Goal: Task Accomplishment & Management: Use online tool/utility

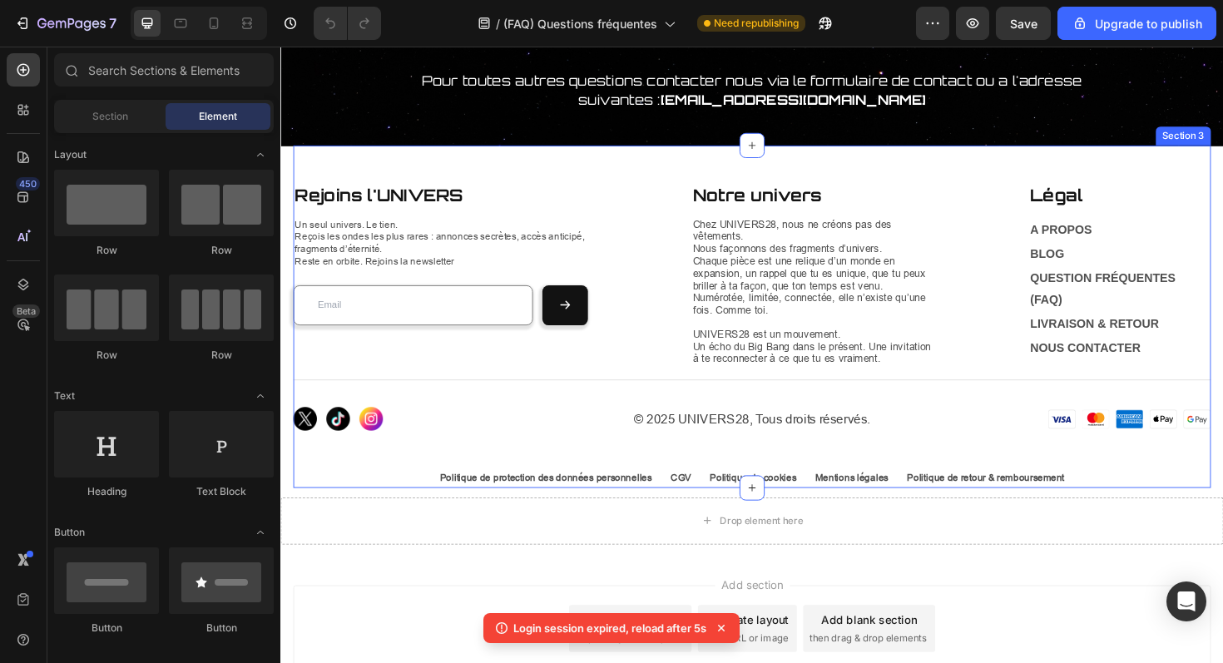
scroll to position [1342, 0]
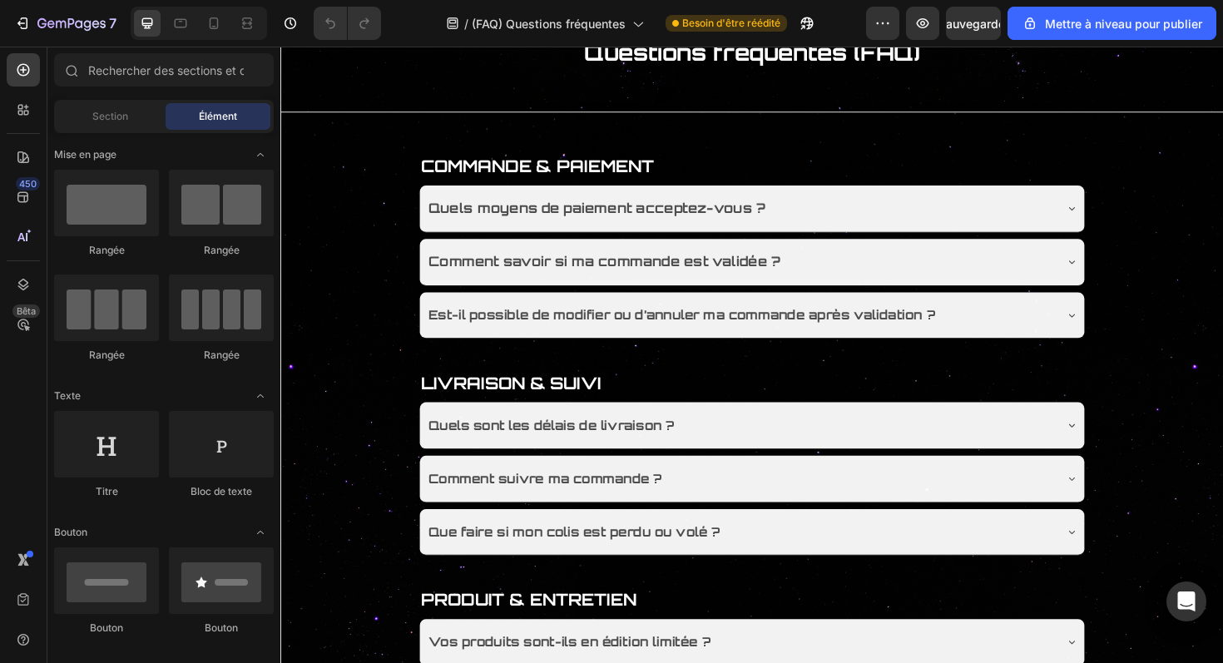
scroll to position [151, 0]
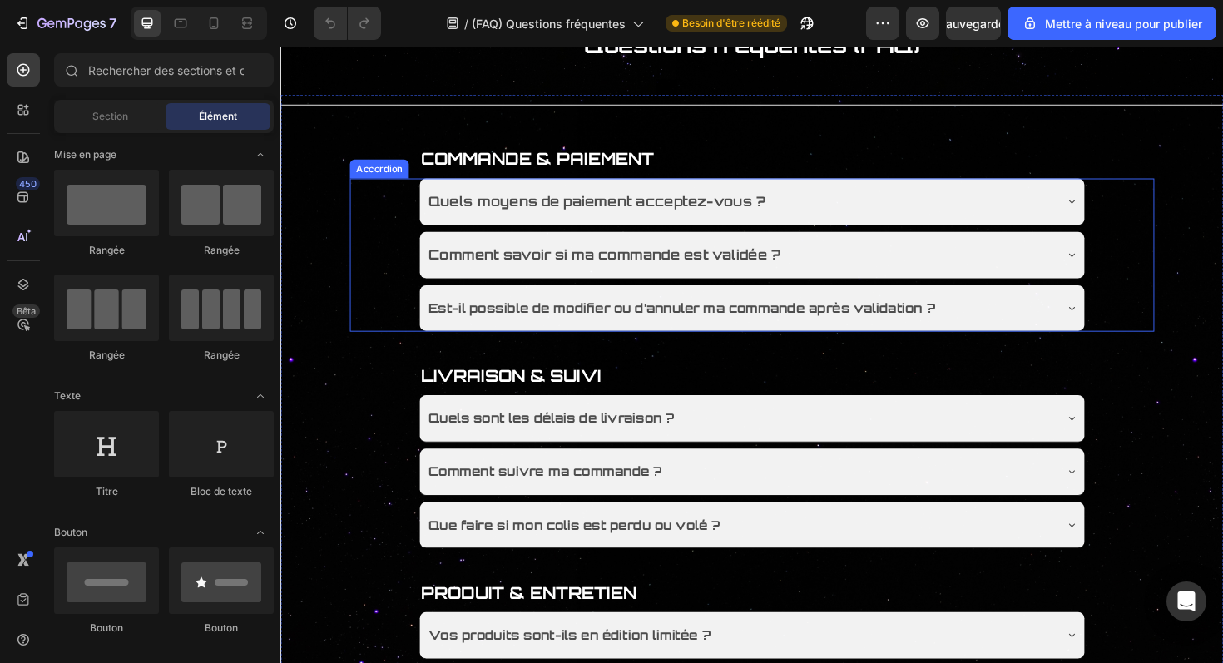
click at [1060, 315] on div "Est-il possible de modifier ou d’annuler ma commande après validation ?" at bounding box center [766, 324] width 664 height 29
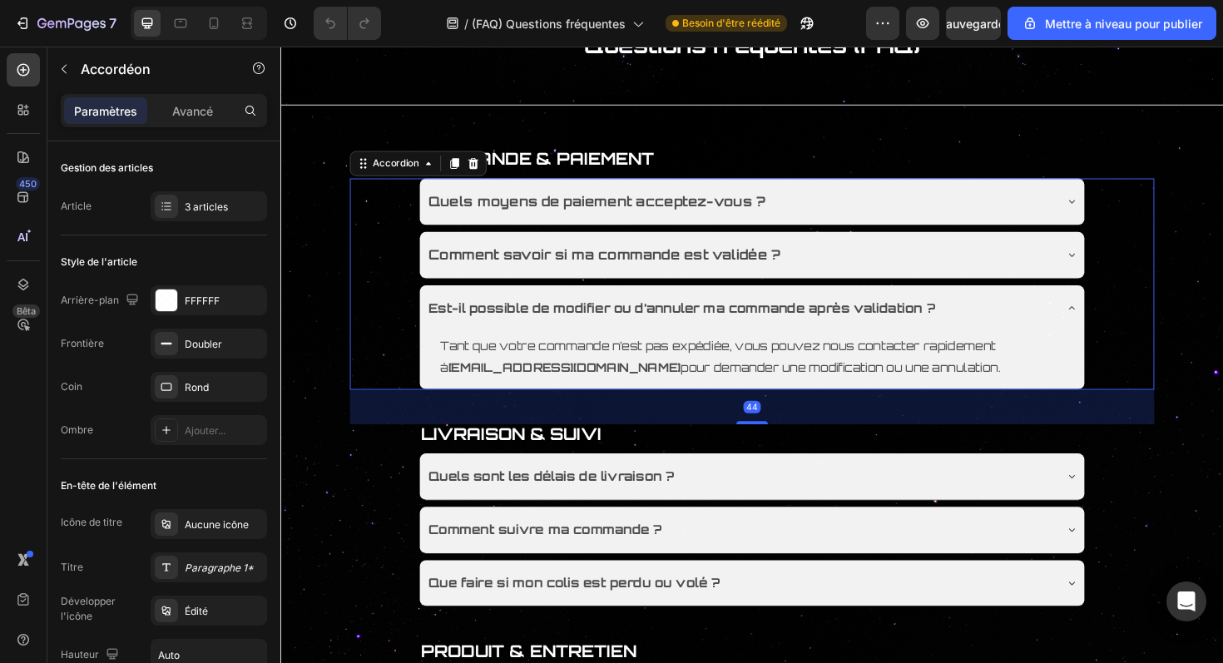
click at [1060, 319] on div "Est-il possible de modifier ou d’annuler ma commande après validation ?" at bounding box center [766, 324] width 664 height 29
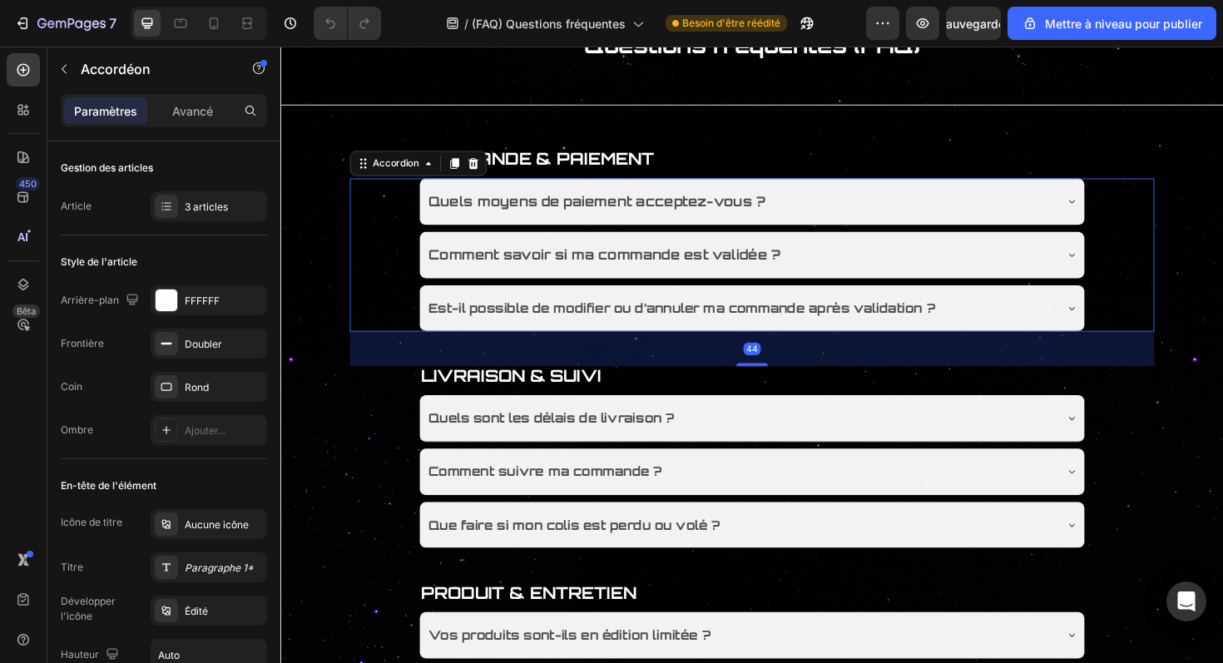
click at [1067, 285] on div "Comment savoir si ma commande est validée ?" at bounding box center [780, 267] width 704 height 49
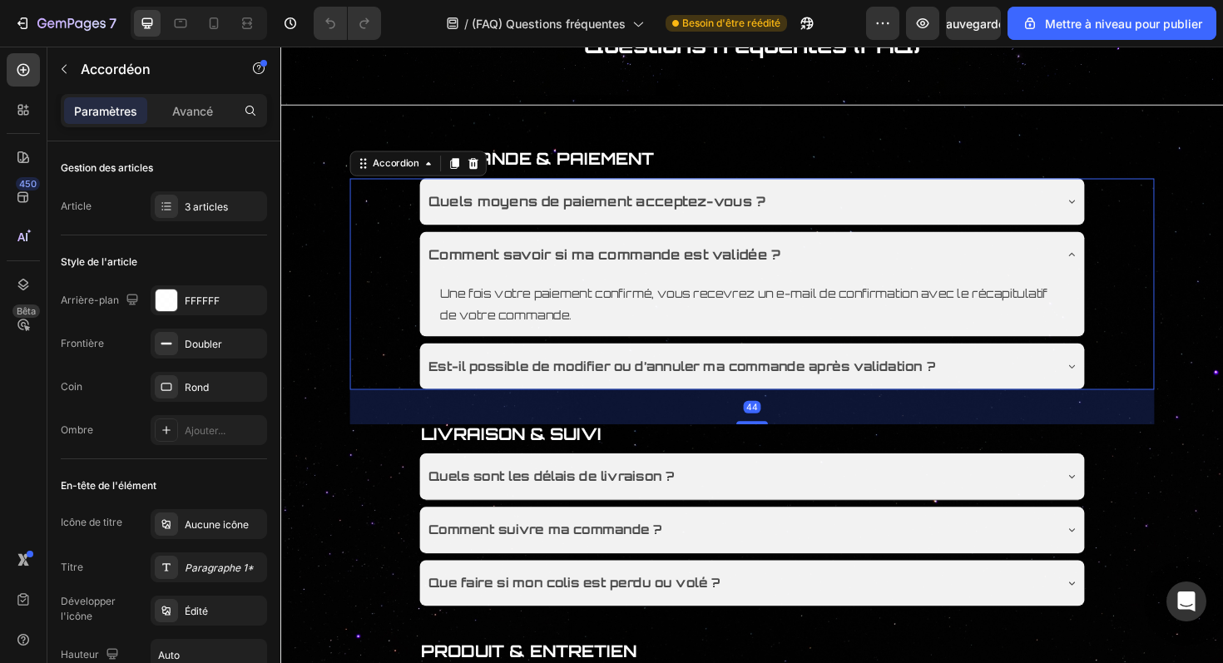
click at [1067, 285] on div "Comment savoir si ma commande est validée ?" at bounding box center [780, 267] width 704 height 49
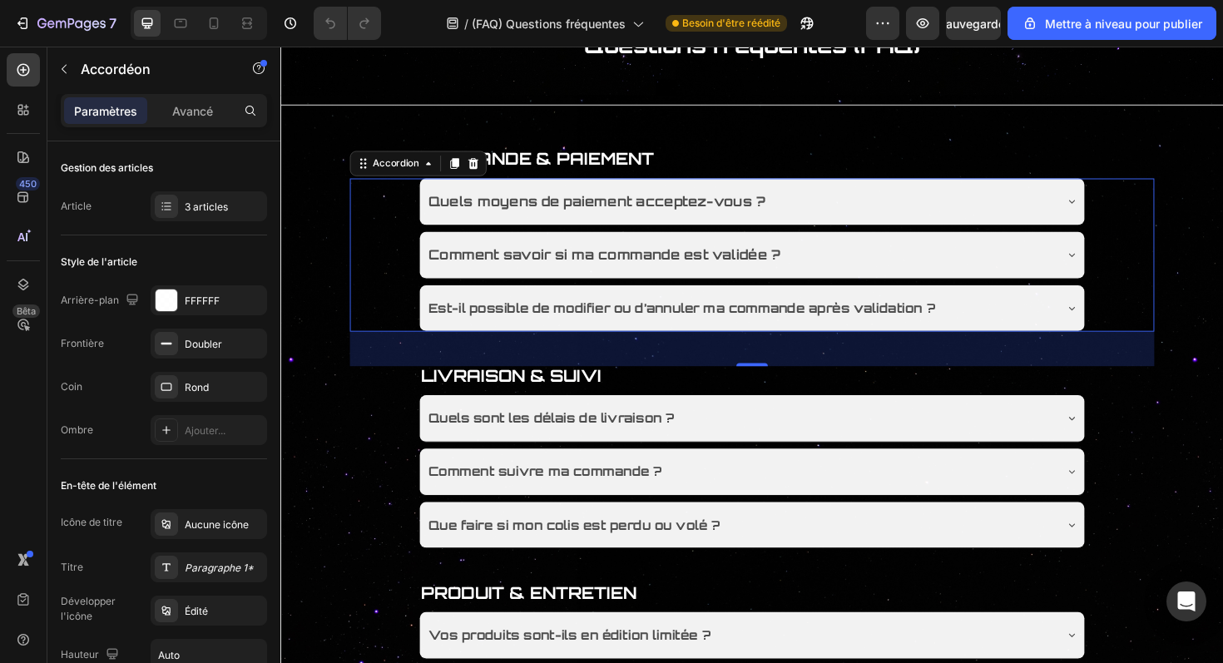
click at [1073, 239] on div "Quels moyens de paiement acceptez-vous ? Comment savoir si ma commande est vali…" at bounding box center [780, 267] width 706 height 162
click at [1069, 223] on div "Quels moyens de paiement acceptez-vous ?" at bounding box center [766, 210] width 664 height 29
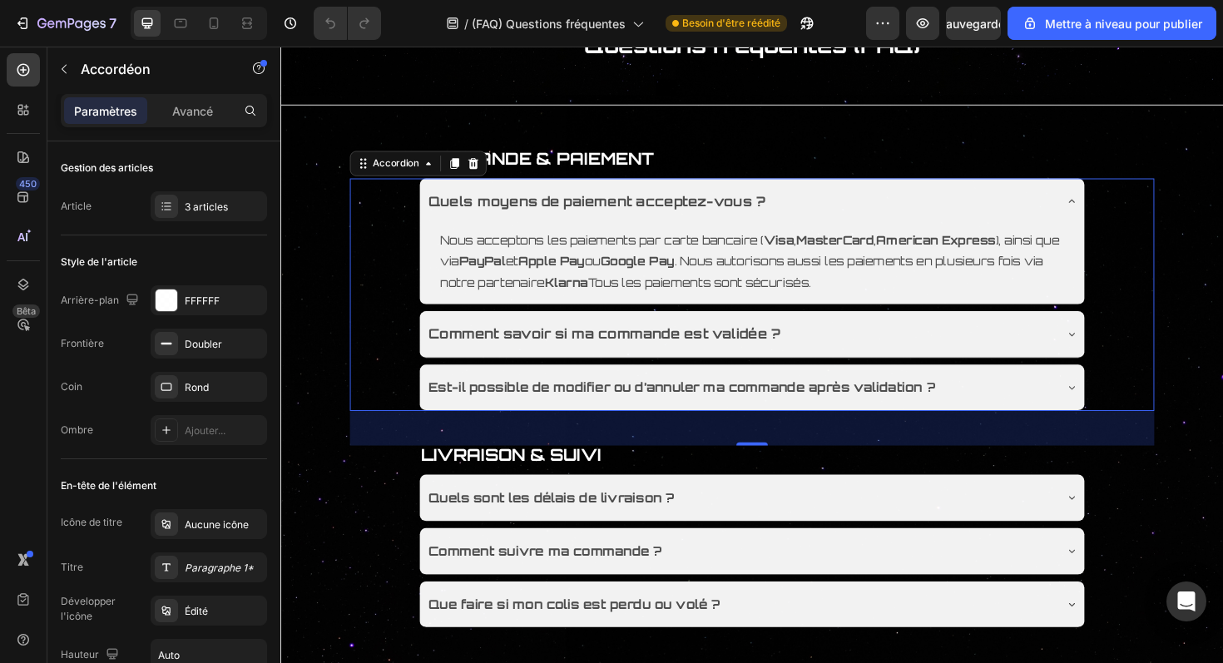
click at [1069, 223] on div "Quels moyens de paiement acceptez-vous ?" at bounding box center [766, 210] width 664 height 29
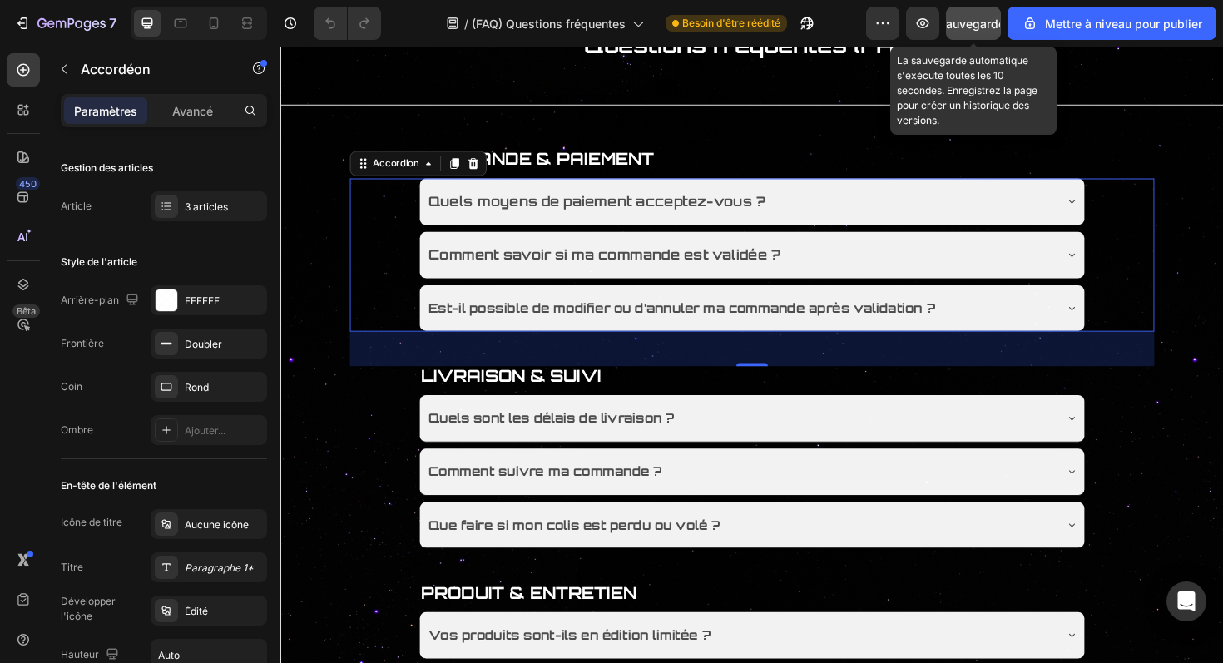
click at [974, 24] on font "Sauvegarder" at bounding box center [974, 24] width 71 height 14
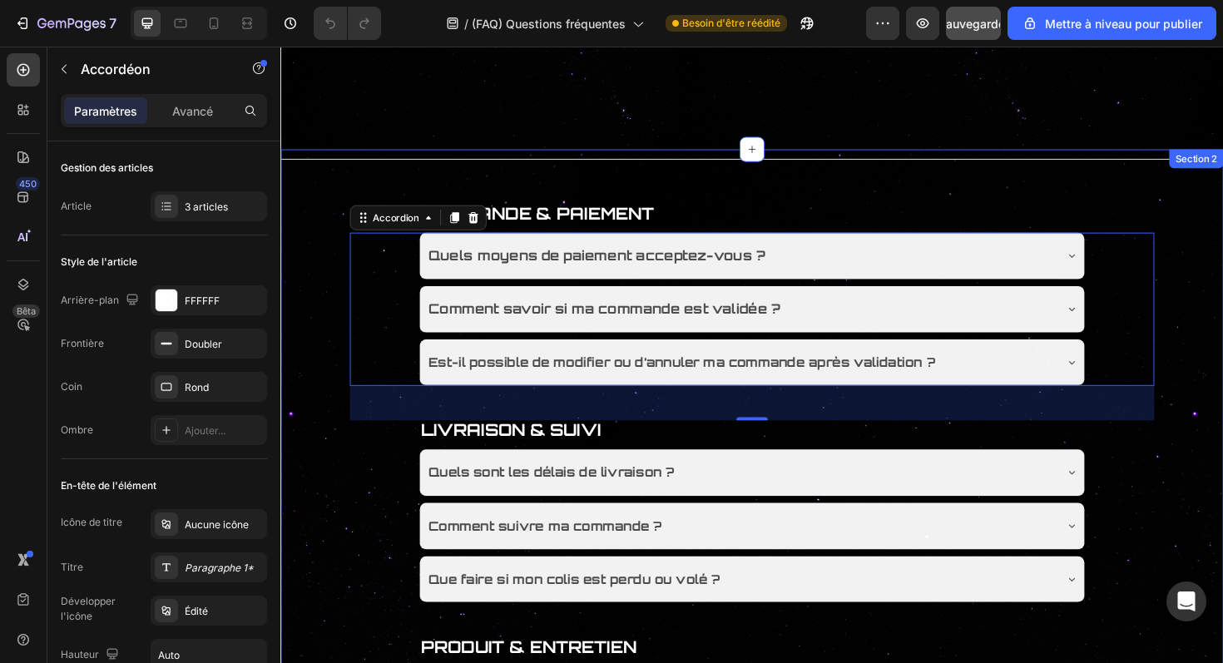
scroll to position [0, 0]
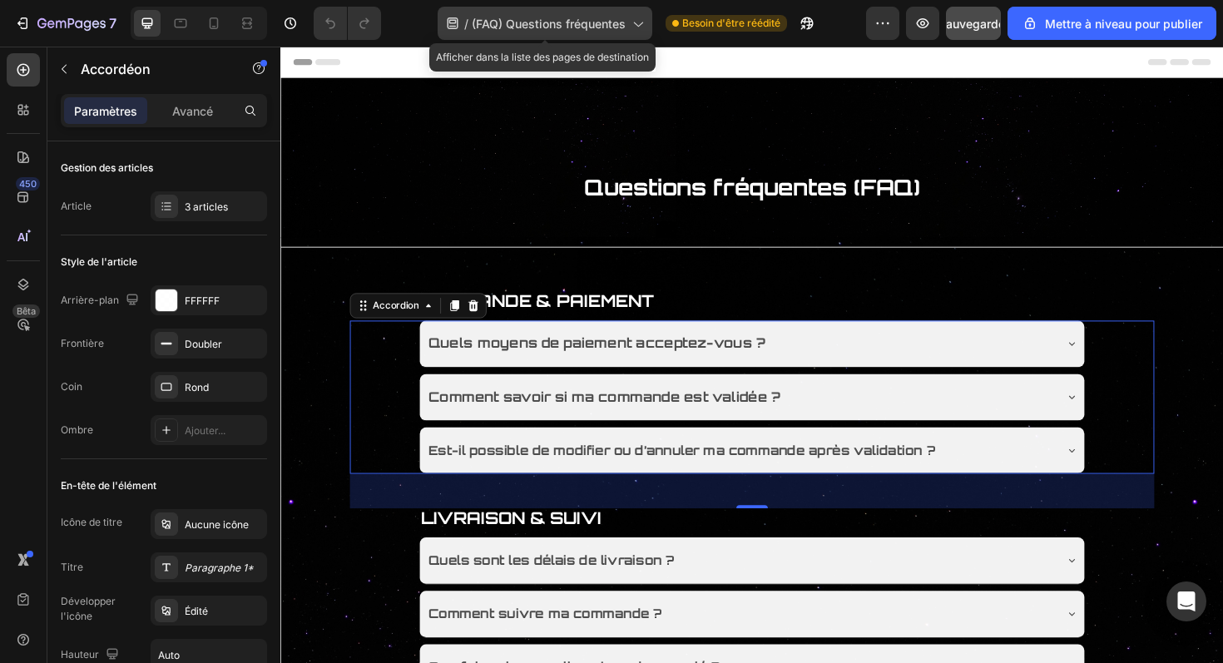
click at [495, 37] on div "/ (FAQ) Questions fréquentes" at bounding box center [545, 23] width 215 height 33
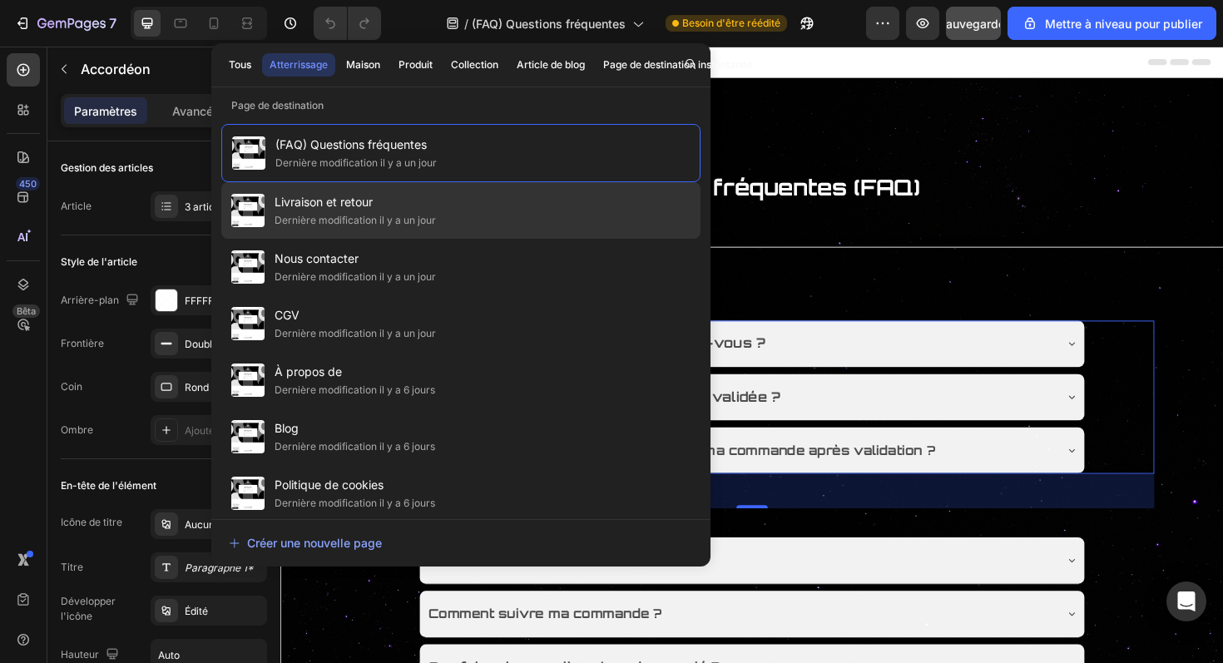
click at [446, 239] on div "Livraison et retour Dernière modification il y a un jour" at bounding box center [460, 267] width 479 height 57
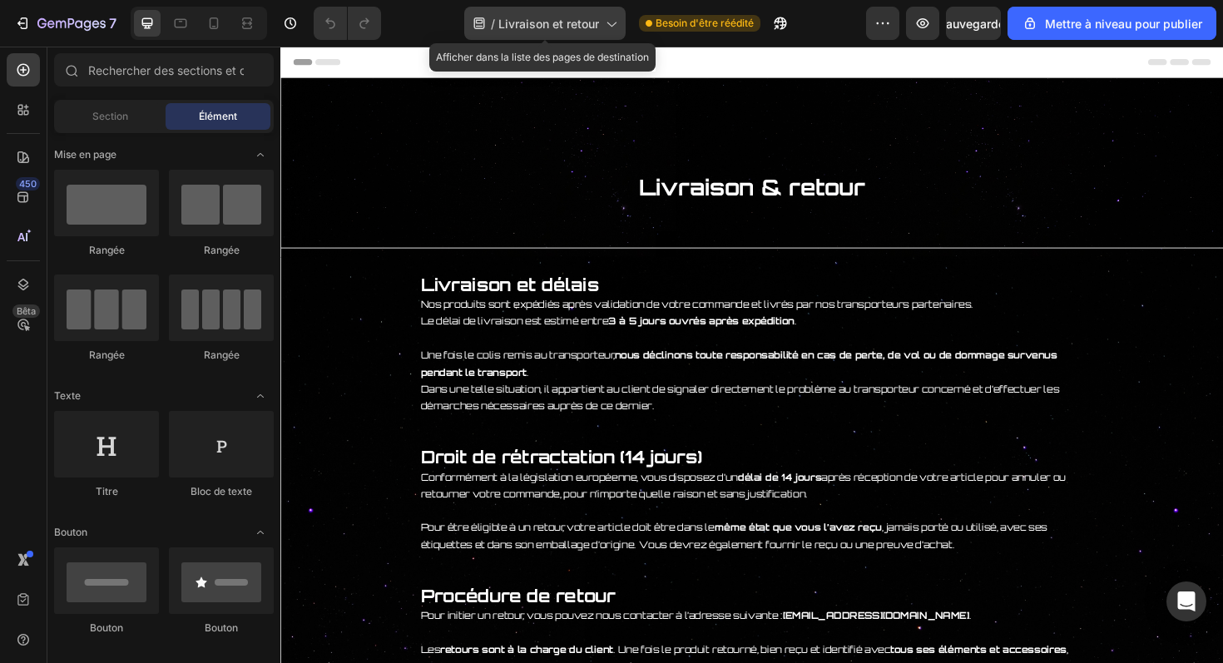
click at [521, 27] on font "Livraison et retour" at bounding box center [548, 24] width 101 height 14
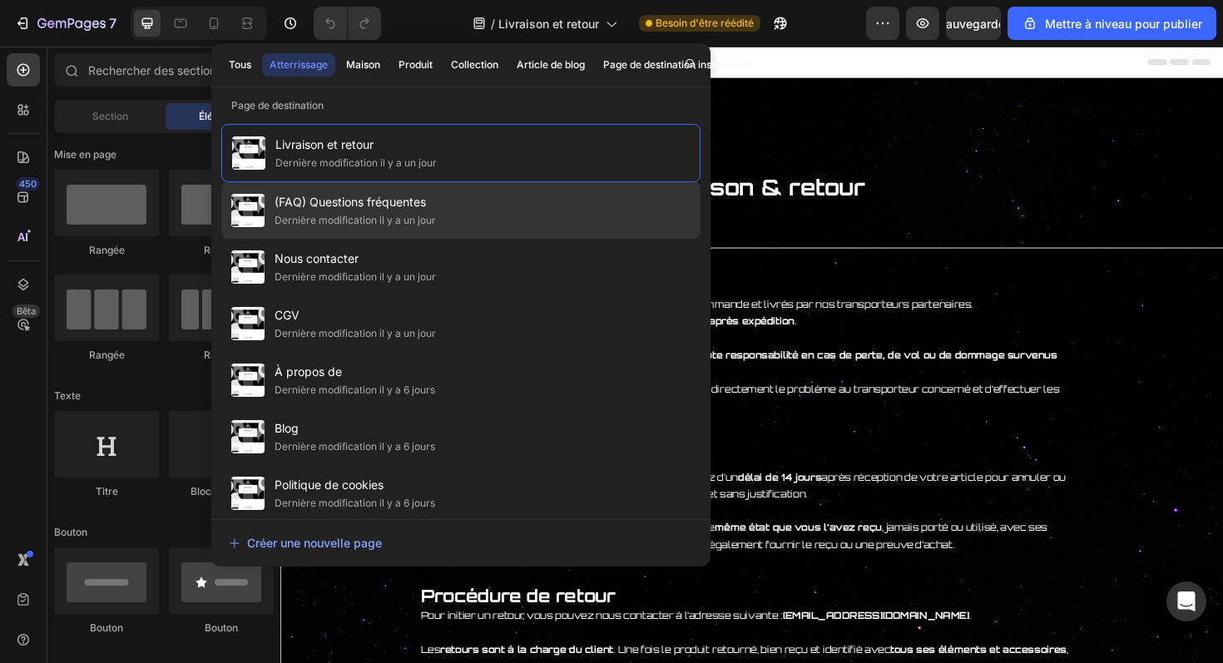
click at [514, 239] on div "(FAQ) Questions fréquentes Dernière modification il y a un jour" at bounding box center [460, 267] width 479 height 57
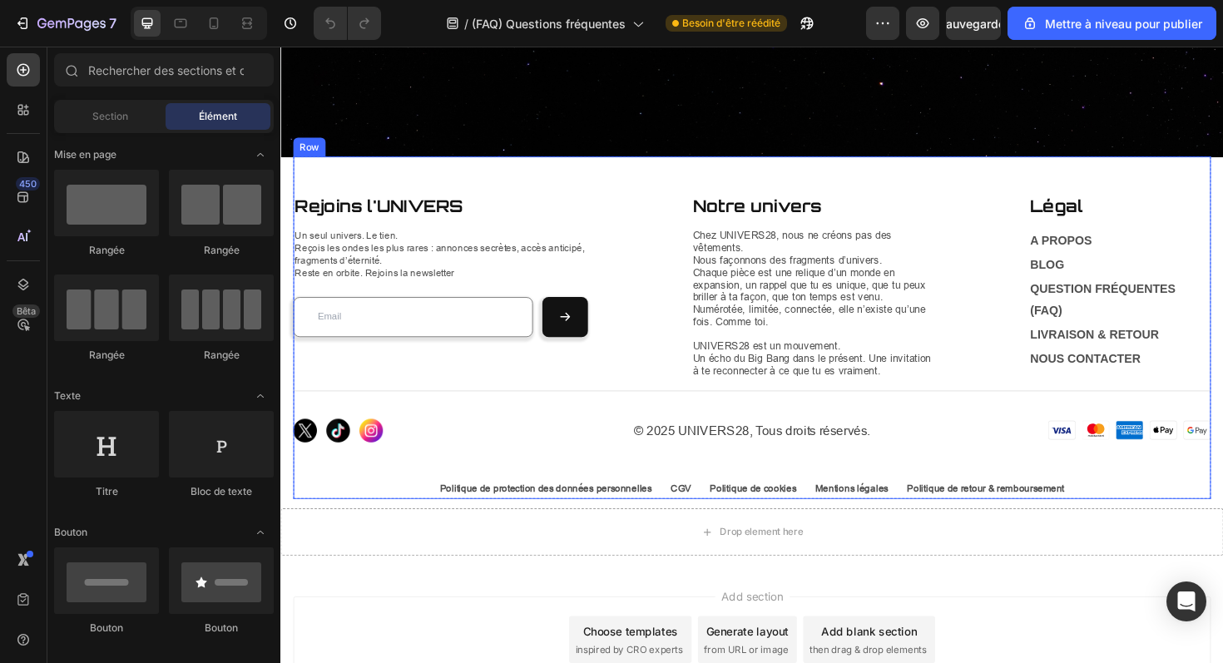
scroll to position [1509, 0]
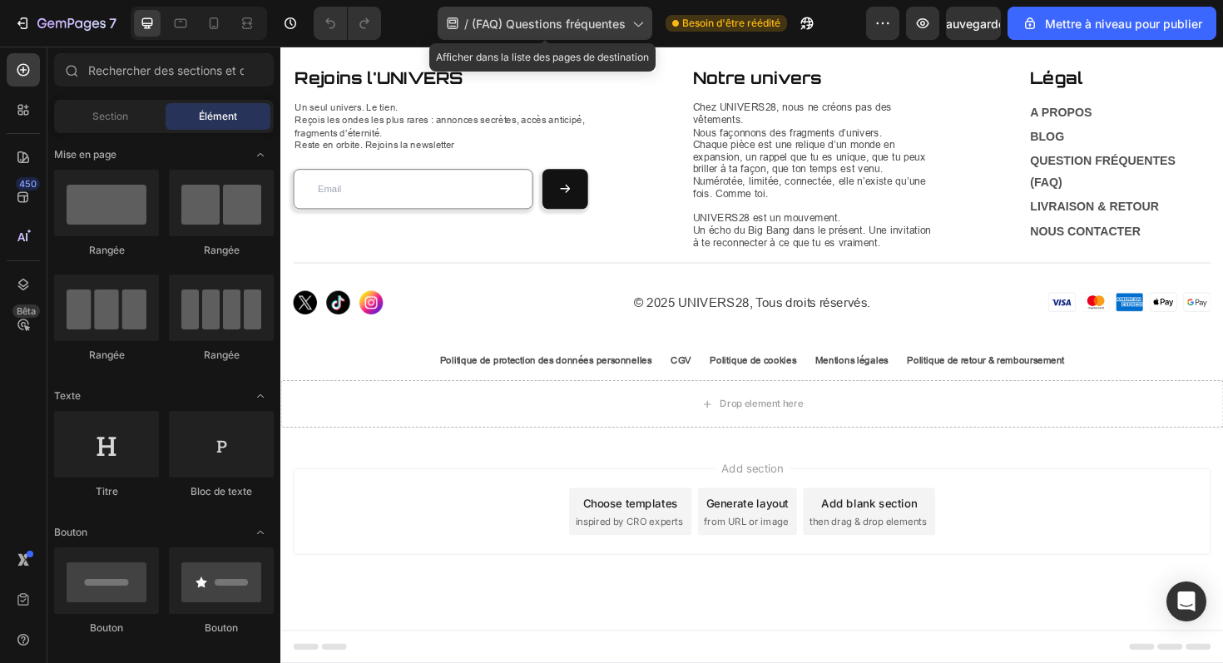
click at [526, 21] on font "(FAQ) Questions fréquentes" at bounding box center [549, 24] width 154 height 14
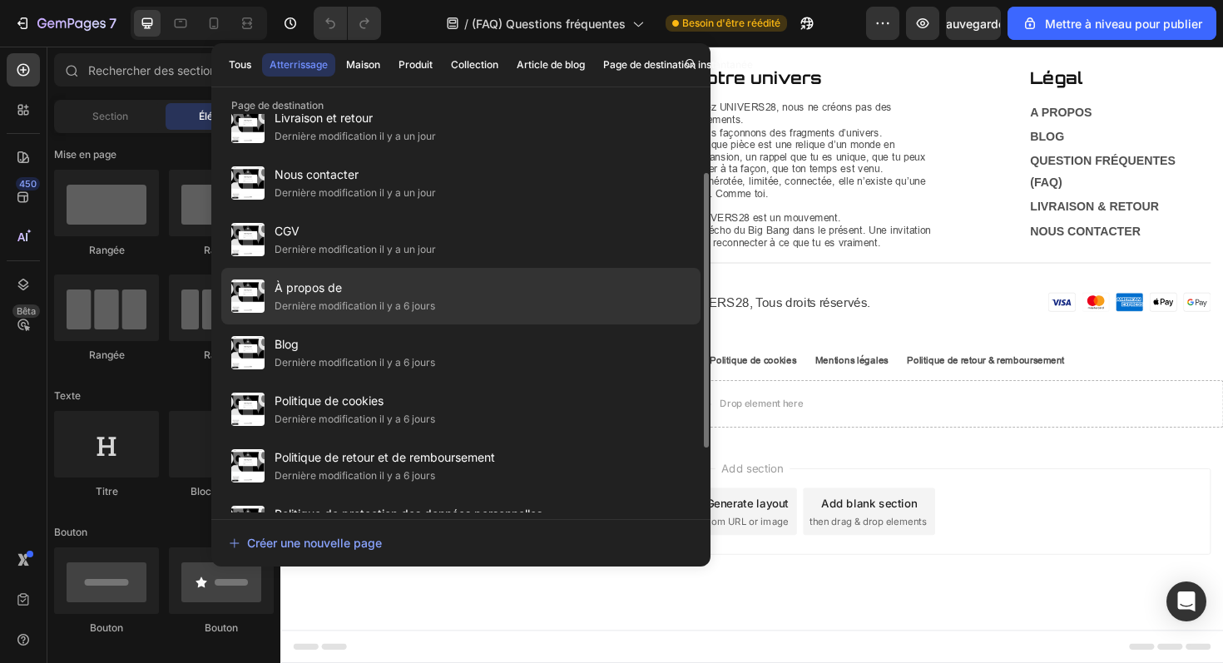
scroll to position [85, 0]
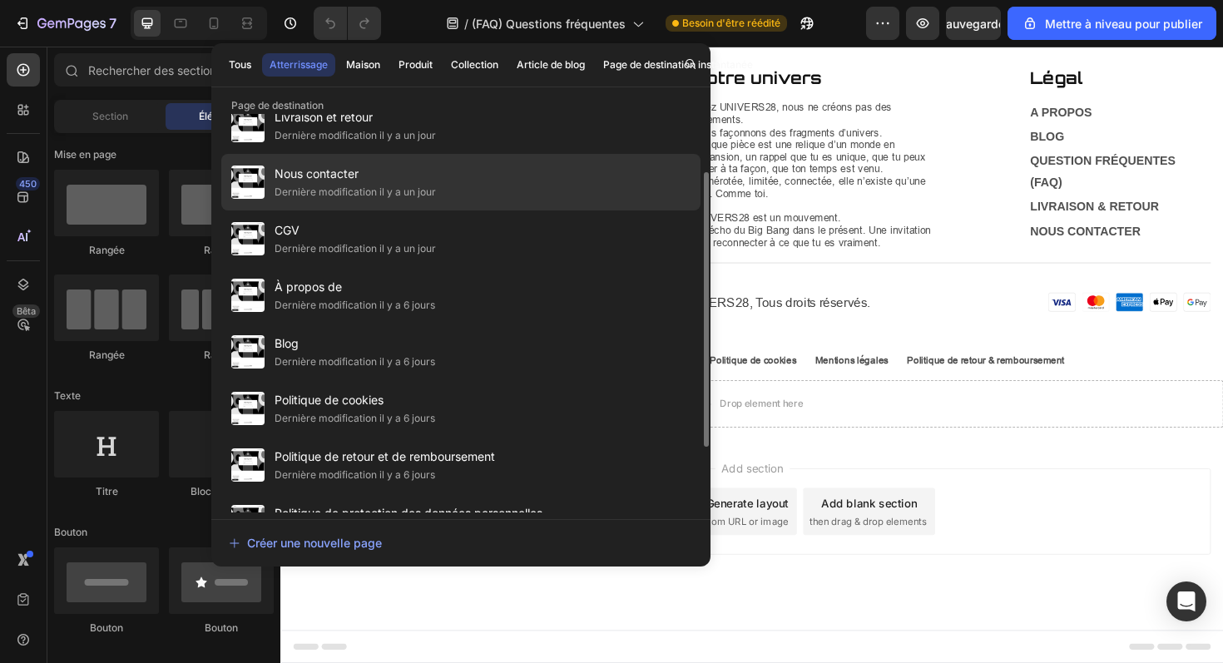
click at [497, 211] on div "Nous contacter Dernière modification il y a un jour" at bounding box center [460, 239] width 479 height 57
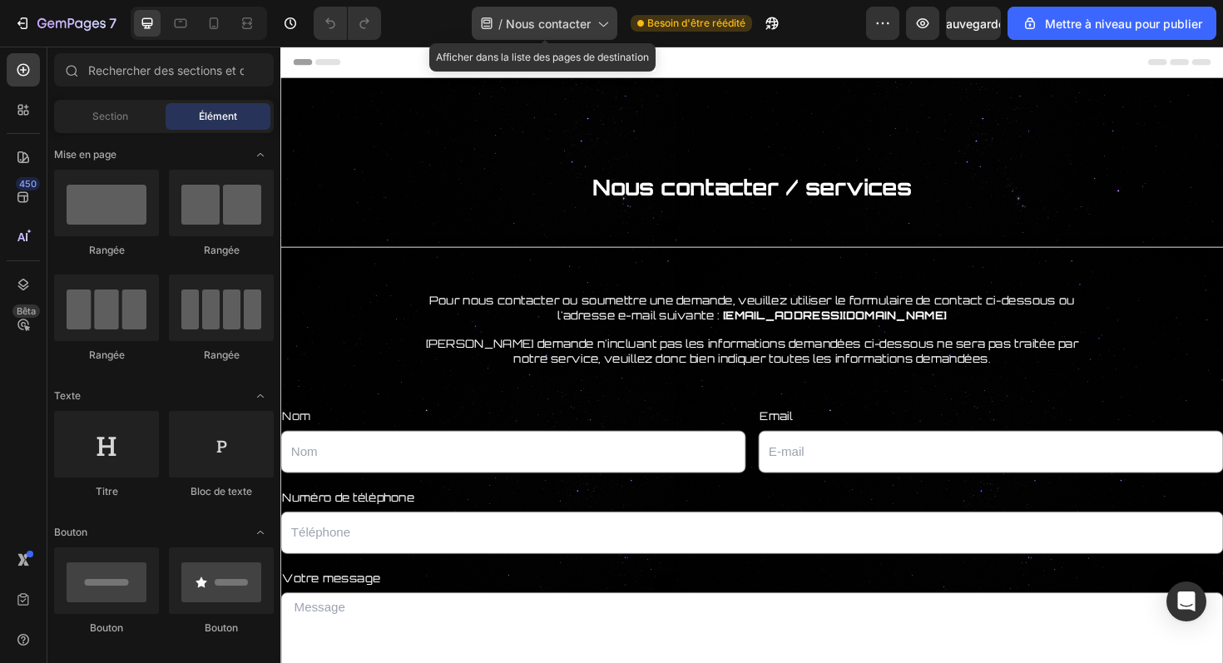
click at [582, 32] on div "/ Nous contacter" at bounding box center [545, 23] width 146 height 33
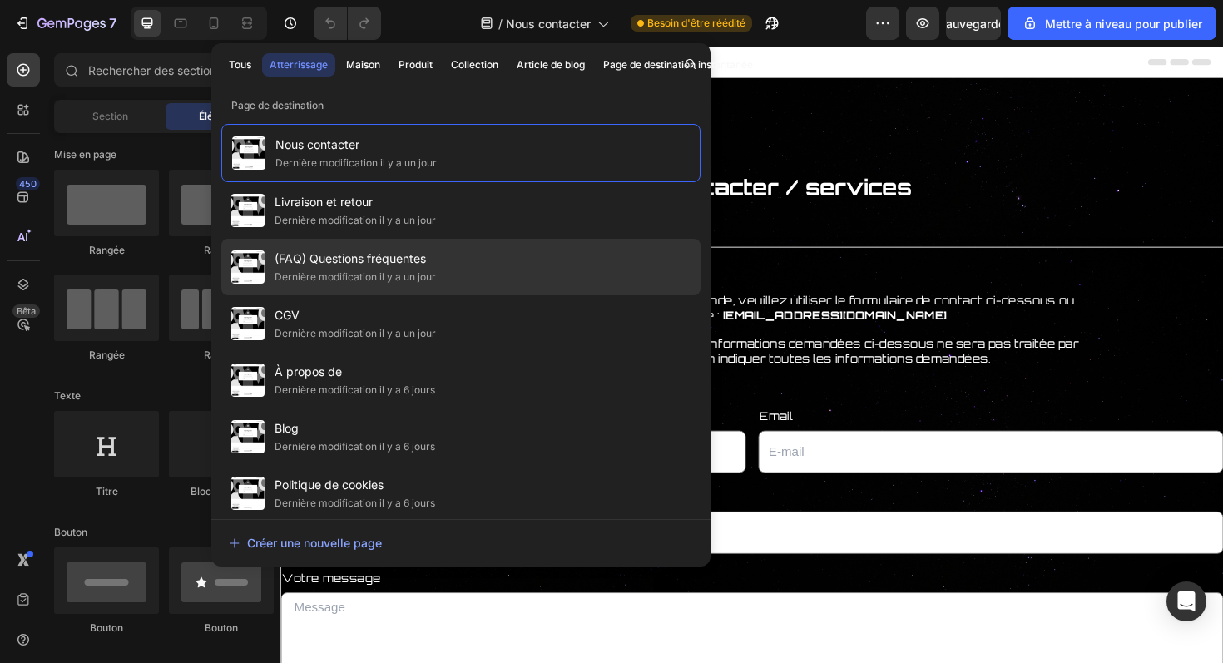
click at [404, 259] on font "(FAQ) Questions fréquentes" at bounding box center [350, 258] width 151 height 14
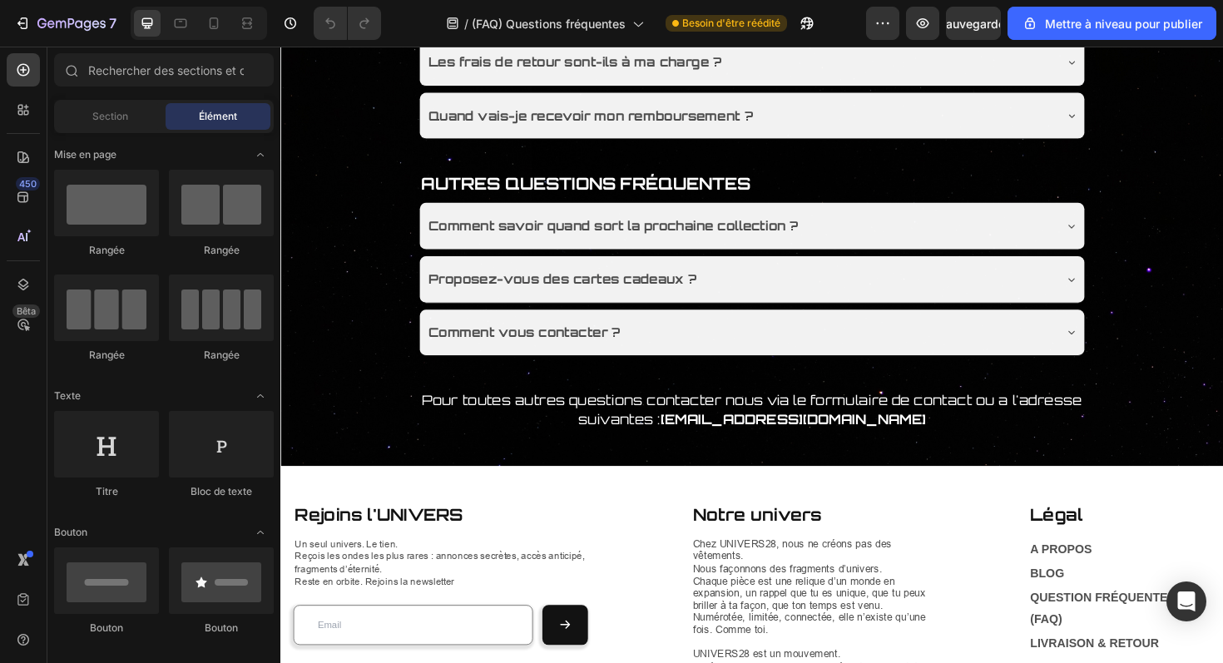
scroll to position [1029, 0]
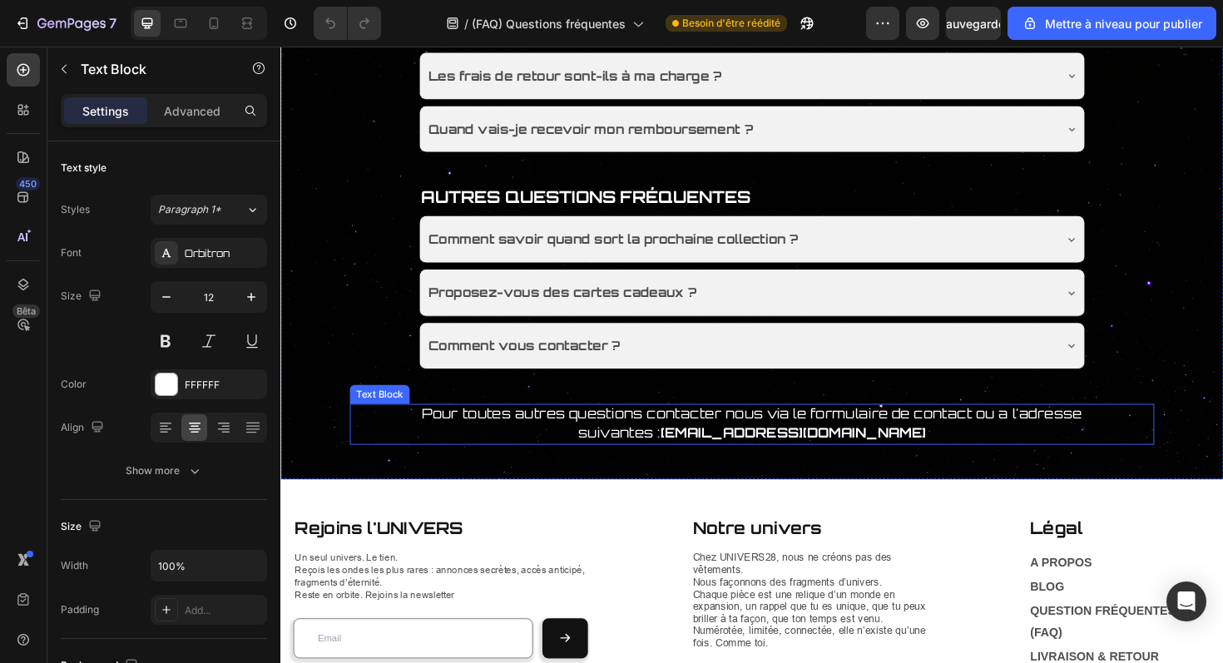
click at [1014, 442] on span "Pour toutes autres questions contacter nous via le formulaire de contact ou a l…" at bounding box center [779, 445] width 699 height 37
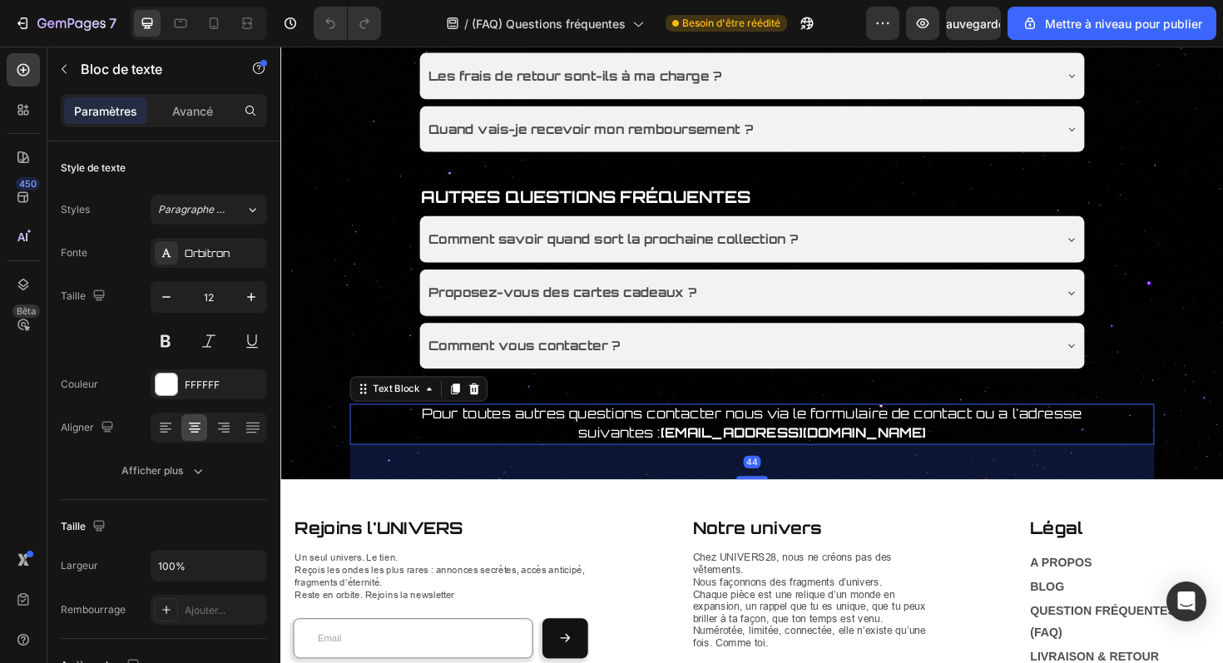
click at [1012, 442] on span "Pour toutes autres questions contacter nous via le formulaire de contact ou a l…" at bounding box center [779, 445] width 699 height 37
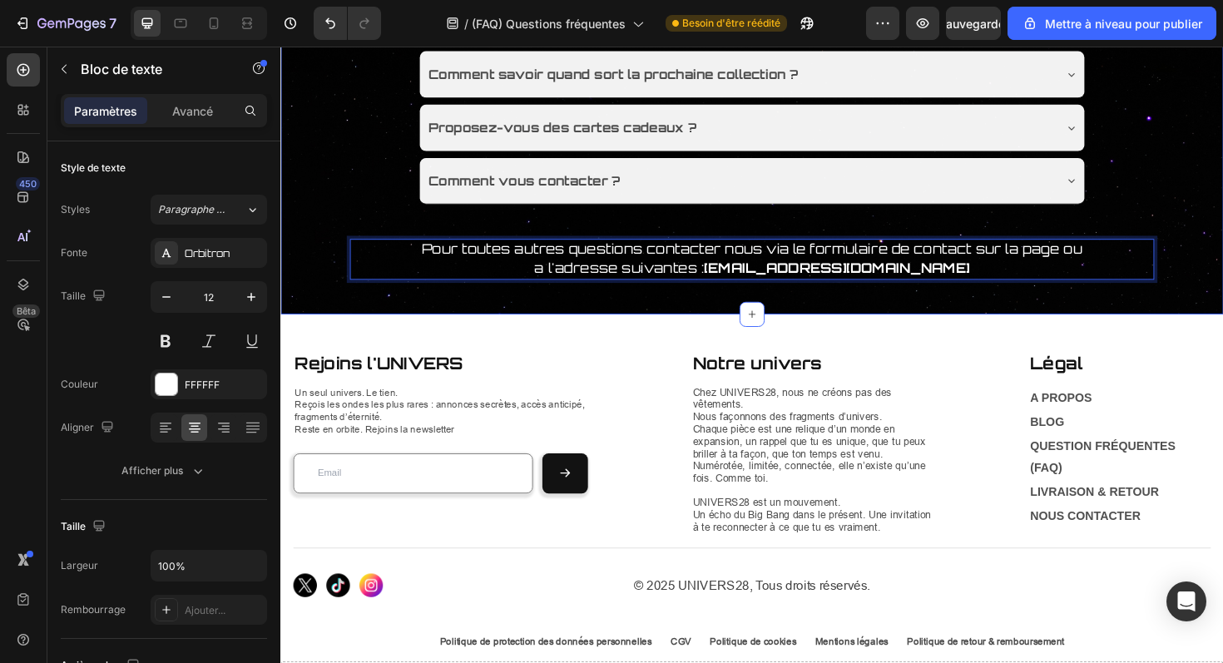
scroll to position [1206, 0]
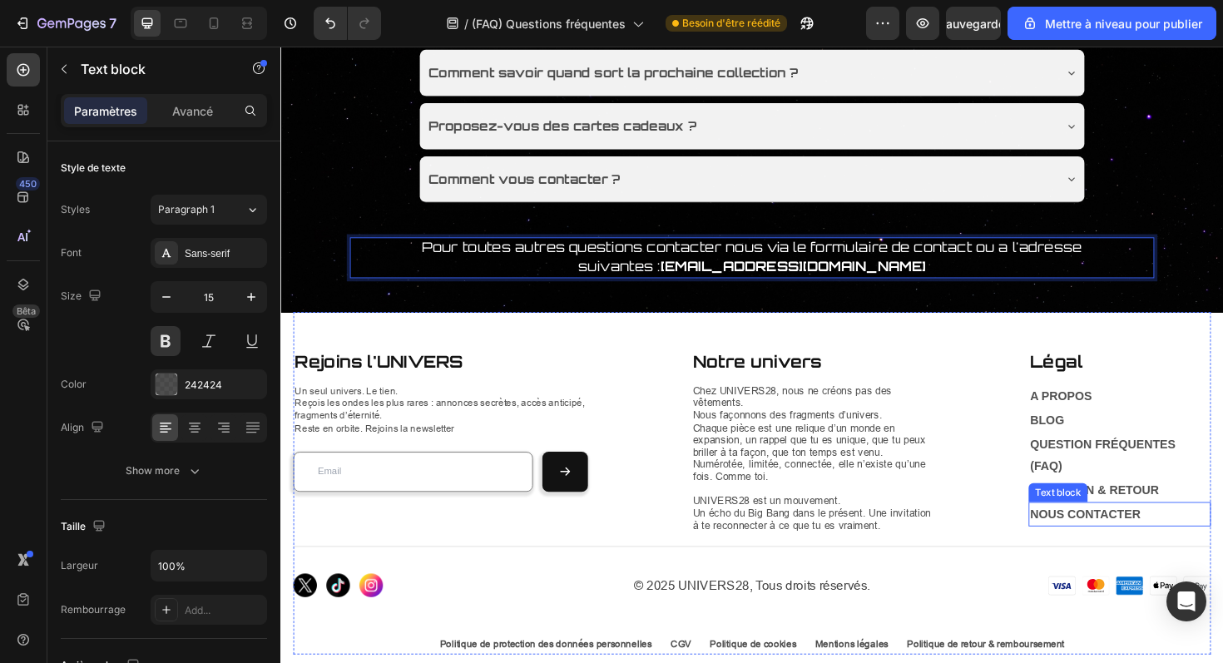
click at [1153, 538] on link "Nous contacter" at bounding box center [1132, 542] width 117 height 14
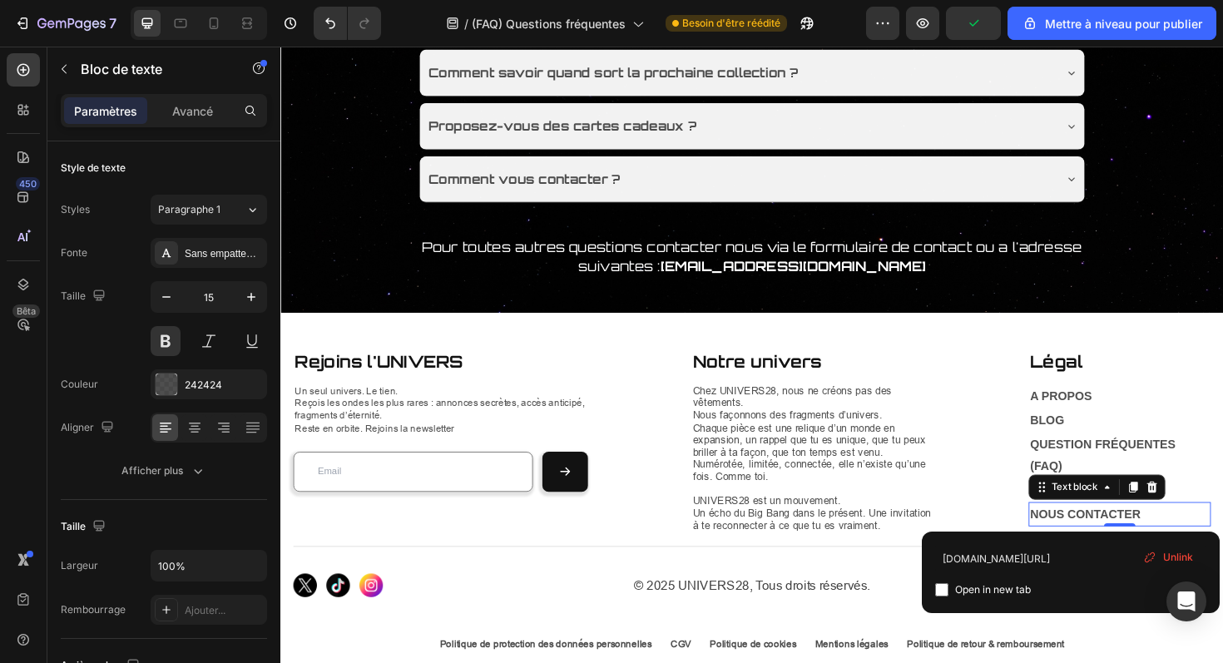
click at [1158, 544] on link "Nous contacter" at bounding box center [1132, 542] width 117 height 14
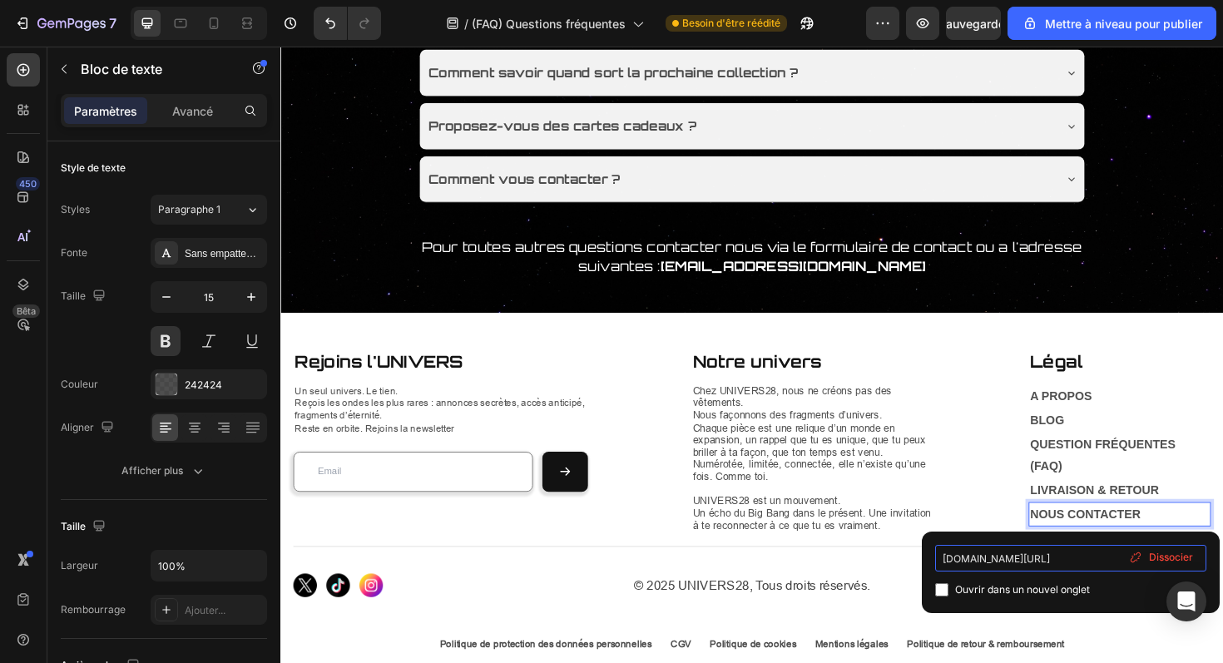
click at [1087, 558] on input "3eg7gt-9g.myshopify.com/pages/nous-contacter" at bounding box center [1070, 558] width 271 height 27
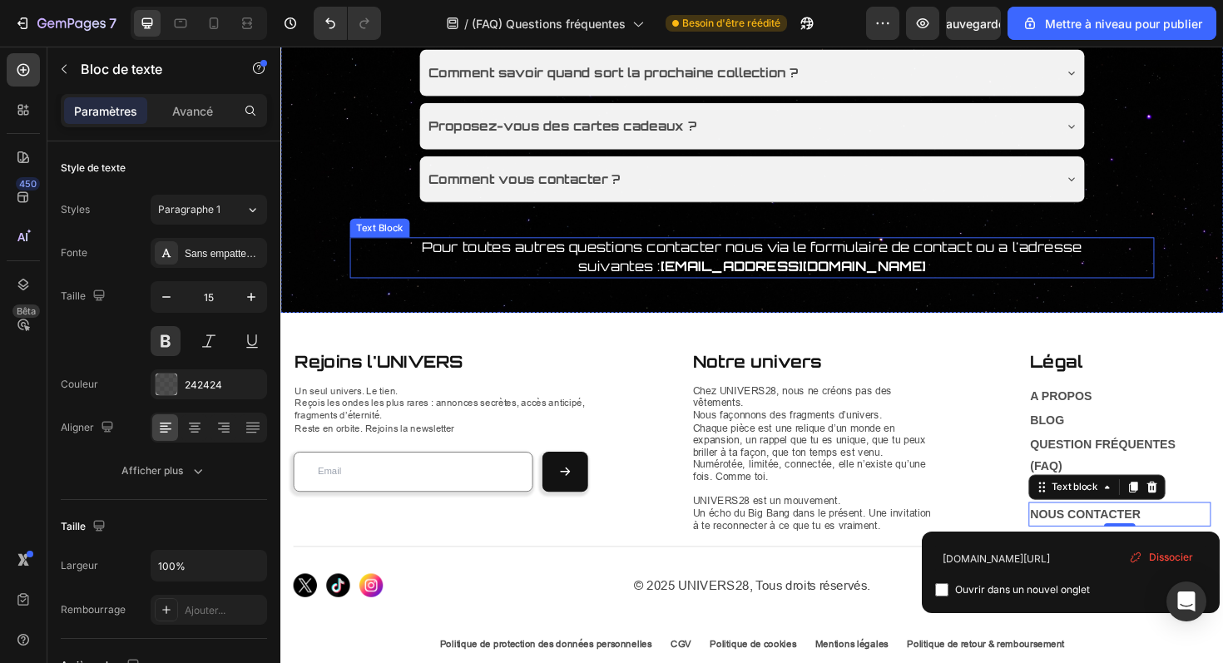
click at [900, 265] on span "Pour toutes autres questions contacter nous via le formulaire de contact ou a l…" at bounding box center [779, 268] width 699 height 37
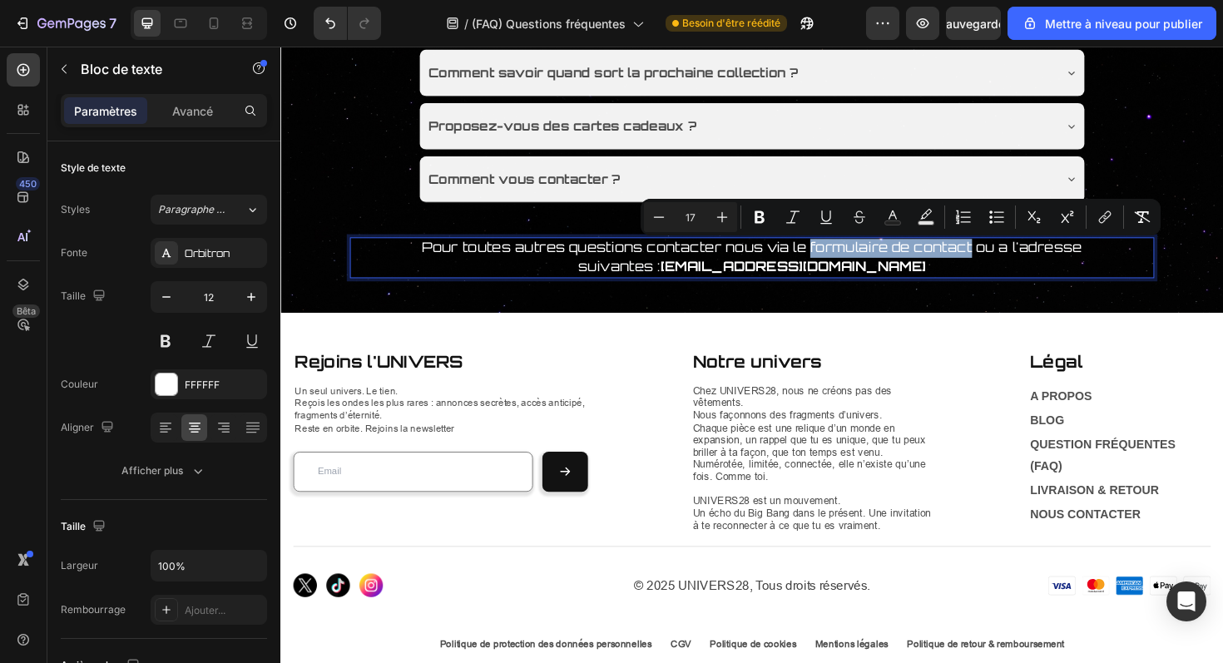
drag, startPoint x: 840, startPoint y: 264, endPoint x: 1005, endPoint y: 269, distance: 165.7
click at [1005, 269] on span "Pour toutes autres questions contacter nous via le formulaire de contact ou a l…" at bounding box center [779, 268] width 699 height 37
click at [1105, 216] on icon "Editor contextual toolbar" at bounding box center [1102, 220] width 7 height 8
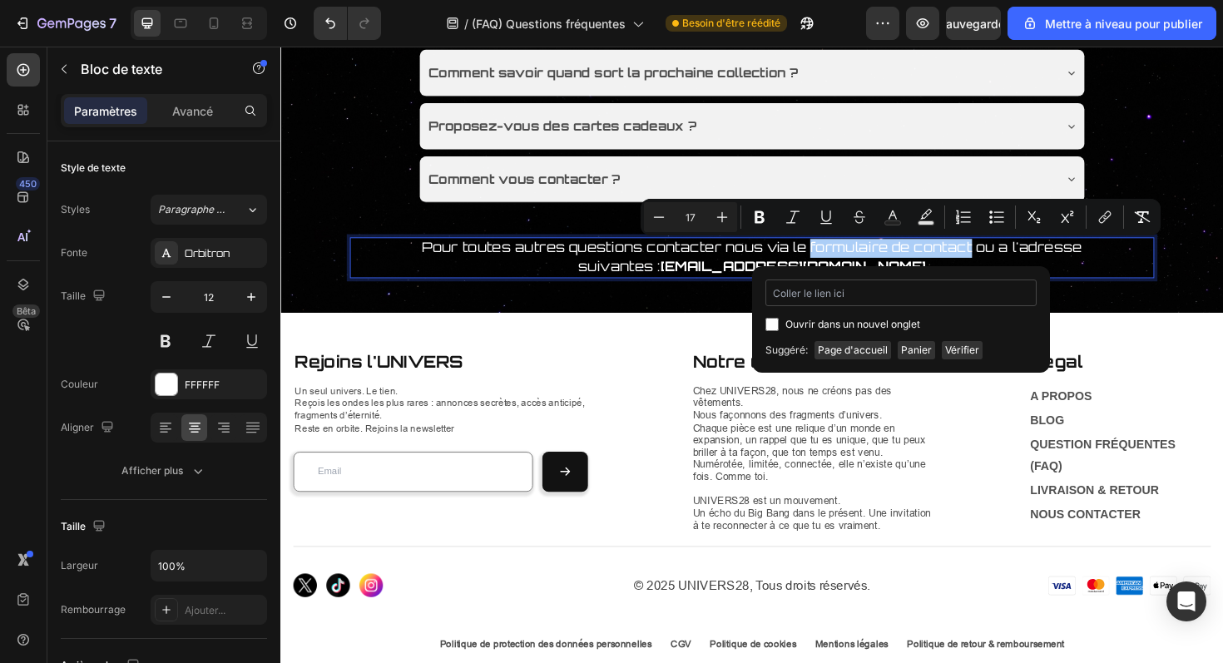
type input "3eg7gt-9g.myshopify.com/pages/nous-contacter"
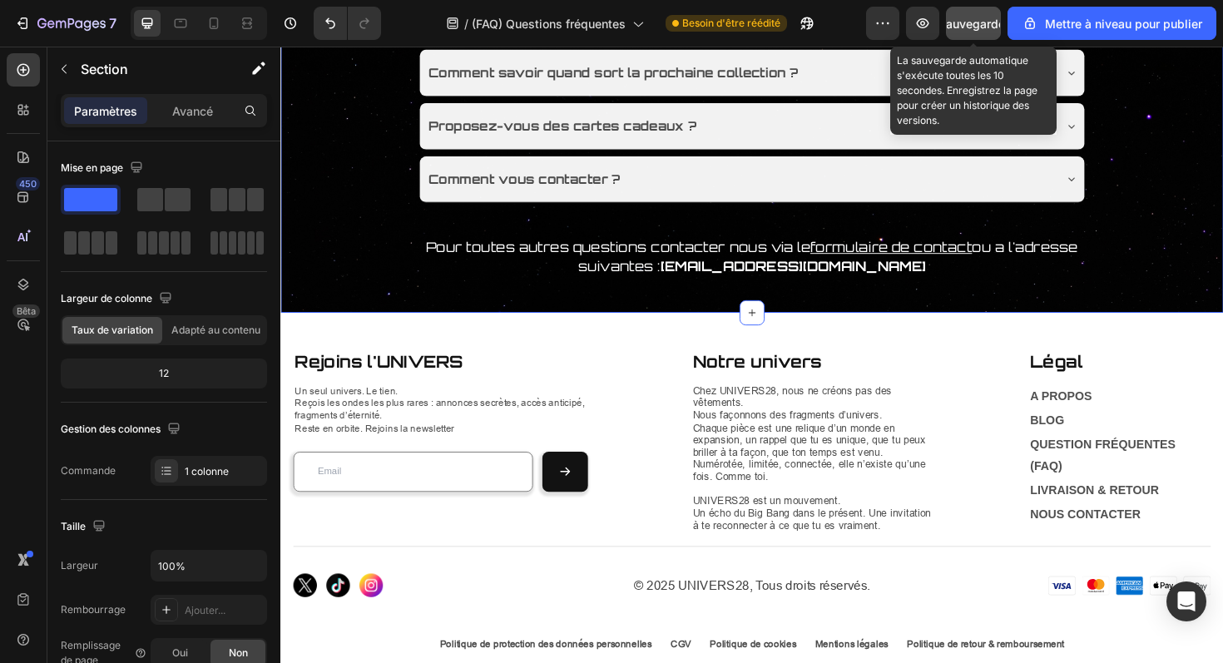
click at [985, 32] on div "Sauvegarder" at bounding box center [974, 23] width 71 height 17
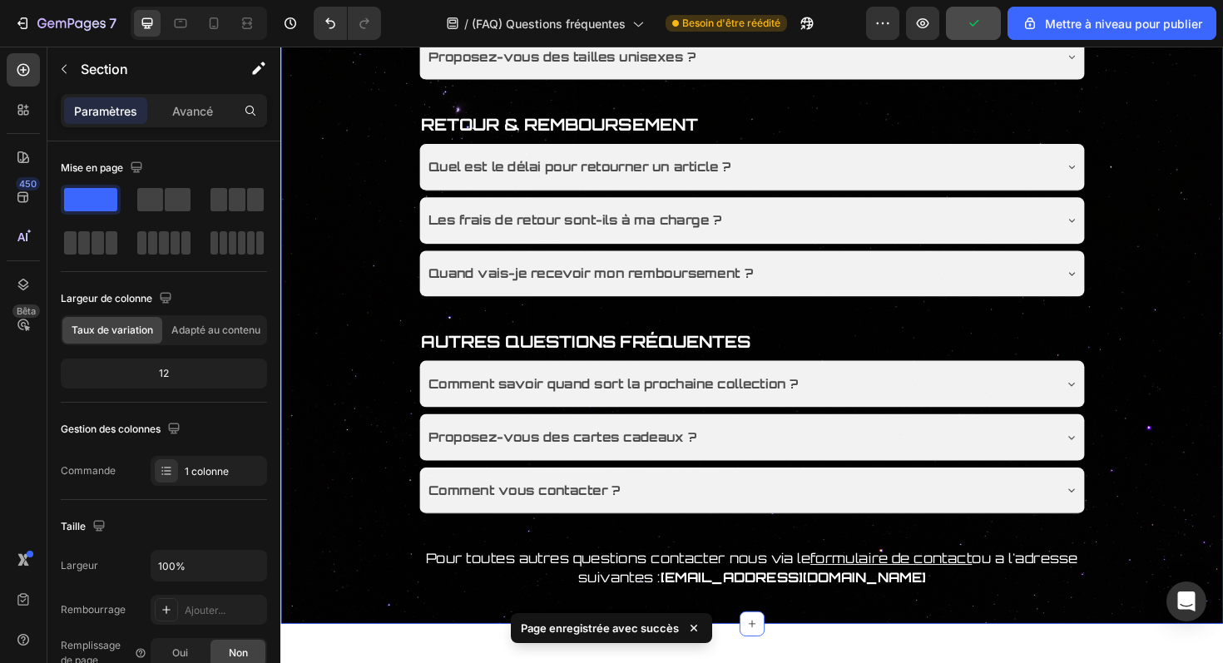
scroll to position [855, 0]
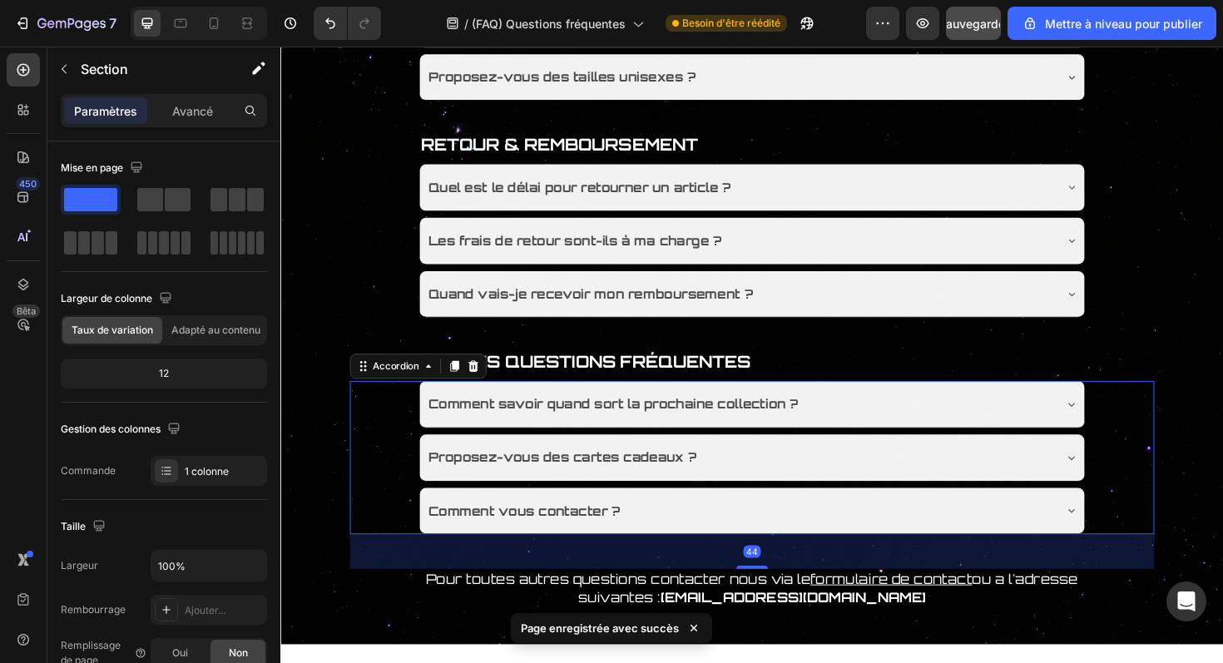
click at [909, 439] on div "Comment savoir quand sort la prochaine collection ?" at bounding box center [765, 425] width 663 height 29
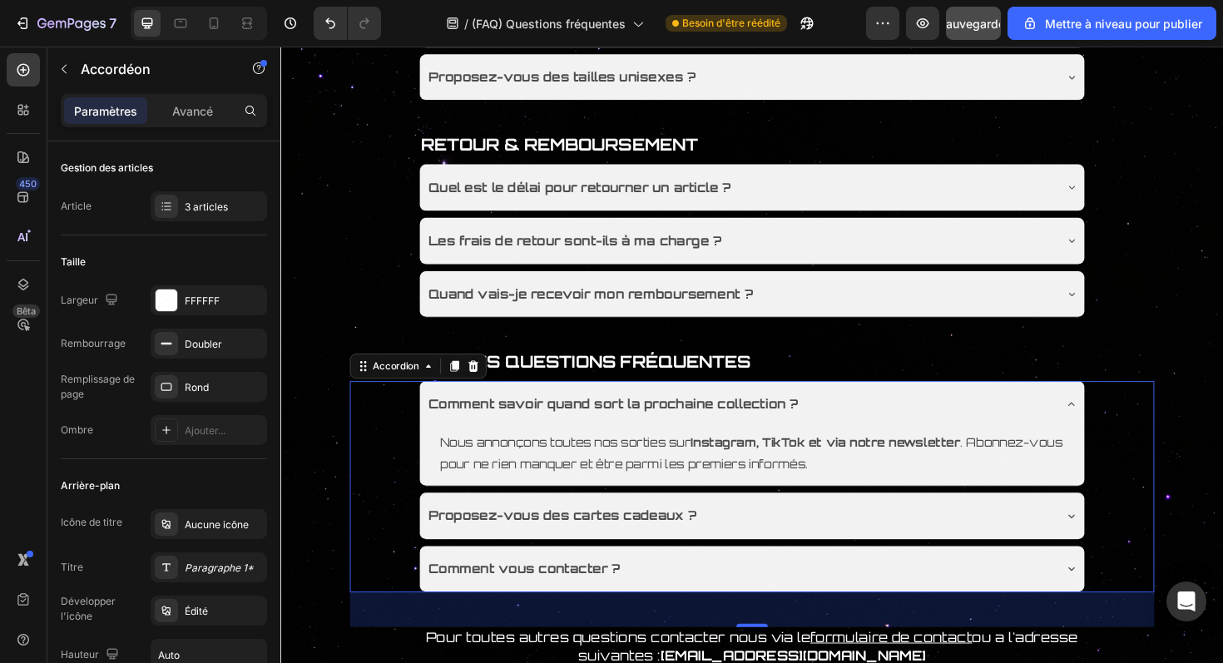
click at [910, 434] on div "Comment savoir quand sort la prochaine collection ?" at bounding box center [765, 425] width 663 height 29
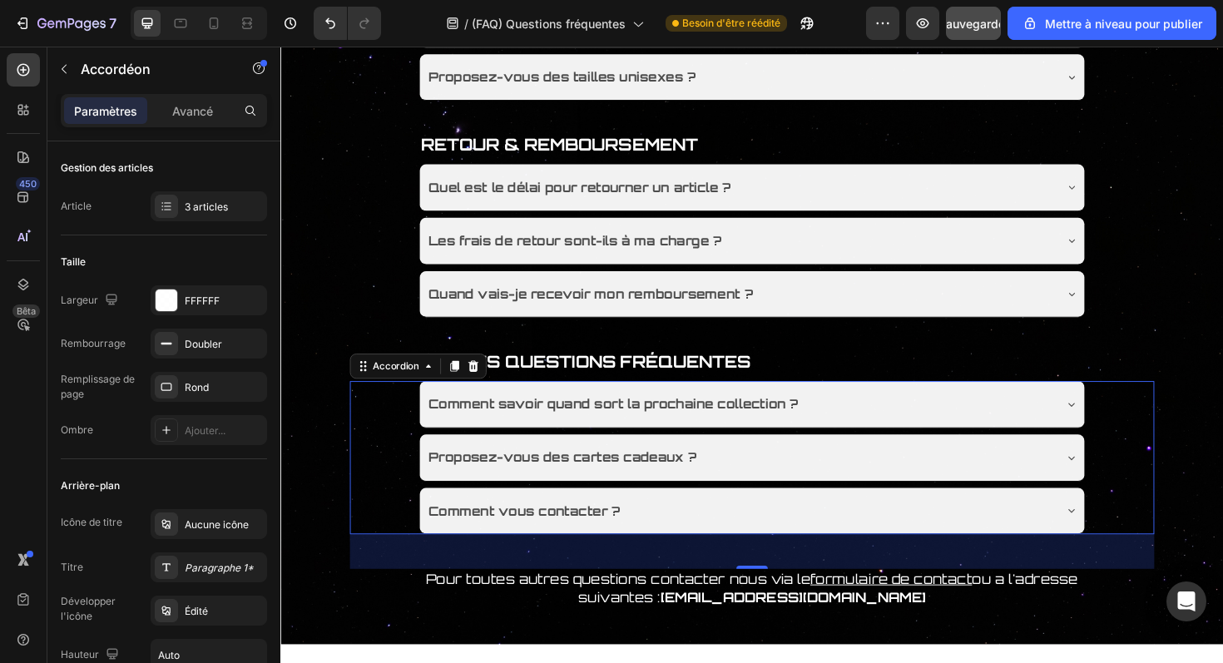
click at [811, 513] on div "Comment savoir quand sort la prochaine collection ? Proposez-vous des cartes ca…" at bounding box center [780, 482] width 706 height 162
click at [819, 507] on div "Proposez-vous des cartes cadeaux ?" at bounding box center [780, 482] width 704 height 49
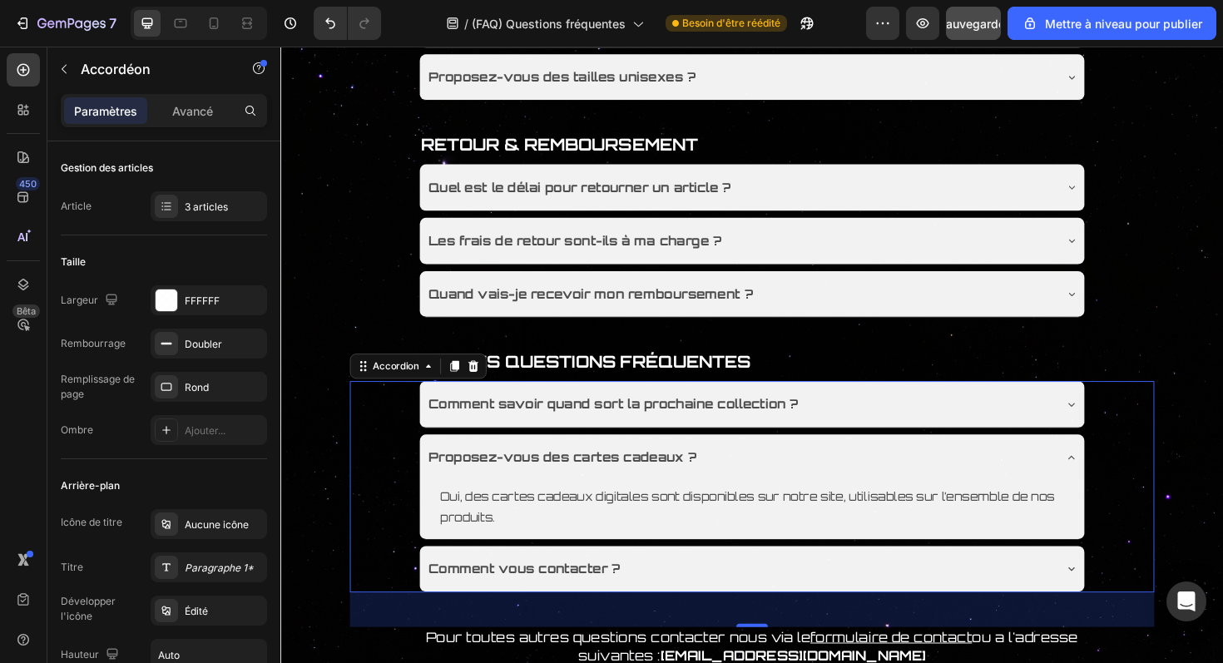
click at [819, 496] on div "Proposez-vous des cartes cadeaux ?" at bounding box center [765, 482] width 663 height 29
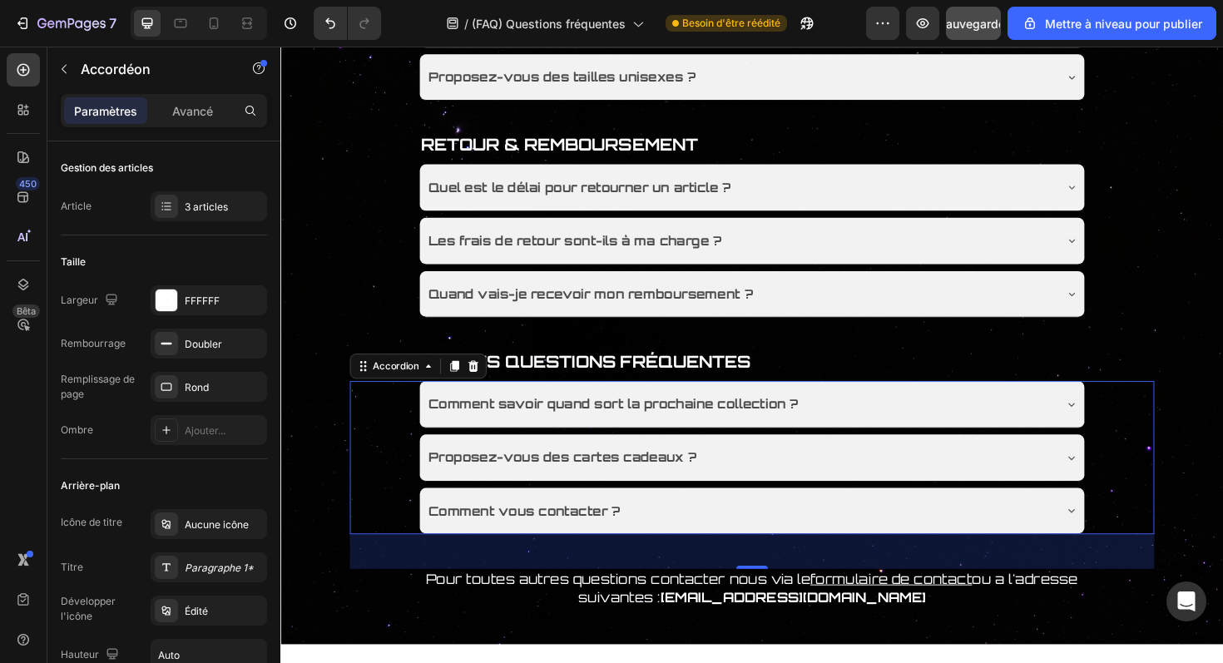
click at [770, 524] on div "Comment vous contacter ?" at bounding box center [780, 538] width 704 height 49
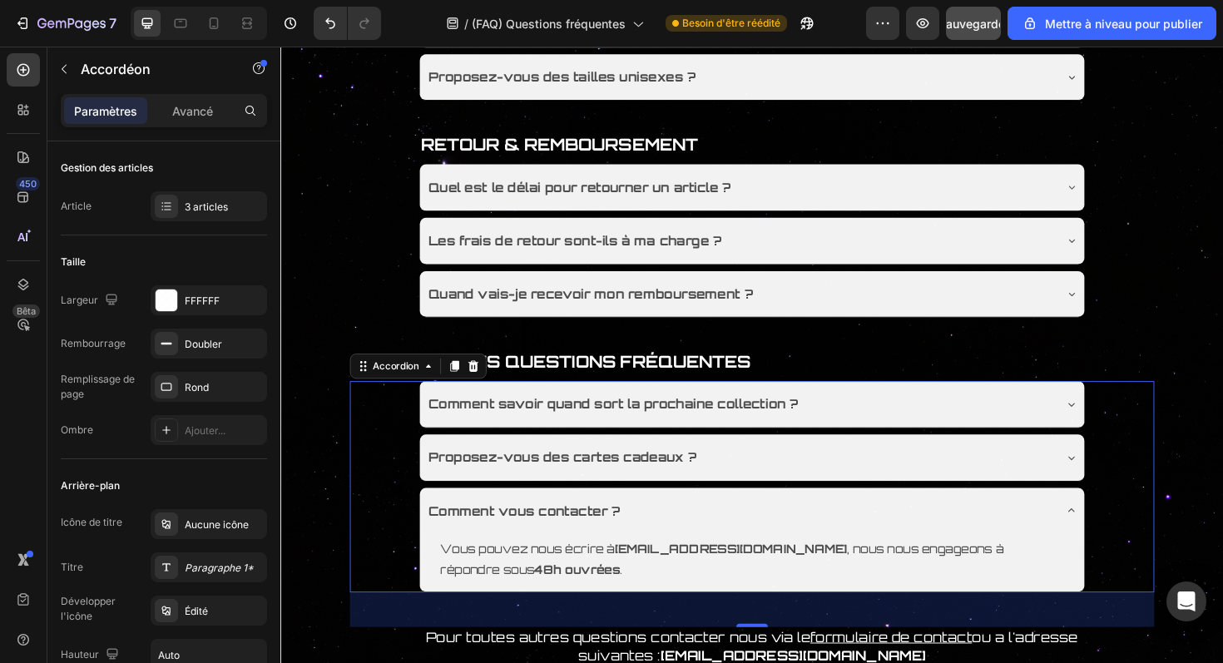
click at [766, 541] on div "Comment vous contacter ?" at bounding box center [765, 538] width 663 height 29
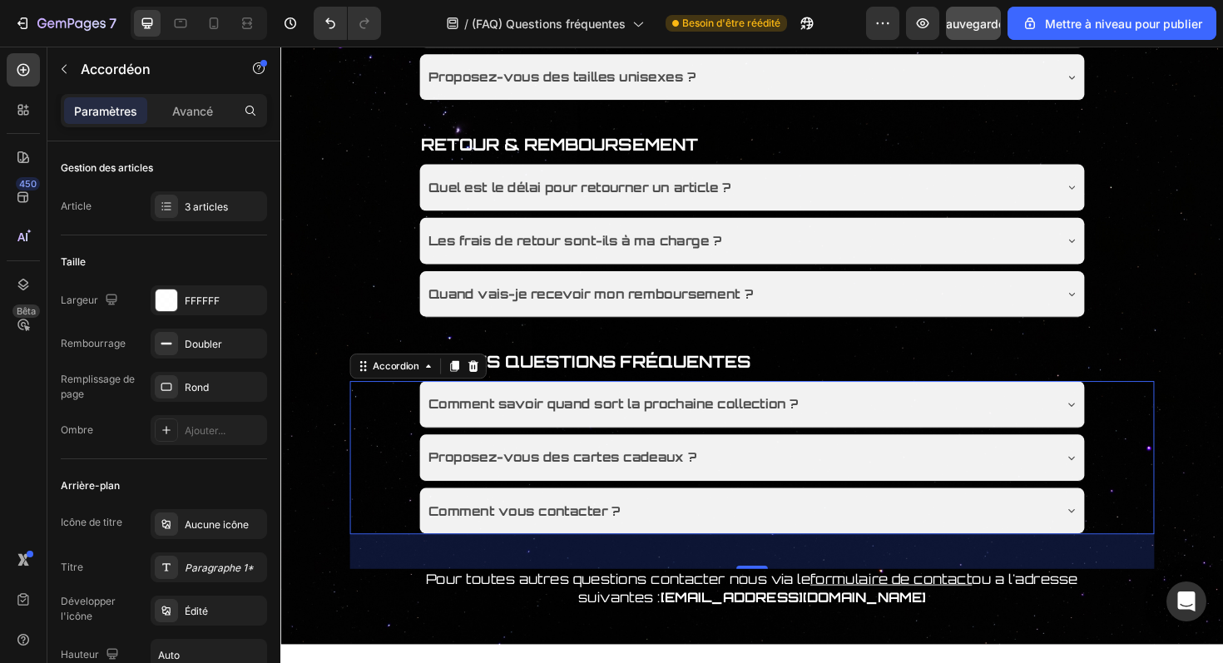
click at [816, 492] on div "Proposez-vous des cartes cadeaux ?" at bounding box center [765, 482] width 663 height 29
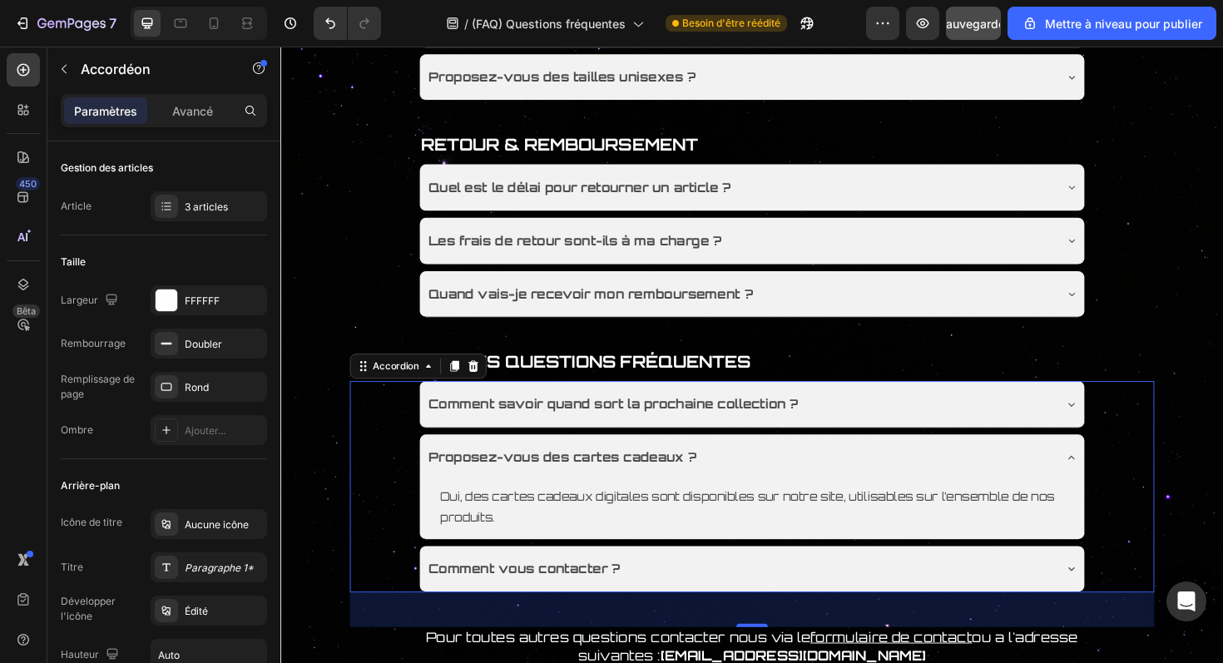
click at [816, 492] on div "Proposez-vous des cartes cadeaux ?" at bounding box center [765, 482] width 663 height 29
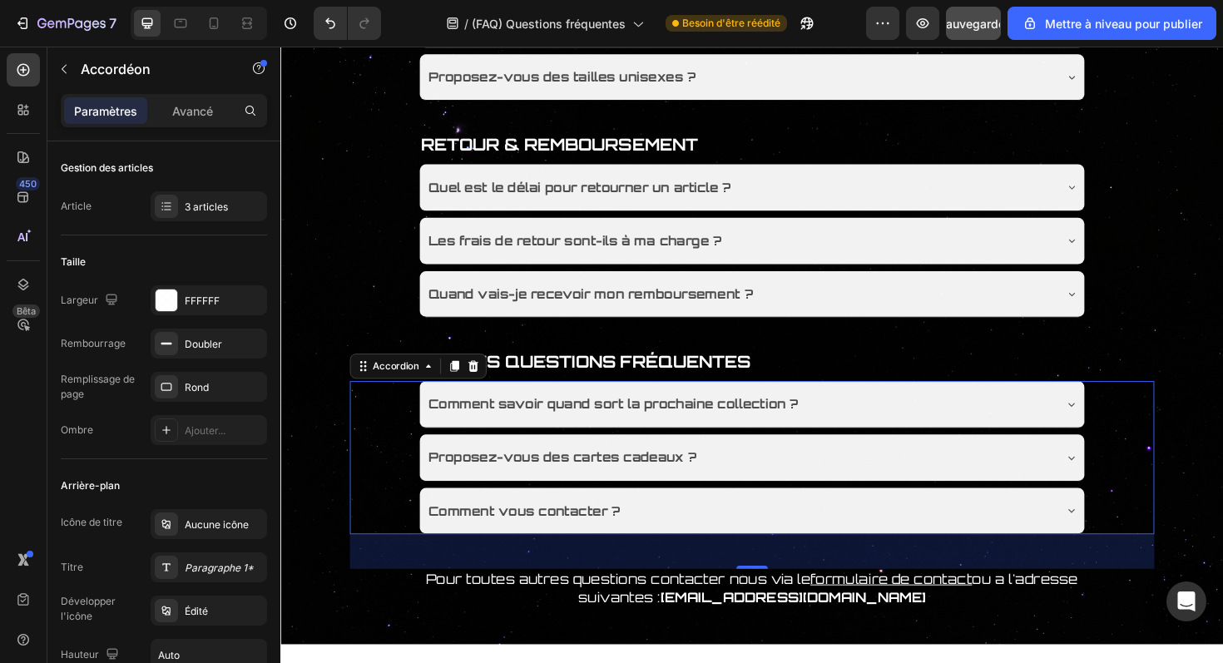
click at [723, 540] on div "Comment vous contacter ?" at bounding box center [765, 538] width 663 height 29
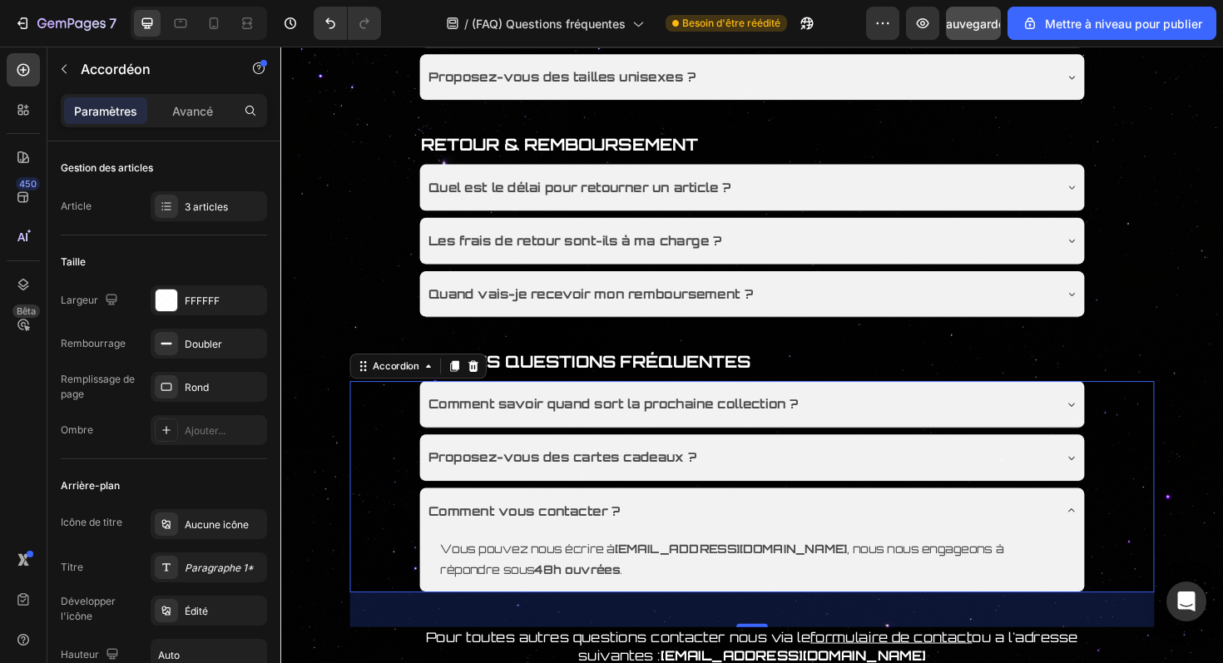
click at [723, 540] on div "Comment vous contacter ?" at bounding box center [765, 538] width 663 height 29
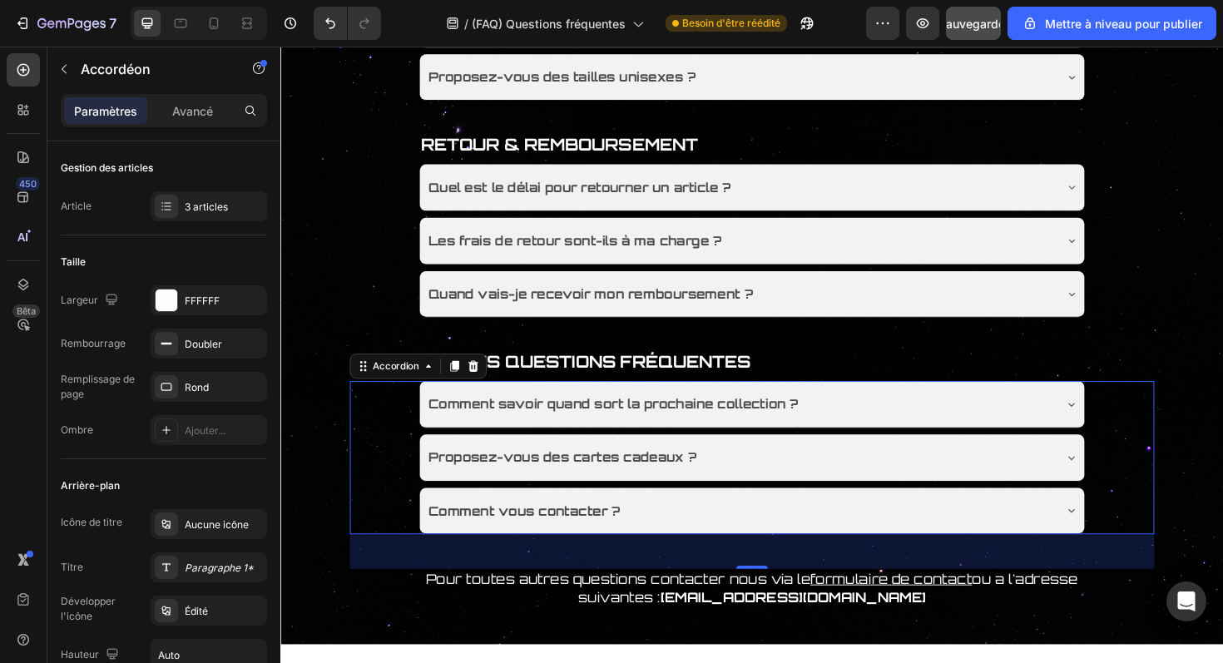
click at [723, 540] on div "Comment vous contacter ?" at bounding box center [765, 538] width 663 height 29
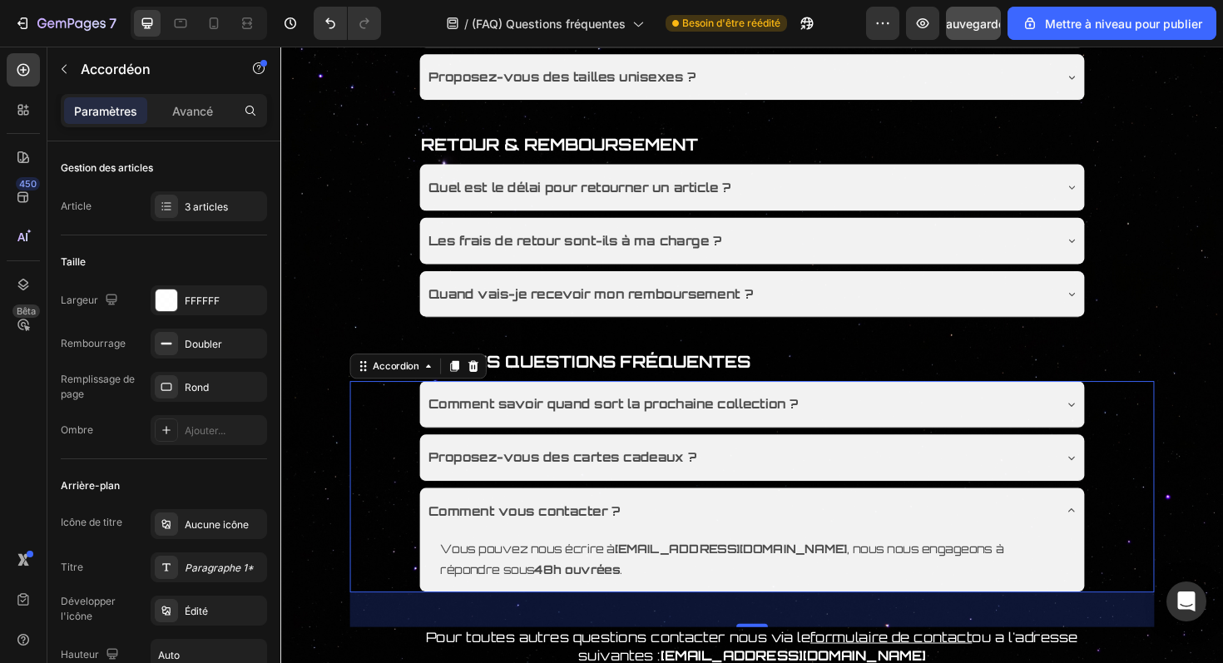
click at [723, 540] on div "Comment vous contacter ?" at bounding box center [765, 538] width 663 height 29
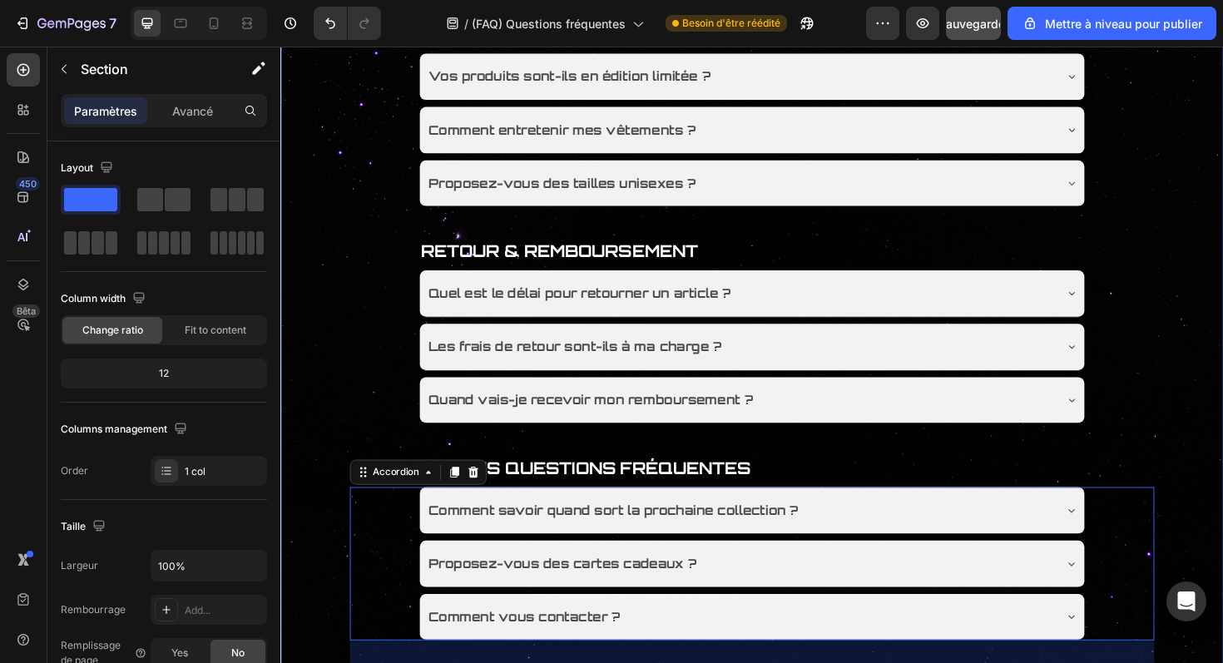
click at [639, 241] on div "Title Line COMMANDE & PAIEMENT Text Block Quels moyens de paiement acceptez-vou…" at bounding box center [779, 149] width 999 height 1285
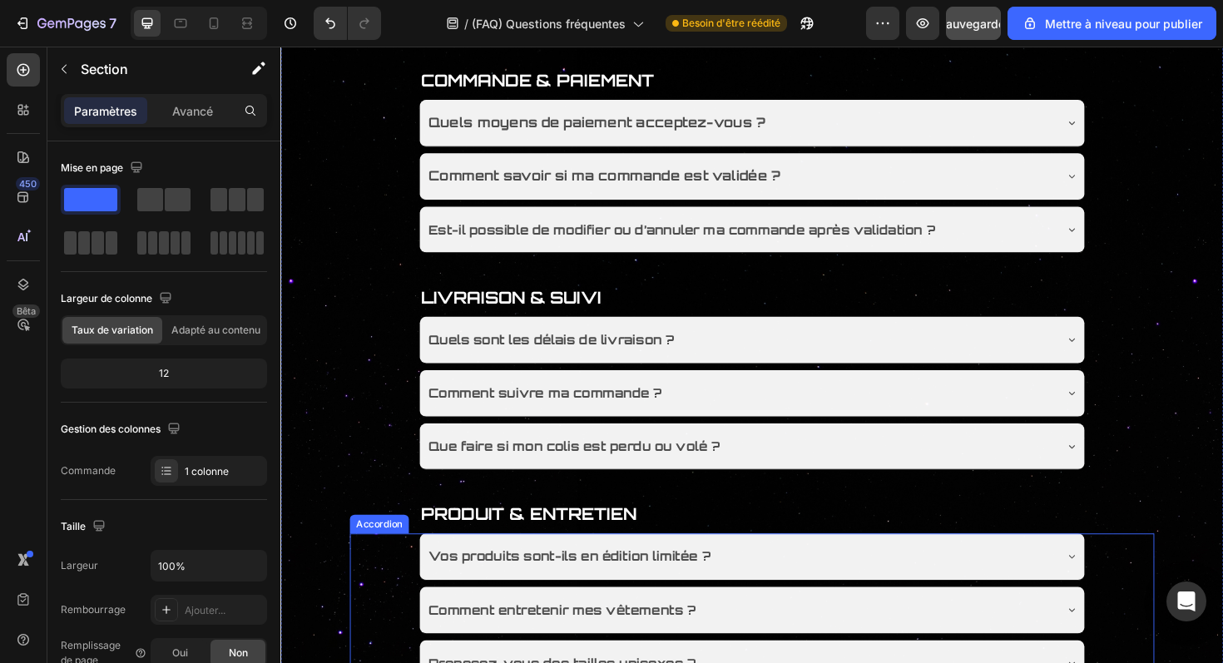
scroll to position [0, 0]
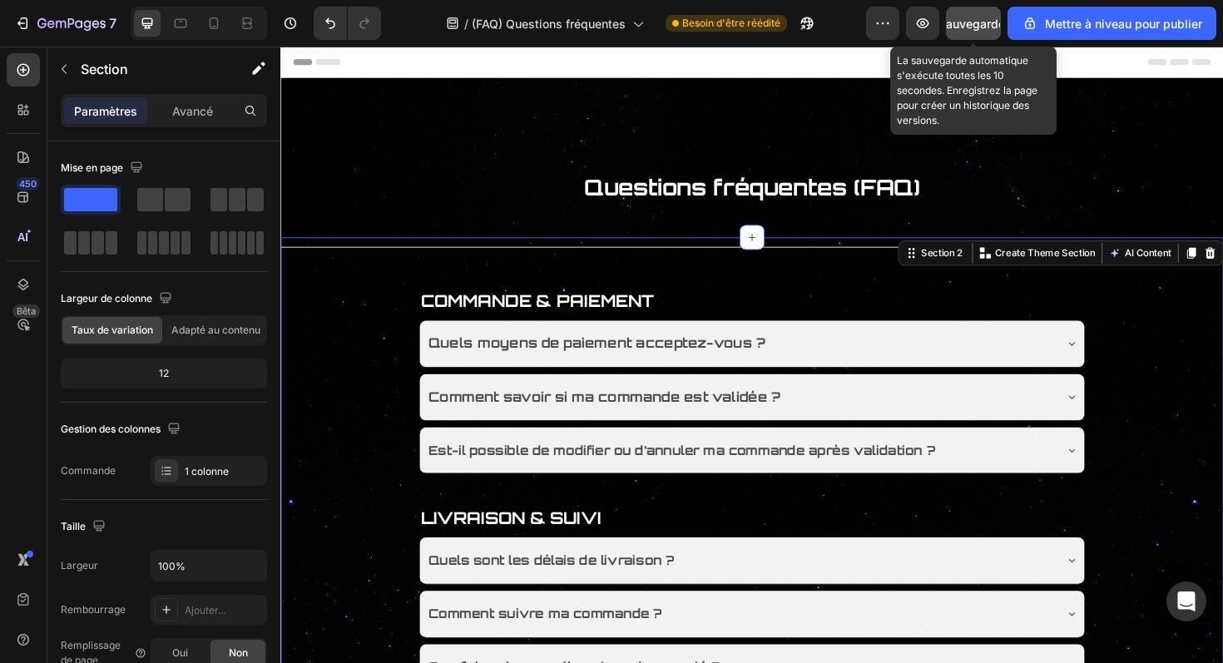
click at [974, 32] on button "Sauvegarder" at bounding box center [973, 23] width 55 height 33
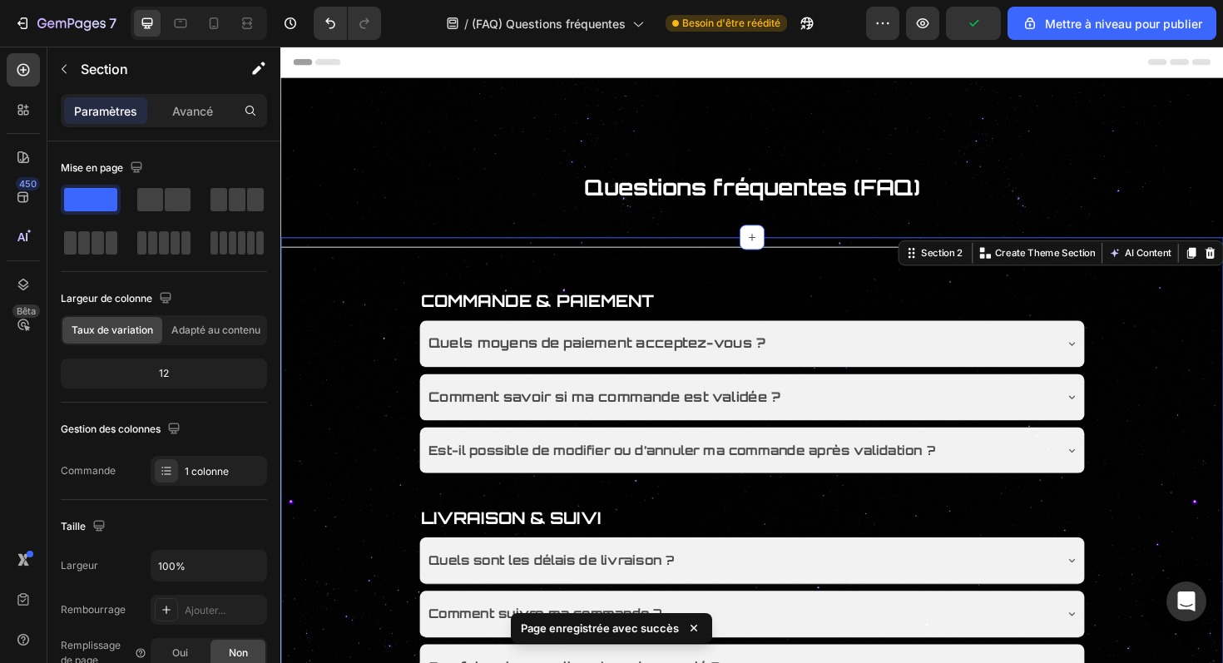
click at [648, 67] on div "En-tête" at bounding box center [780, 63] width 972 height 33
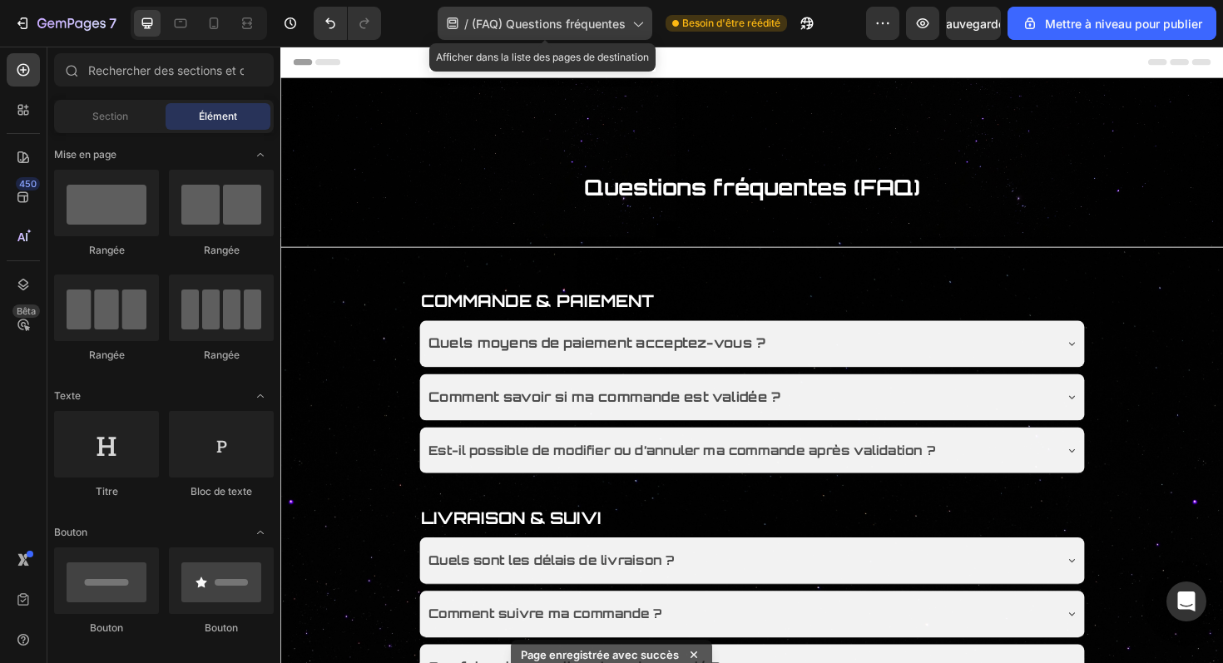
click at [577, 31] on span "(FAQ) Questions fréquentes" at bounding box center [549, 23] width 154 height 17
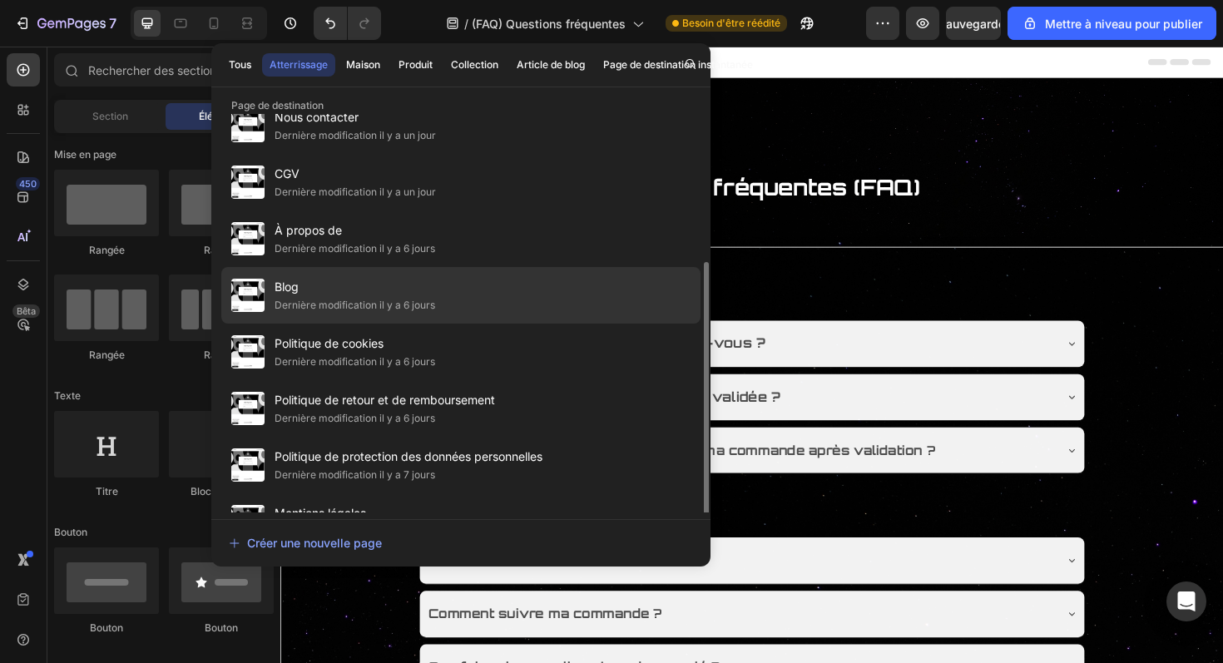
scroll to position [179, 0]
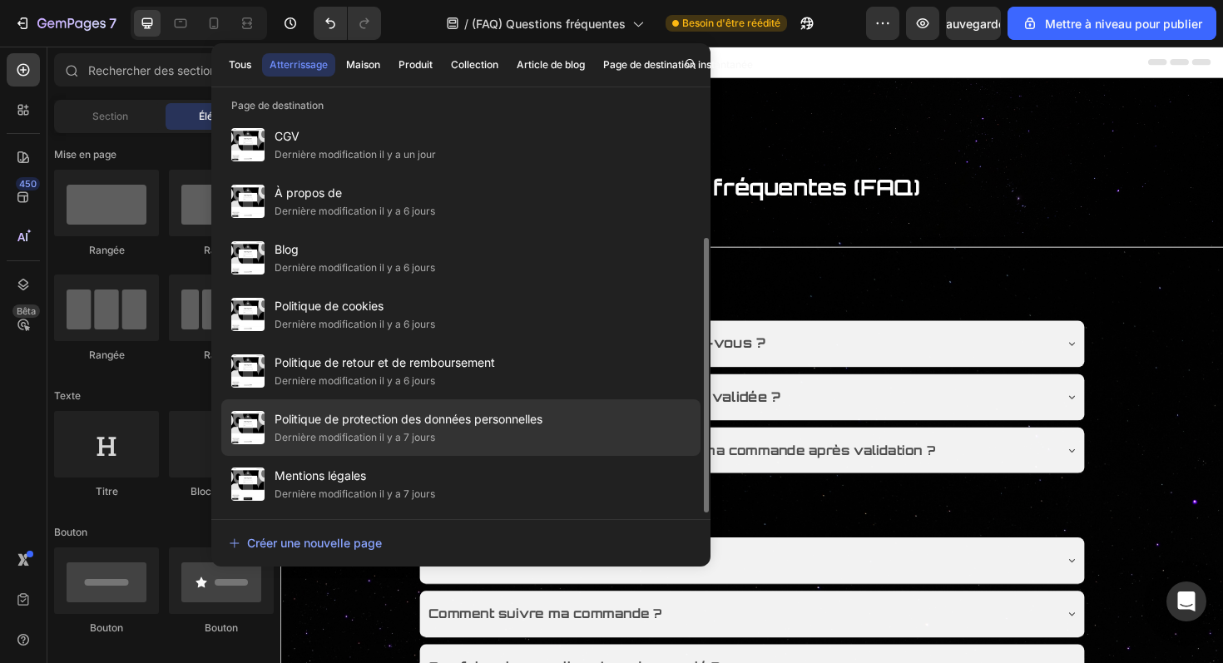
click at [454, 434] on div "Dernière modification il y a 7 jours" at bounding box center [409, 437] width 268 height 17
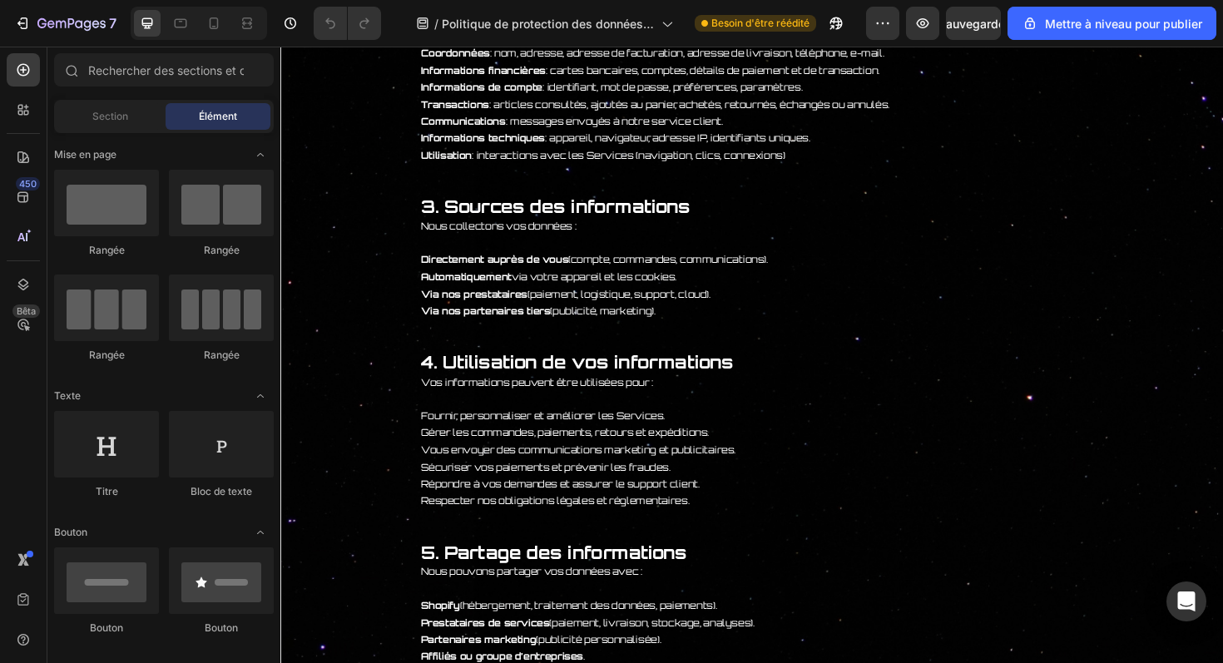
scroll to position [122, 0]
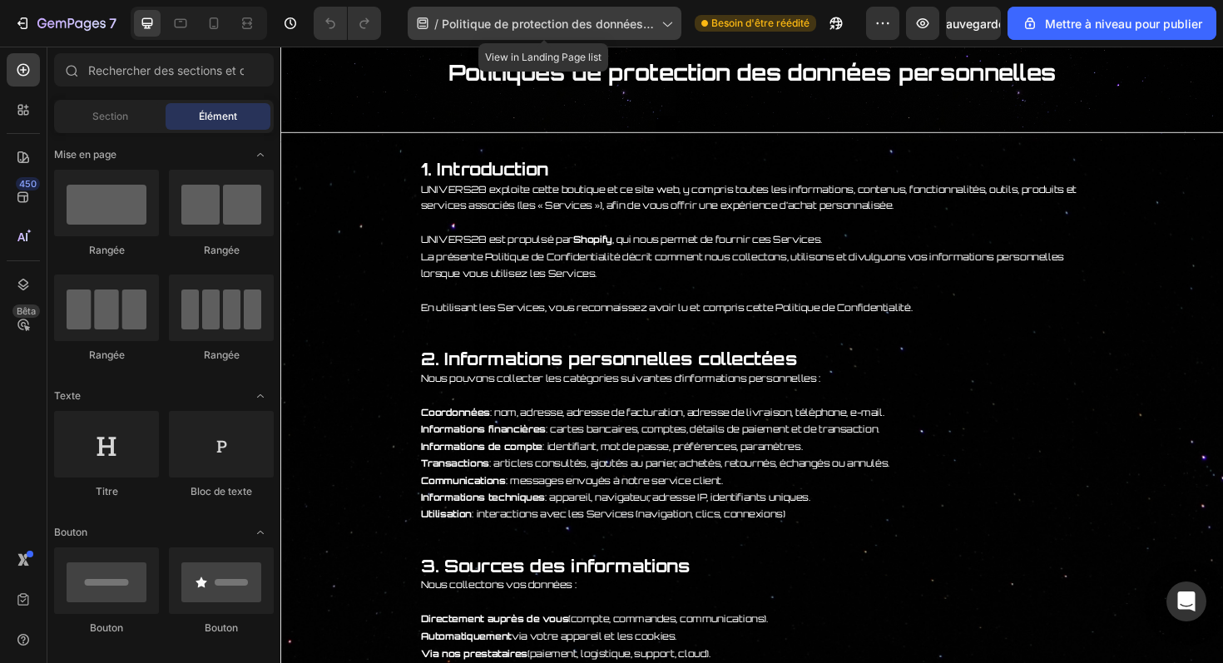
click at [640, 19] on font "Politique de protection des données personnelles" at bounding box center [548, 33] width 212 height 32
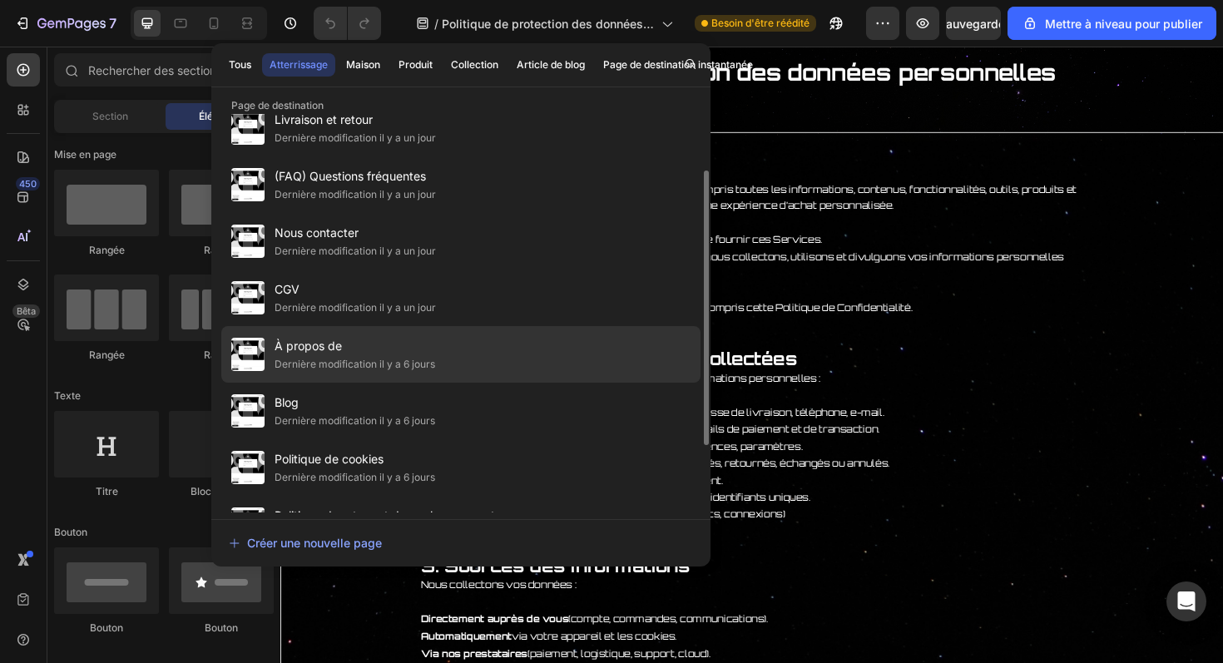
scroll to position [87, 0]
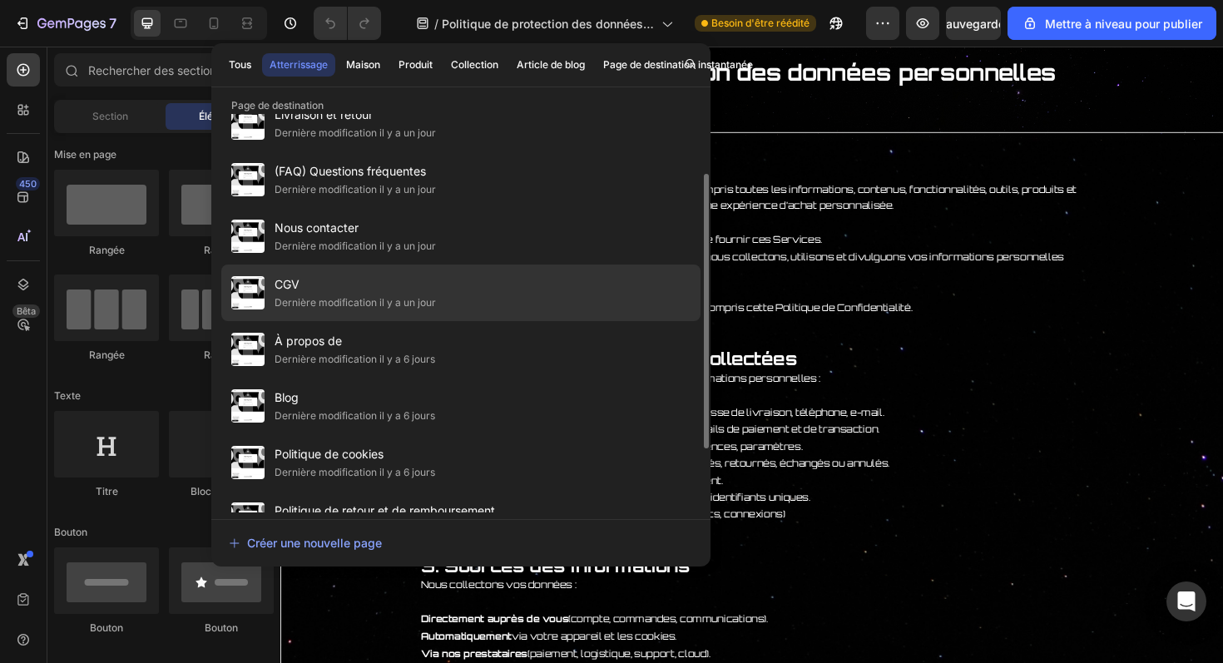
click at [494, 321] on div "CGV Dernière modification il y a un jour" at bounding box center [460, 349] width 479 height 57
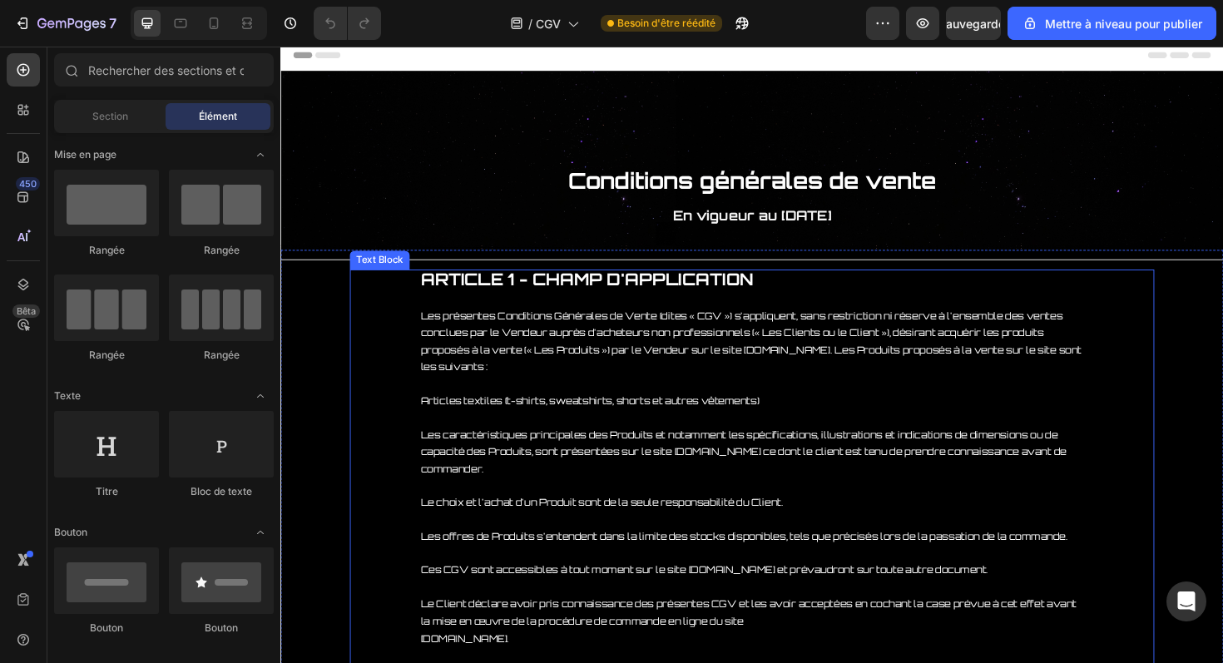
scroll to position [7, 0]
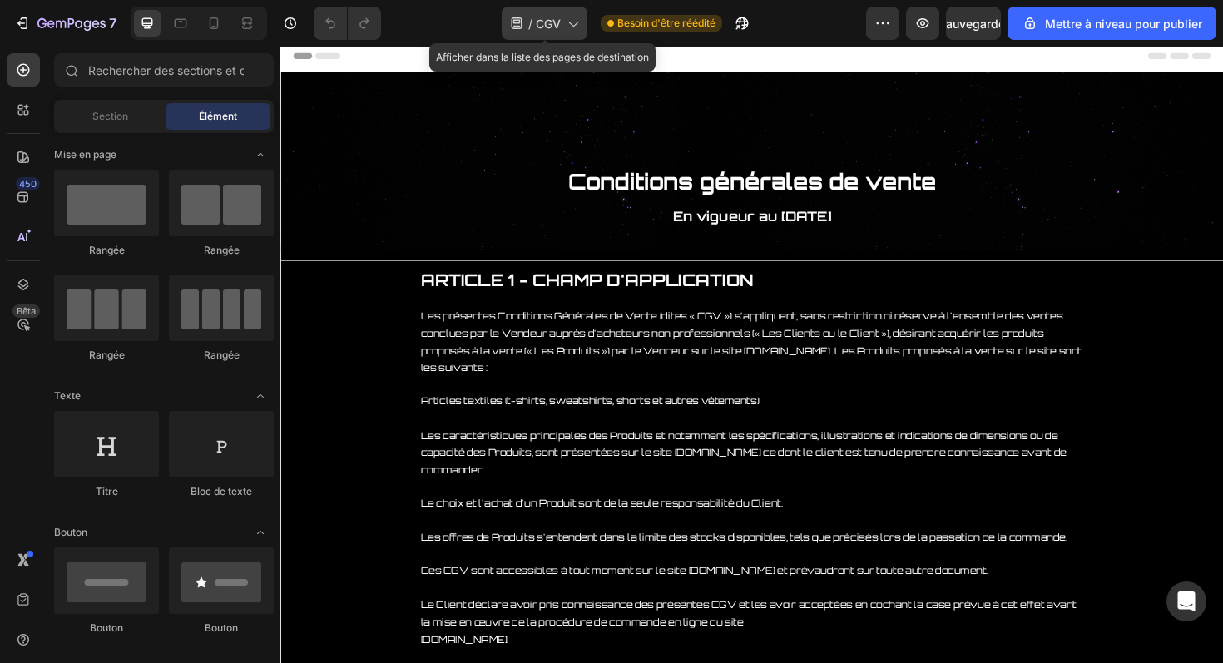
click at [544, 33] on div "/ CGV" at bounding box center [545, 23] width 86 height 33
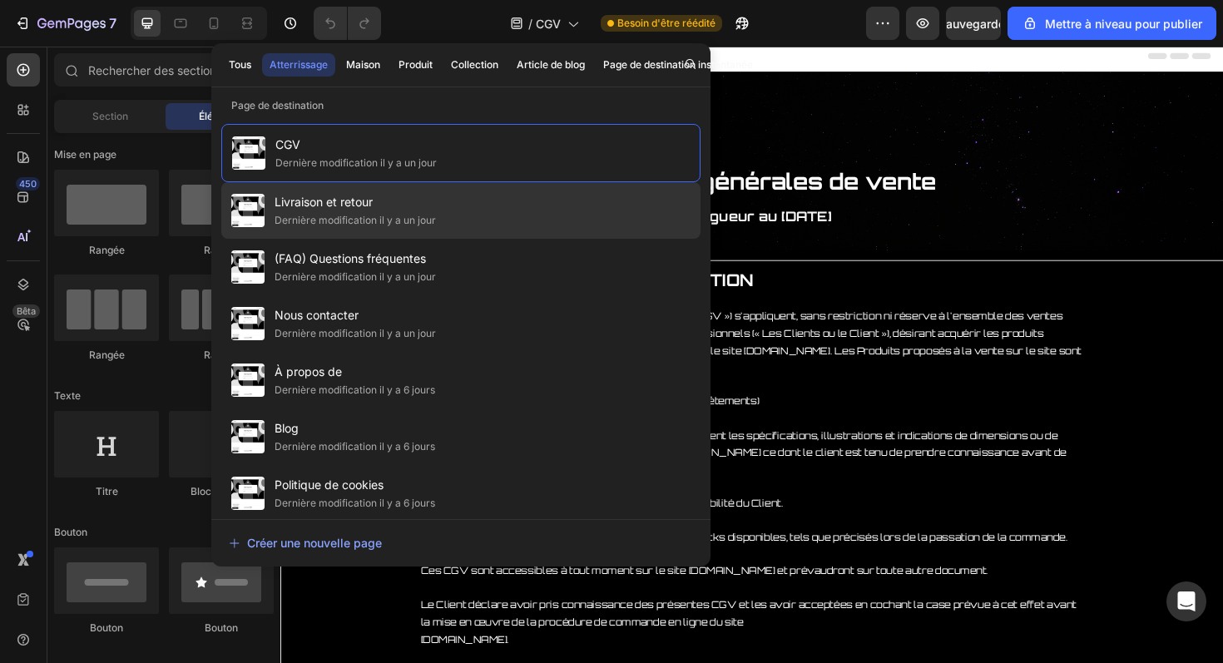
click at [411, 205] on span "Livraison et retour" at bounding box center [355, 202] width 161 height 20
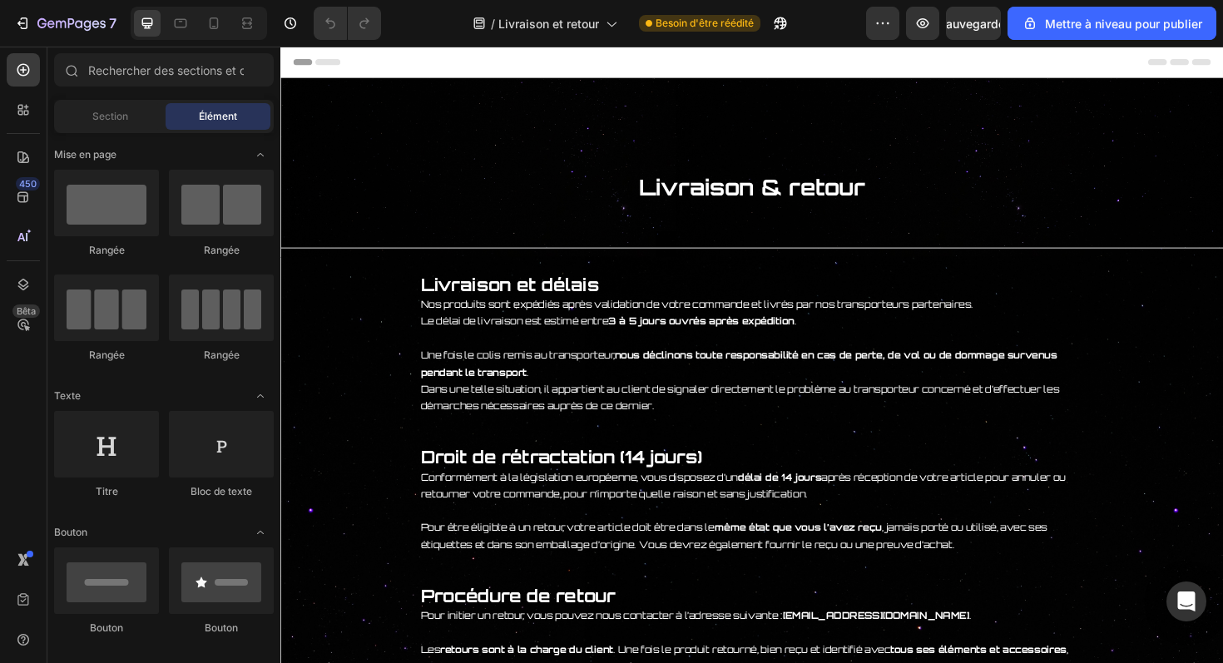
click at [532, 2] on div "7 / Livraison et retour Besoin d'être réédité Aperçu Sauvegarder Mettre à nivea…" at bounding box center [611, 23] width 1223 height 47
click at [515, 22] on font "Livraison et retour" at bounding box center [548, 24] width 101 height 14
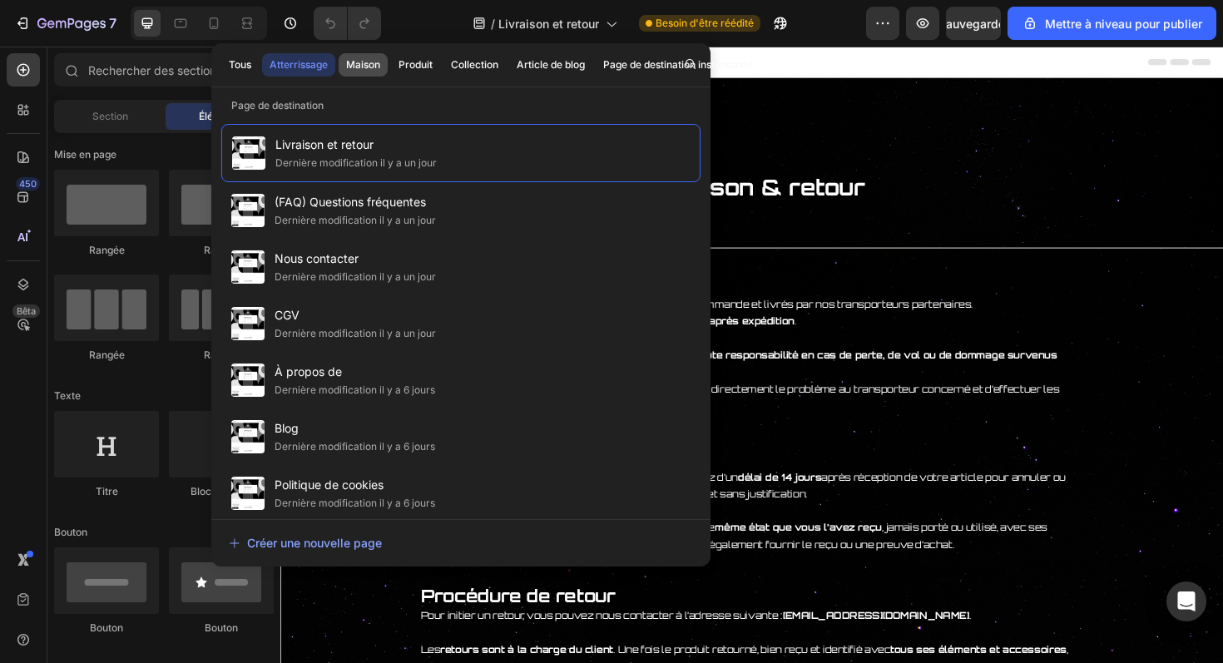
click at [371, 72] on font "Maison" at bounding box center [363, 64] width 34 height 15
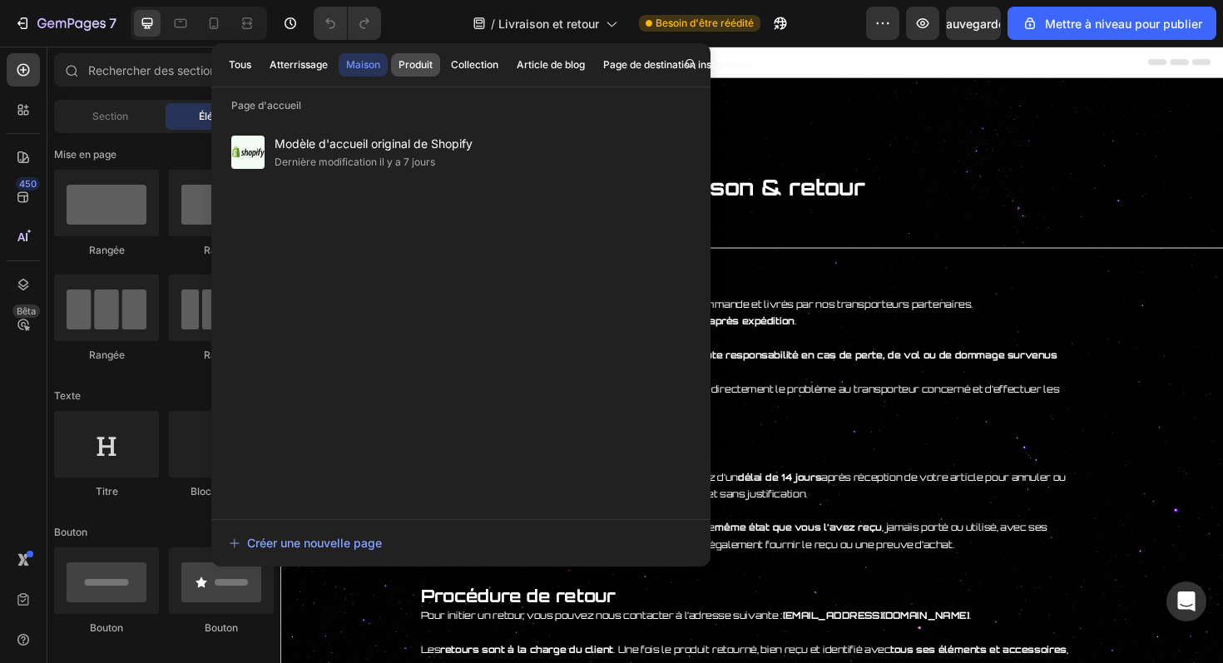
click at [414, 65] on font "Produit" at bounding box center [416, 64] width 34 height 12
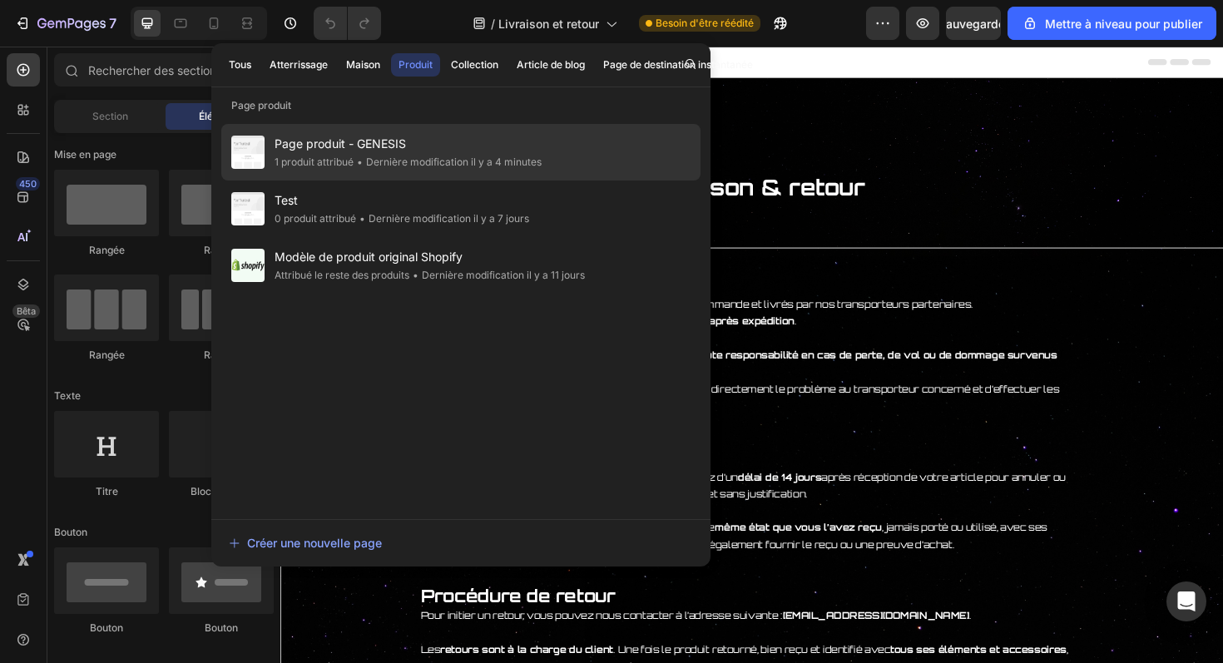
click at [407, 181] on div "Page produit - GENESIS 1 produit attribué • Dernière modification il y a 4 minu…" at bounding box center [460, 209] width 479 height 57
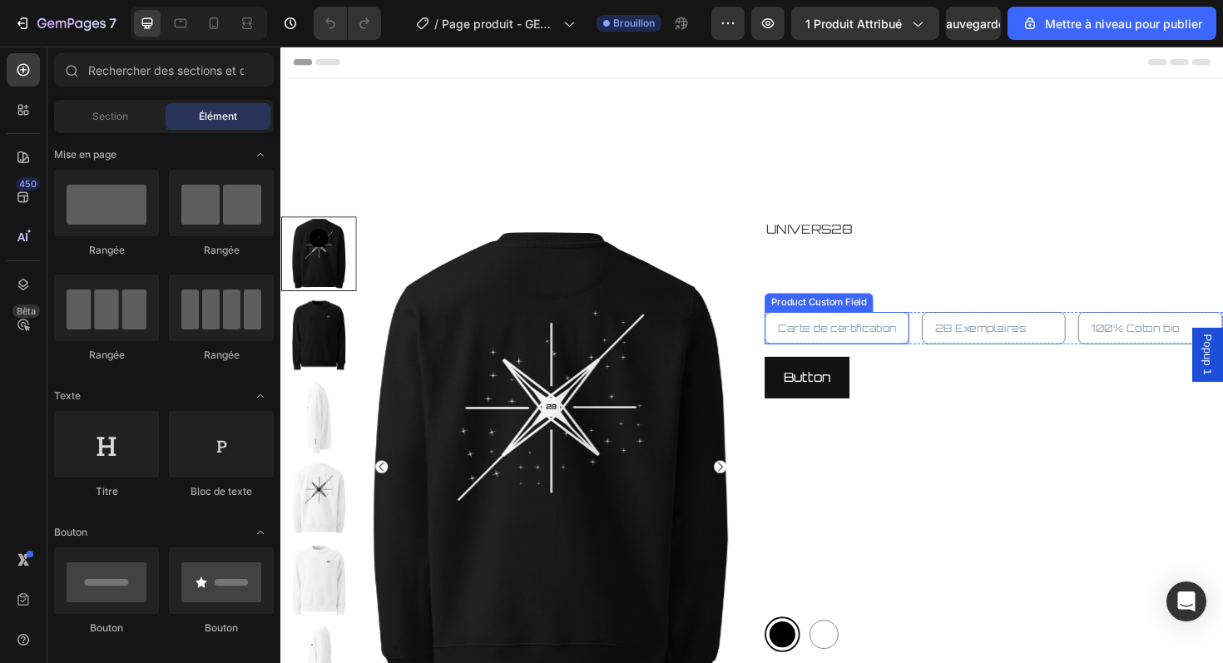
click at [833, 340] on input "text" at bounding box center [869, 345] width 153 height 34
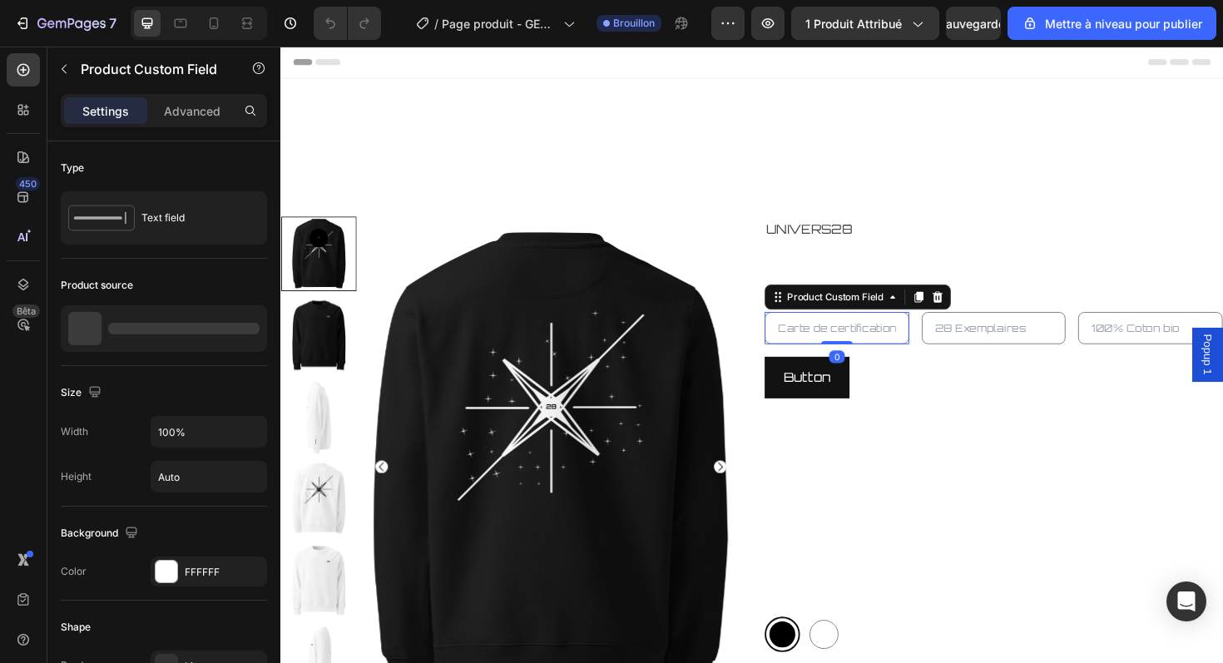
click at [833, 340] on input "text" at bounding box center [869, 345] width 153 height 34
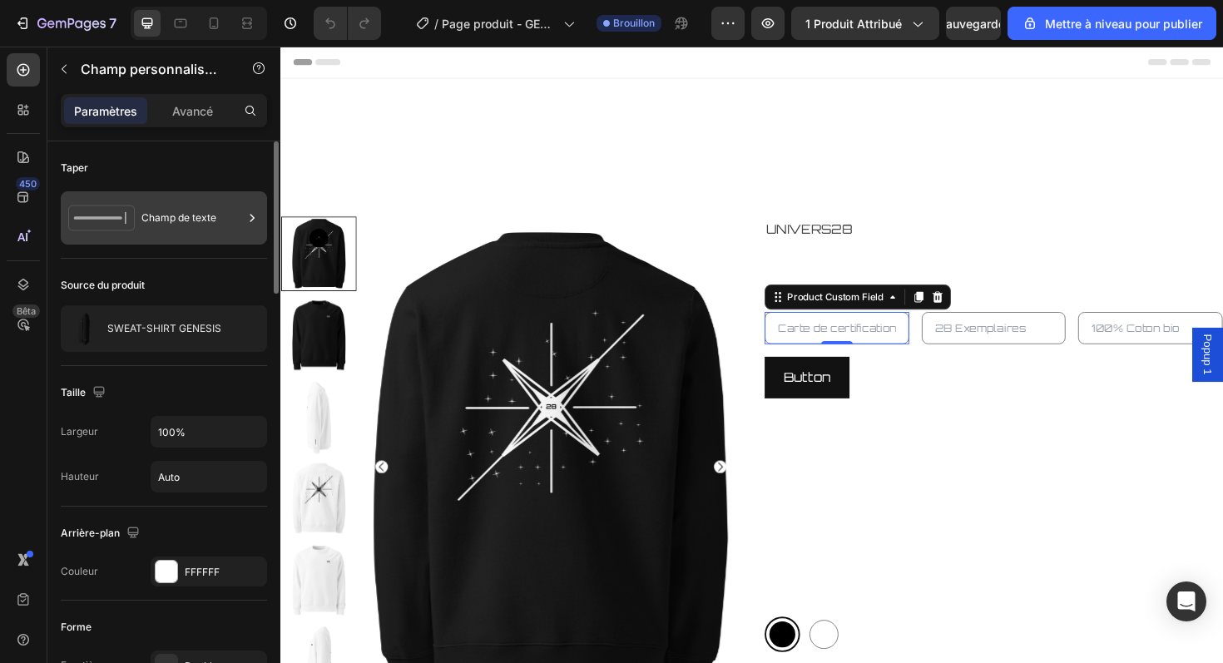
click at [205, 211] on font "Champ de texte" at bounding box center [178, 217] width 75 height 12
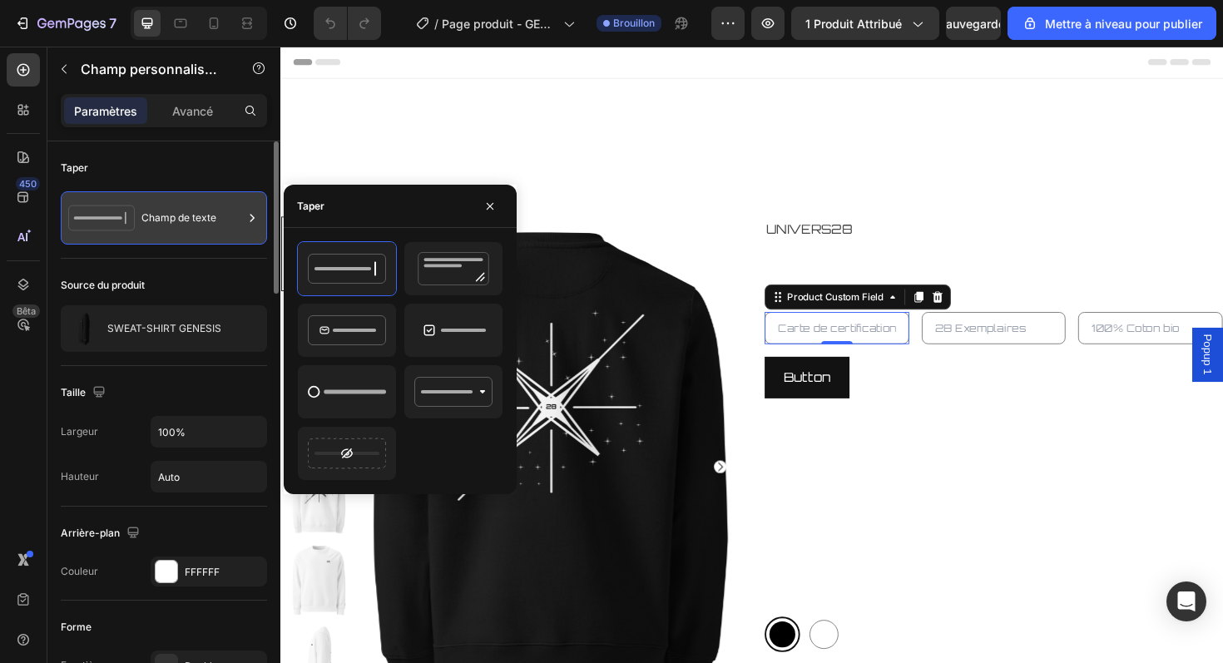
click at [205, 211] on font "Champ de texte" at bounding box center [178, 217] width 75 height 12
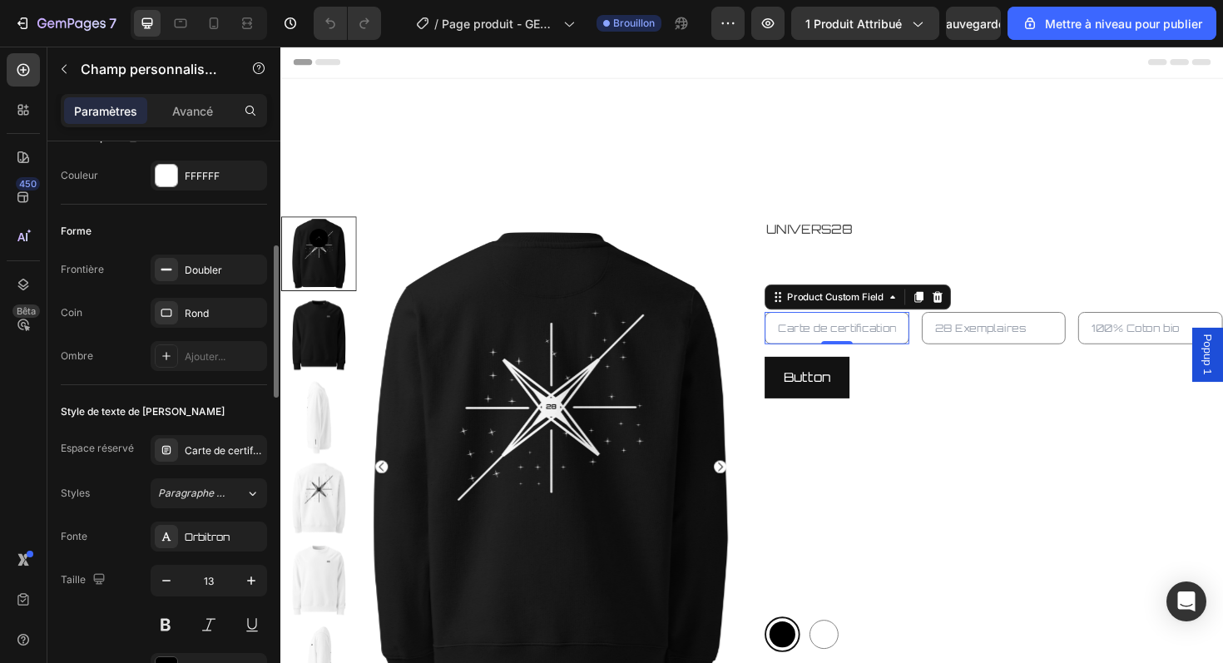
scroll to position [394, 0]
click at [220, 437] on div "Carte de certification" at bounding box center [209, 452] width 117 height 30
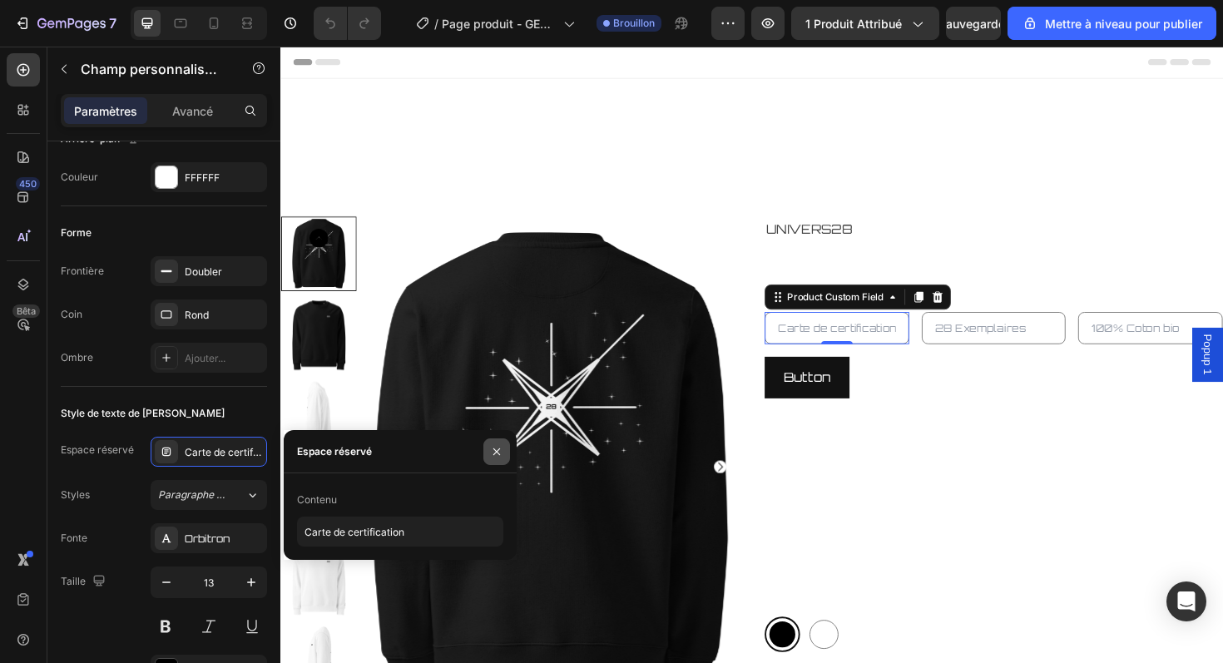
click at [499, 453] on icon "button" at bounding box center [496, 451] width 13 height 13
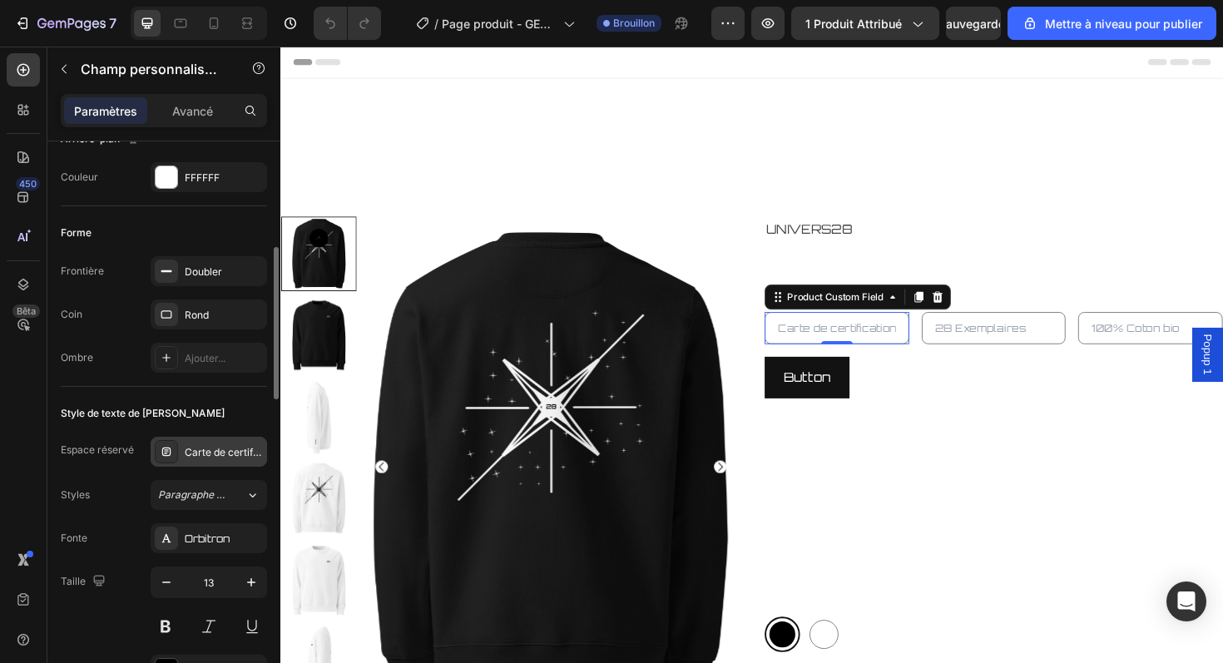
click at [239, 443] on div "Carte de certification" at bounding box center [209, 452] width 117 height 30
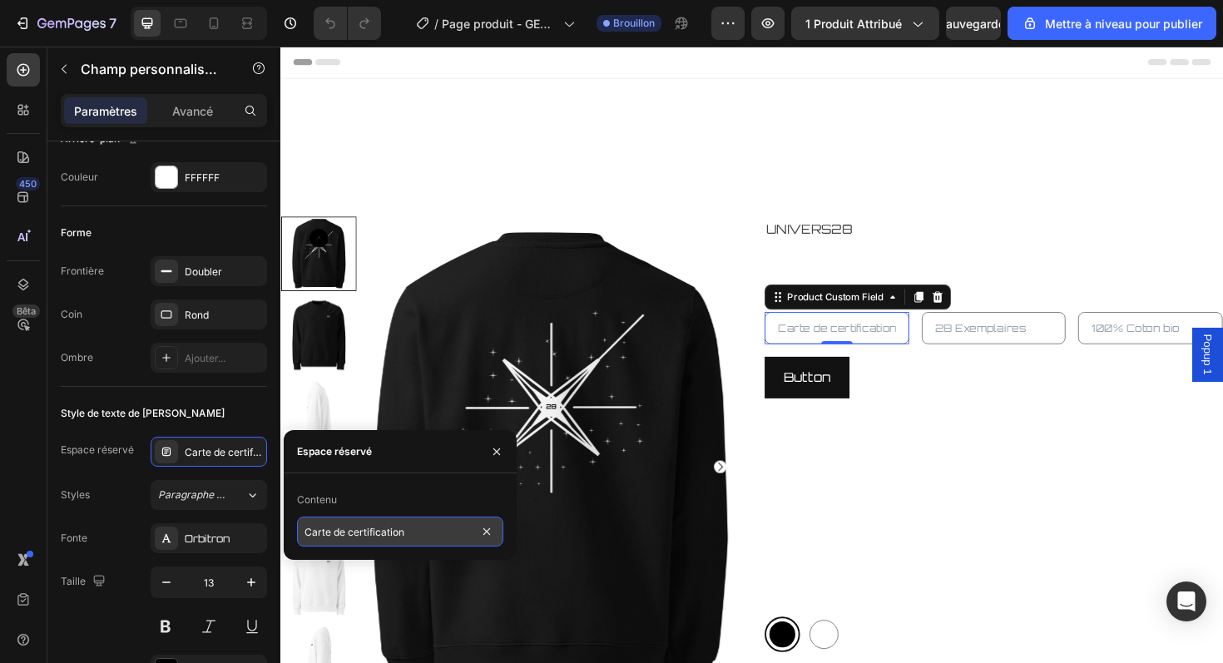
click at [388, 534] on input "Carte de certification" at bounding box center [400, 532] width 206 height 30
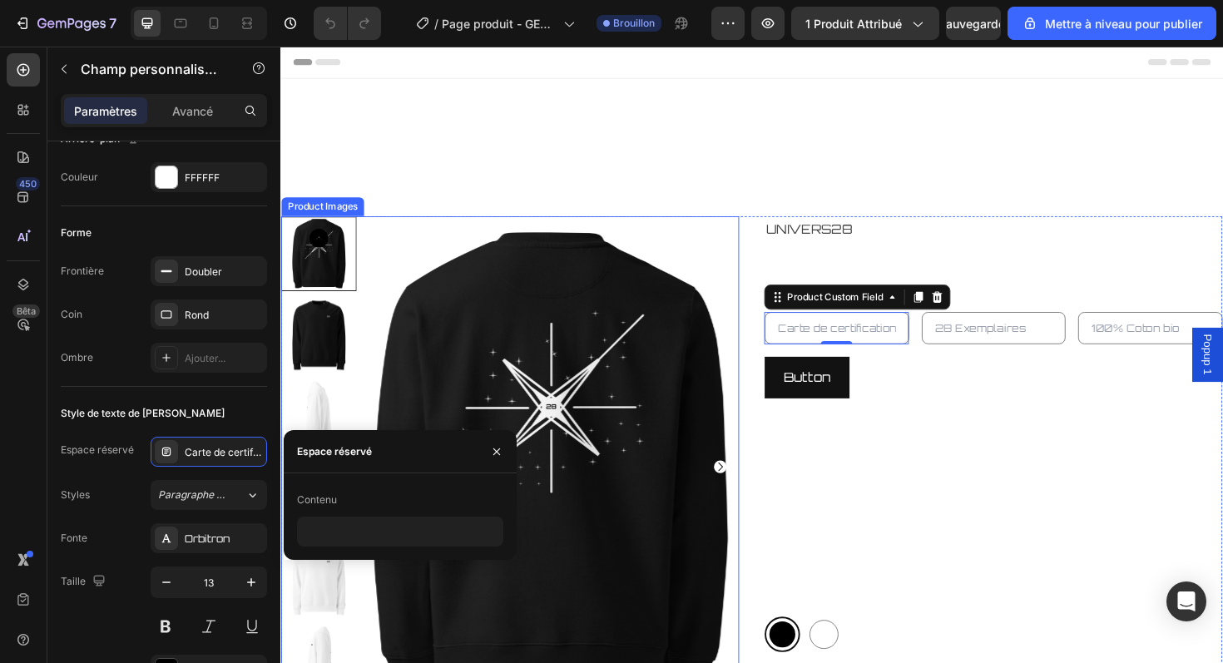
click at [761, 396] on img at bounding box center [567, 492] width 399 height 532
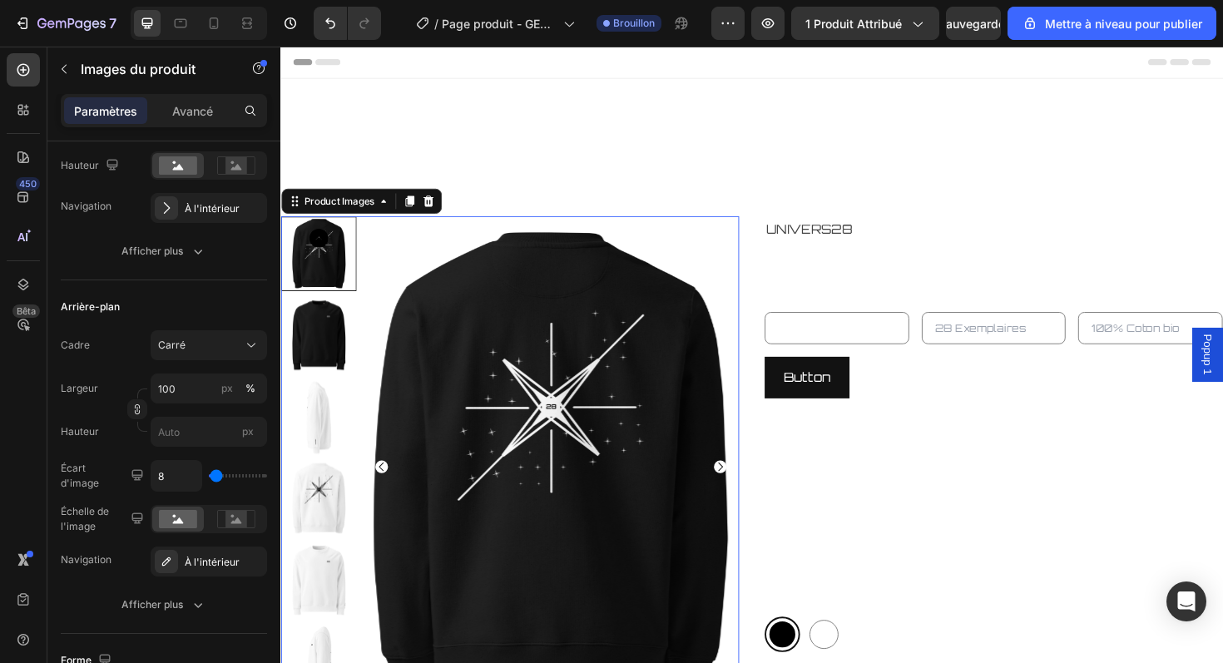
scroll to position [0, 0]
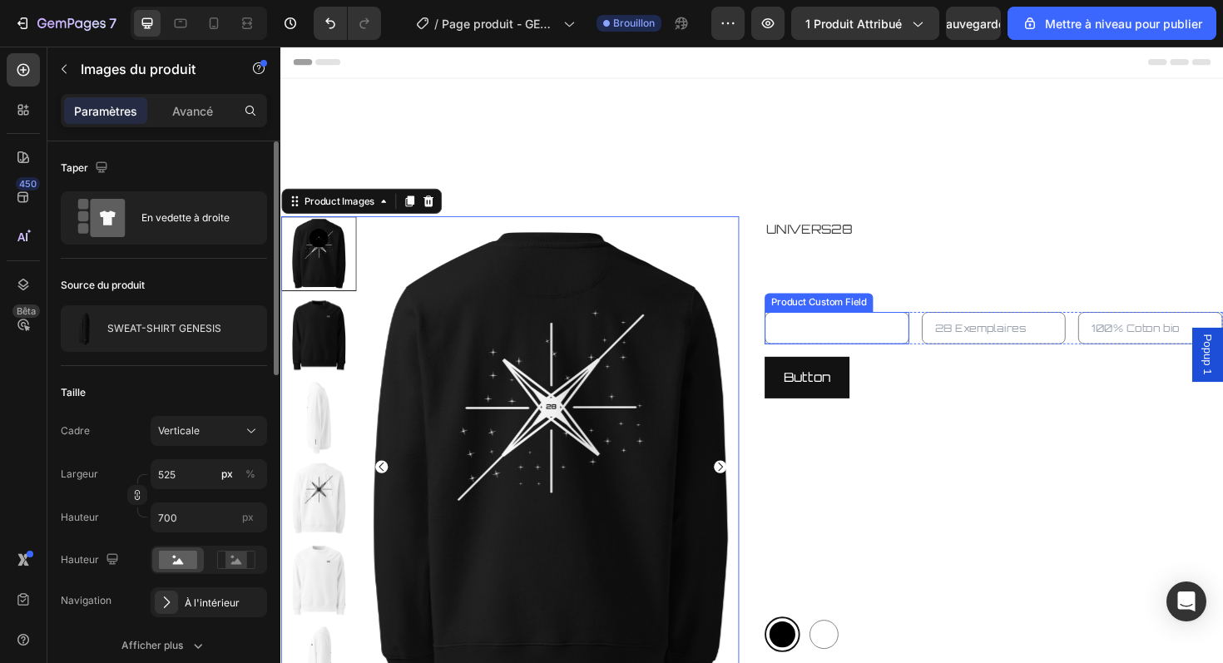
click at [836, 350] on input "text" at bounding box center [869, 345] width 153 height 34
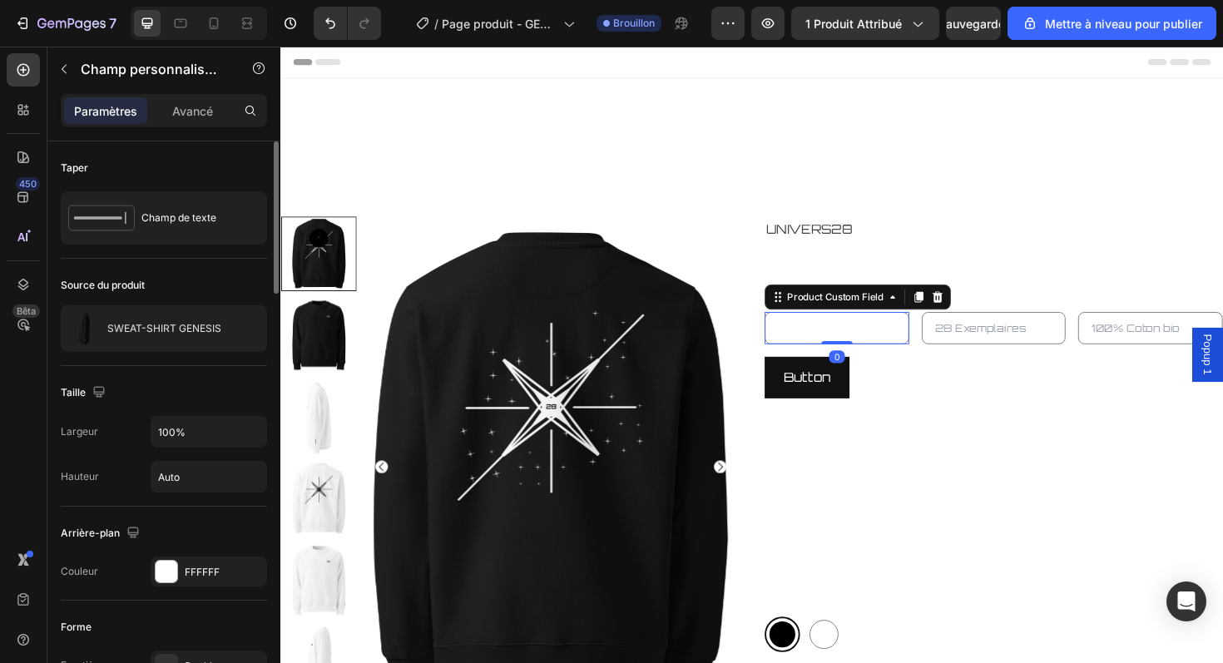
click at [836, 350] on input "text" at bounding box center [869, 345] width 153 height 34
type input "Carte de certification"
click at [836, 345] on input "Carte de certification" at bounding box center [869, 345] width 153 height 34
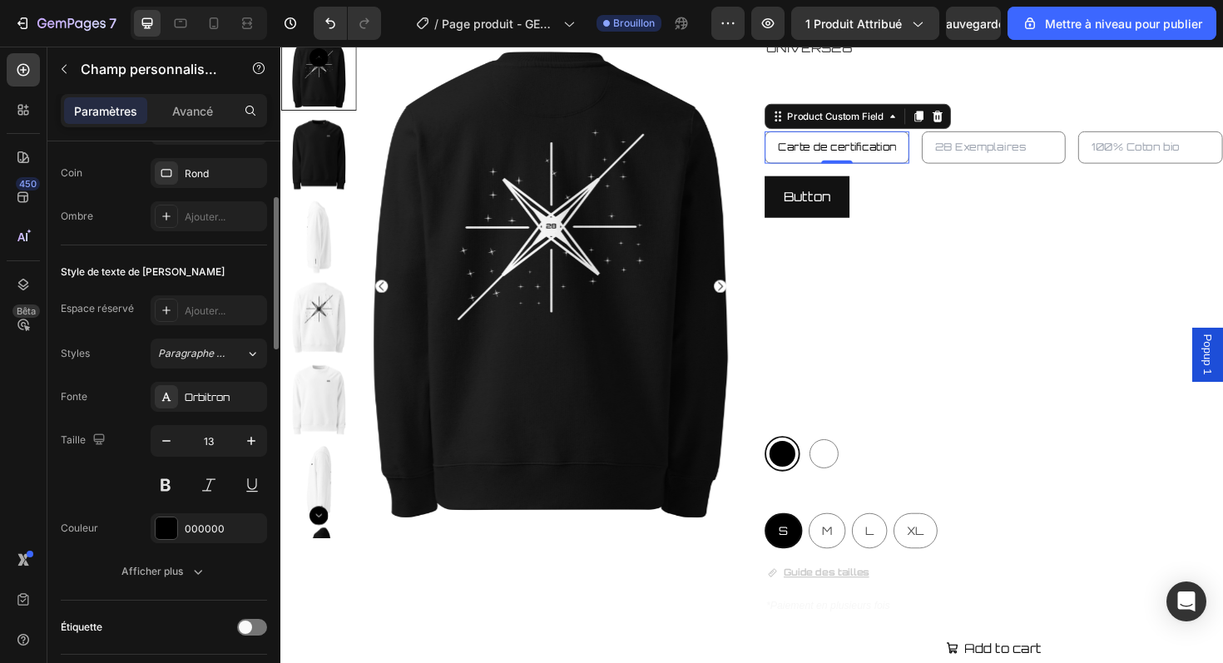
scroll to position [557, 0]
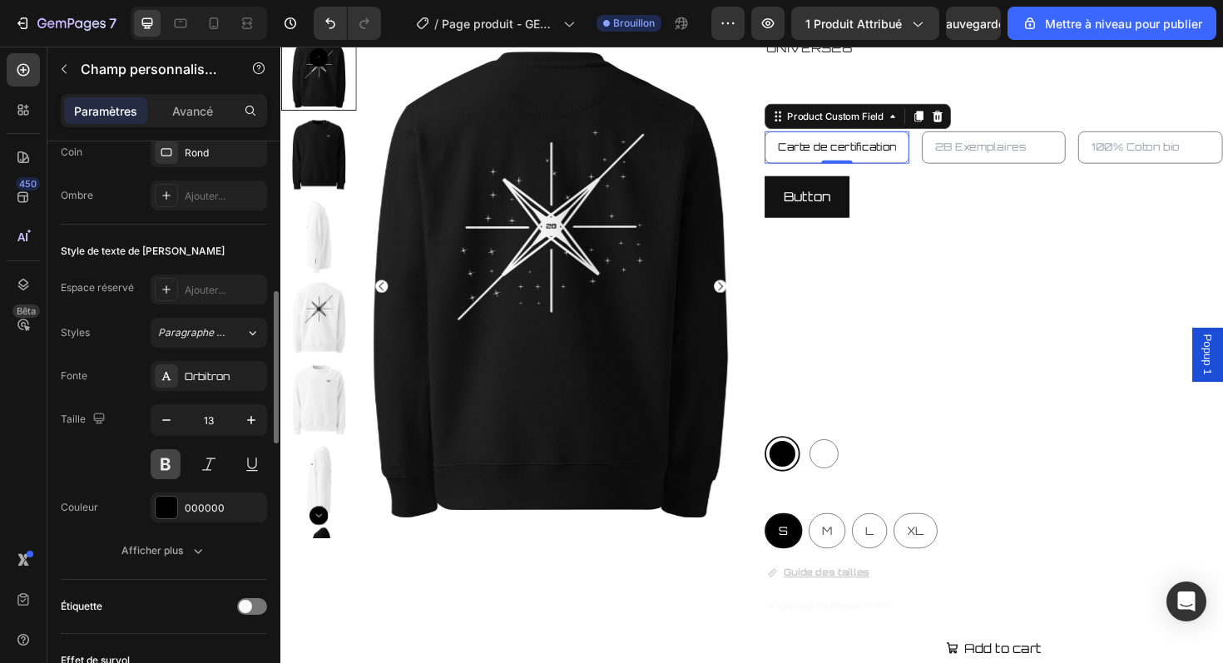
click at [176, 457] on button at bounding box center [166, 464] width 30 height 30
click at [231, 339] on div "Paragraphe 1*" at bounding box center [201, 332] width 87 height 15
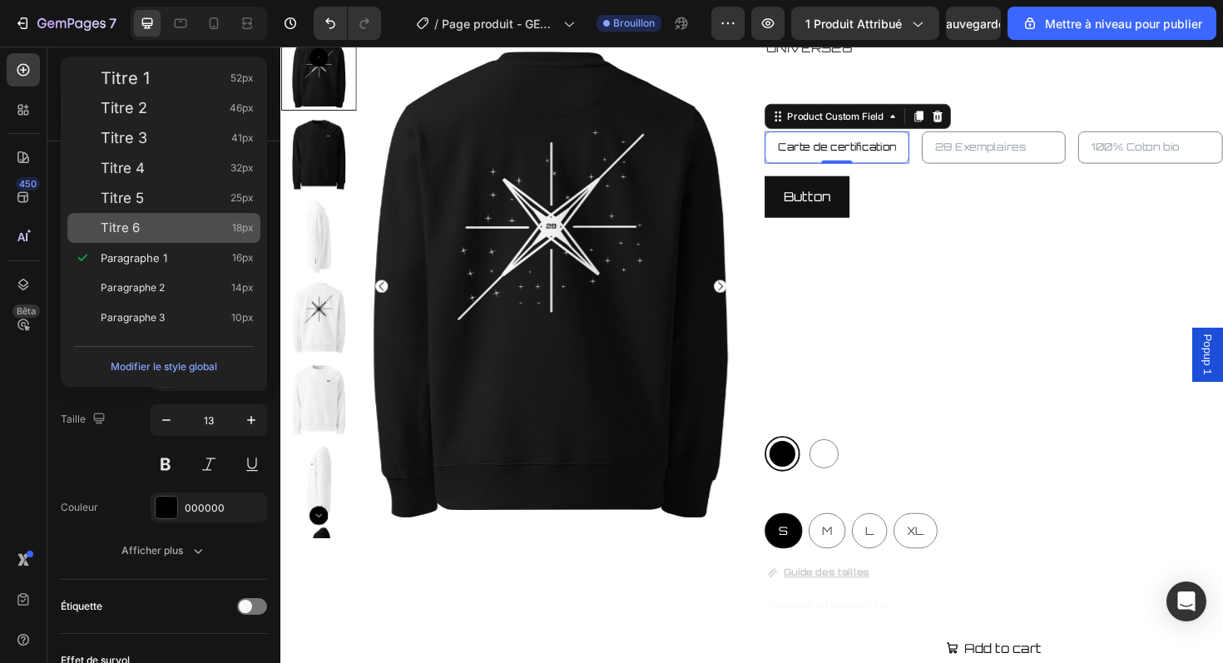
click at [211, 236] on div "Titre 6 18px" at bounding box center [177, 228] width 153 height 17
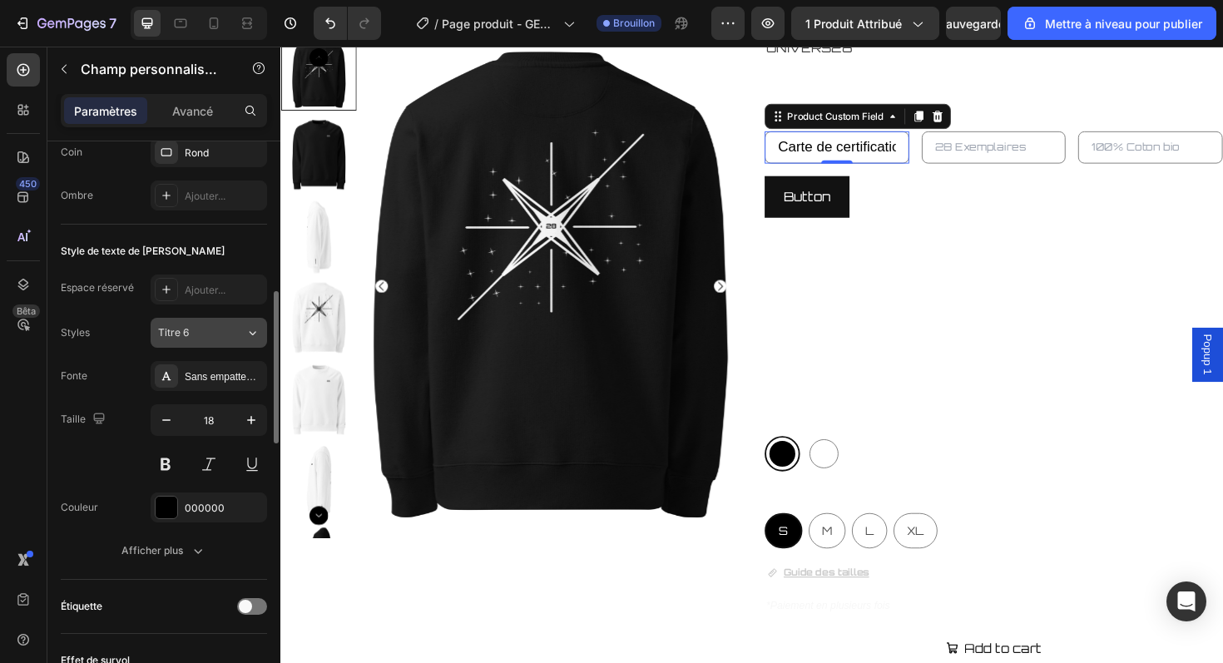
click at [212, 321] on button "Titre 6" at bounding box center [209, 333] width 117 height 30
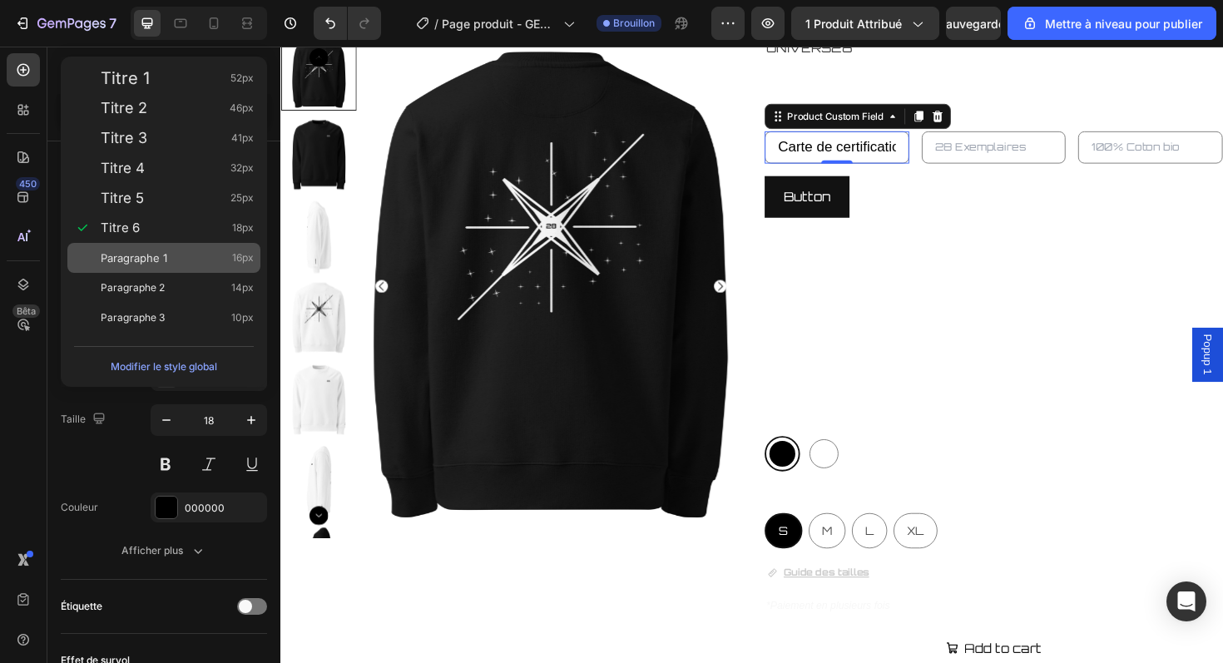
click at [212, 252] on div "Paragraphe 1 16px" at bounding box center [177, 258] width 153 height 17
type input "16"
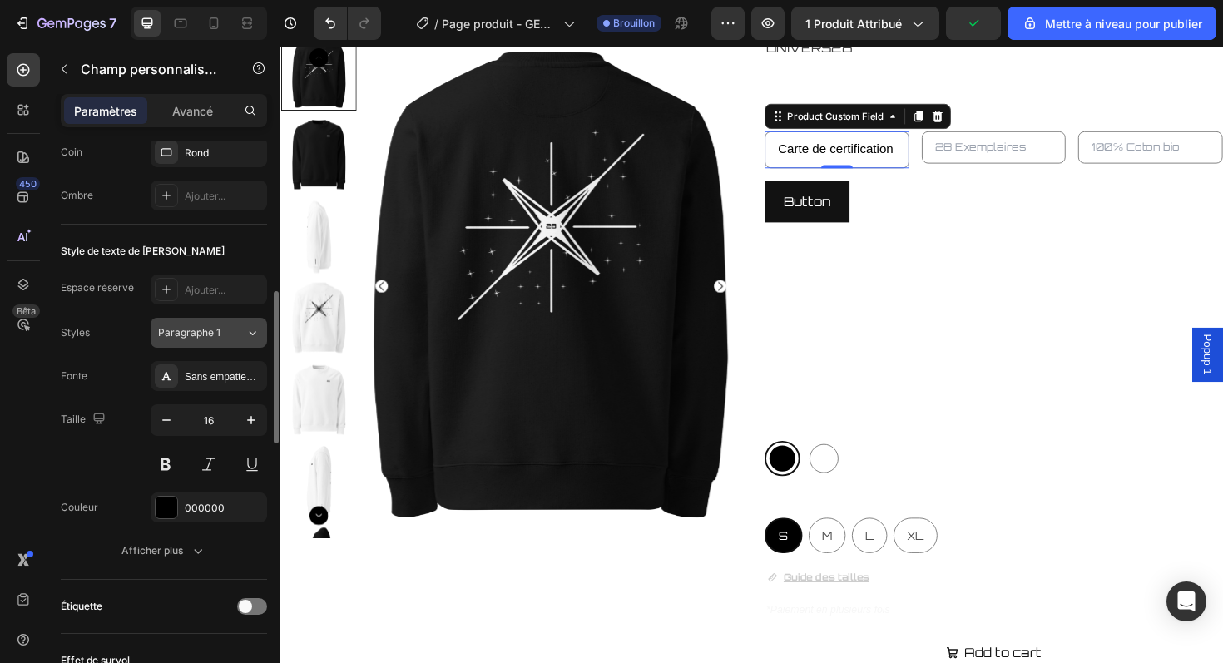
click at [211, 339] on span "Paragraphe 1" at bounding box center [189, 332] width 62 height 15
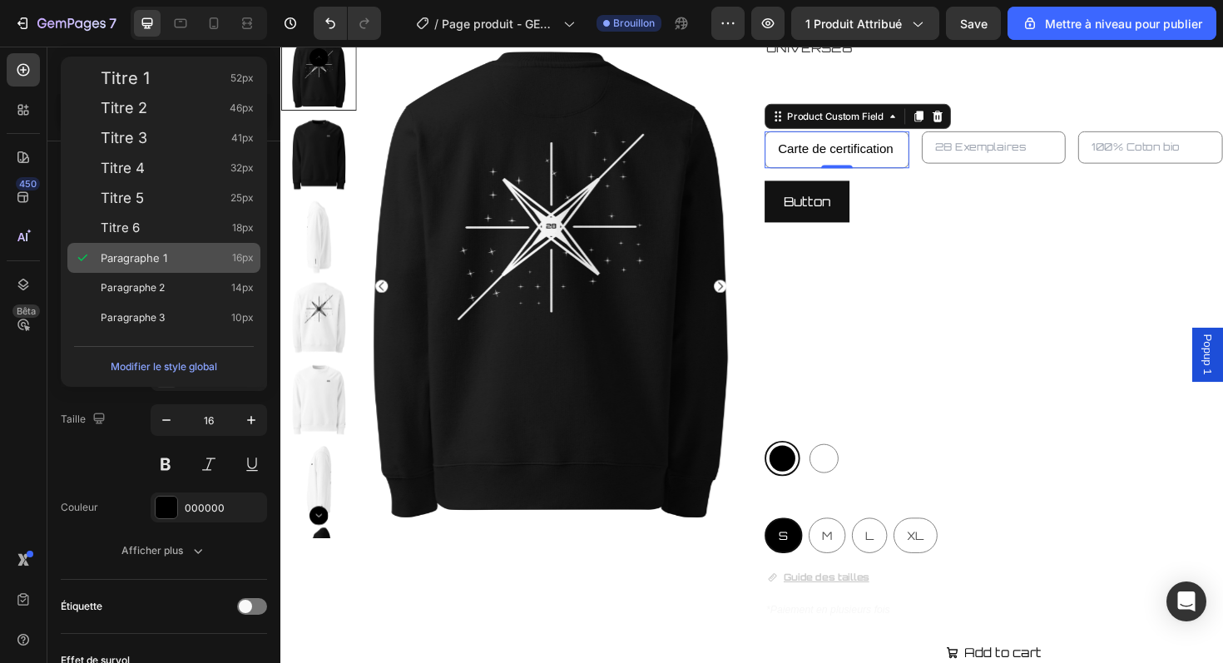
click at [214, 264] on div "Paragraphe 1 16px" at bounding box center [177, 258] width 153 height 17
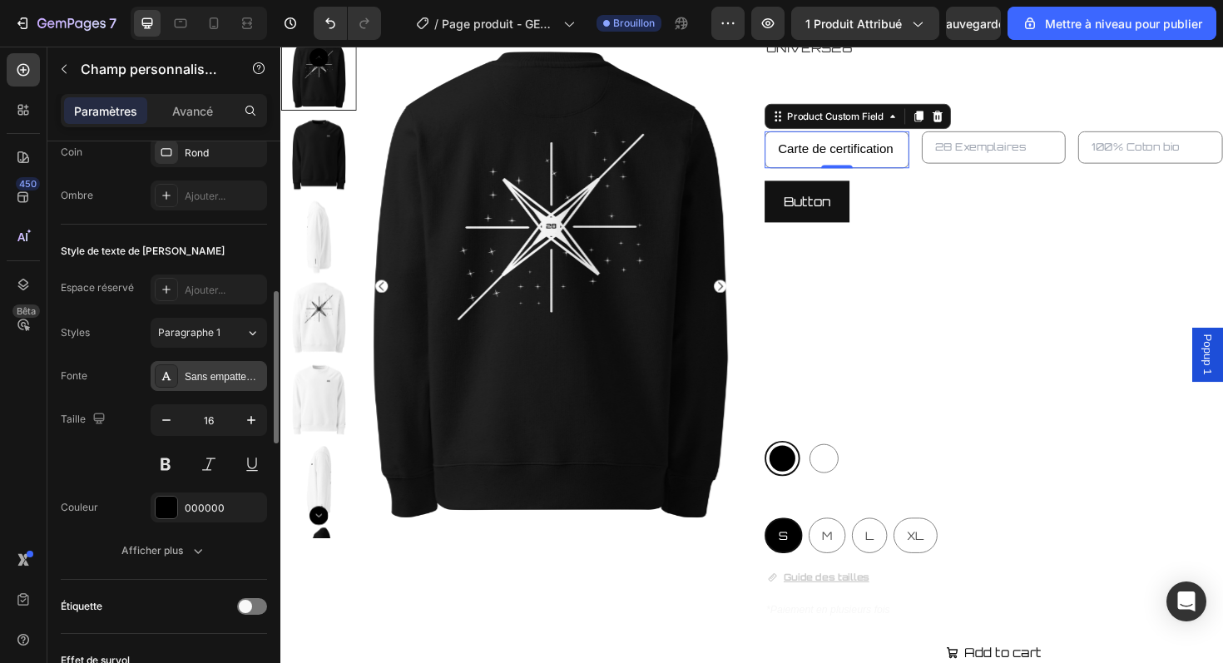
click at [216, 362] on div "Sans empattement" at bounding box center [209, 376] width 117 height 30
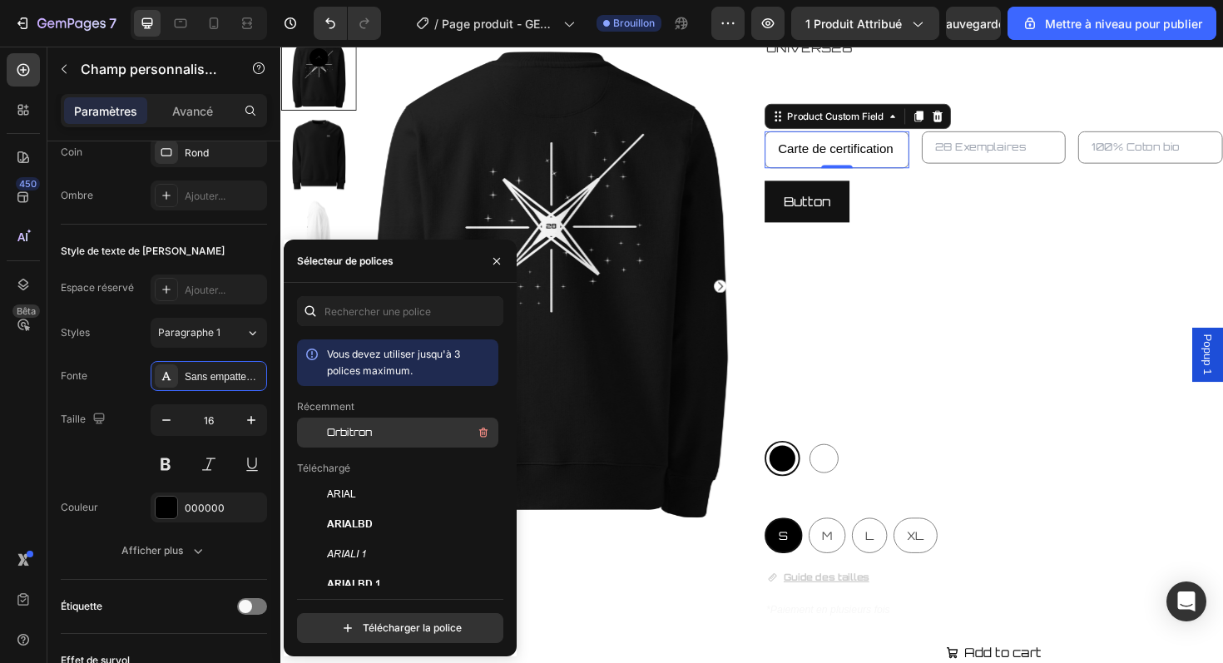
click at [347, 433] on font "Orbitron" at bounding box center [349, 432] width 45 height 12
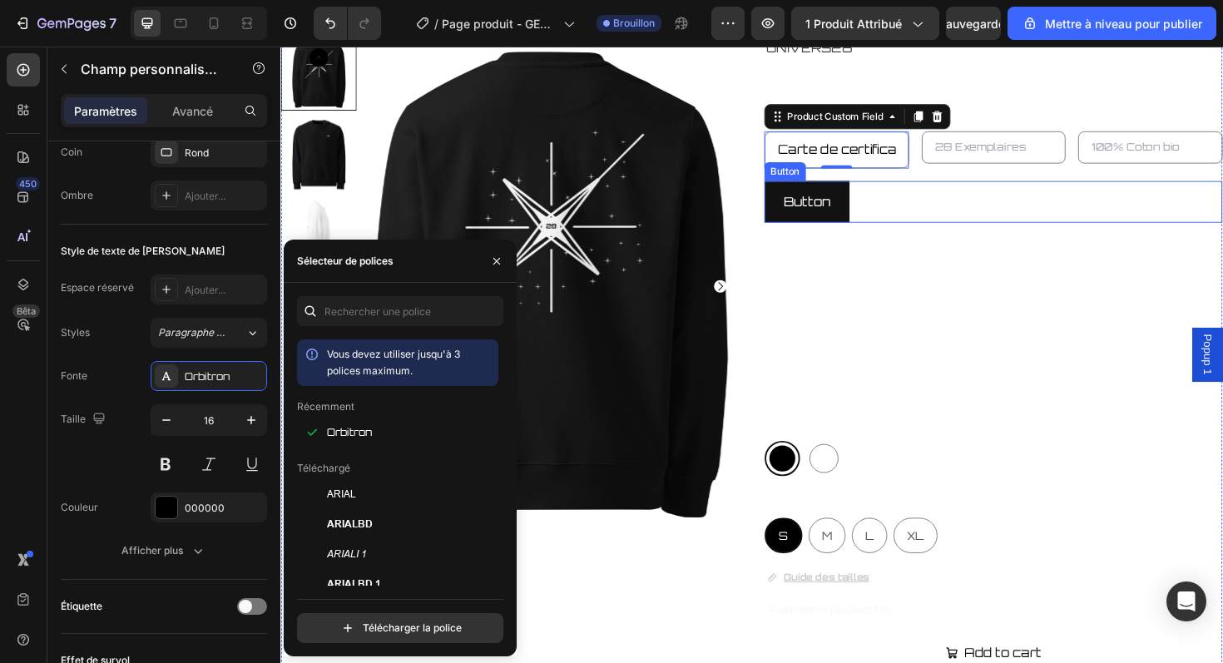
click at [929, 211] on div "Button Button" at bounding box center [1035, 211] width 485 height 44
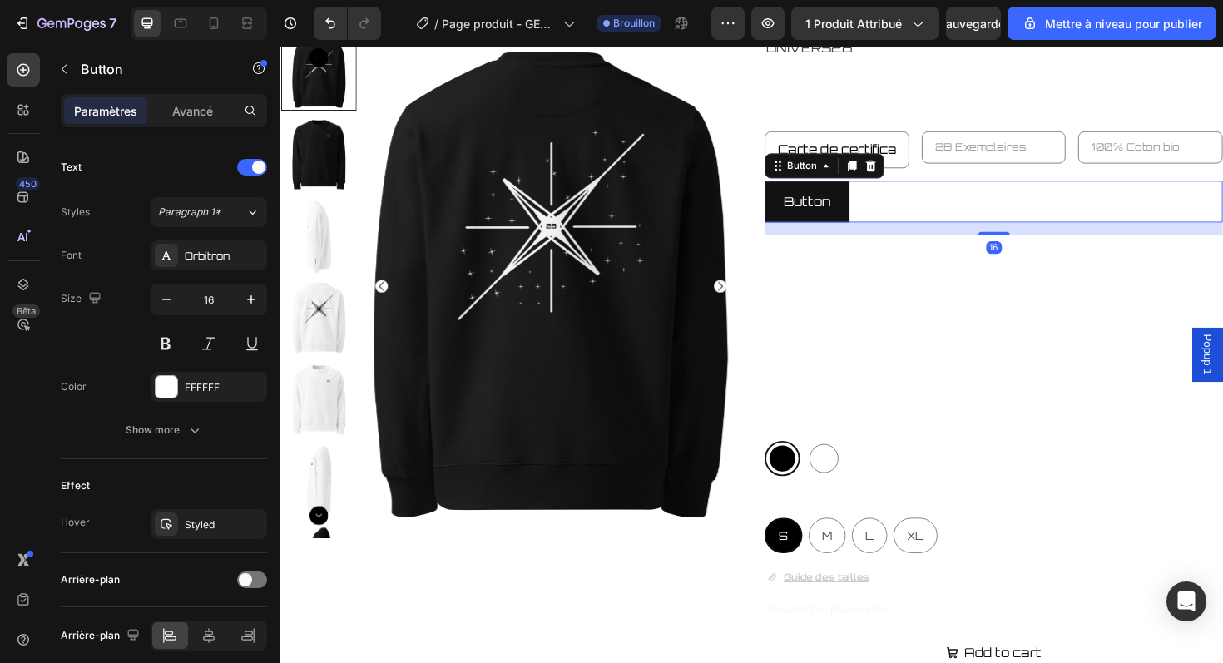
scroll to position [0, 0]
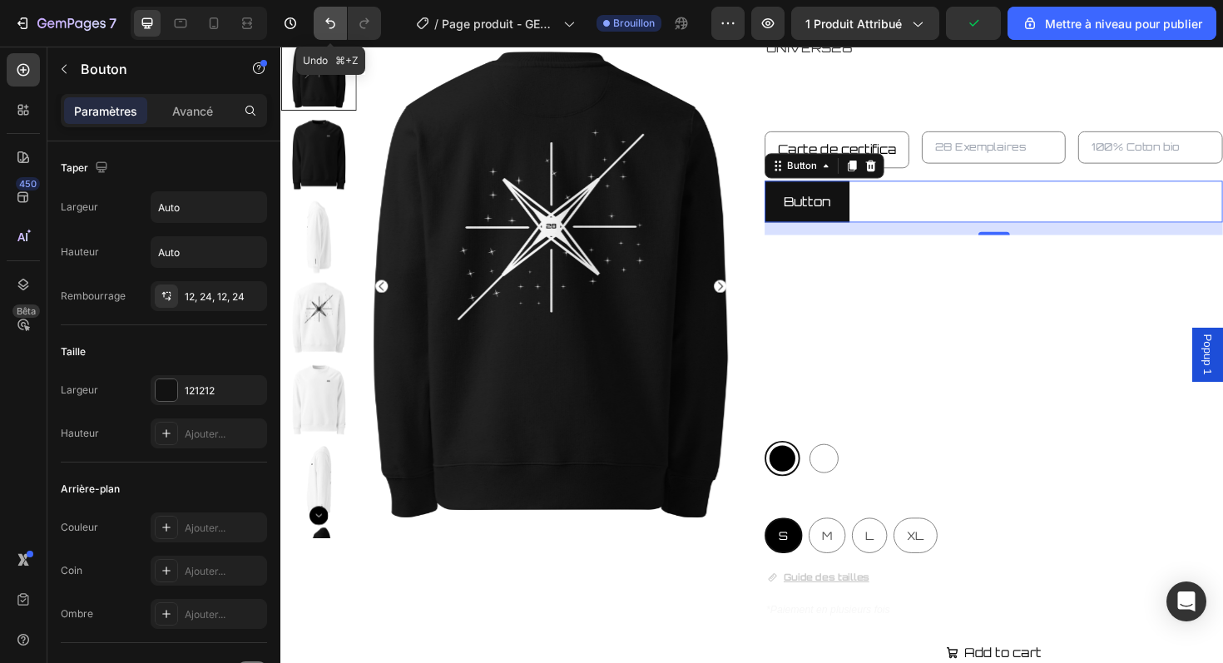
click at [338, 23] on icon "Annuler/Rétablir" at bounding box center [330, 23] width 17 height 17
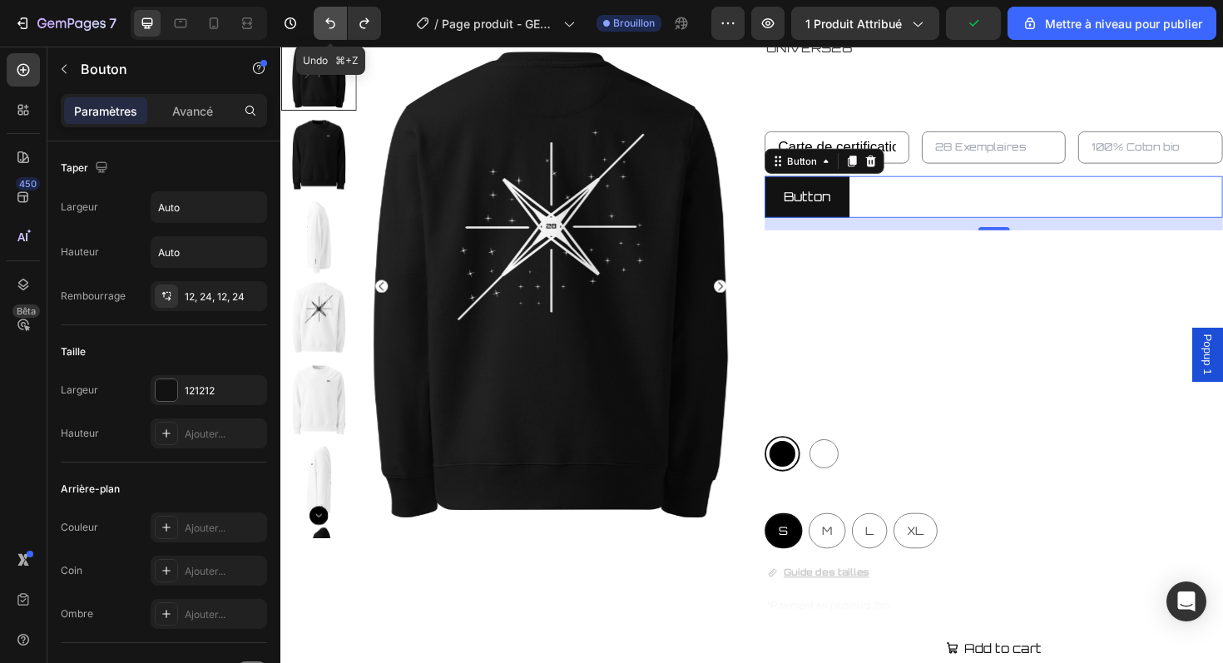
click at [338, 23] on icon "Annuler/Rétablir" at bounding box center [330, 23] width 17 height 17
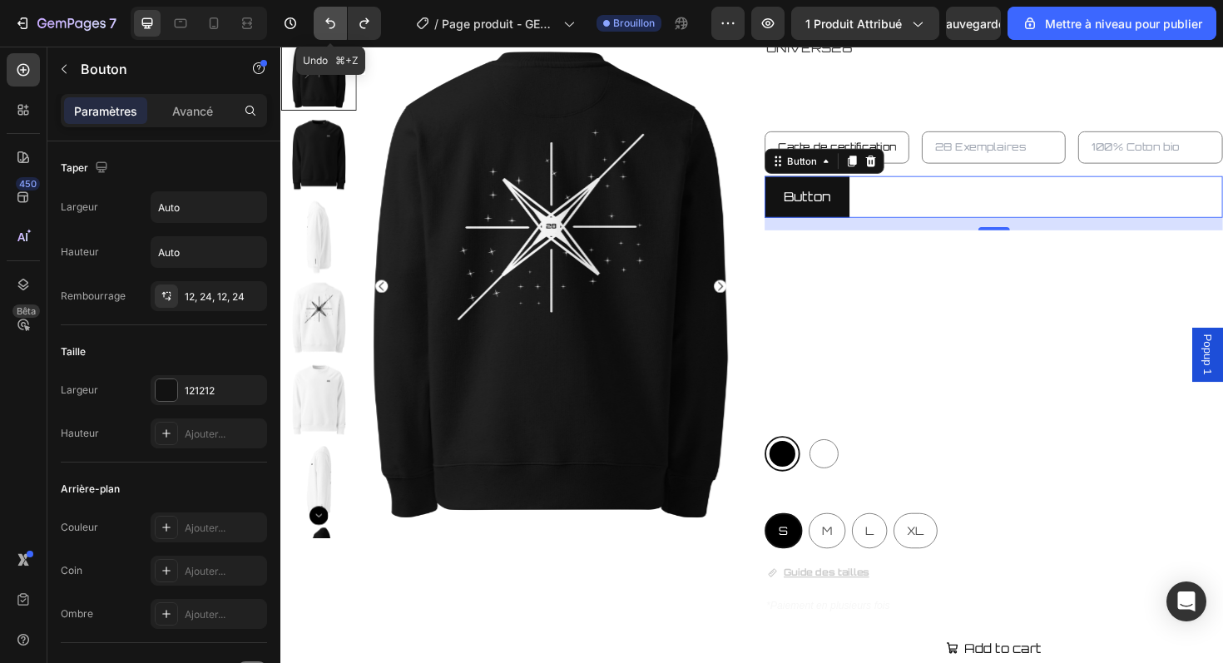
click at [338, 23] on icon "Annuler/Rétablir" at bounding box center [330, 23] width 17 height 17
click at [1014, 226] on div "Button Button 16" at bounding box center [1035, 206] width 485 height 44
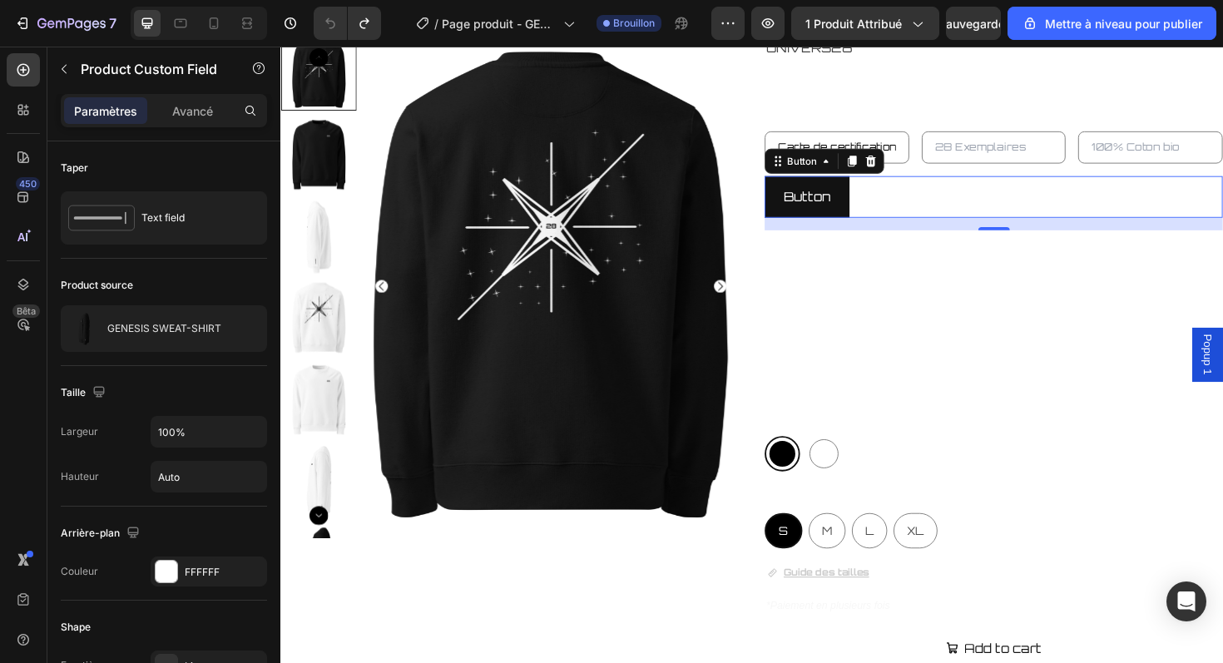
click at [965, 134] on div "UNIVERS28 Product Vendor GENESIS SWEAT-SHIRT Product Title Carte de certificati…" at bounding box center [1035, 485] width 485 height 900
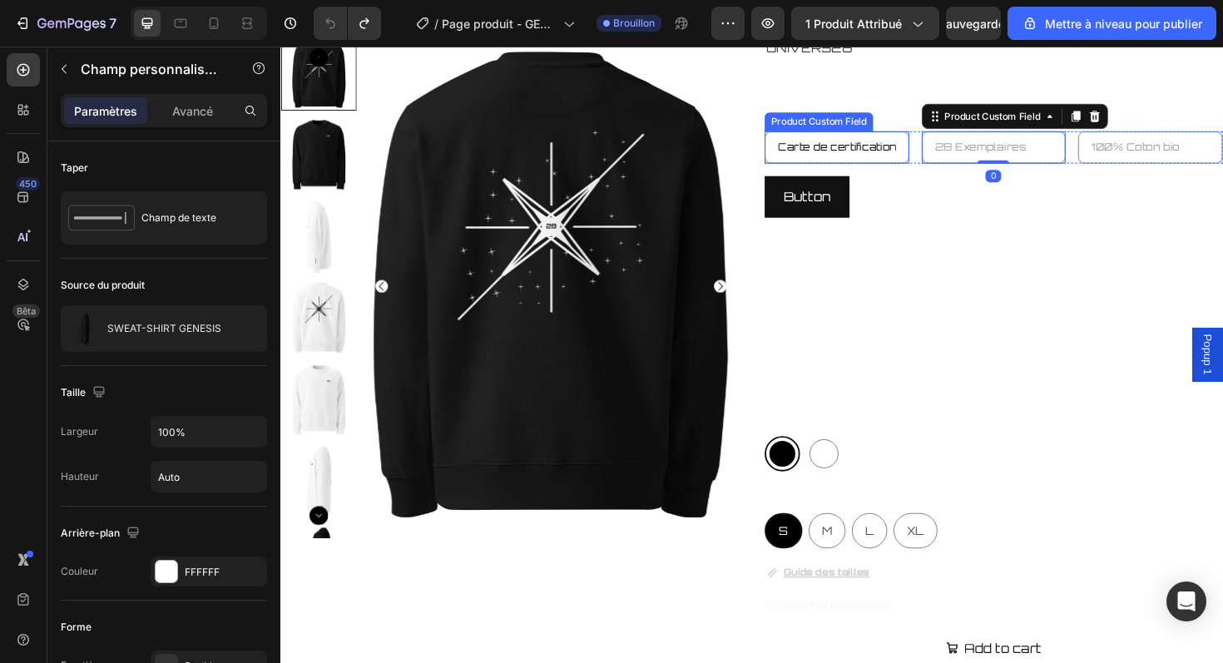
click at [923, 156] on input "Carte de certification" at bounding box center [869, 153] width 153 height 34
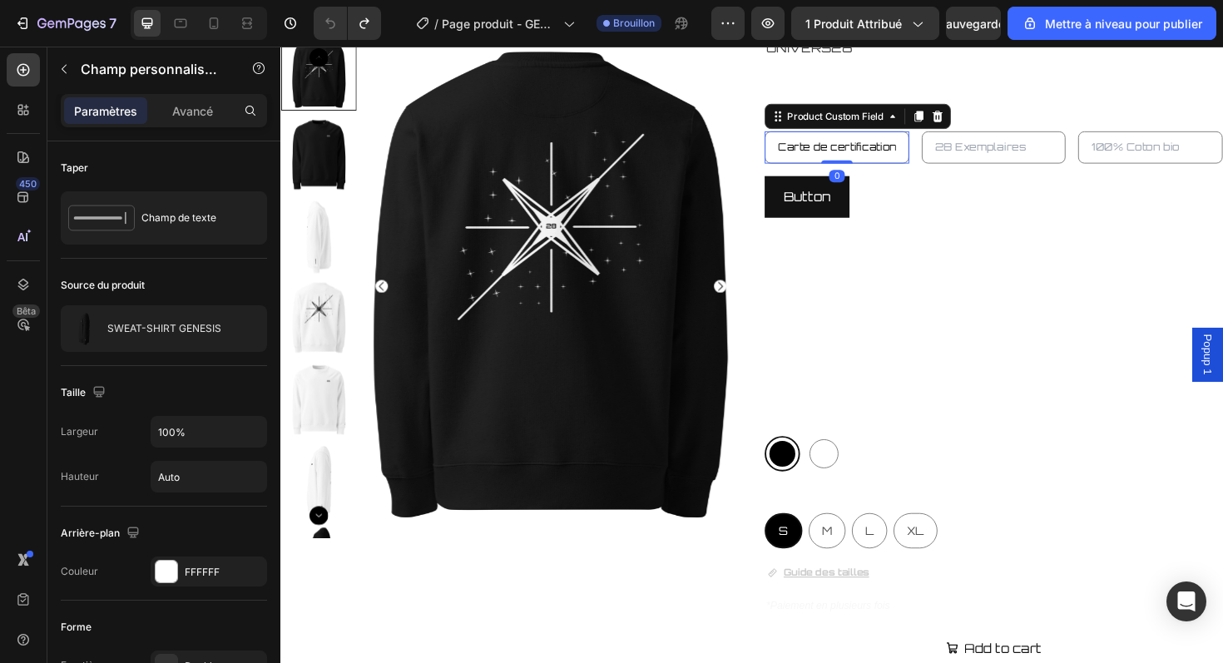
click at [923, 156] on input "Carte de certification" at bounding box center [869, 153] width 153 height 34
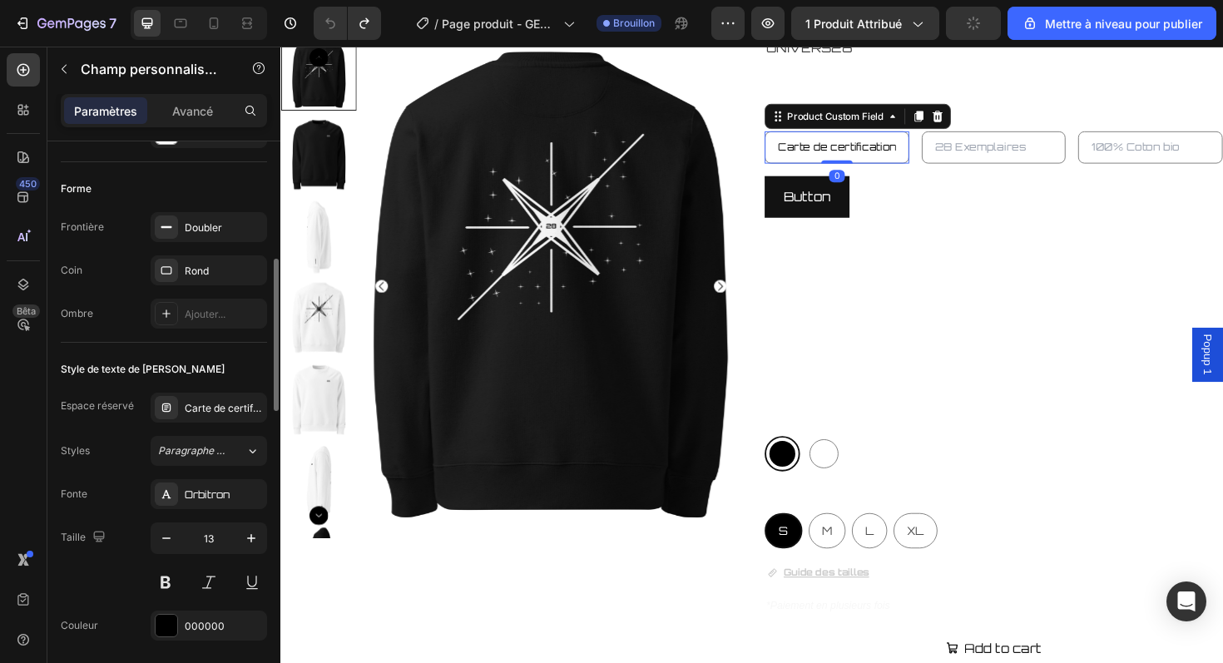
scroll to position [442, 0]
click at [168, 583] on button at bounding box center [166, 579] width 30 height 30
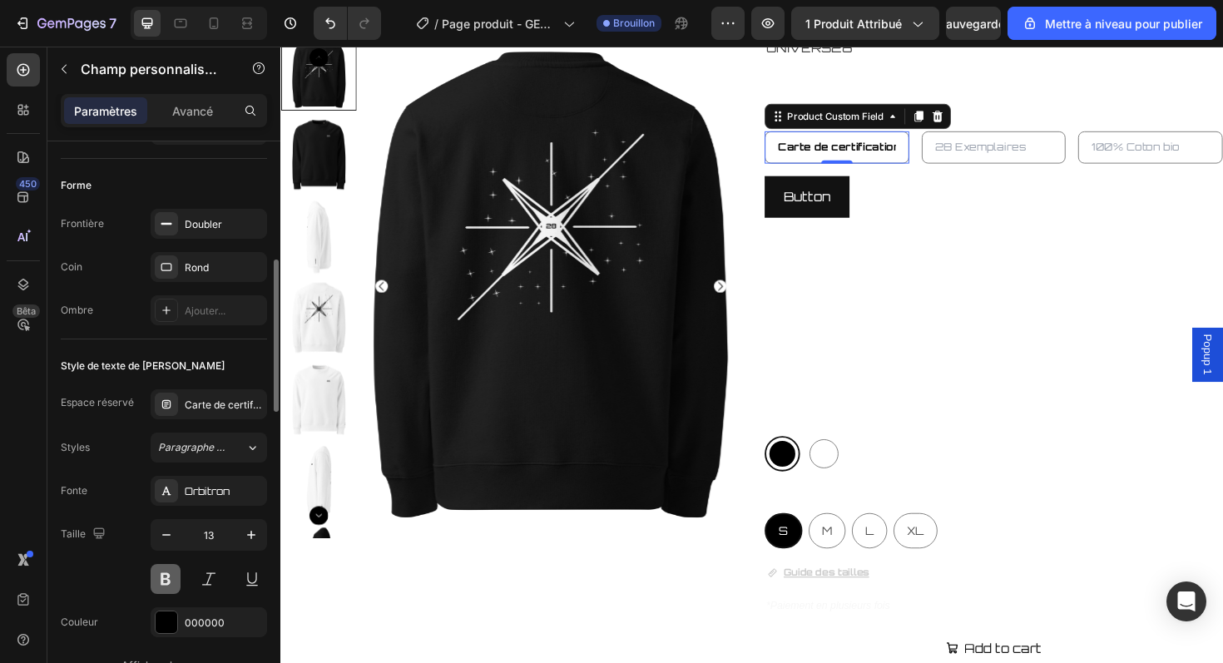
click at [168, 583] on button at bounding box center [166, 579] width 30 height 30
click at [1040, 157] on input "text" at bounding box center [1036, 153] width 153 height 34
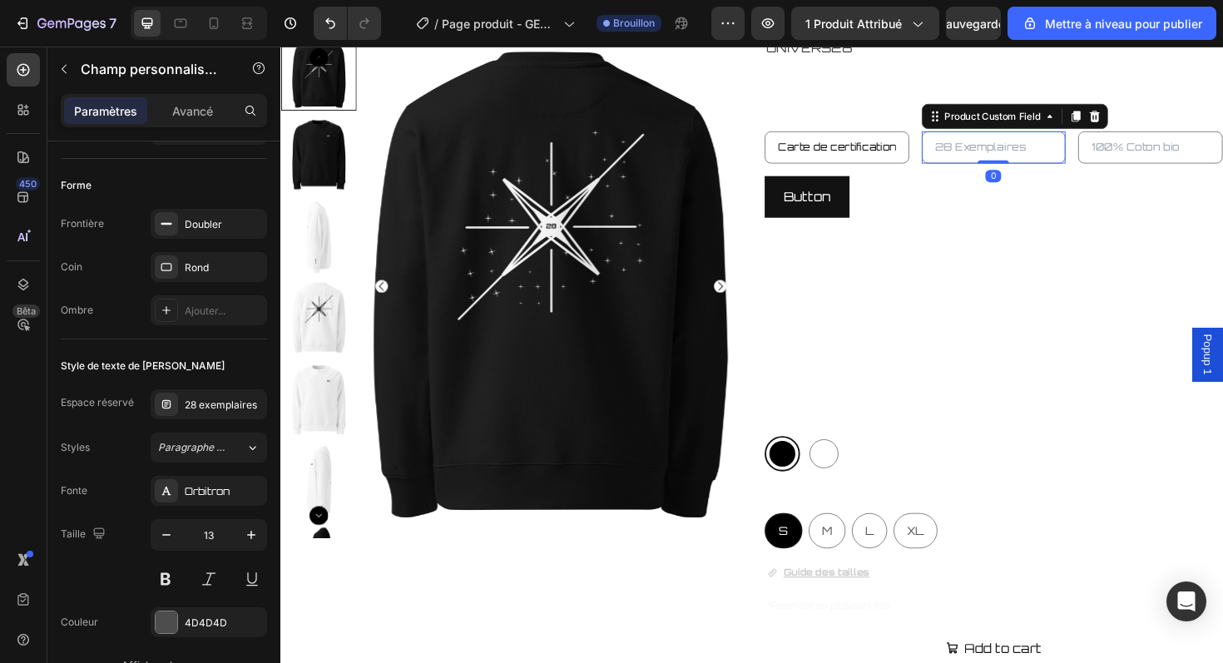
click at [1039, 157] on input "text" at bounding box center [1036, 153] width 153 height 34
click at [845, 147] on input "Carte de certification" at bounding box center [869, 153] width 153 height 34
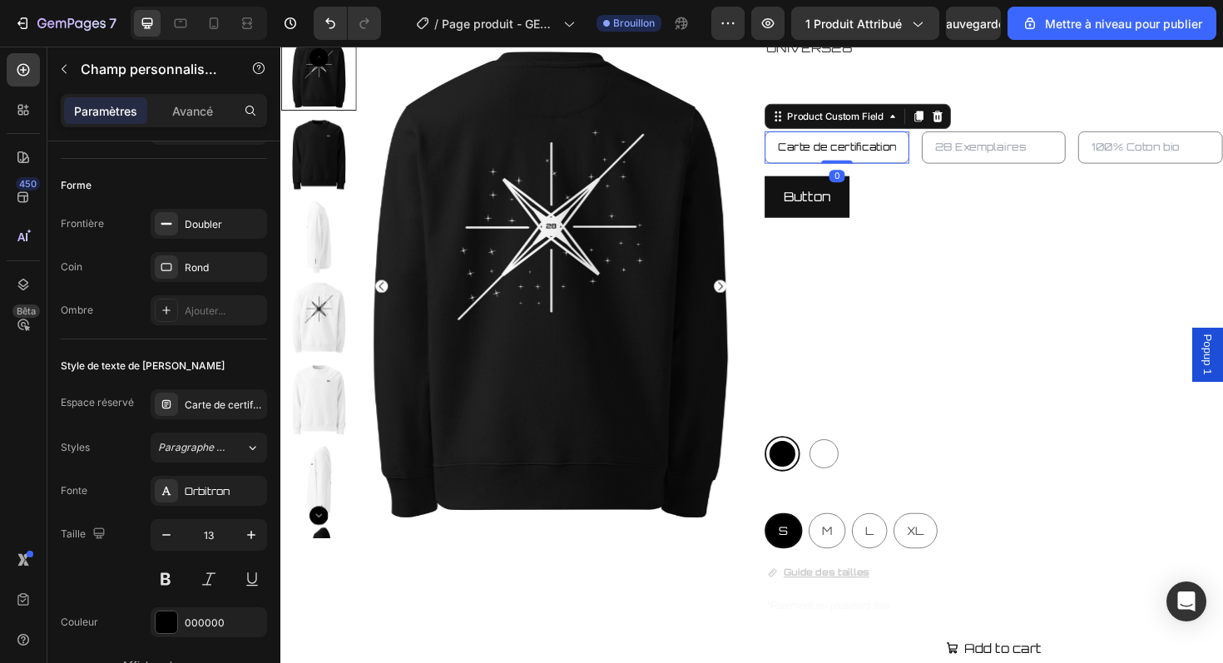
click at [845, 147] on input "Carte de certification" at bounding box center [869, 153] width 153 height 34
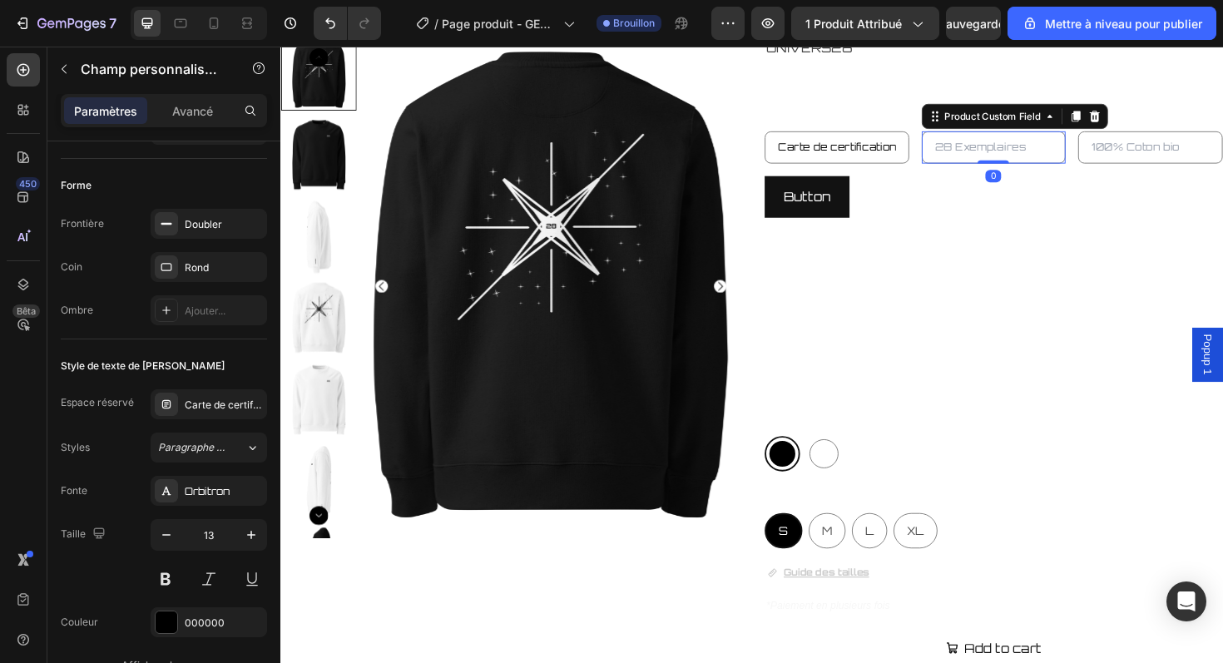
click at [1029, 151] on input "text" at bounding box center [1036, 153] width 153 height 34
click at [221, 399] on font "28 exemplaires" at bounding box center [221, 405] width 72 height 12
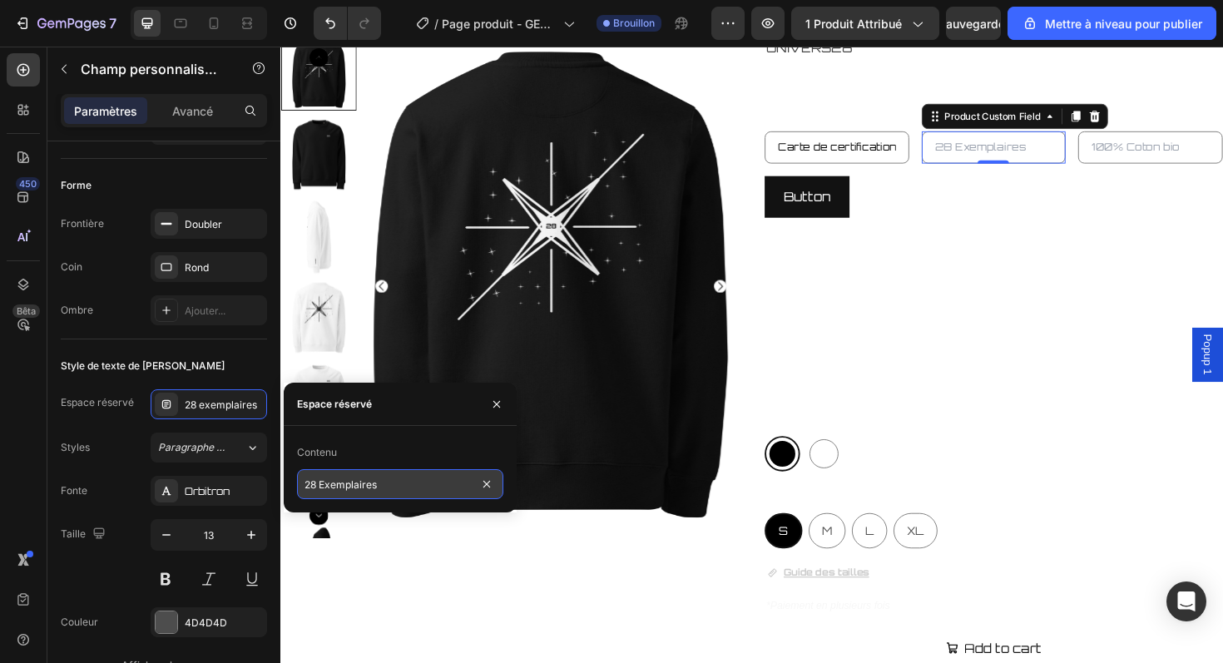
click at [439, 476] on input "28 Exemplaires" at bounding box center [400, 484] width 206 height 30
click at [500, 407] on icon "button" at bounding box center [496, 404] width 13 height 13
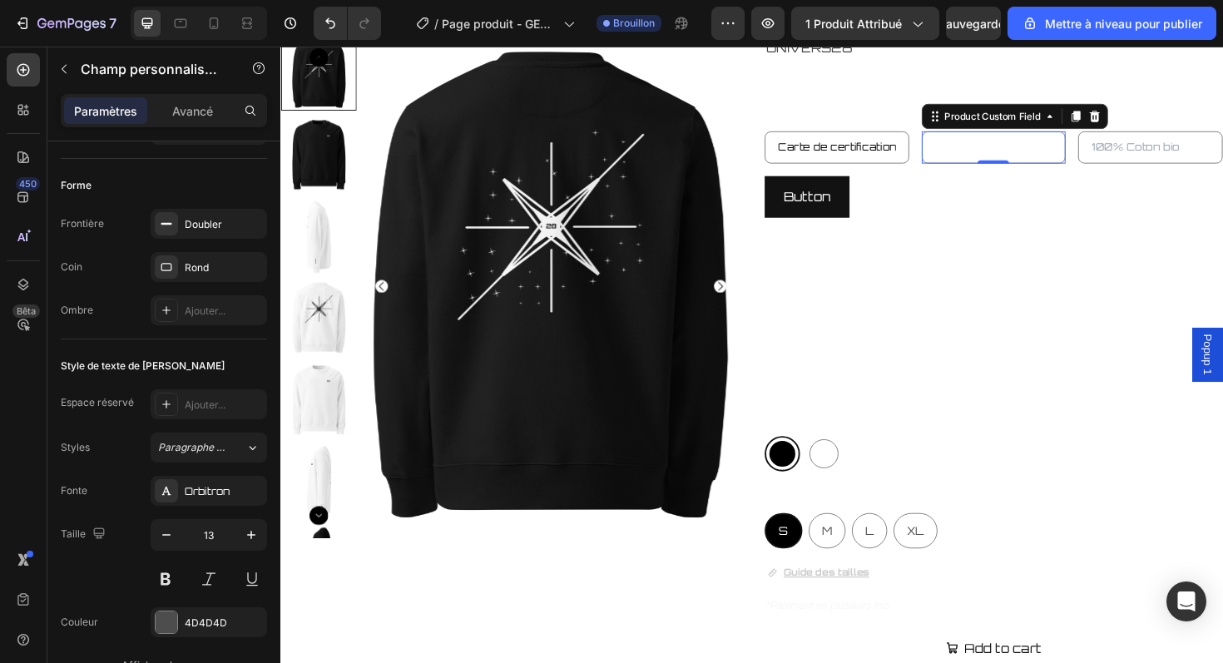
click at [1028, 149] on input "text" at bounding box center [1036, 153] width 153 height 34
type input "2"
type input "E"
type input "Édition limitée"
click at [1188, 150] on input "text" at bounding box center [1201, 153] width 153 height 34
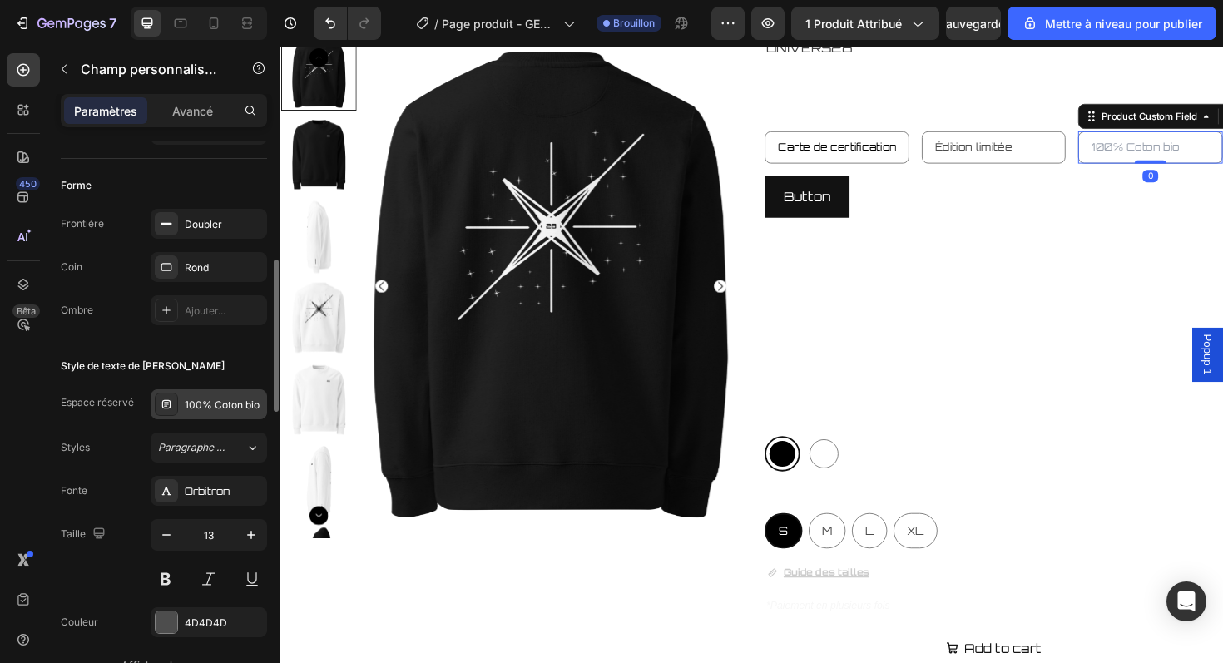
click at [225, 401] on font "100% Coton bio" at bounding box center [222, 405] width 75 height 12
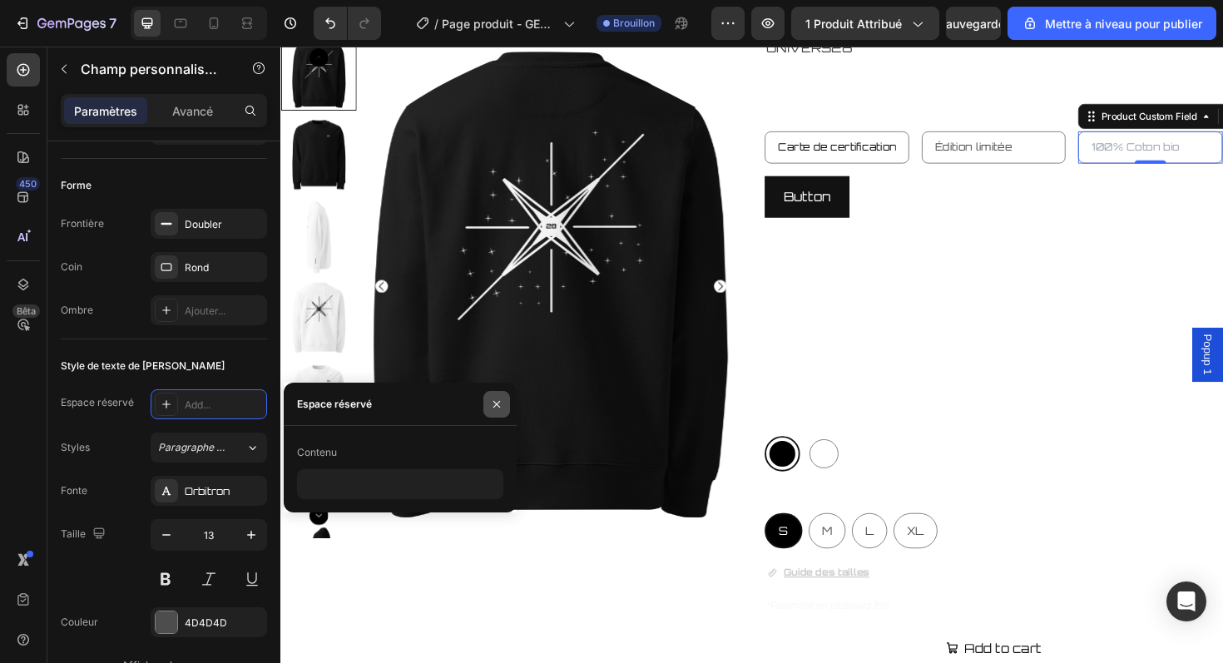
click at [495, 406] on icon "button" at bounding box center [496, 404] width 13 height 13
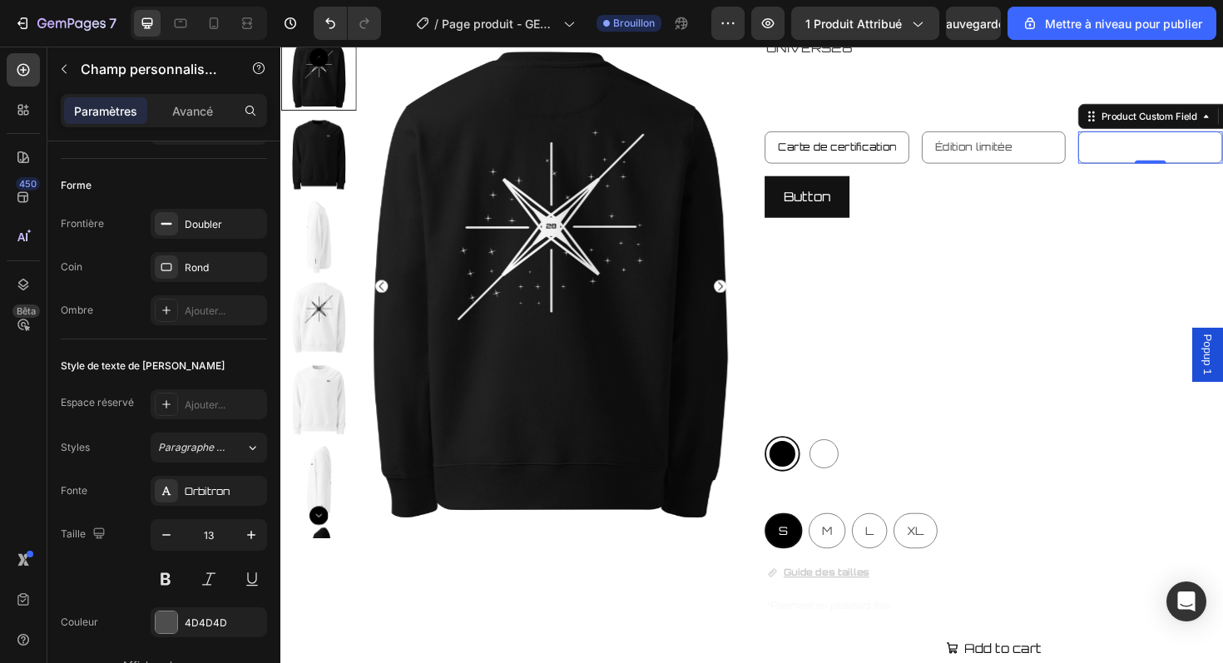
click at [1168, 162] on input "text" at bounding box center [1201, 153] width 153 height 34
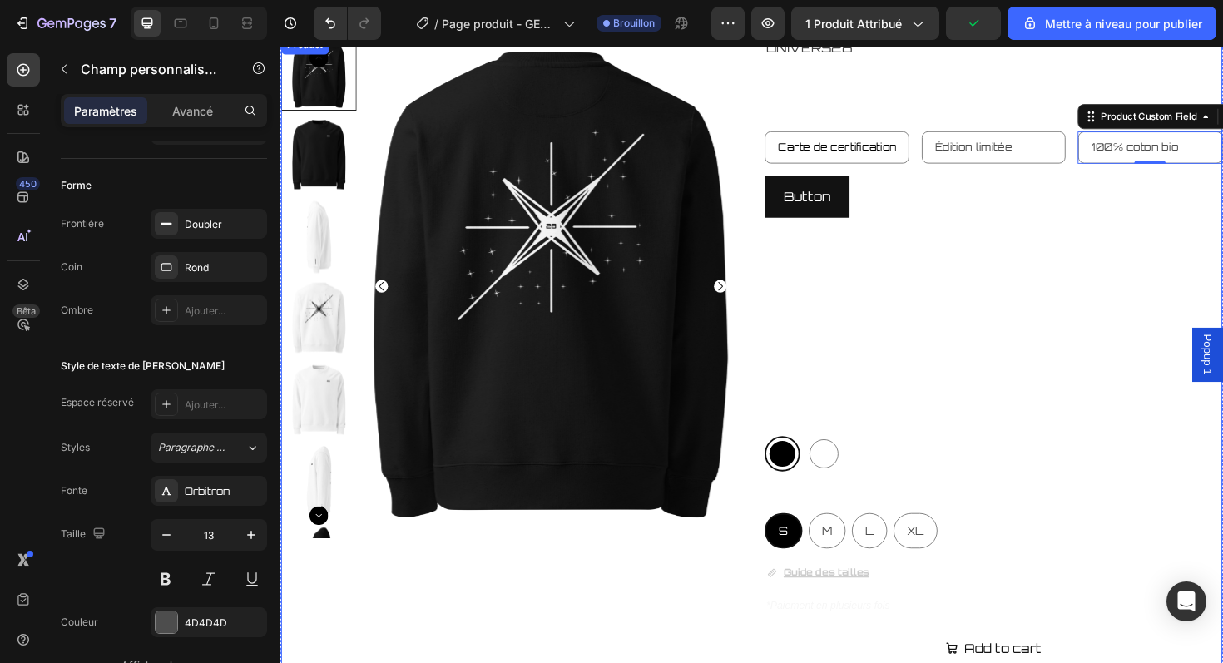
type input "100% coton bio"
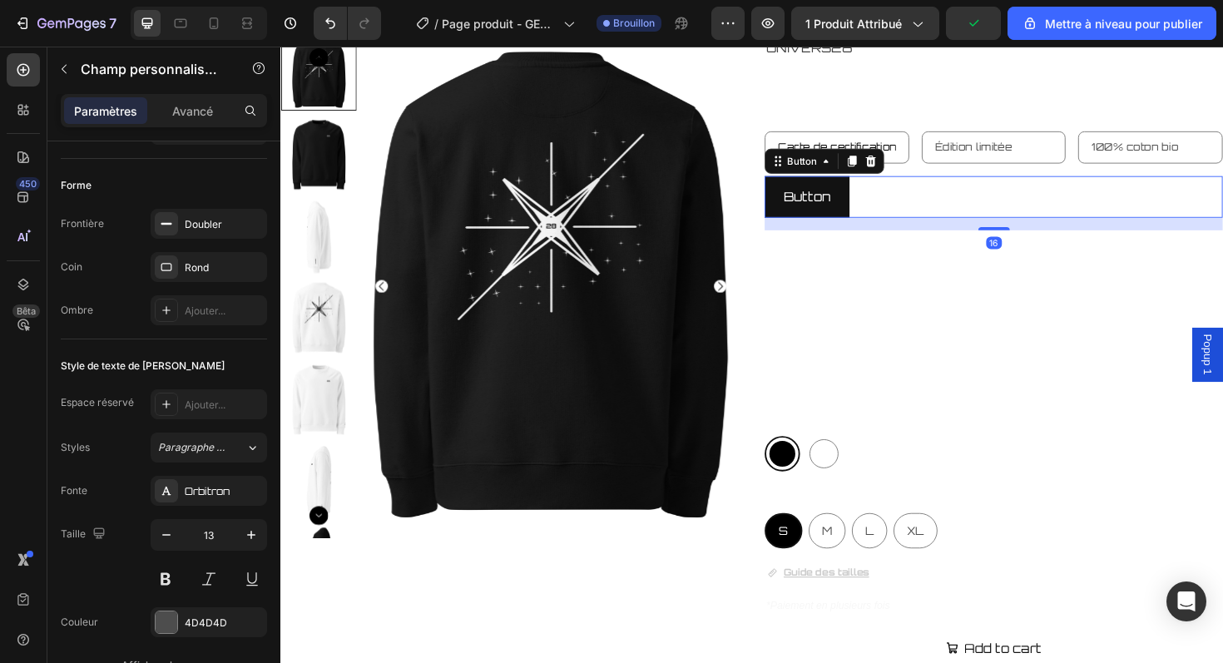
click at [1067, 221] on div "Button Button 16" at bounding box center [1035, 206] width 485 height 44
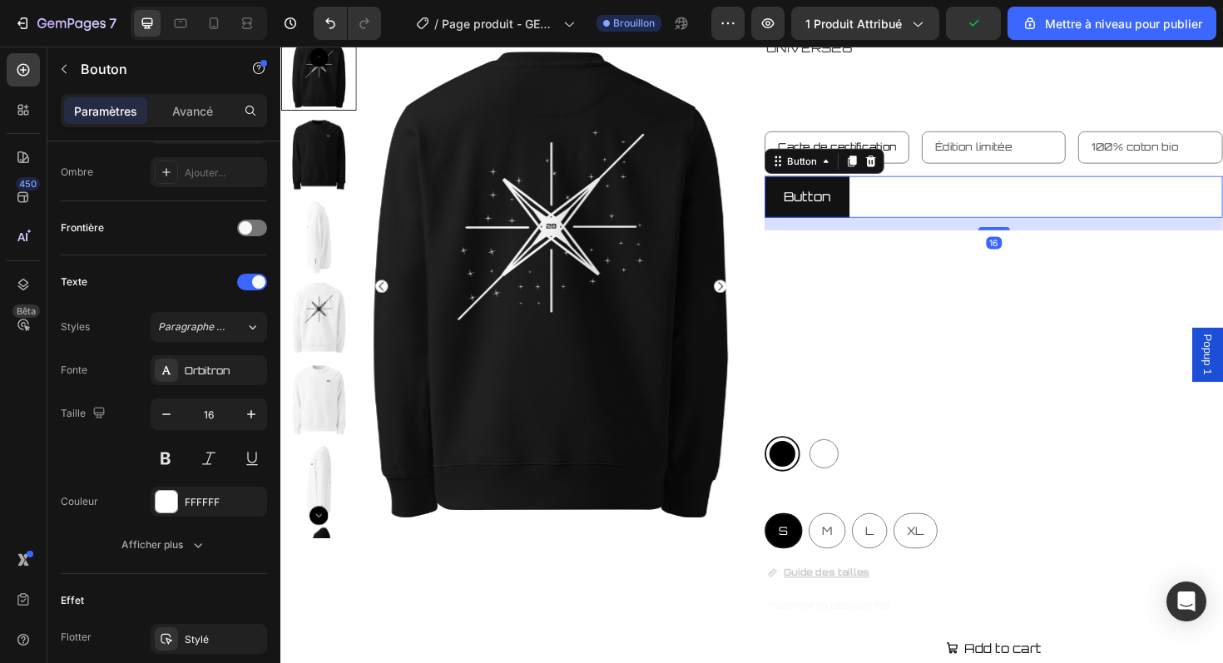
scroll to position [0, 0]
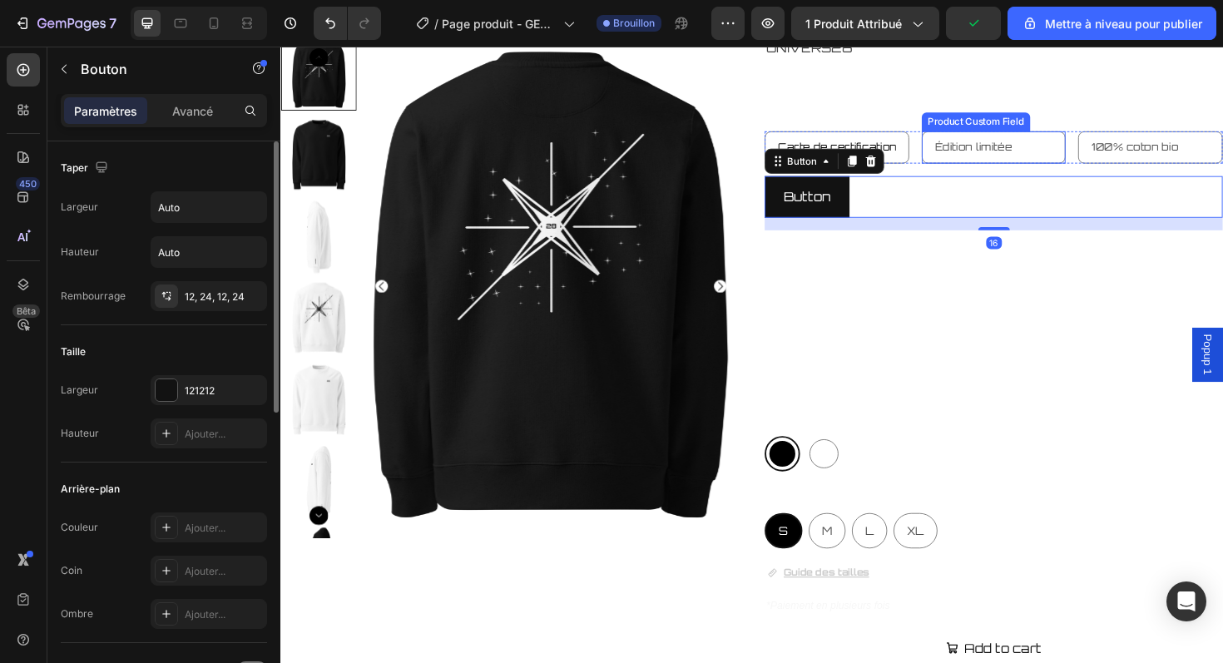
click at [1060, 167] on input "Édition limitée" at bounding box center [1036, 153] width 153 height 34
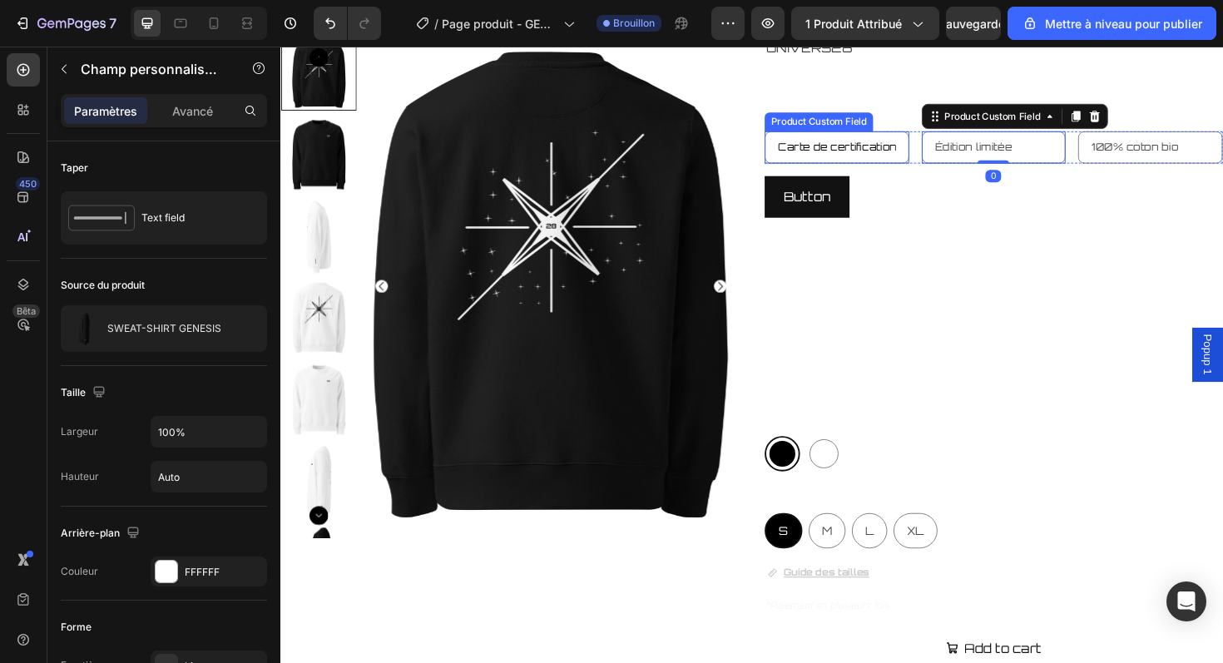
click at [906, 159] on input "Carte de certification" at bounding box center [869, 153] width 153 height 34
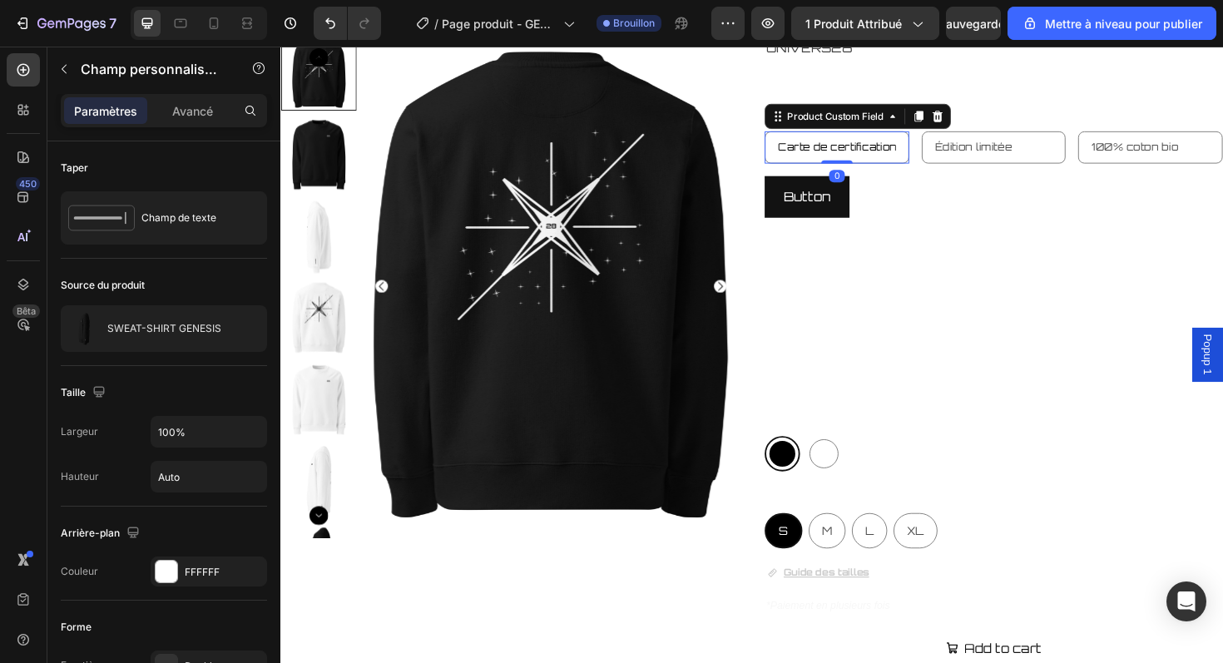
click at [906, 159] on input "Carte de certification" at bounding box center [869, 153] width 153 height 34
click at [1037, 158] on input "Édition limitée" at bounding box center [1036, 153] width 153 height 34
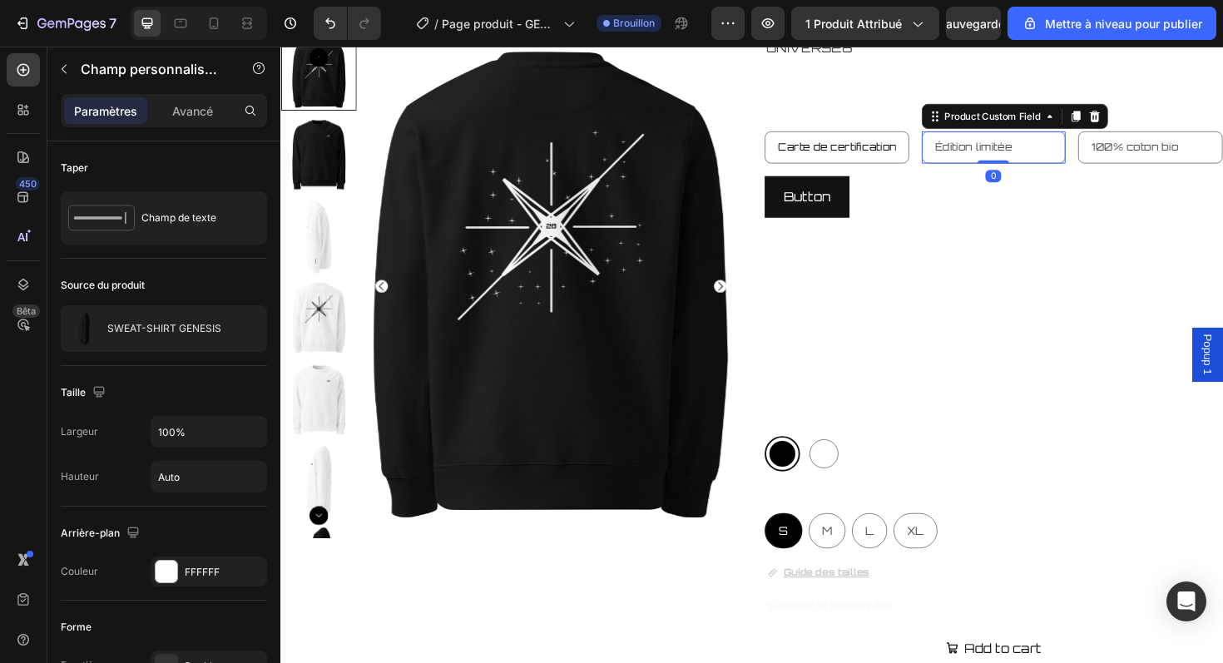
click at [1037, 158] on input "Édition limitée" at bounding box center [1036, 153] width 153 height 34
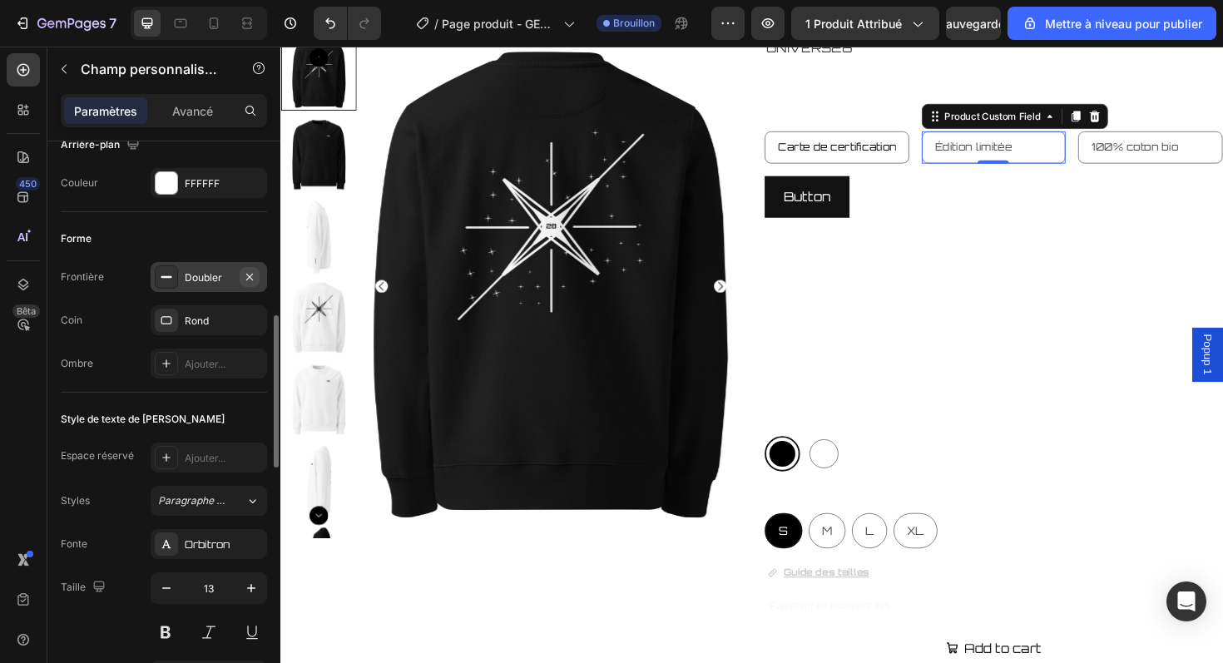
scroll to position [444, 0]
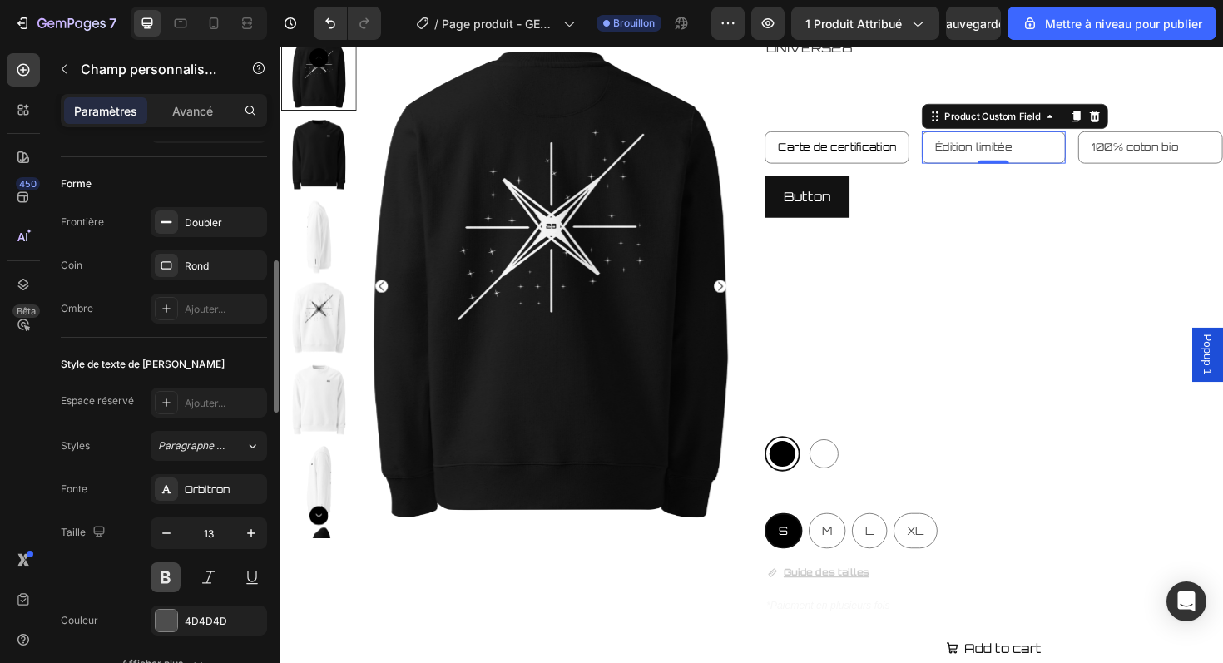
click at [174, 578] on button at bounding box center [166, 578] width 30 height 30
click at [1164, 149] on input "100% coton bio" at bounding box center [1201, 153] width 153 height 34
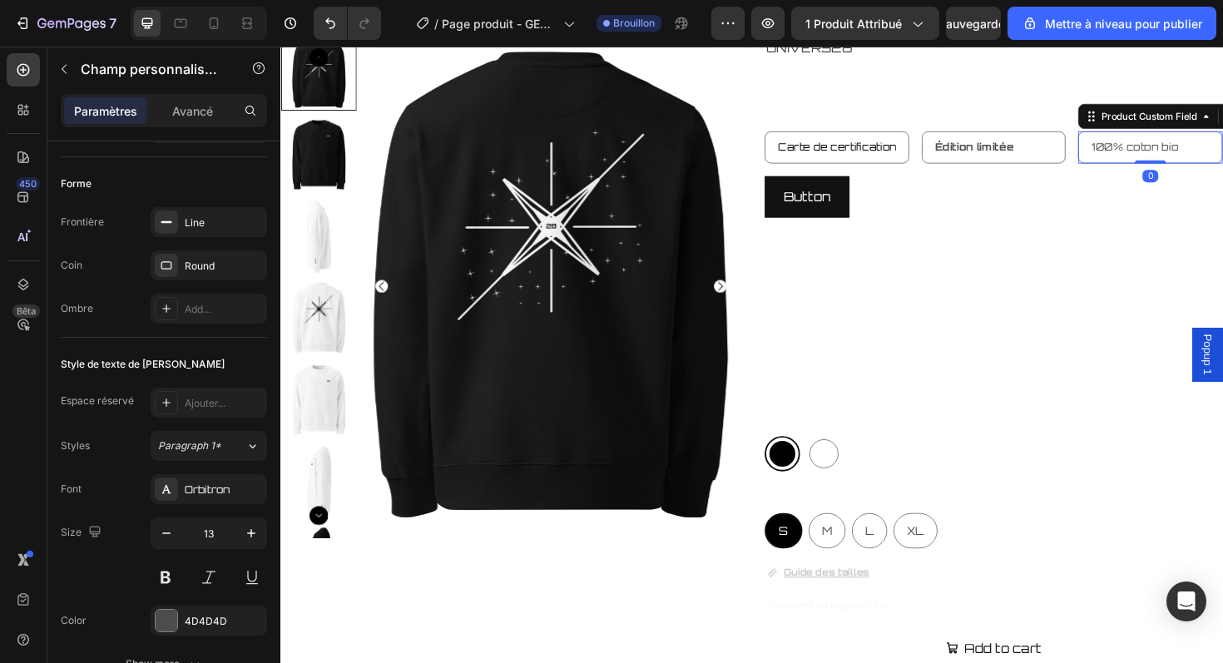
click at [1164, 149] on input "100% coton bio" at bounding box center [1201, 153] width 153 height 34
click at [165, 571] on button at bounding box center [166, 578] width 30 height 30
click at [252, 540] on icon "button" at bounding box center [251, 533] width 17 height 17
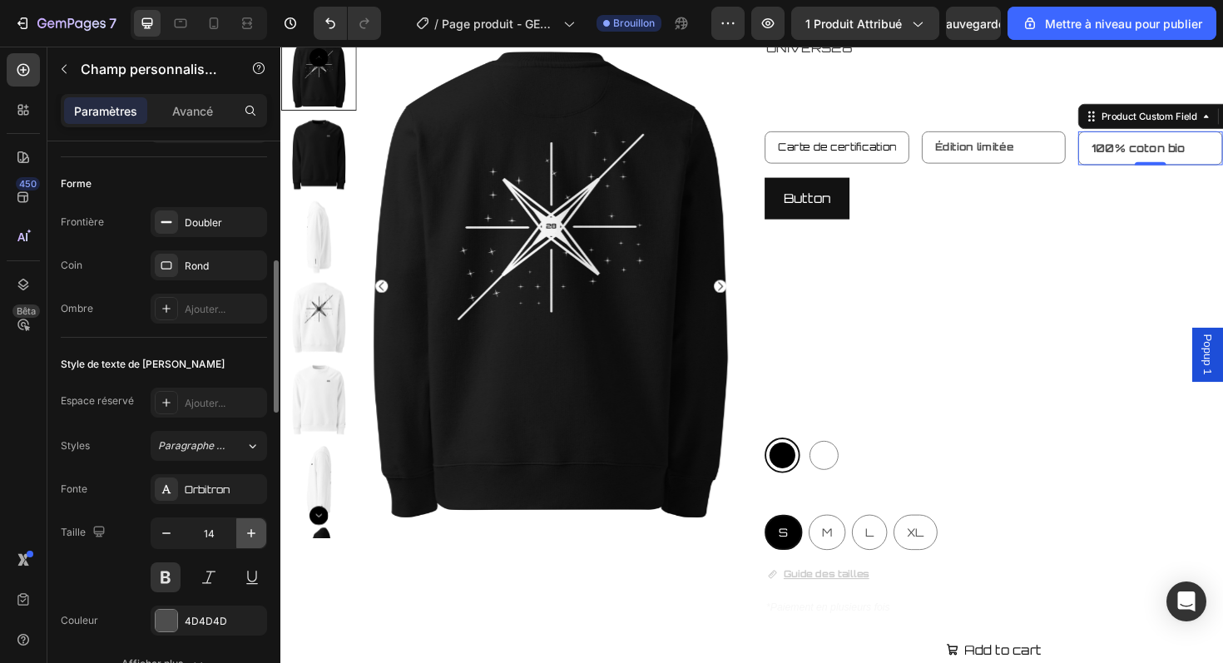
click at [252, 540] on icon "button" at bounding box center [251, 533] width 17 height 17
click at [170, 543] on button "button" at bounding box center [166, 533] width 30 height 30
type input "14"
click at [996, 155] on input "Édition limitée" at bounding box center [1036, 153] width 153 height 34
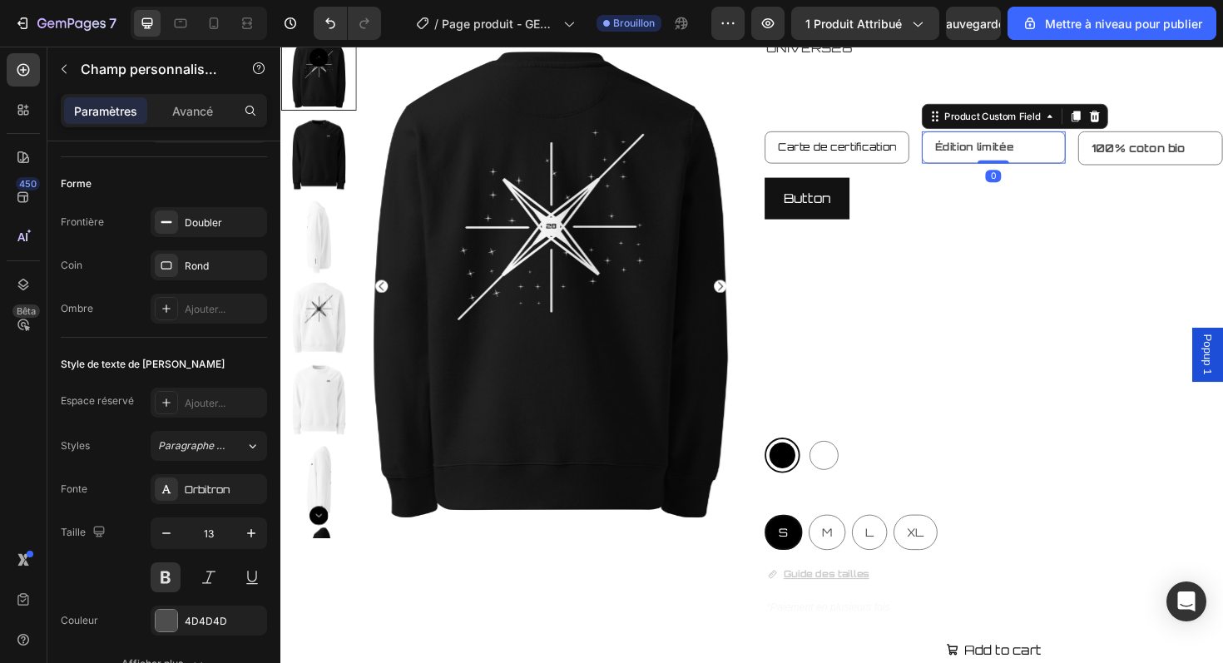
click at [996, 155] on input "Édition limitée" at bounding box center [1036, 153] width 153 height 34
click at [238, 527] on button "button" at bounding box center [251, 533] width 30 height 30
type input "14"
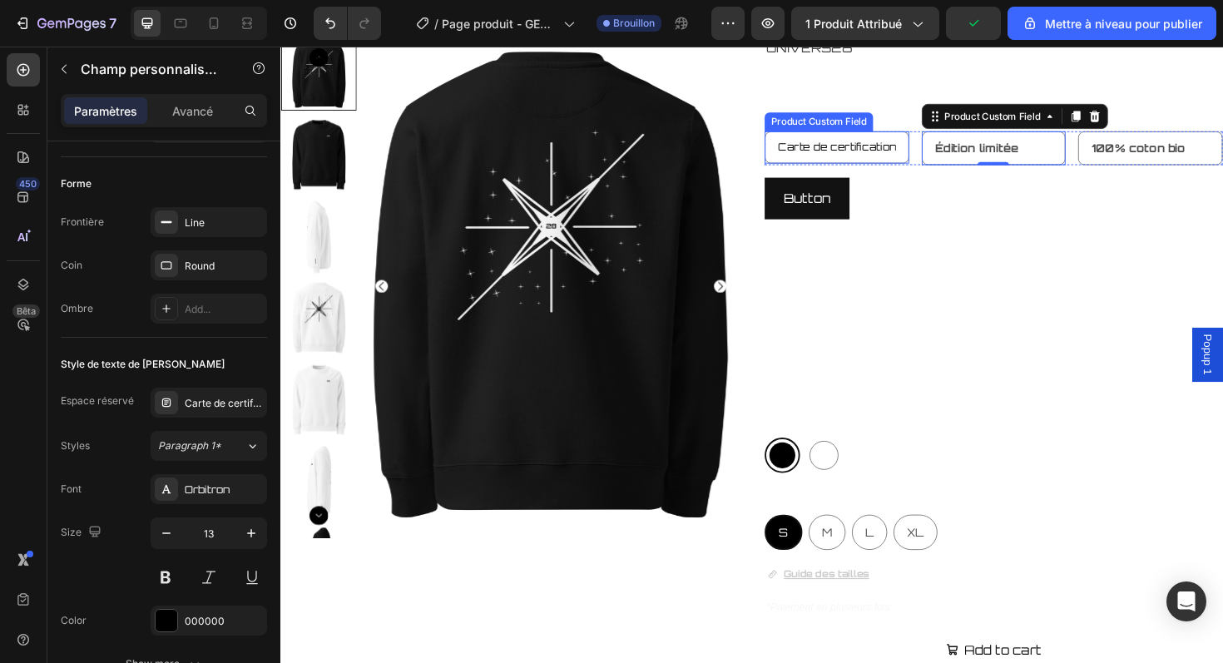
click at [873, 152] on input "Carte de certification" at bounding box center [869, 153] width 153 height 34
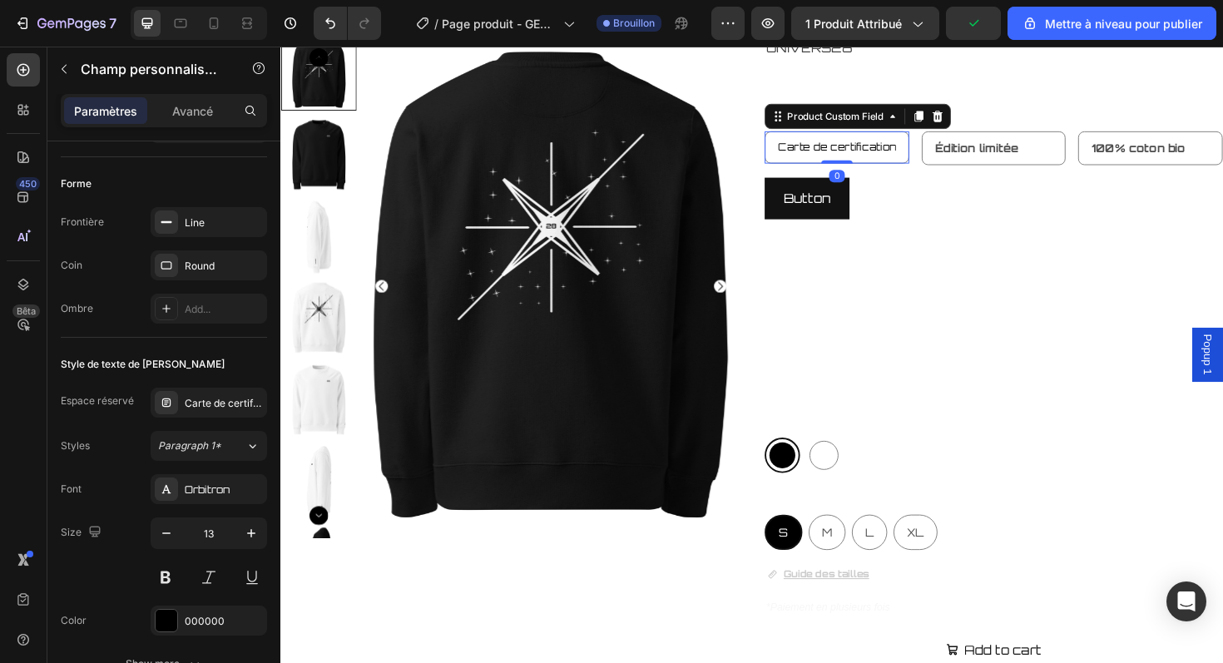
click at [873, 152] on input "Carte de certification" at bounding box center [869, 153] width 153 height 34
click at [244, 535] on icon "button" at bounding box center [251, 533] width 17 height 17
type input "14"
click at [157, 579] on button at bounding box center [166, 578] width 30 height 30
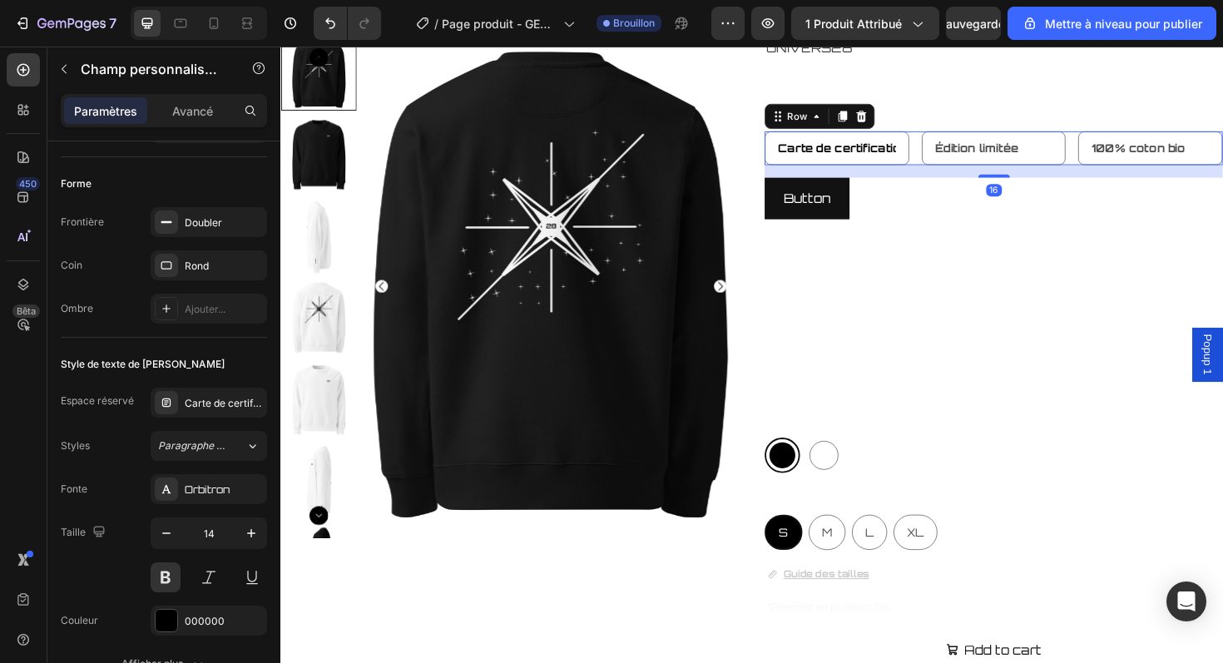
click at [951, 151] on div "Carte de certification Product Custom Field Édition limitée Product Custom Fiel…" at bounding box center [1035, 154] width 485 height 36
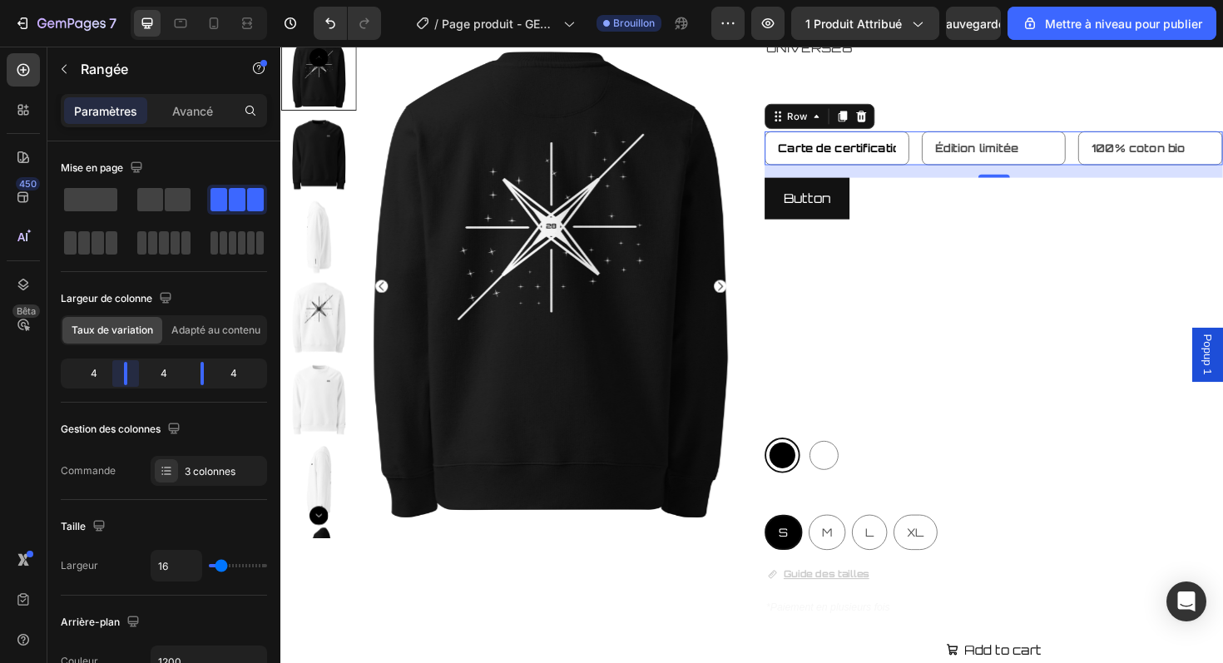
click at [134, 0] on body "7 / Page produit - GENESIS Brouillon Aperçu 1 produit attribué Sauvegarder Mett…" at bounding box center [611, 0] width 1223 height 0
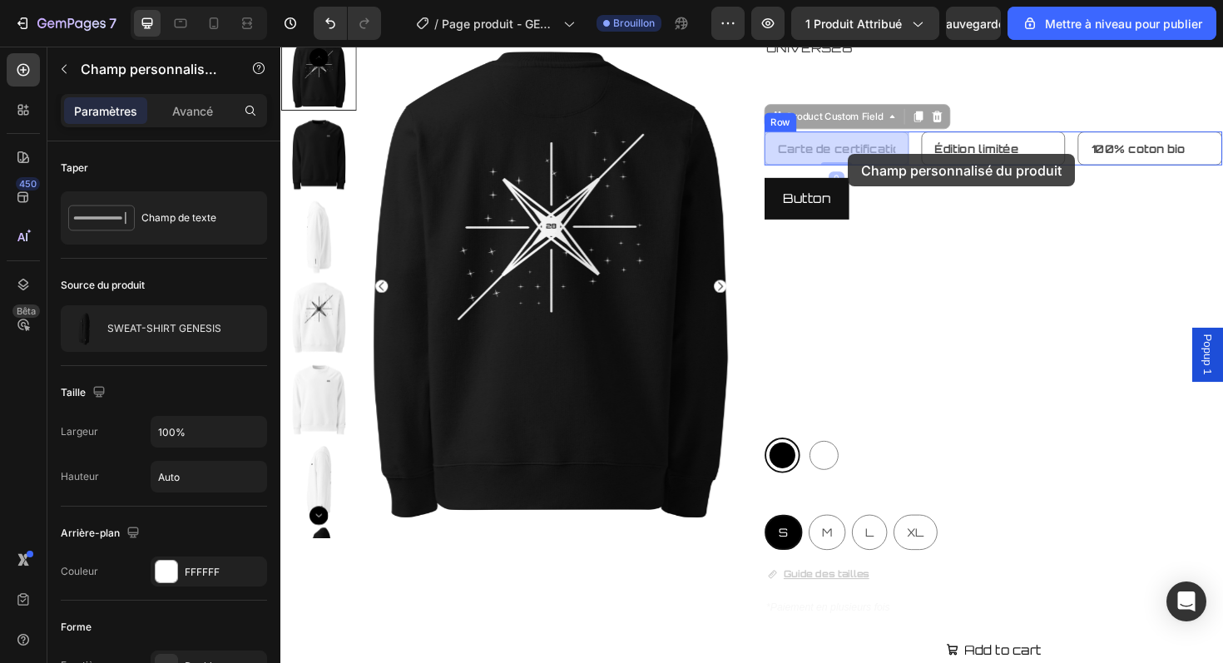
drag, startPoint x: 923, startPoint y: 165, endPoint x: 880, endPoint y: 161, distance: 42.6
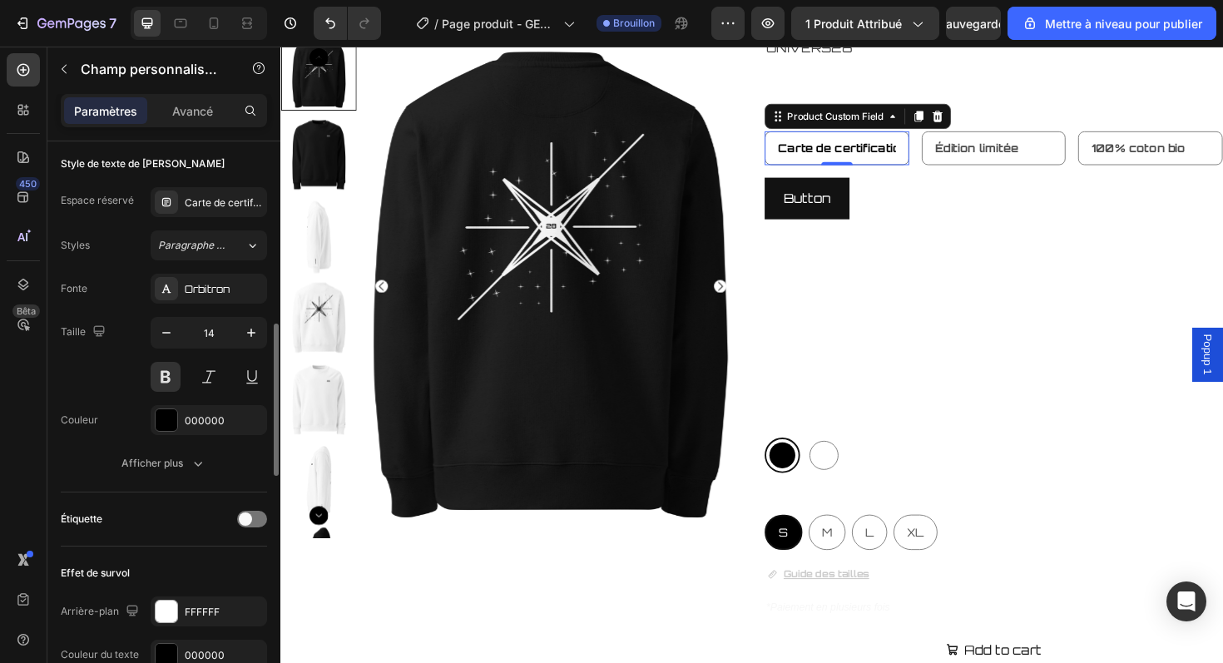
scroll to position [654, 0]
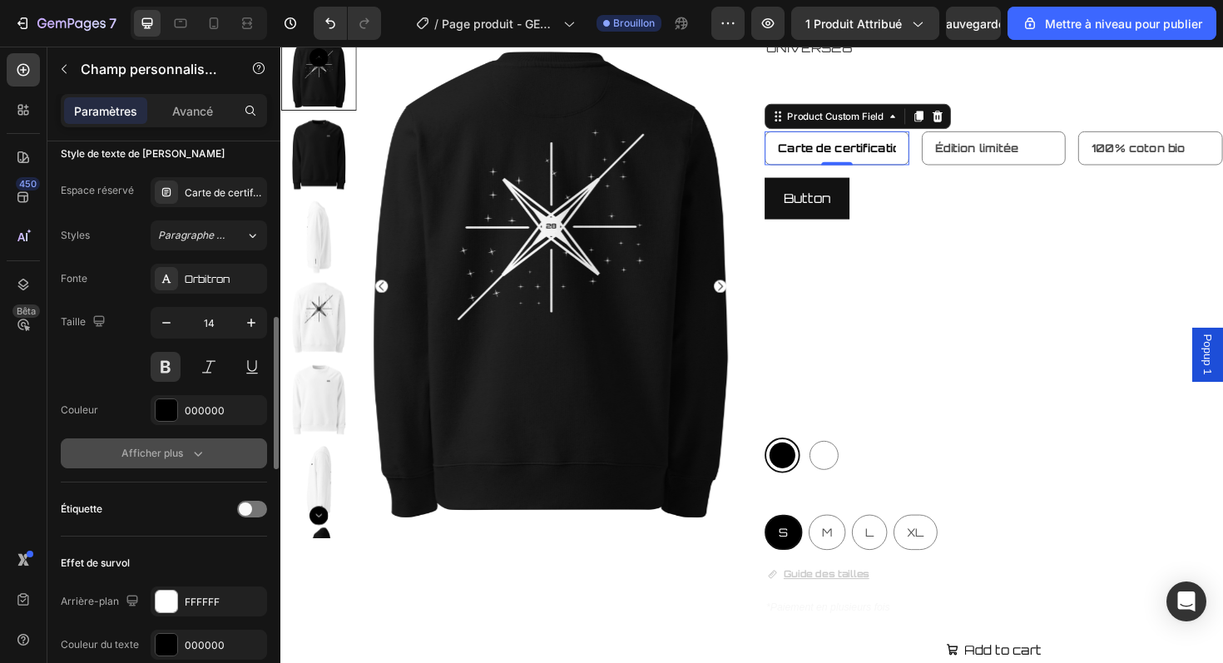
click at [208, 464] on button "Afficher plus" at bounding box center [164, 454] width 206 height 30
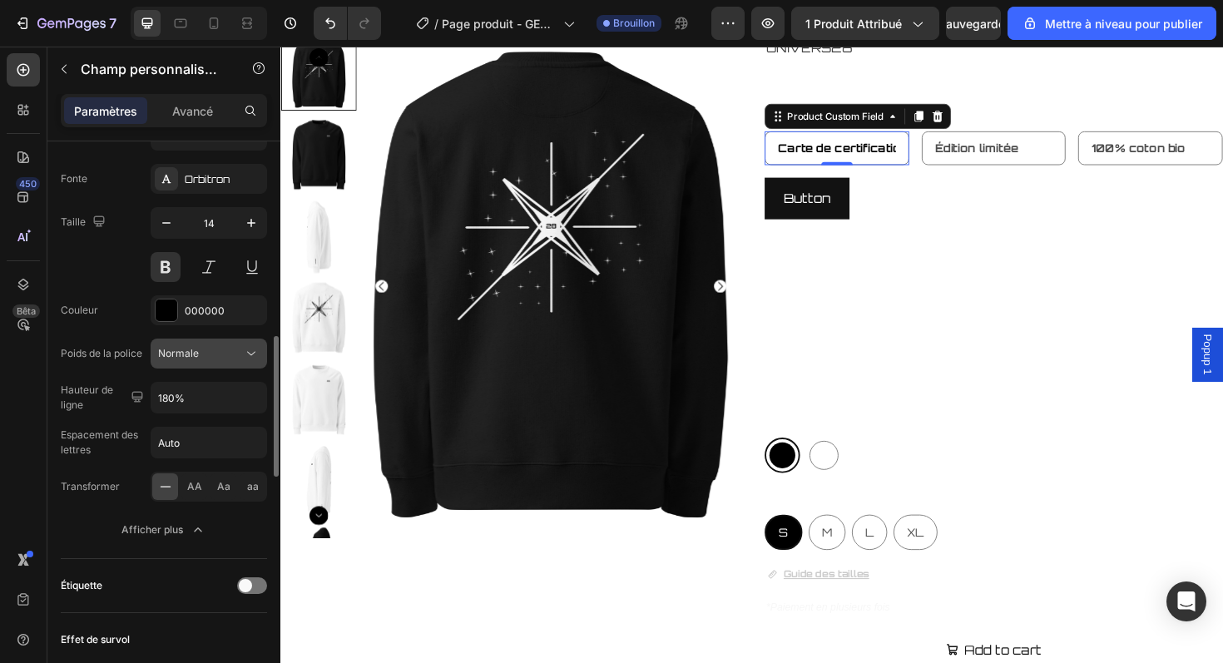
scroll to position [761, 0]
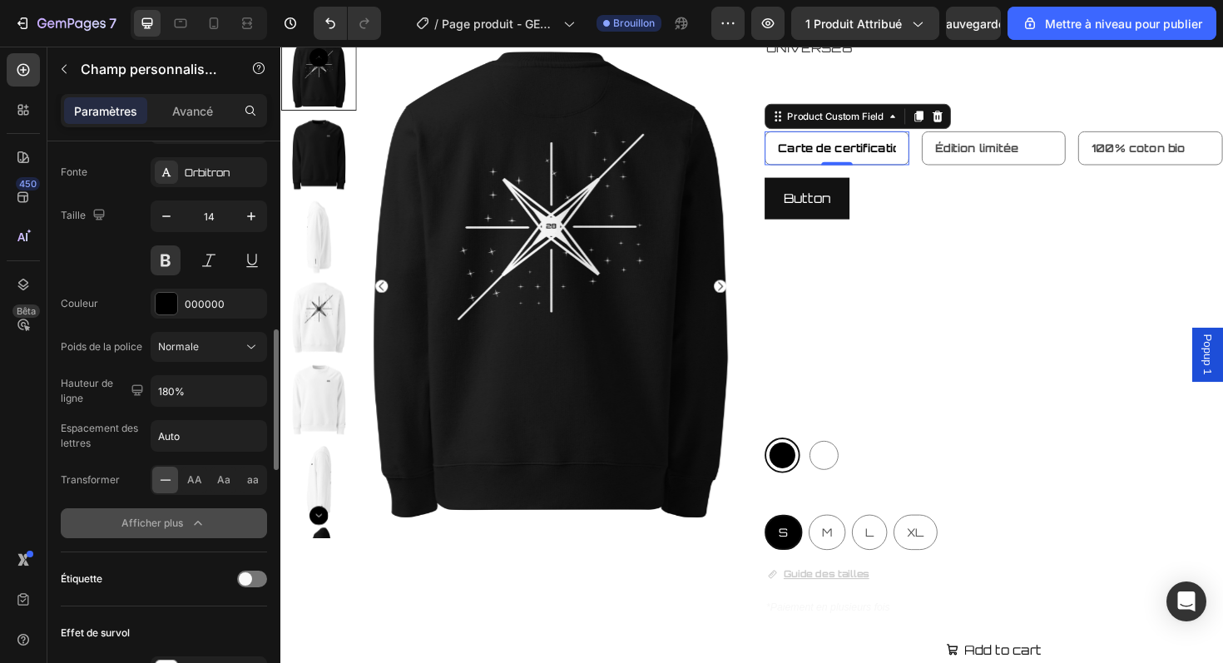
click at [211, 519] on button "Afficher plus" at bounding box center [164, 523] width 206 height 30
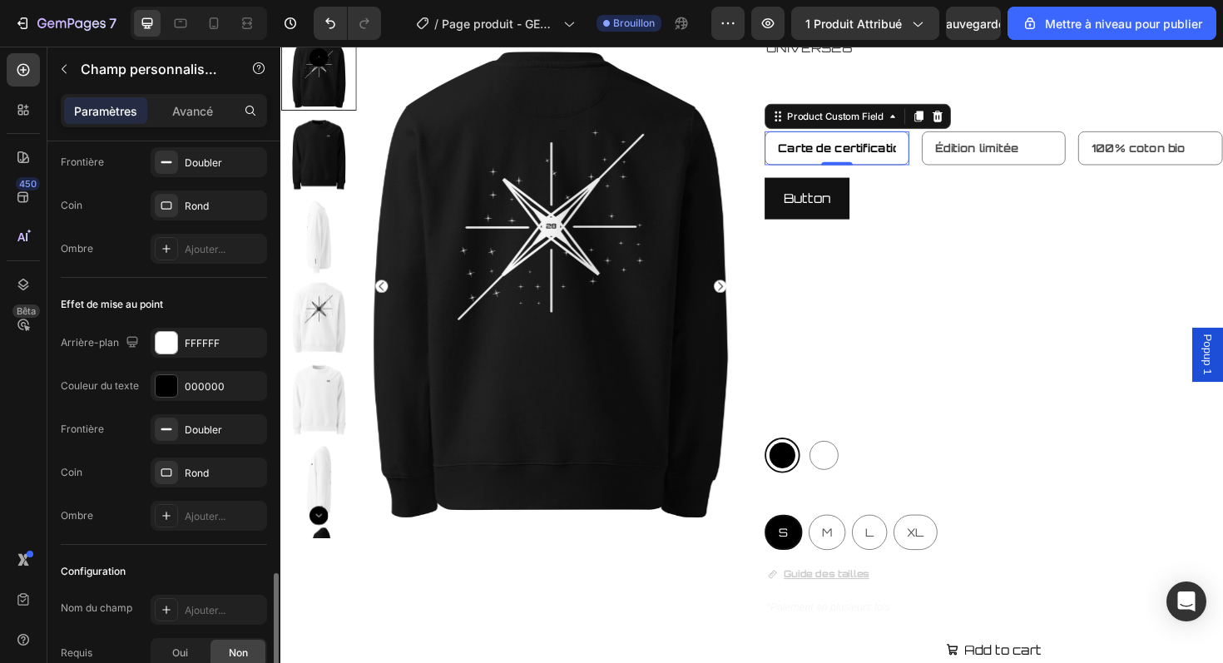
scroll to position [1550, 0]
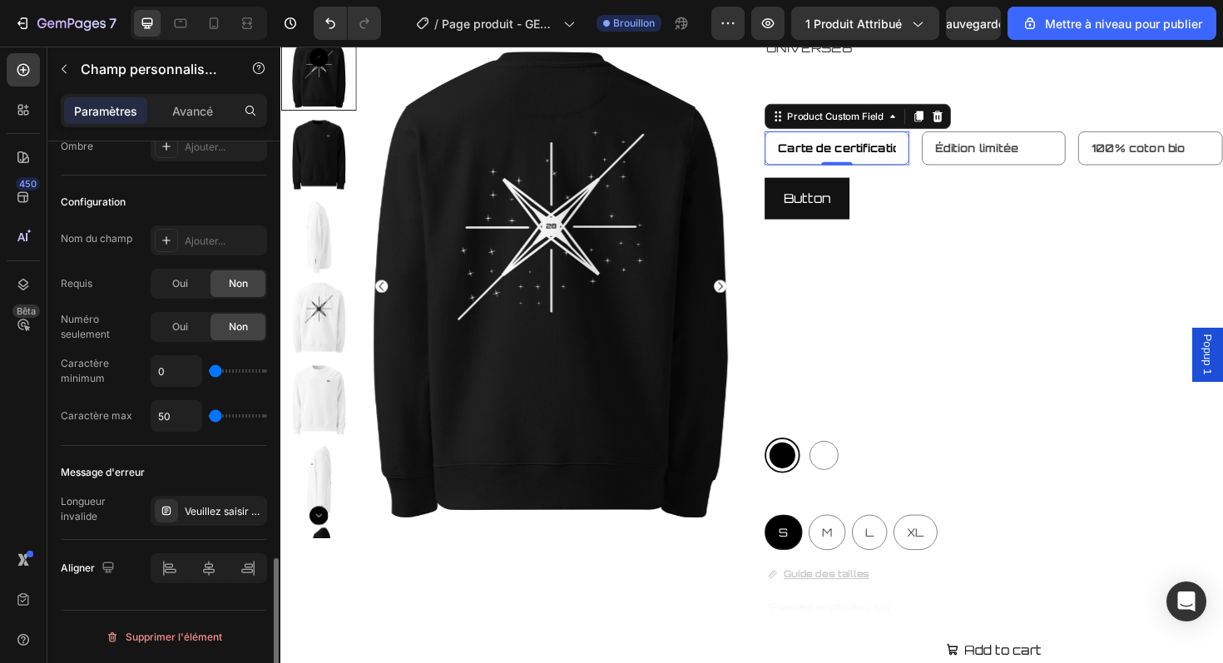
type input "1043"
type input "1075"
type input "1120"
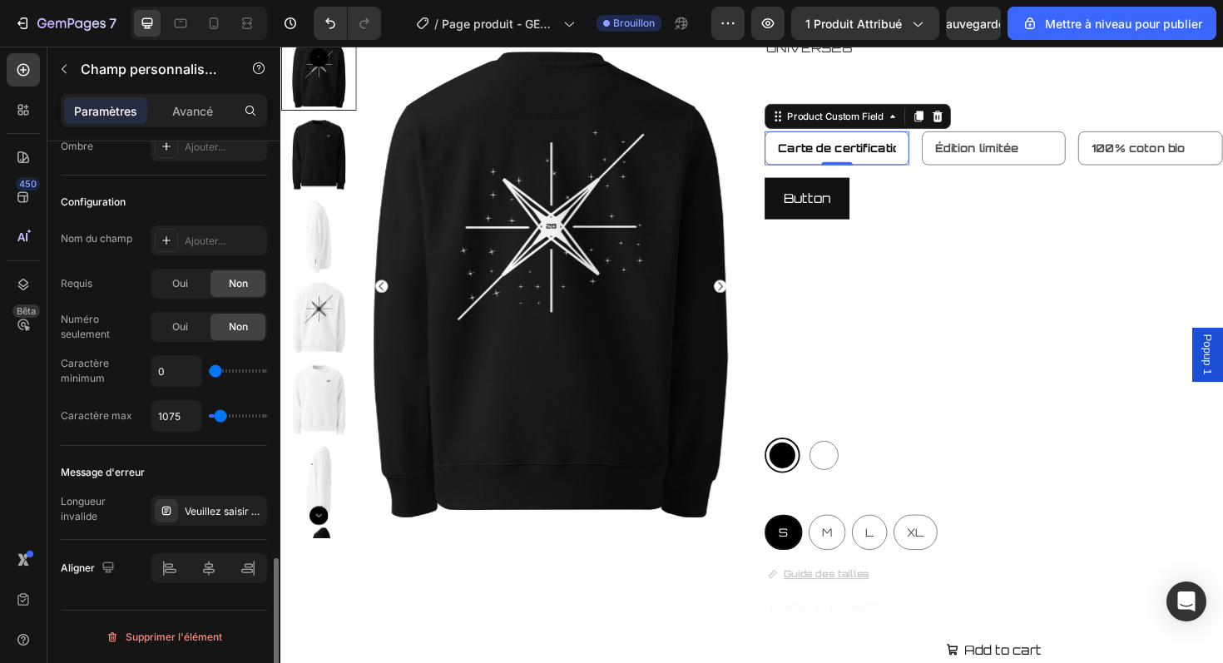
type input "1120"
type input "1179"
type input "1251"
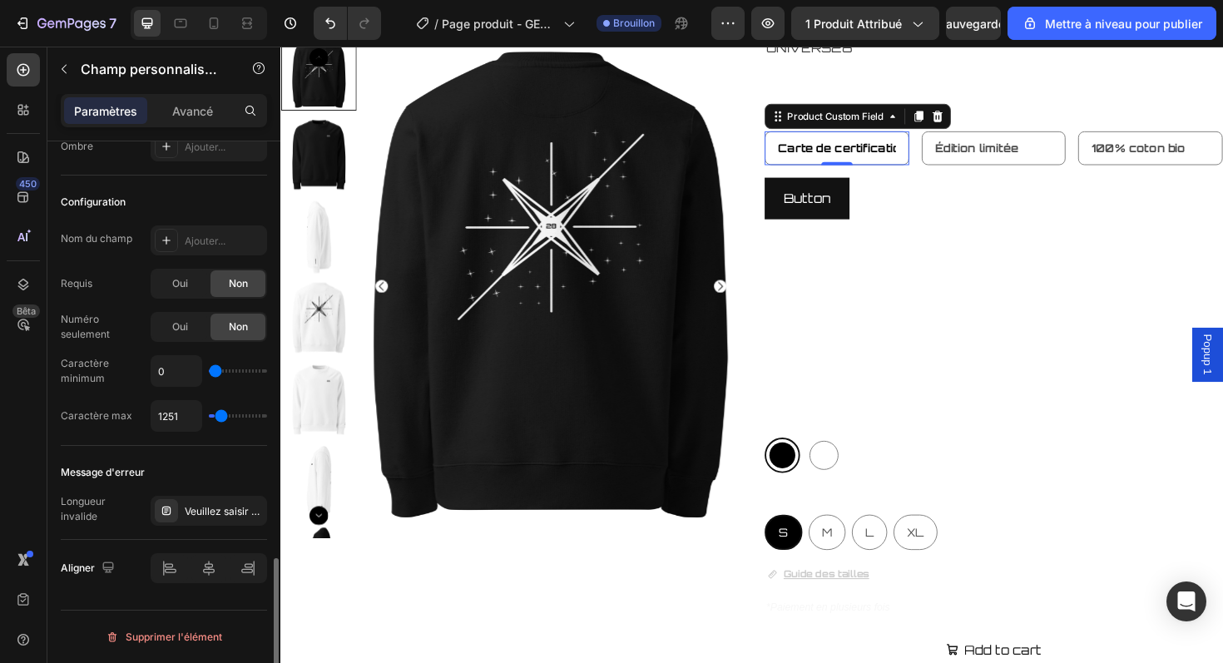
type input "1345"
type input "1434"
type input "1493"
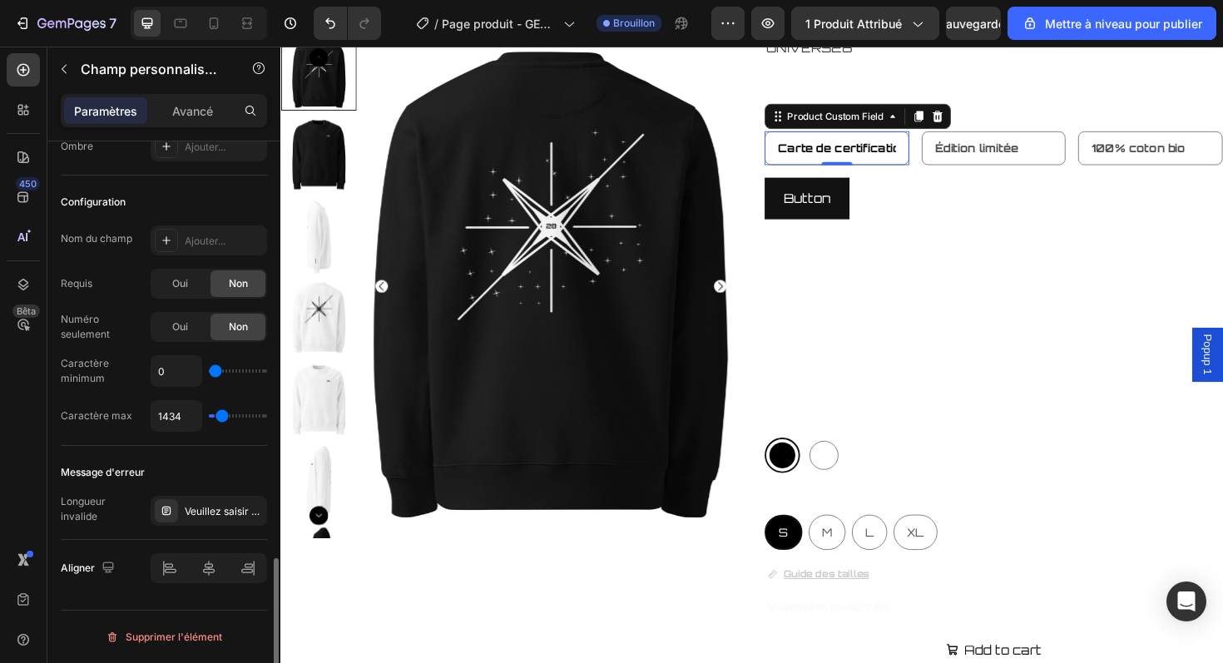
type input "1493"
type input "1515"
type input "1496"
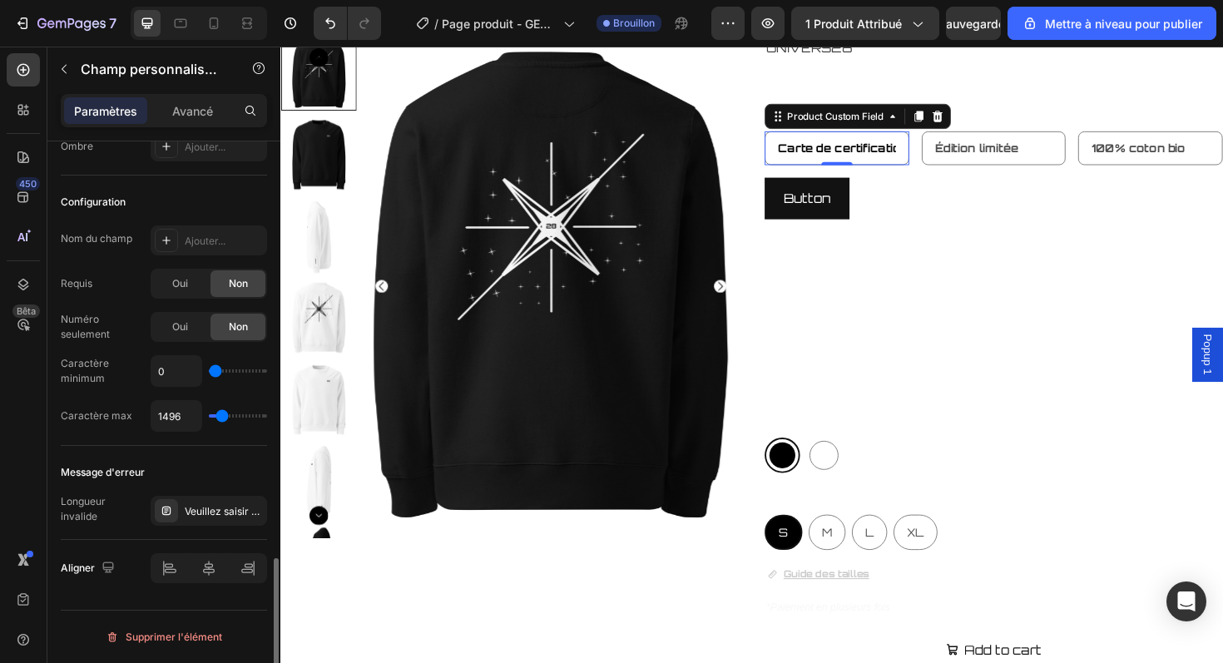
type input "1429"
type input "1369"
type input "1319"
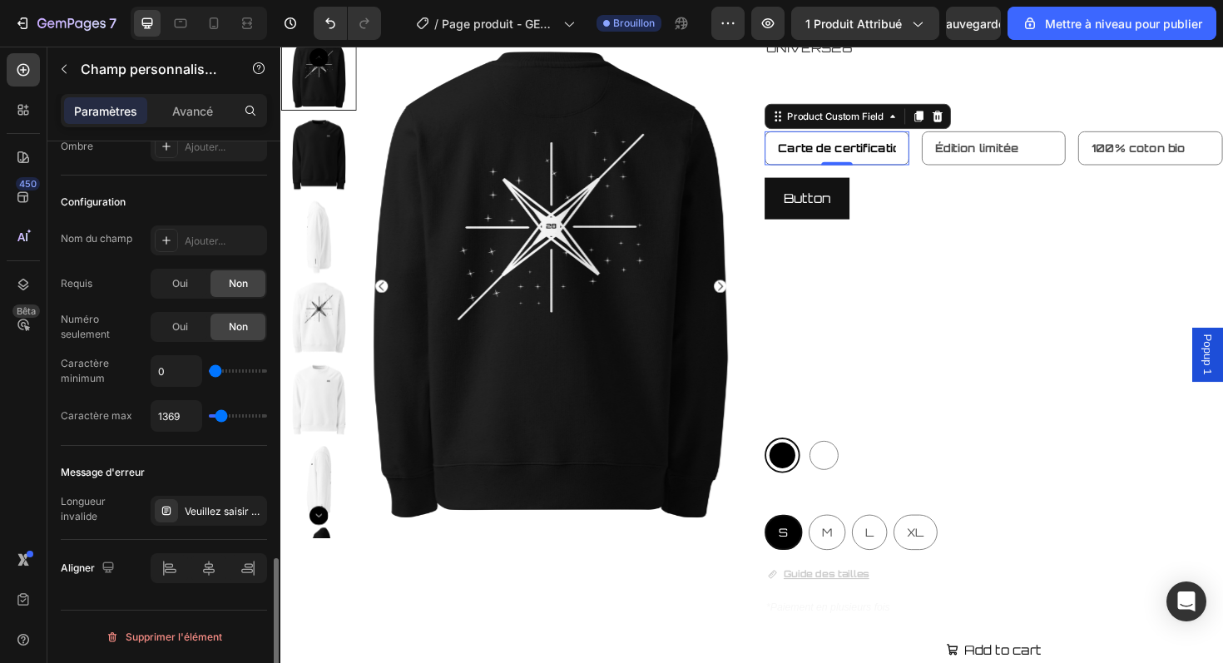
type input "1319"
type input "1251"
type input "1196"
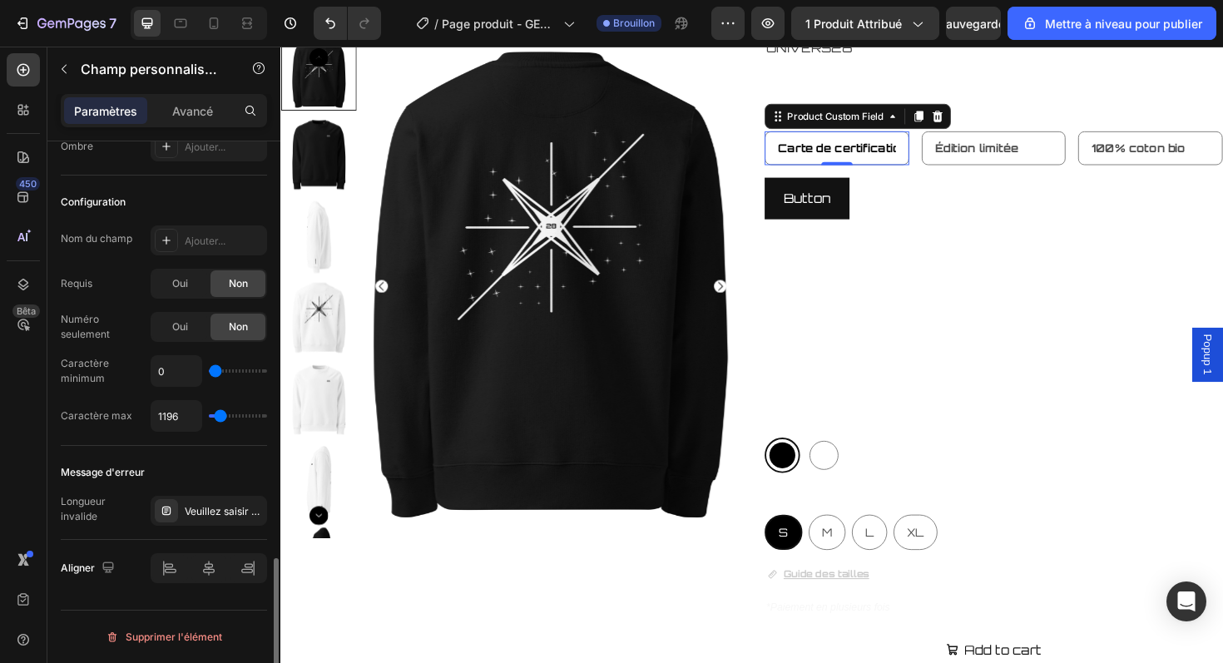
type input "1152"
type input "1115"
type input "1066"
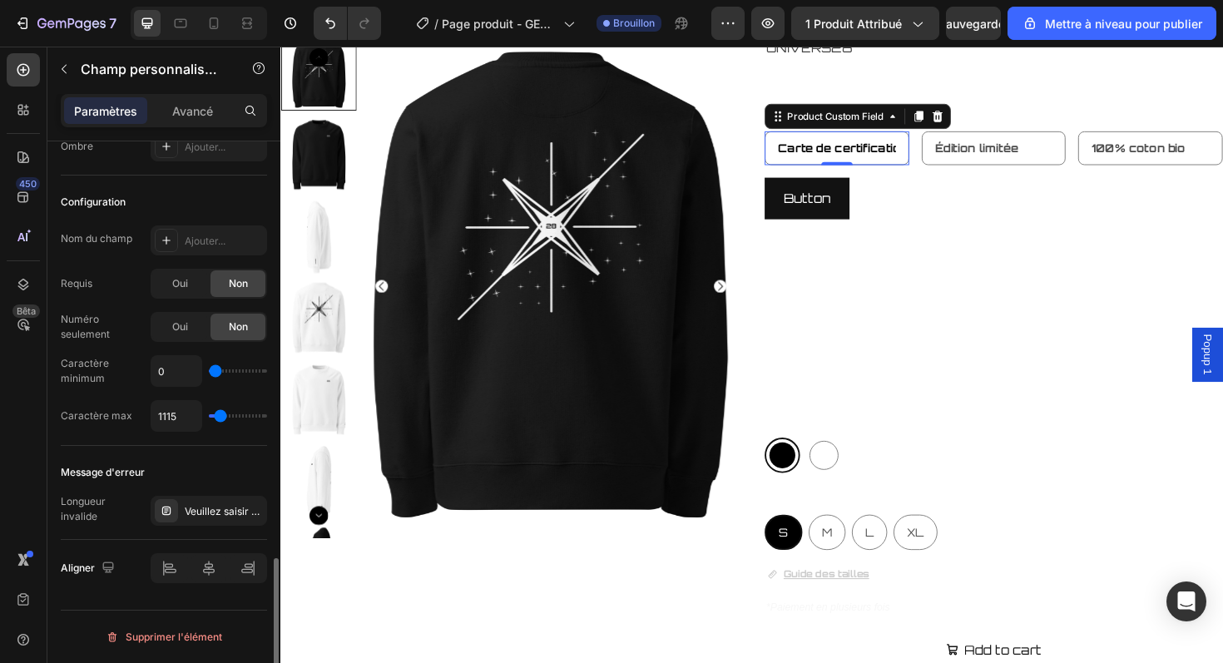
type input "1066"
type input "1021"
type input "975"
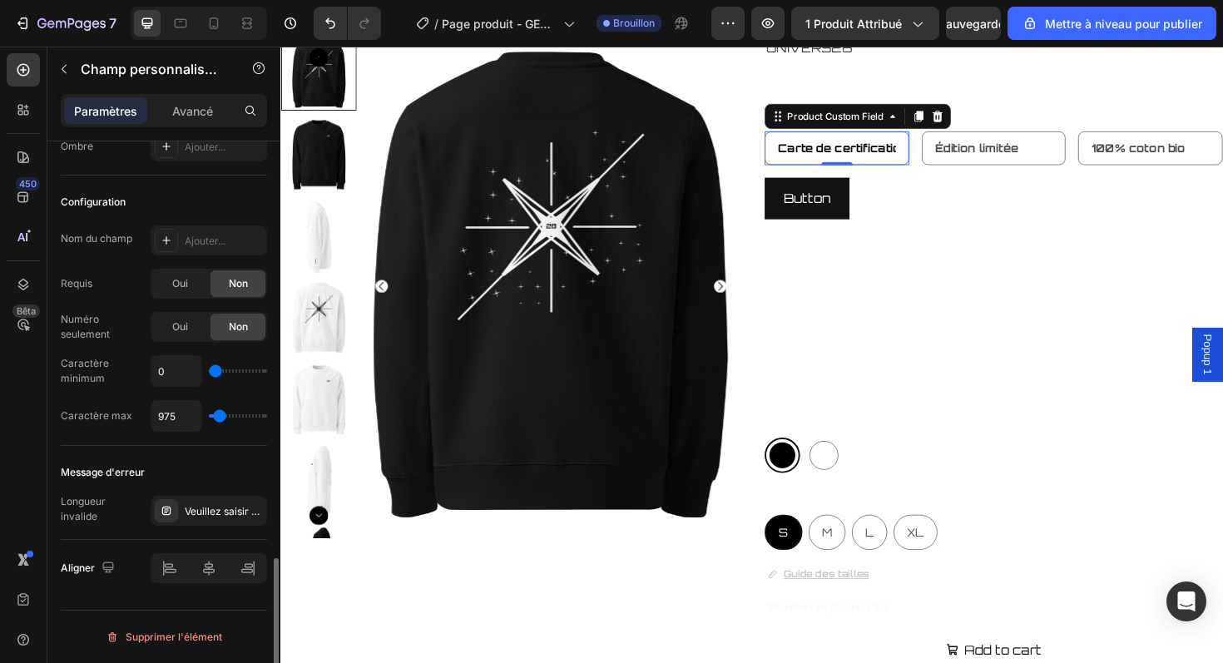
type input "929"
type input "897"
type input "838"
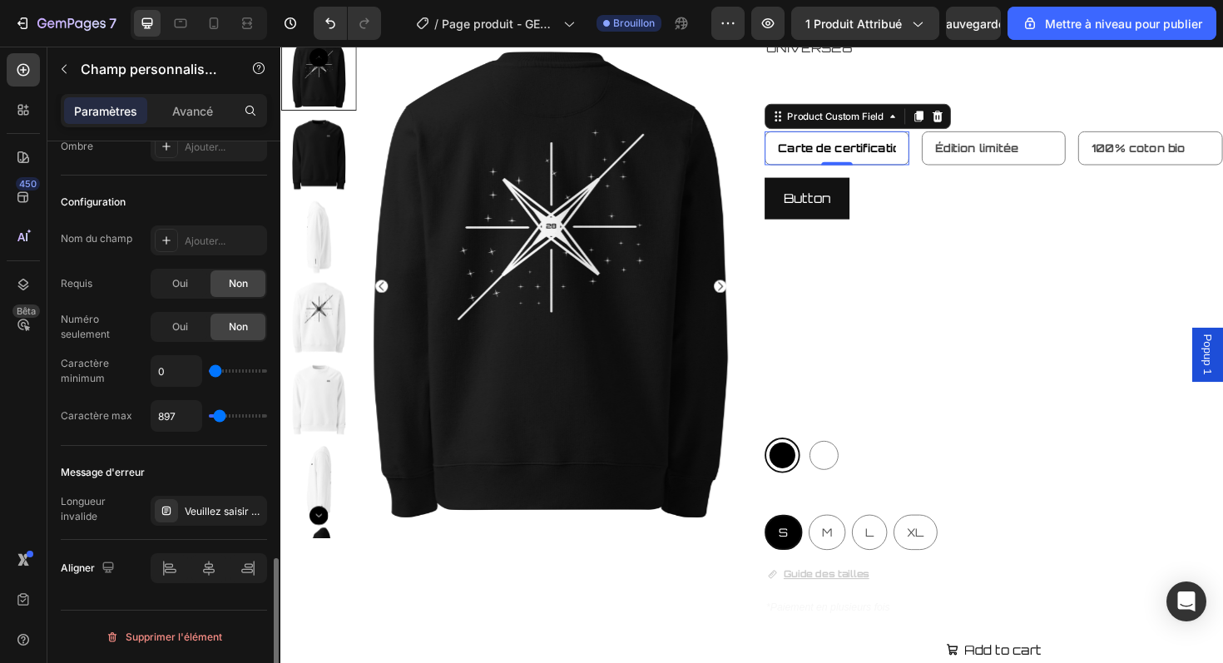
type input "838"
type input "783"
type input "718"
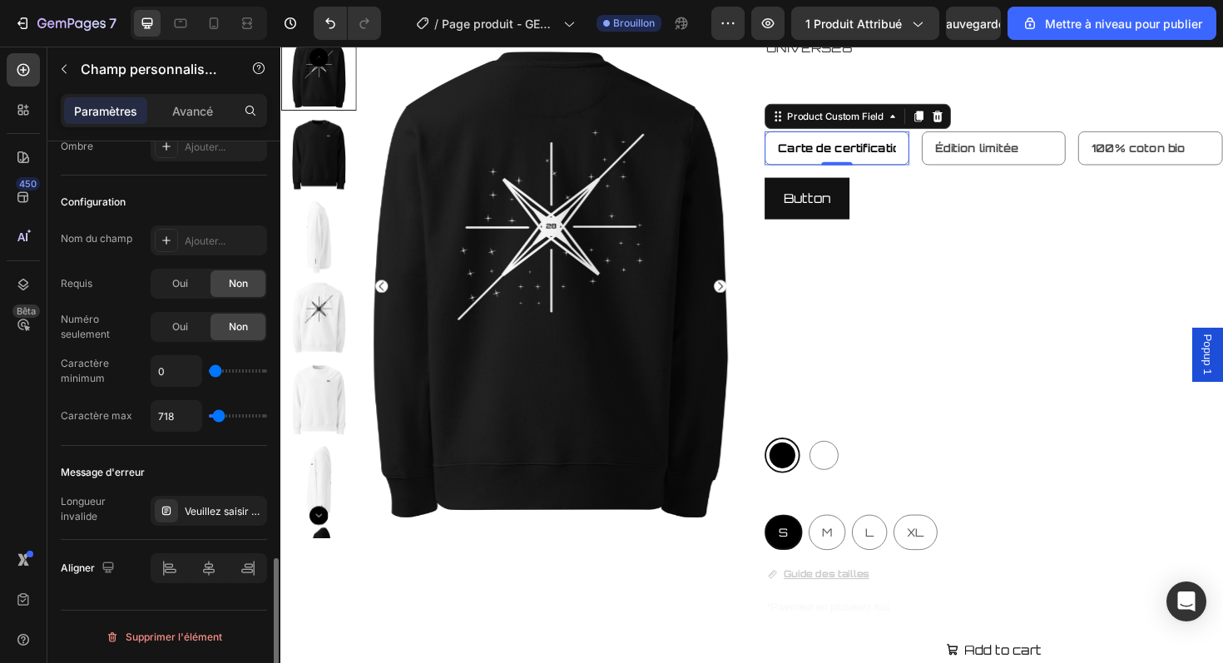
click at [218, 414] on input "range" at bounding box center [238, 415] width 58 height 3
type input "677"
type input "0"
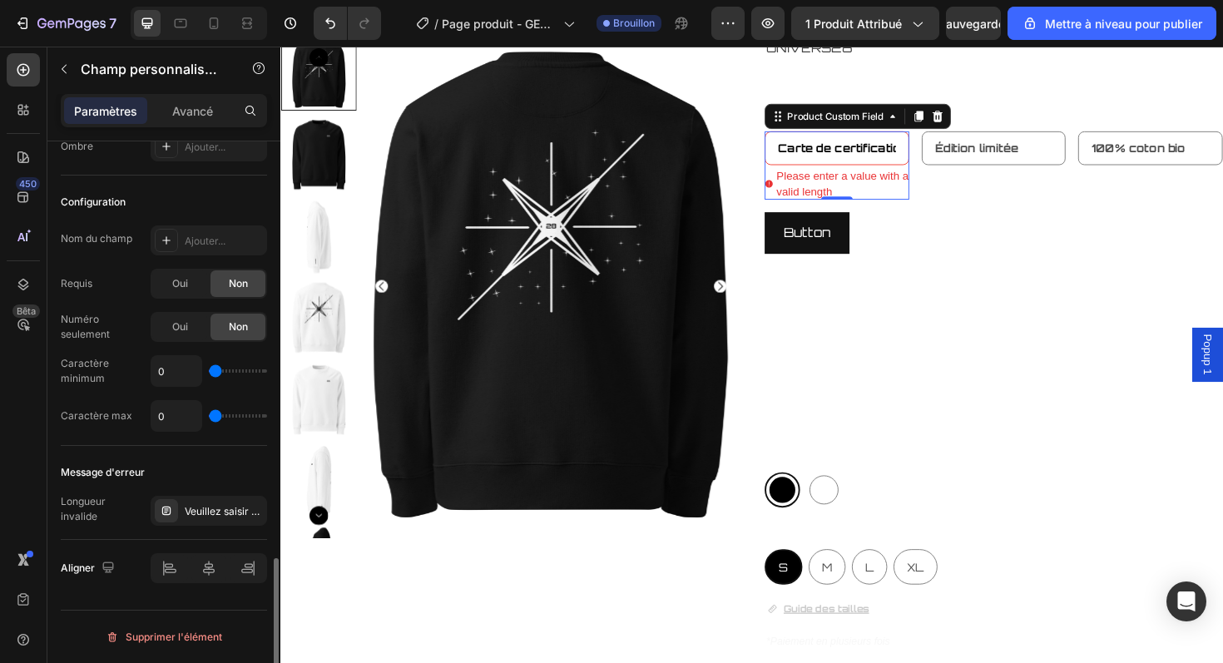
type input "7"
type input "75"
type input "117"
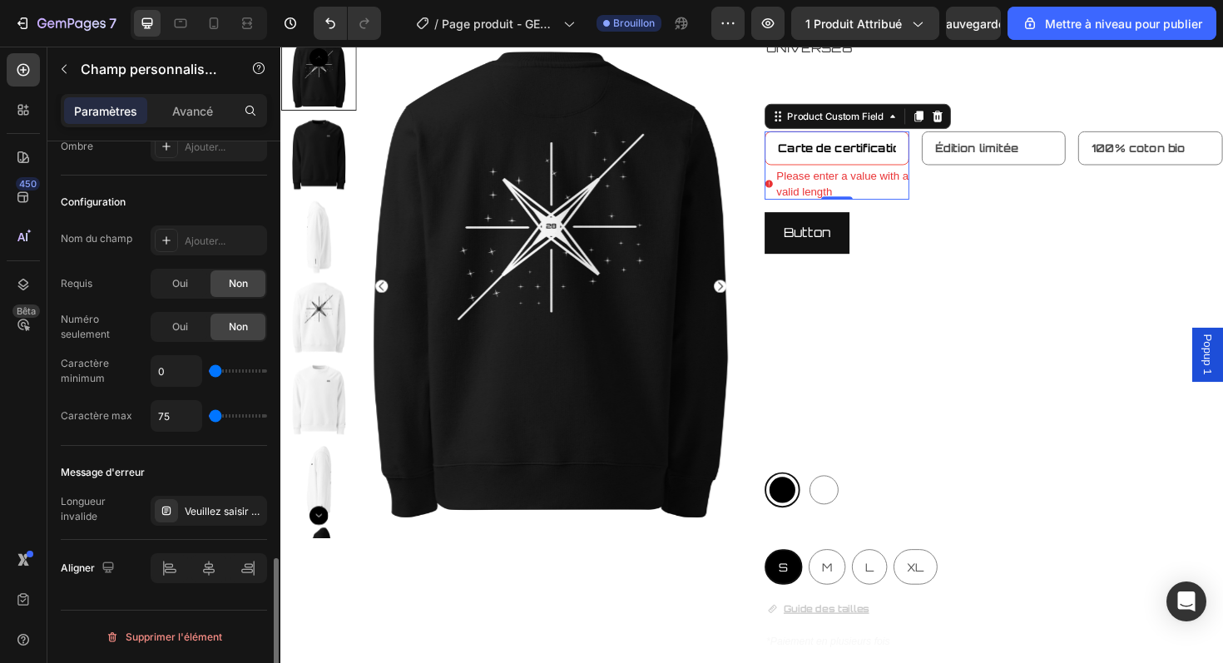
type input "117"
type input "178"
type input "243"
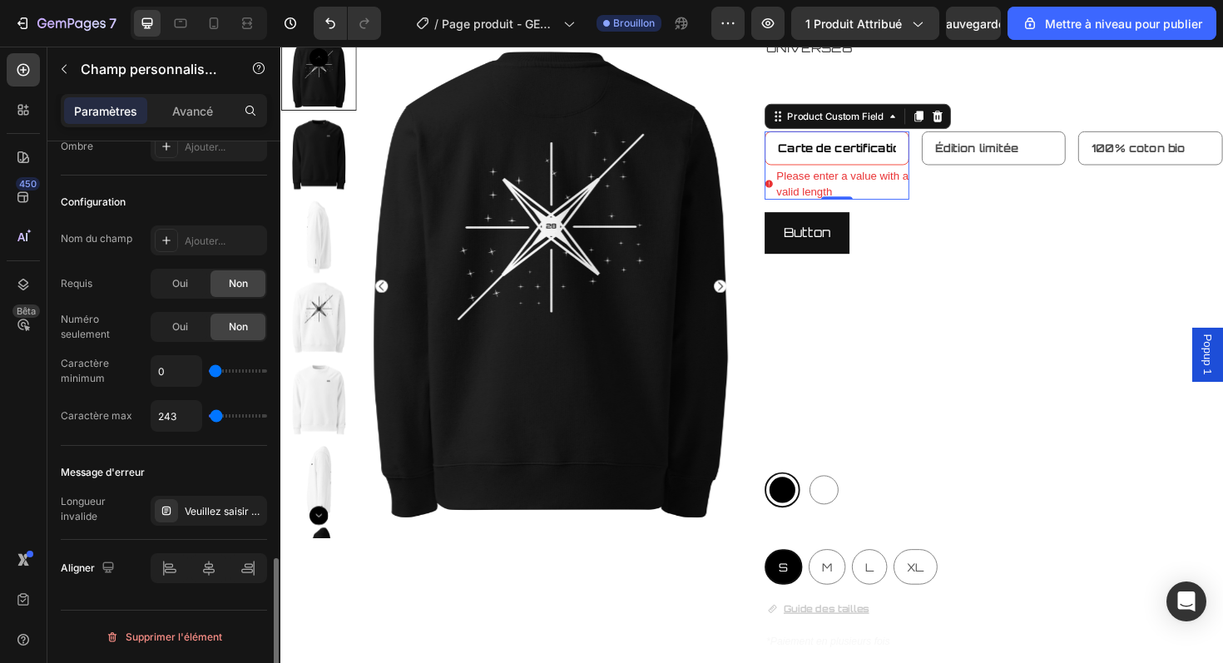
type input "295"
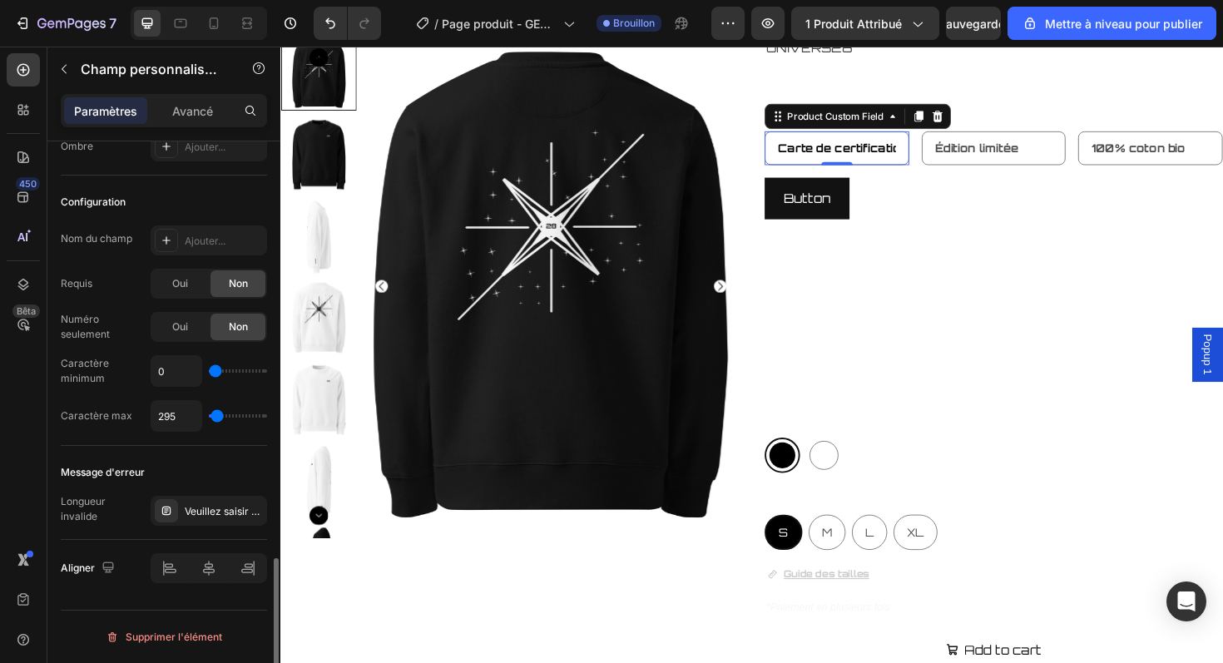
type input "344"
type input "412"
type input "499"
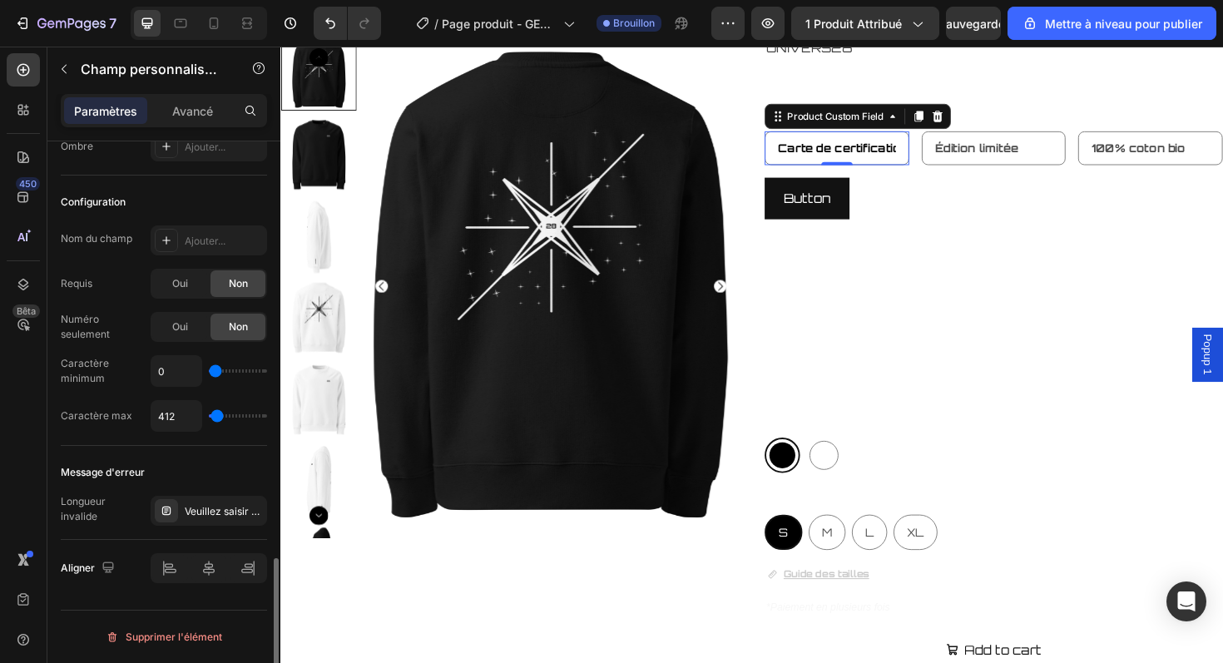
type input "499"
type input "570"
type input "608"
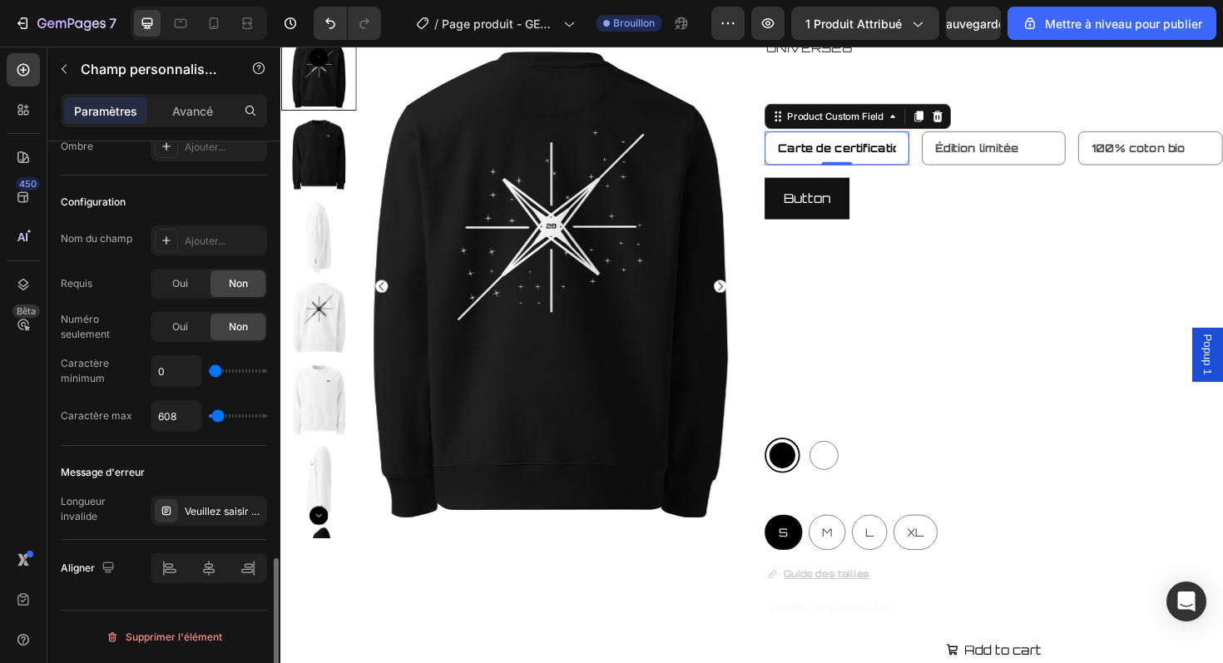
type input "651"
type input "700"
type input "722"
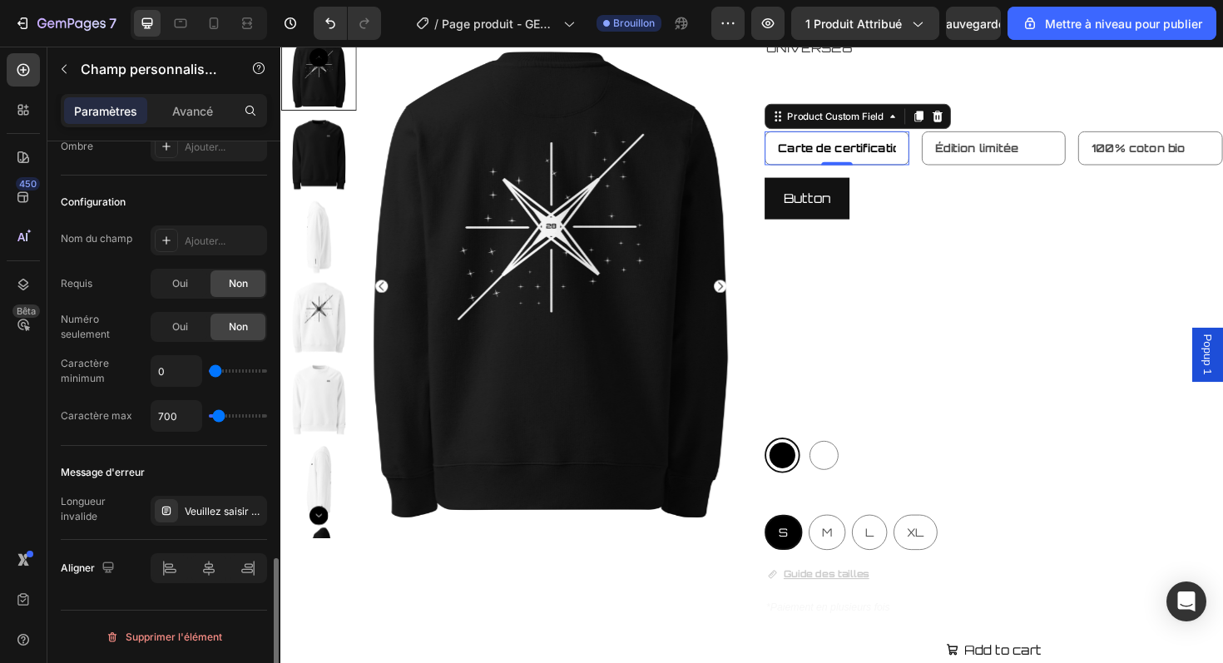
type input "722"
type input "744"
type input "786"
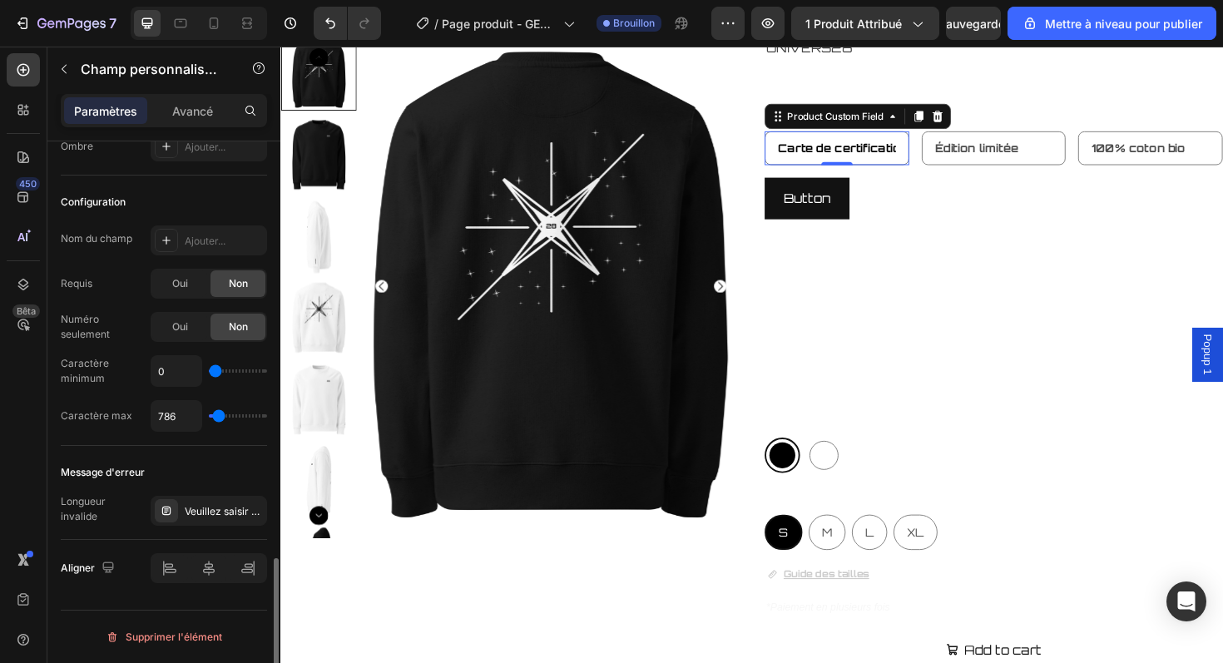
type input "810"
type input "832"
type input "877"
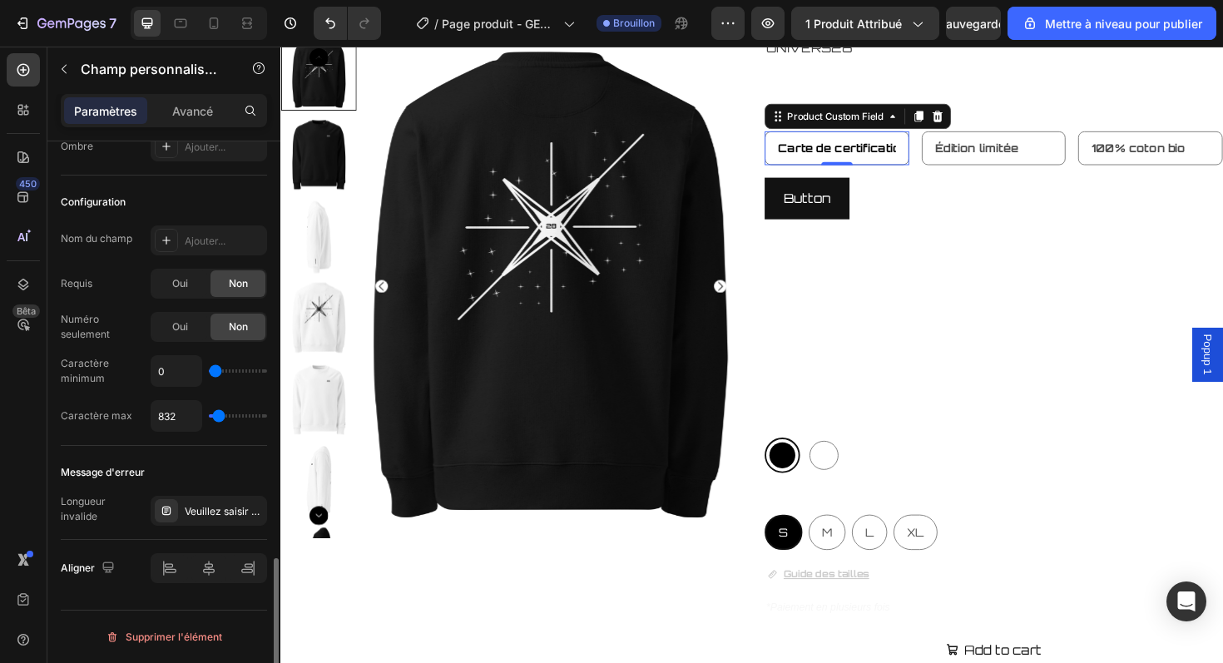
type input "877"
type input "920"
type input "958"
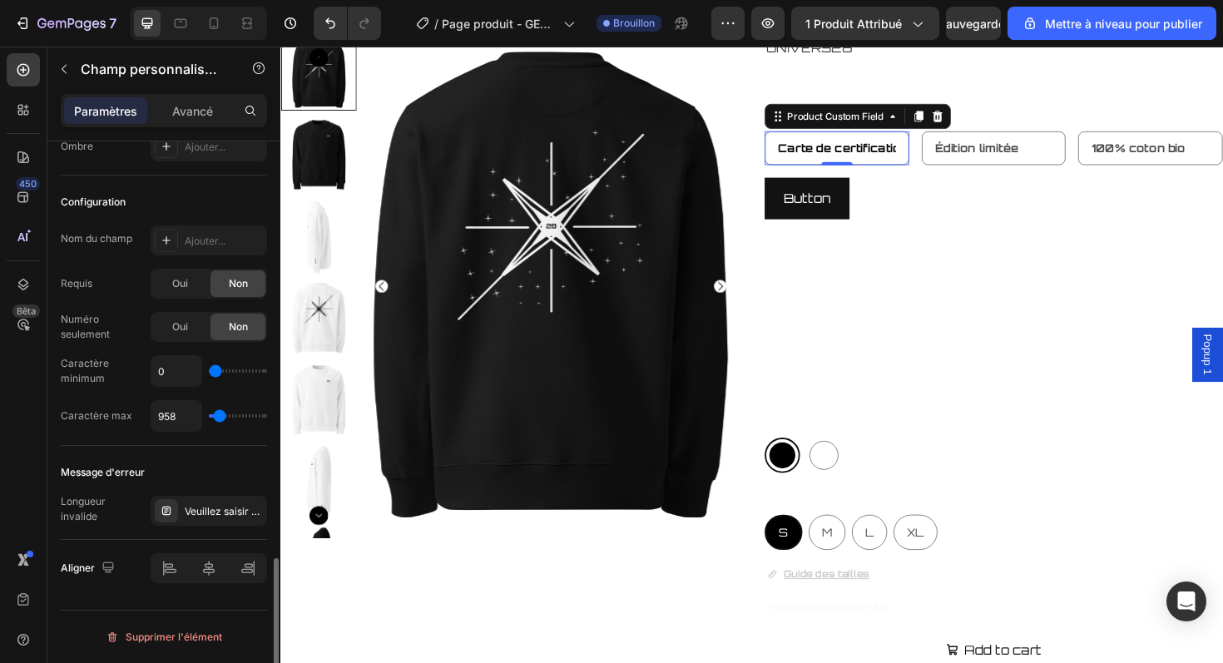
type input "979"
click at [220, 414] on input "range" at bounding box center [238, 415] width 58 height 3
click at [191, 417] on input "979" at bounding box center [176, 416] width 50 height 30
type input "5"
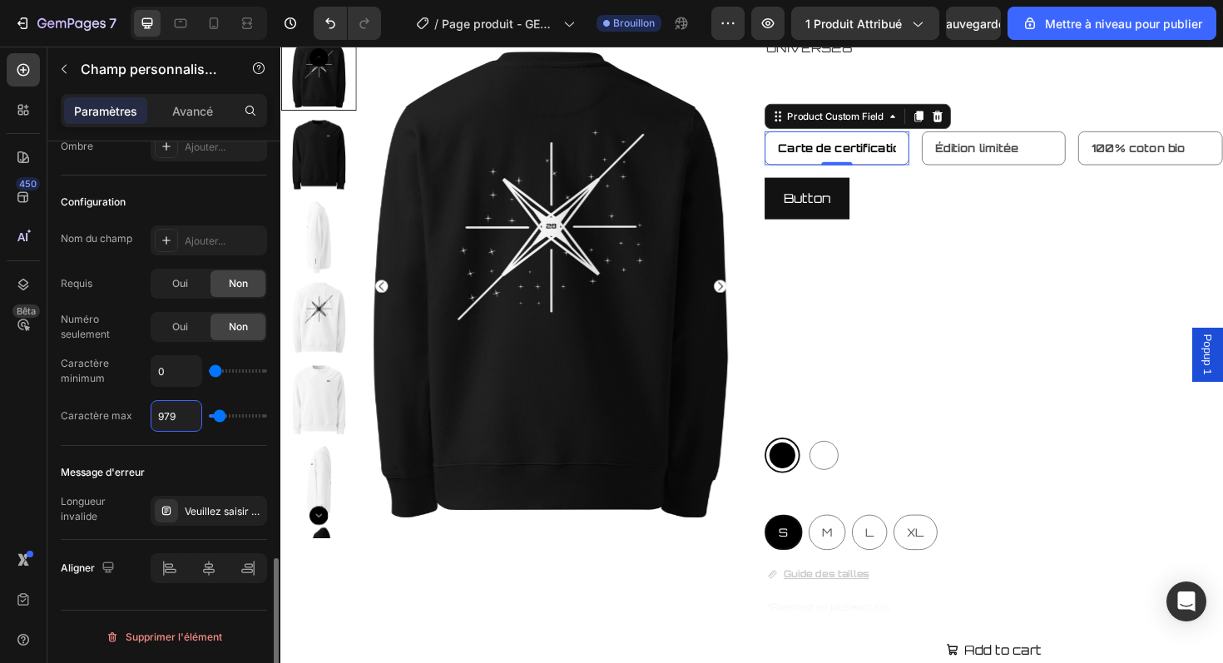
type input "5"
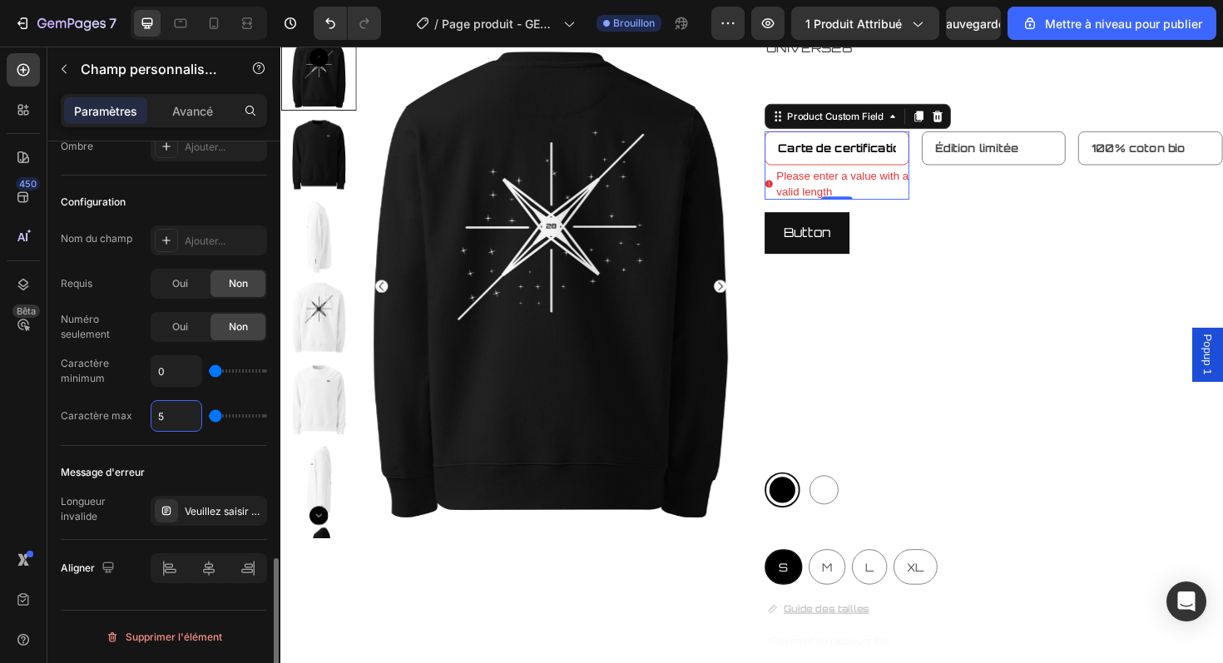
type input "50"
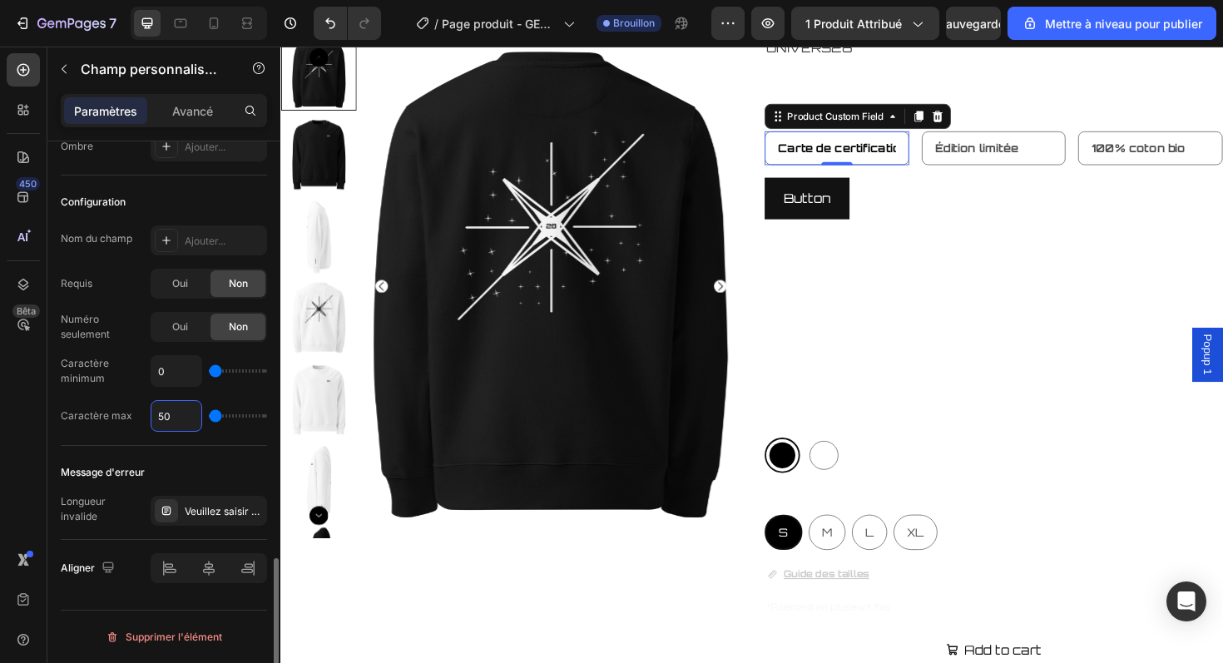
type input "50"
click at [173, 456] on div "Message d'erreur Longueur invalide Veuillez saisir une valeur avec une longueur…" at bounding box center [164, 493] width 206 height 94
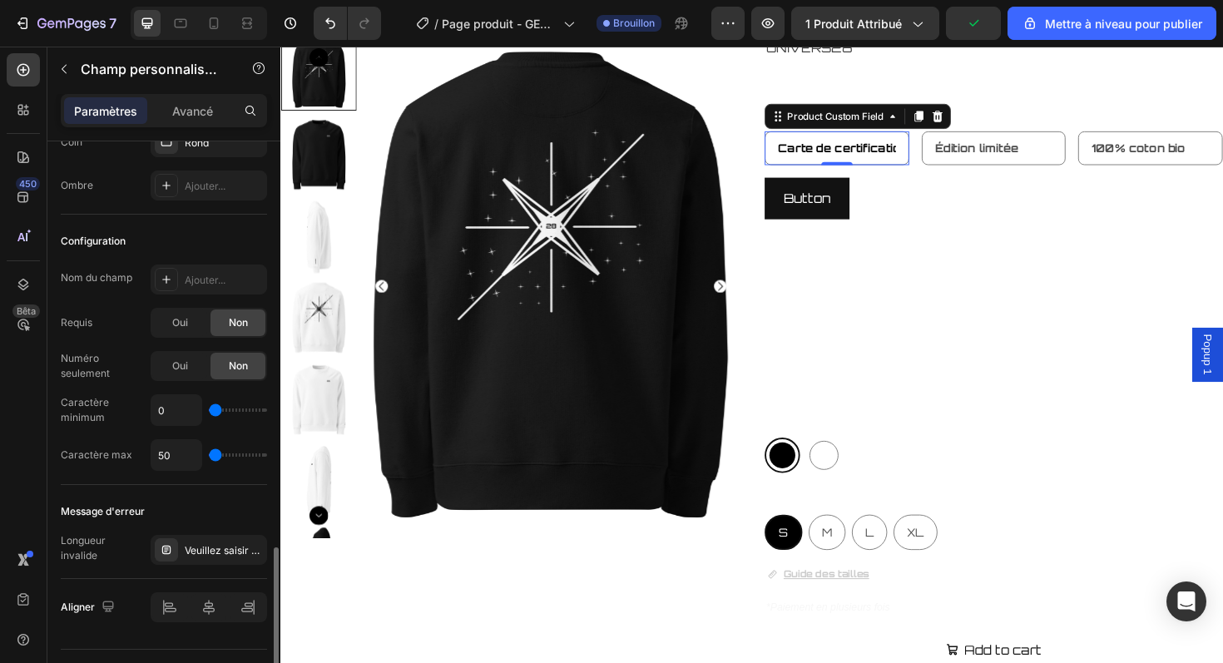
scroll to position [1527, 0]
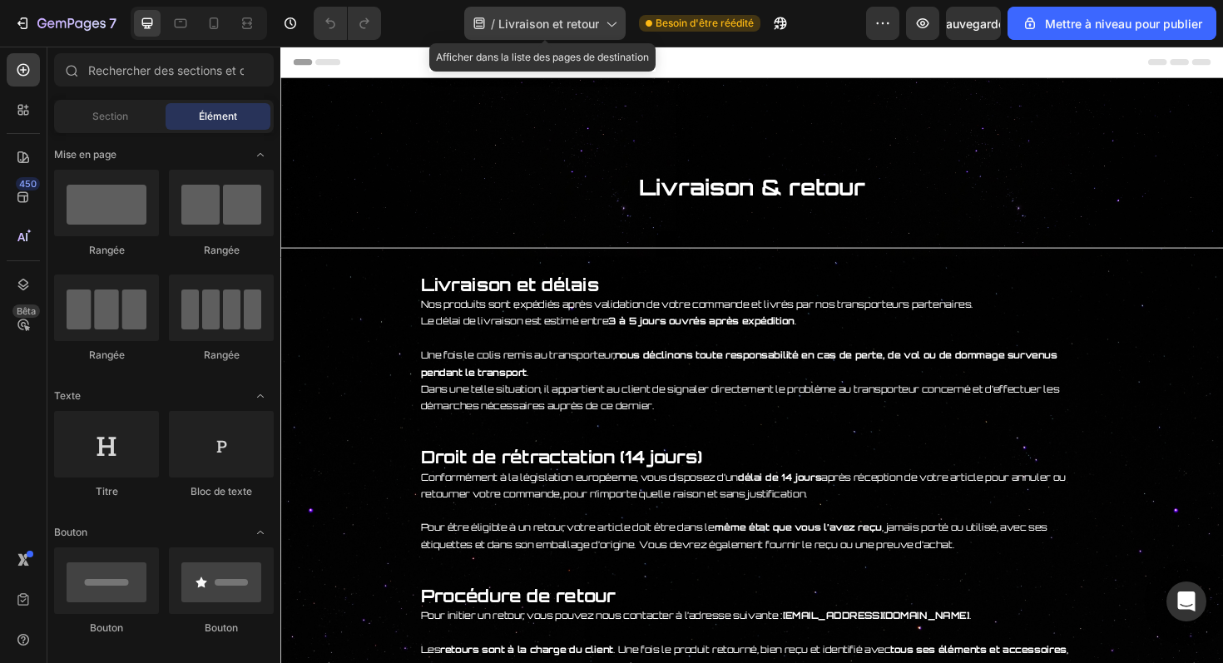
click at [540, 36] on div "/ Livraison et retour" at bounding box center [544, 23] width 161 height 33
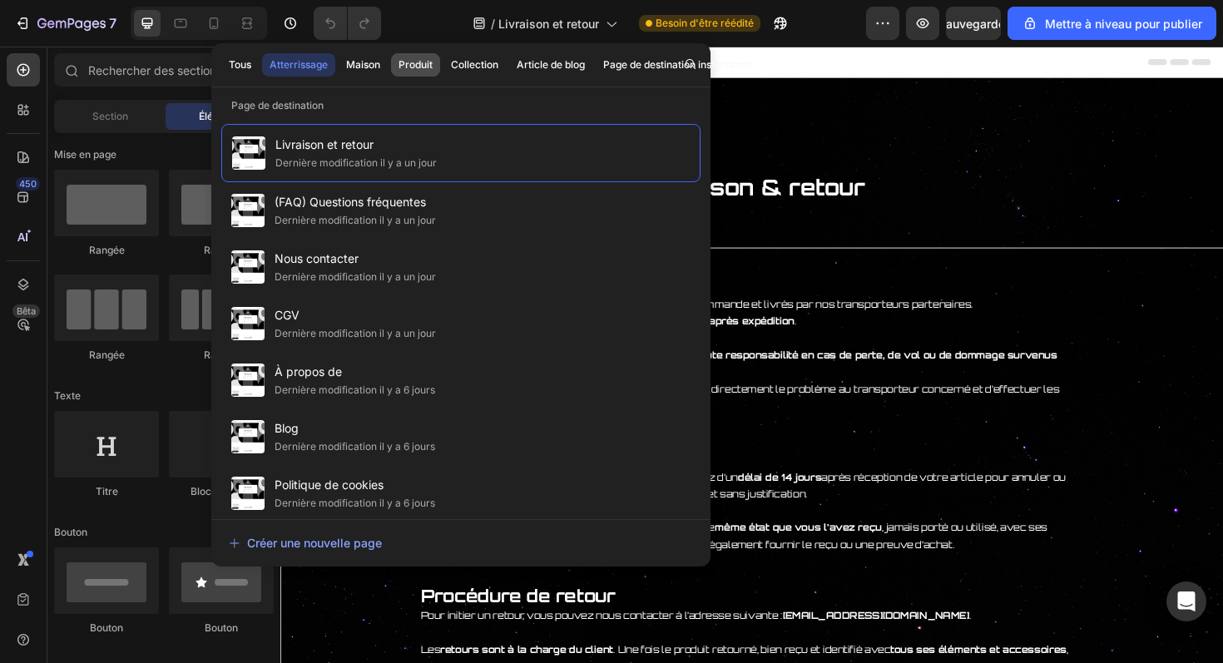
click at [444, 59] on button "Produit" at bounding box center [475, 64] width 62 height 23
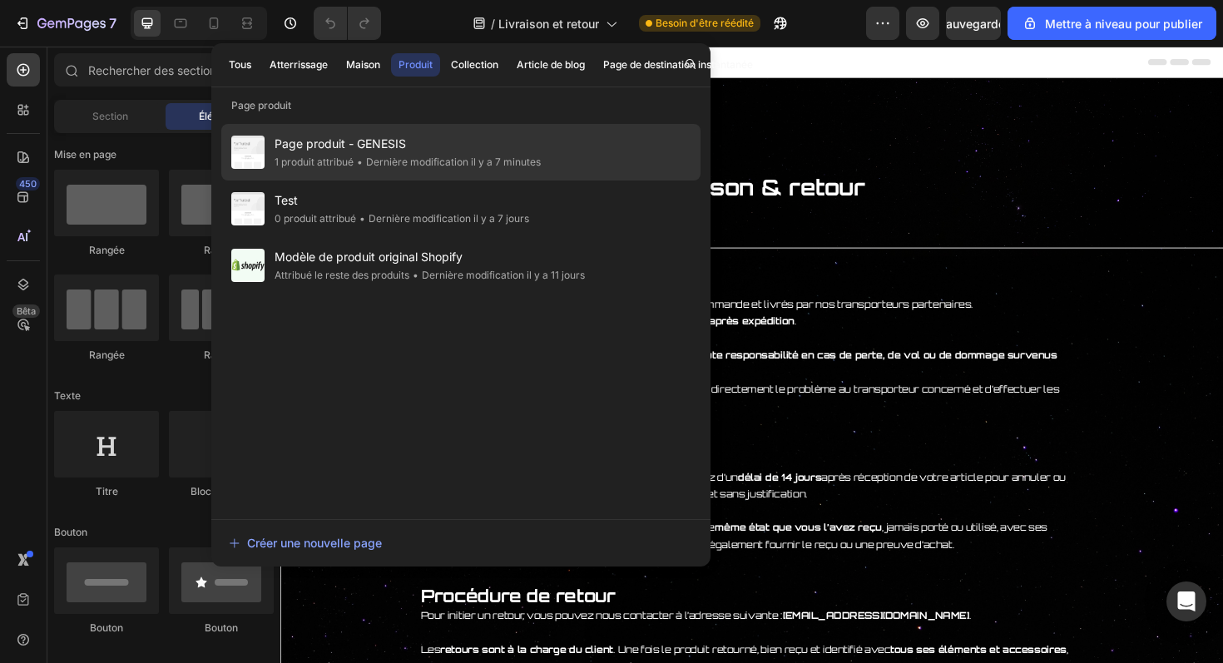
click at [391, 164] on font "Dernière modification il y a 7 minutes" at bounding box center [453, 162] width 175 height 12
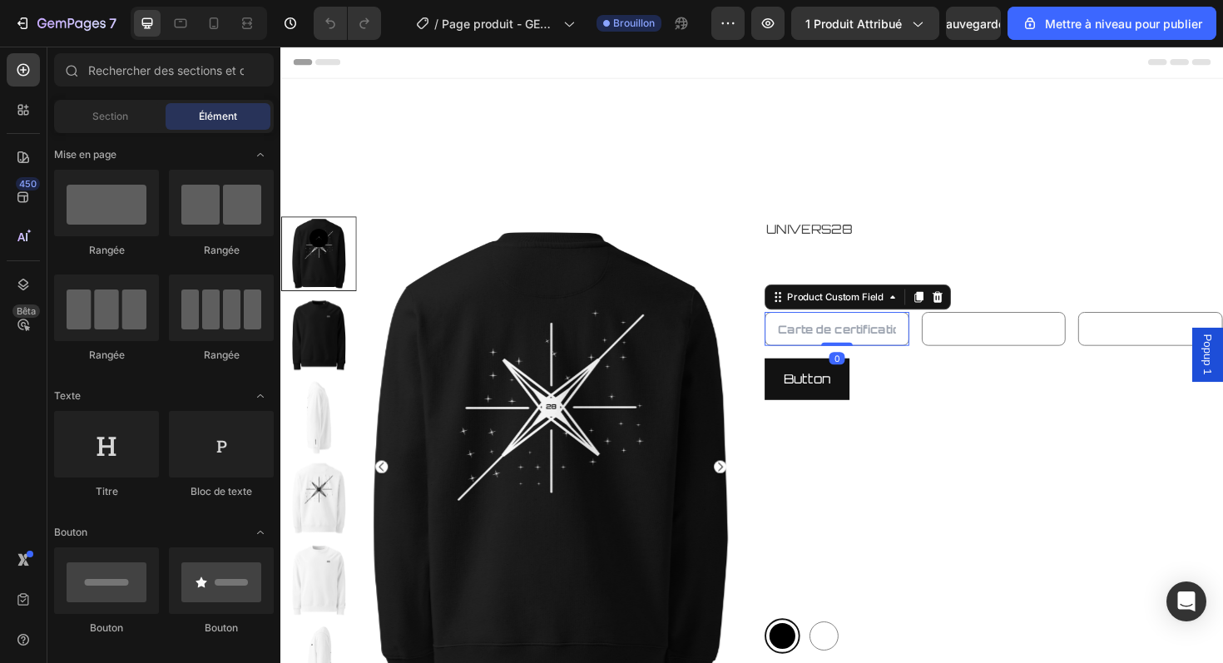
click at [894, 345] on input "text" at bounding box center [869, 346] width 153 height 36
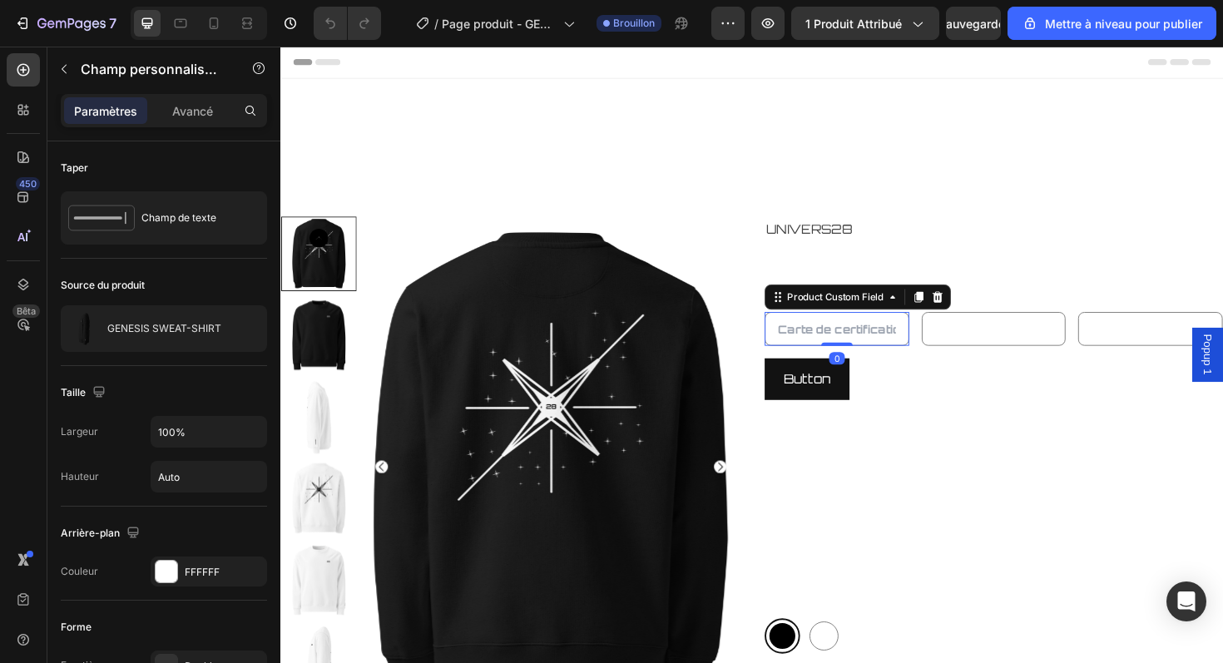
click at [894, 345] on input "text" at bounding box center [869, 346] width 153 height 36
type input "Carte de certification"
click at [974, 350] on input "text" at bounding box center [1036, 346] width 153 height 36
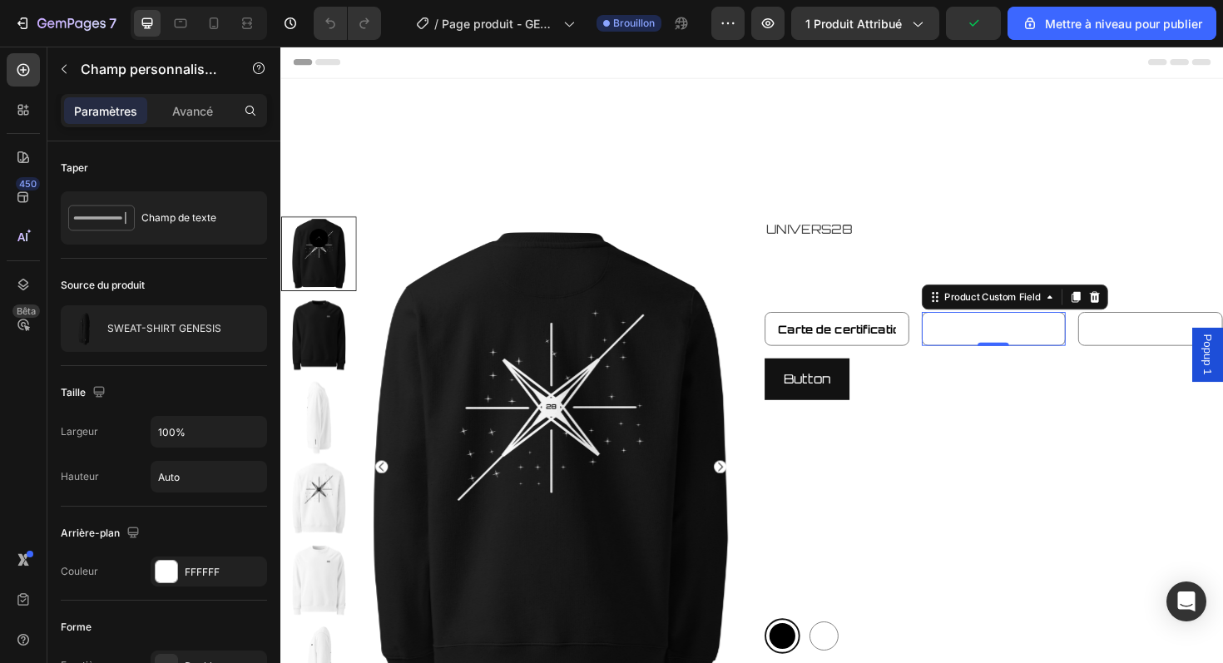
type input "e"
type input "Édition limitée"
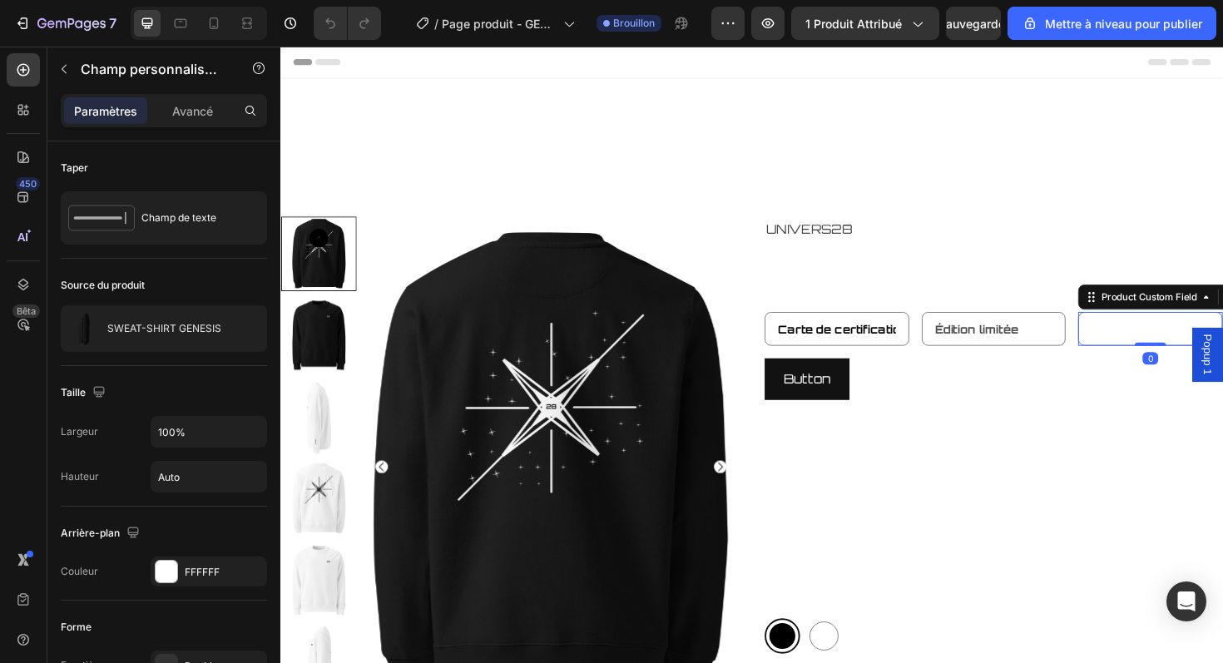
click at [1144, 345] on input "text" at bounding box center [1201, 346] width 153 height 36
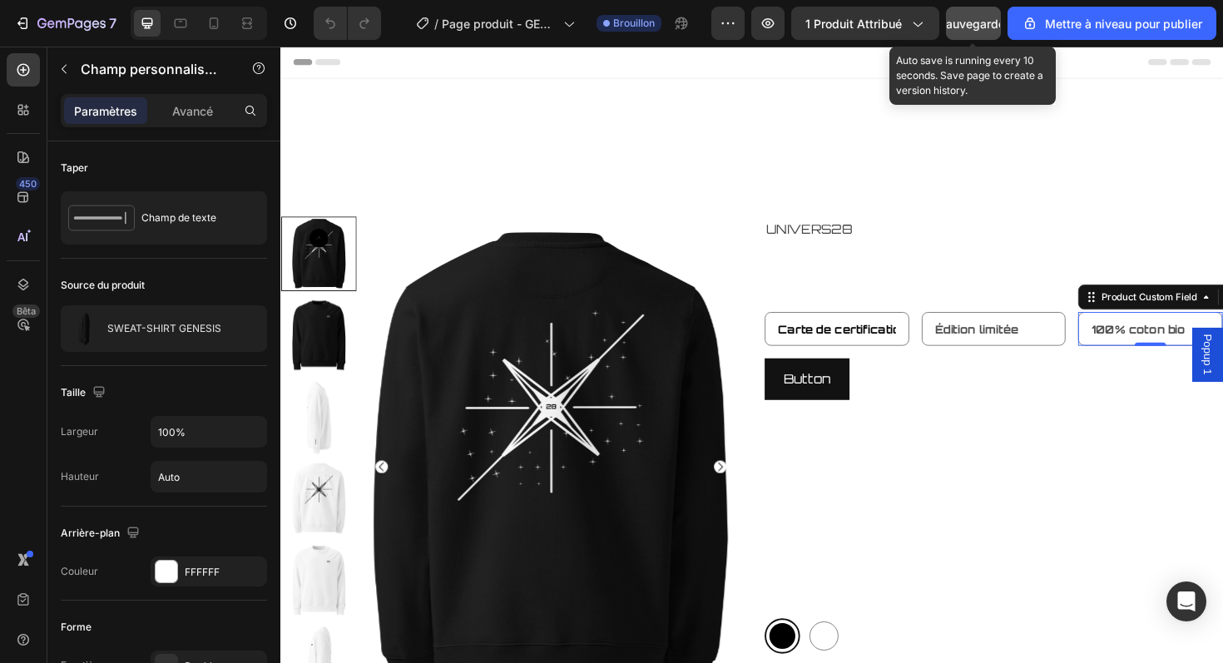
type input "100% coton bio"
click at [985, 34] on button "Sauvegarder" at bounding box center [973, 23] width 55 height 33
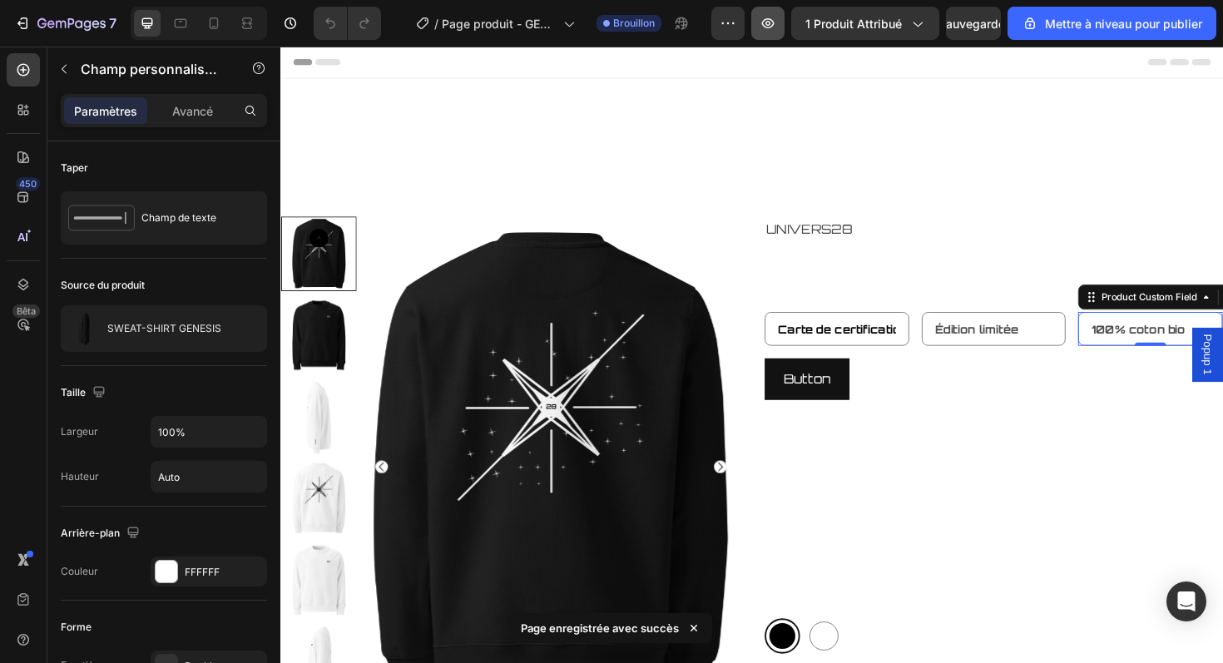
click at [776, 39] on button "button" at bounding box center [767, 23] width 33 height 33
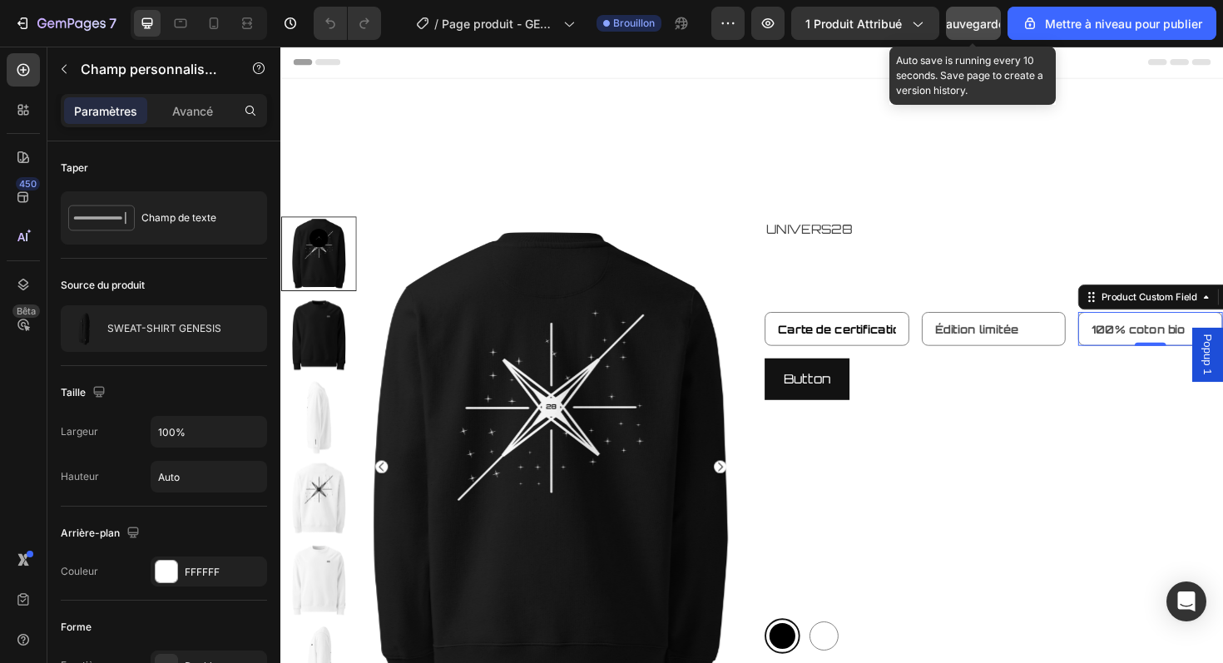
click at [967, 27] on font "Sauvegarder" at bounding box center [974, 24] width 71 height 14
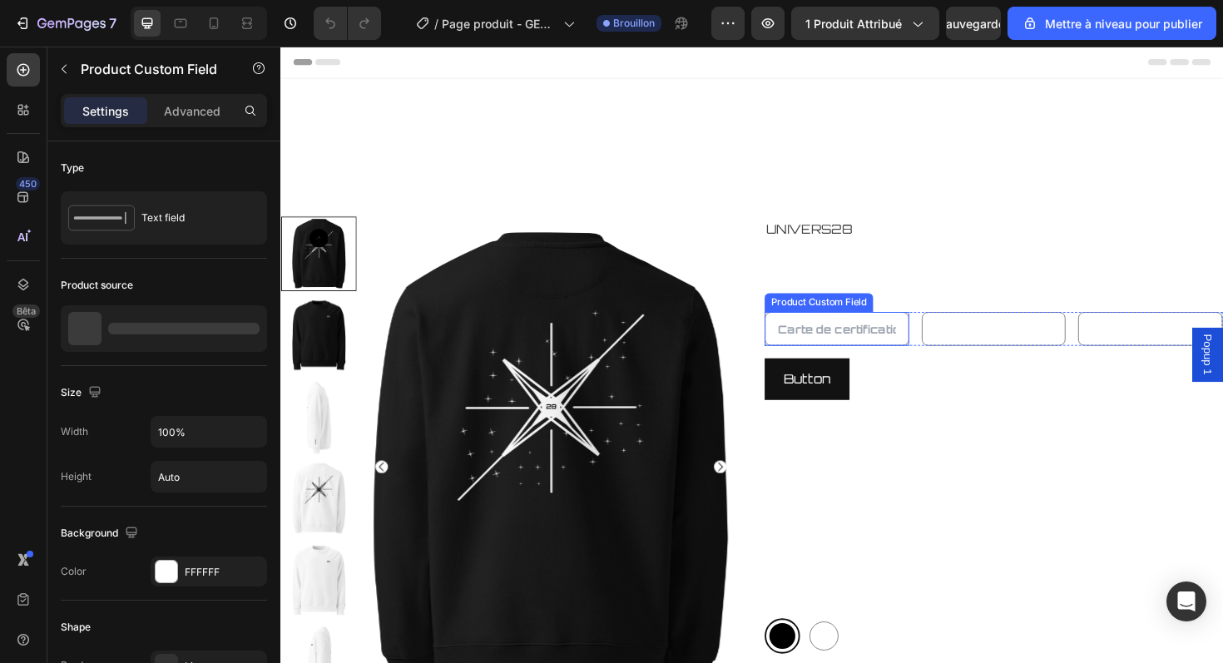
click at [858, 345] on input "text" at bounding box center [869, 346] width 153 height 36
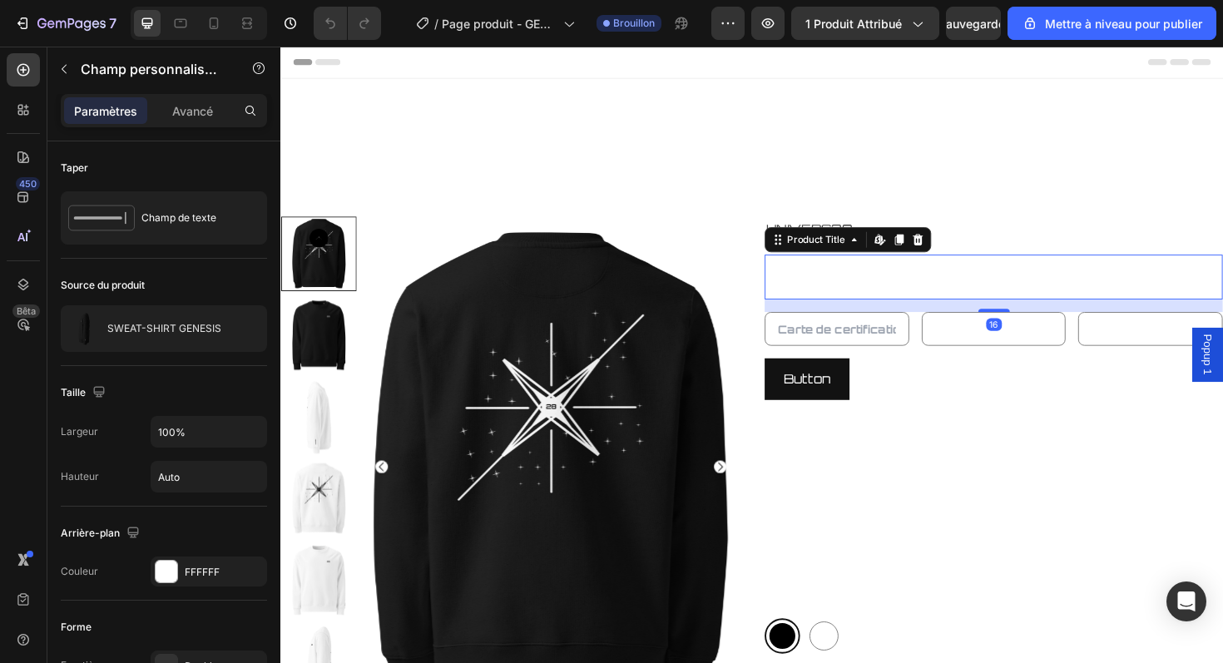
click at [910, 272] on h2 "GENESIS SWEAT-SHIRT" at bounding box center [1035, 290] width 485 height 47
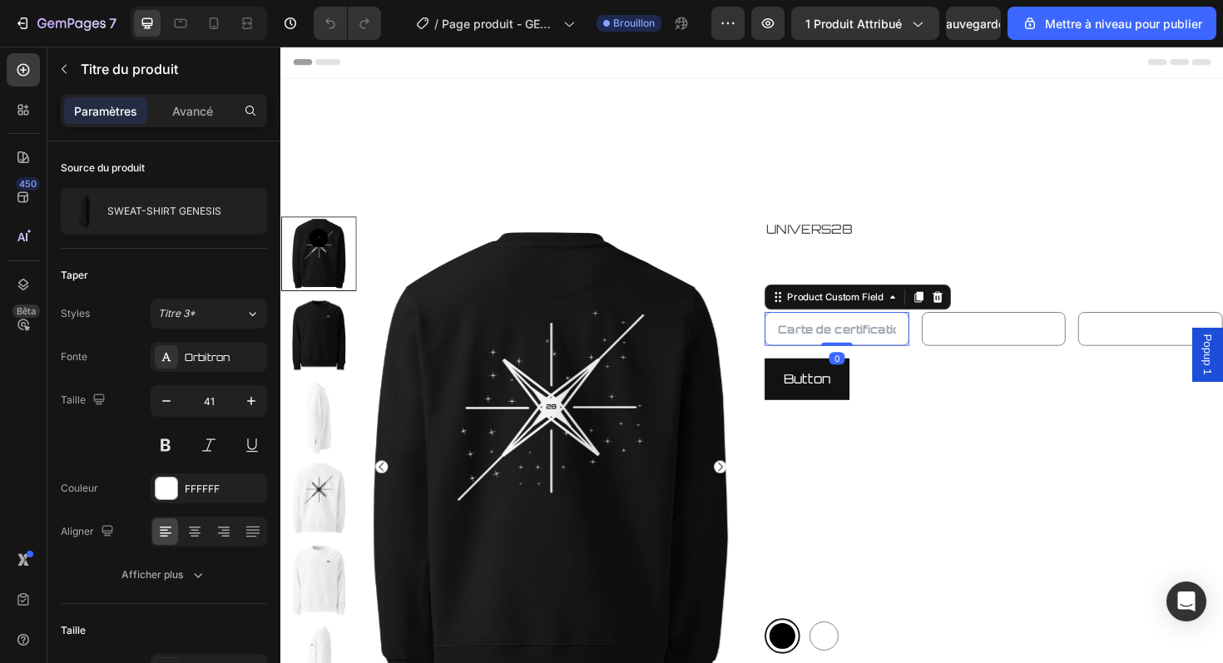
click at [907, 341] on input "text" at bounding box center [869, 346] width 153 height 36
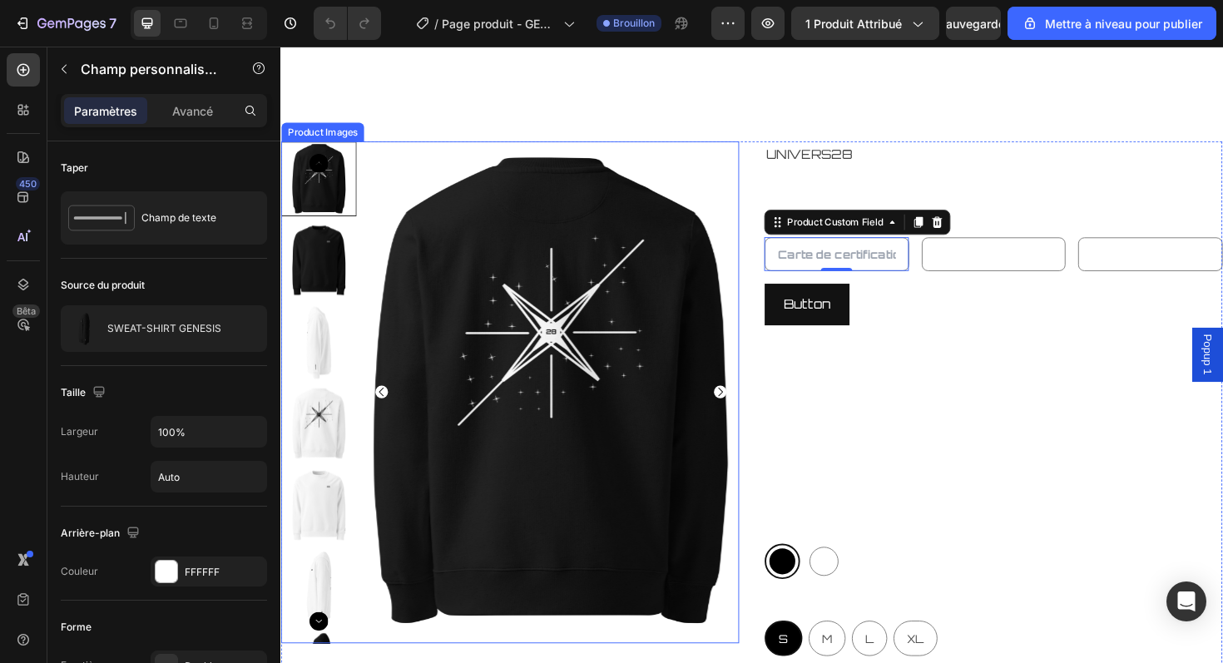
scroll to position [217, 0]
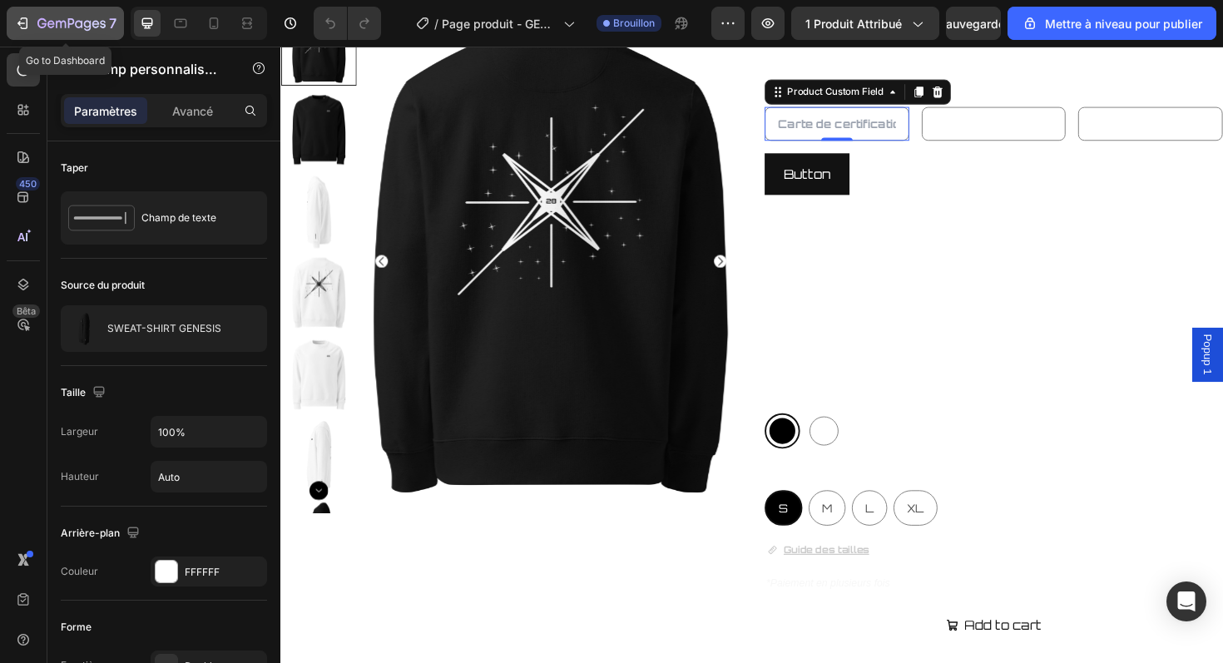
click at [82, 20] on icon "button" at bounding box center [71, 24] width 68 height 14
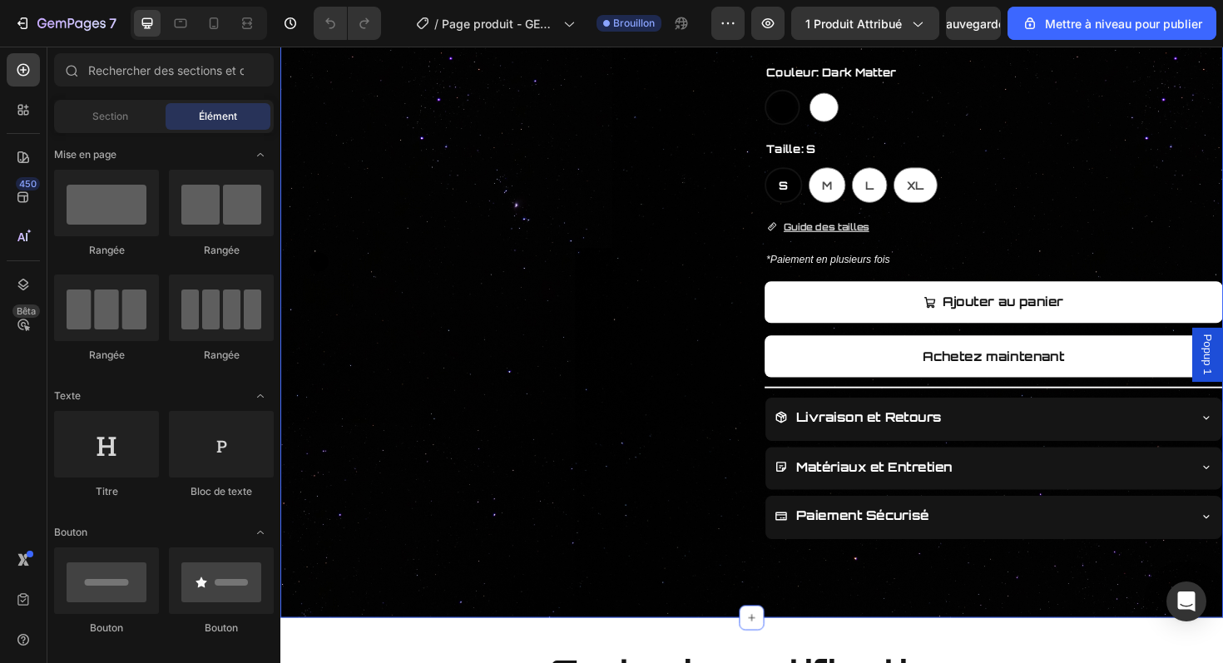
scroll to position [500, 0]
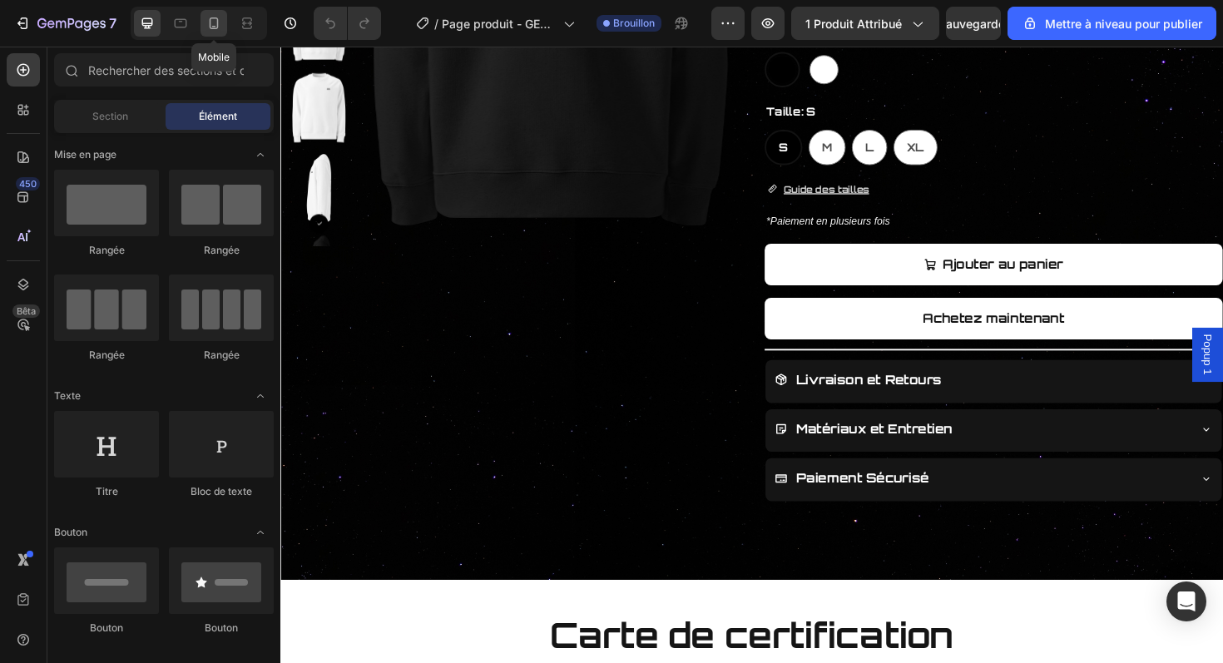
click at [207, 29] on icon at bounding box center [214, 23] width 17 height 17
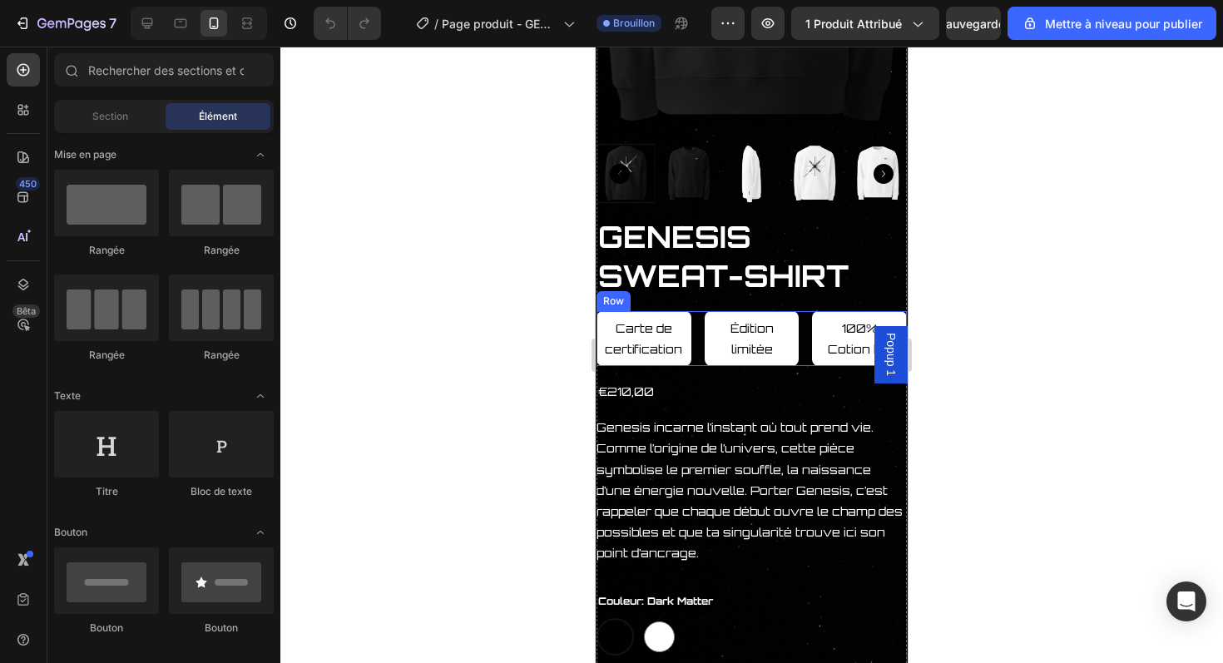
scroll to position [326, 0]
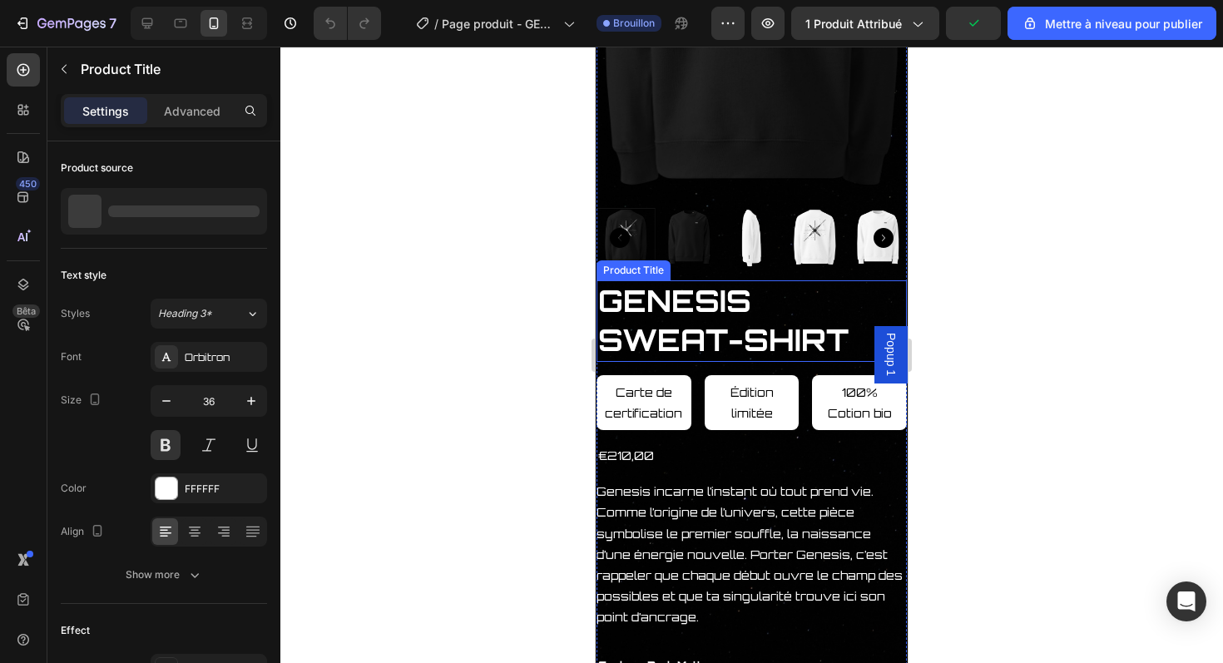
click at [774, 330] on h2 "GENESIS SWEAT-SHIRT" at bounding box center [752, 321] width 310 height 82
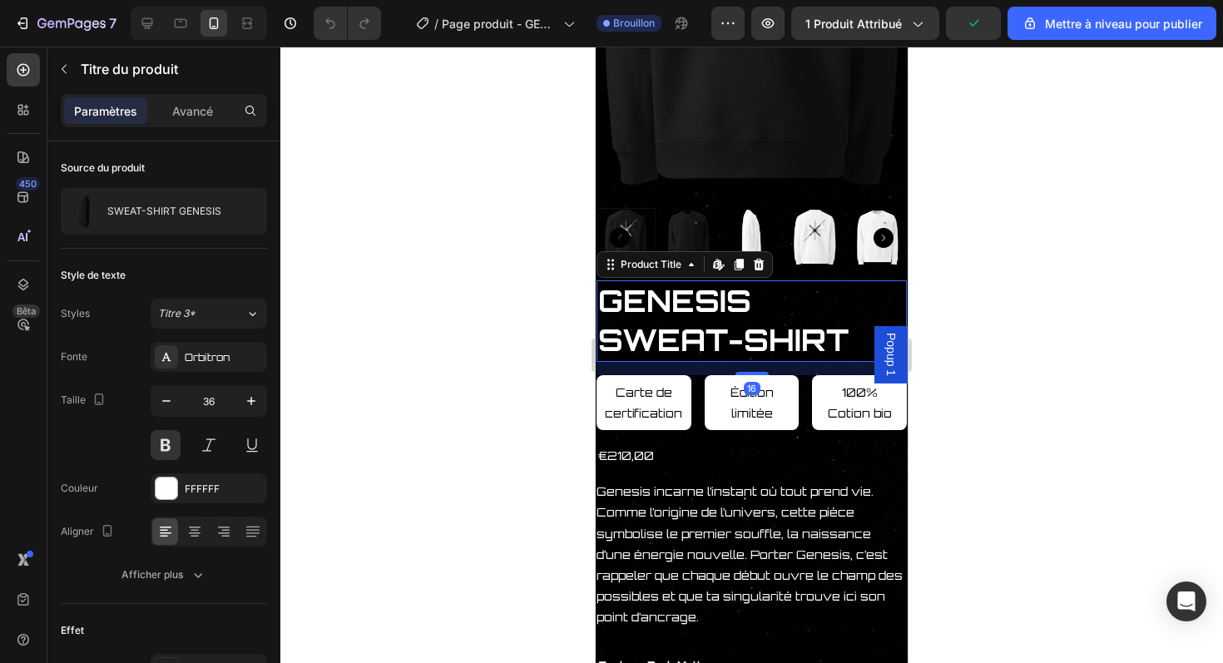
click at [753, 329] on h2 "GENESIS SWEAT-SHIRT" at bounding box center [752, 321] width 310 height 82
click at [712, 314] on h2 "GENESIS SWEAT-SHIRT" at bounding box center [752, 321] width 310 height 82
click at [685, 311] on h2 "GENESIS SWEAT-SHIRT" at bounding box center [752, 321] width 310 height 82
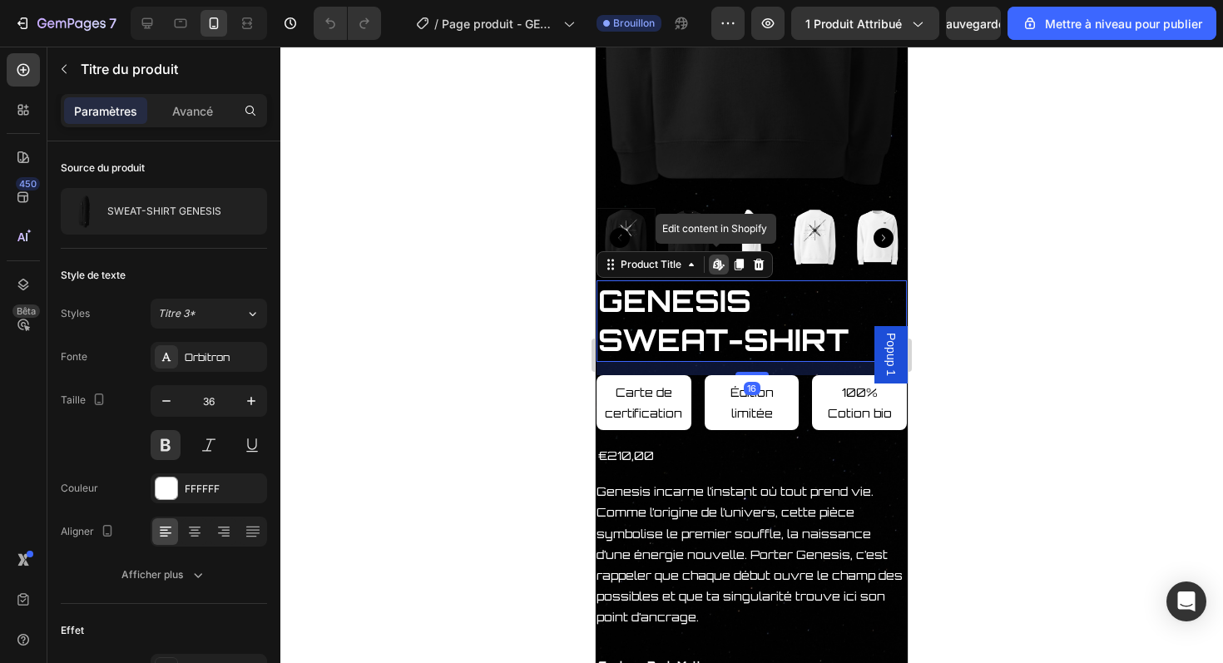
click at [685, 311] on h2 "GENESIS SWEAT-SHIRT" at bounding box center [752, 321] width 310 height 82
click at [680, 286] on h2 "GENESIS SWEAT-SHIRT" at bounding box center [752, 321] width 310 height 82
click at [711, 342] on h2 "GENESIS SWEAT-SHIRT" at bounding box center [752, 321] width 310 height 82
click at [667, 338] on h2 "GENESIS SWEAT-SHIRT" at bounding box center [752, 321] width 310 height 82
click at [139, 20] on icon at bounding box center [147, 23] width 17 height 17
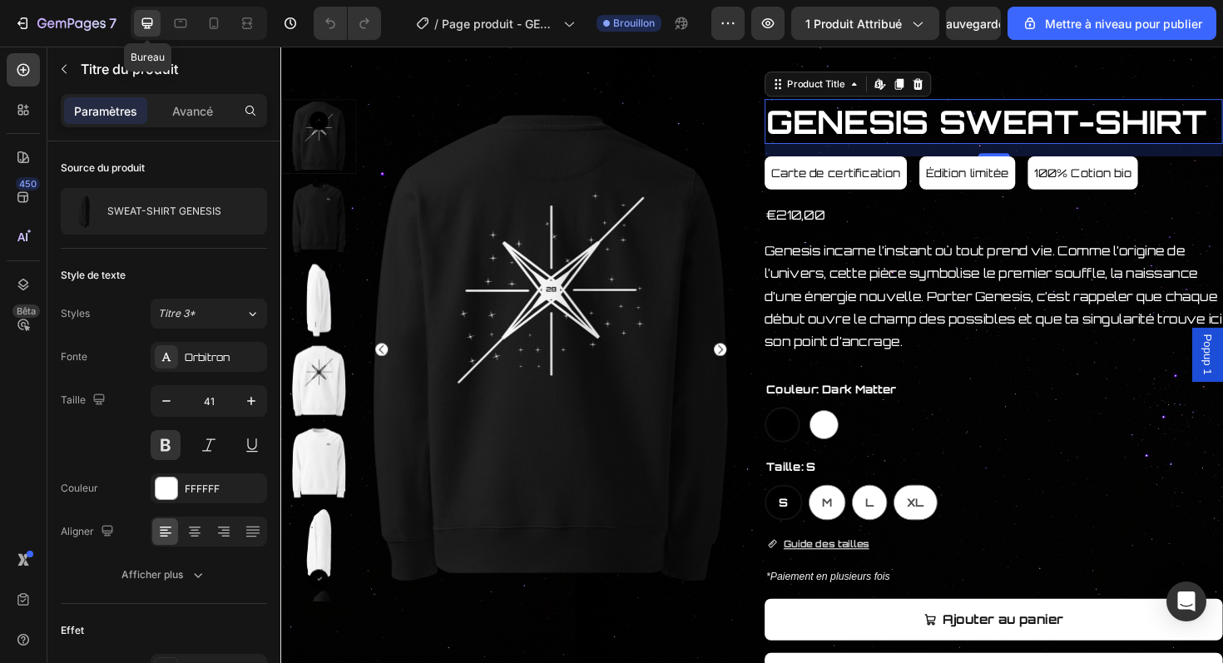
scroll to position [121, 0]
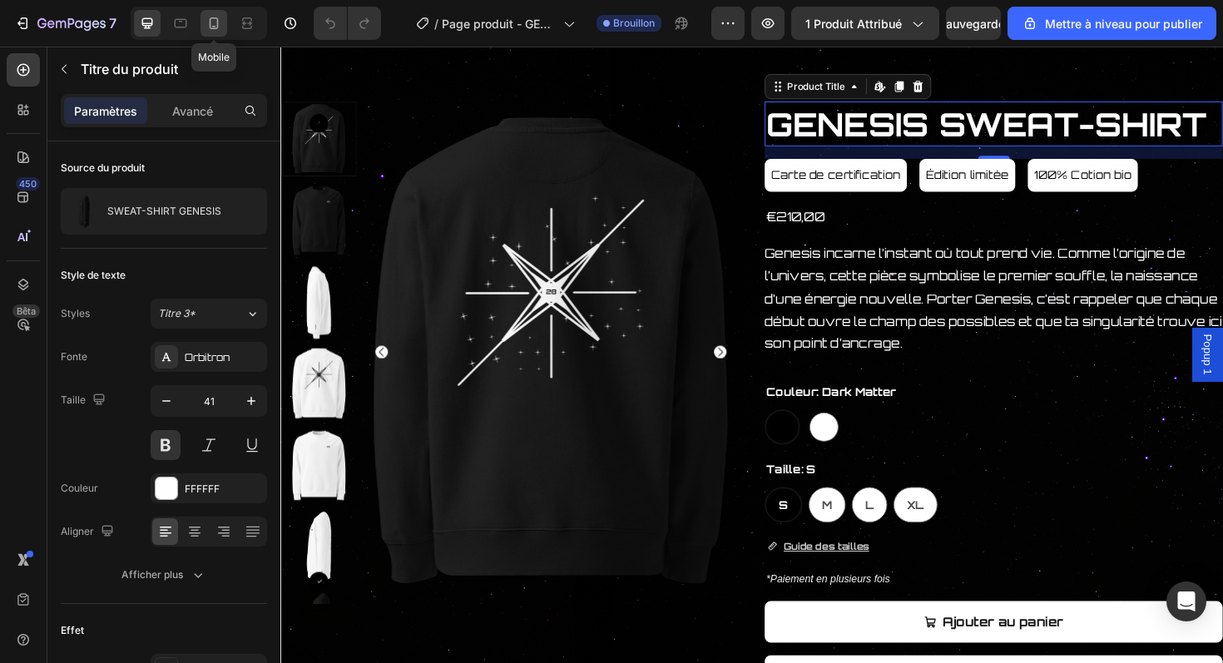
click at [209, 32] on div at bounding box center [214, 23] width 27 height 27
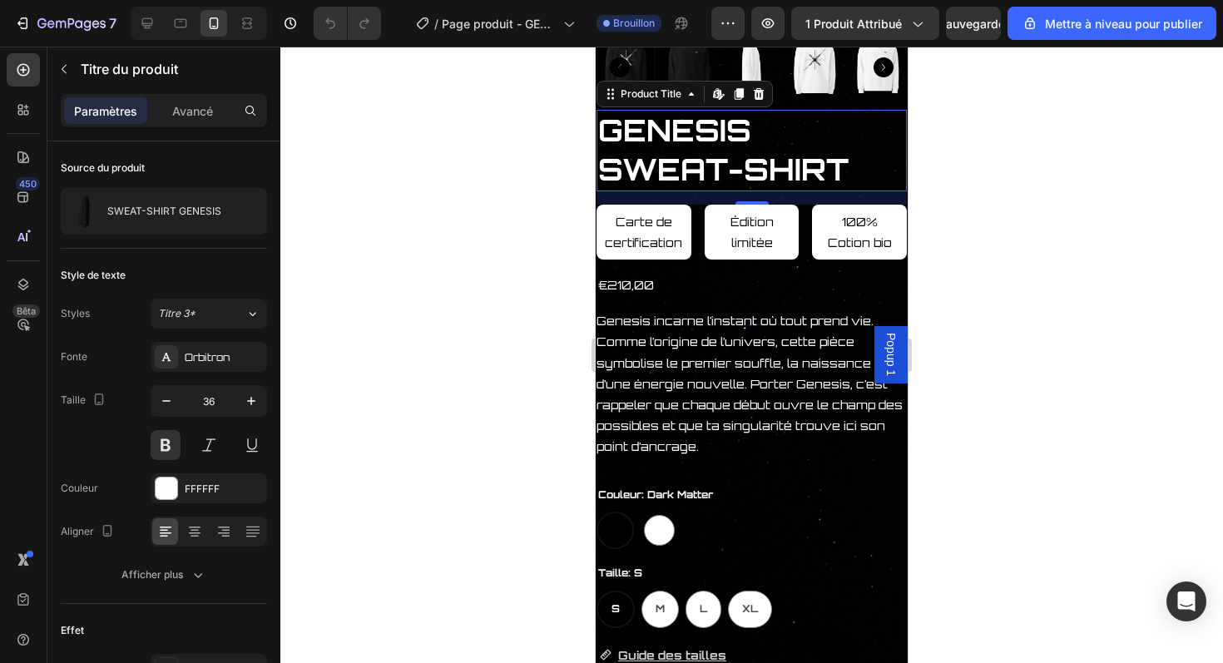
scroll to position [502, 0]
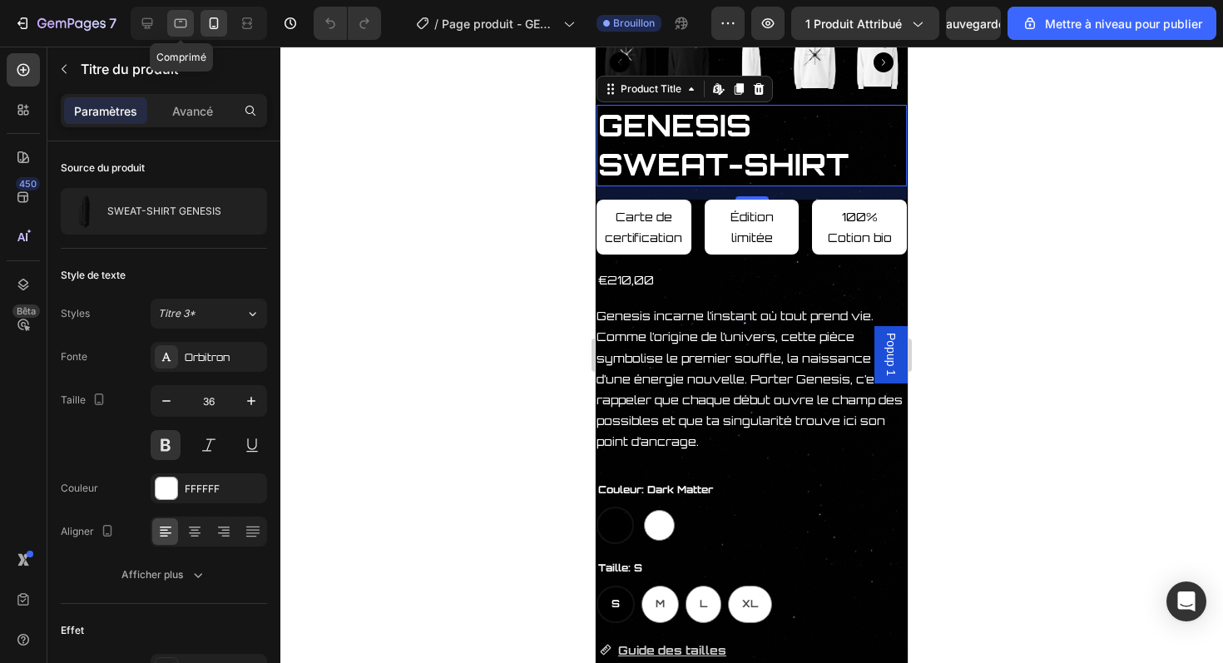
click at [181, 27] on icon at bounding box center [181, 23] width 12 height 9
type input "41"
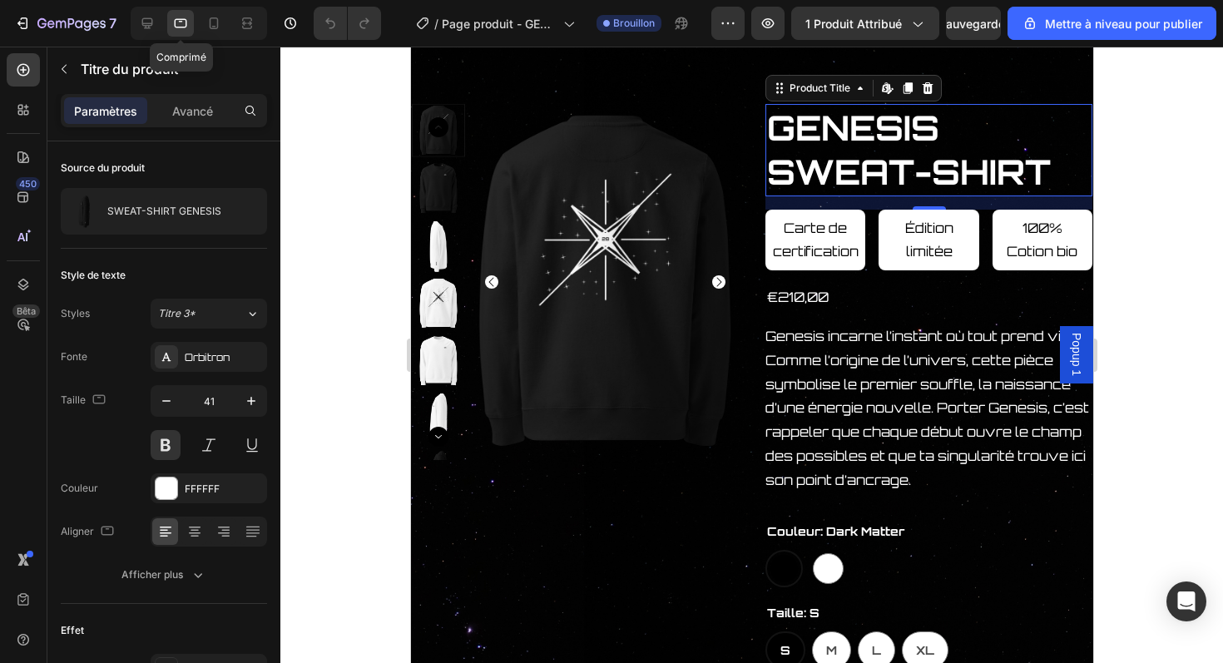
scroll to position [121, 0]
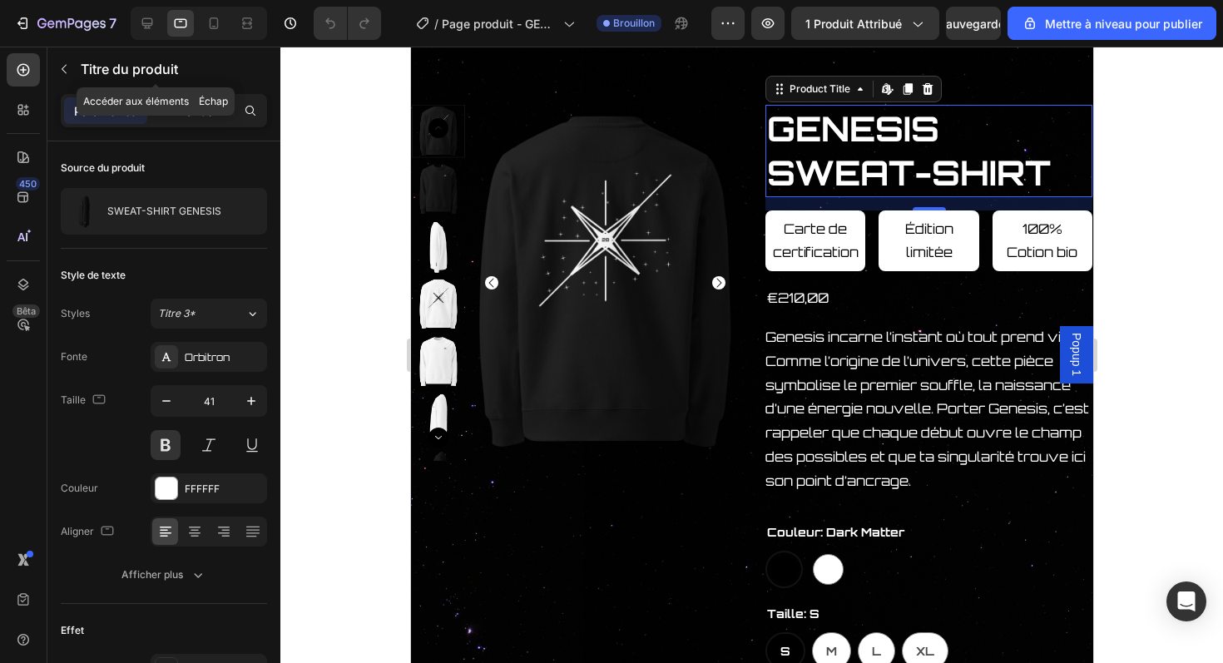
click at [191, 105] on font "Avancé" at bounding box center [192, 111] width 41 height 14
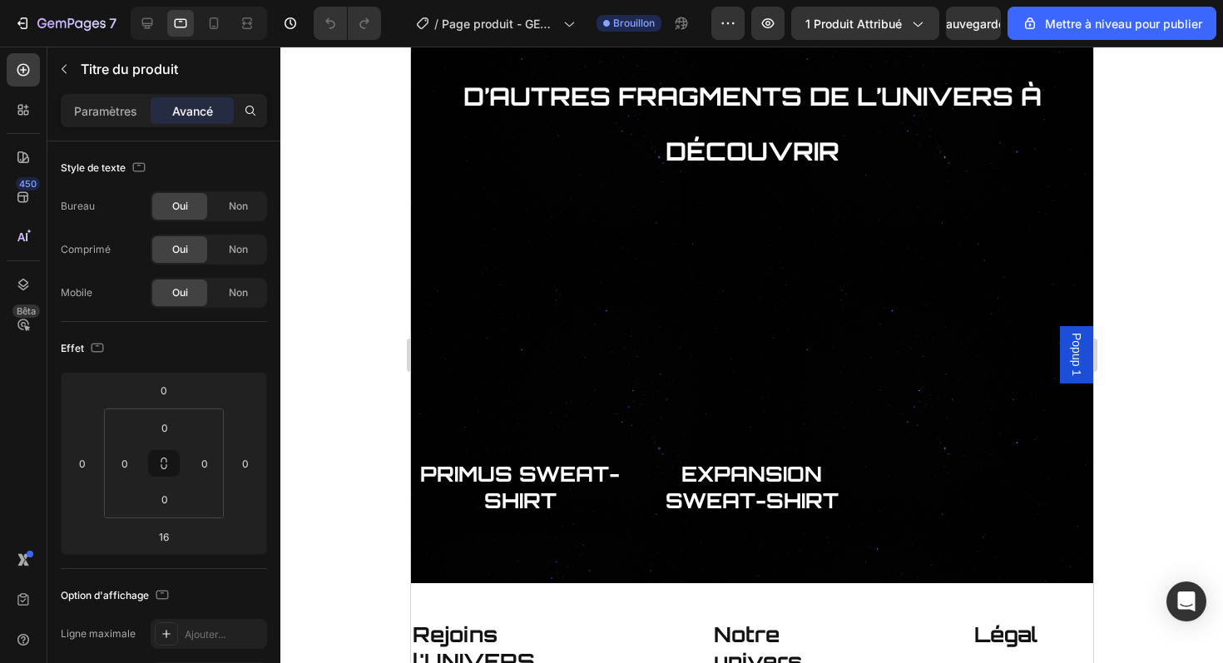
scroll to position [1750, 0]
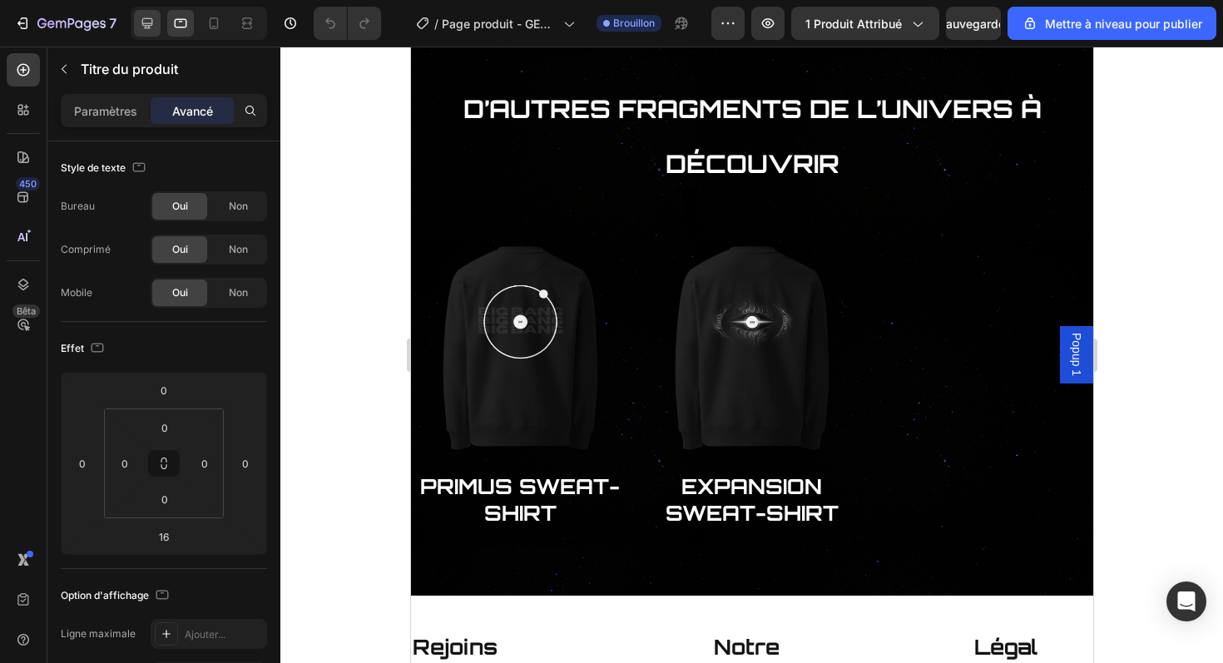
click at [146, 30] on icon at bounding box center [147, 23] width 17 height 17
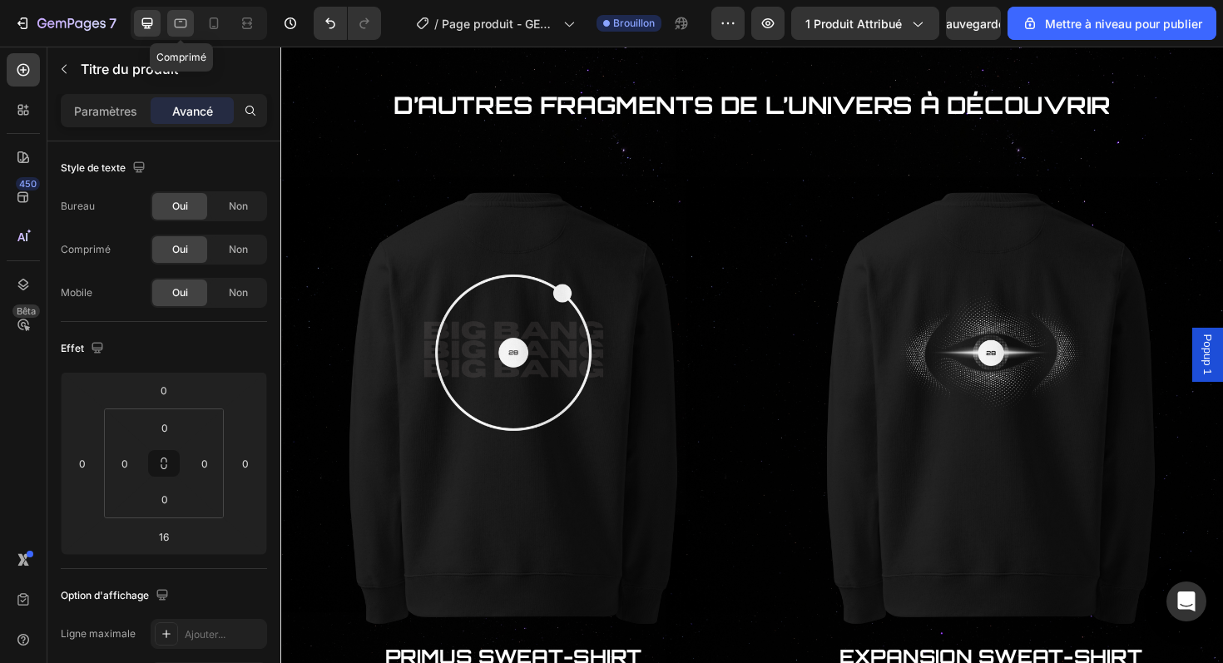
click at [179, 31] on icon at bounding box center [180, 23] width 17 height 17
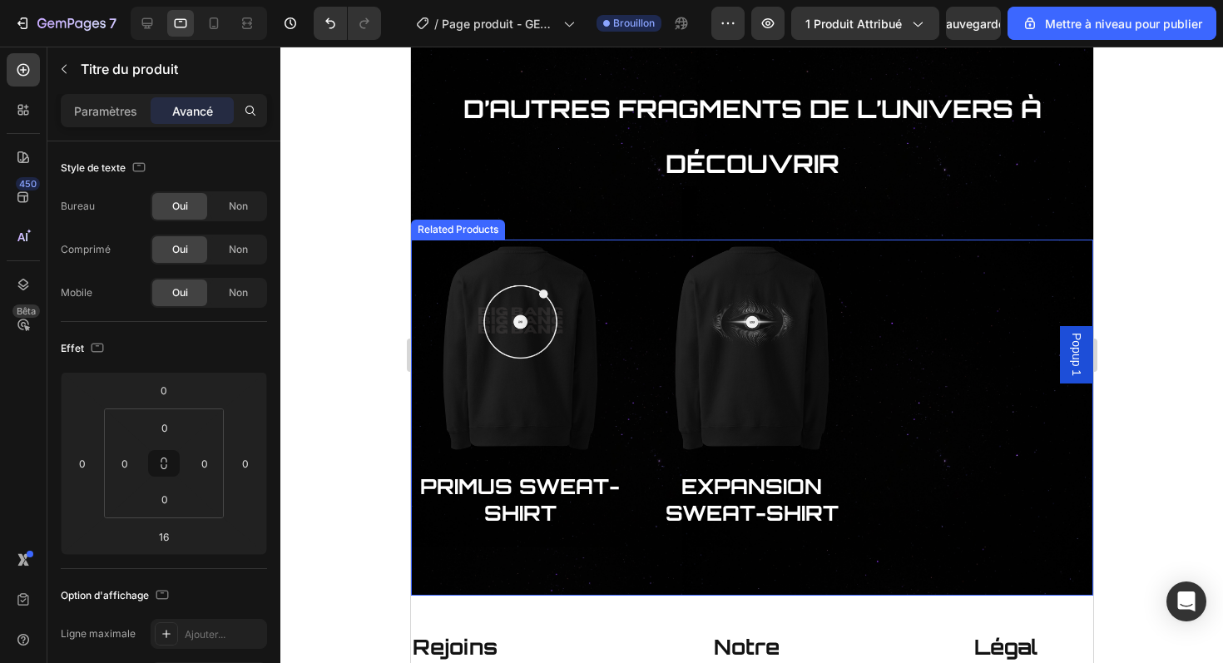
click at [634, 446] on div "Product Images PRIMUS SWEAT-SHIRT Product Title Row Related Products Product Im…" at bounding box center [751, 391] width 682 height 303
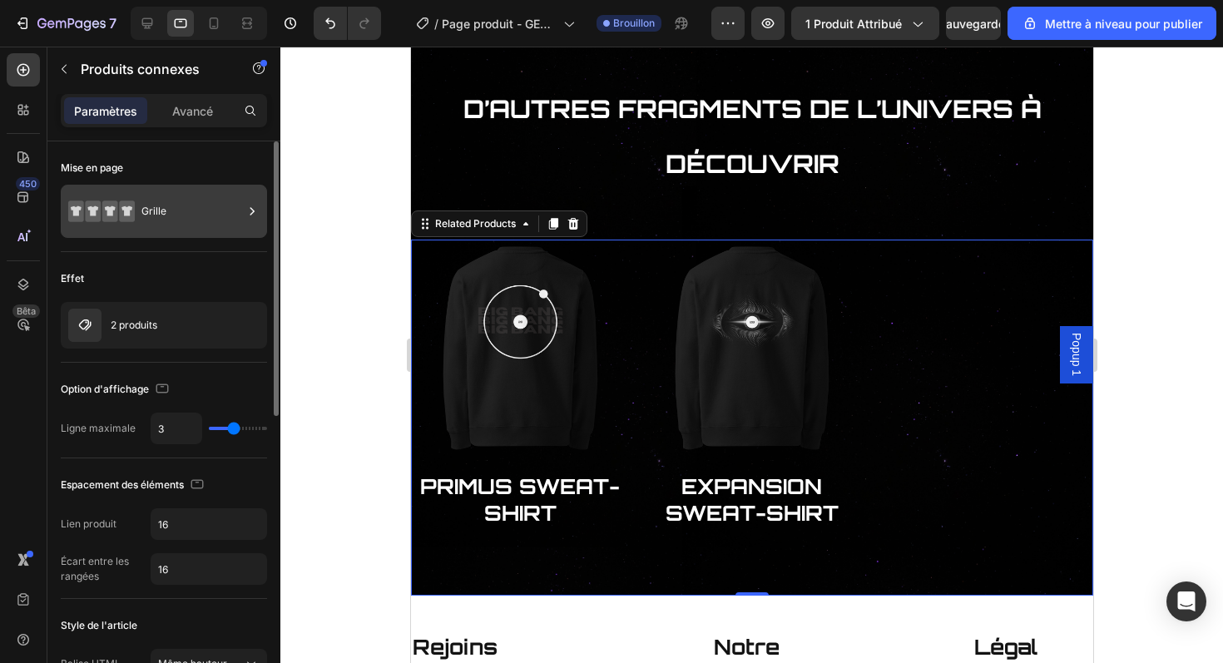
click at [156, 220] on div "Grille" at bounding box center [192, 211] width 102 height 38
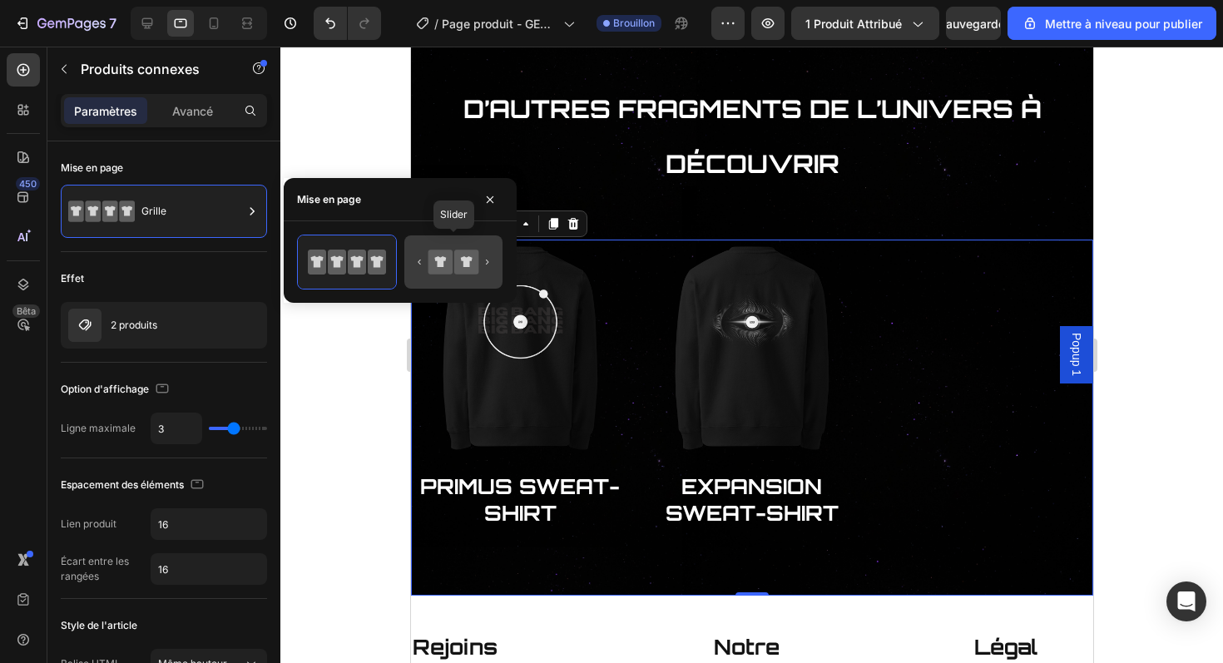
click at [464, 263] on icon at bounding box center [467, 261] width 12 height 11
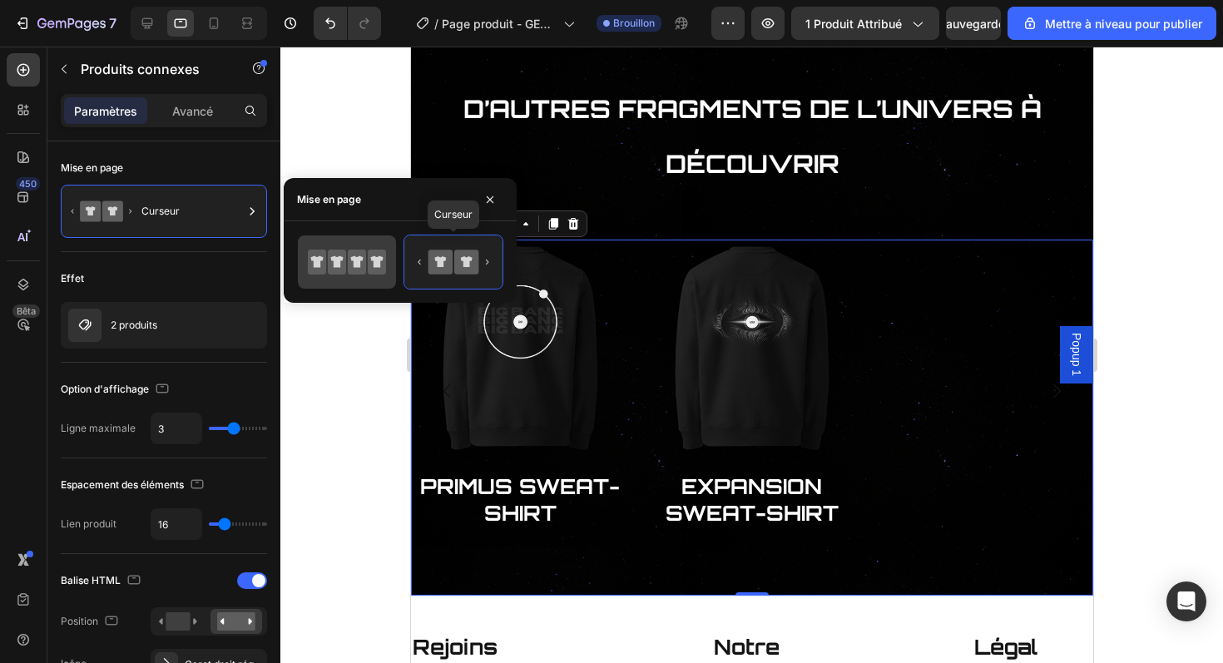
click at [350, 252] on icon at bounding box center [357, 262] width 18 height 25
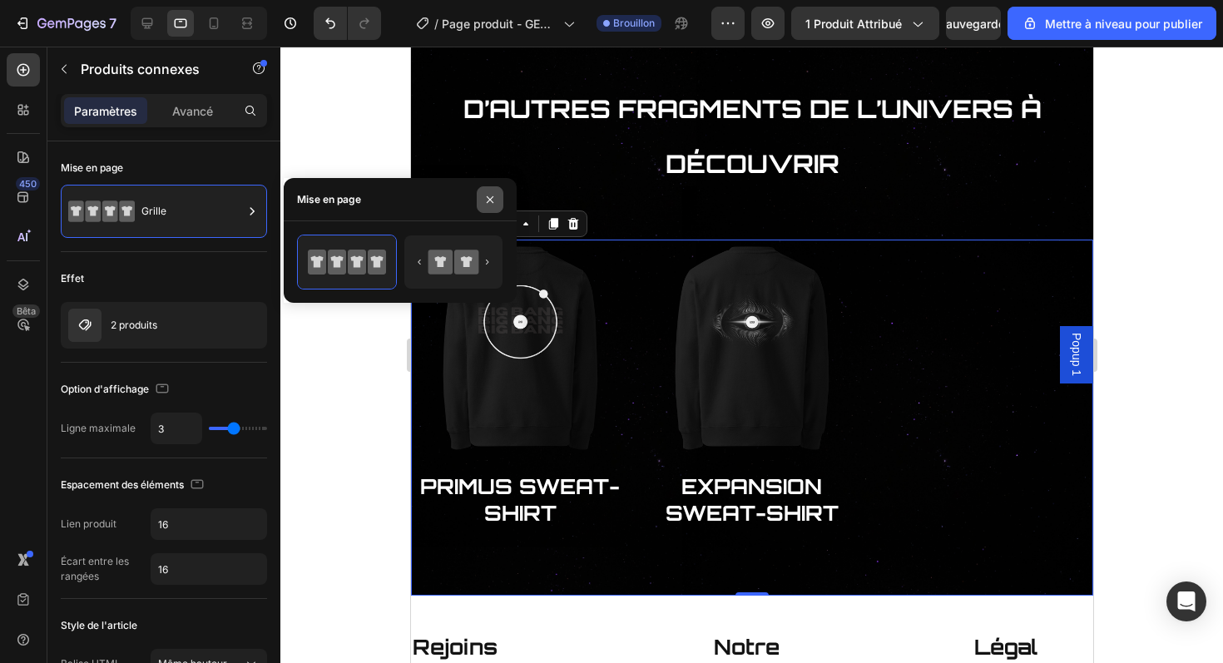
click at [496, 195] on icon "button" at bounding box center [489, 199] width 13 height 13
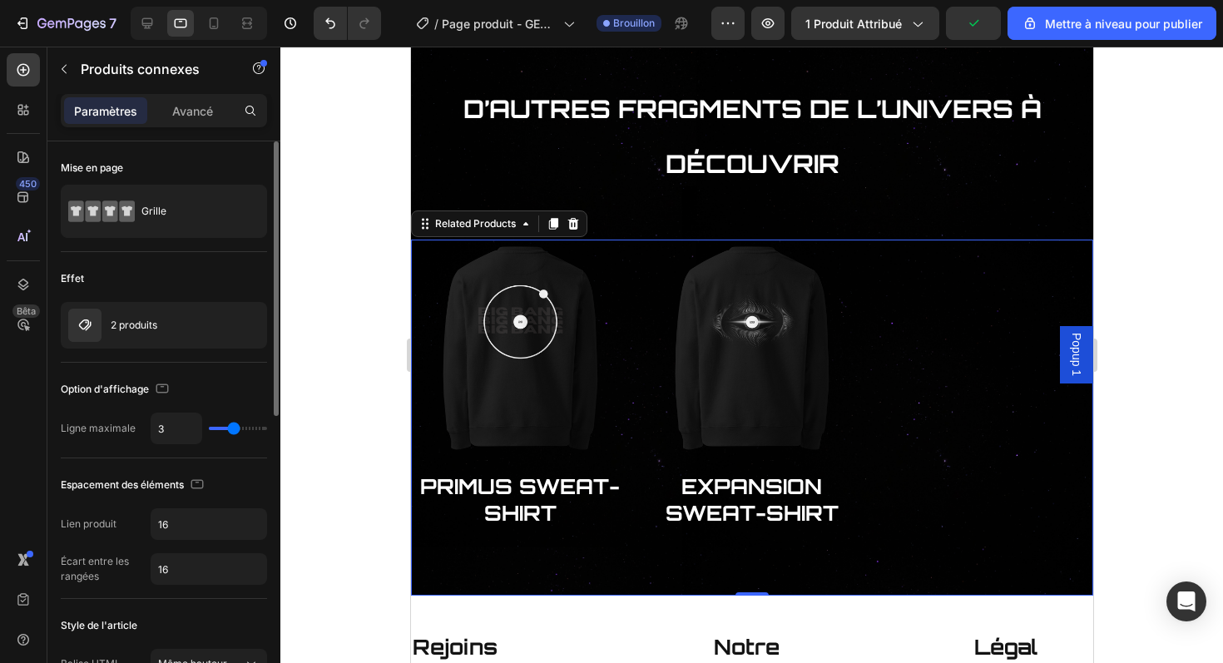
type input "2"
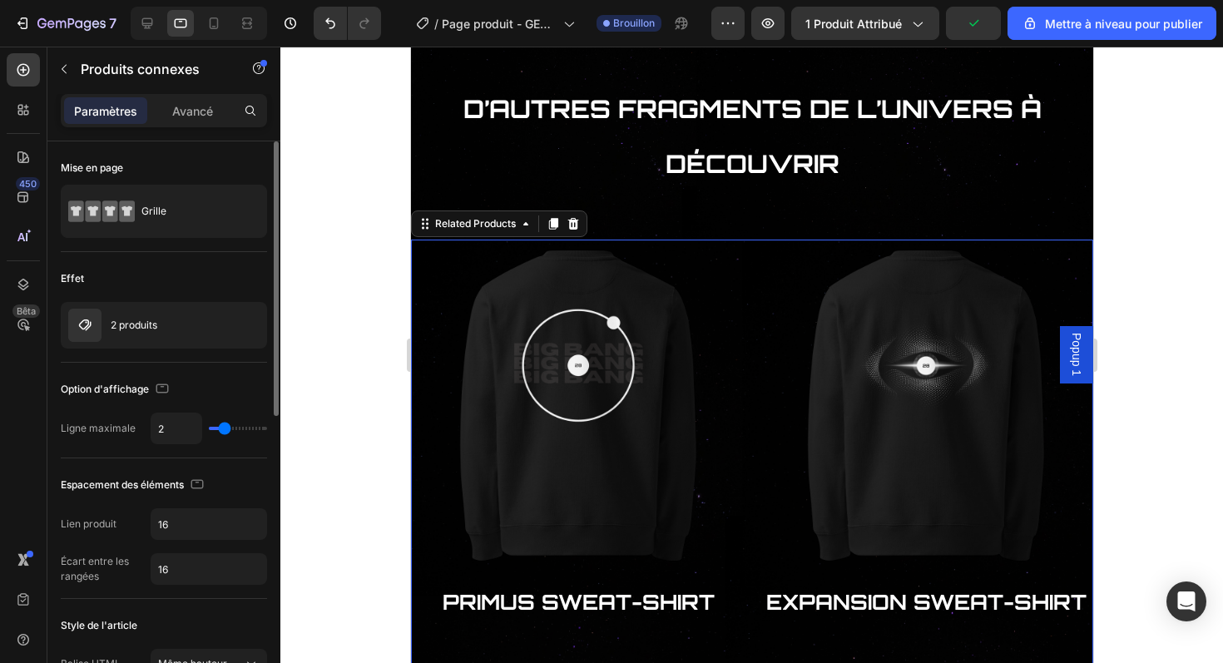
type input "2"
click at [226, 427] on input "range" at bounding box center [238, 428] width 58 height 3
click at [145, 22] on icon at bounding box center [147, 23] width 17 height 17
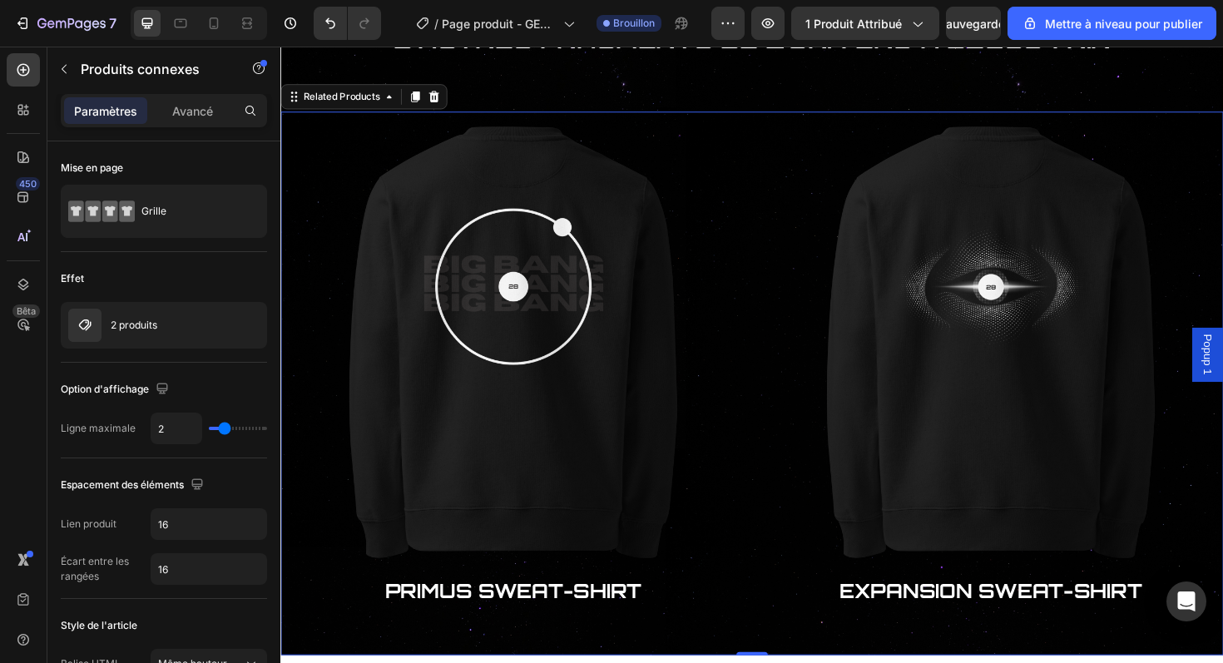
scroll to position [1831, 0]
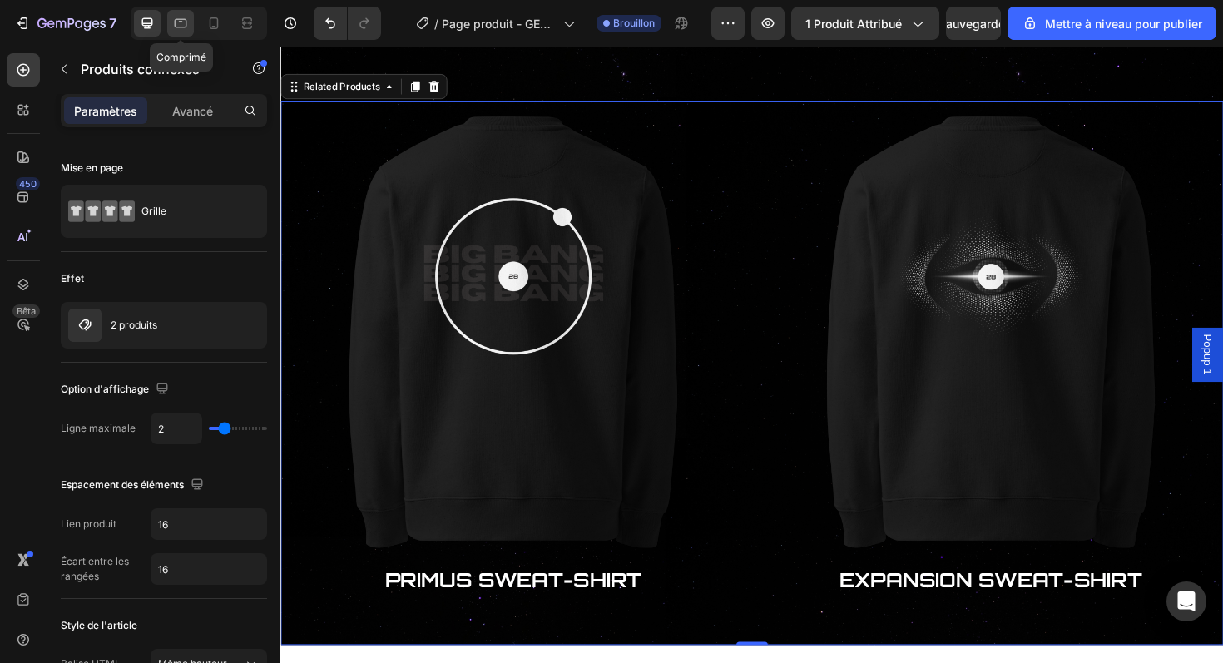
click at [175, 19] on icon at bounding box center [181, 23] width 12 height 9
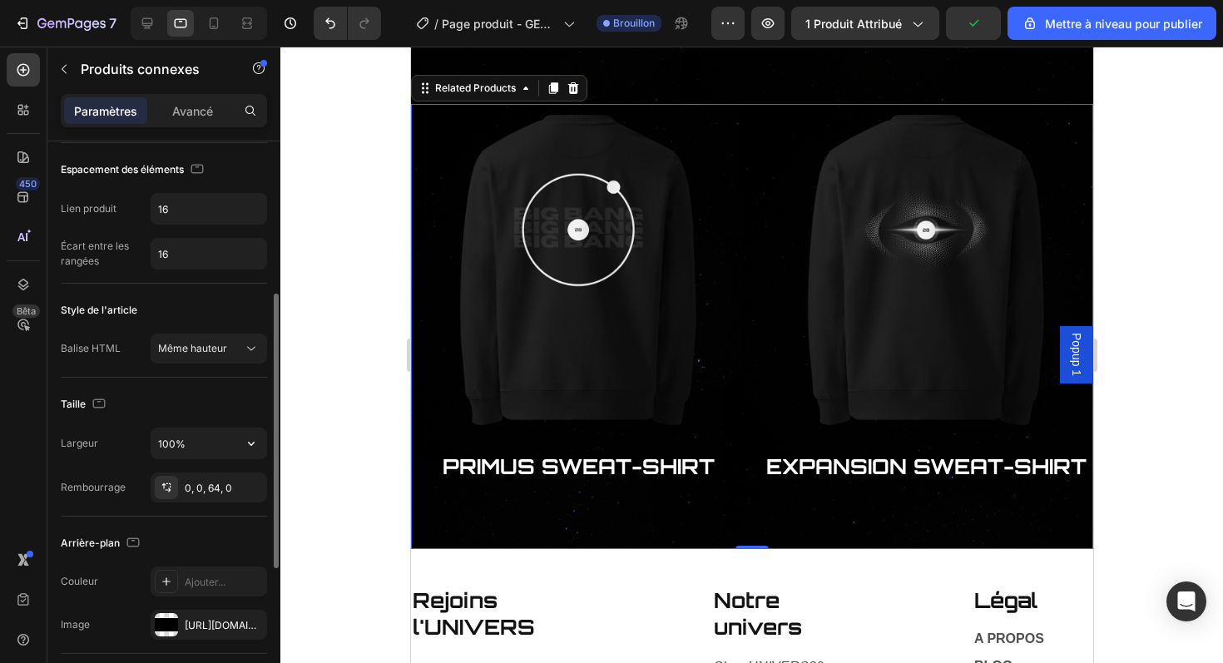
scroll to position [325, 0]
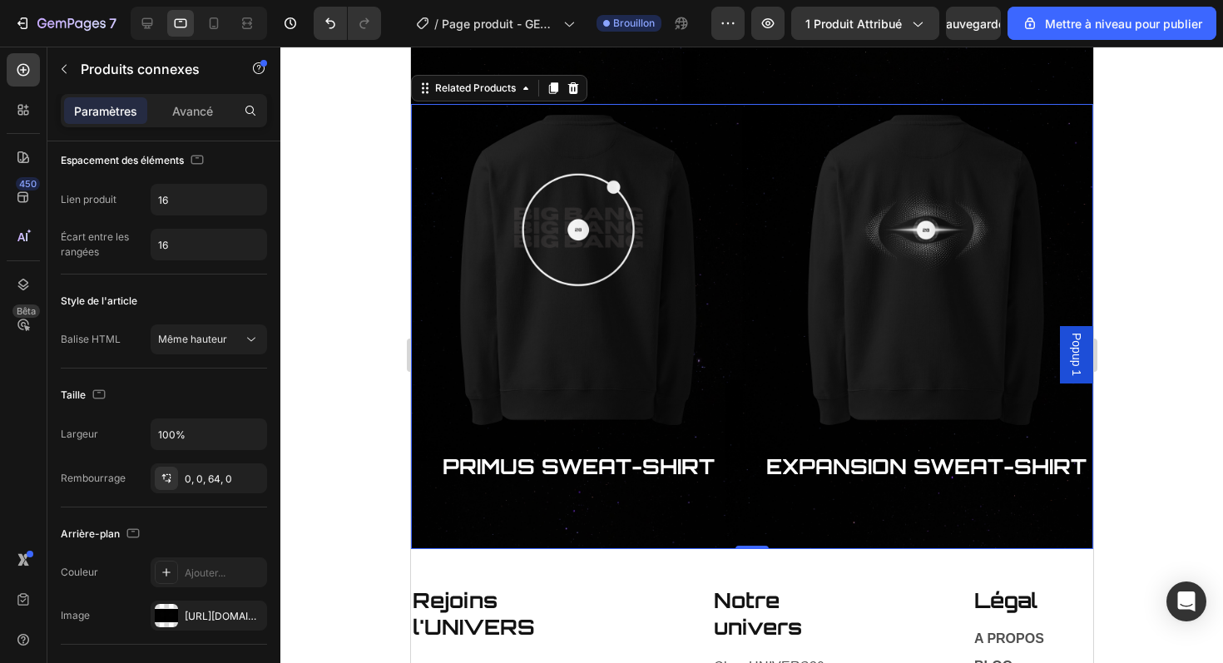
click at [204, 7] on div at bounding box center [199, 23] width 136 height 33
click at [204, 11] on div at bounding box center [214, 23] width 27 height 27
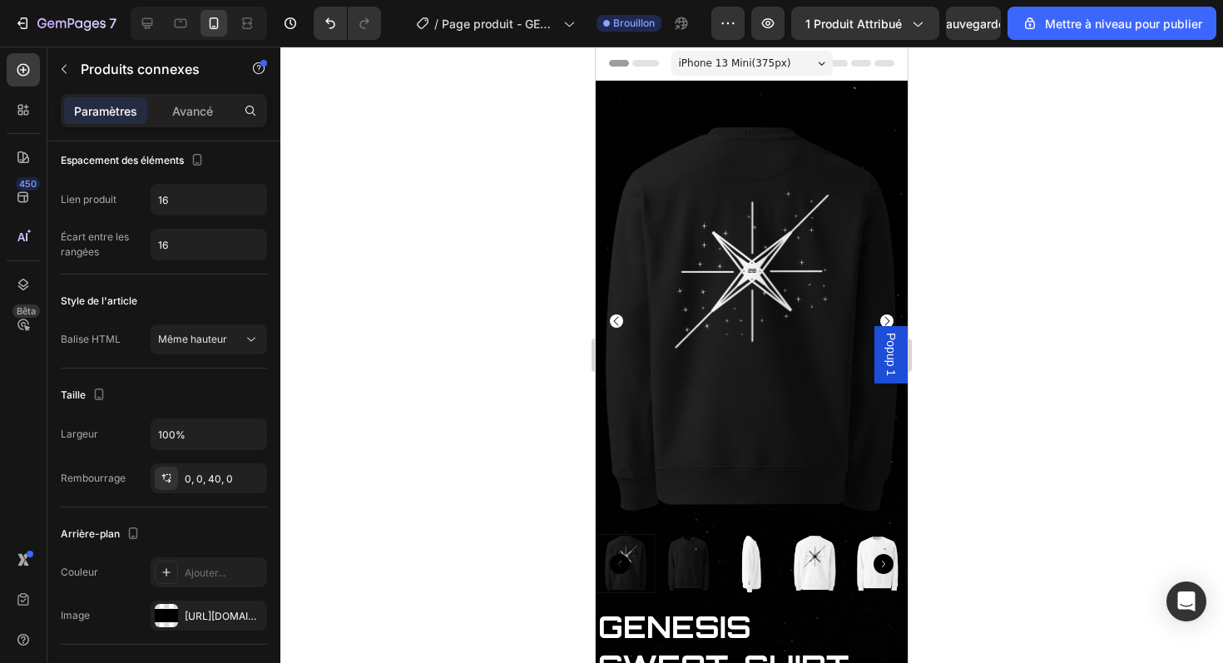
click at [785, 70] on span "iPhone 13 Mini ( 375 px)" at bounding box center [735, 63] width 112 height 17
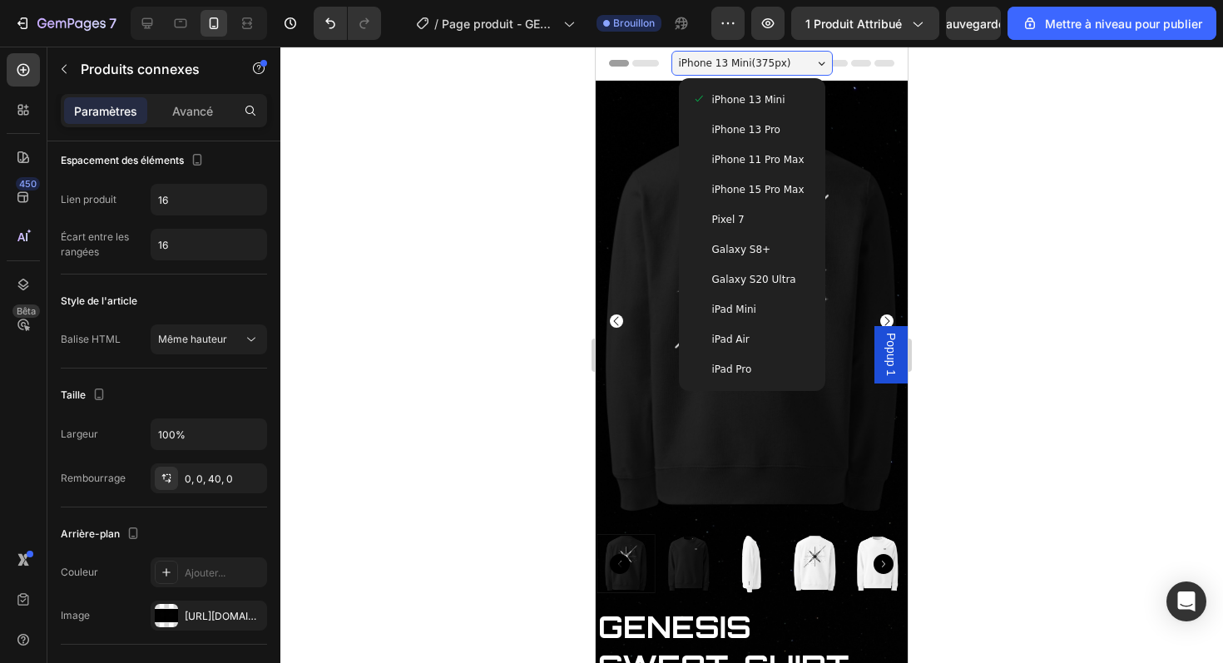
click at [775, 114] on div "iPhone 13 Mini" at bounding box center [752, 100] width 133 height 30
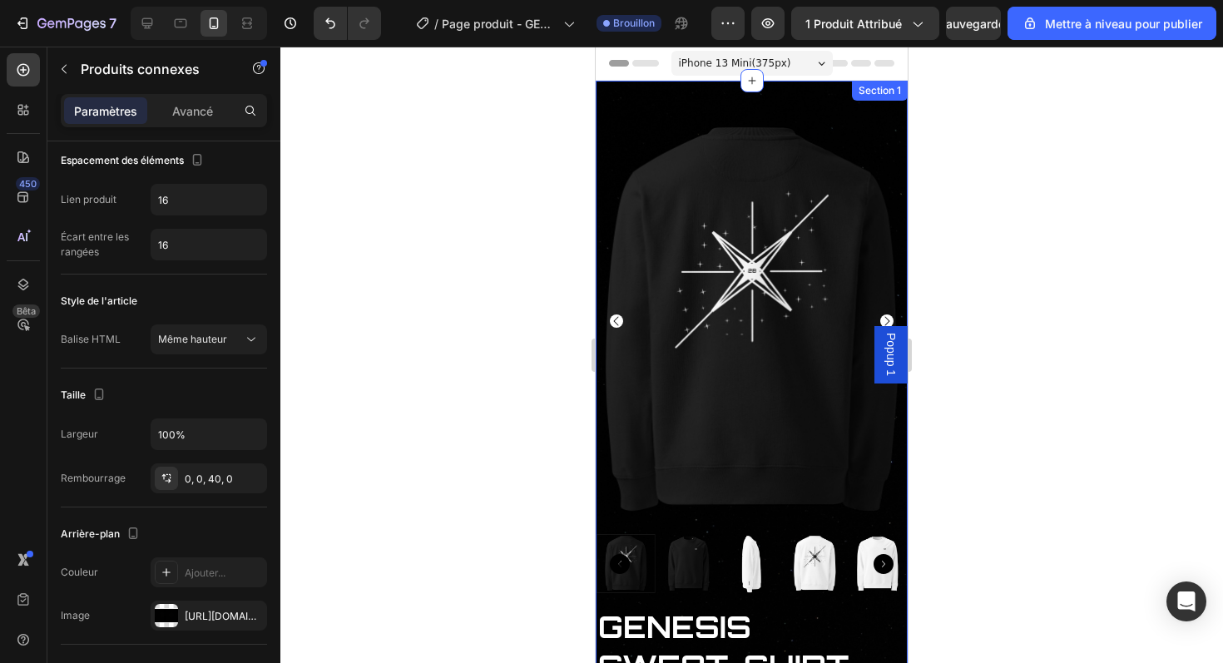
click at [771, 75] on div "iPhone 13 Mini ( 375 px)" at bounding box center [752, 63] width 161 height 25
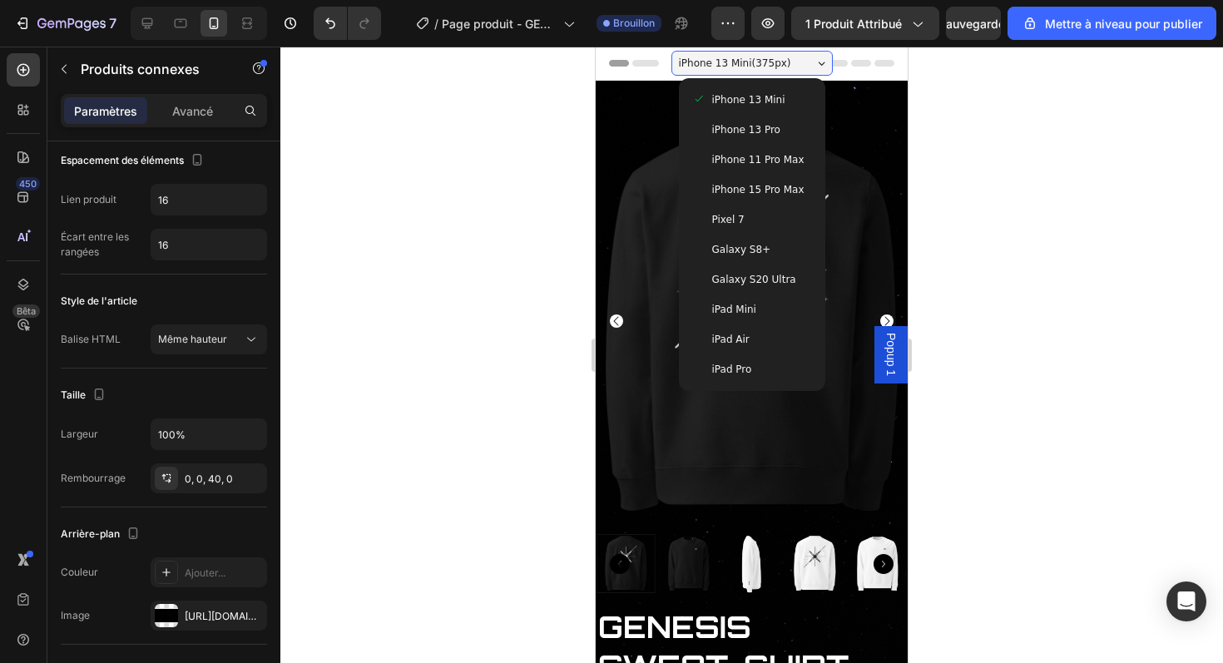
click at [761, 102] on span "iPhone 13 Mini" at bounding box center [748, 100] width 73 height 17
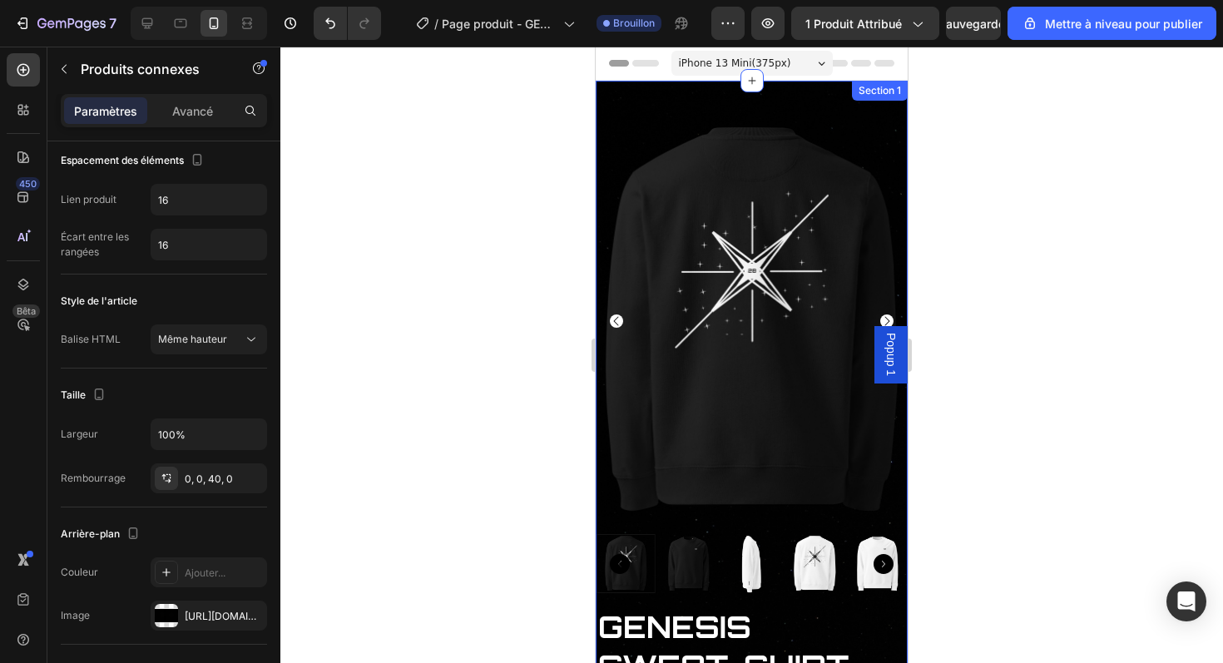
click at [771, 68] on span "iPhone 13 Mini ( 375 px)" at bounding box center [735, 63] width 112 height 17
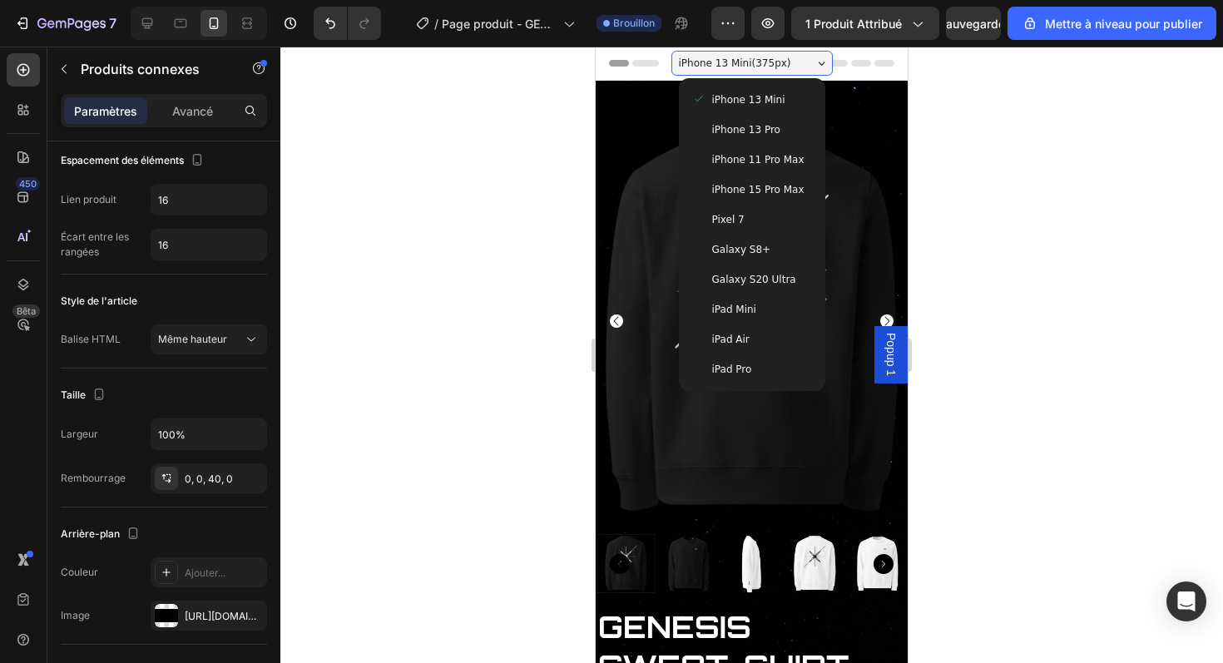
click at [766, 133] on span "iPhone 13 Pro" at bounding box center [746, 129] width 68 height 17
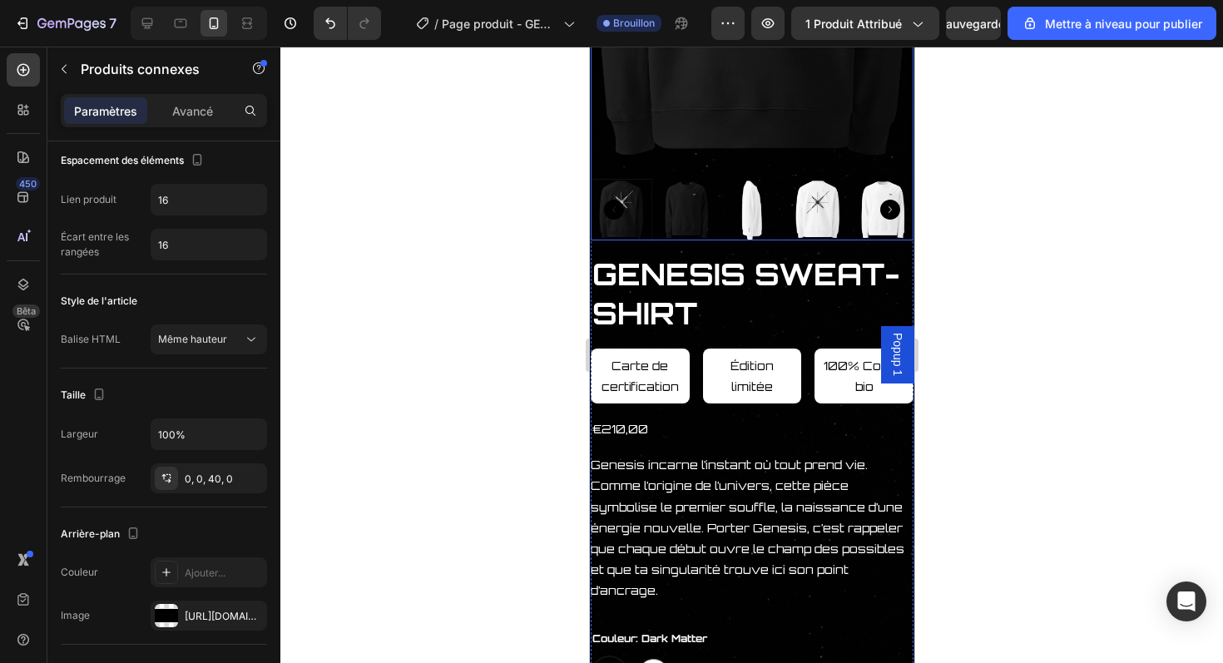
scroll to position [407, 0]
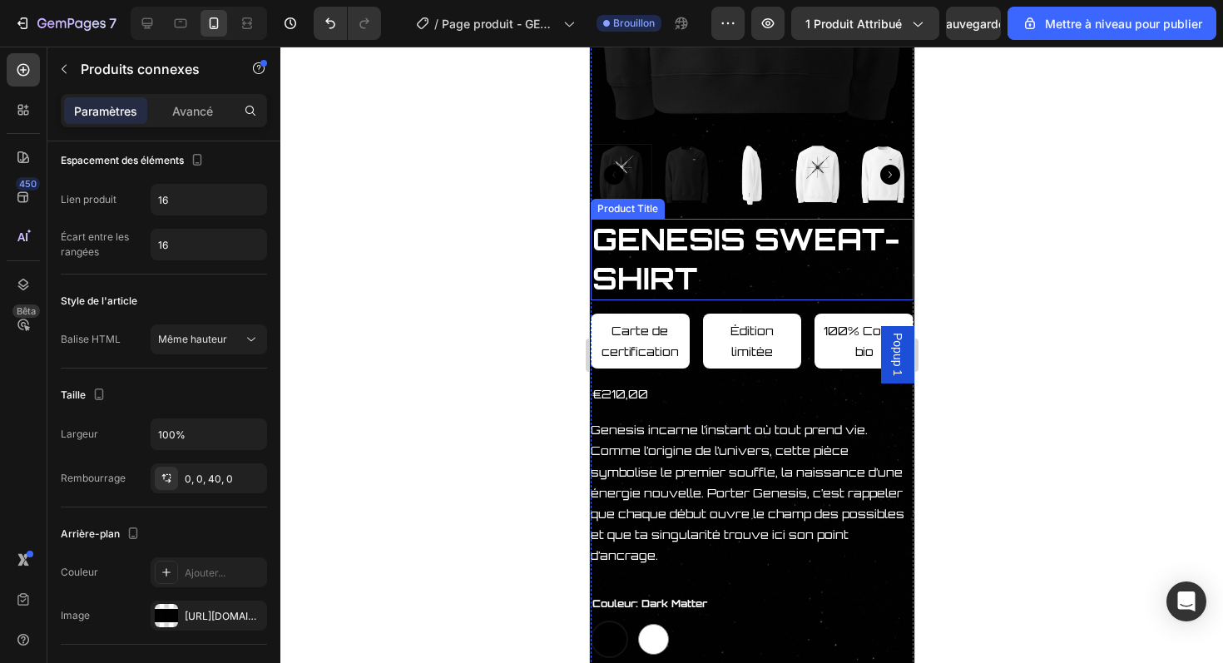
click at [738, 266] on h2 "GENESIS SWEAT-SHIRT" at bounding box center [751, 260] width 323 height 82
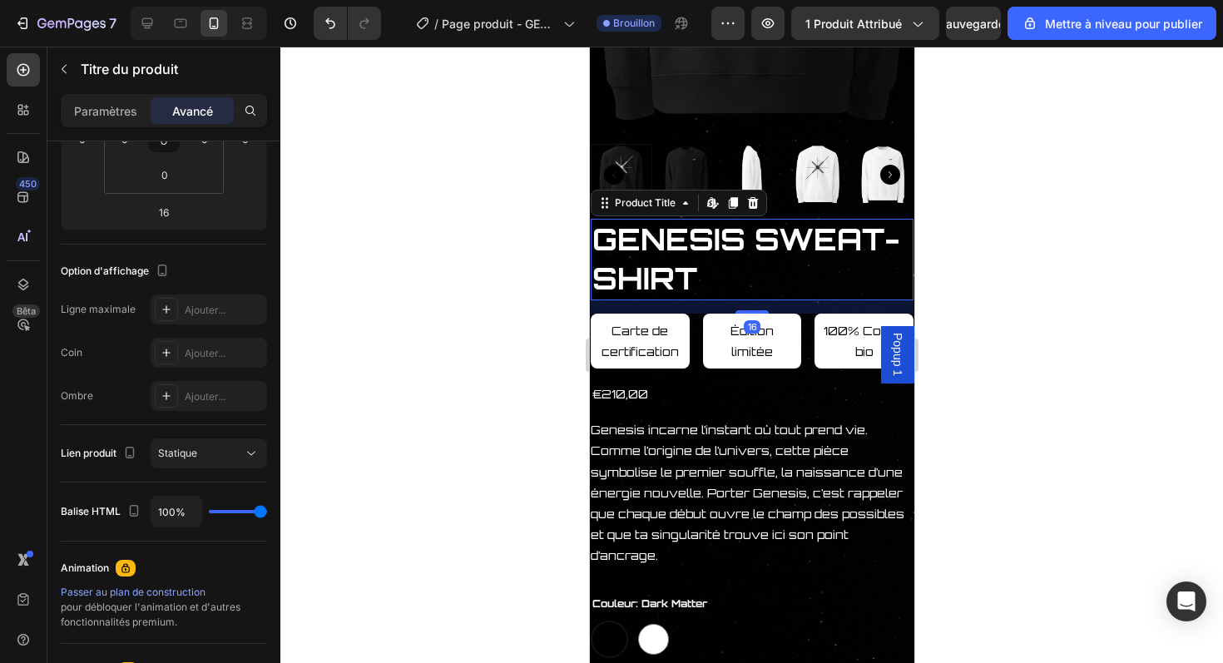
scroll to position [0, 0]
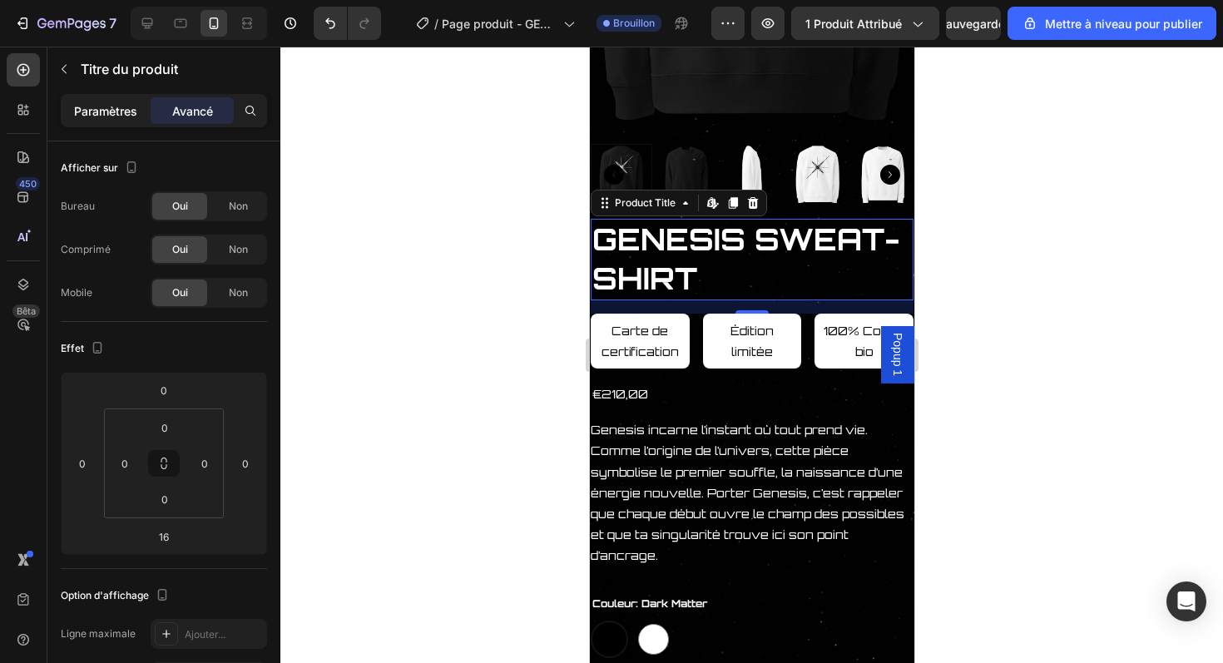
click at [125, 100] on div "Paramètres" at bounding box center [105, 110] width 83 height 27
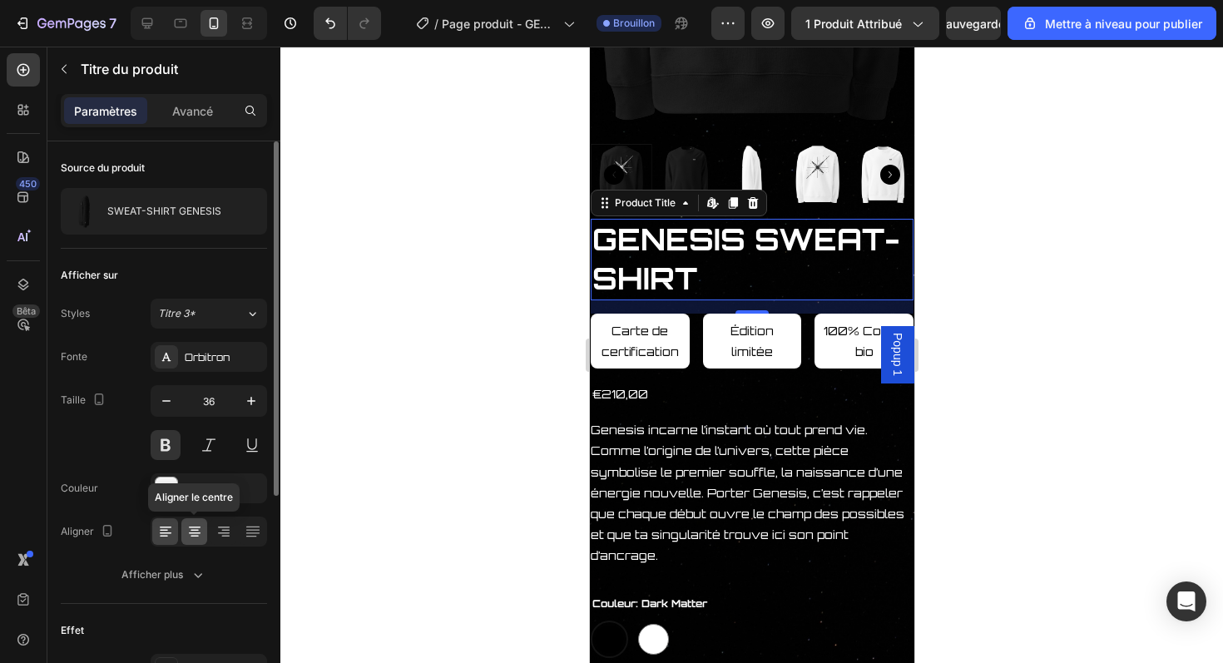
click at [198, 527] on icon at bounding box center [195, 528] width 12 height 2
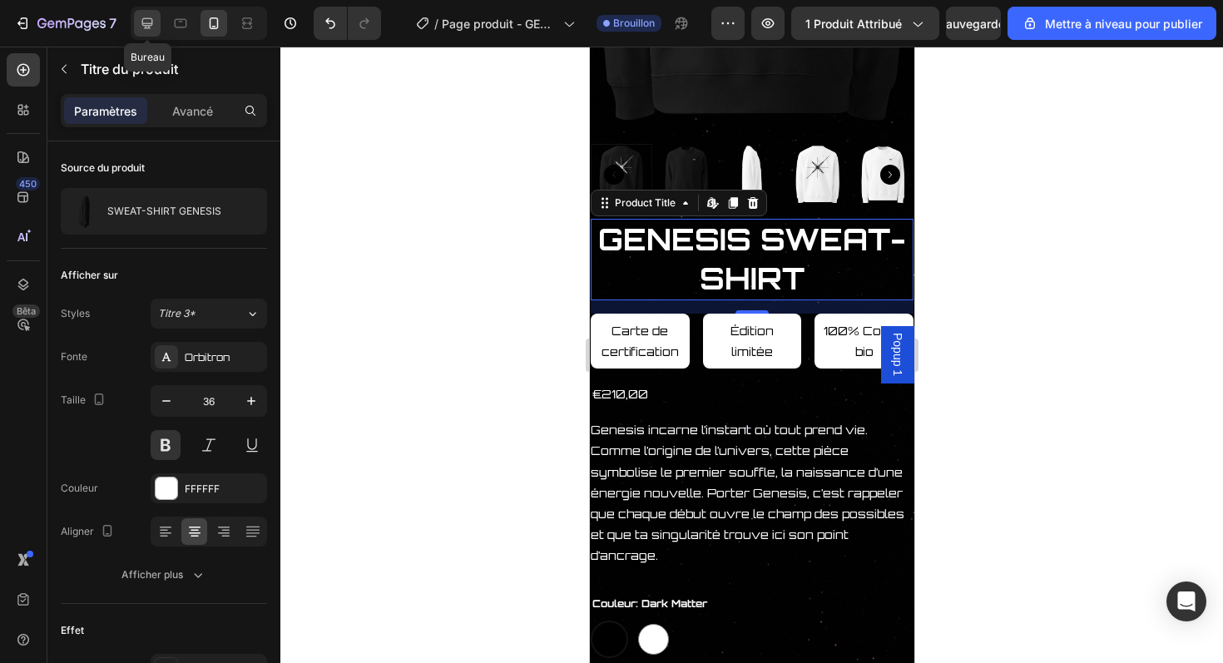
click at [145, 22] on icon at bounding box center [147, 23] width 17 height 17
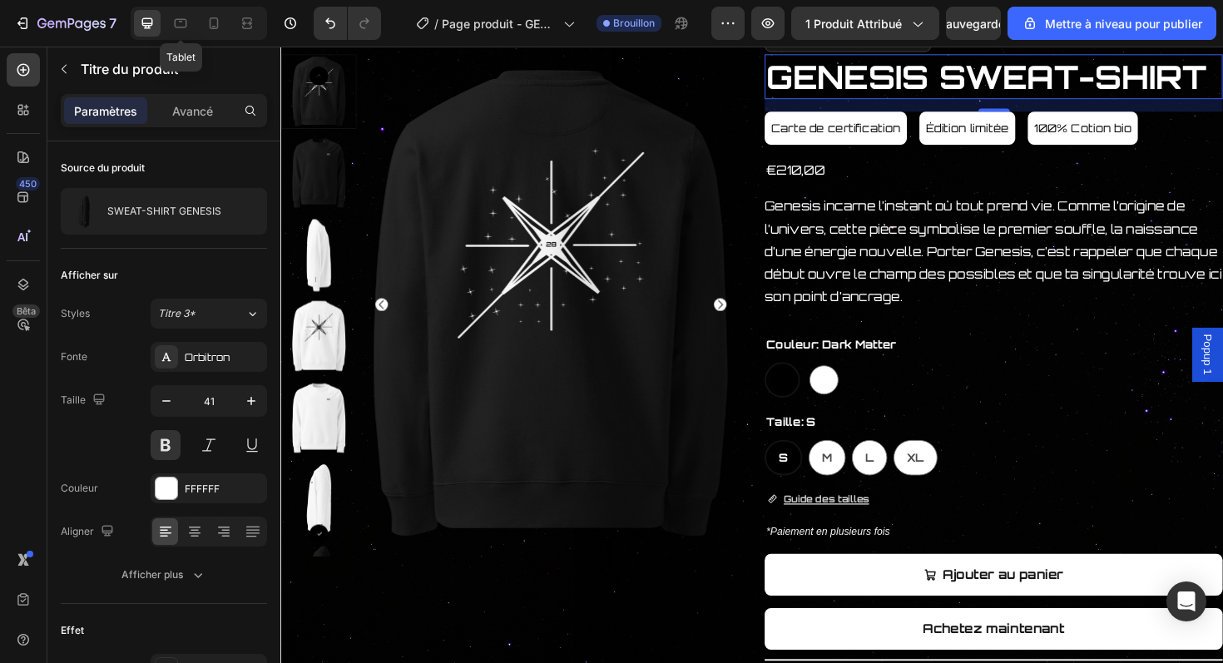
scroll to position [121, 0]
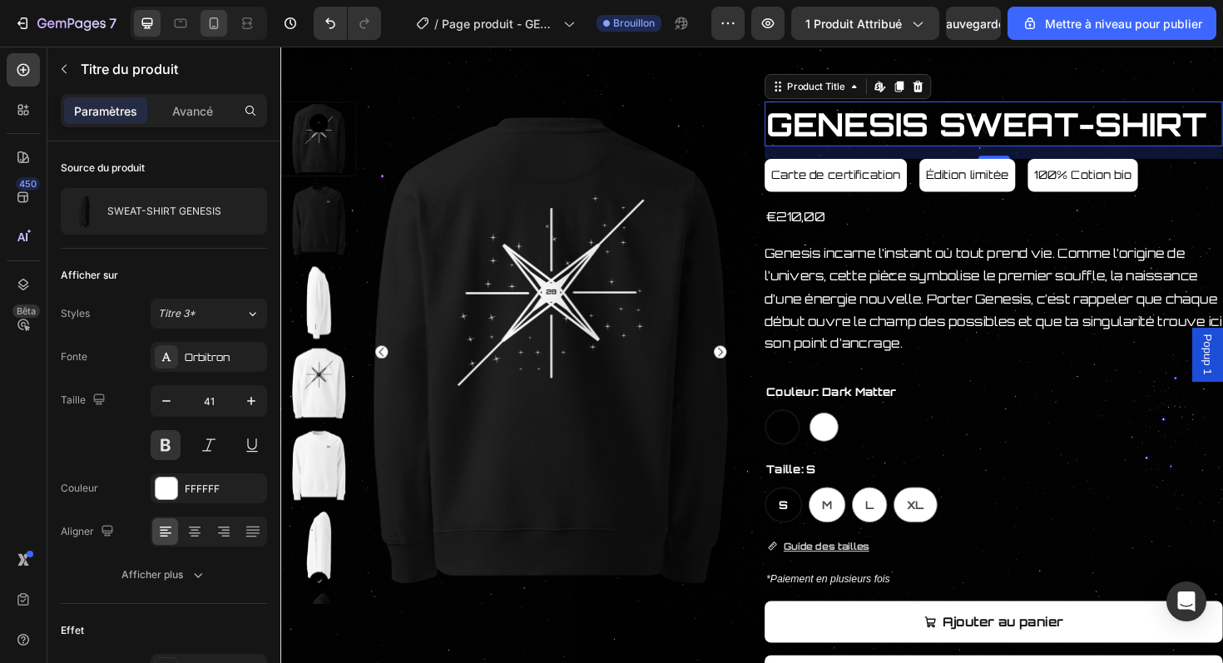
click at [210, 20] on icon at bounding box center [214, 23] width 17 height 17
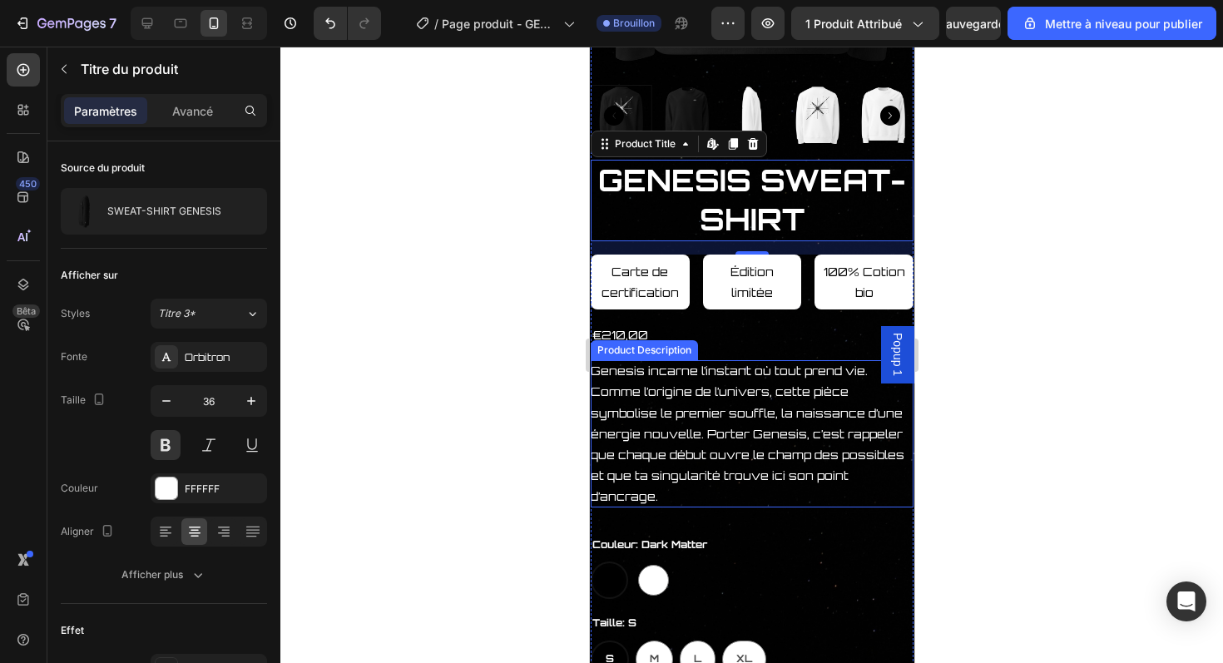
scroll to position [448, 0]
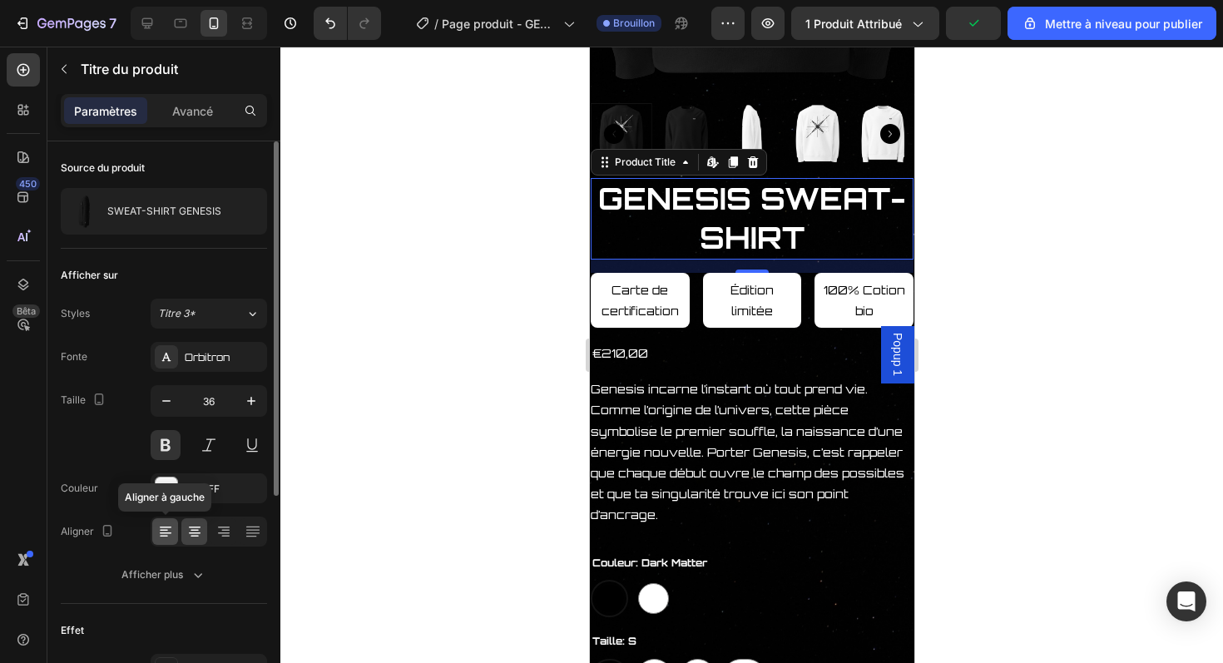
click at [171, 528] on icon at bounding box center [165, 531] width 17 height 17
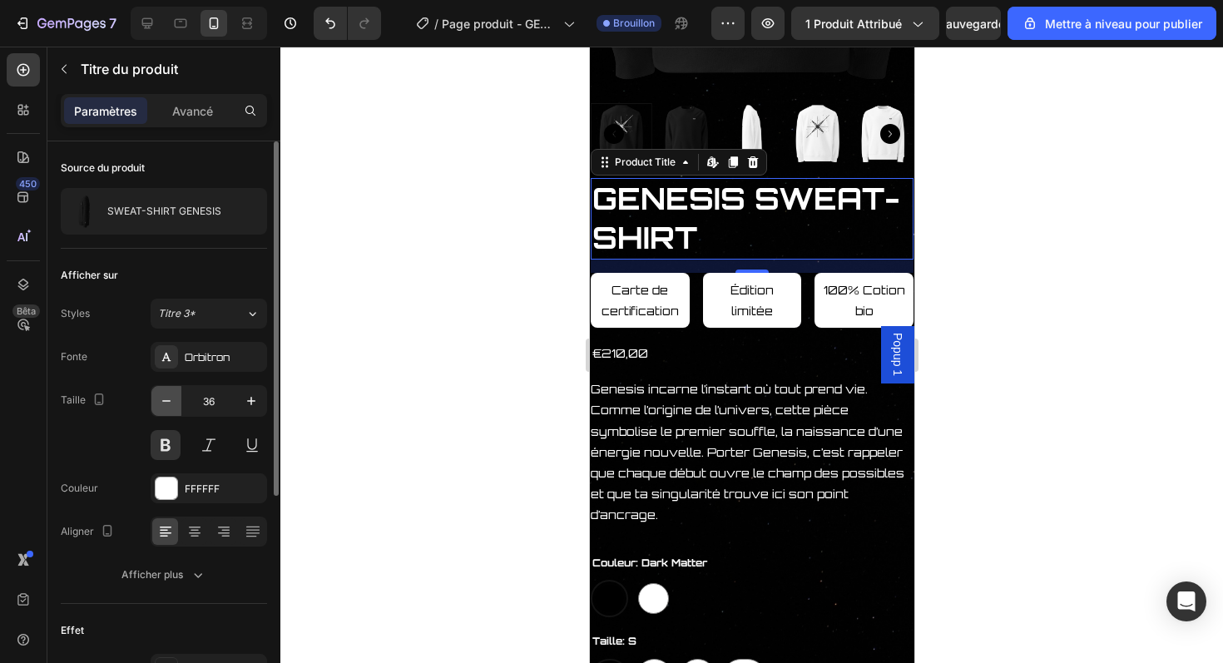
click at [172, 401] on icon "button" at bounding box center [166, 401] width 17 height 17
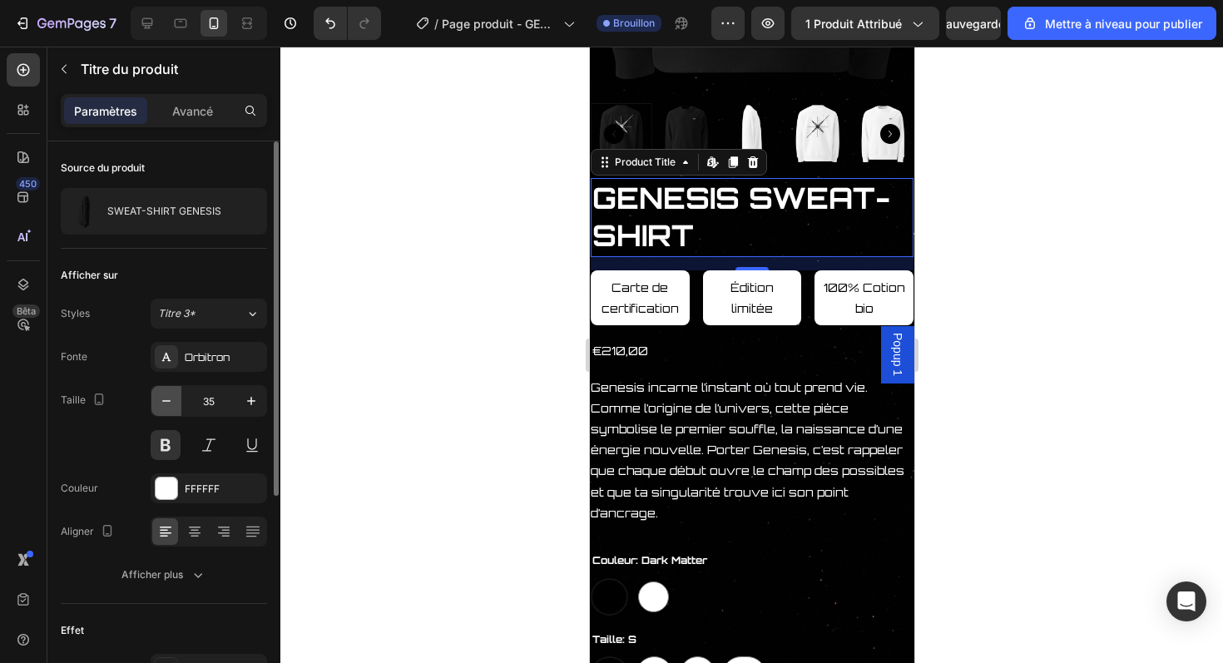
click at [172, 401] on icon "button" at bounding box center [166, 401] width 17 height 17
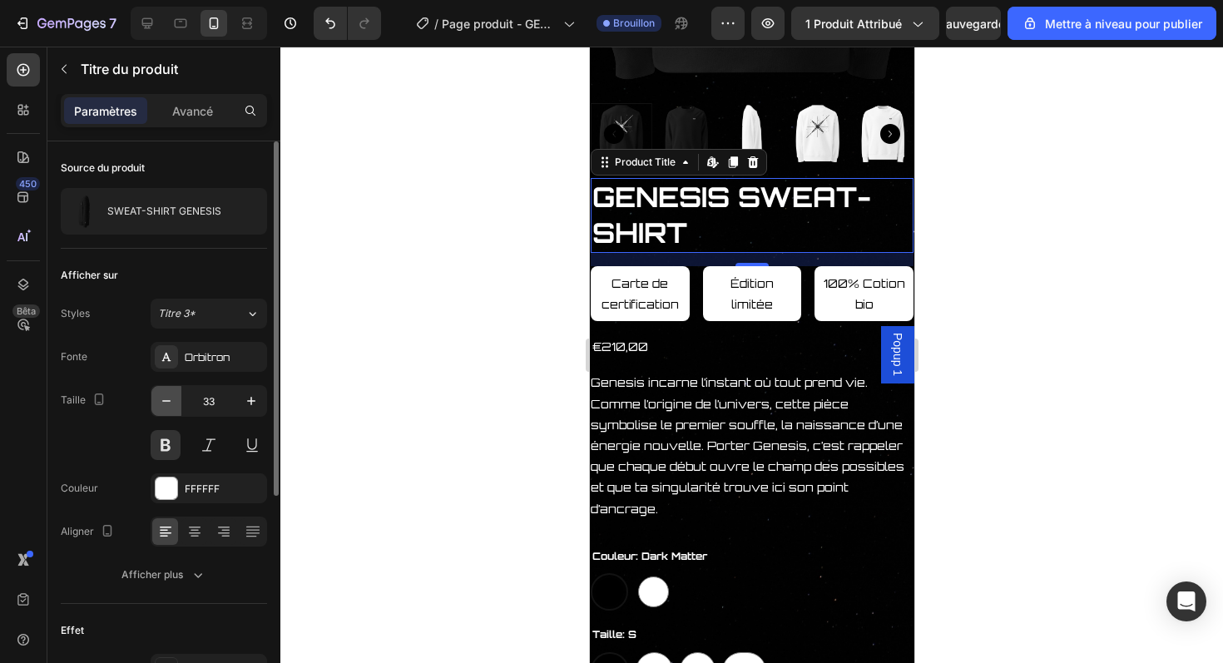
click at [172, 401] on icon "button" at bounding box center [166, 401] width 17 height 17
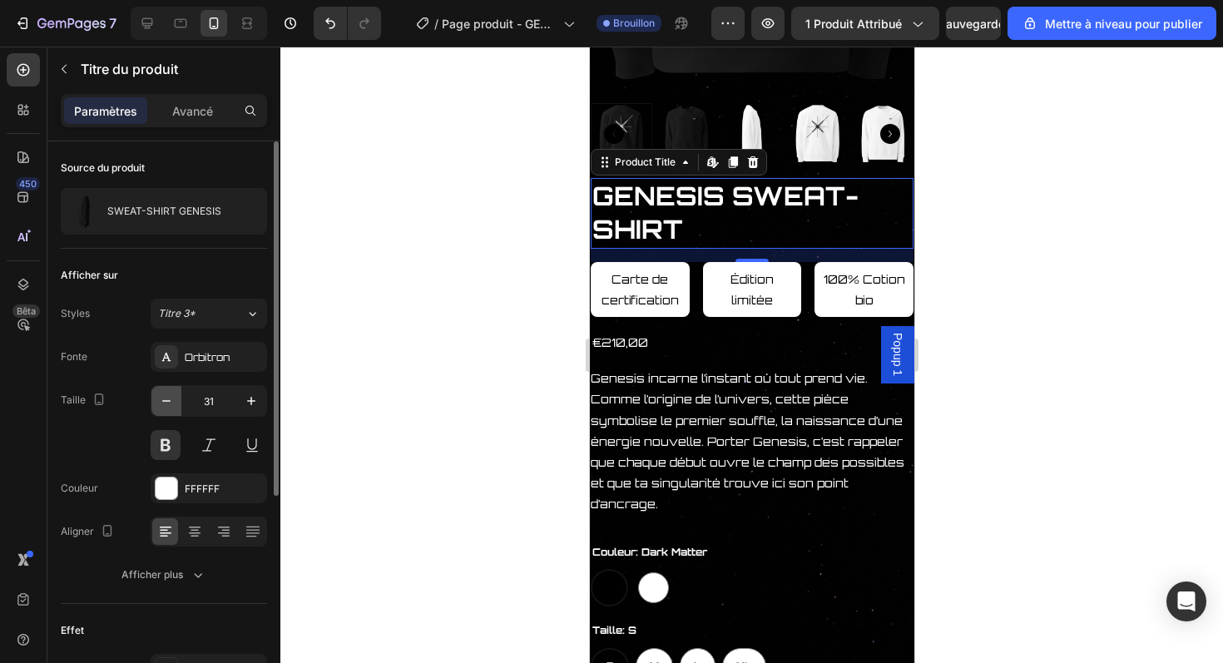
click at [172, 401] on icon "button" at bounding box center [166, 401] width 17 height 17
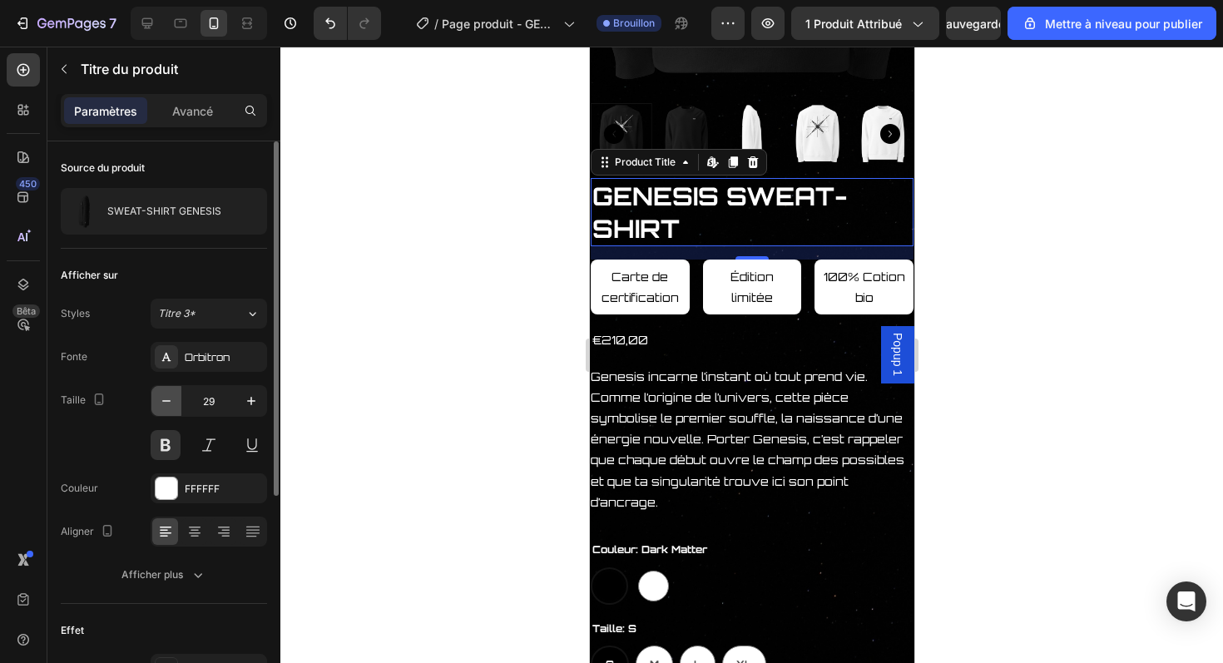
click at [172, 401] on icon "button" at bounding box center [166, 401] width 17 height 17
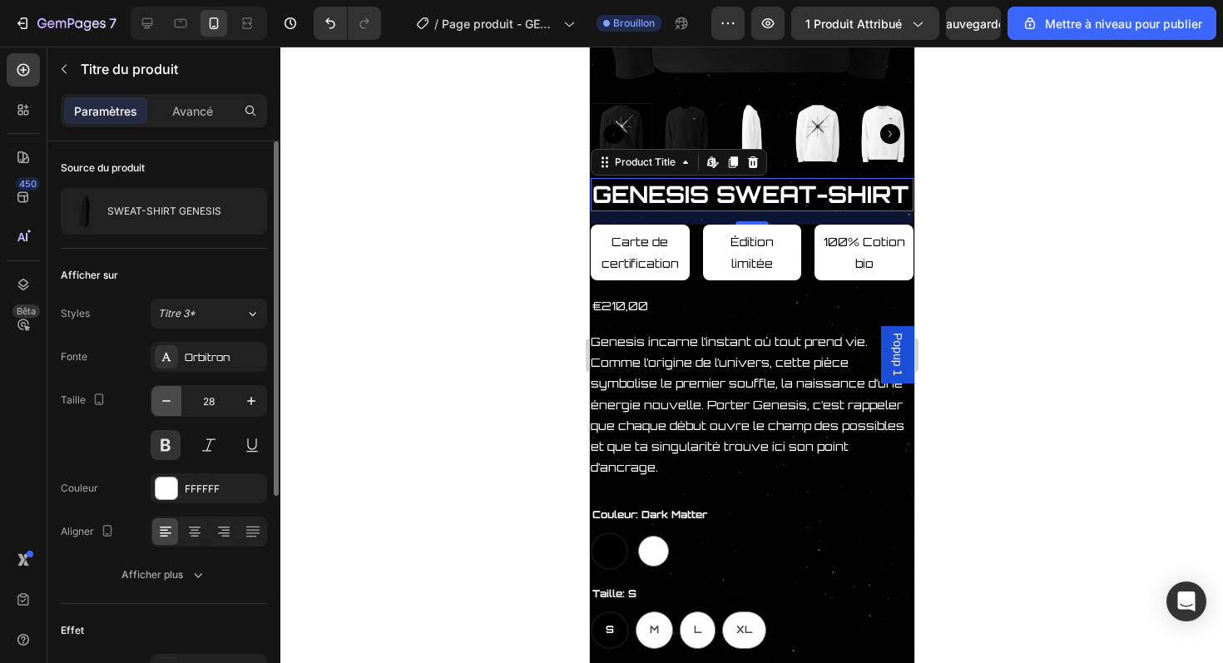
click at [172, 401] on icon "button" at bounding box center [166, 401] width 17 height 17
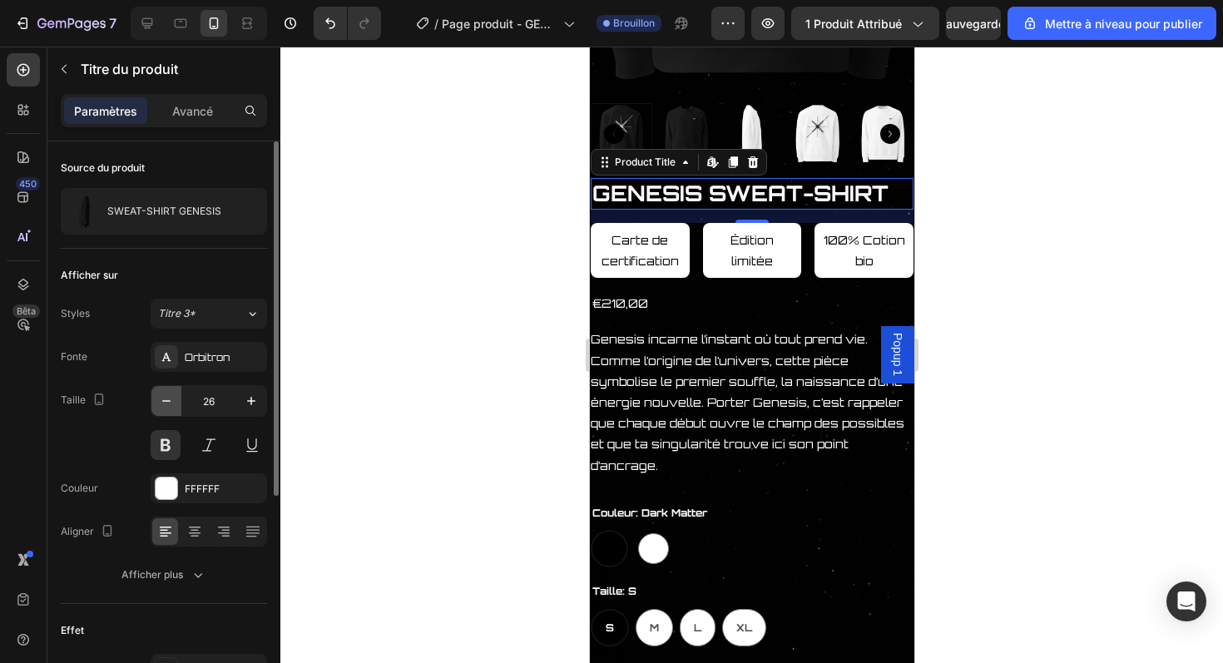
click at [172, 401] on icon "button" at bounding box center [166, 401] width 17 height 17
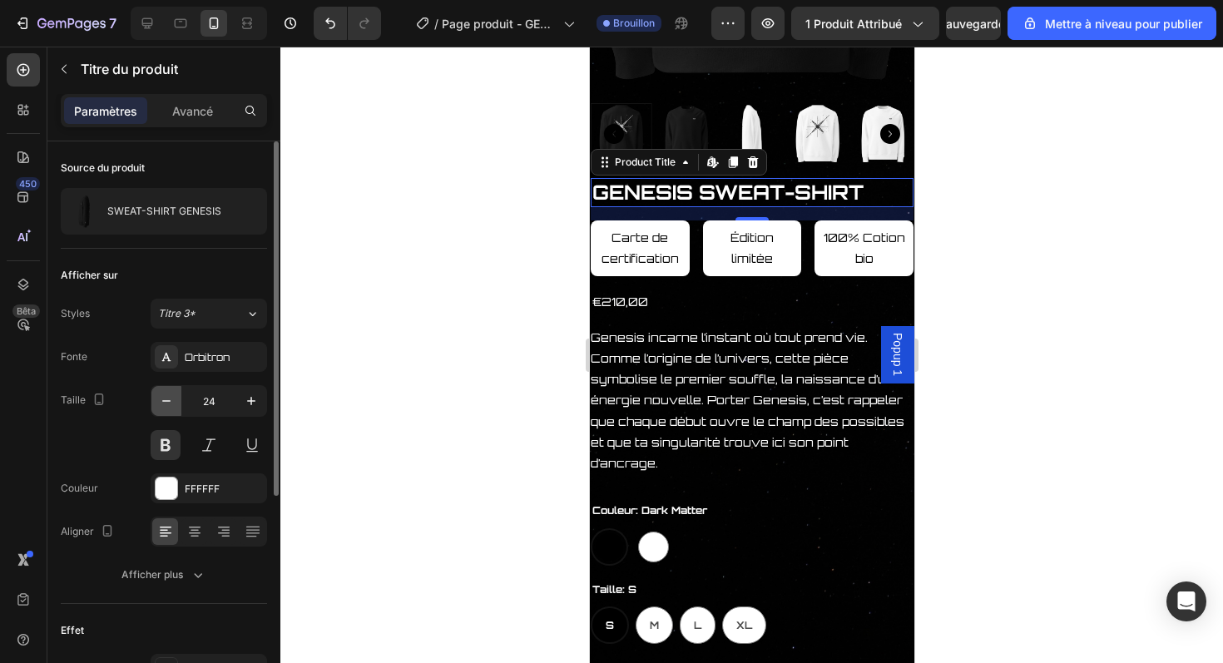
click at [172, 401] on icon "button" at bounding box center [166, 401] width 17 height 17
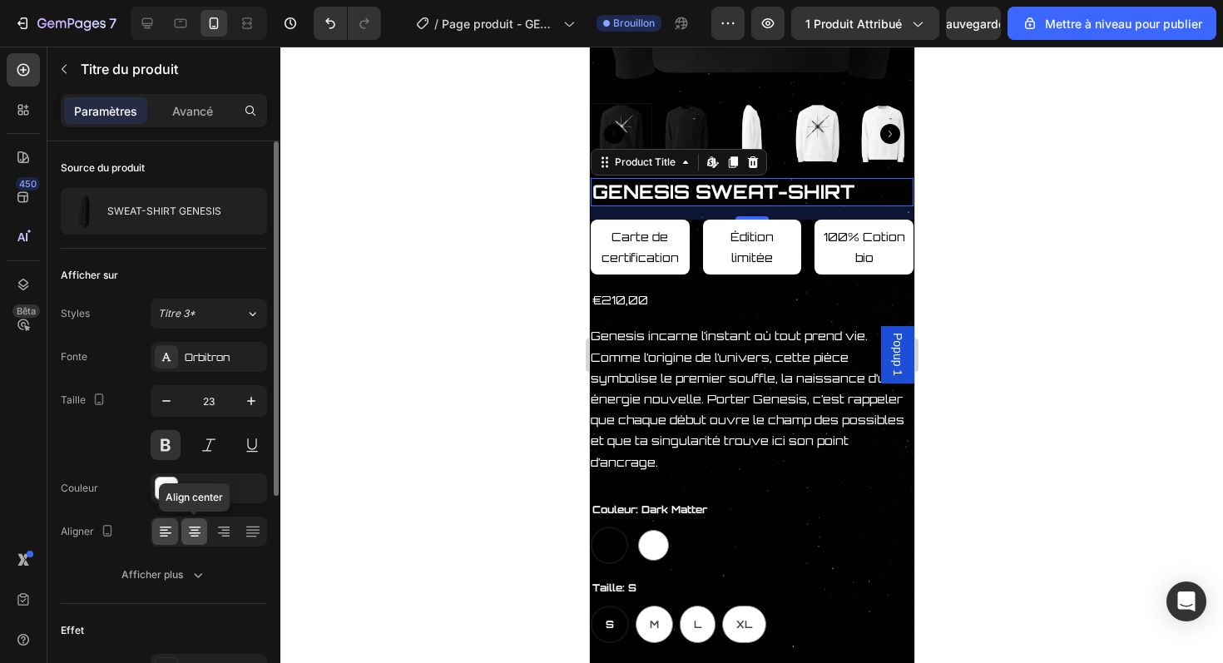
click at [200, 536] on icon at bounding box center [194, 531] width 17 height 17
click at [175, 407] on button "button" at bounding box center [166, 401] width 30 height 30
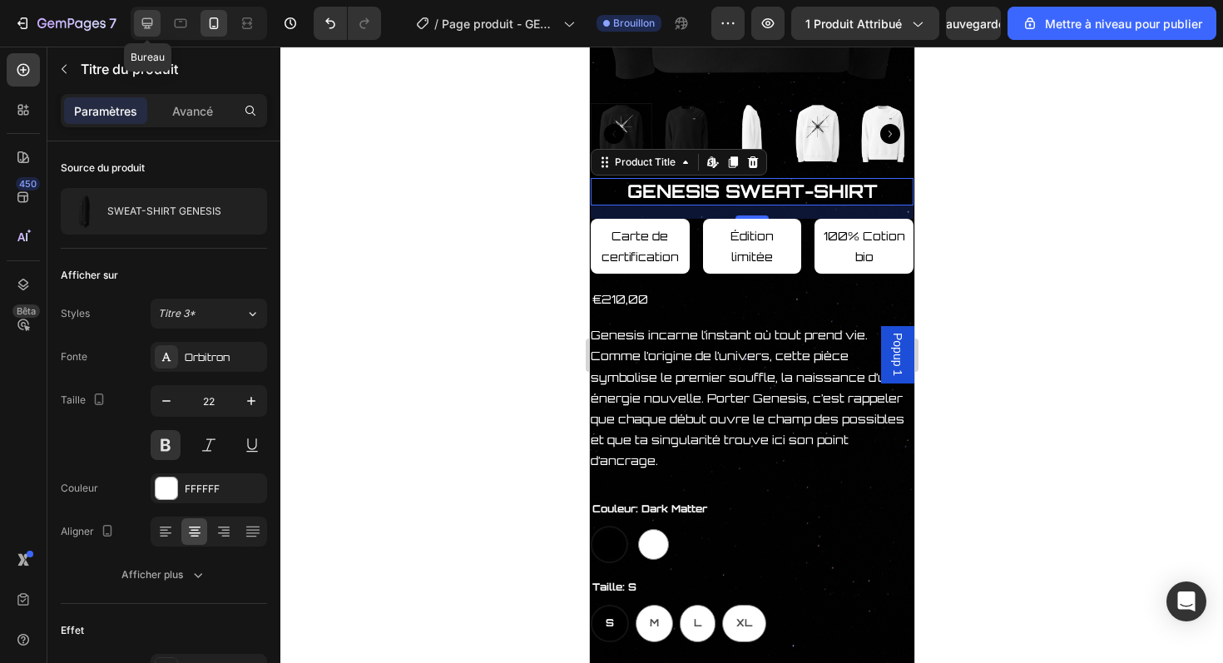
click at [153, 24] on icon at bounding box center [147, 23] width 17 height 17
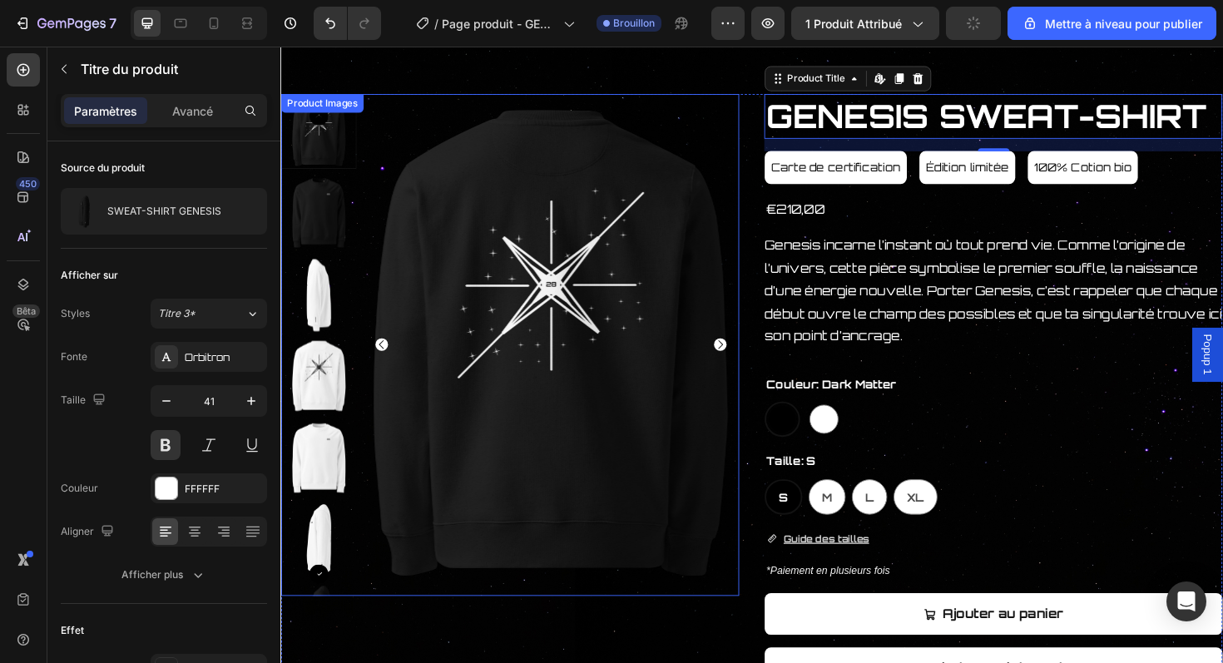
scroll to position [121, 0]
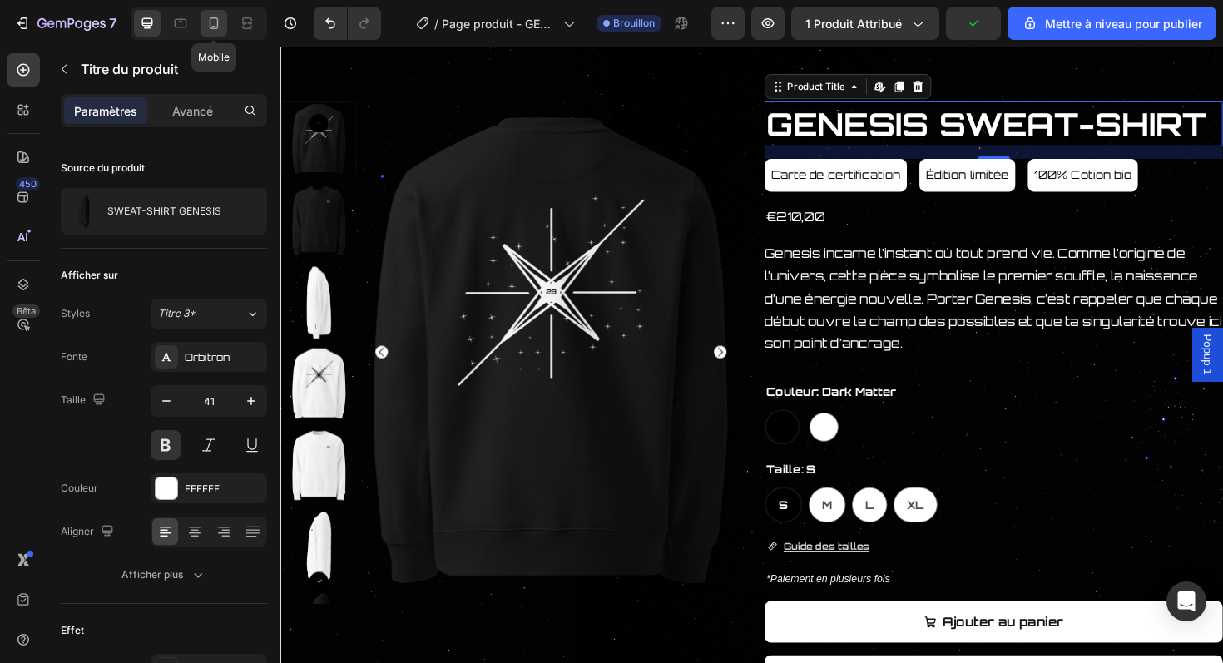
click at [213, 34] on div at bounding box center [214, 23] width 27 height 27
type input "22"
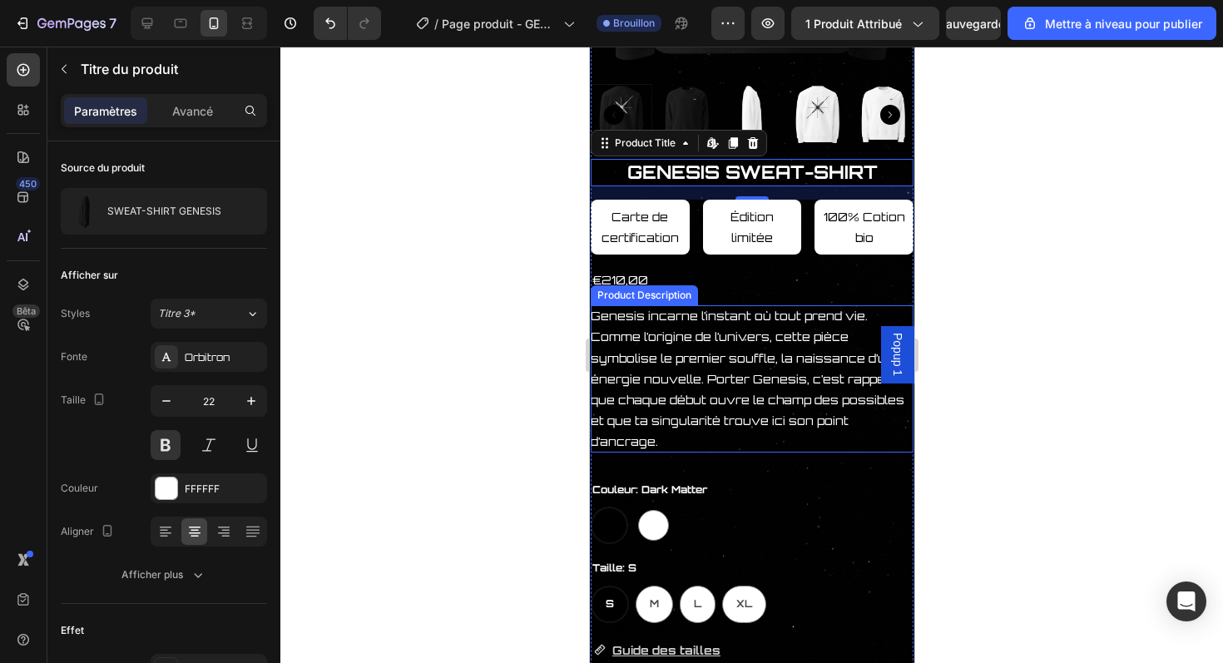
scroll to position [460, 0]
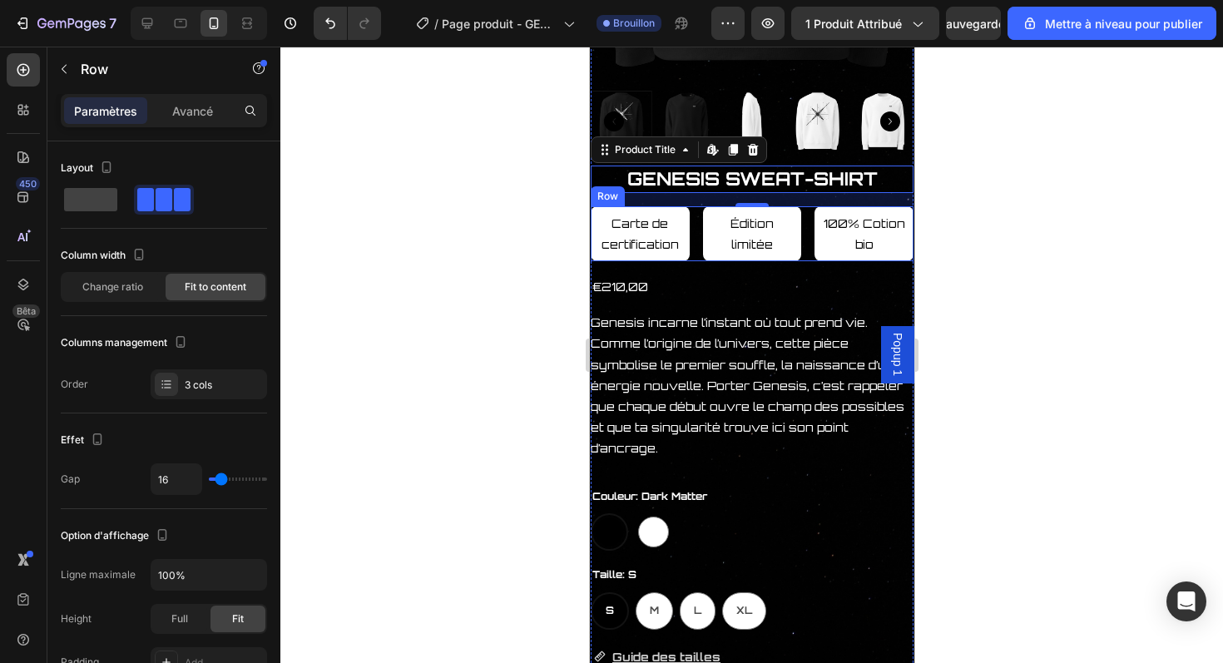
click at [697, 236] on div "Carte de certification Button Édition limitée Button 100% Cotion bio Button Row" at bounding box center [751, 233] width 323 height 55
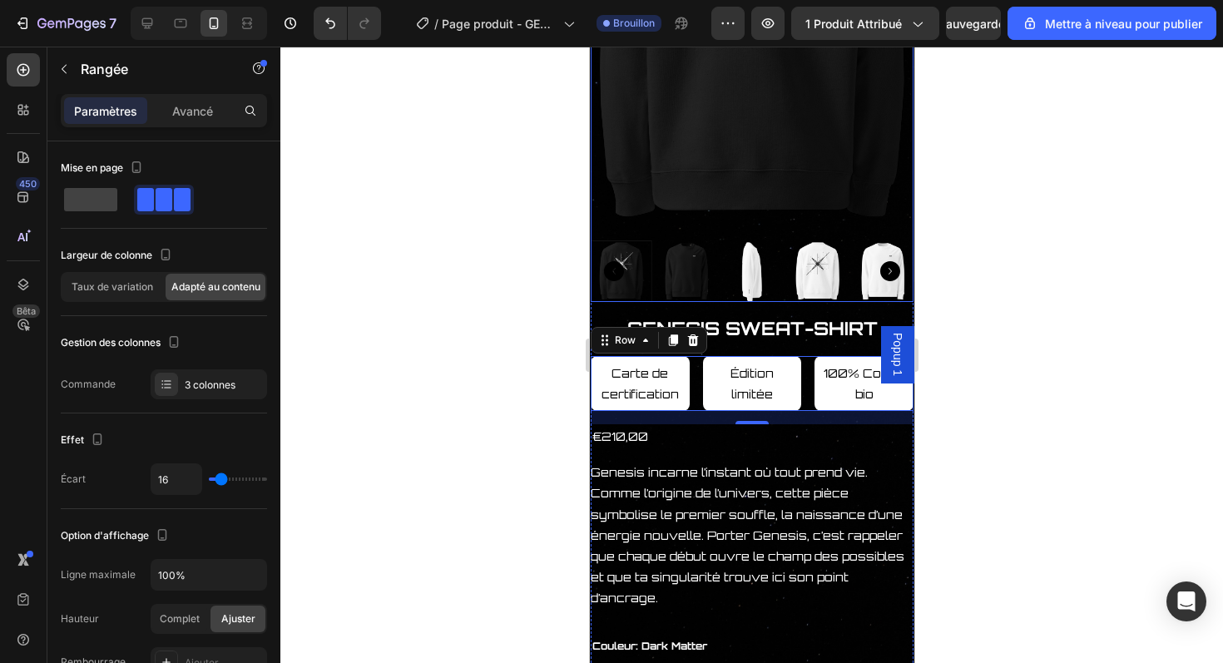
scroll to position [273, 0]
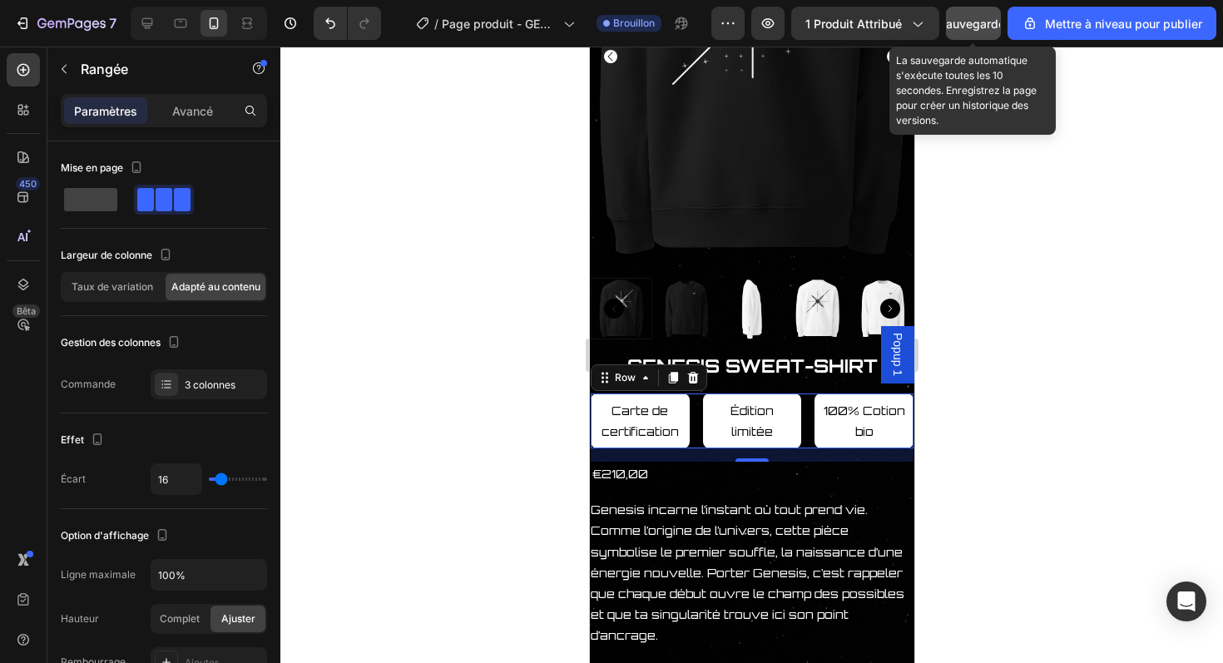
click at [971, 30] on div "Sauvegarder" at bounding box center [974, 23] width 71 height 17
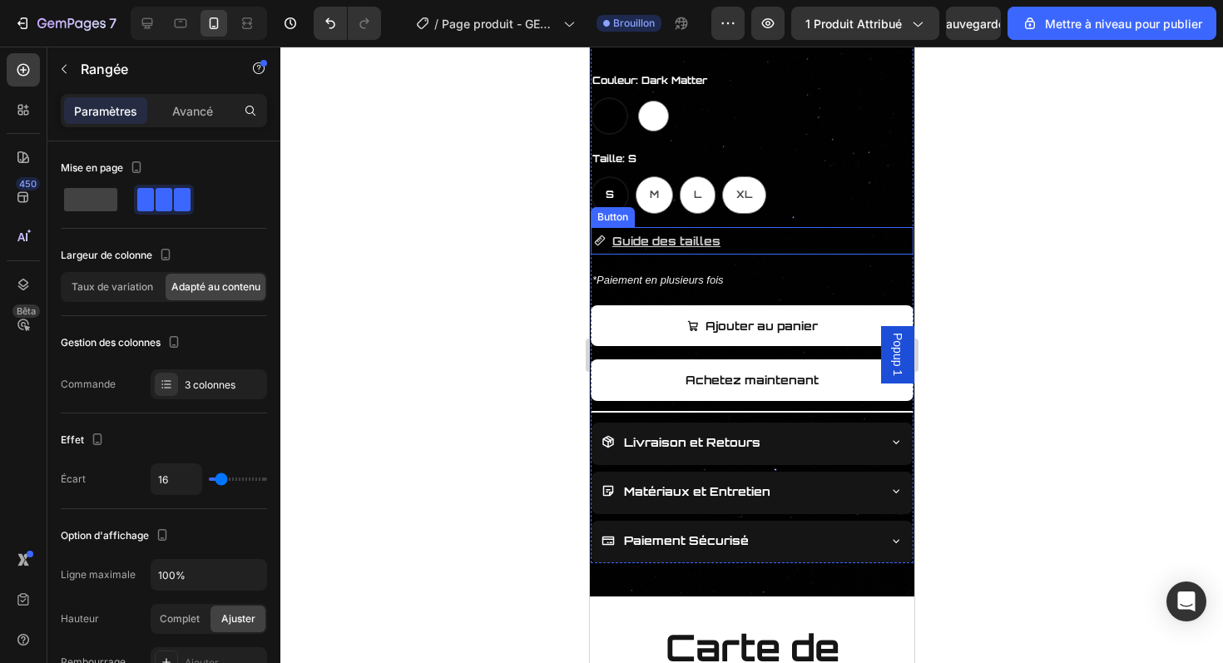
scroll to position [880, 0]
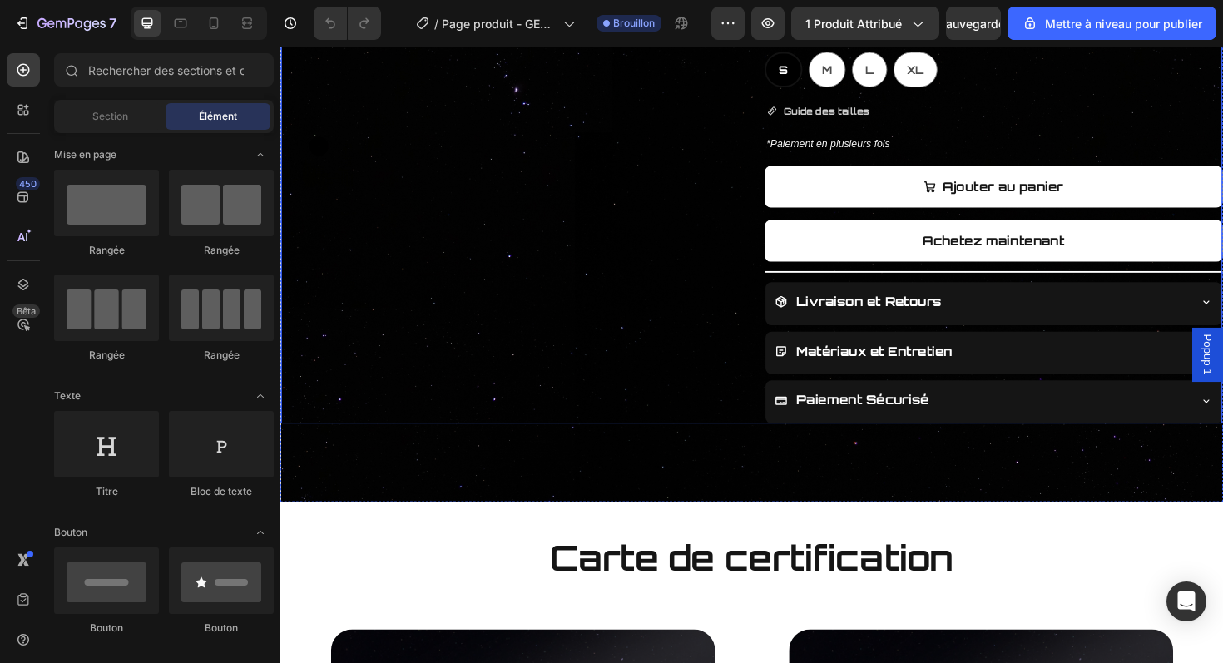
scroll to position [591, 0]
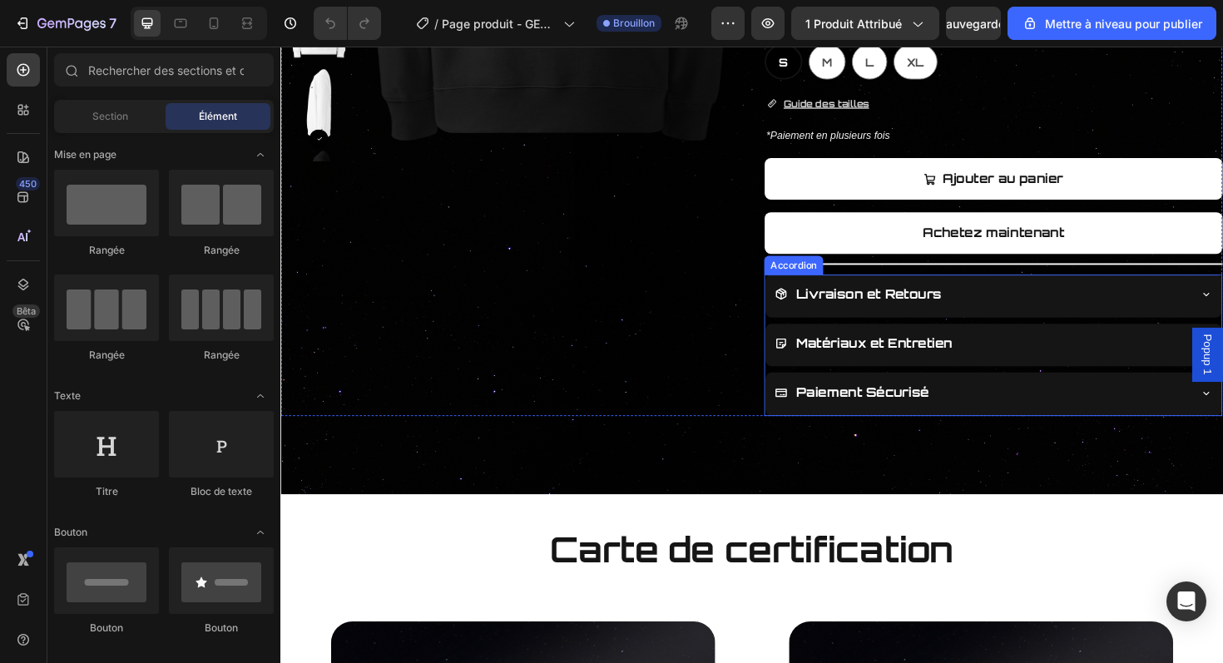
click at [1222, 325] on div "Livraison et Retours" at bounding box center [1035, 311] width 483 height 46
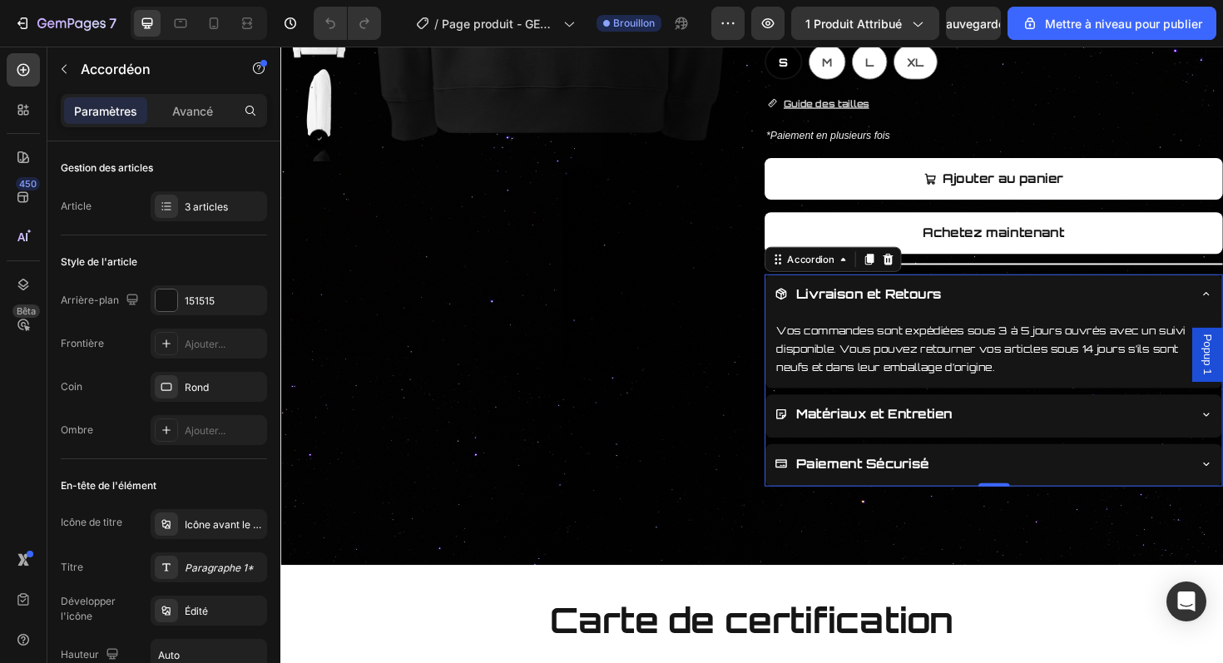
click at [1222, 319] on div "Livraison et Retours" at bounding box center [1035, 311] width 483 height 46
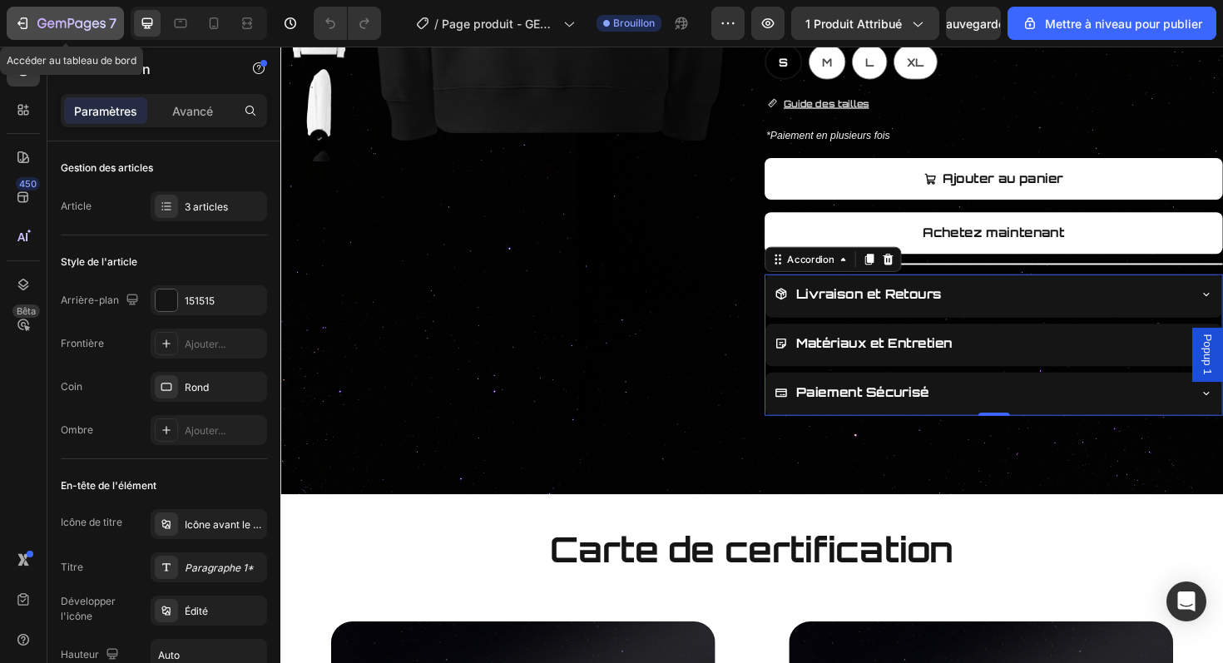
click at [95, 13] on div "7" at bounding box center [76, 23] width 79 height 20
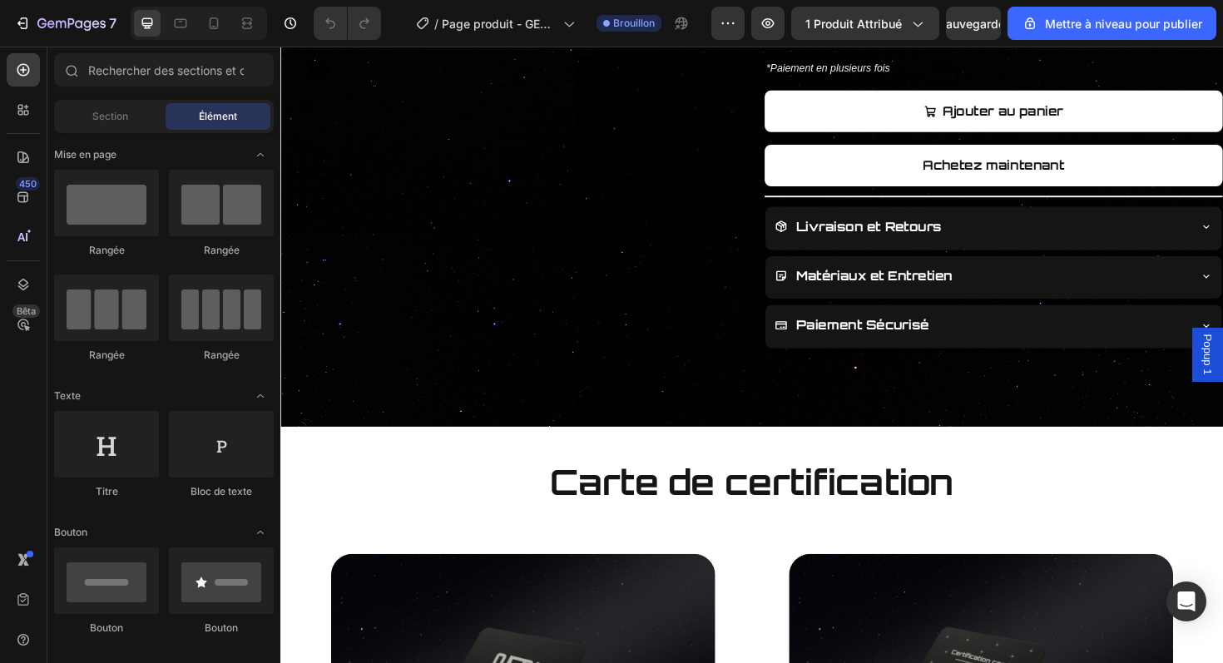
scroll to position [670, 0]
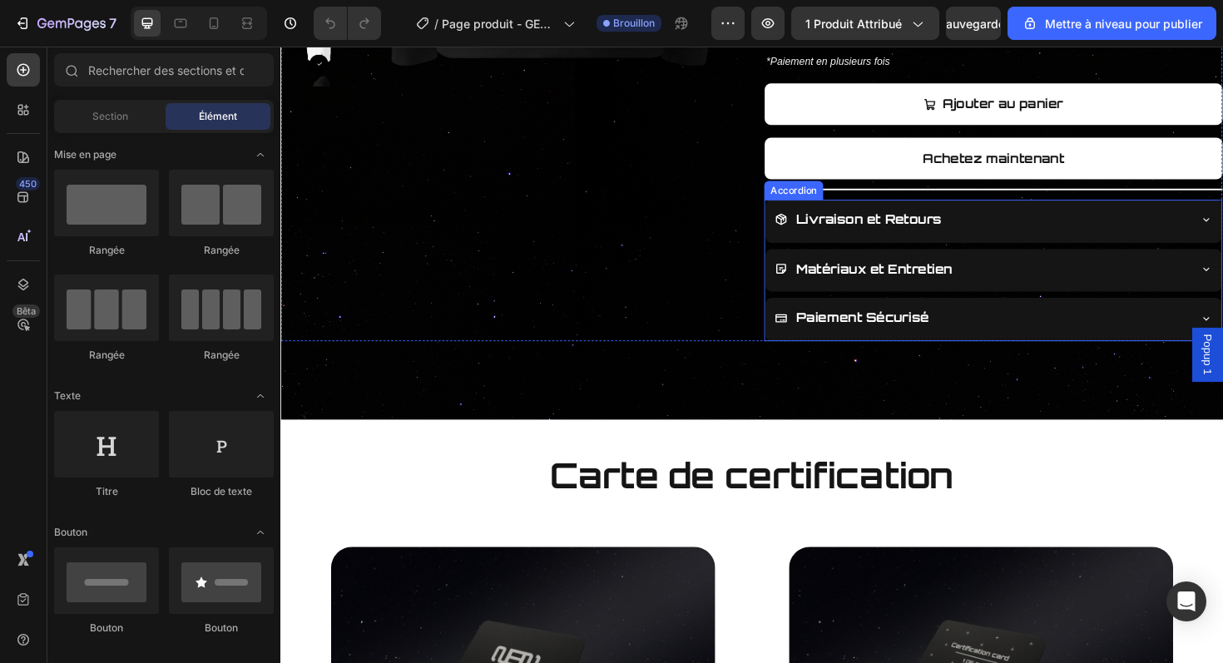
click at [1069, 230] on div "Livraison et Retours" at bounding box center [1022, 230] width 437 height 29
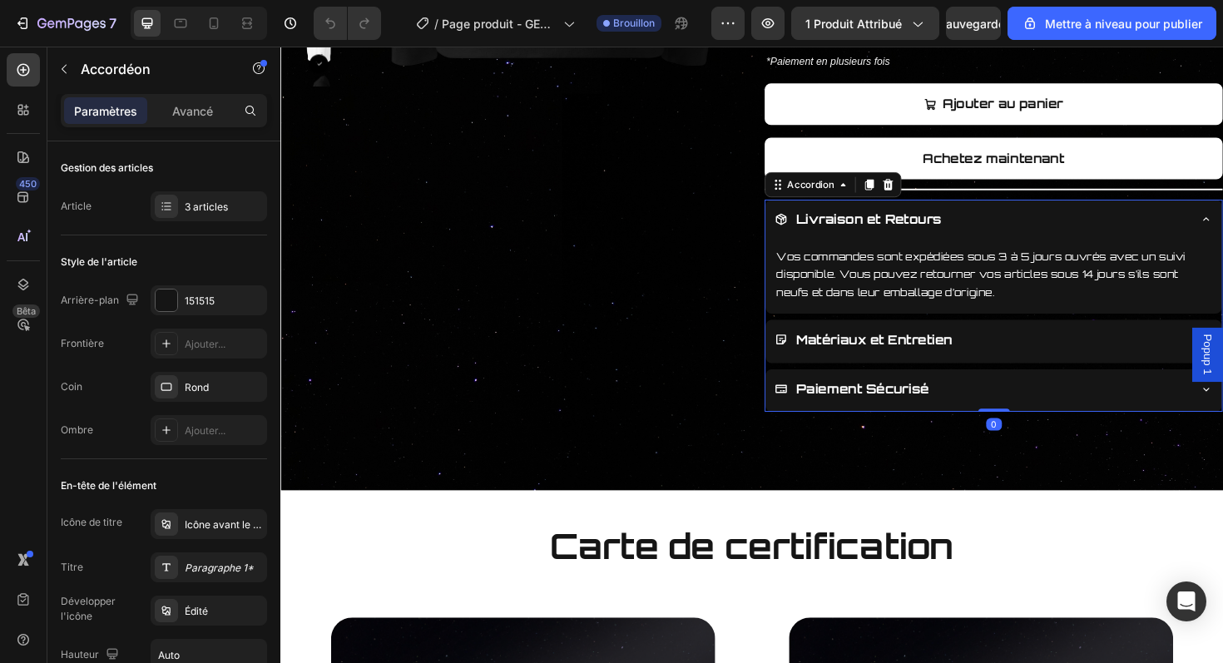
click at [1055, 230] on div "Livraison et Retours" at bounding box center [1022, 230] width 437 height 29
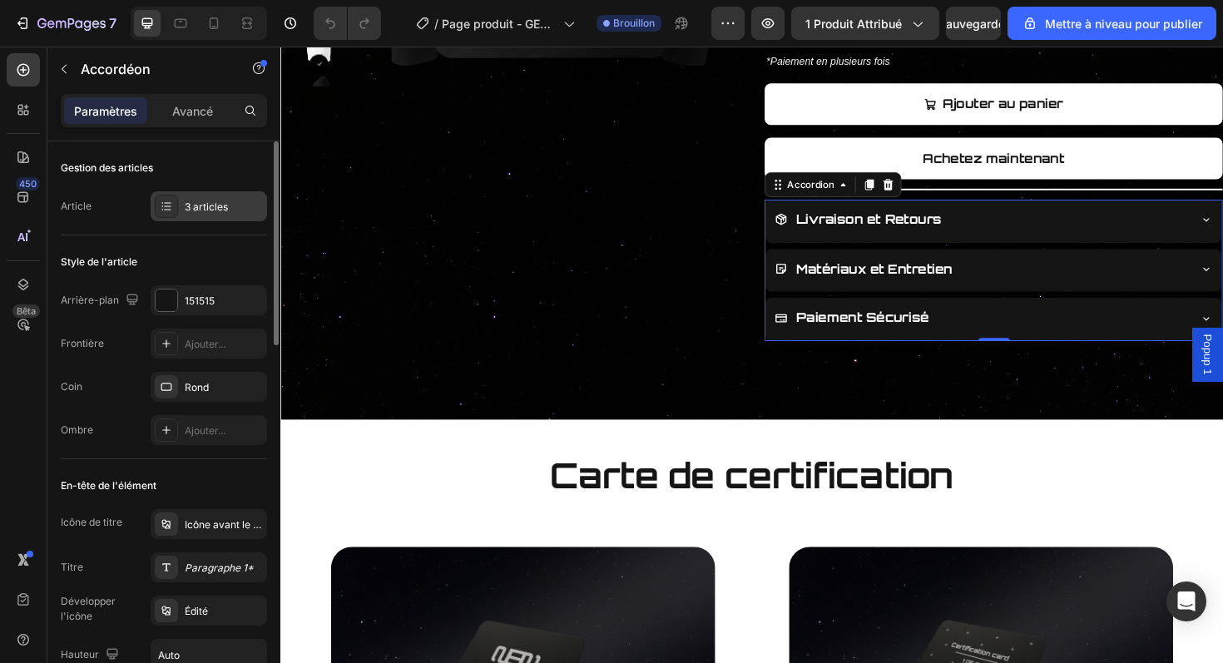
click at [224, 204] on font "3 articles" at bounding box center [206, 207] width 43 height 12
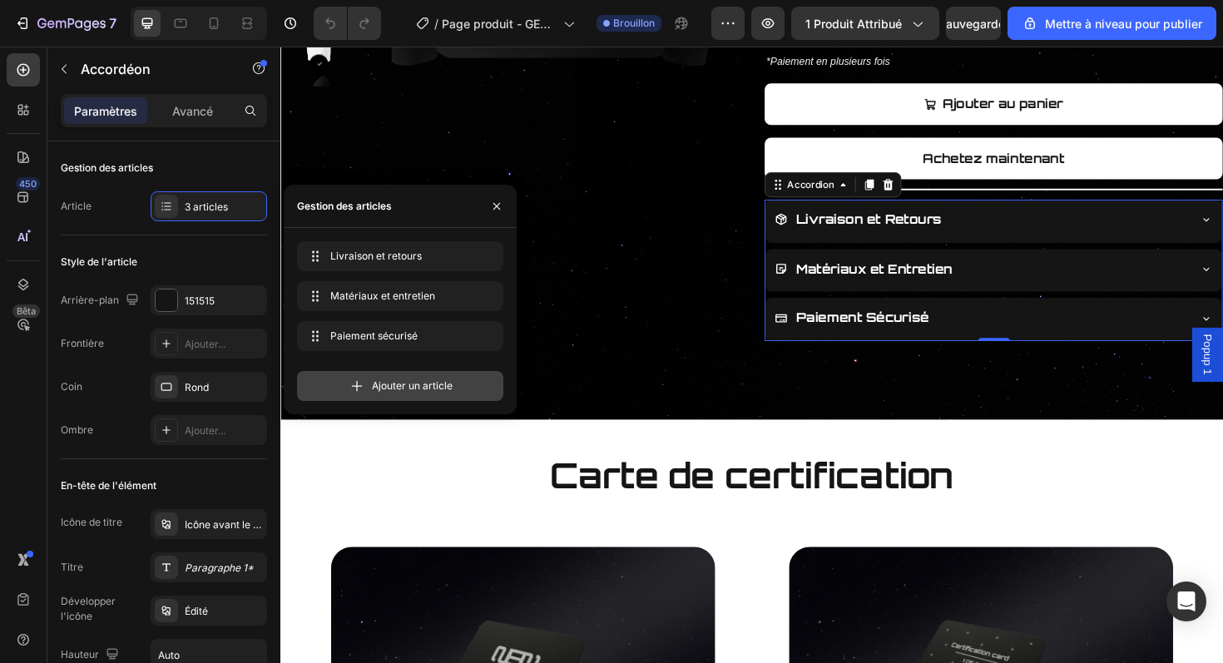
click at [431, 379] on font "Ajouter un article" at bounding box center [412, 385] width 81 height 12
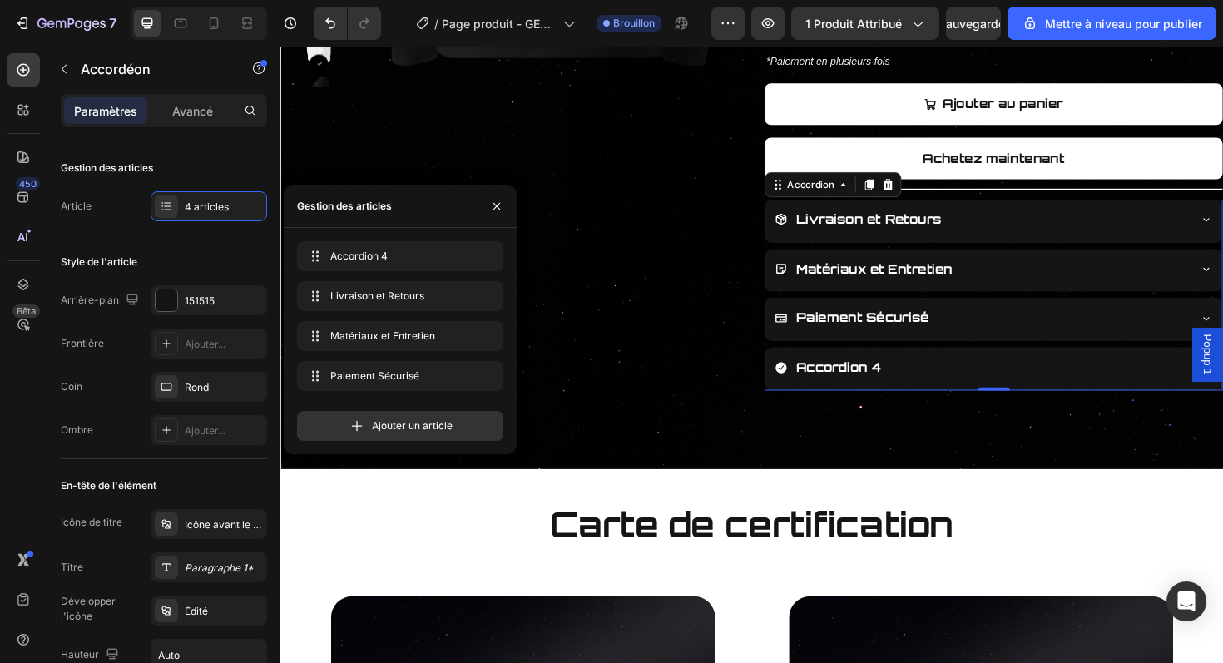
drag, startPoint x: 310, startPoint y: 367, endPoint x: 309, endPoint y: 232, distance: 134.8
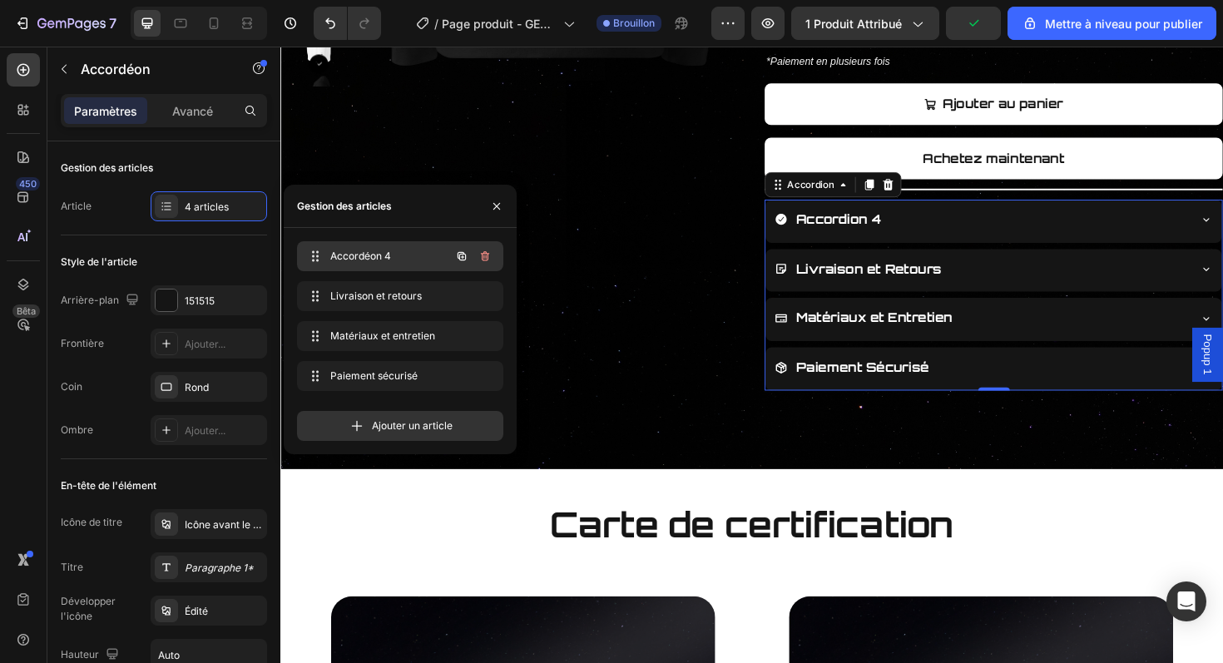
click at [345, 249] on span "Accordéon 4" at bounding box center [377, 256] width 94 height 15
click at [357, 249] on span "Accordéon 4" at bounding box center [377, 256] width 94 height 15
click at [415, 257] on span "Accordéon 4" at bounding box center [377, 256] width 94 height 15
click at [372, 257] on font "Accordéon 4" at bounding box center [360, 256] width 61 height 12
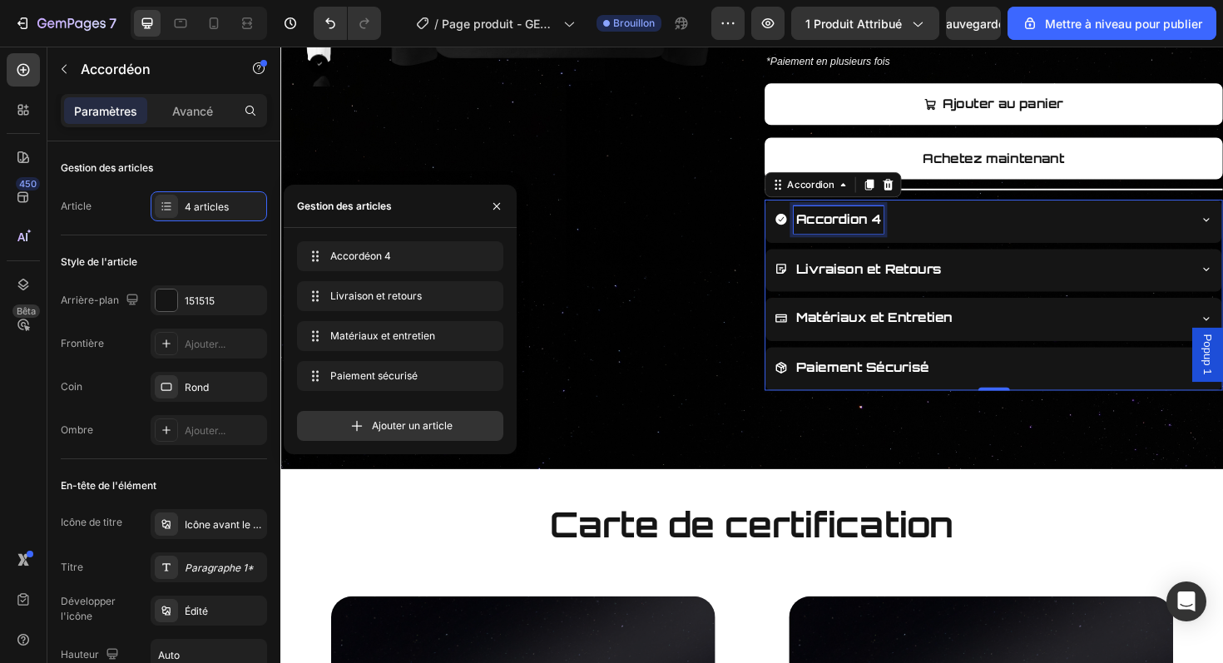
click at [889, 231] on div "Accordion 4" at bounding box center [871, 230] width 95 height 29
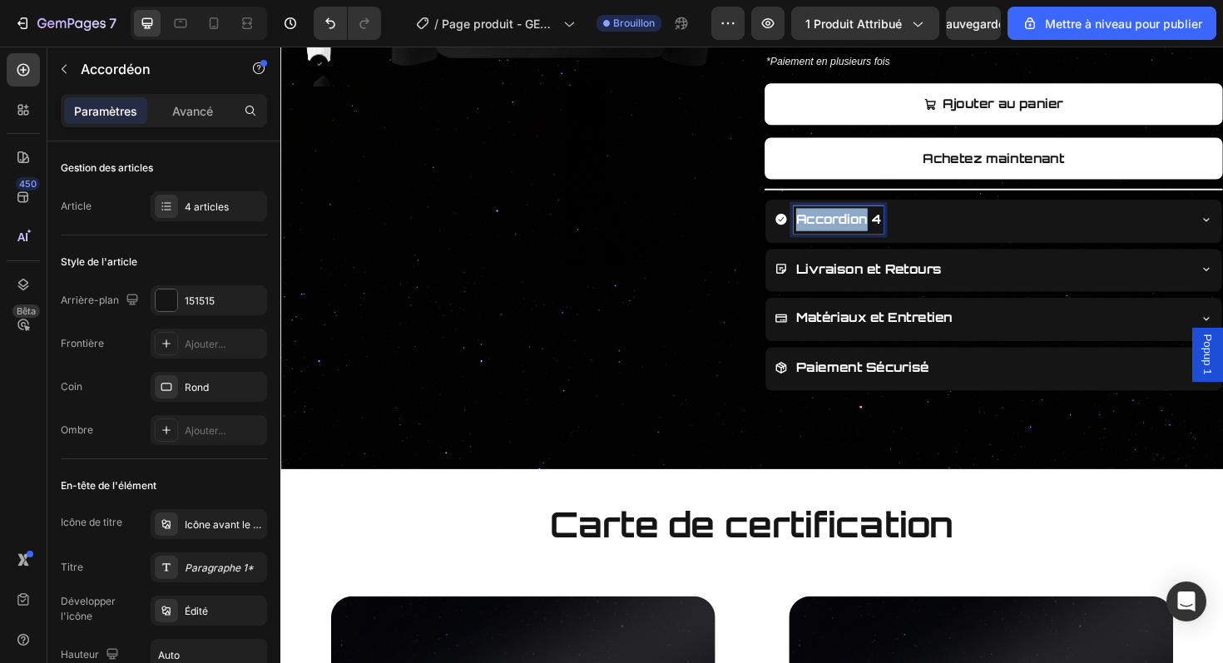
click at [889, 231] on p "Accordion 4" at bounding box center [871, 230] width 90 height 24
click at [809, 334] on icon at bounding box center [810, 334] width 13 height 13
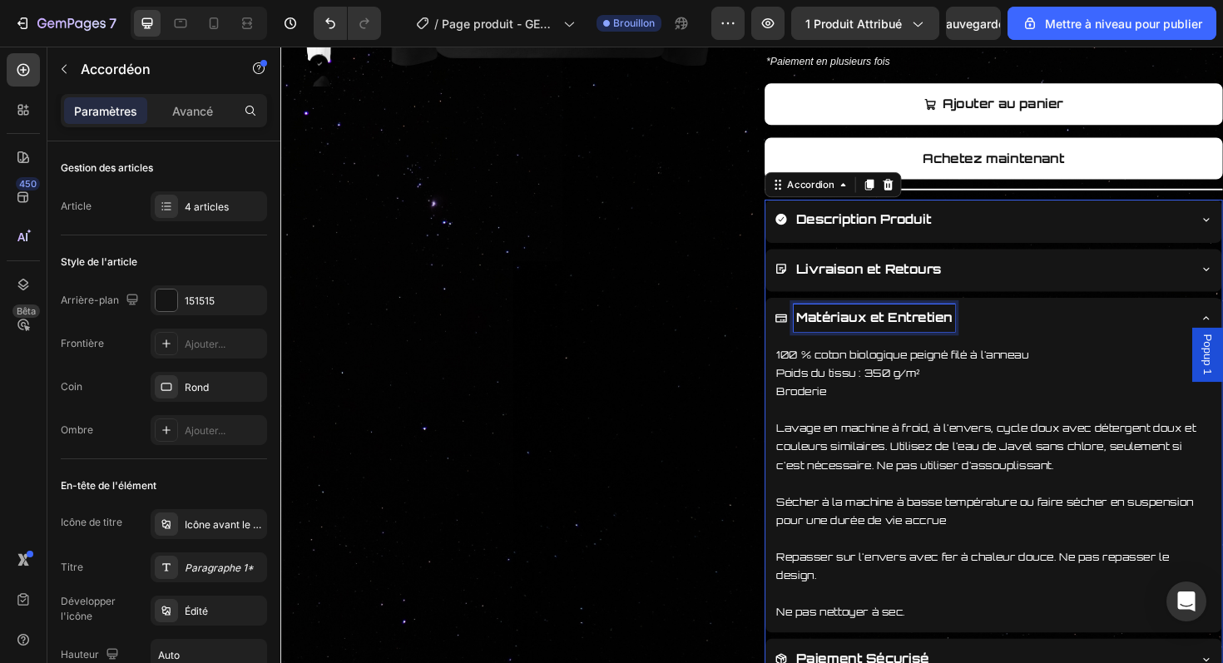
click at [826, 331] on p "Matériaux et Entretien" at bounding box center [909, 334] width 166 height 24
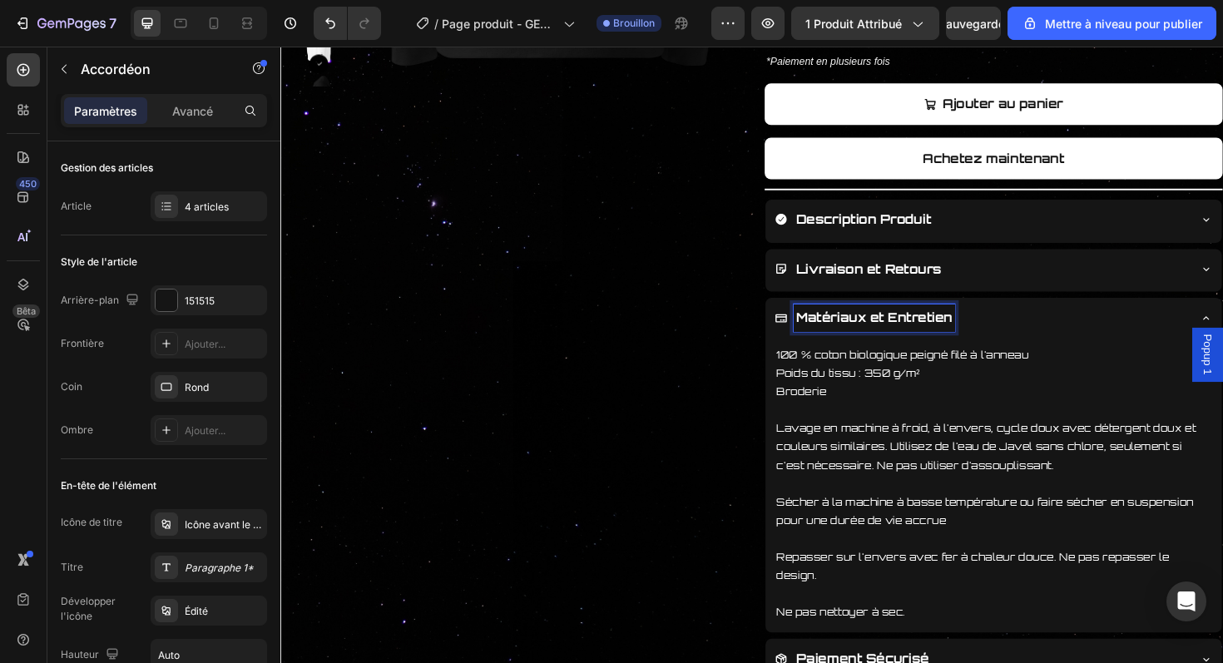
click at [806, 332] on icon at bounding box center [810, 334] width 13 height 13
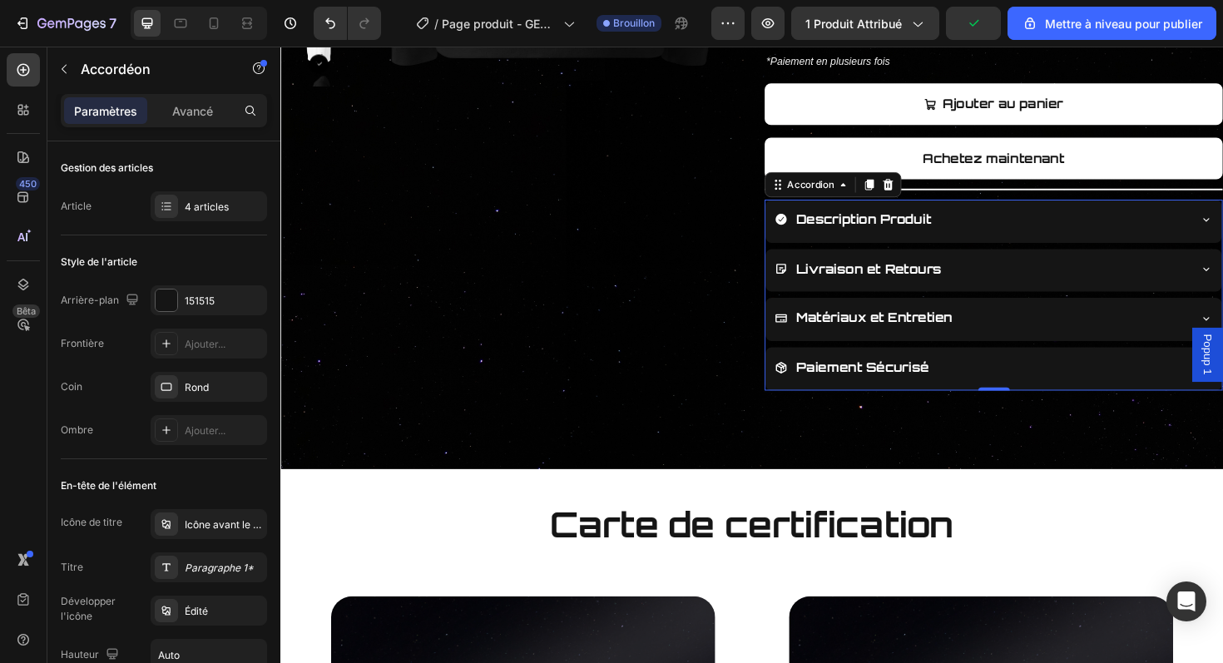
click at [807, 331] on icon at bounding box center [811, 334] width 12 height 9
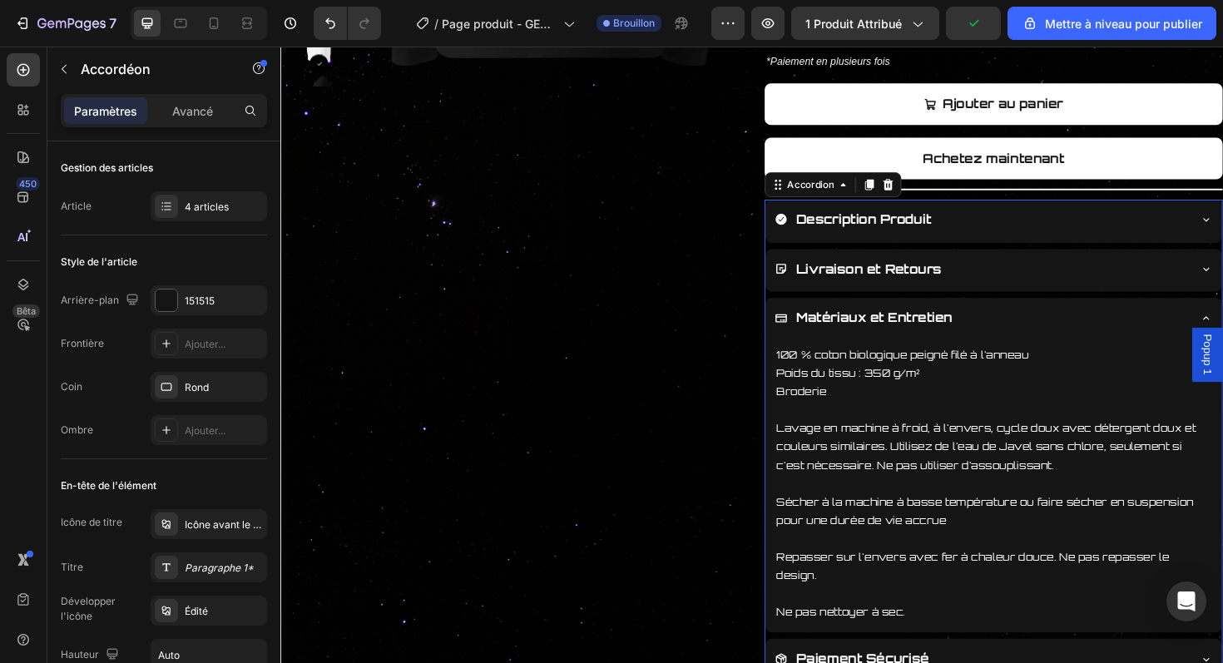
click at [807, 331] on icon at bounding box center [811, 334] width 12 height 9
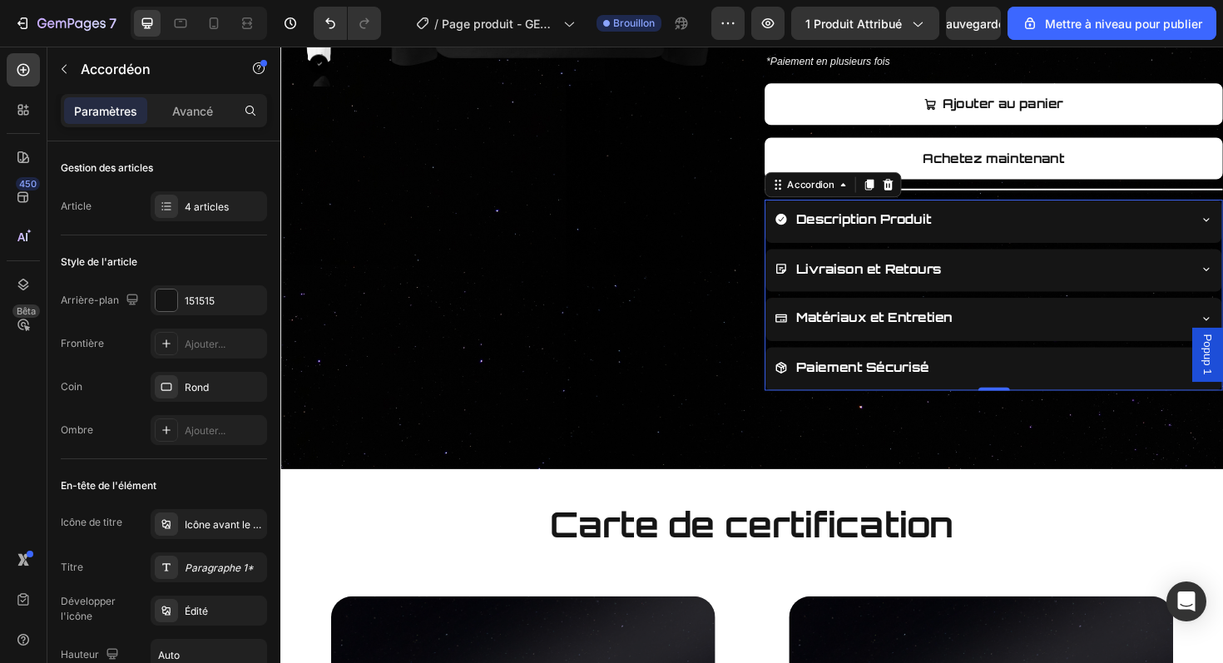
click at [1044, 322] on div "Matériaux et Entretien" at bounding box center [1022, 334] width 437 height 29
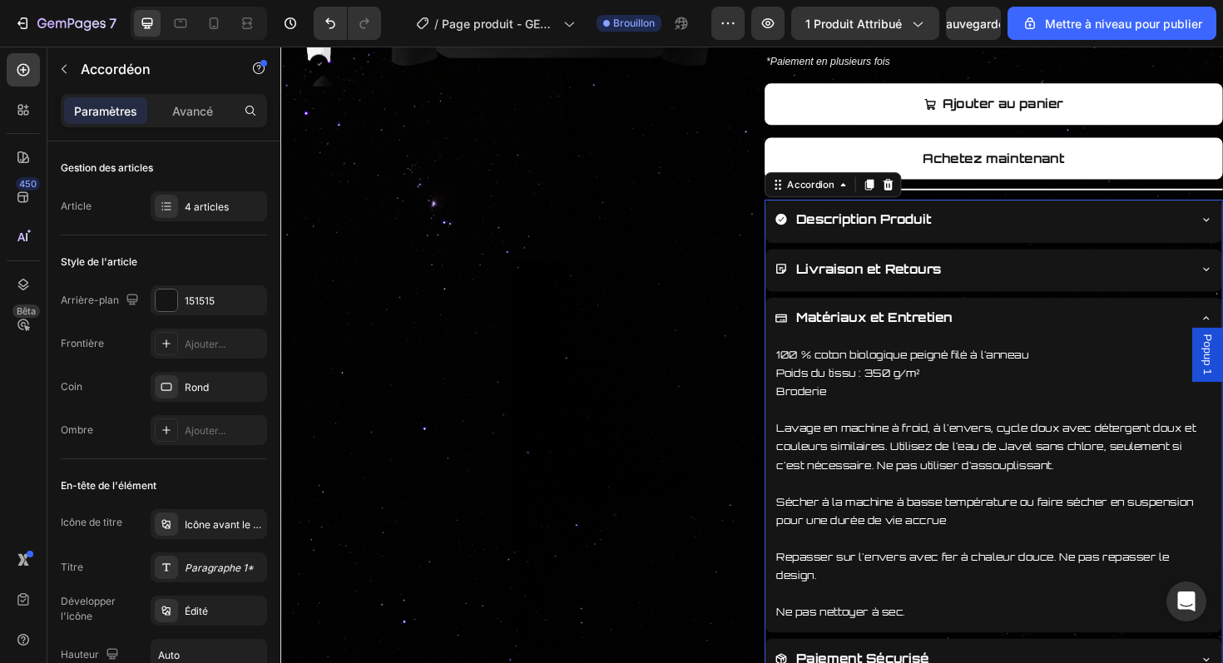
click at [1039, 322] on div "Matériaux et Entretien" at bounding box center [1022, 334] width 437 height 29
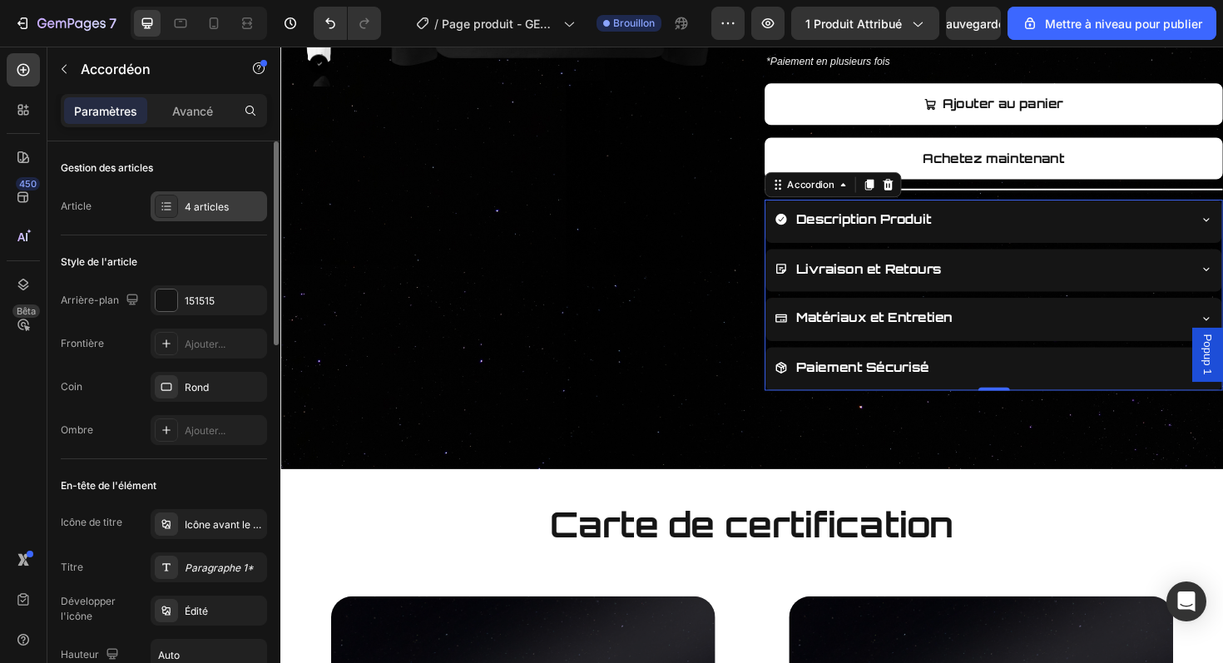
click at [202, 213] on div "4 articles" at bounding box center [224, 207] width 78 height 15
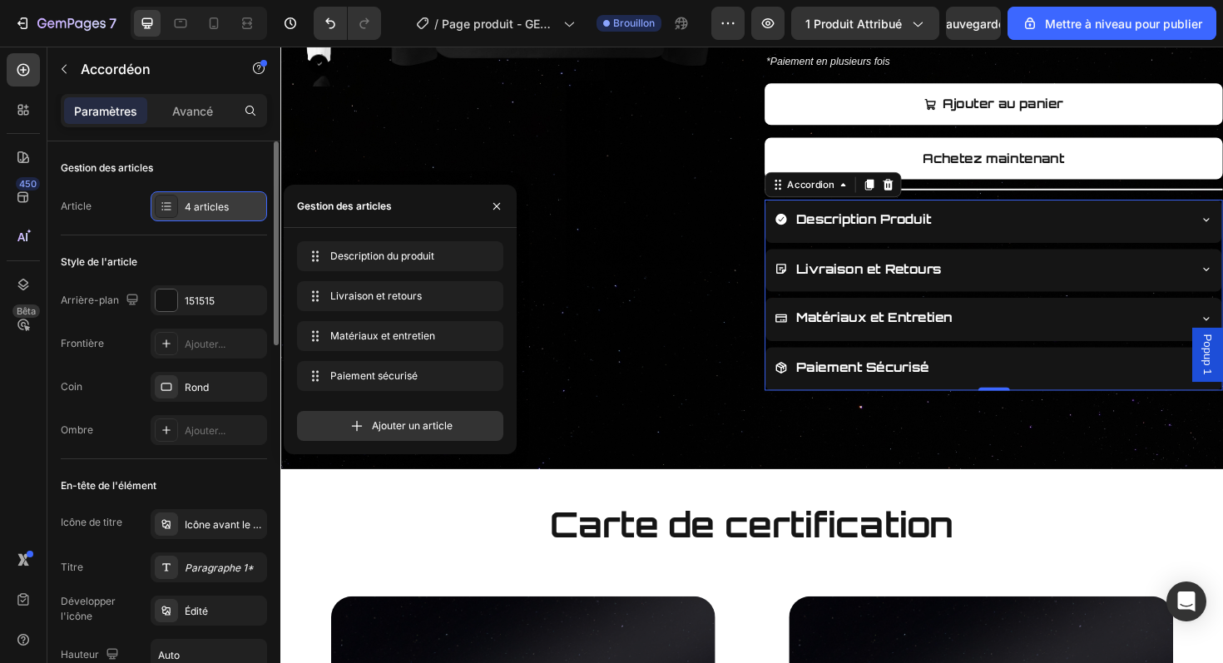
click at [225, 216] on div "4 articles" at bounding box center [209, 206] width 117 height 30
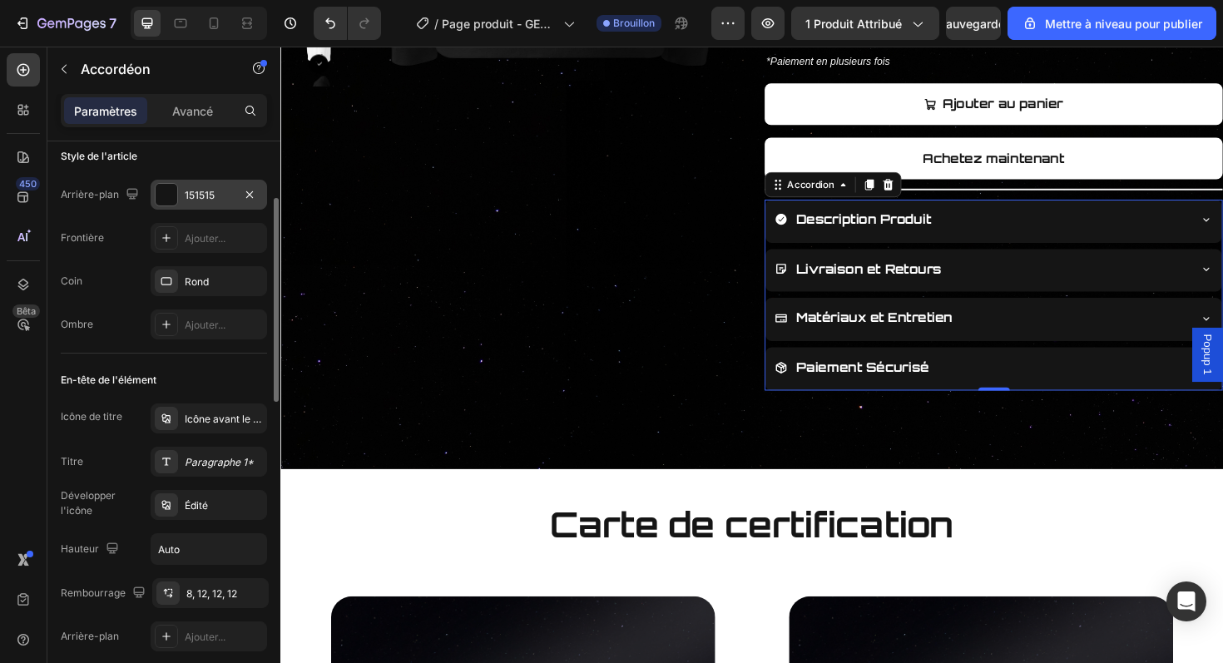
scroll to position [196, 0]
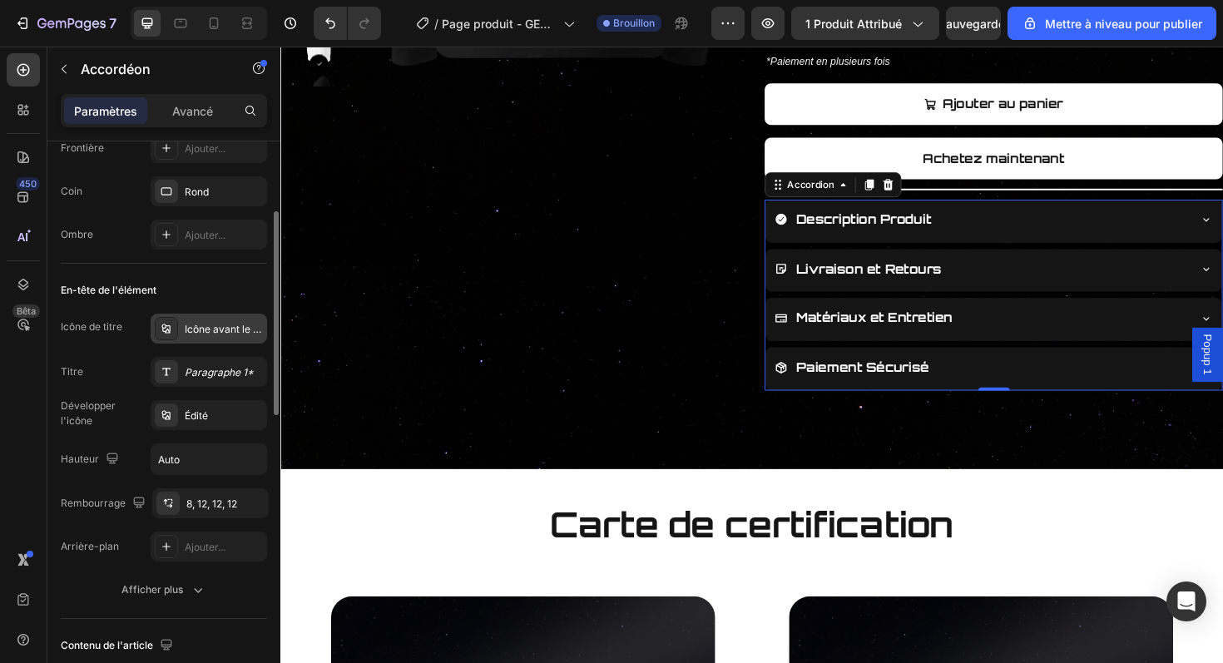
click at [224, 331] on font "Icône avant le texte" at bounding box center [231, 329] width 92 height 12
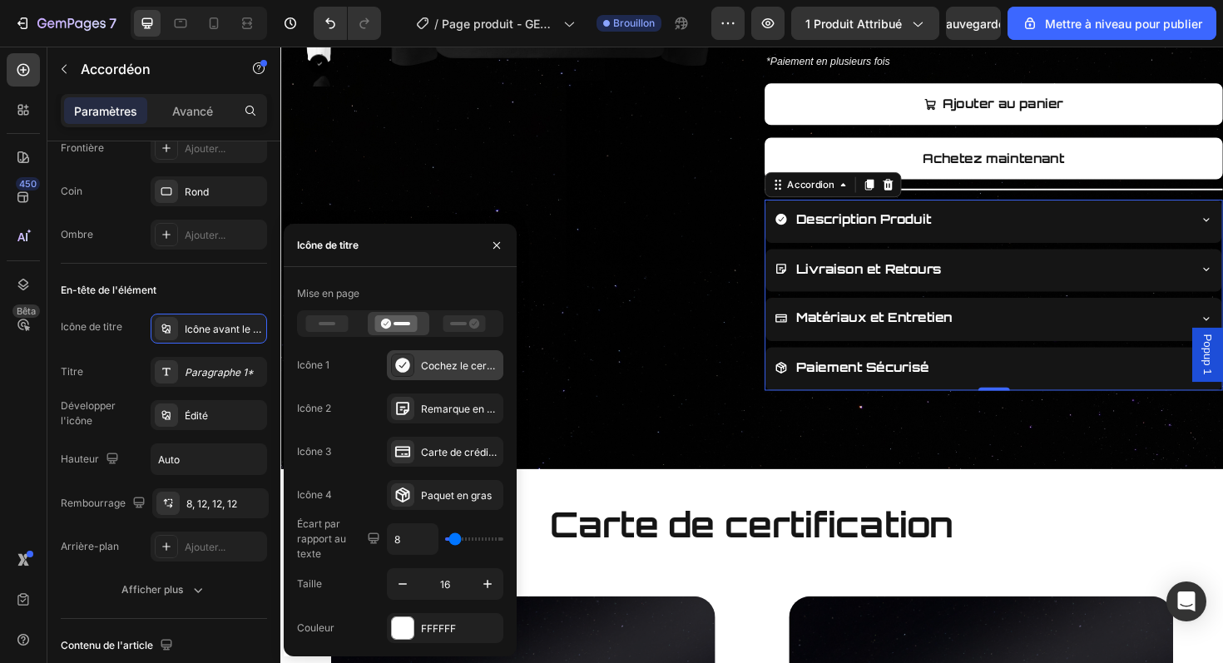
click at [400, 362] on icon at bounding box center [402, 365] width 14 height 14
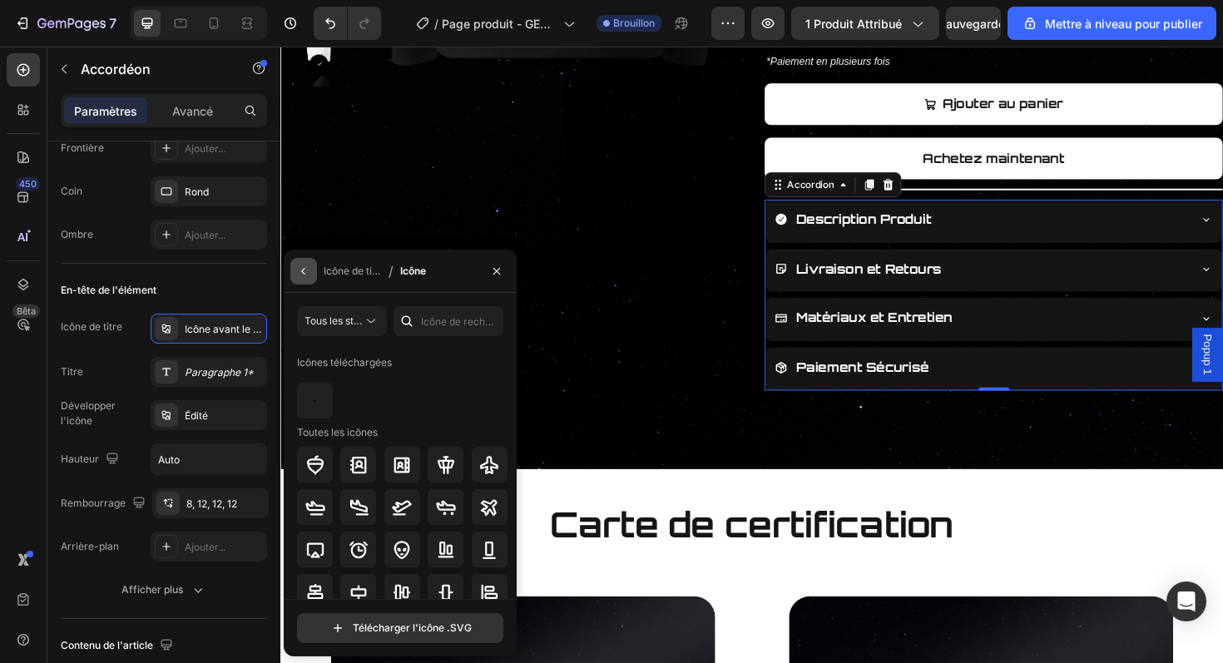
click at [308, 278] on button "button" at bounding box center [303, 271] width 27 height 27
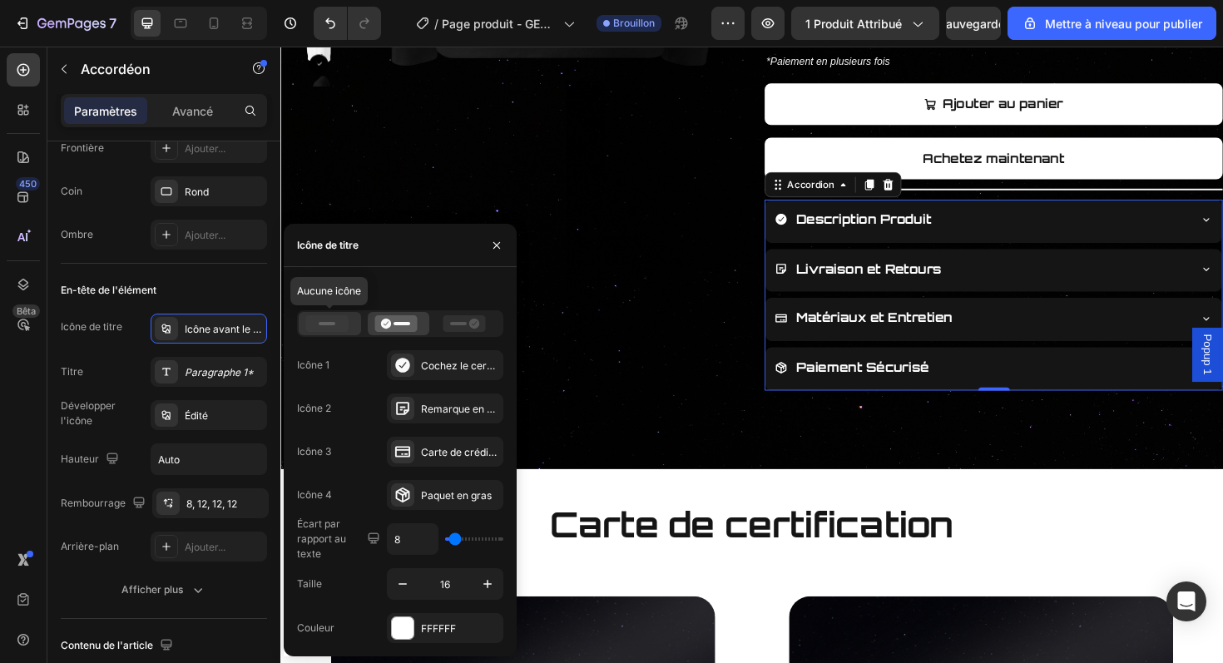
click at [341, 327] on icon at bounding box center [327, 323] width 42 height 17
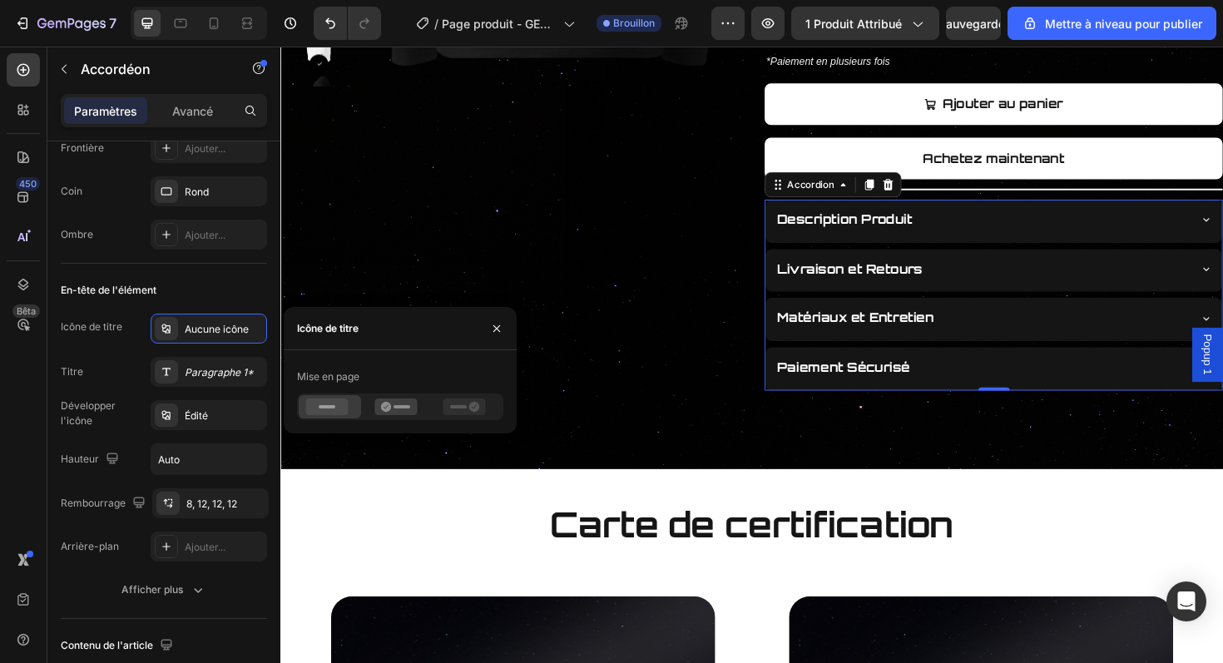
click at [1038, 248] on div "Description Produit" at bounding box center [1035, 232] width 483 height 46
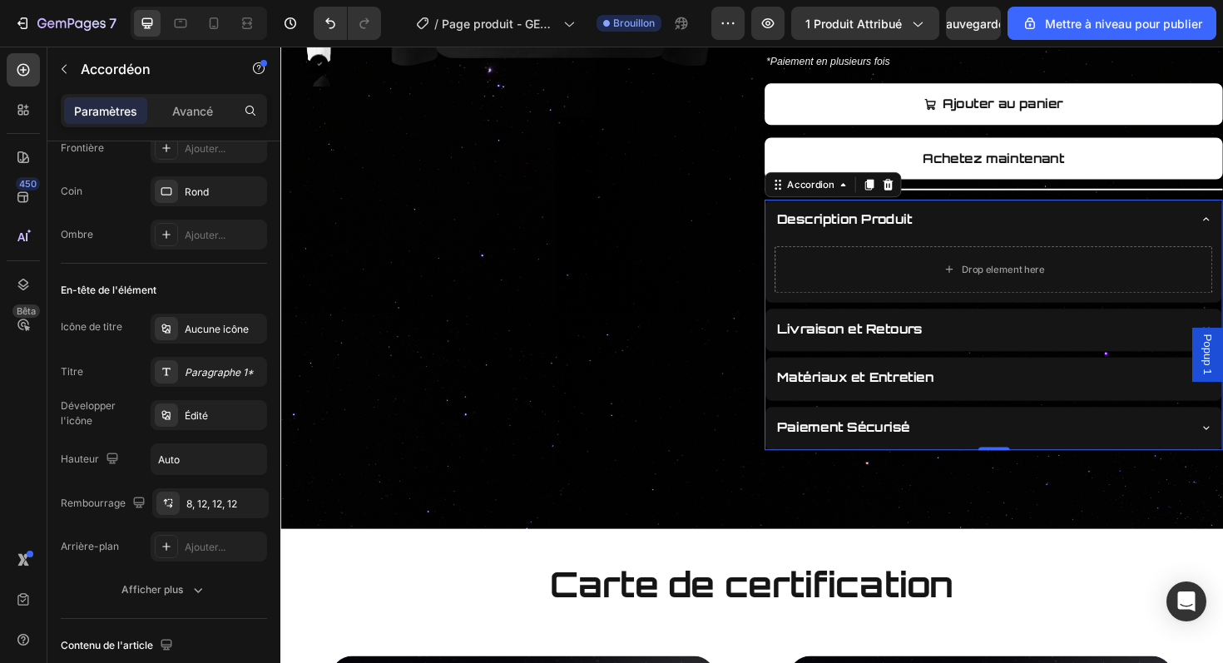
click at [1044, 240] on div "Description Produit" at bounding box center [1022, 230] width 437 height 29
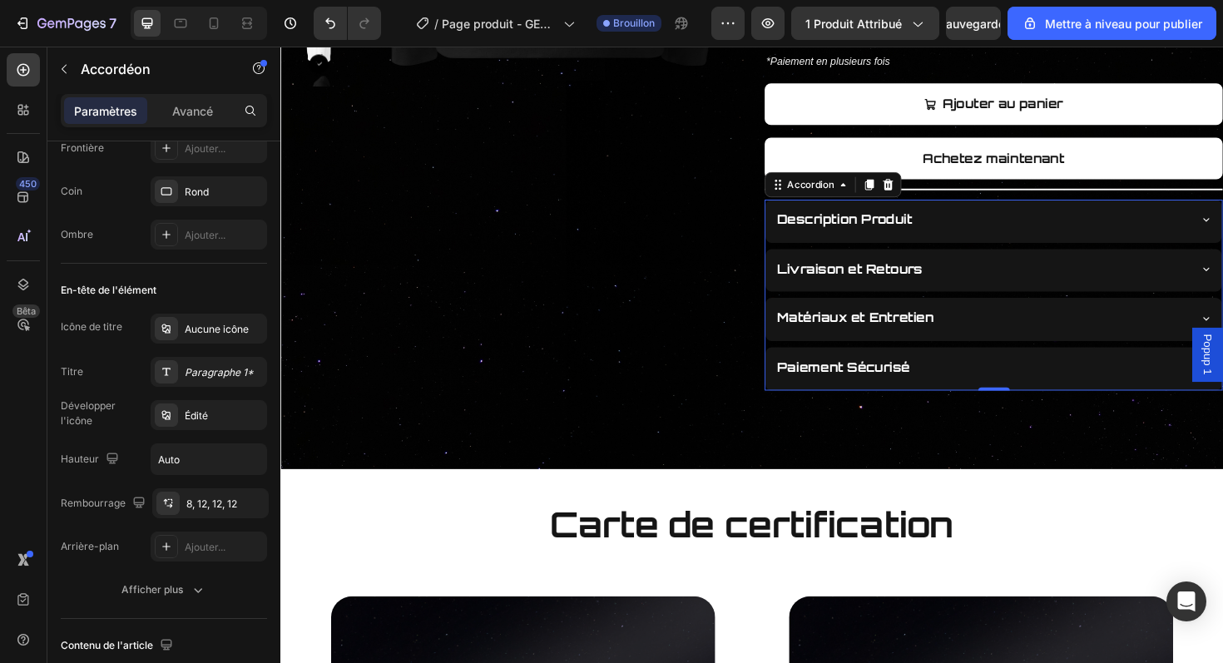
click at [991, 281] on div "Livraison et Retours" at bounding box center [1022, 282] width 437 height 29
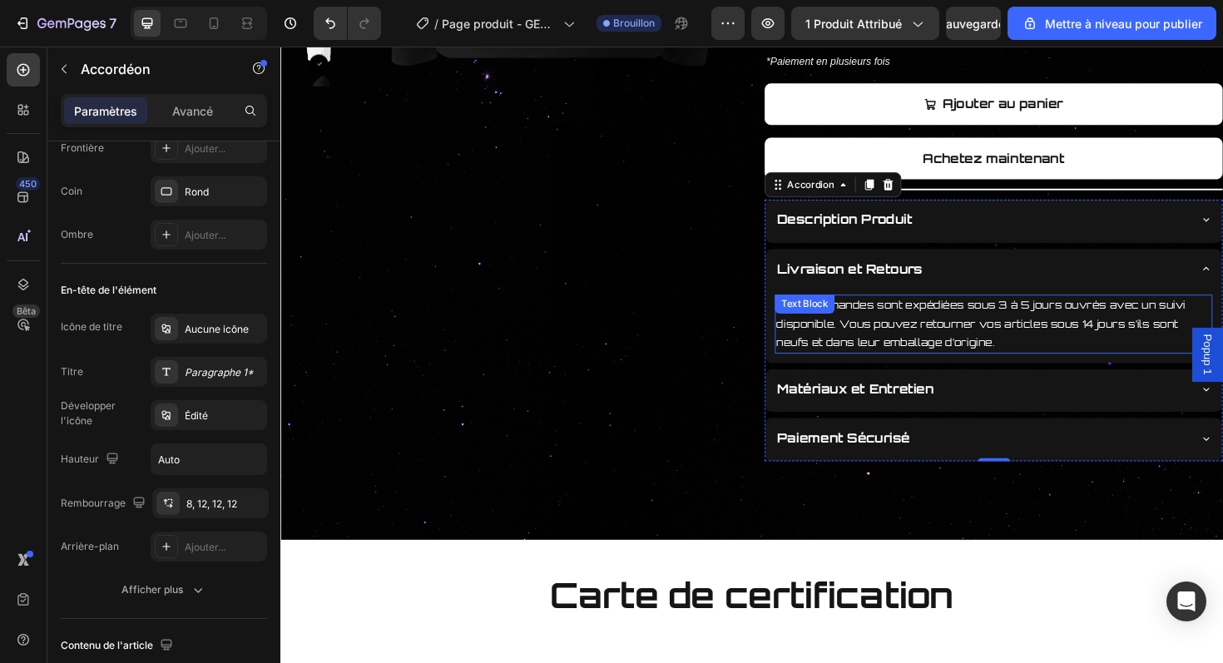
click at [950, 338] on p "Vos commandes sont expédiées sous 3 à 5 jours ouvrés avec un suivi disponible. …" at bounding box center [1036, 340] width 460 height 58
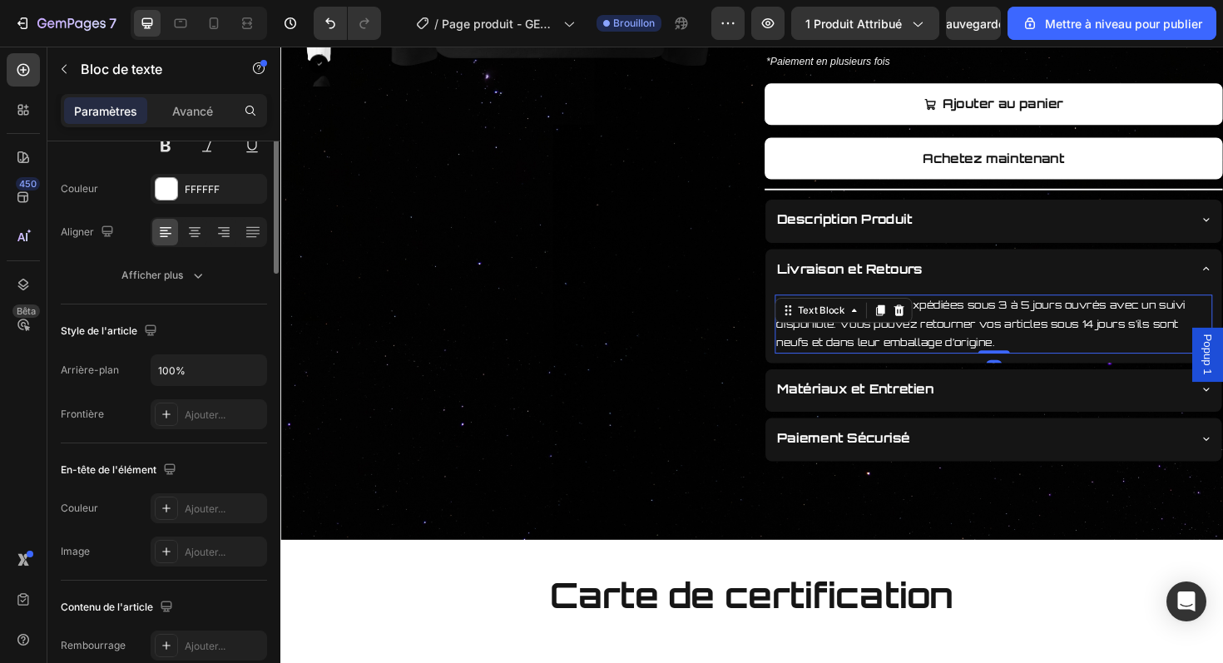
scroll to position [0, 0]
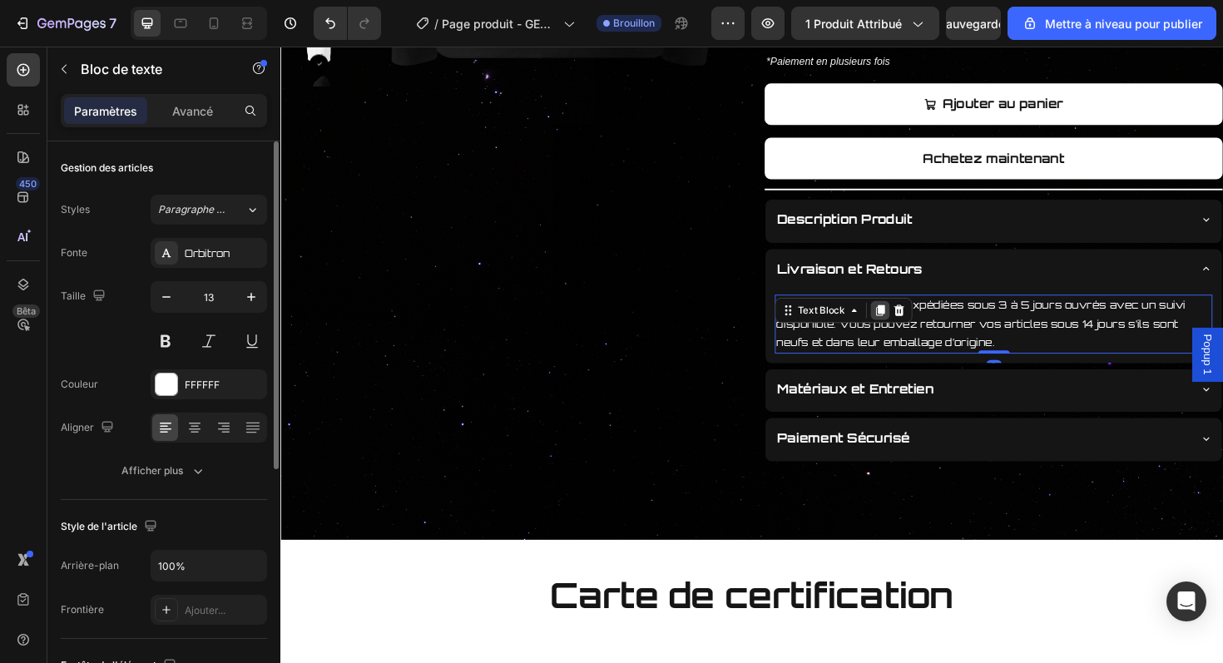
click at [914, 323] on icon at bounding box center [915, 327] width 9 height 12
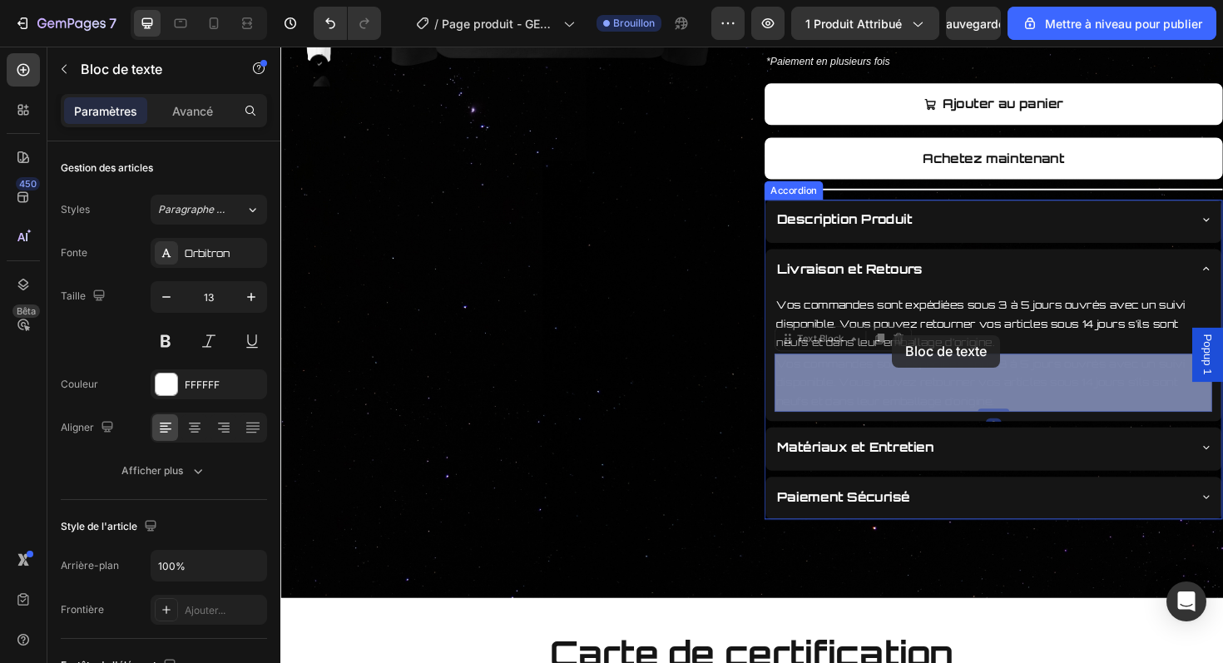
drag, startPoint x: 917, startPoint y: 400, endPoint x: 907, endPoint y: 396, distance: 10.8
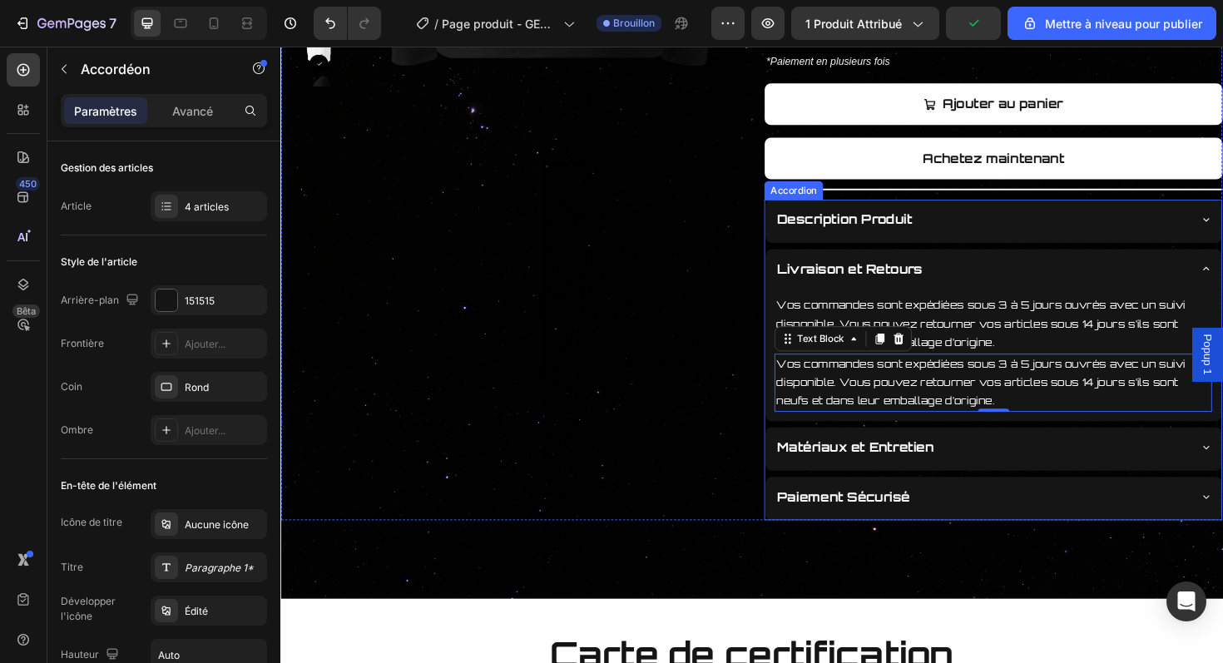
click at [1004, 243] on div "Description Produit" at bounding box center [1022, 230] width 437 height 29
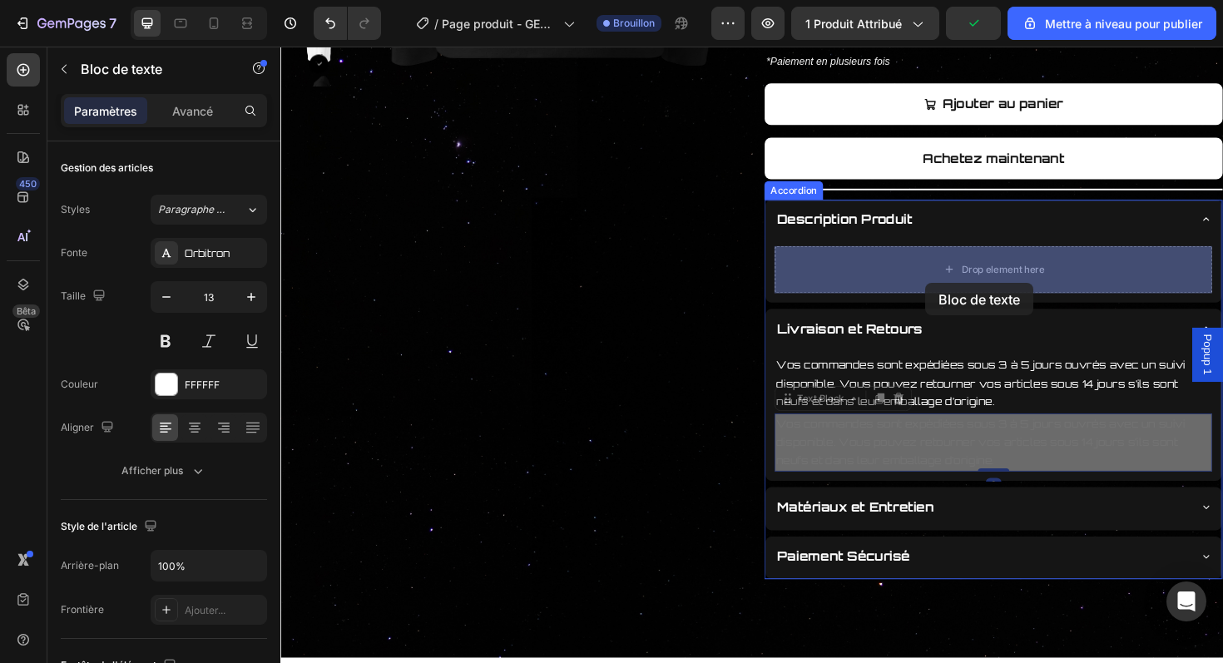
drag, startPoint x: 918, startPoint y: 481, endPoint x: 964, endPoint y: 296, distance: 190.3
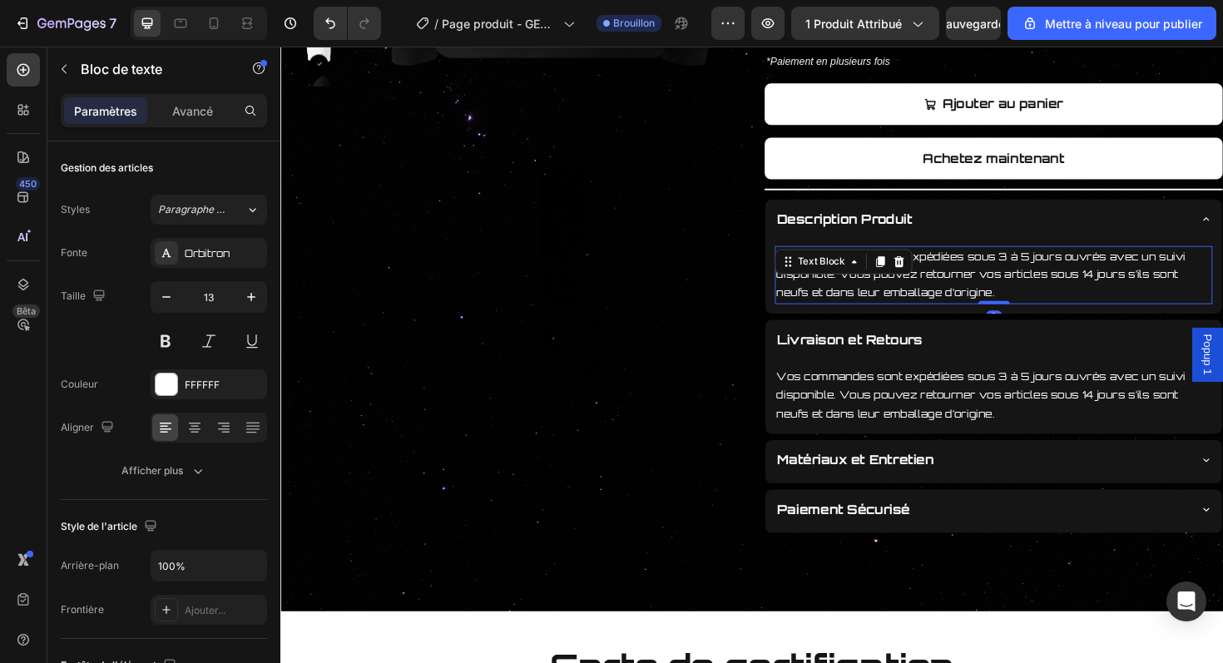
click at [1034, 286] on p "Vos commandes sont expédiées sous 3 à 5 jours ouvrés avec un suivi disponible. …" at bounding box center [1036, 289] width 460 height 58
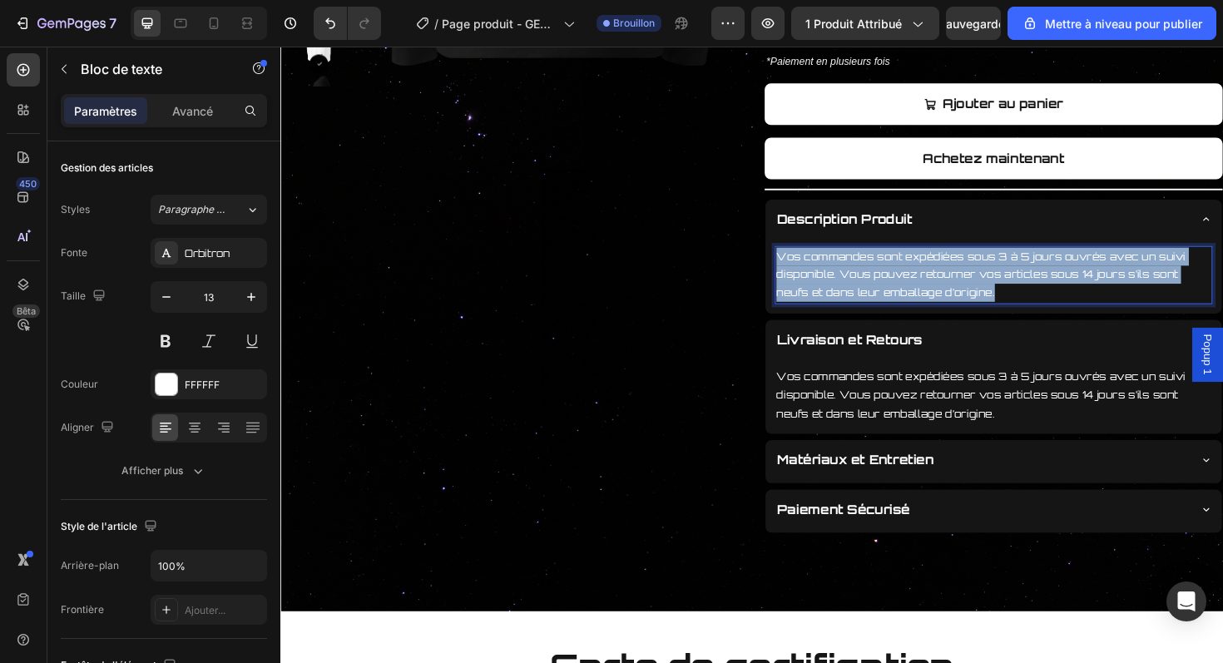
click at [1034, 286] on p "Vos commandes sont expédiées sous 3 à 5 jours ouvrés avec un suivi disponible. …" at bounding box center [1036, 289] width 460 height 58
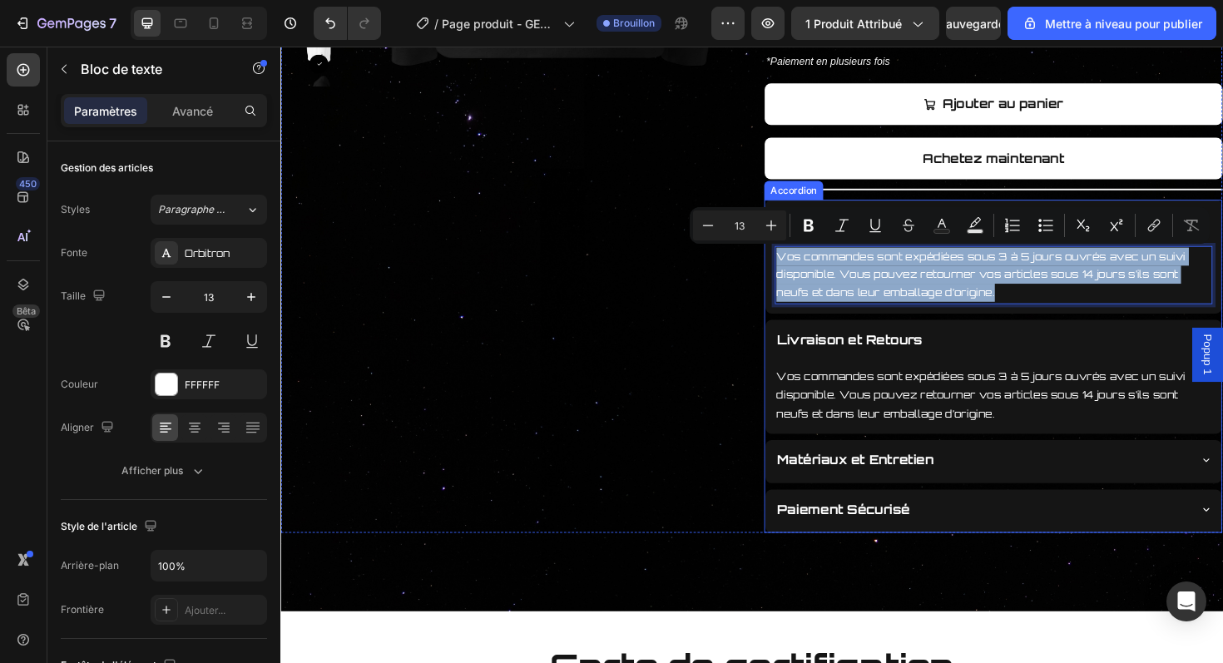
click at [996, 369] on div "Livraison et Retours" at bounding box center [1022, 357] width 437 height 29
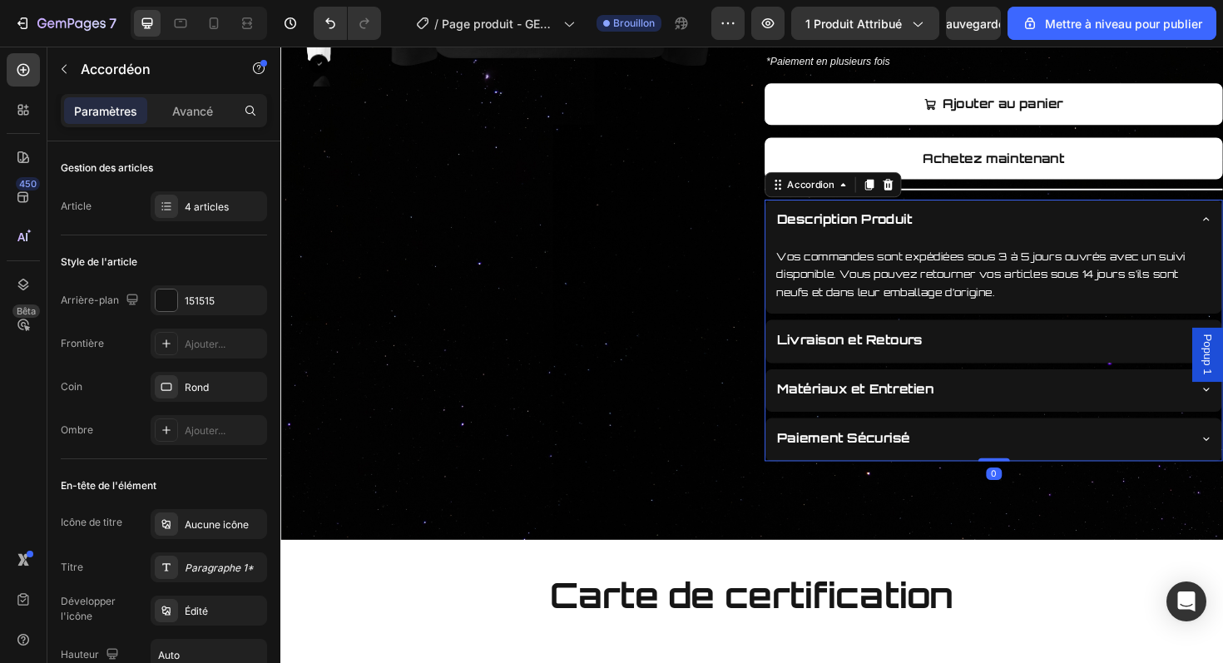
click at [985, 414] on div "Matériaux et Entretien" at bounding box center [1022, 409] width 437 height 29
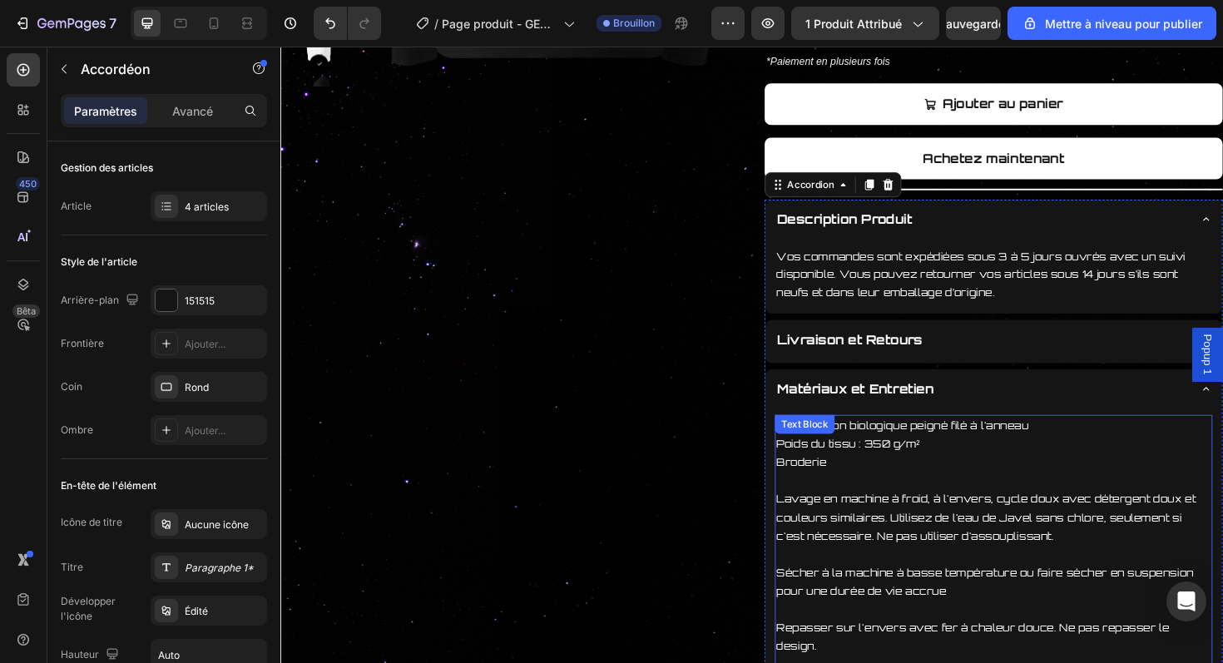
click at [871, 489] on p "Broderie" at bounding box center [1036, 487] width 460 height 19
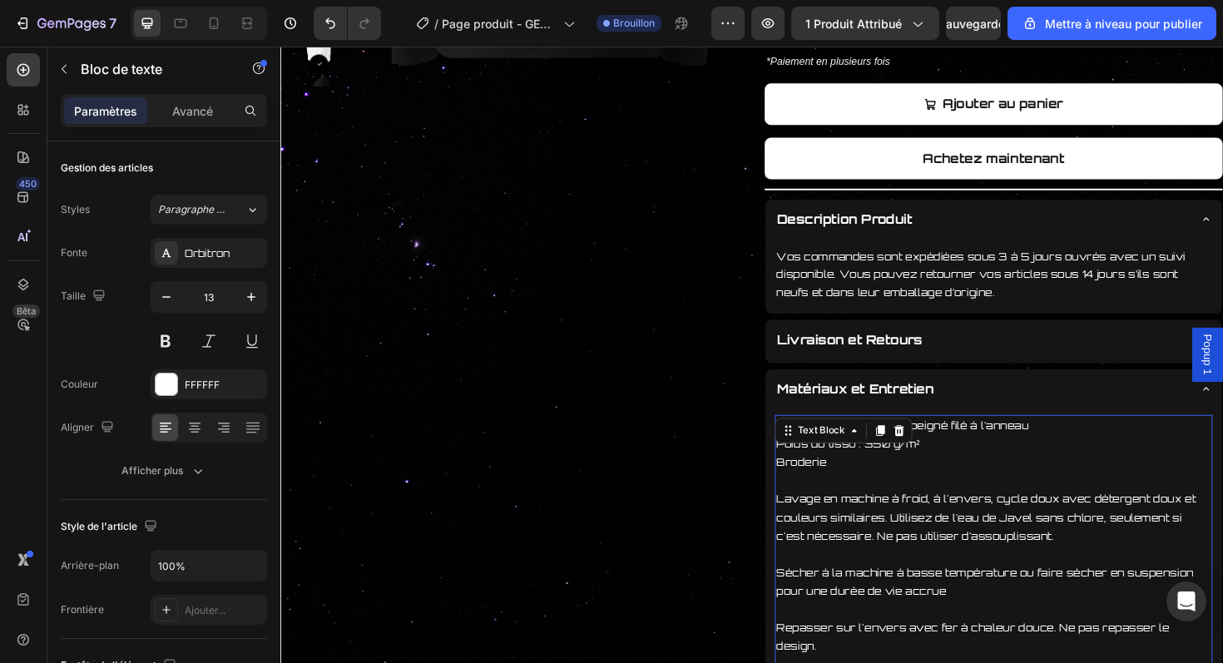
click at [871, 489] on p "Broderie" at bounding box center [1036, 487] width 460 height 19
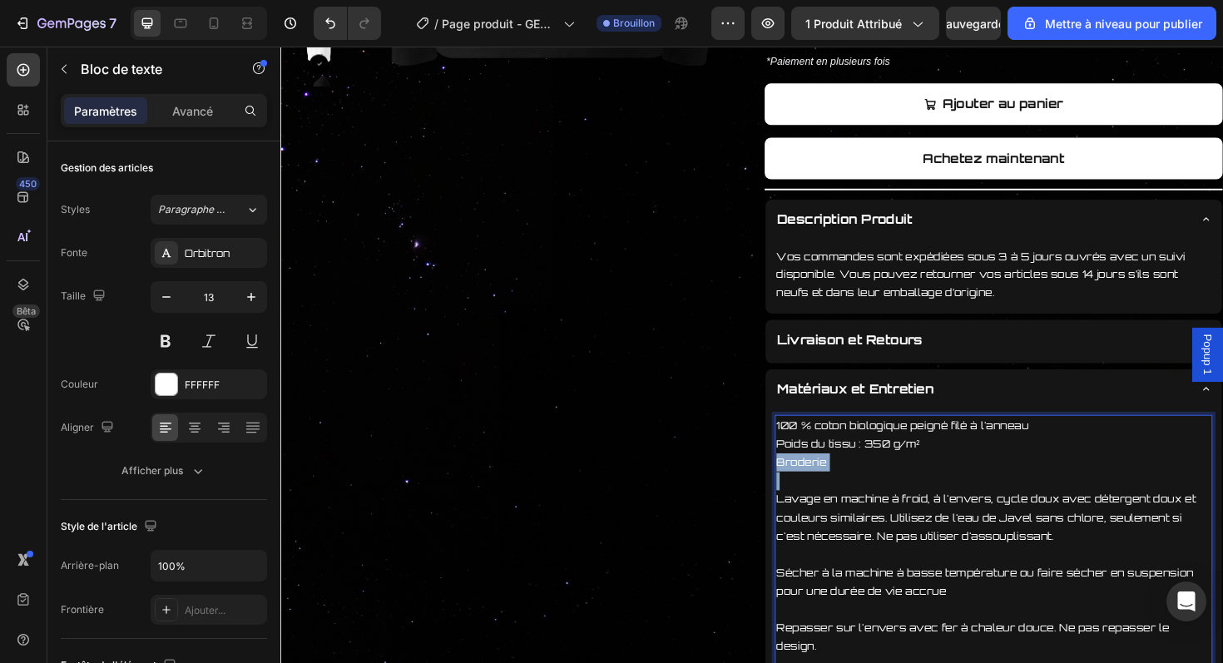
click at [871, 489] on p "Broderie" at bounding box center [1036, 487] width 460 height 19
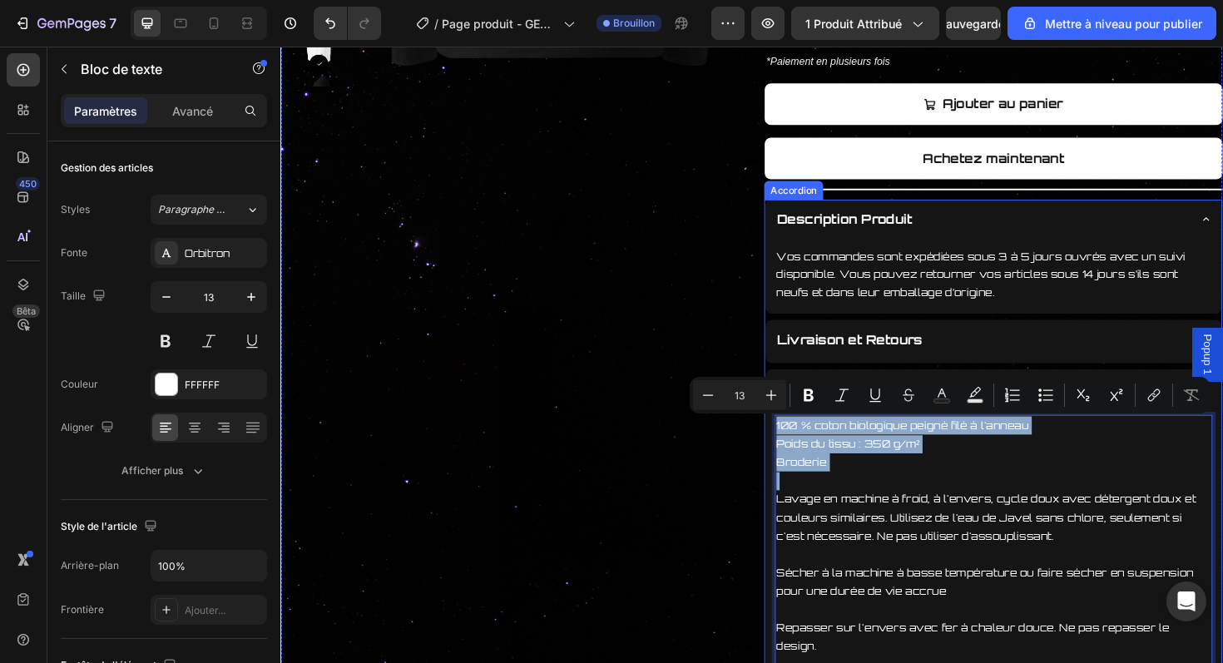
drag, startPoint x: 871, startPoint y: 489, endPoint x: 800, endPoint y: 449, distance: 82.0
click at [800, 449] on div "100 % coton biologique peigné filé à l'anneau Poids du tissu : 350 g/m² Broderi…" at bounding box center [1035, 588] width 483 height 309
copy div "100 % coton biologique peigné filé à l'anneau Poids du tissu : 350 g/m² Broderie"
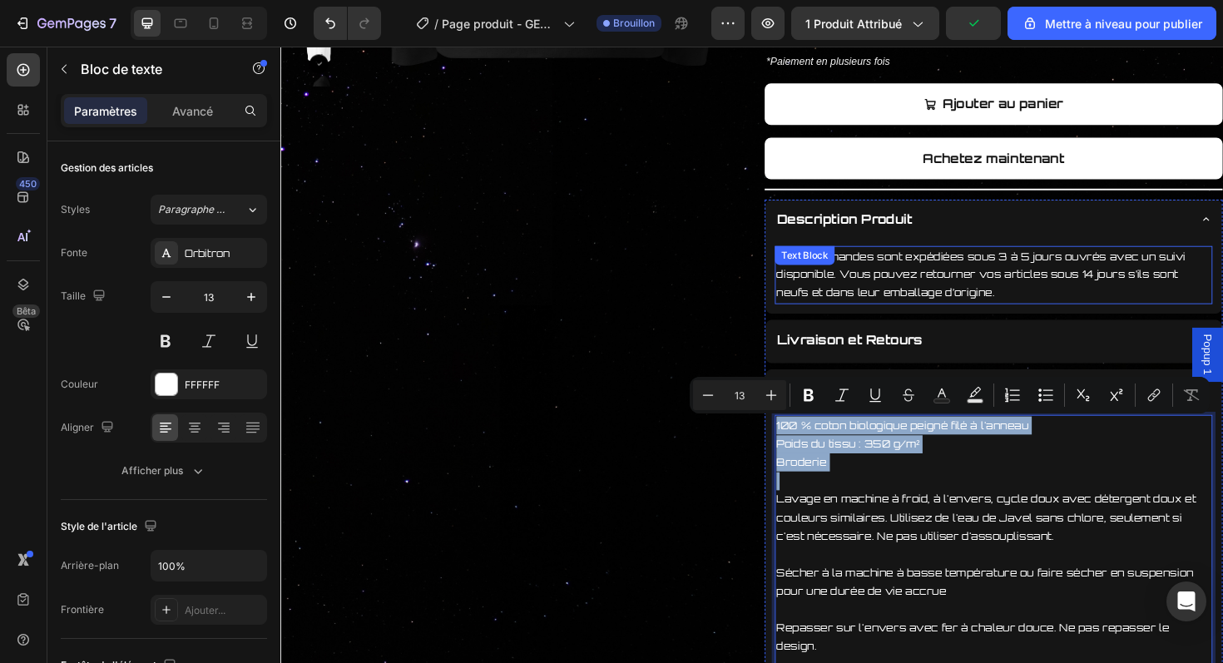
click at [1036, 286] on p "Vos commandes sont expédiées sous 3 à 5 jours ouvrés avec un suivi disponible. …" at bounding box center [1036, 289] width 460 height 58
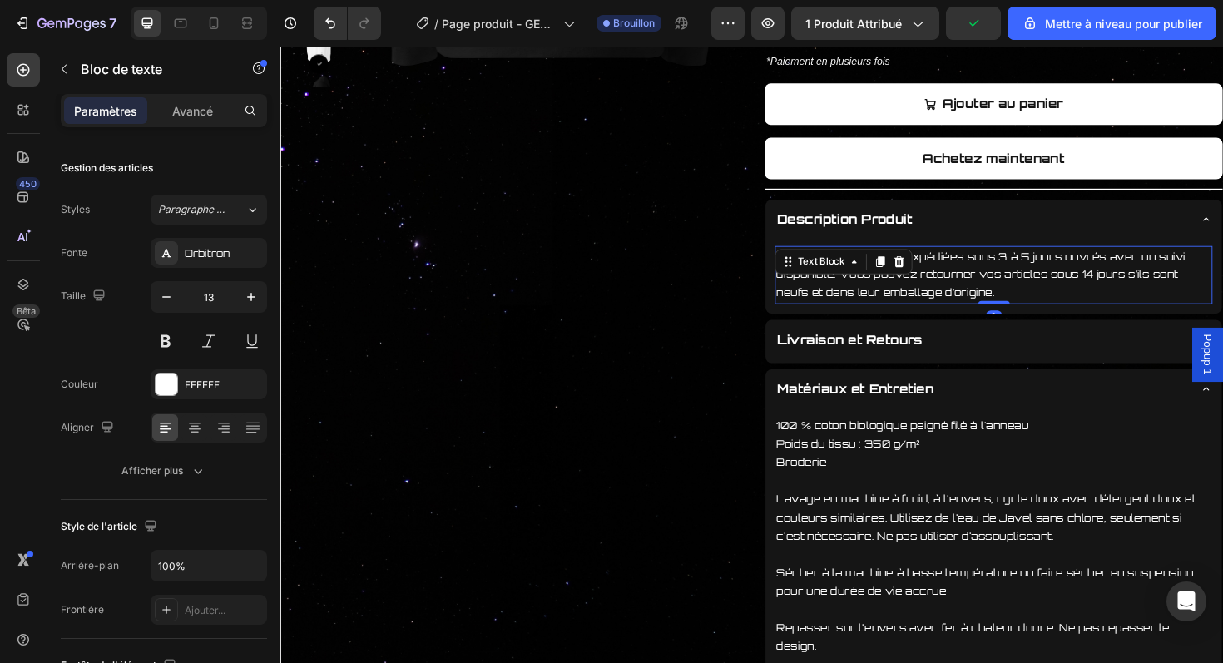
click at [1036, 286] on p "Vos commandes sont expédiées sous 3 à 5 jours ouvrés avec un suivi disponible. …" at bounding box center [1036, 289] width 460 height 58
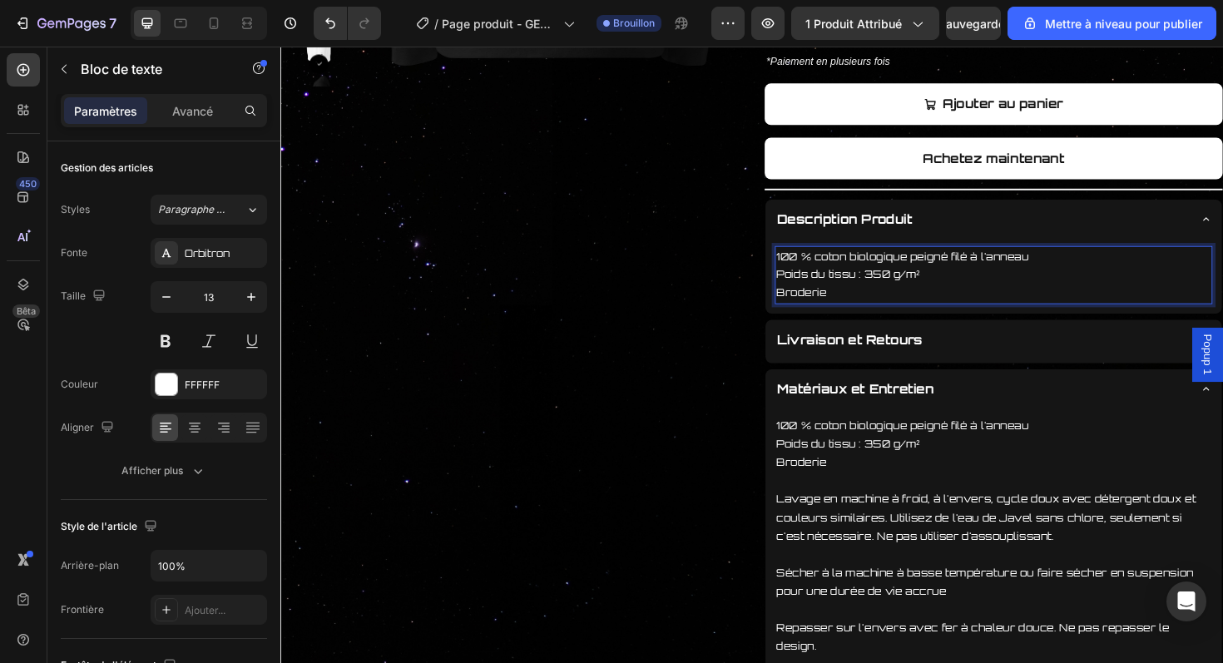
click at [888, 310] on p "Broderie" at bounding box center [1036, 307] width 460 height 19
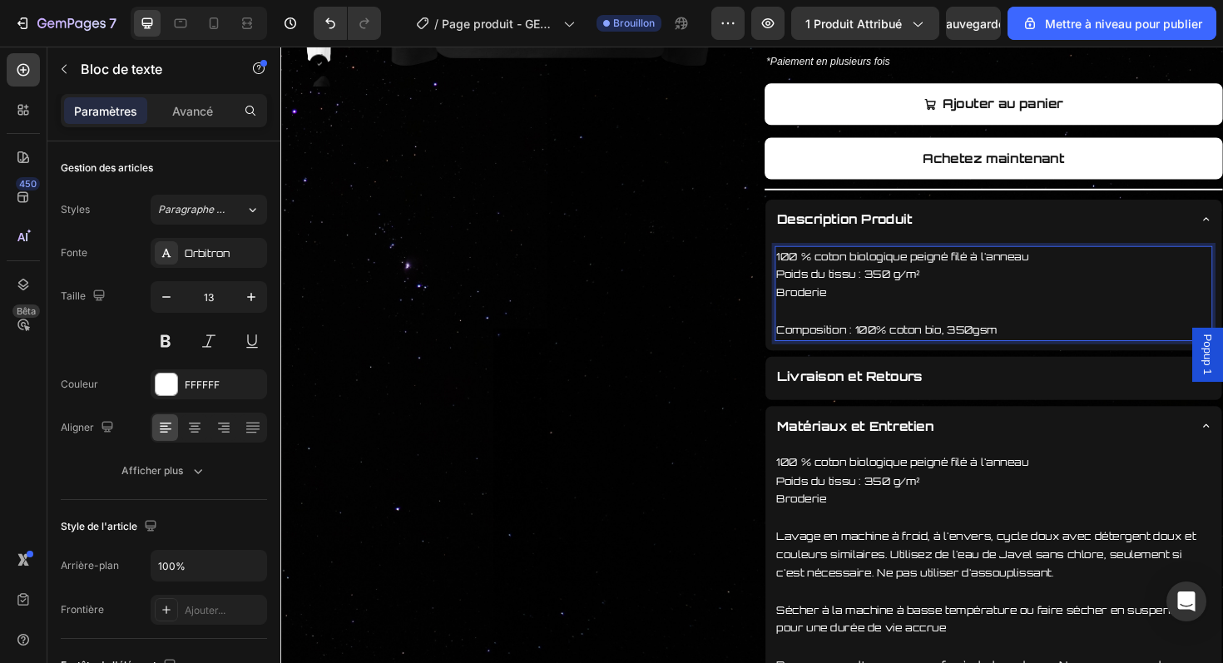
click at [955, 293] on p "Poids du tissu : 350 g/m²" at bounding box center [1036, 288] width 460 height 19
click at [808, 312] on p "Broderie" at bounding box center [1036, 307] width 460 height 19
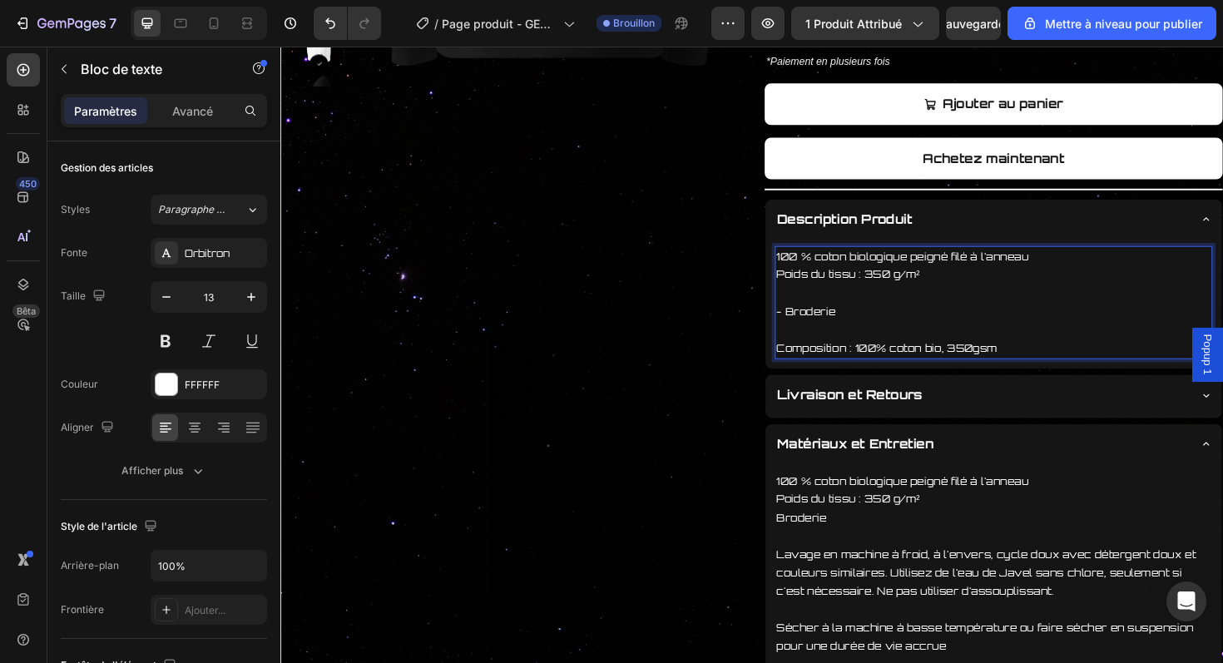
click at [807, 291] on p "Poids du tissu : 350 g/m²" at bounding box center [1036, 288] width 460 height 19
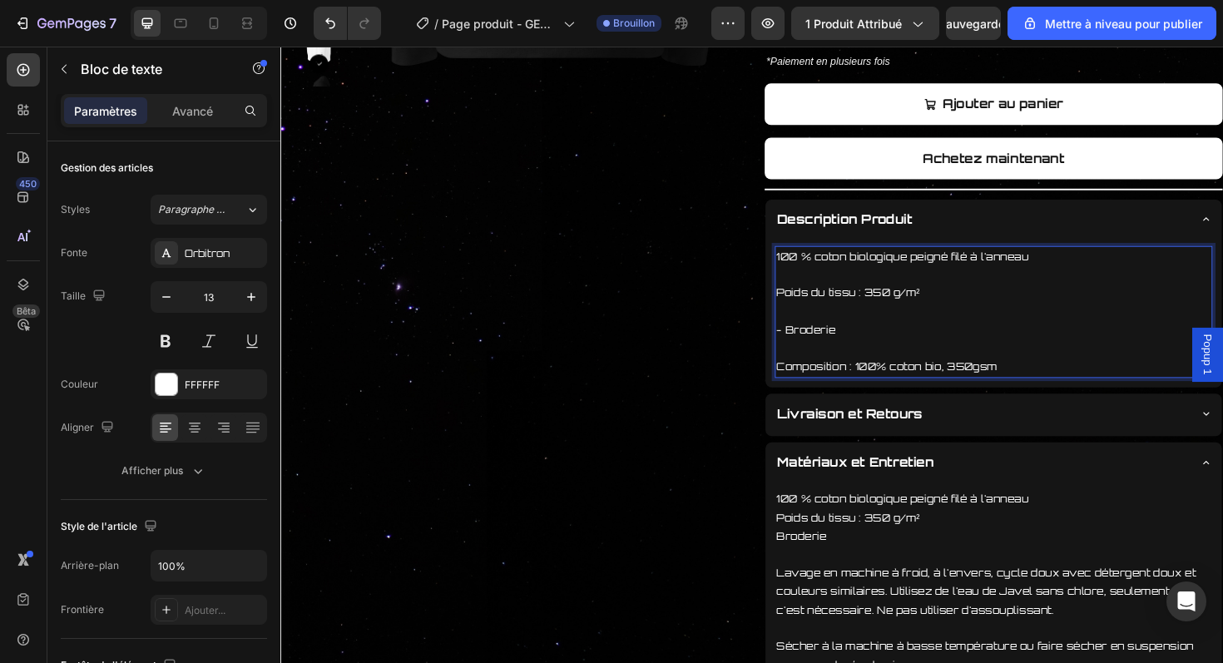
click at [821, 321] on p "Rich Text Editor. Editing area: main" at bounding box center [1036, 327] width 460 height 19
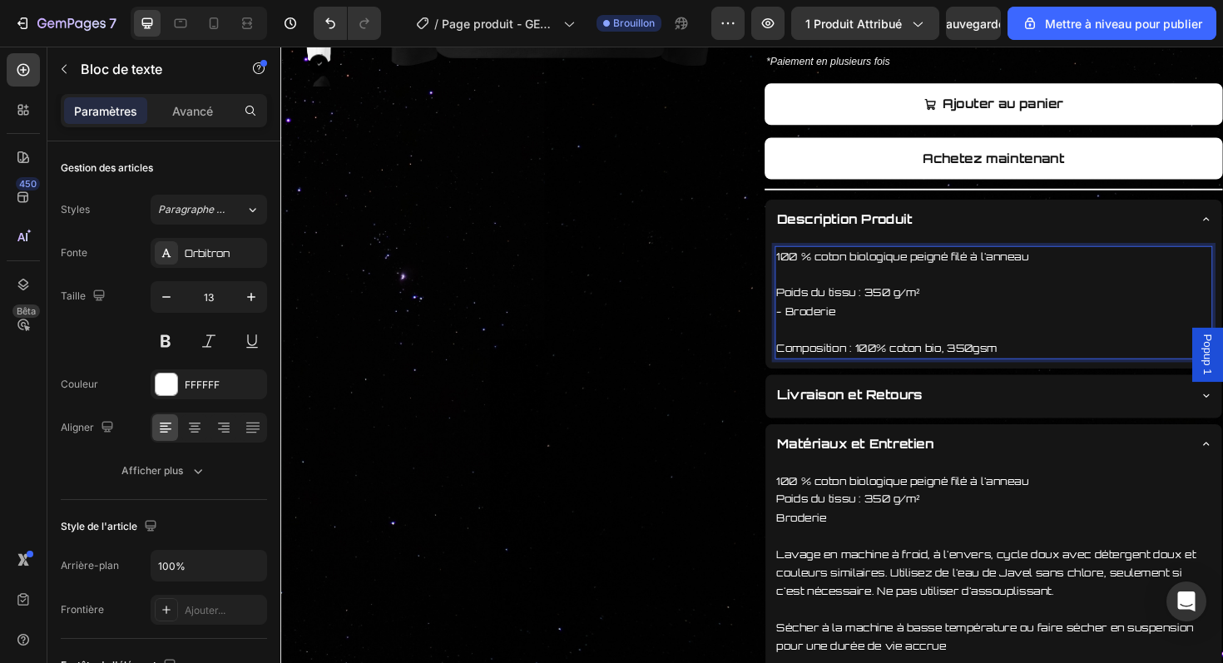
click at [808, 311] on p "Poids du tissu : 350 g/m²" at bounding box center [1036, 307] width 460 height 19
click at [928, 310] on p "Poids du tissu : 350 g/m²" at bounding box center [1036, 307] width 460 height 19
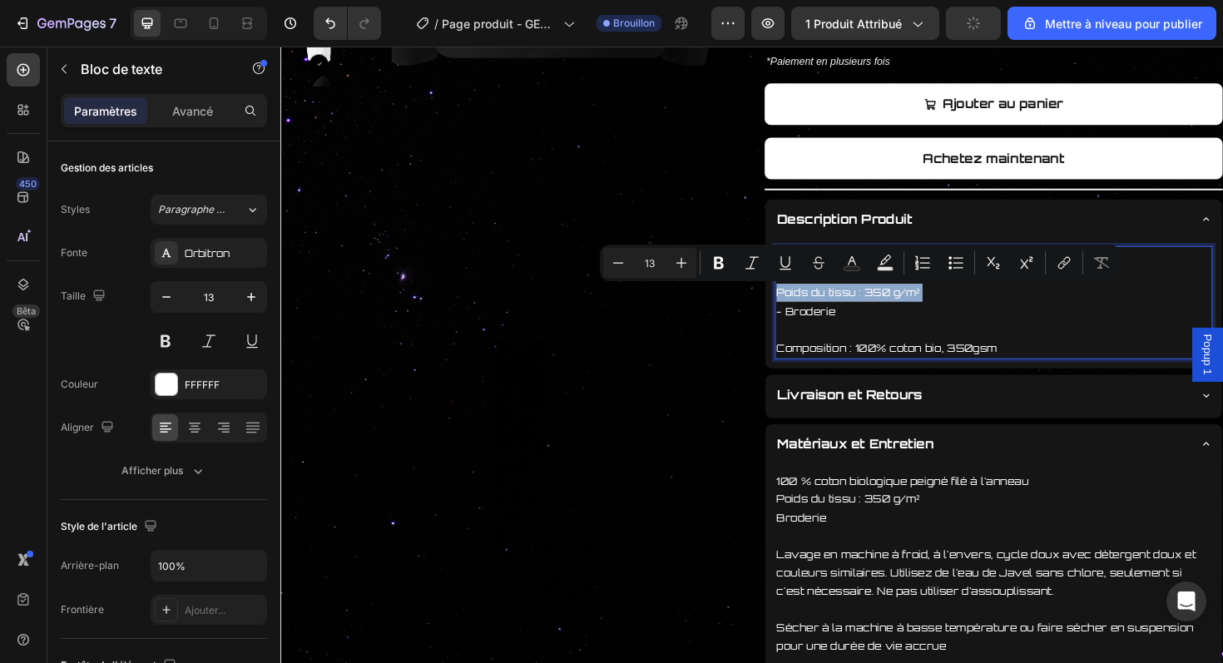
copy p "Poids du tissu : 350 g/m²"
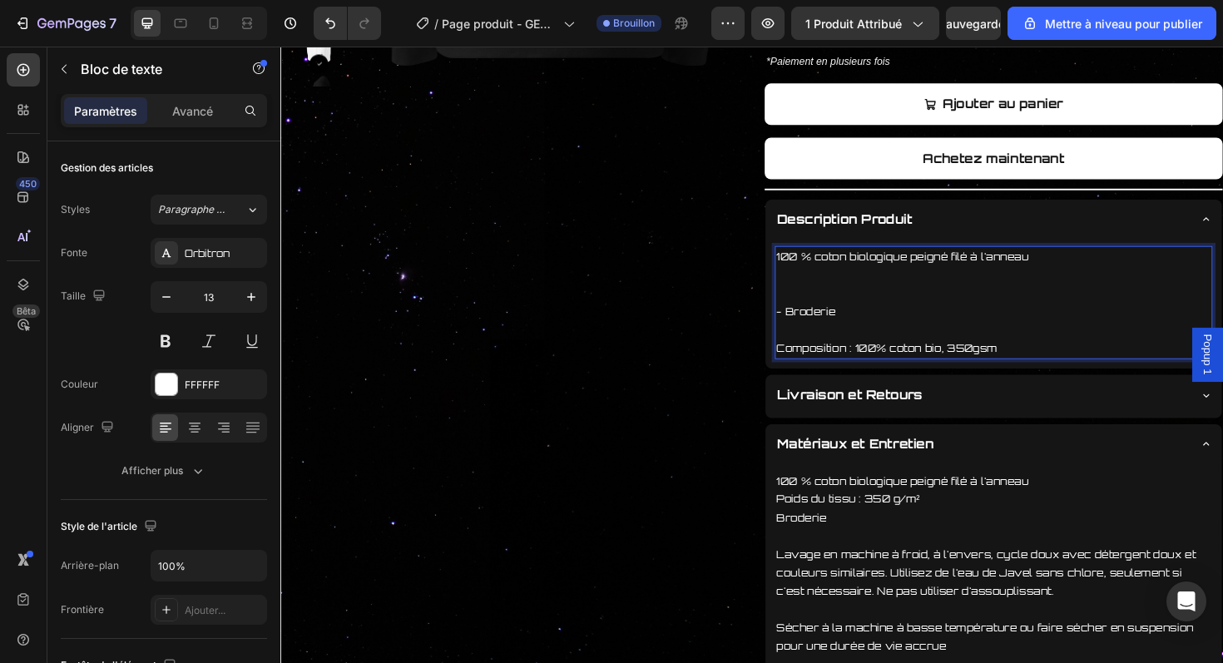
click at [984, 366] on p "Composition : 100% coton bio, 350gsm" at bounding box center [1036, 366] width 460 height 19
click at [1009, 364] on p "Composition : 100% coton bio, 350gsm" at bounding box center [1036, 366] width 460 height 19
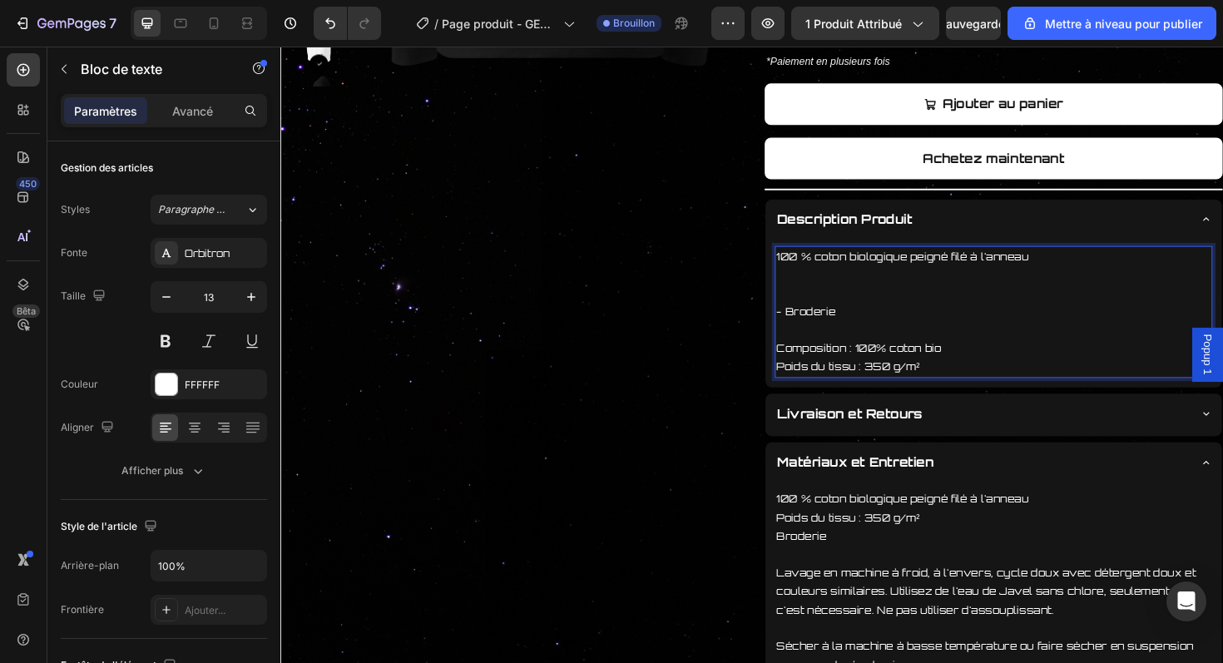
click at [836, 315] on p "Rich Text Editor. Editing area: main" at bounding box center [1036, 307] width 460 height 19
click at [954, 276] on p "100 % coton biologique peigné filé à l'anneau" at bounding box center [1036, 269] width 460 height 19
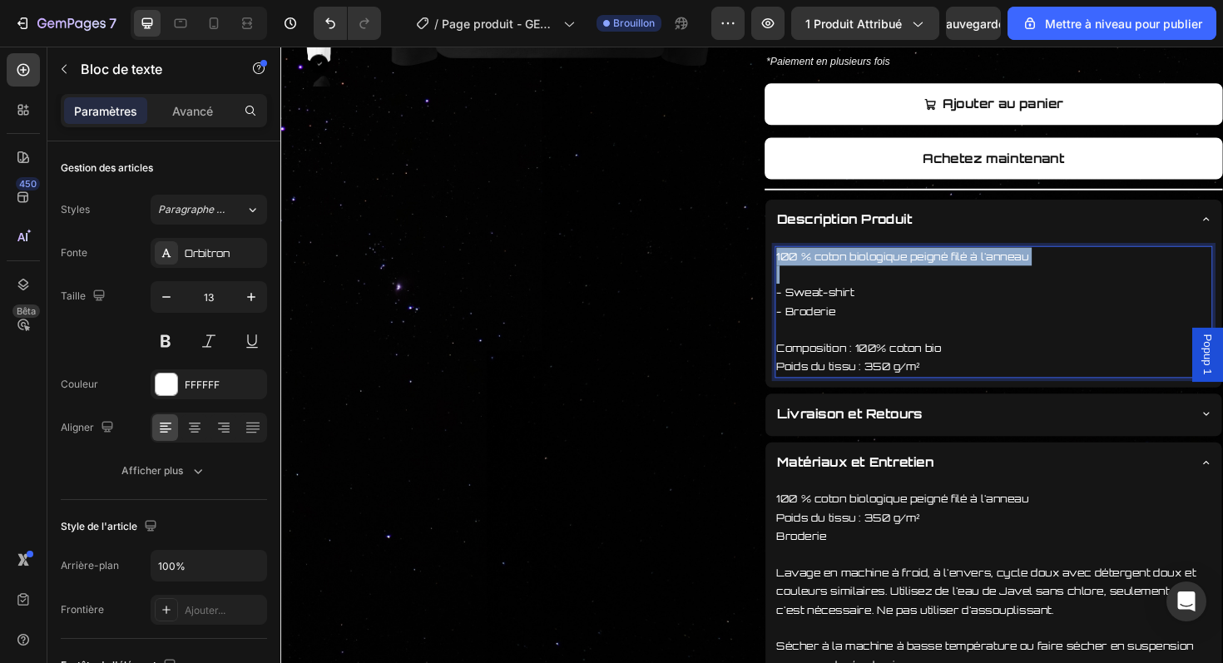
click at [954, 276] on p "100 % coton biologique peigné filé à l'anneau" at bounding box center [1036, 269] width 460 height 19
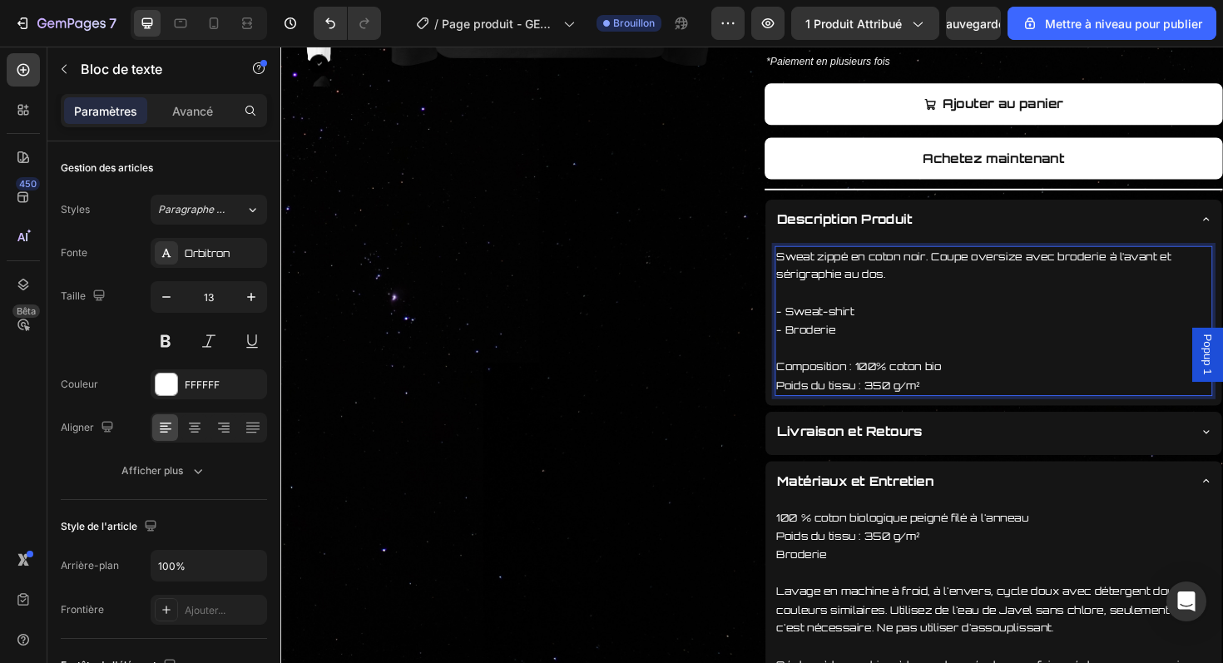
click at [849, 277] on p "Sweat zippé en coton noir. Coupe oversize avec broderie à l’avant et sérigraphi…" at bounding box center [1036, 279] width 460 height 39
click at [895, 272] on p "Sweat-shirt zippé en coton noir. Coupe oversize avec broderie à l’avant et séri…" at bounding box center [1036, 279] width 460 height 39
click at [936, 277] on p "Sweat-shirt en coton noir. Coupe oversize avec broderie à l’avant et sérigraphi…" at bounding box center [1036, 279] width 460 height 39
click at [1052, 272] on p "Sweat-shirt en coton bio noir. Coupe oversize avec broderie à l’avant et sérigr…" at bounding box center [1036, 279] width 460 height 39
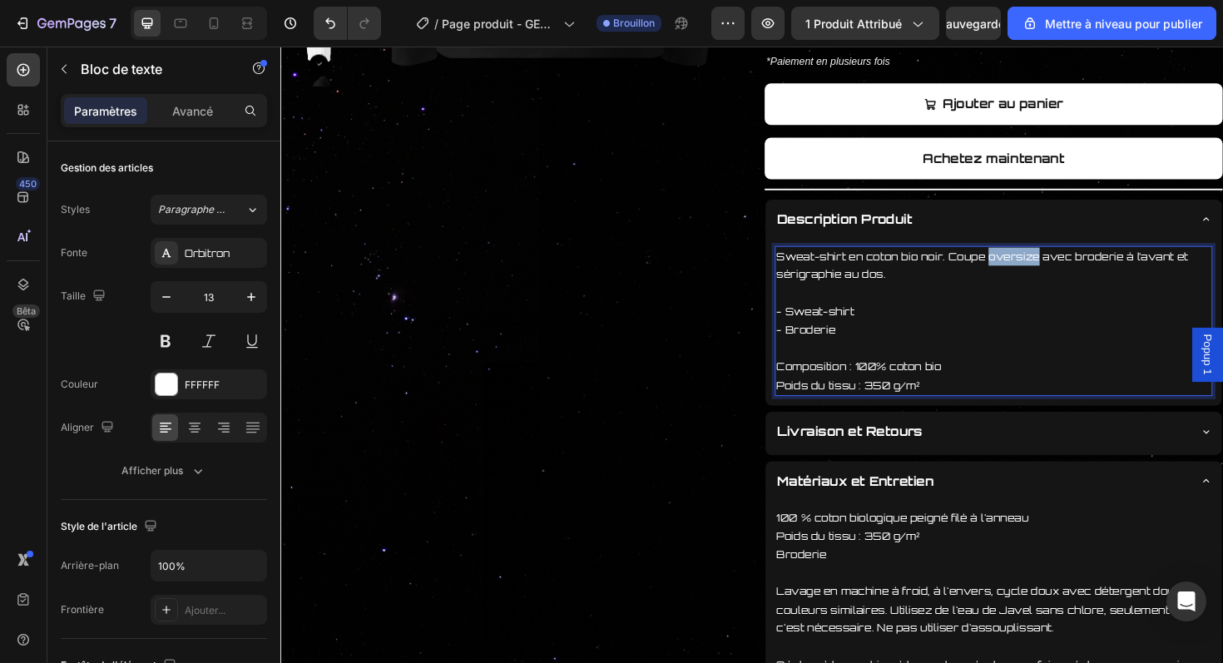
click at [1052, 272] on p "Sweat-shirt en coton bio noir. Coupe oversize avec broderie à l’avant et sérigr…" at bounding box center [1036, 279] width 460 height 39
click at [841, 291] on p "Sweat-shirt en coton bio noir. Coupe large avec broderie à l’avant et sérigraph…" at bounding box center [1036, 279] width 460 height 39
click at [1214, 275] on p "Sweat-shirt en coton bio noir. Coupe large avec broderie à l’avant et impressio…" at bounding box center [1036, 279] width 460 height 39
click at [1074, 281] on p "Sweat-shirt en coton bio noir. Coupe large avec broderie à l’avant et impressio…" at bounding box center [1036, 279] width 460 height 39
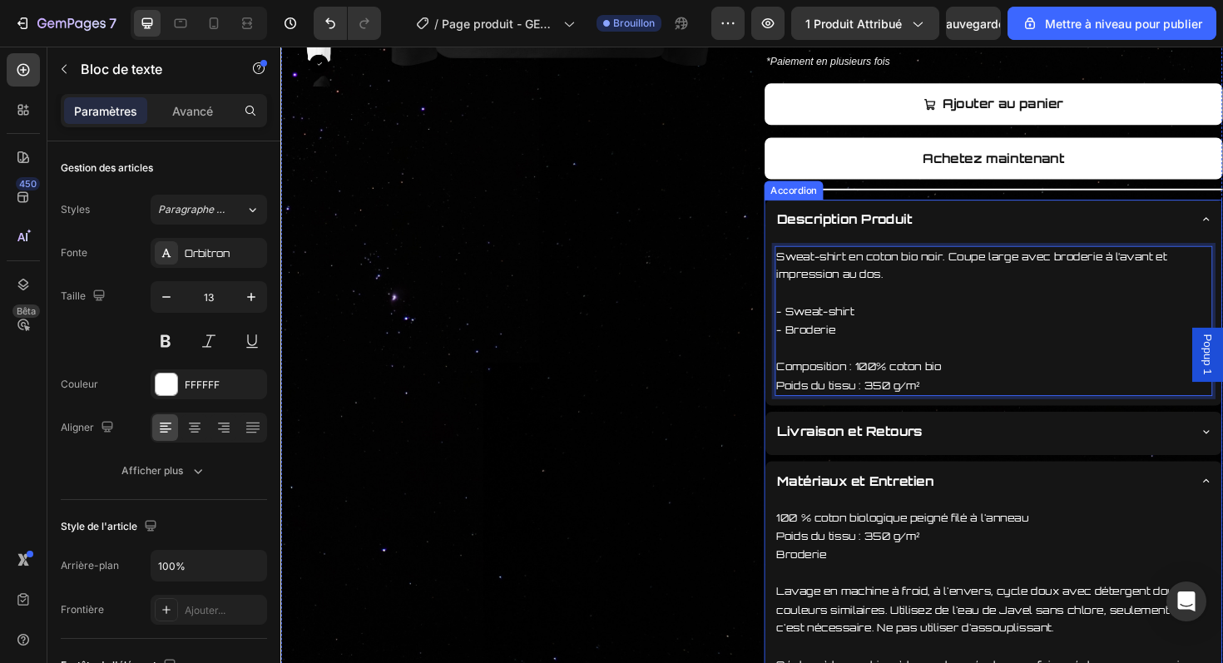
click at [1026, 241] on div "Description Produit" at bounding box center [1022, 230] width 437 height 29
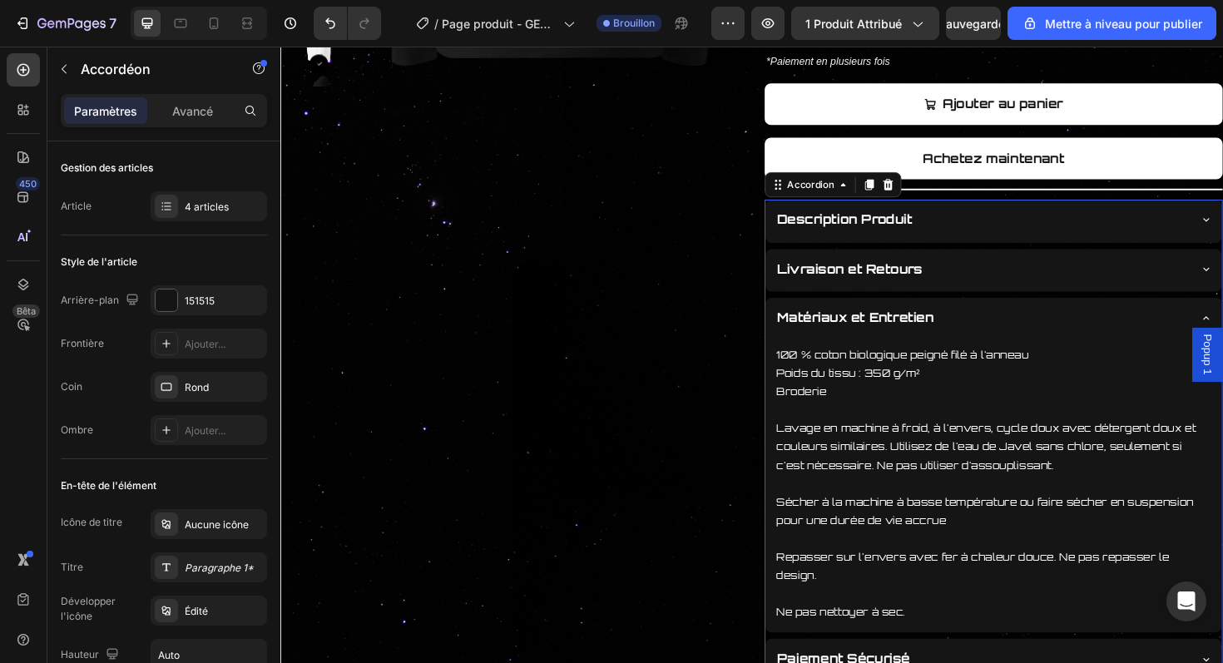
click at [1009, 294] on div "Livraison et Retours" at bounding box center [1022, 282] width 437 height 29
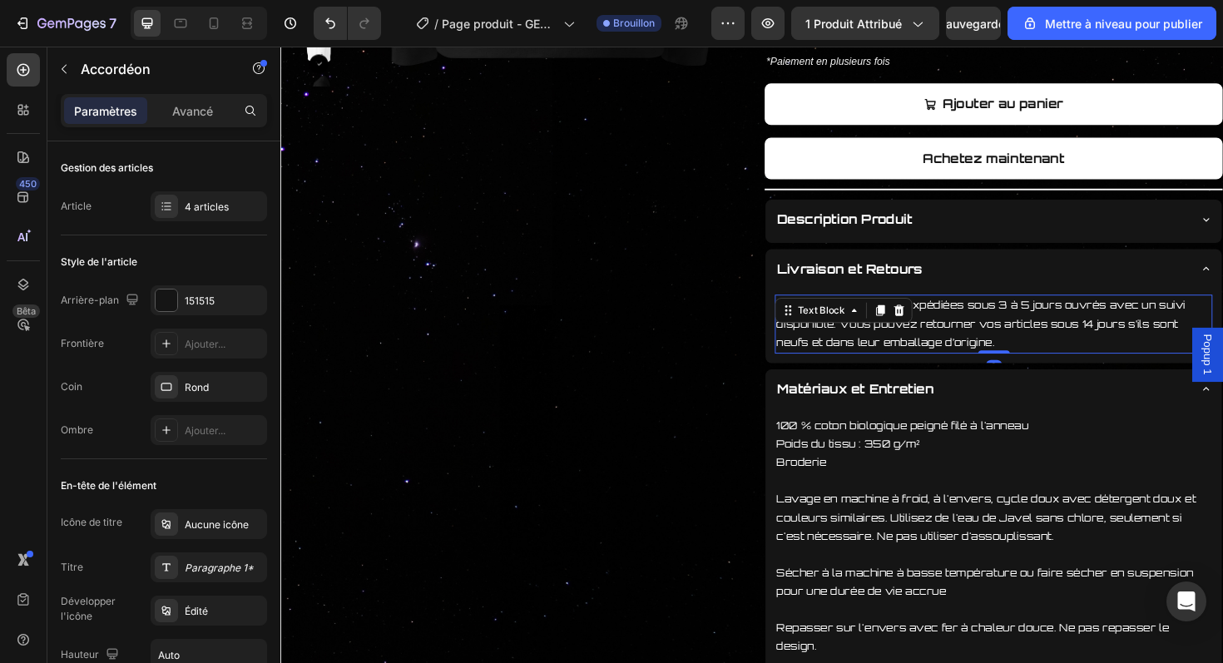
click at [915, 328] on div "Vos commandes sont expédiées sous 3 à 5 jours ouvrés avec un suivi disponible. …" at bounding box center [1036, 341] width 464 height 62
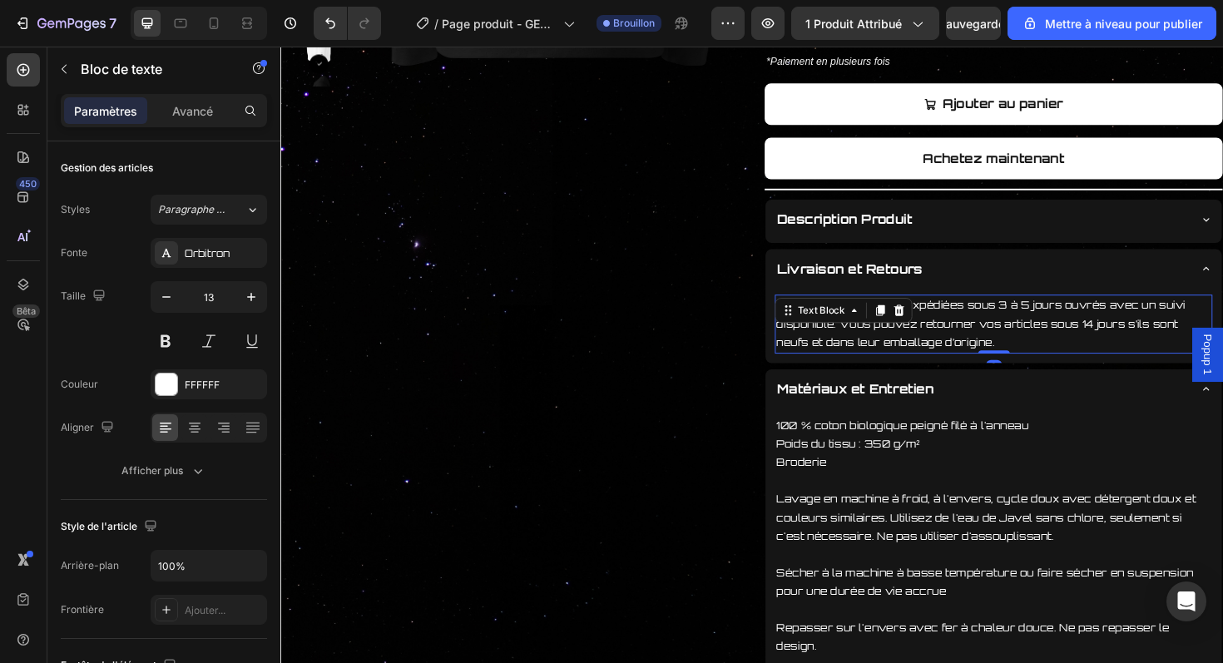
click at [995, 361] on p "Vos commandes sont expédiées sous 3 à 5 jours ouvrés avec un suivi disponible. …" at bounding box center [1036, 340] width 460 height 58
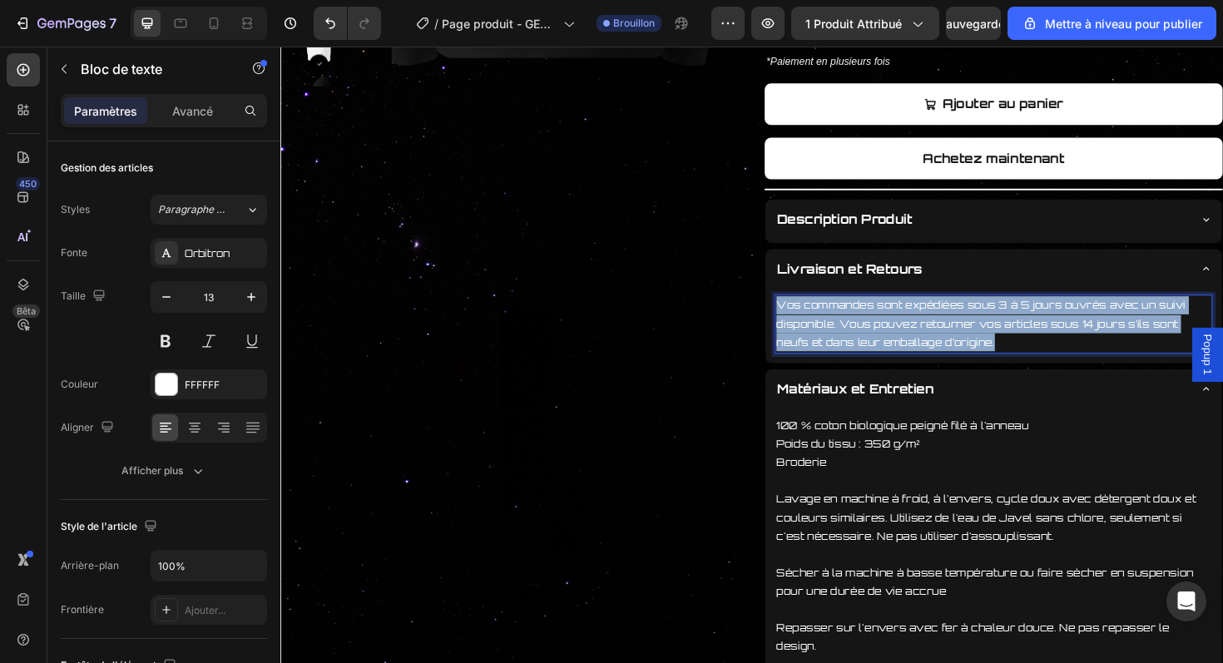
click at [995, 361] on p "Vos commandes sont expédiées sous 3 à 5 jours ouvrés avec un suivi disponible. …" at bounding box center [1036, 340] width 460 height 58
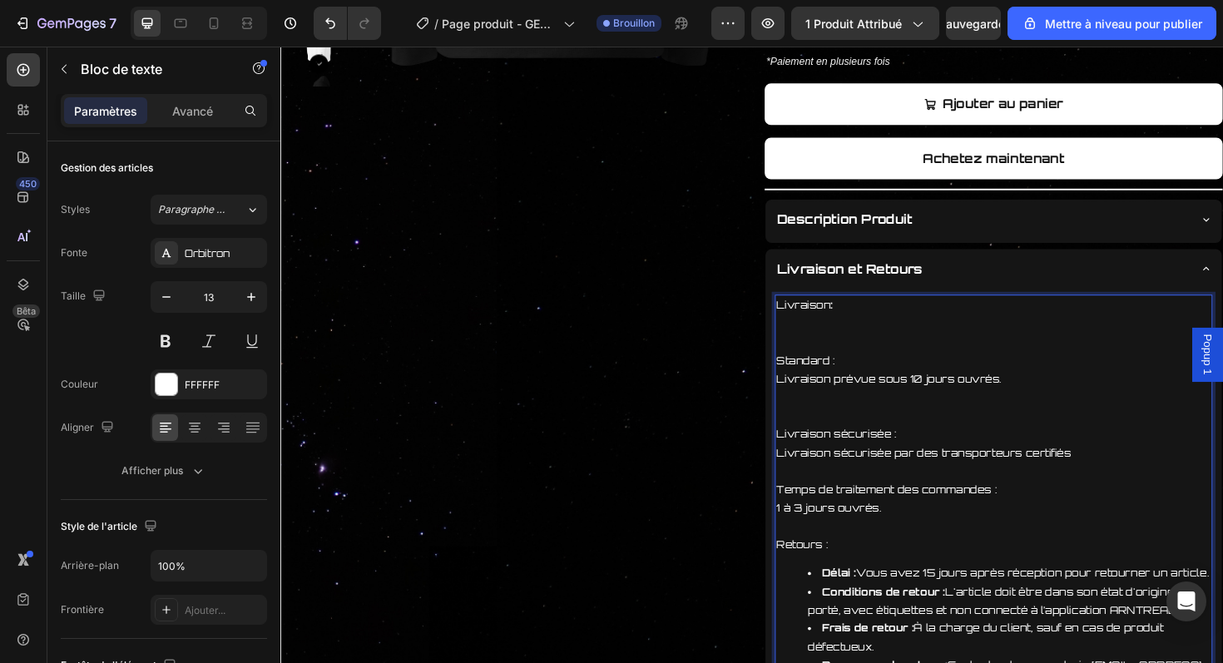
scroll to position [754, 0]
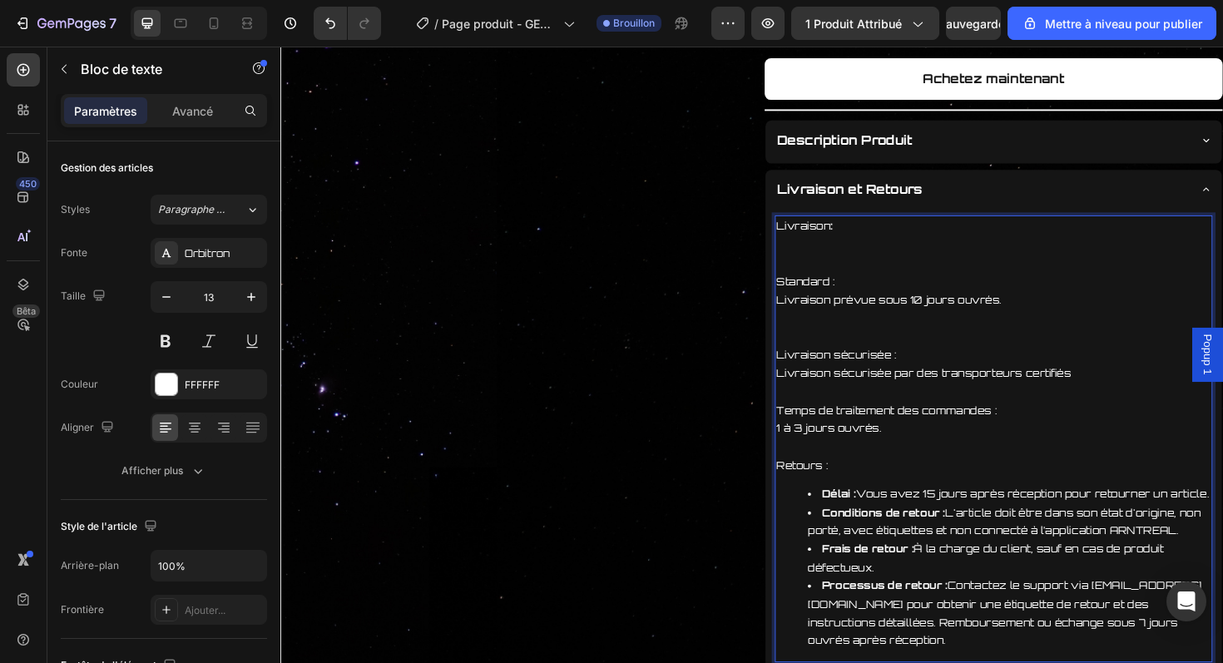
click at [858, 285] on p "Rich Text Editor. Editing area: main" at bounding box center [1036, 275] width 460 height 19
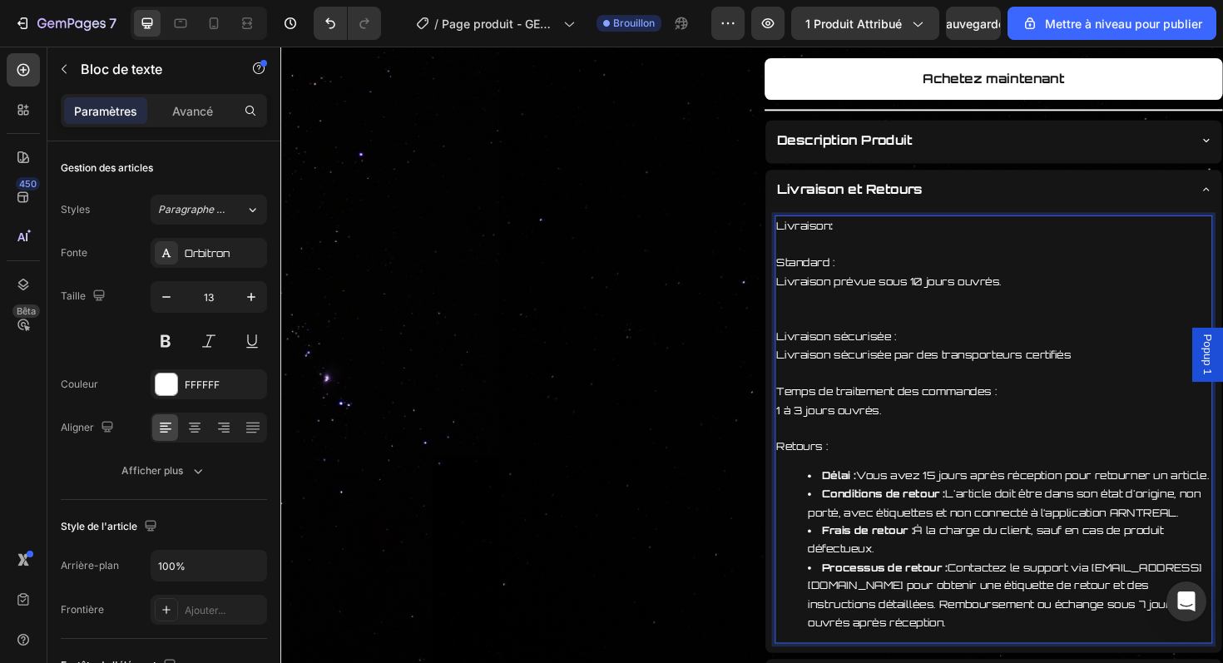
click at [955, 296] on p "Livraison prévue sous 10 jours ouvrés." at bounding box center [1036, 305] width 460 height 39
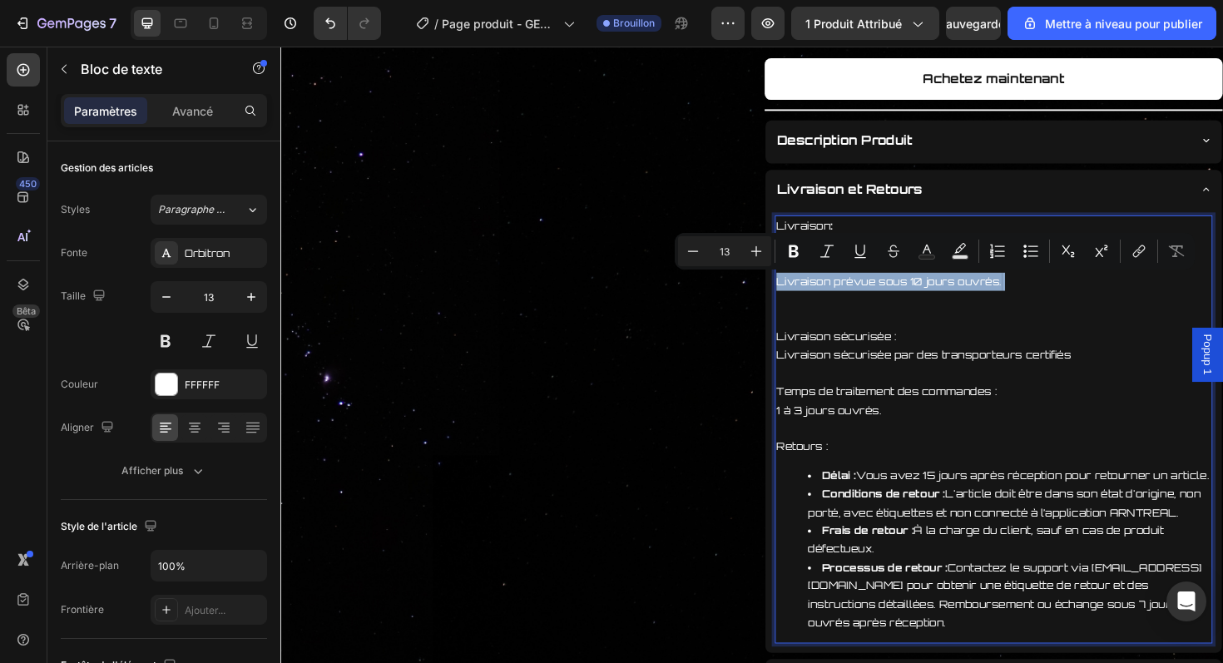
click at [955, 296] on p "Livraison prévue sous 10 jours ouvrés." at bounding box center [1036, 305] width 460 height 39
click at [945, 294] on p "Livraison prévue sous 10 jours ouvrés." at bounding box center [1036, 305] width 460 height 39
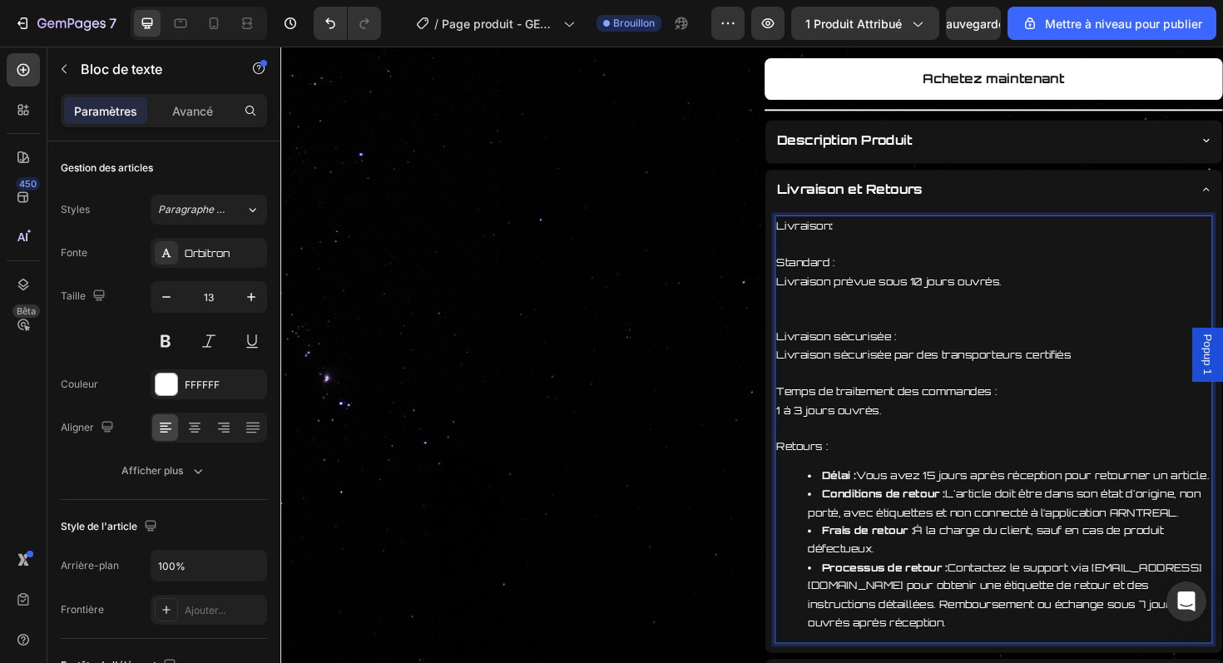
click at [948, 296] on p "Livraison prévue sous 10 jours ouvrés." at bounding box center [1036, 305] width 460 height 39
click at [1049, 299] on p "Livraison prévue sous 3-5 jours ouvrés." at bounding box center [1036, 305] width 460 height 39
click at [925, 356] on p "Livraison sécurisée :" at bounding box center [1036, 354] width 460 height 19
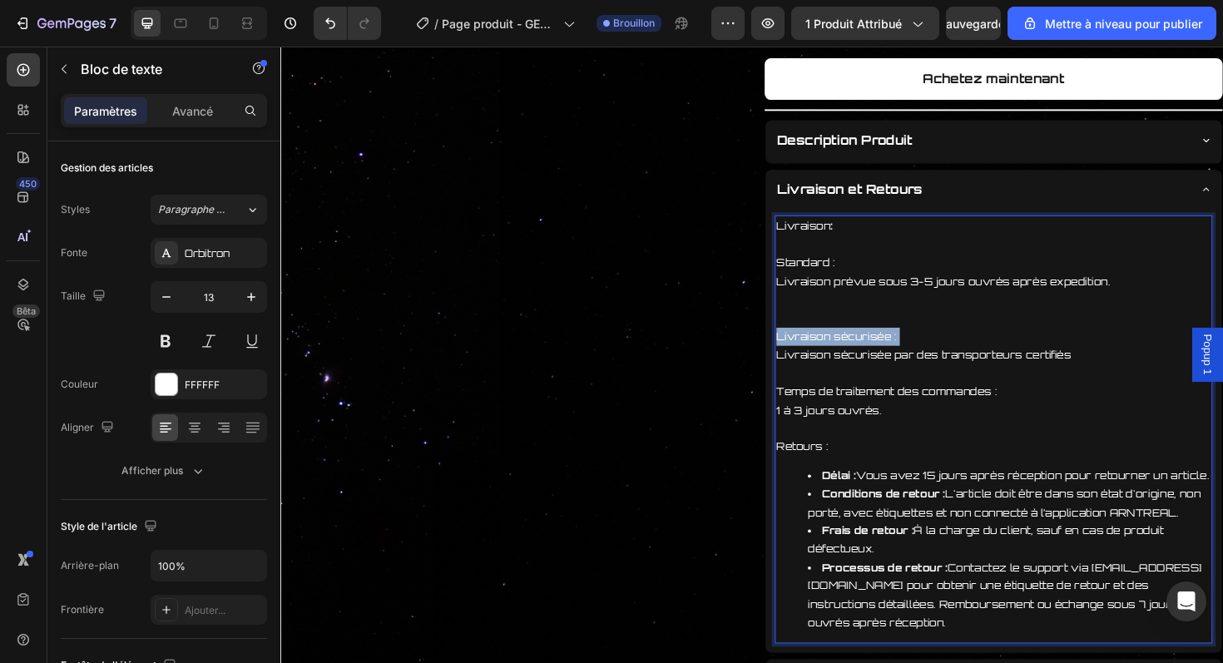
click at [925, 356] on p "Livraison sécurisée :" at bounding box center [1036, 354] width 460 height 19
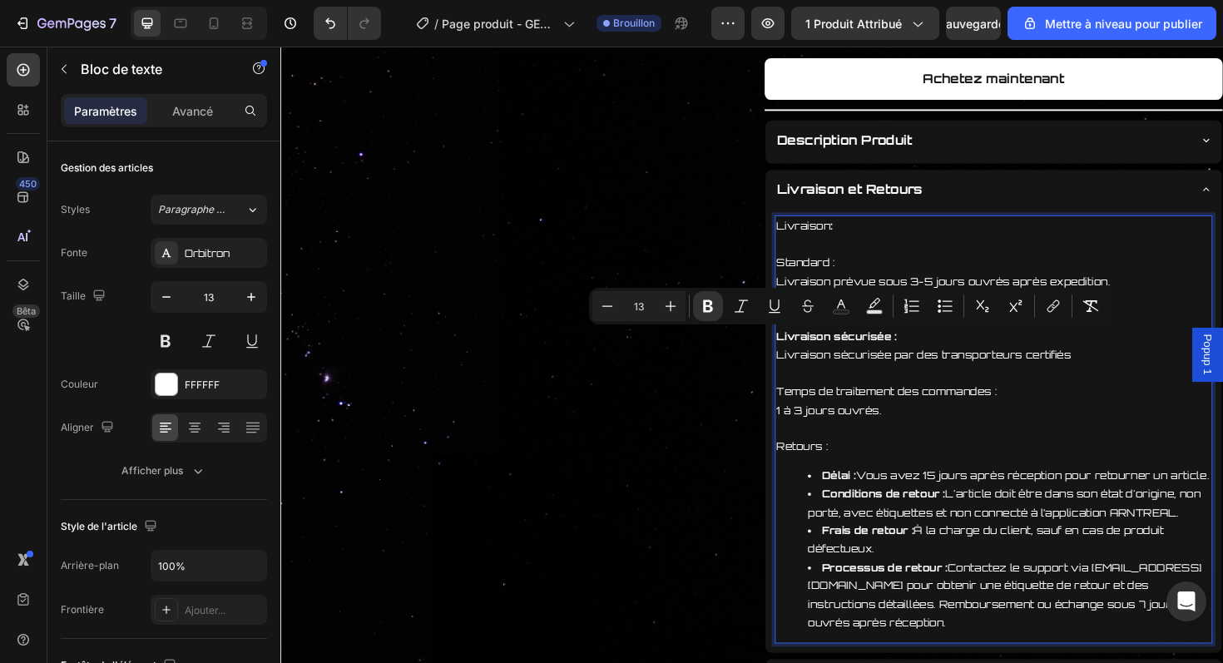
click at [847, 274] on p "Standard :" at bounding box center [1036, 275] width 460 height 19
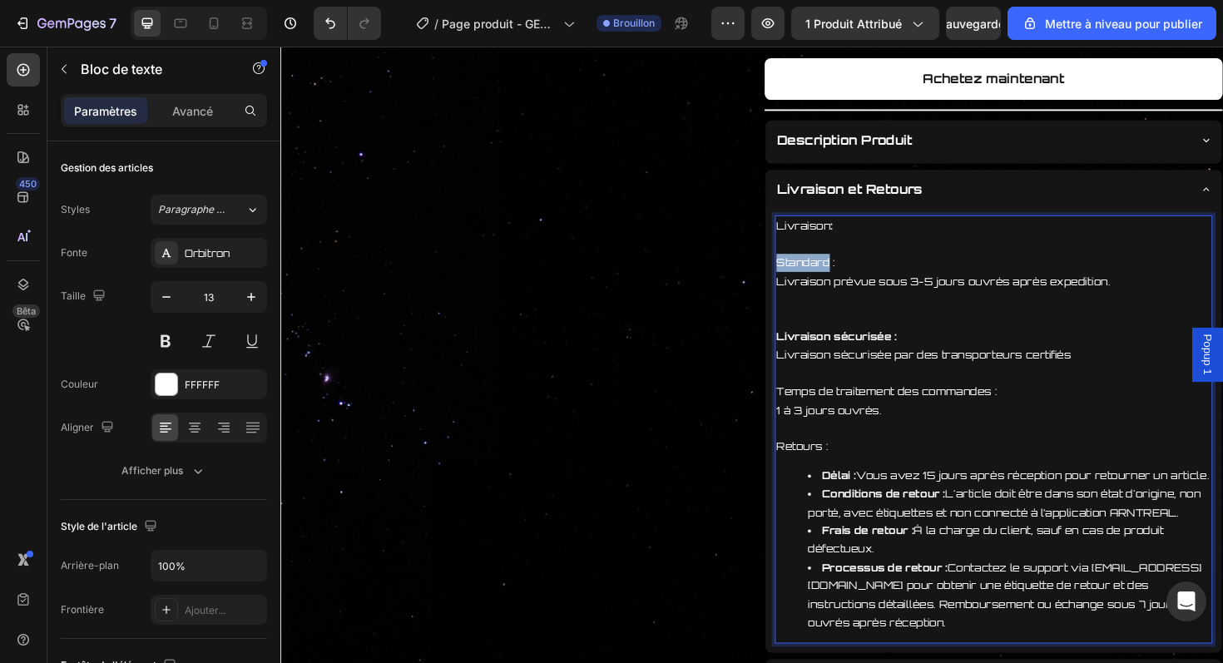
click at [847, 274] on p "Standard :" at bounding box center [1036, 275] width 460 height 19
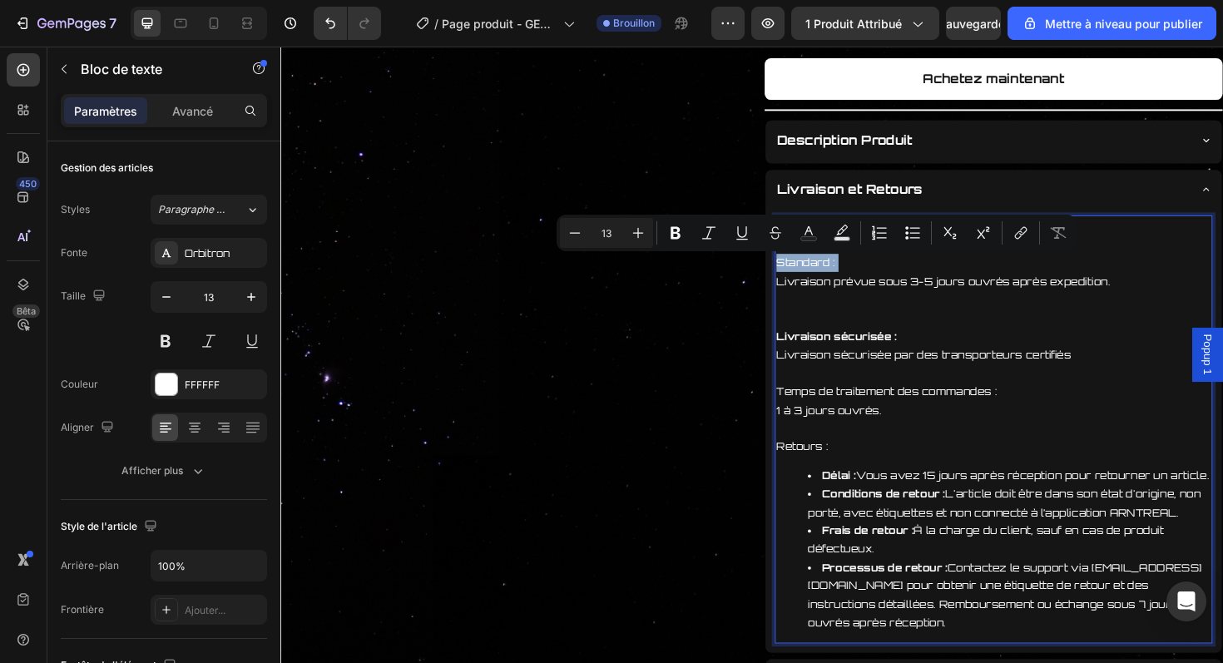
click at [847, 274] on p "Standard :" at bounding box center [1036, 275] width 460 height 19
click at [918, 286] on p "Livraison prévue sous 3-5 jours ouvrés après expedition." at bounding box center [1036, 305] width 460 height 39
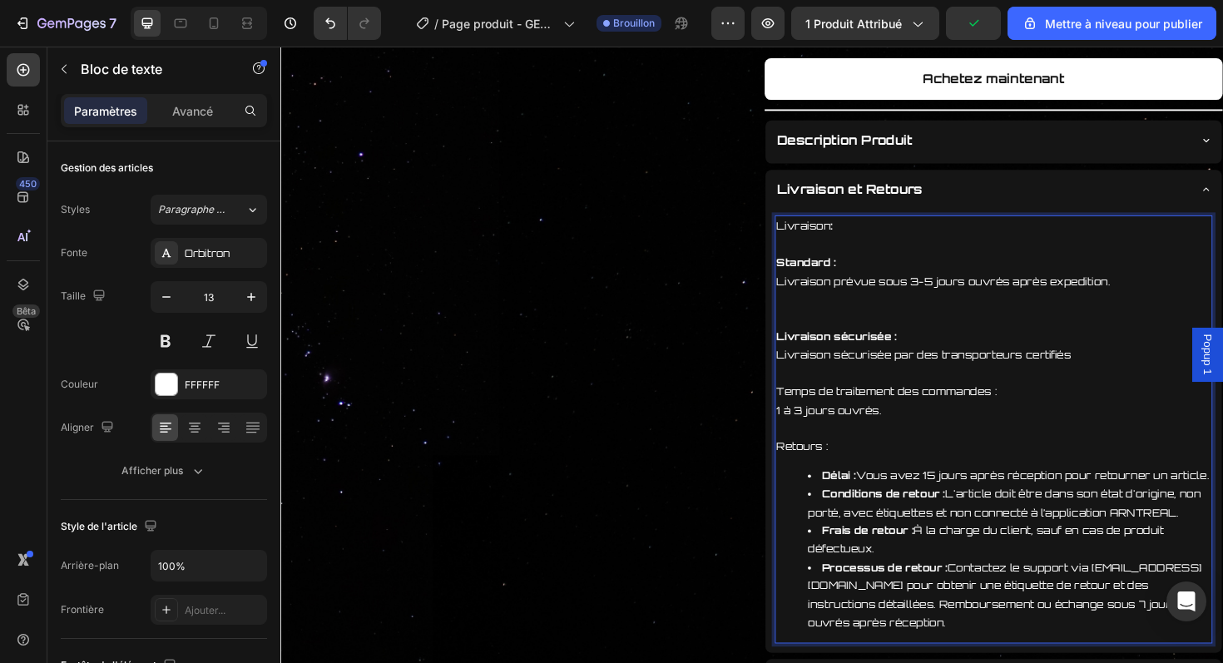
click at [860, 245] on p "Livraison :" at bounding box center [1036, 236] width 460 height 19
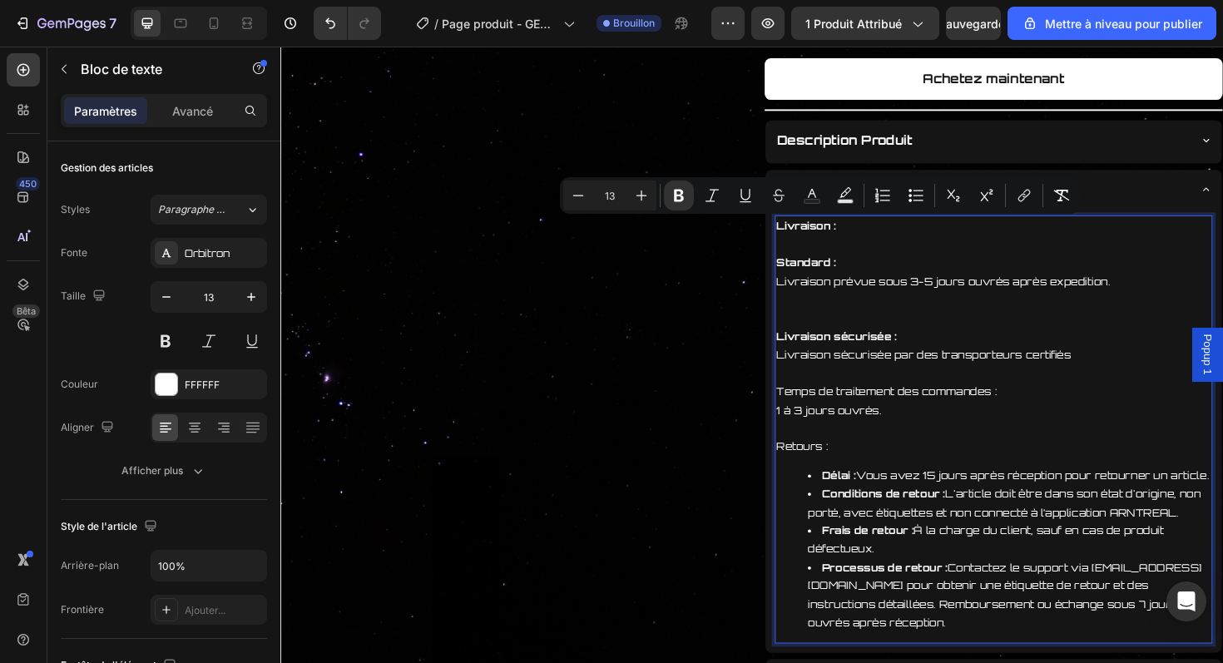
click at [871, 252] on p "Rich Text Editor. Editing area: main" at bounding box center [1036, 256] width 460 height 19
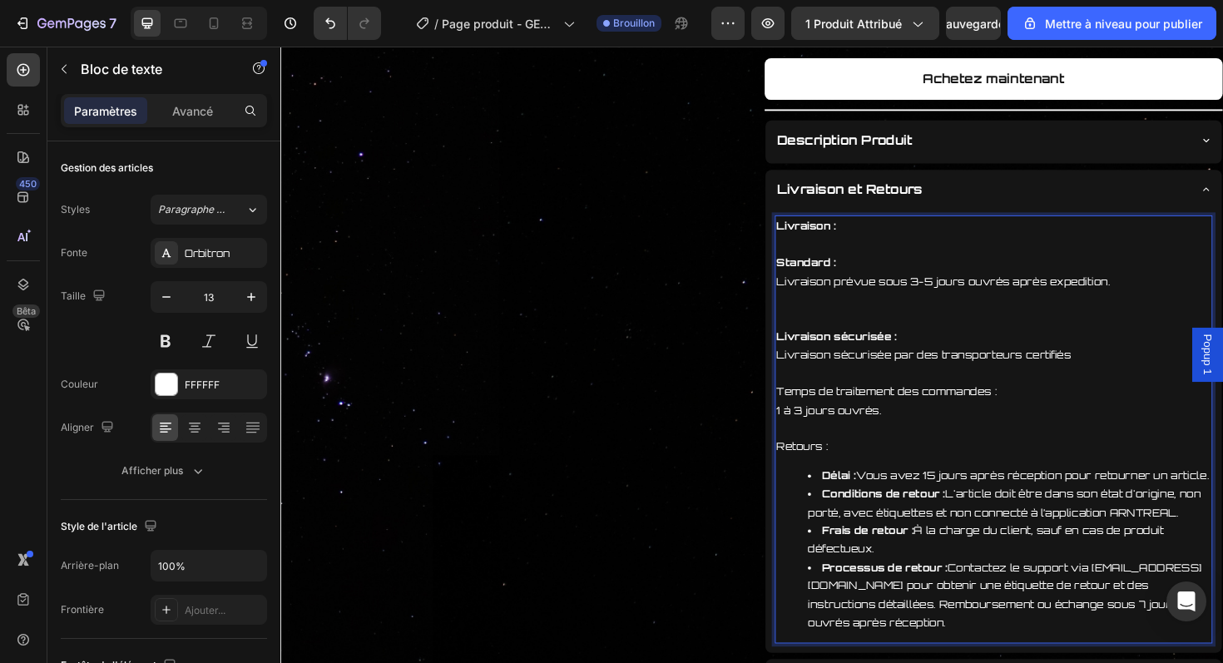
click at [863, 325] on p "Rich Text Editor. Editing area: main" at bounding box center [1036, 334] width 460 height 19
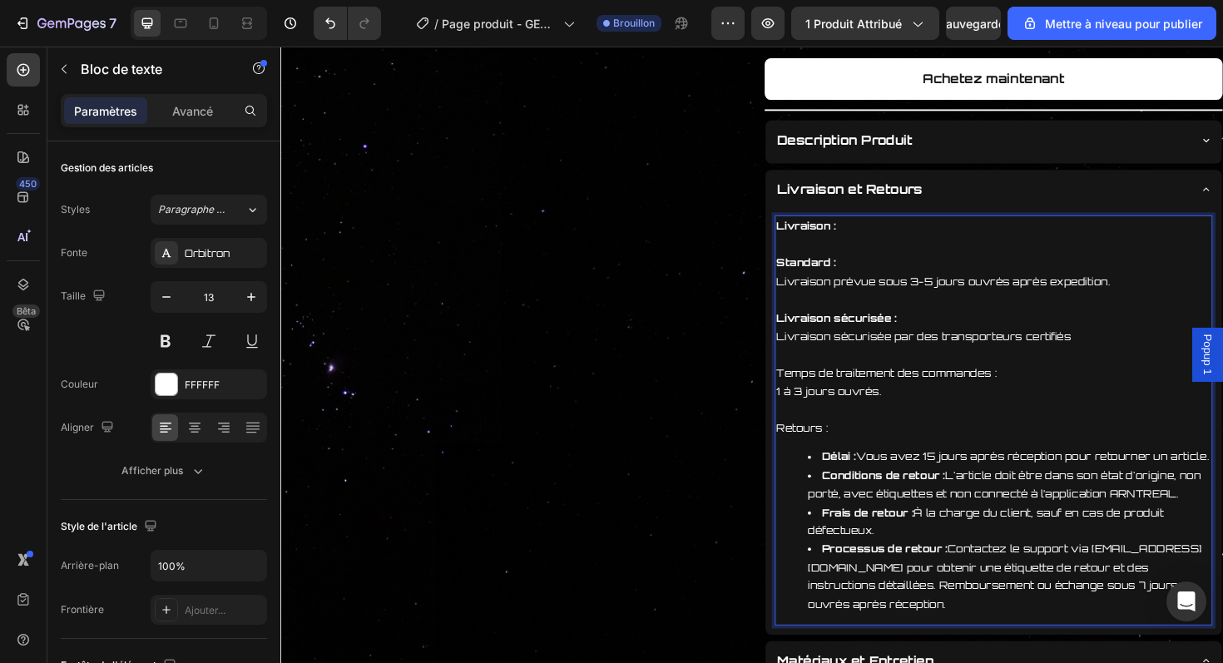
click at [1070, 355] on p "Livraison sécurisée par des transporteurs certifiés" at bounding box center [1036, 354] width 460 height 19
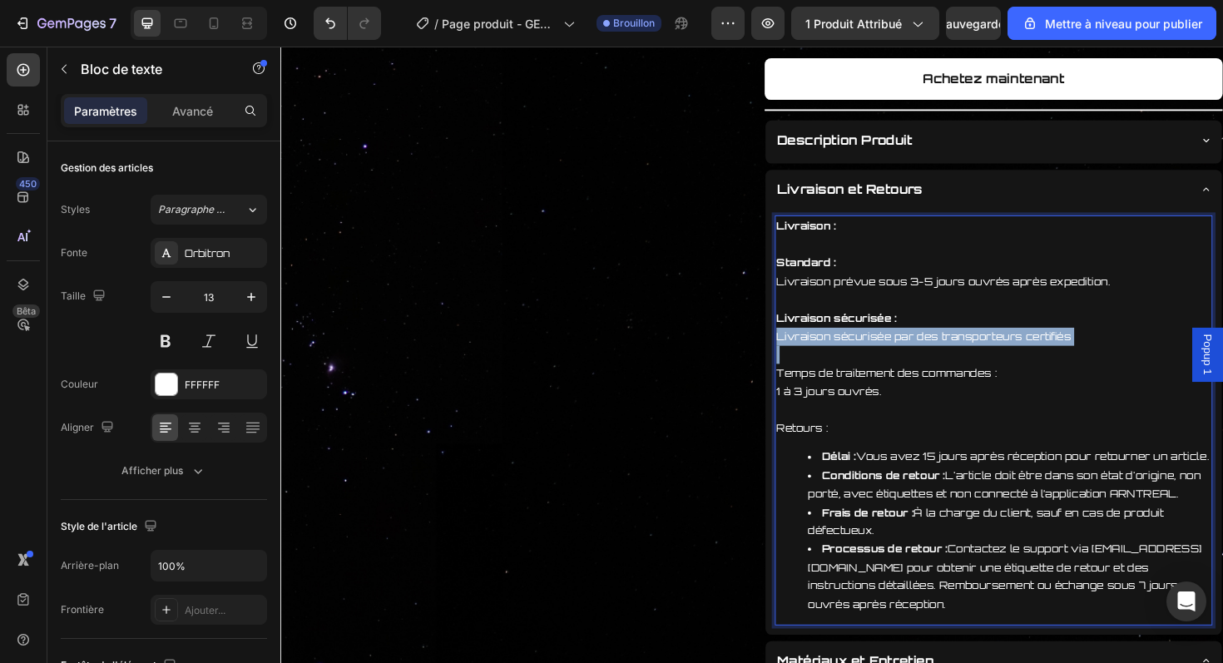
click at [1070, 355] on p "Livraison sécurisée par des transporteurs certifiés" at bounding box center [1036, 354] width 460 height 19
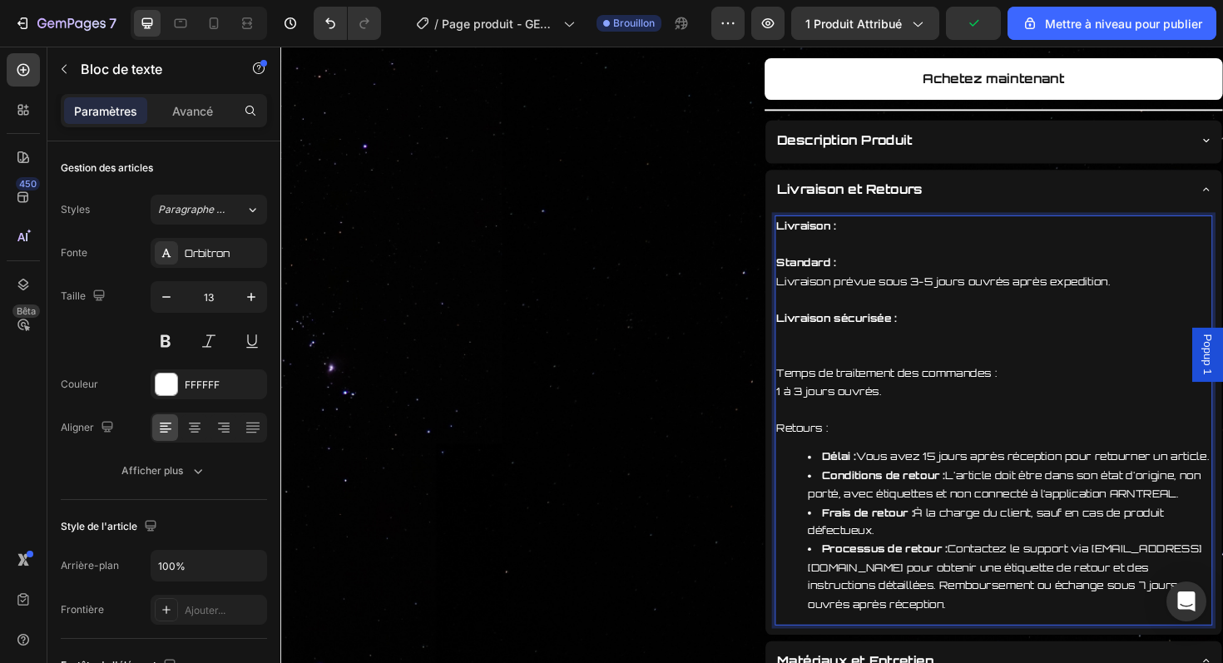
click at [901, 370] on p "Rich Text Editor. Editing area: main" at bounding box center [1036, 373] width 460 height 19
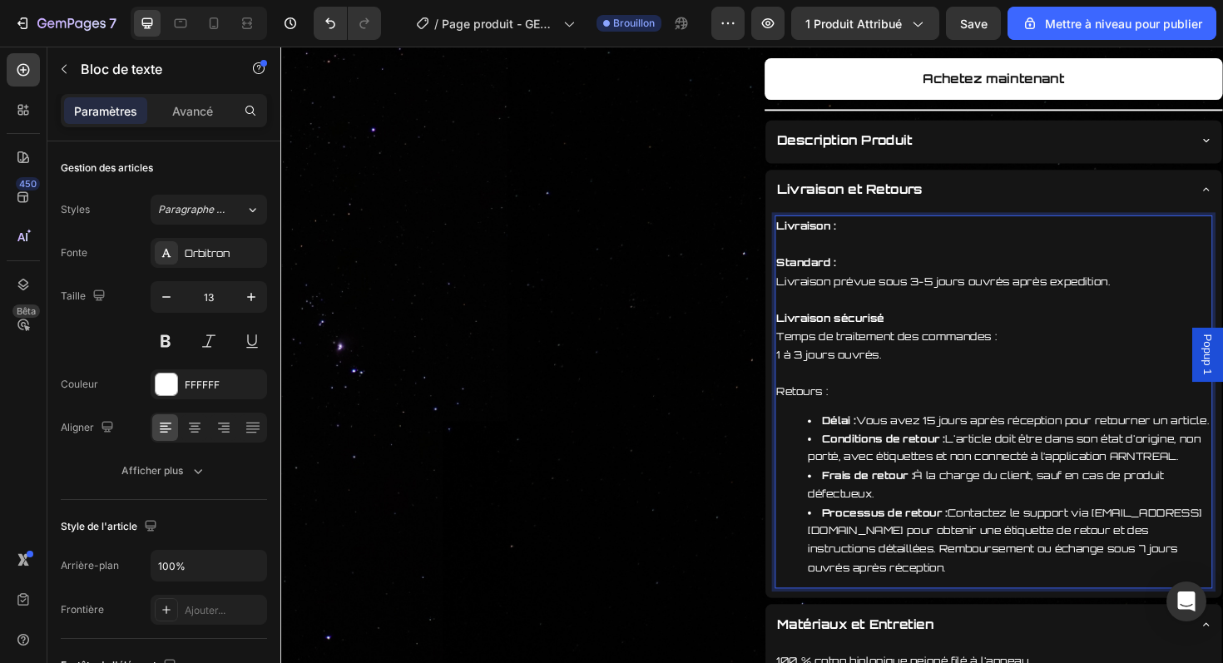
click at [895, 340] on strong "Livraison sécurisé" at bounding box center [863, 334] width 114 height 13
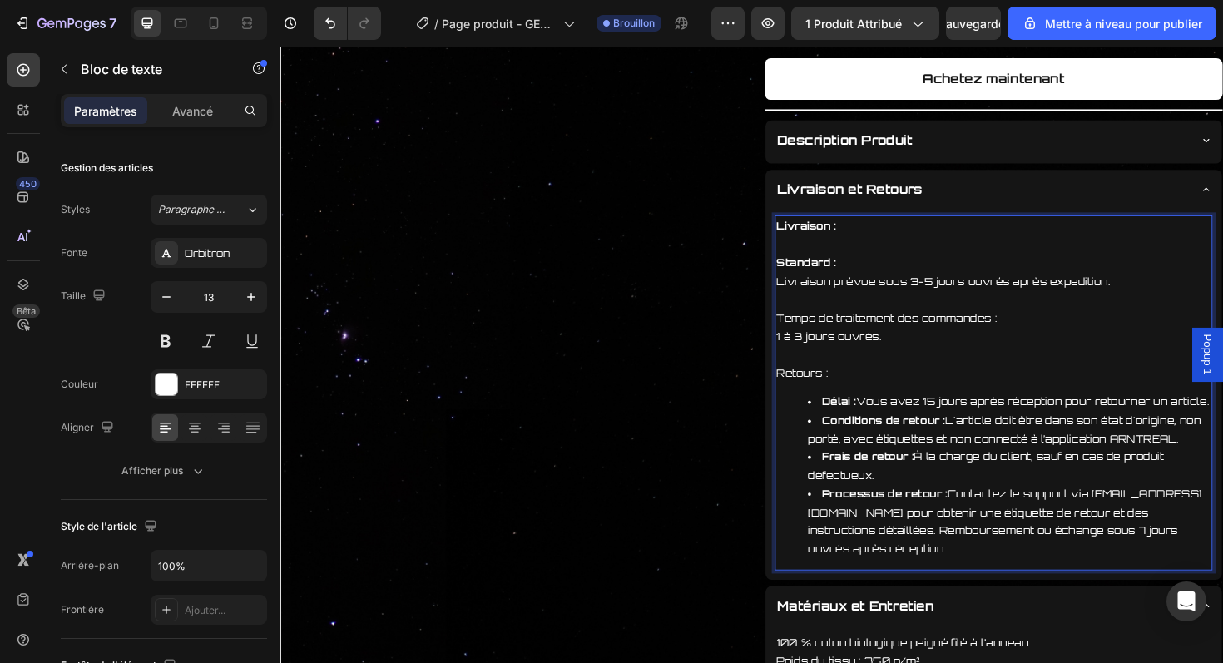
click at [904, 338] on p "Temps de traitement des commandes :" at bounding box center [1036, 334] width 460 height 19
click at [884, 356] on p "1 à 3 jours ouvrés." at bounding box center [1036, 354] width 460 height 19
click at [917, 356] on p "1 à 3 jours ouvrés." at bounding box center [1036, 354] width 460 height 19
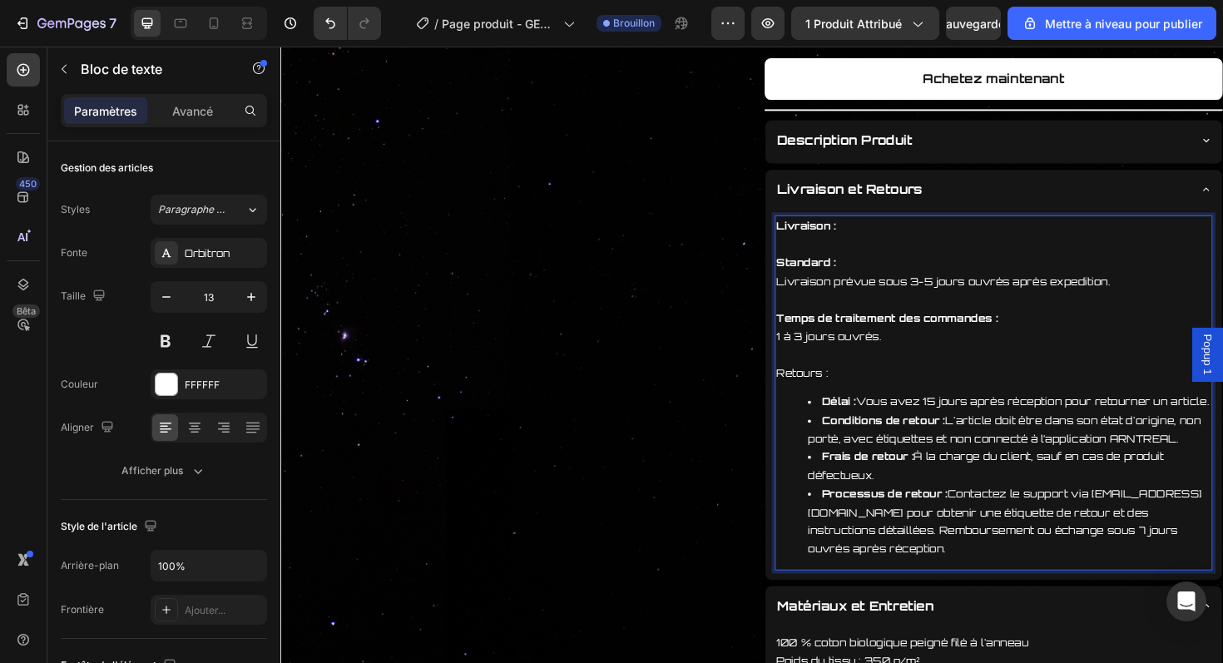
click at [898, 328] on strong "Temps de traitement des commandes :" at bounding box center [923, 334] width 235 height 13
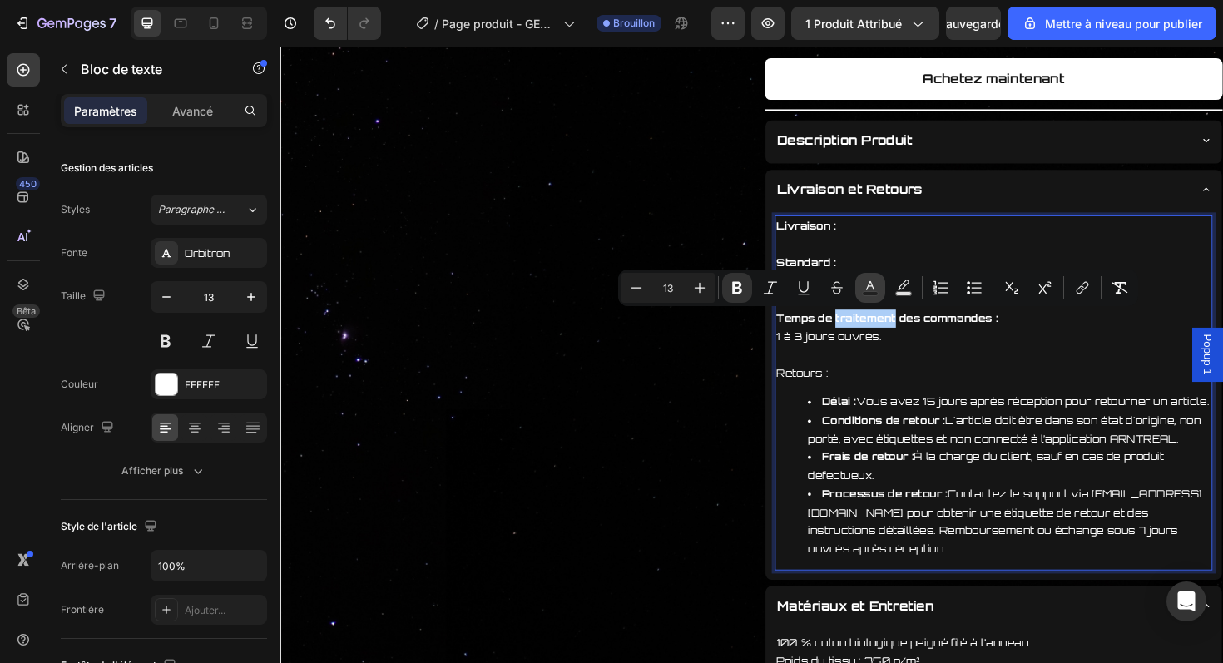
click at [863, 295] on rect "Editor contextual toolbar" at bounding box center [871, 294] width 16 height 4
type input "FFFFFF"
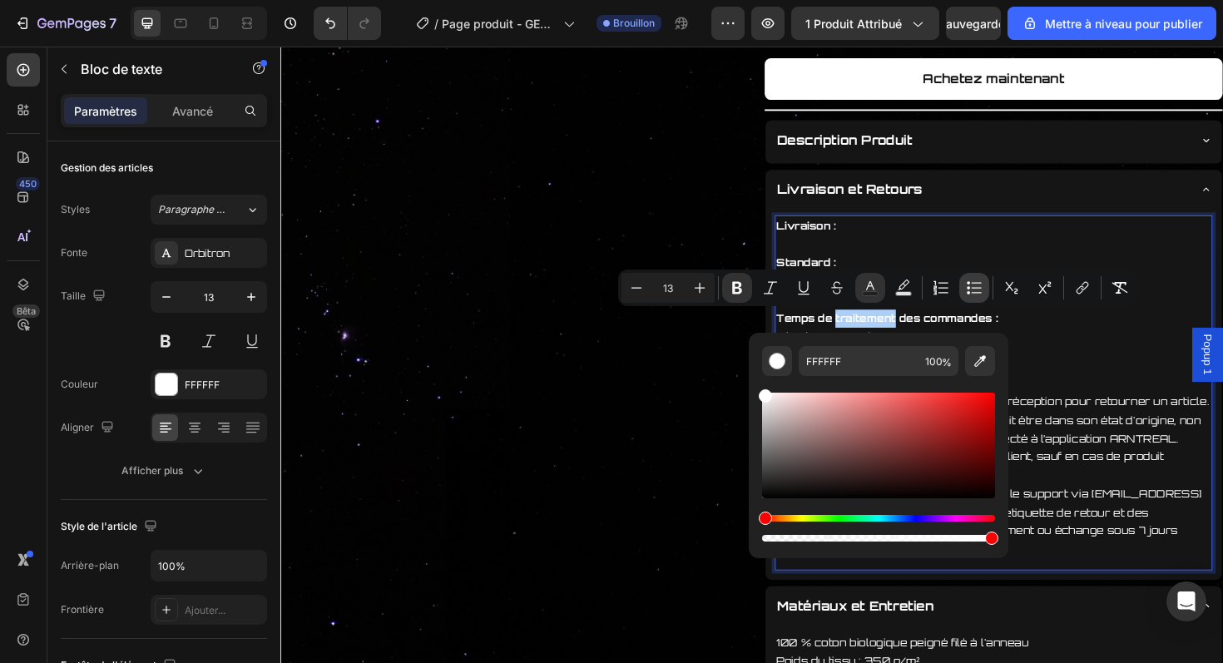
click at [972, 295] on icon "Editor contextual toolbar" at bounding box center [974, 288] width 17 height 17
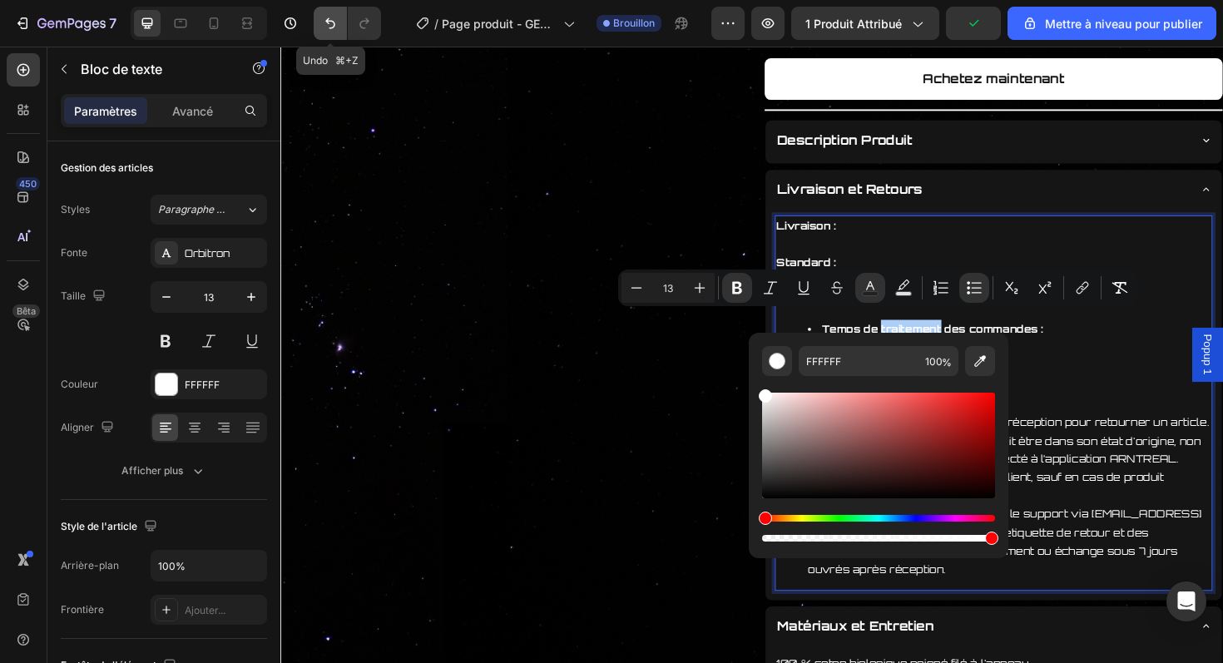
click at [326, 20] on icon "Annuler/Rétablir" at bounding box center [330, 23] width 10 height 11
type input "16"
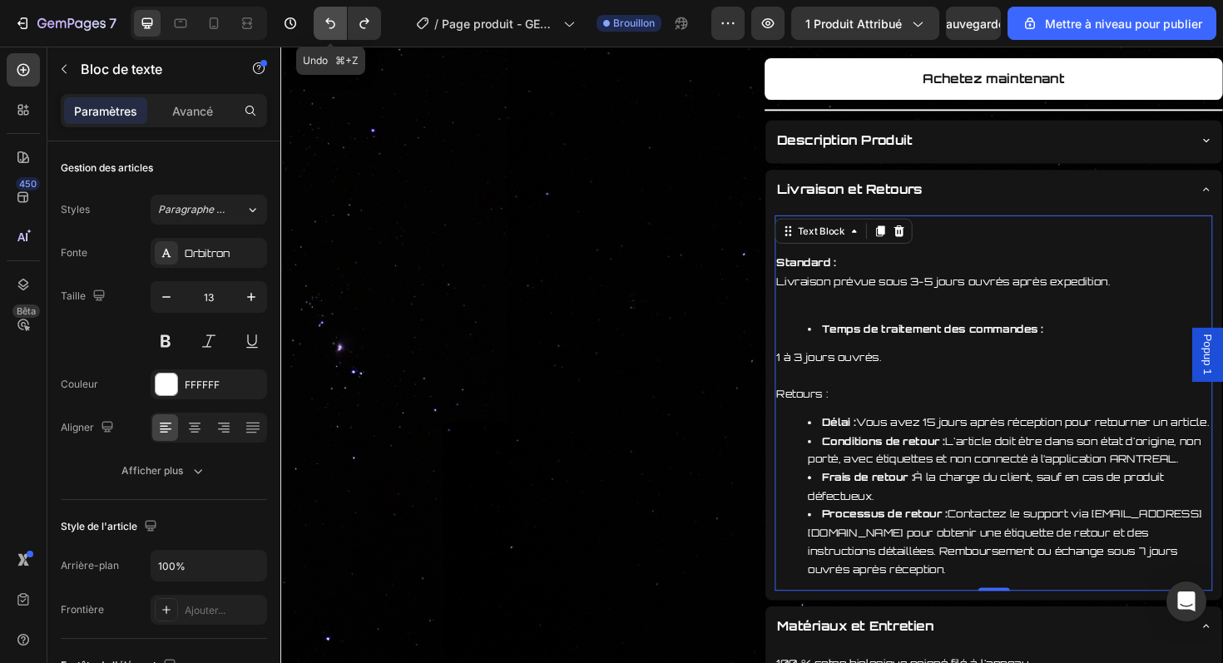
click at [331, 24] on icon "Annuler/Rétablir" at bounding box center [330, 23] width 17 height 17
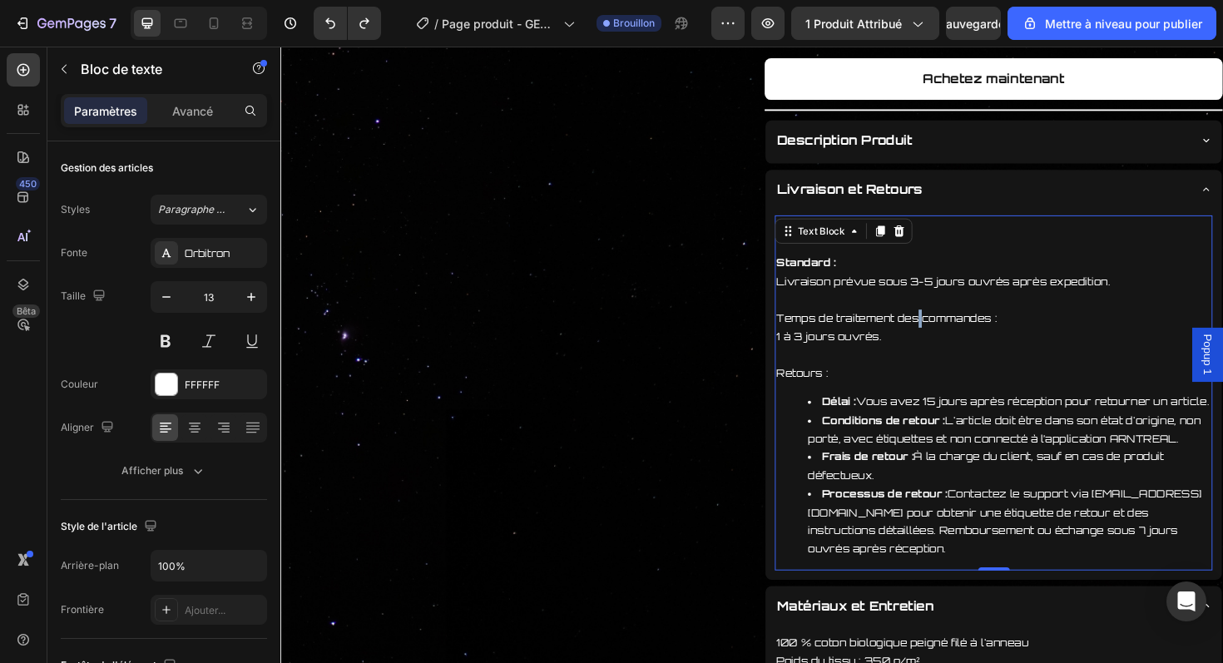
click at [953, 336] on p "Temps de traitement des commandes :" at bounding box center [1036, 334] width 460 height 19
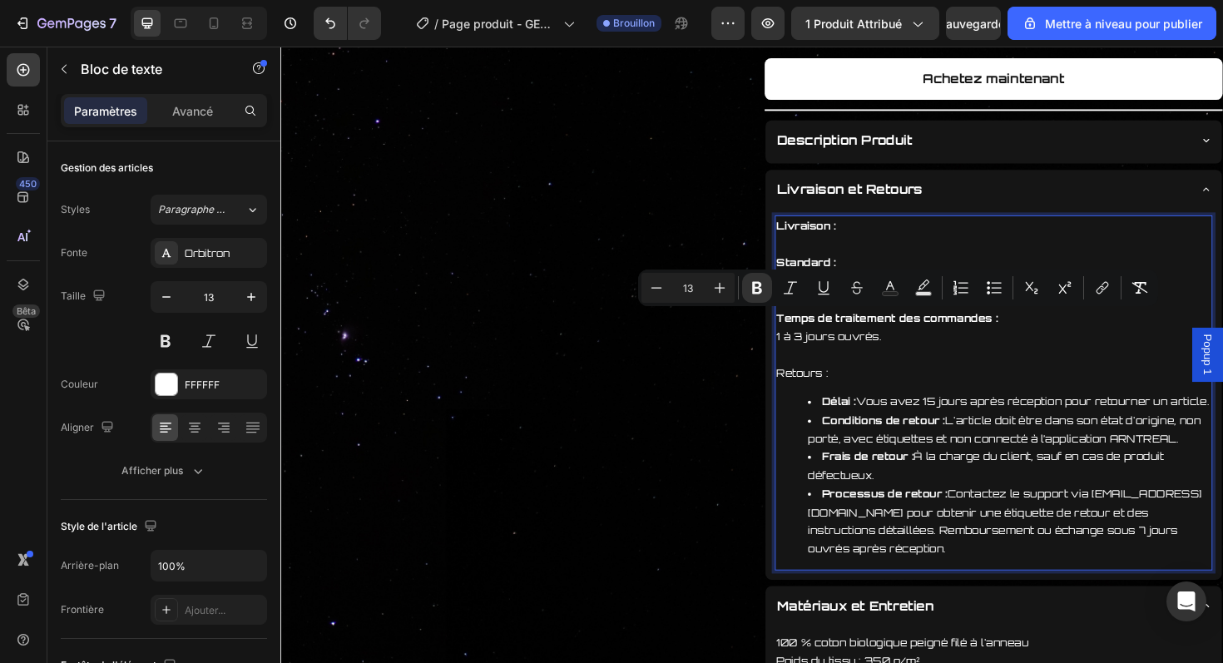
click at [930, 350] on p "1 à 3 jours ouvrés." at bounding box center [1036, 354] width 460 height 19
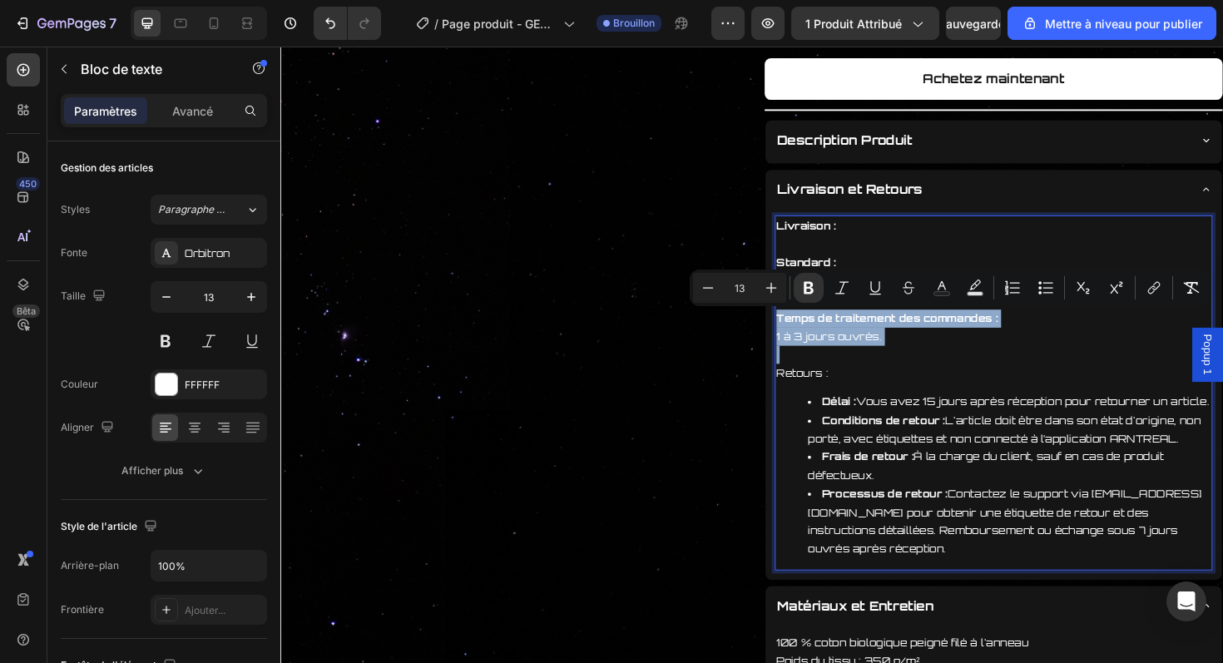
drag, startPoint x: 930, startPoint y: 350, endPoint x: 804, endPoint y: 337, distance: 127.2
click at [804, 337] on div "Livraison : Standard : Livraison prévue sous 3-5 jours ouvrés après expedition.…" at bounding box center [1036, 413] width 464 height 375
copy div "Temps de traitement des commandes : 1 à 3 jours ouvrés."
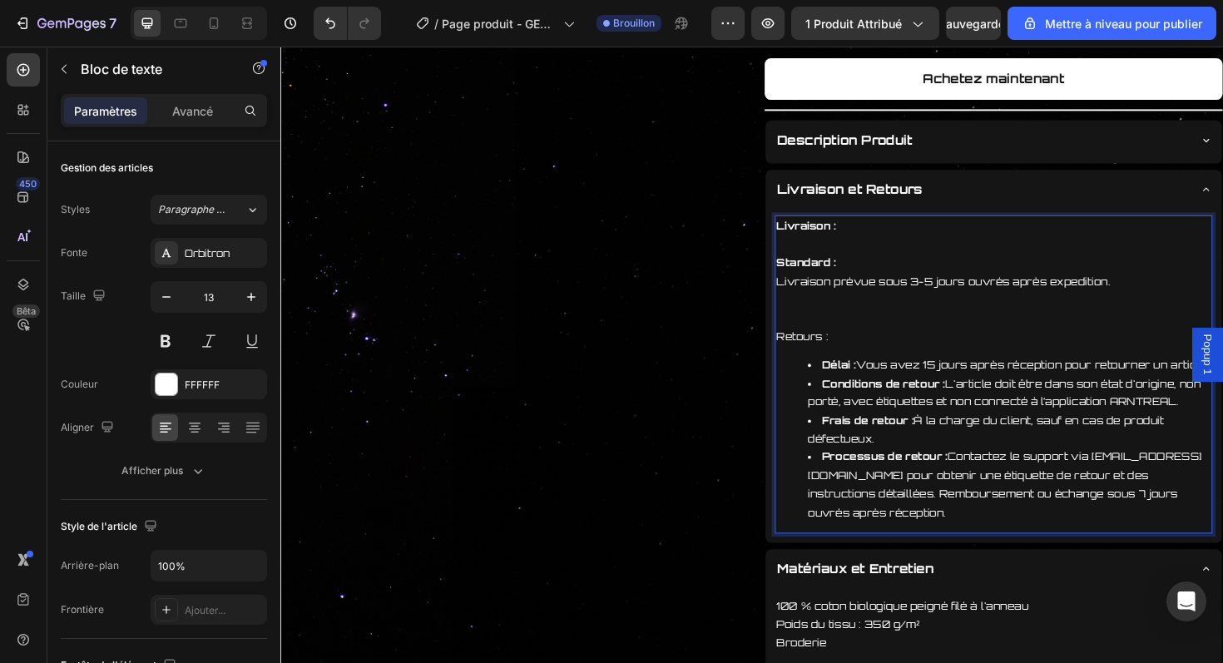
click at [831, 256] on p "Rich Text Editor. Editing area: main" at bounding box center [1036, 256] width 460 height 19
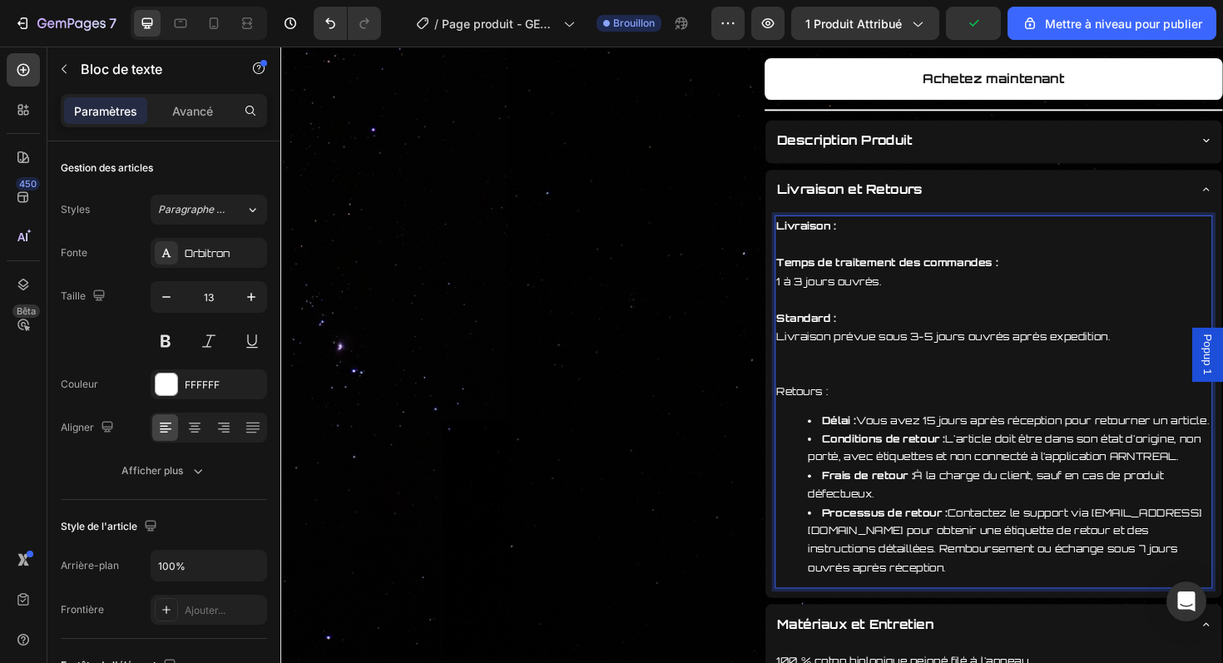
click at [847, 378] on p "Livraison prévue sous 3-5 jours ouvrés après expedition." at bounding box center [1036, 364] width 460 height 39
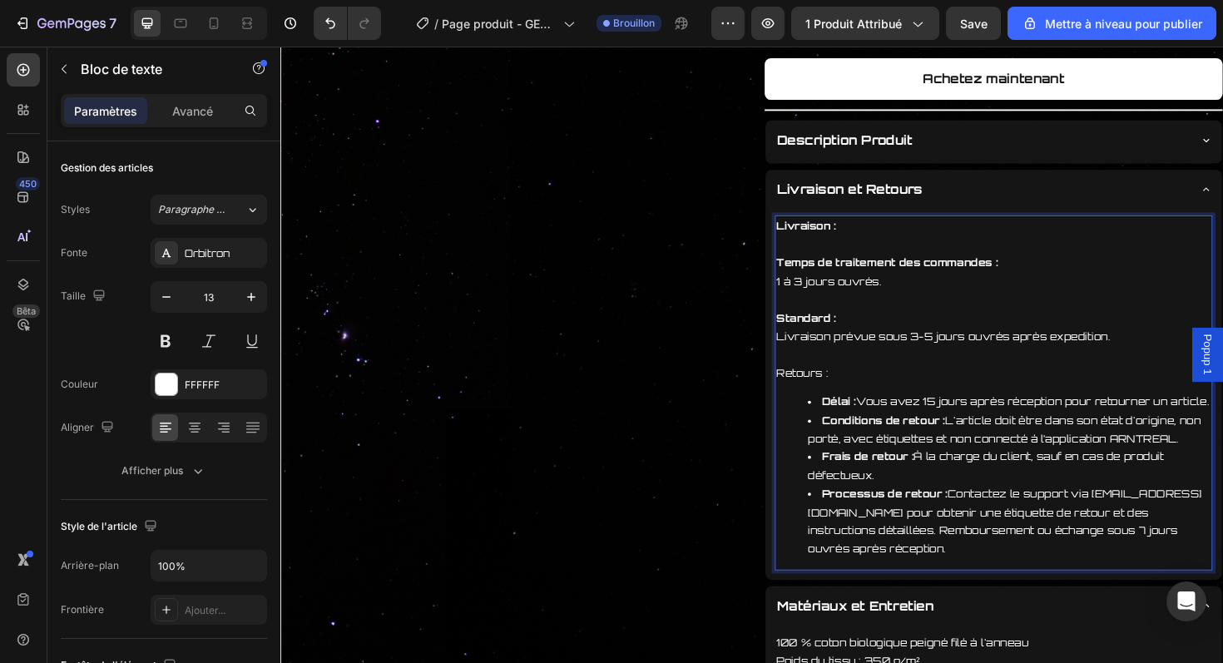
click at [832, 389] on p "Retours :" at bounding box center [1036, 393] width 460 height 19
click at [905, 471] on li "Conditions de retour : L'article doit être dans son état d'origine, non porté, …" at bounding box center [1052, 453] width 427 height 39
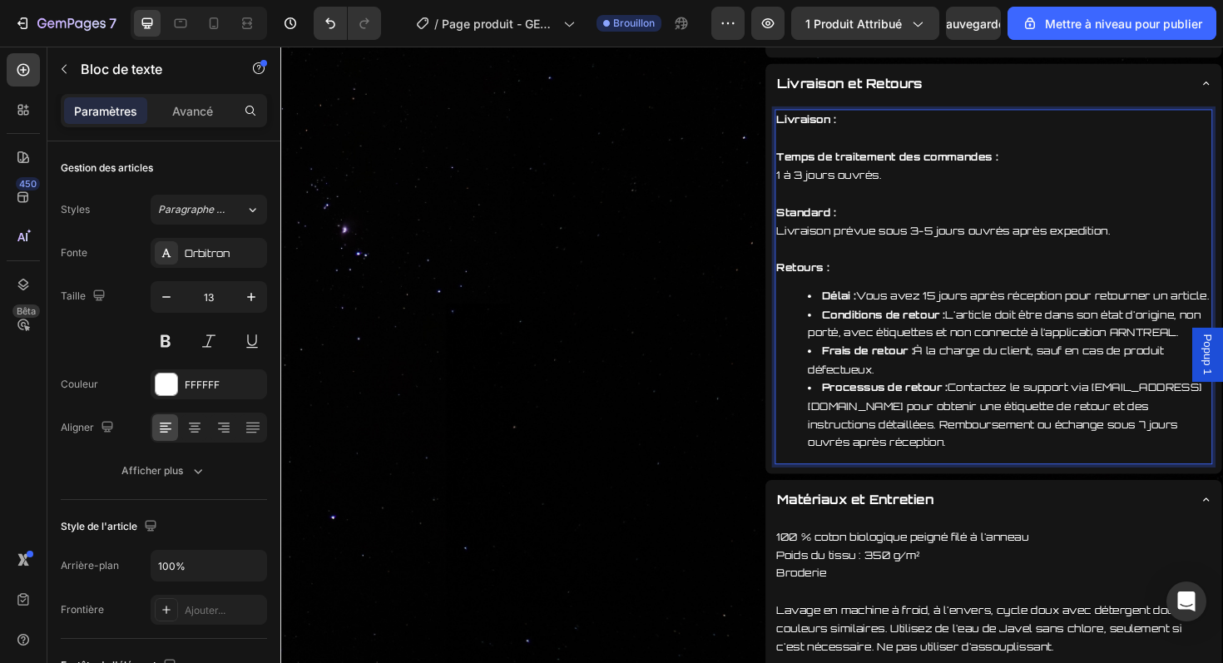
scroll to position [871, 0]
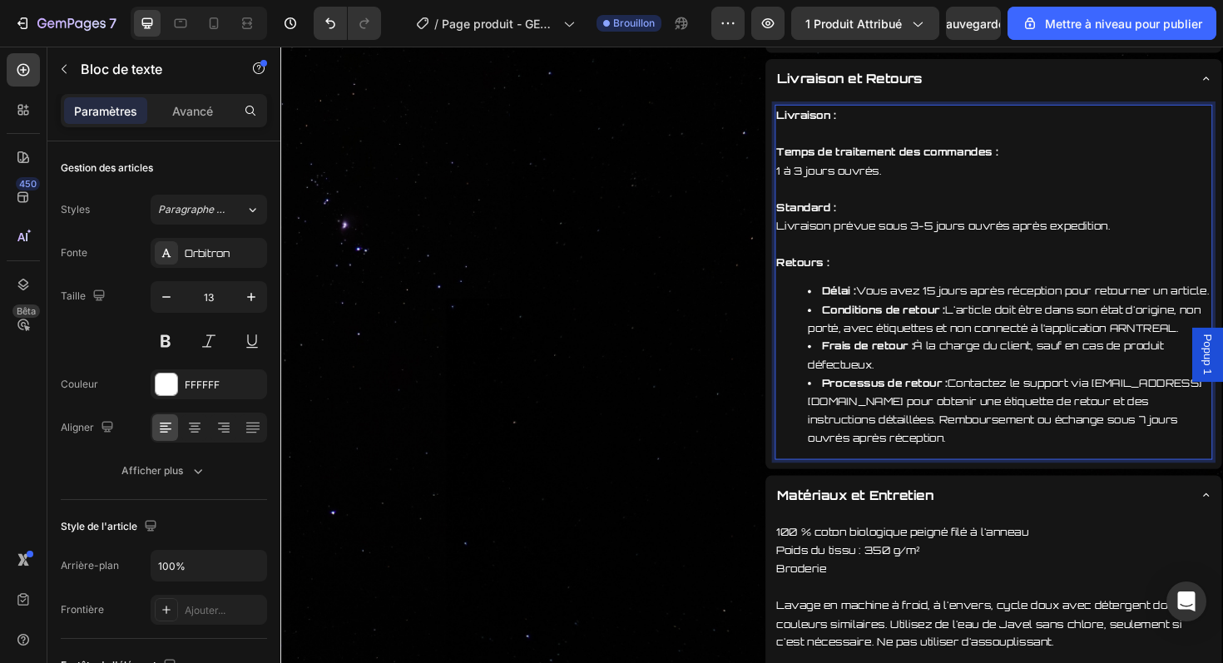
click at [974, 308] on li "Délai : Vous avez 15 jours après réception pour retourner un article." at bounding box center [1052, 305] width 427 height 19
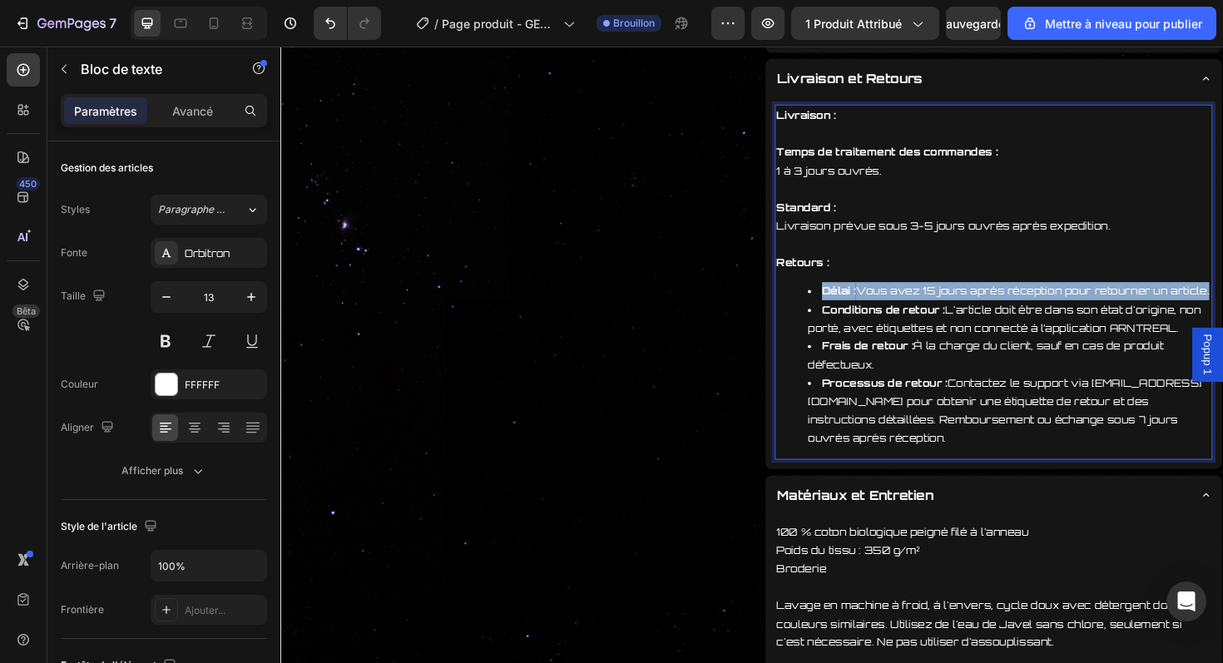
click at [974, 308] on li "Délai : Vous avez 15 jours après réception pour retourner un article." at bounding box center [1052, 305] width 427 height 19
click at [972, 305] on li "Délai : Vous avez 15 jours après réception pour retourner un article." at bounding box center [1052, 305] width 427 height 19
click at [963, 305] on li "Délai : Vous avez 15 jours après réception pour retourner un article." at bounding box center [1052, 305] width 427 height 19
click at [966, 313] on li "Délai : Vous avez 15 jours après réception pour retourner un article." at bounding box center [1052, 305] width 427 height 19
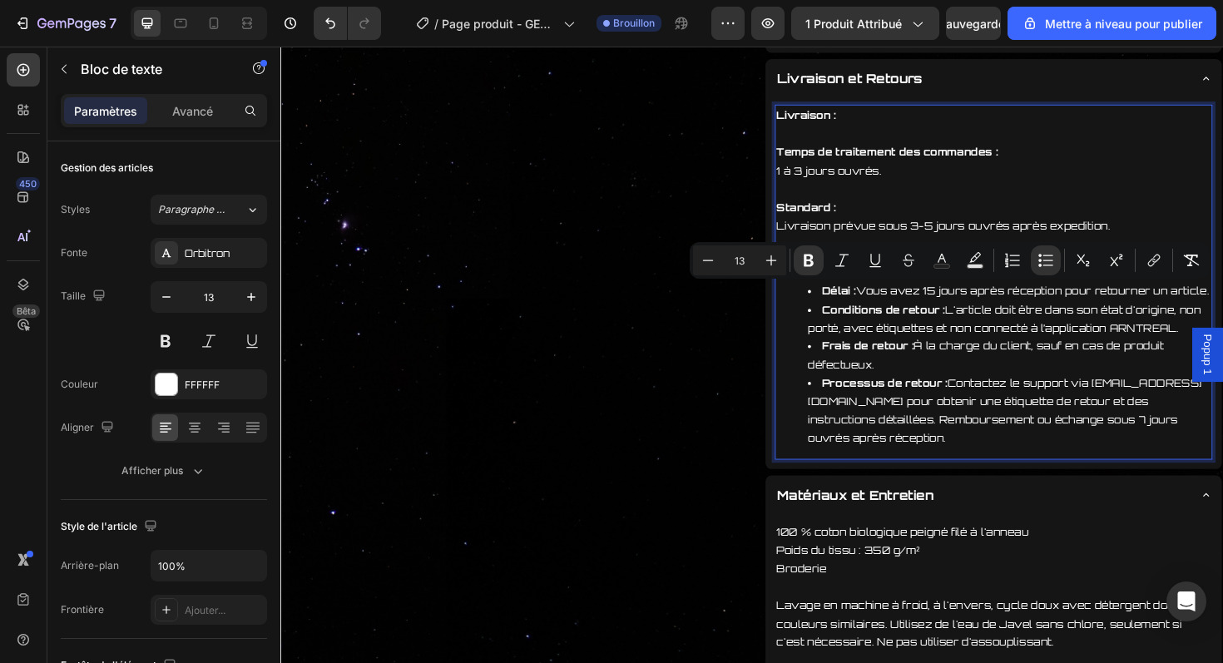
click at [966, 351] on li "Conditions de retour : L'article doit être dans son état d'origine, non porté, …" at bounding box center [1052, 335] width 427 height 39
click at [965, 309] on li "Délai : Vous avez 15 jours après réception pour retourner un article." at bounding box center [1052, 305] width 427 height 19
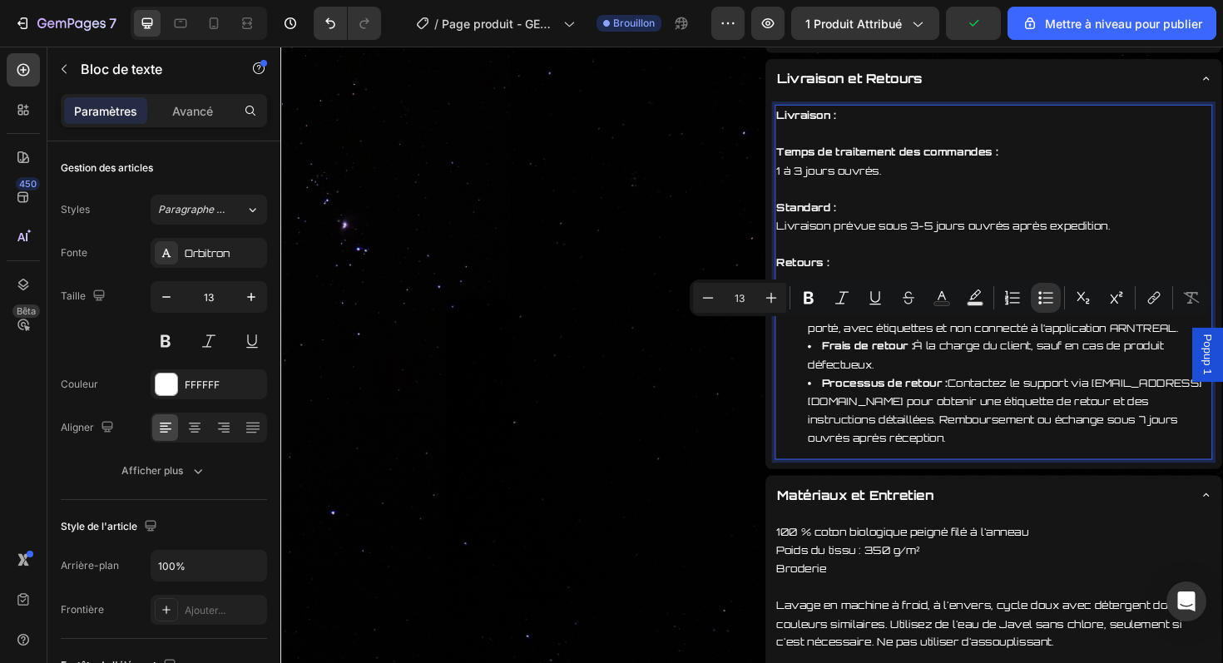
drag, startPoint x: 972, startPoint y: 348, endPoint x: 1227, endPoint y: 340, distance: 255.6
click at [1222, 340] on li "Conditions de retour : L'article doit être dans son état d'origine, non porté, …" at bounding box center [1052, 335] width 427 height 39
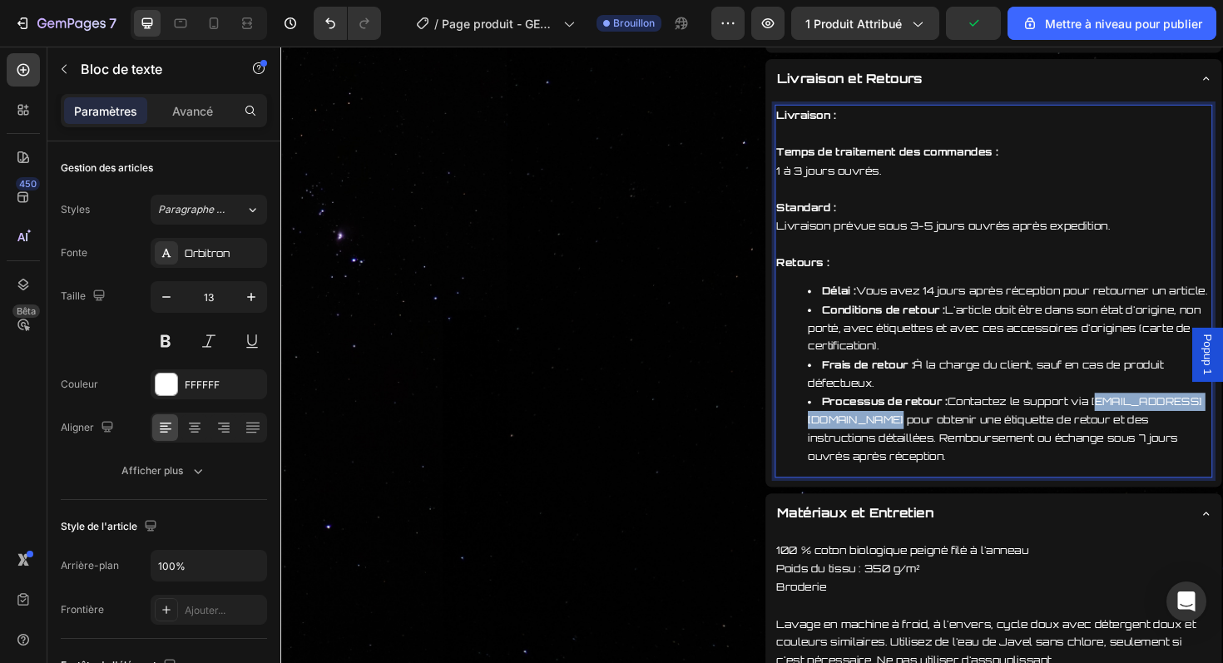
drag, startPoint x: 841, startPoint y: 447, endPoint x: 1009, endPoint y: 448, distance: 167.3
click at [1009, 448] on li "Processus de retour : Contactez le support via andrealbriziom@arntreal.com pour…" at bounding box center [1052, 453] width 427 height 78
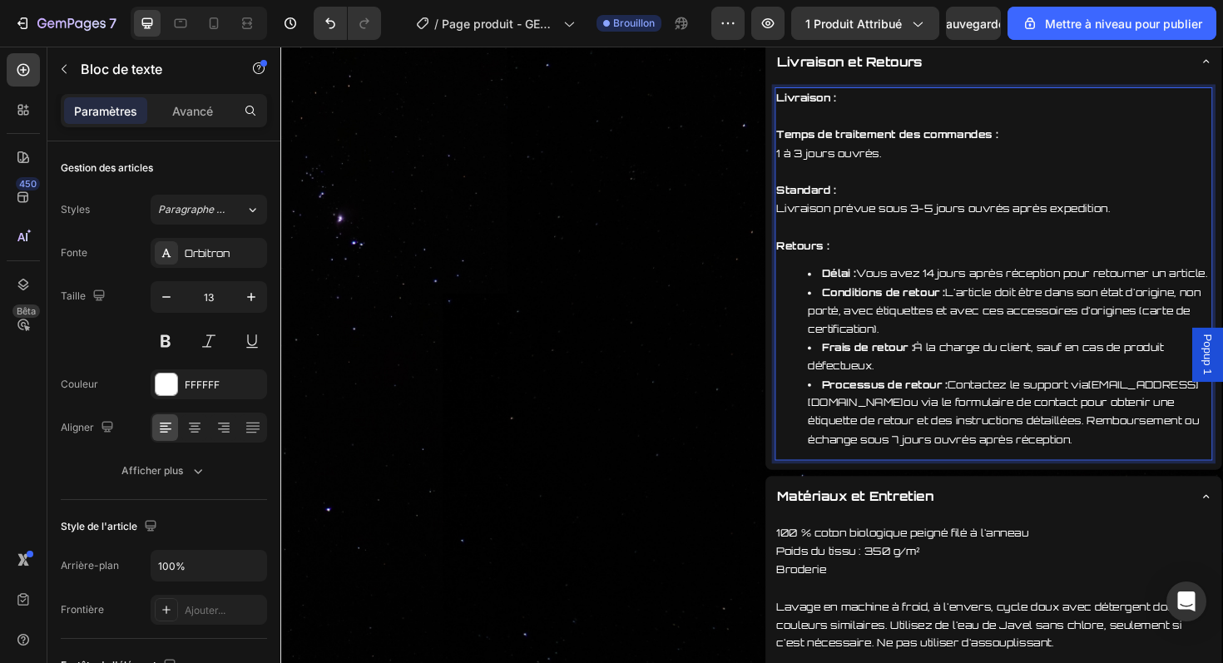
scroll to position [890, 0]
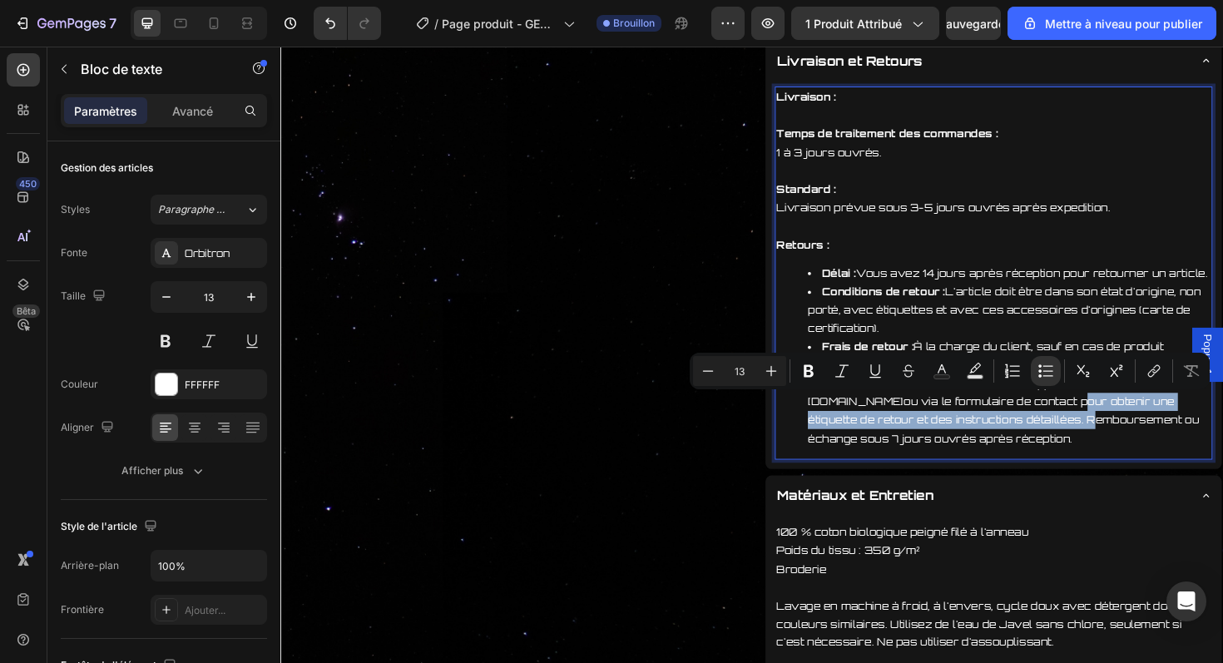
drag, startPoint x: 1153, startPoint y: 442, endPoint x: 1172, endPoint y: 422, distance: 27.1
click at [1172, 422] on li "Processus de retour : Contactez le support via contact@univers28.com ou via le …" at bounding box center [1052, 433] width 427 height 78
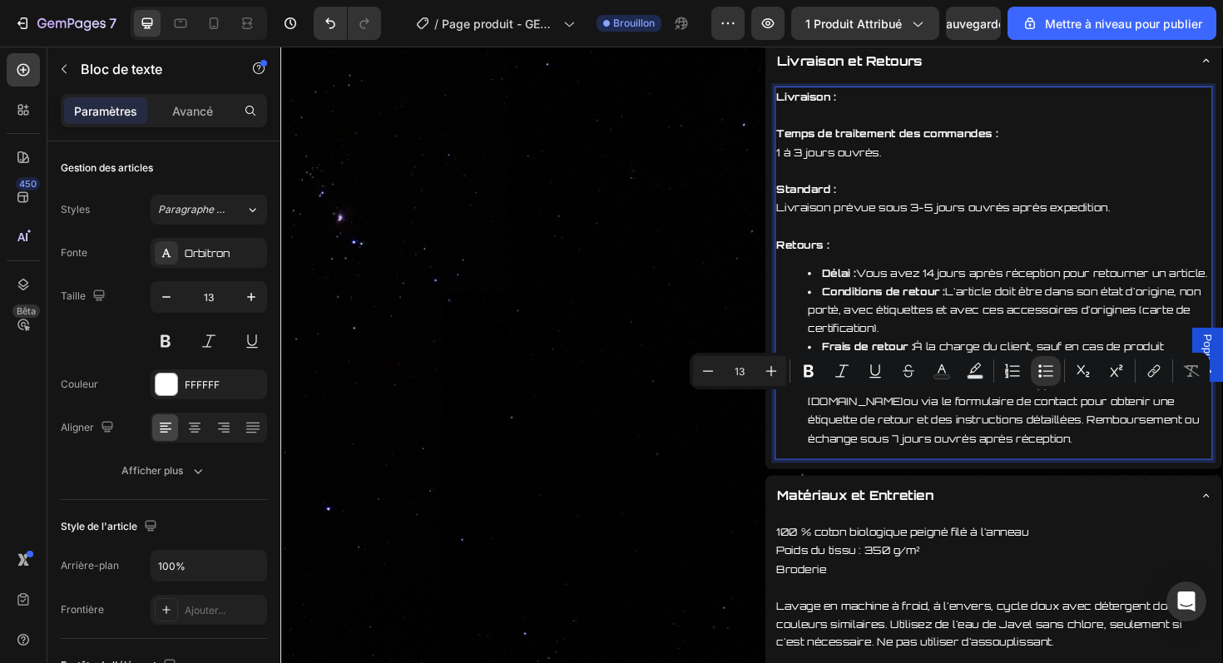
click at [1148, 463] on li "Processus de retour : Contactez le support via contact@univers28.com ou via le …" at bounding box center [1052, 433] width 427 height 78
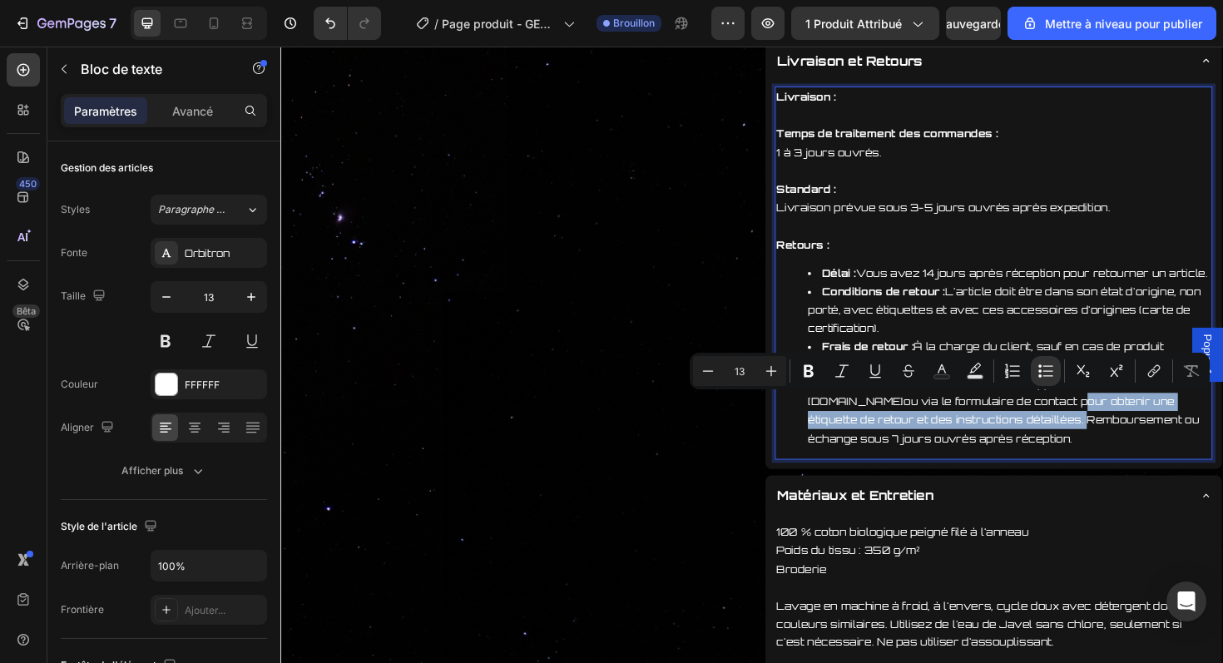
drag, startPoint x: 1151, startPoint y: 444, endPoint x: 1169, endPoint y: 426, distance: 25.3
click at [1169, 426] on li "Processus de retour : Contactez le support via contact@univers28.com ou via le …" at bounding box center [1052, 433] width 427 height 78
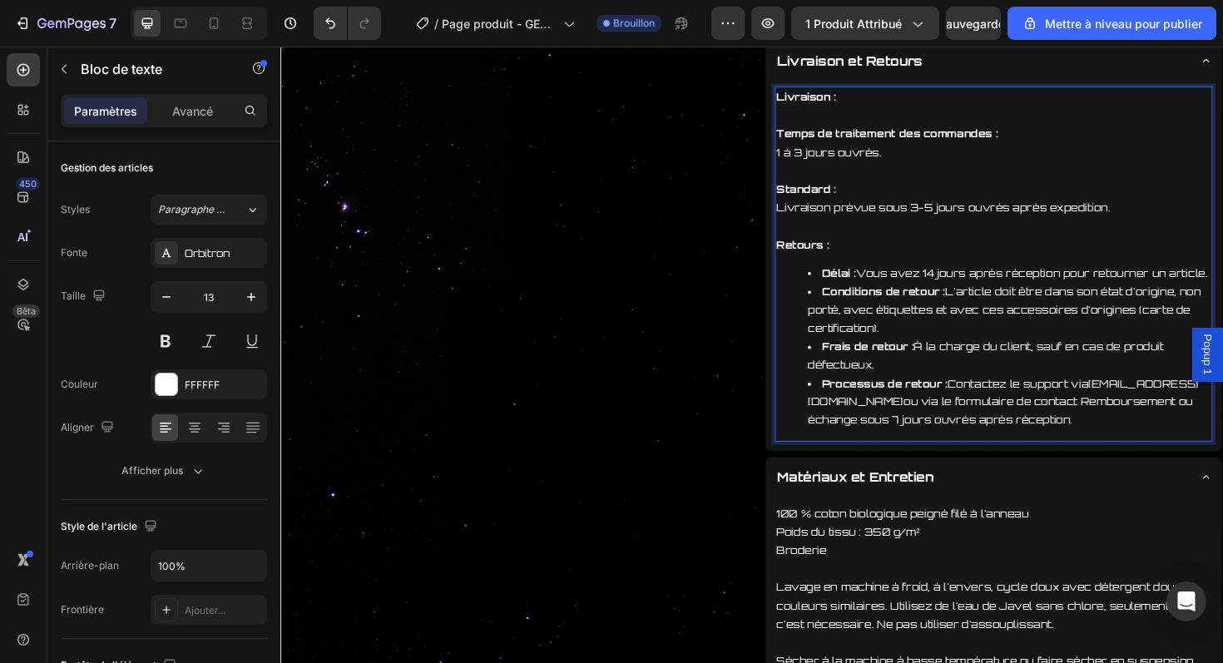
click at [1050, 441] on li "Processus de retour : Contactez le support via contact@univers28.com ou via le …" at bounding box center [1052, 423] width 427 height 58
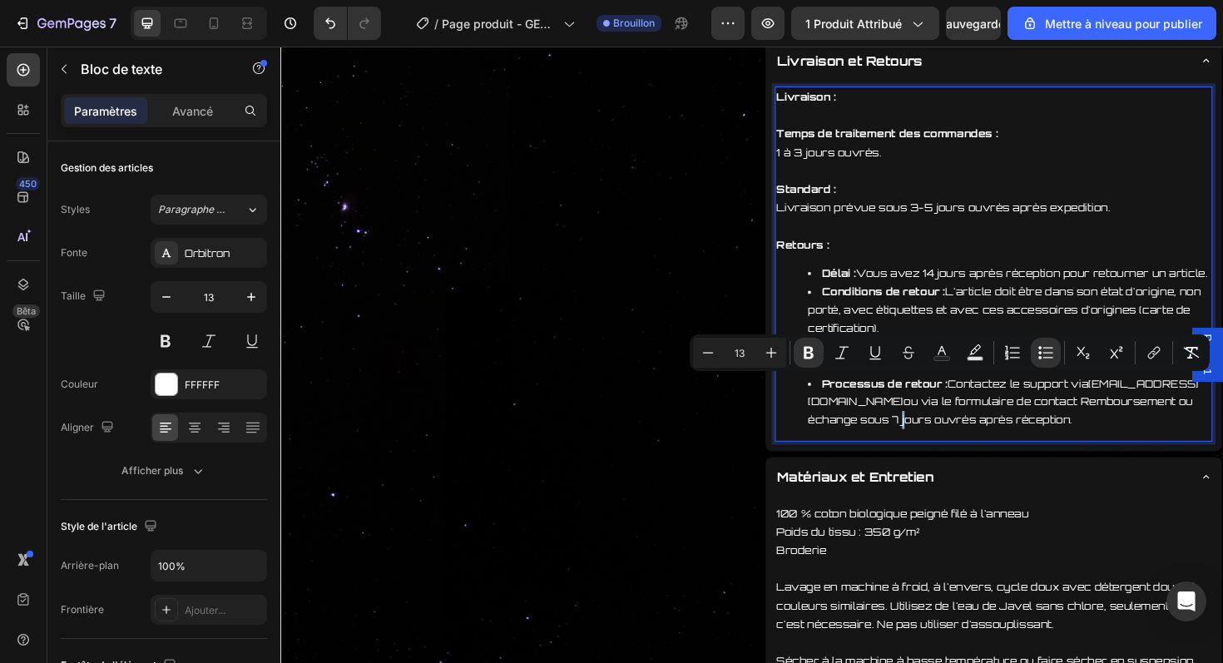
click at [1050, 441] on li "Processus de retour : Contactez le support via contact@univers28.com ou via le …" at bounding box center [1052, 423] width 427 height 58
click at [1047, 444] on li "Processus de retour : Contactez le support via contact@univers28.com ou via le …" at bounding box center [1052, 423] width 427 height 58
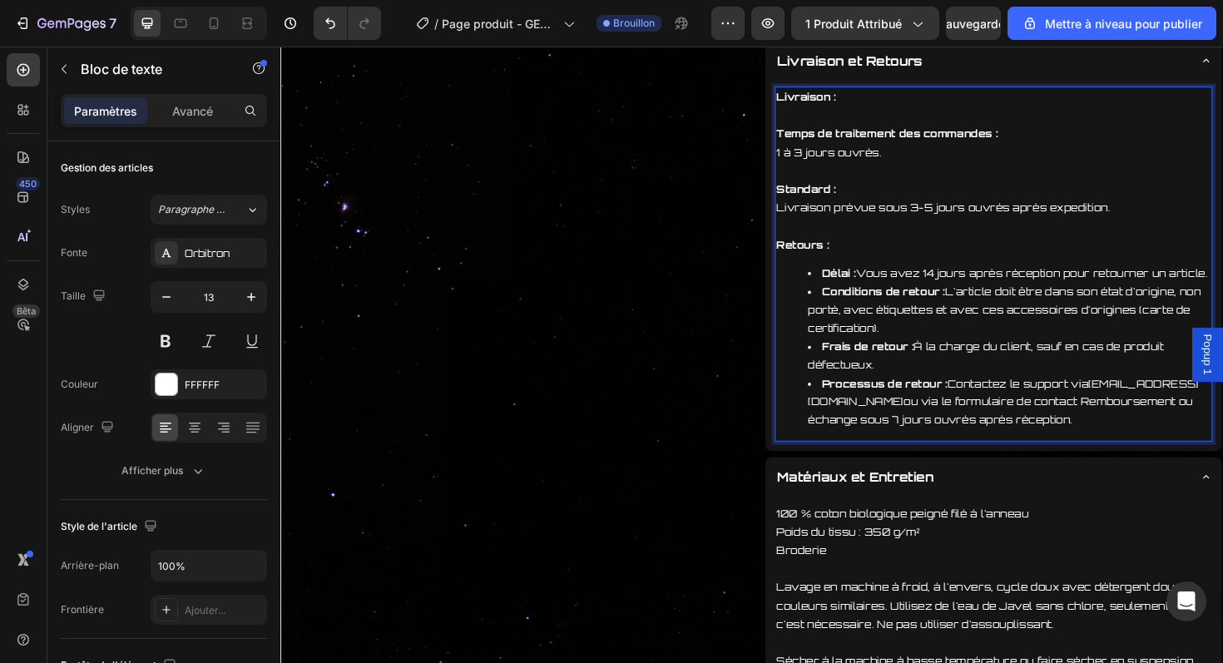
click at [1049, 444] on li "Processus de retour : Contactez le support via contact@univers28.com ou via le …" at bounding box center [1052, 423] width 427 height 58
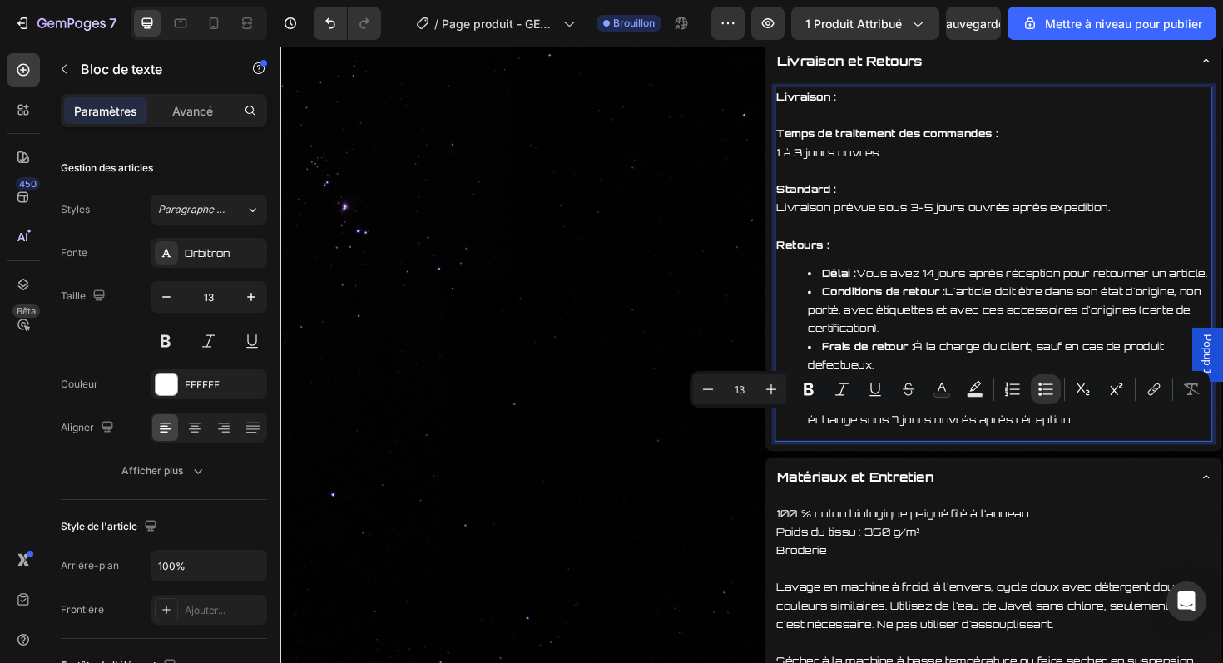
click at [1043, 443] on li "Processus de retour : Contactez le support via contact@univers28.com ou via le …" at bounding box center [1052, 423] width 427 height 58
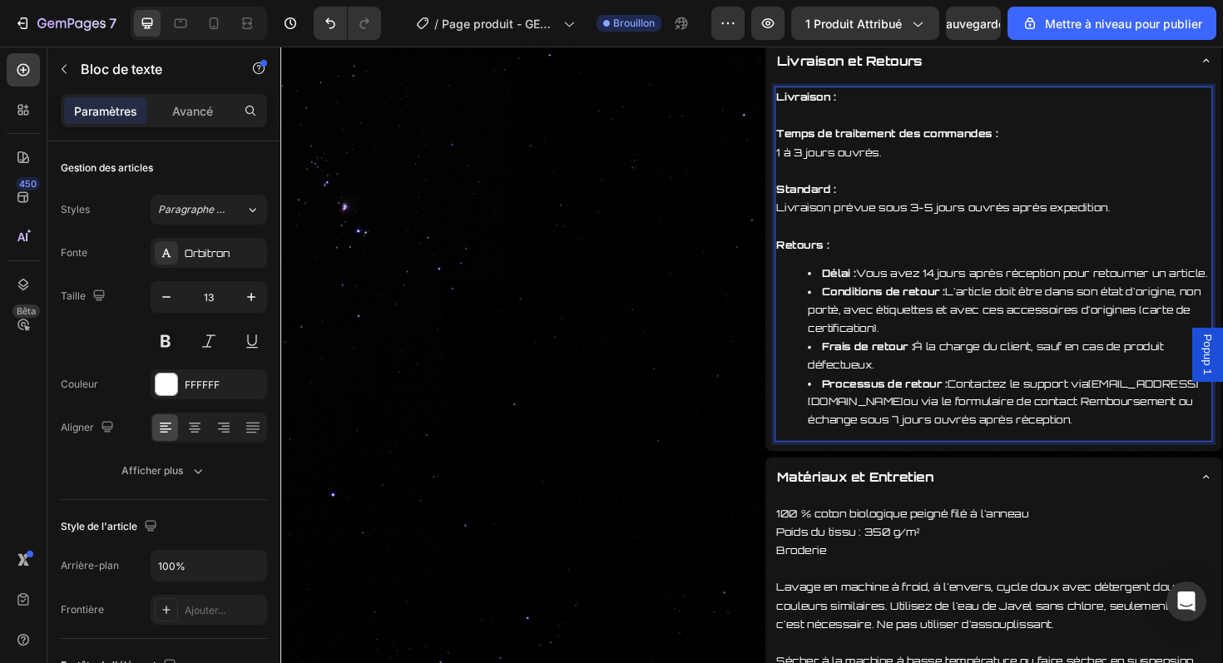
click at [1045, 443] on li "Processus de retour : Contactez le support via contact@univers28.com ou via le …" at bounding box center [1052, 423] width 427 height 58
click at [1222, 448] on li "Processus de retour : Contactez le support via contact@univers28.com ou via le …" at bounding box center [1052, 423] width 427 height 58
click at [1053, 443] on li "Processus de retour : Contactez le support via contact@univers28.com ou via le …" at bounding box center [1052, 423] width 427 height 58
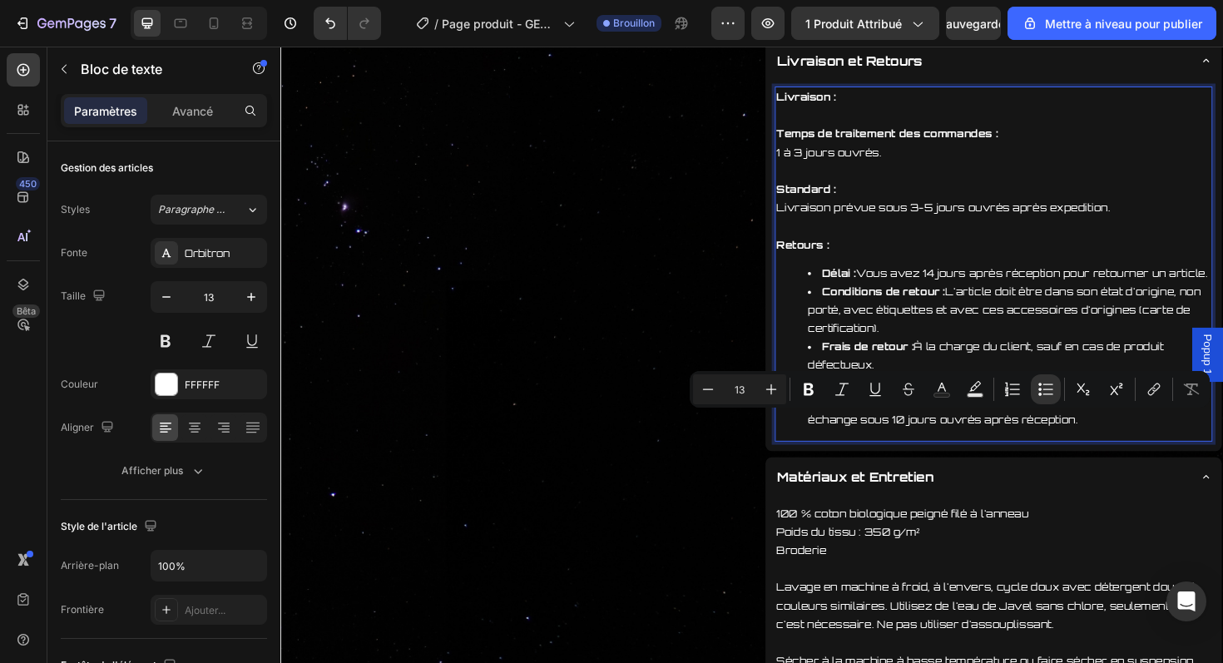
click at [1222, 445] on li "Processus de retour : Contactez le support via contact@univers28.com ou via le …" at bounding box center [1052, 423] width 427 height 58
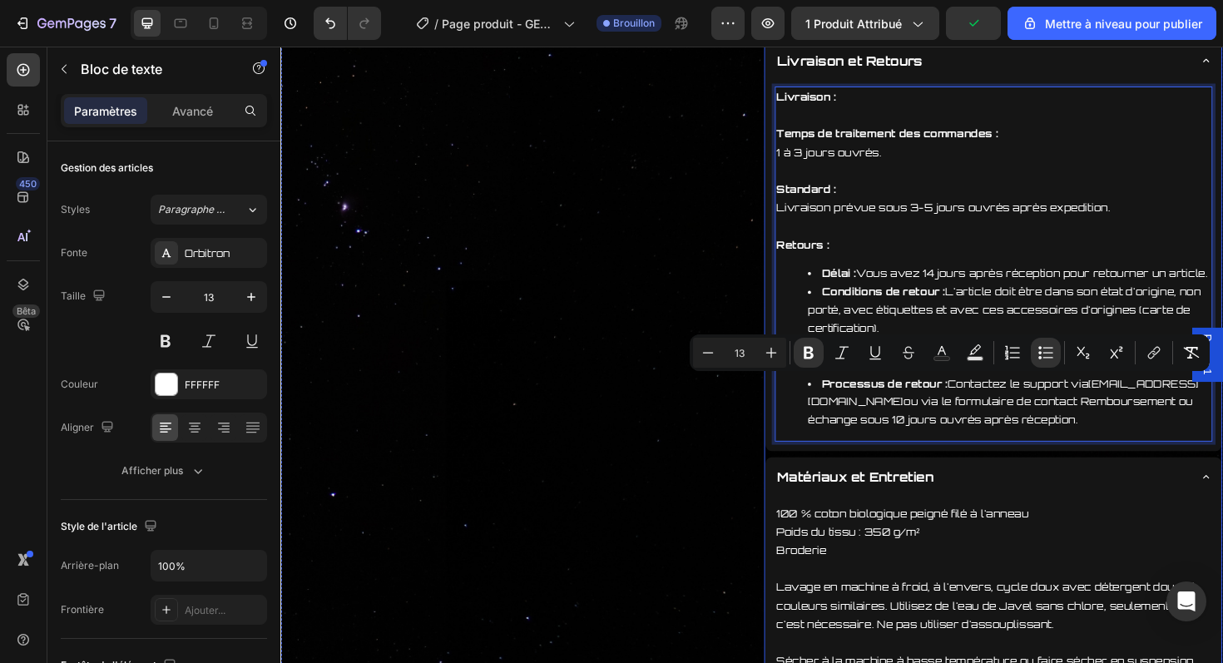
drag, startPoint x: 839, startPoint y: 404, endPoint x: 1212, endPoint y: 475, distance: 380.3
click at [1212, 475] on div "Description Produit Livraison et Retours Livraison : Temps de traitement des co…" at bounding box center [1035, 438] width 485 height 900
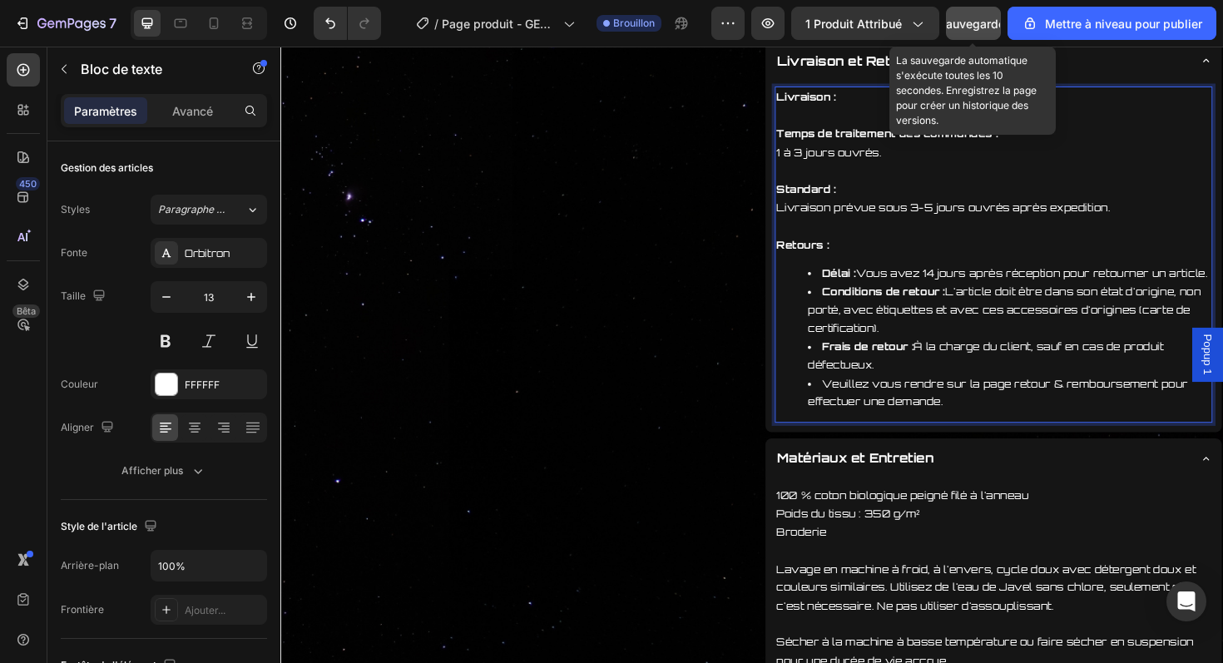
click at [979, 25] on font "Sauvegarder" at bounding box center [974, 24] width 71 height 14
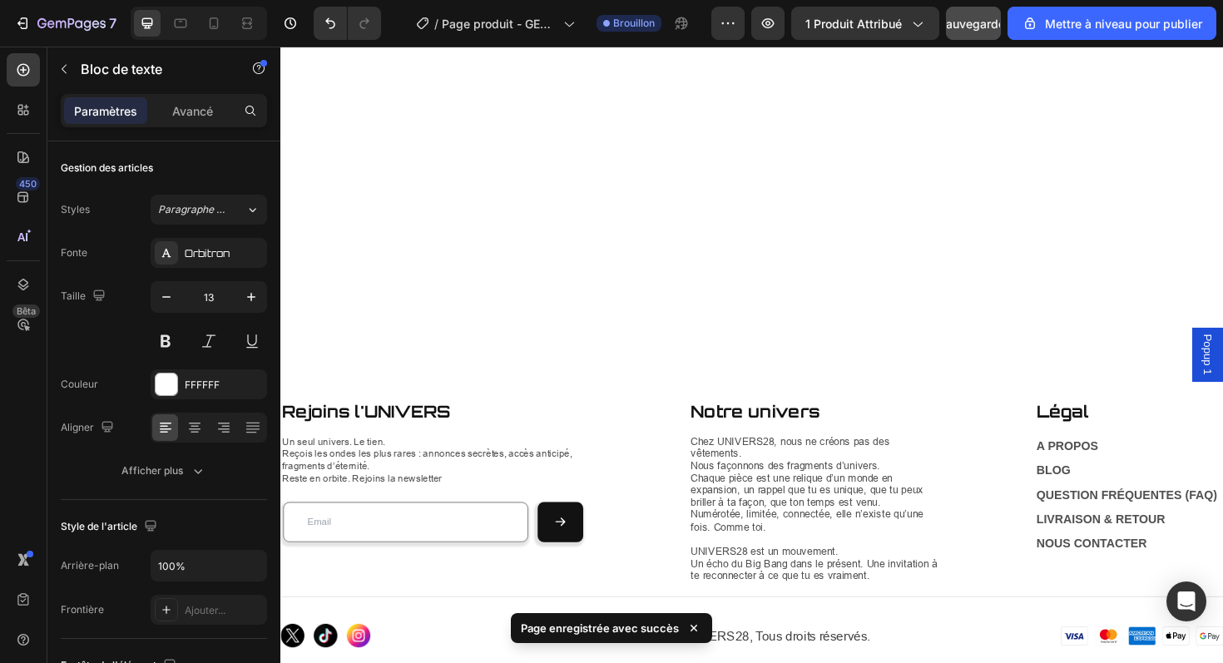
scroll to position [3107, 0]
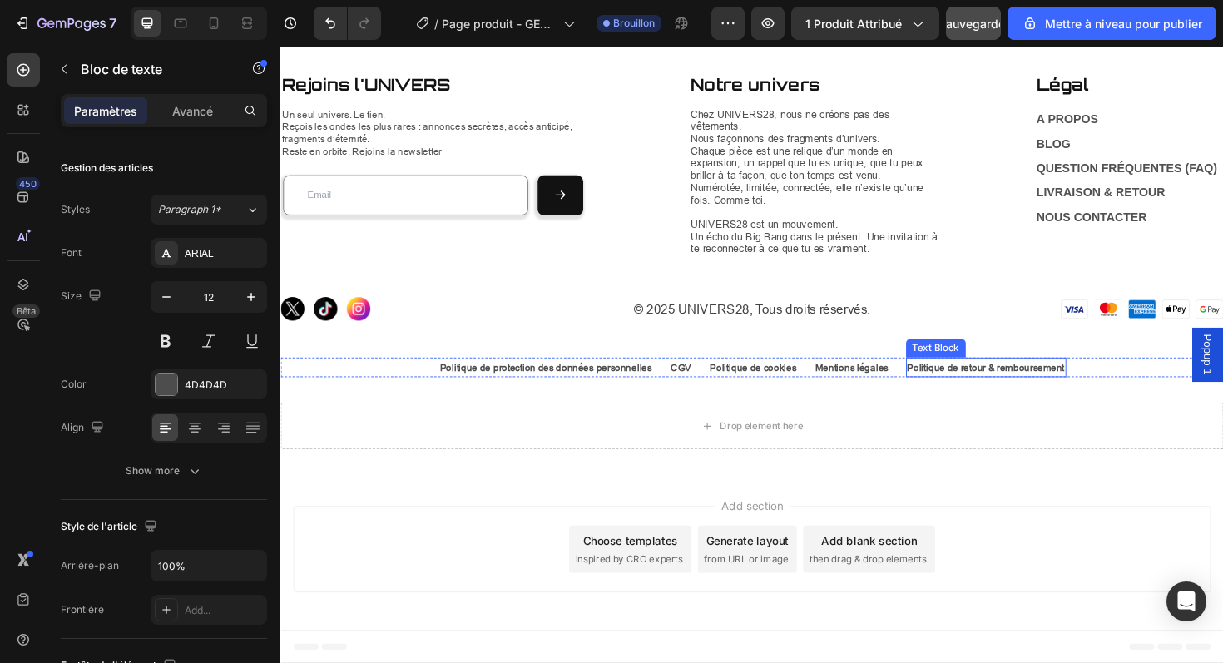
click at [1005, 382] on strong "Politique de retour & remboursement" at bounding box center [1028, 386] width 166 height 12
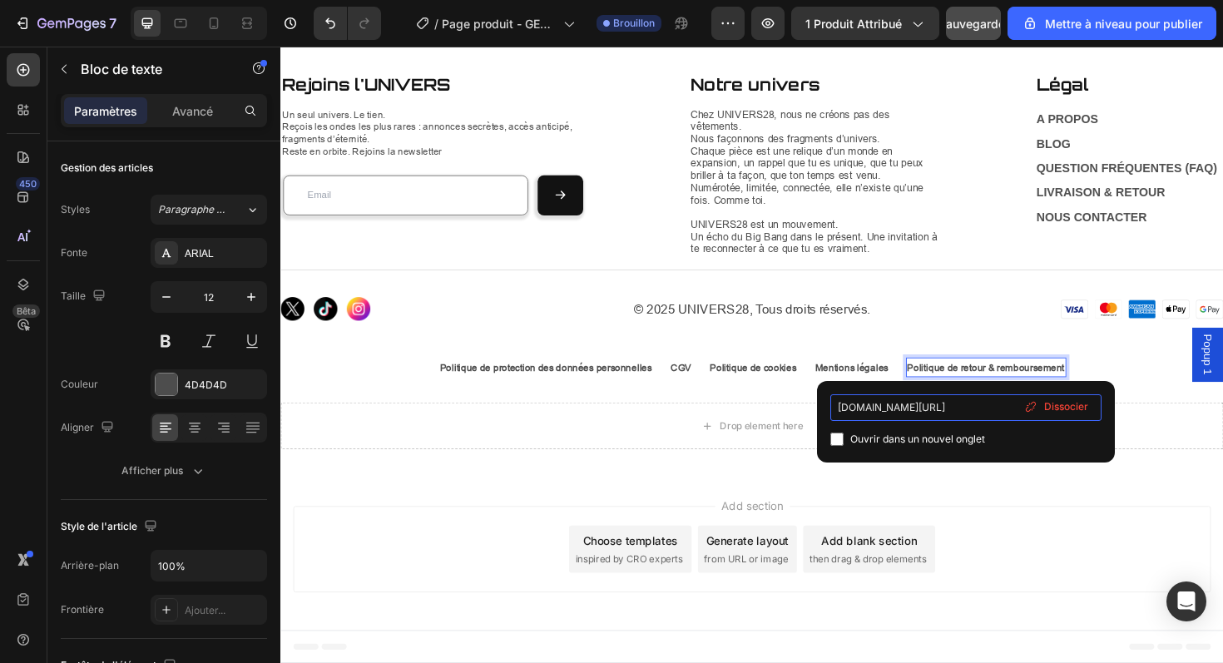
click at [957, 418] on input "3eg7gt-9g.myshopify.com/pages/politique-de-retour-et-de-remboursement" at bounding box center [966, 407] width 271 height 27
click at [959, 409] on input "3eg7gt-9g.myshopify.com/pages/politique-de-retour-et-de-remboursement" at bounding box center [966, 407] width 271 height 27
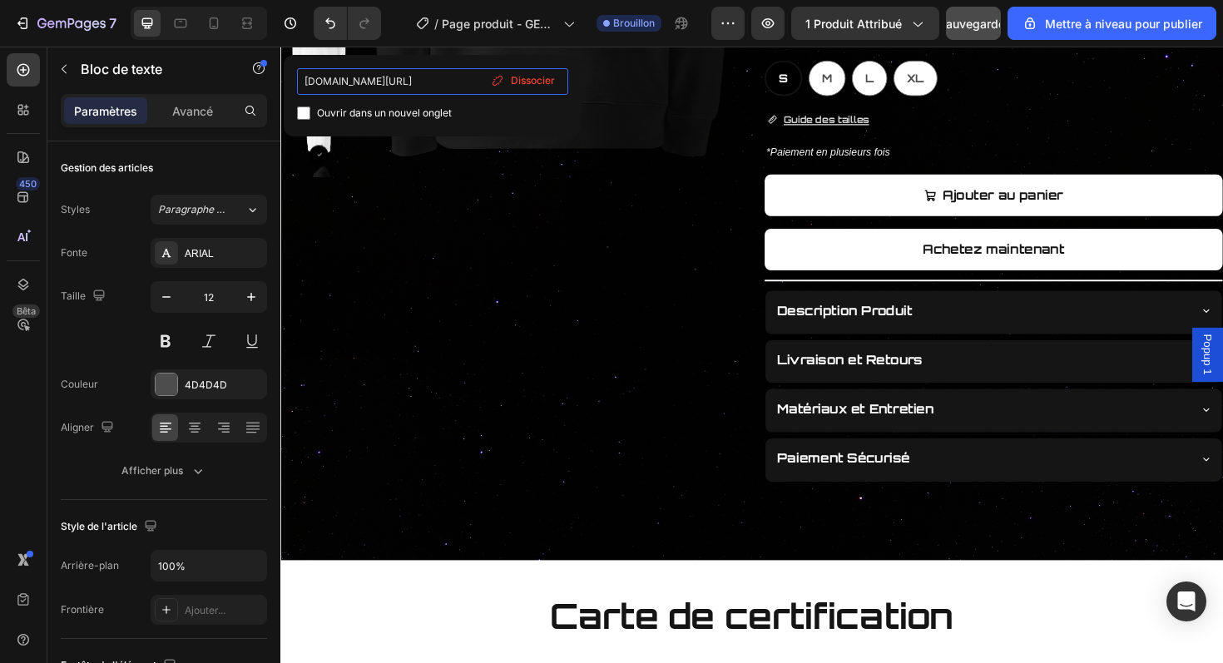
scroll to position [572, 0]
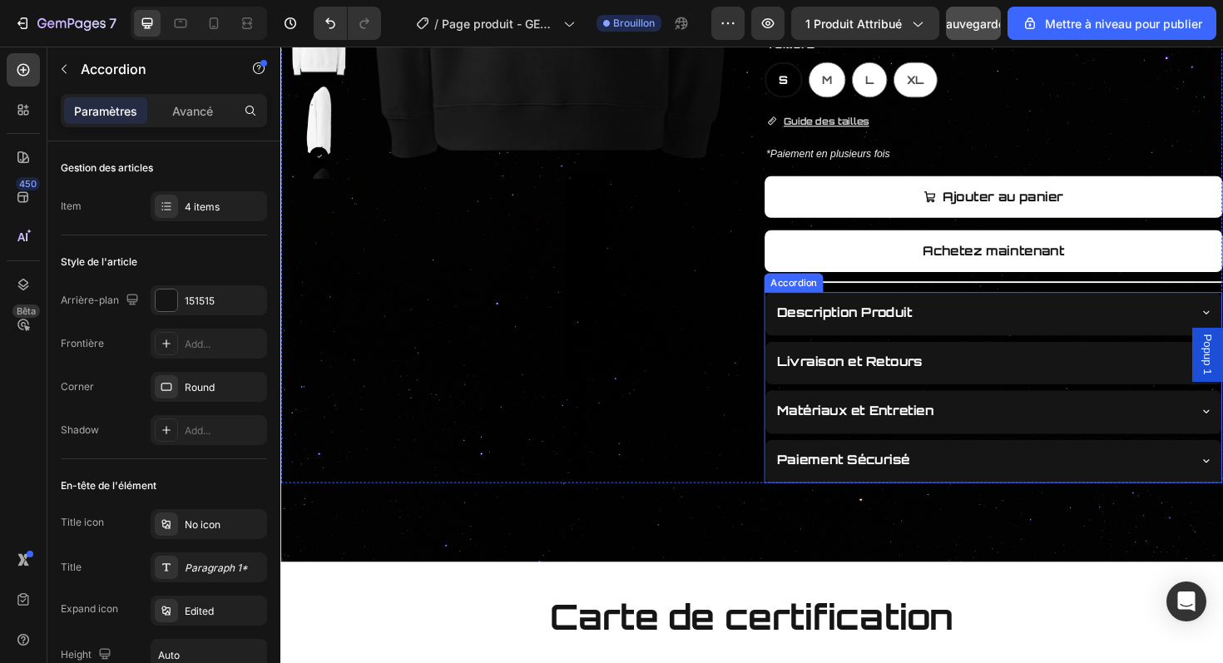
click at [1022, 389] on div "Livraison et Retours" at bounding box center [1022, 380] width 437 height 29
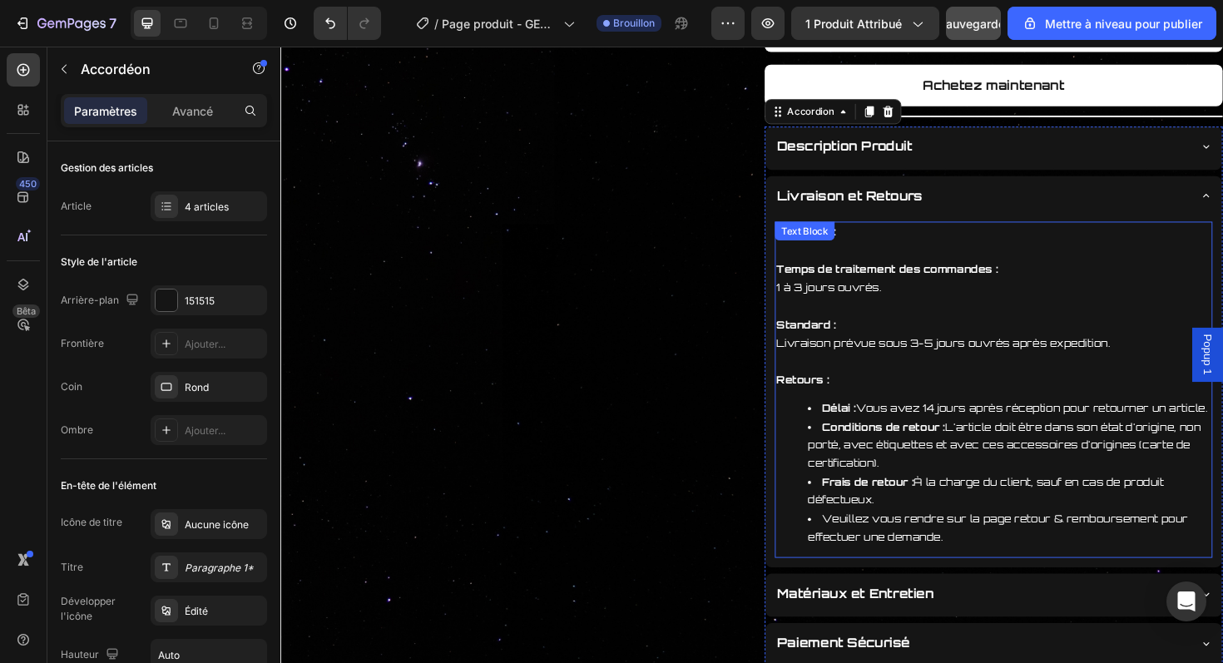
scroll to position [755, 0]
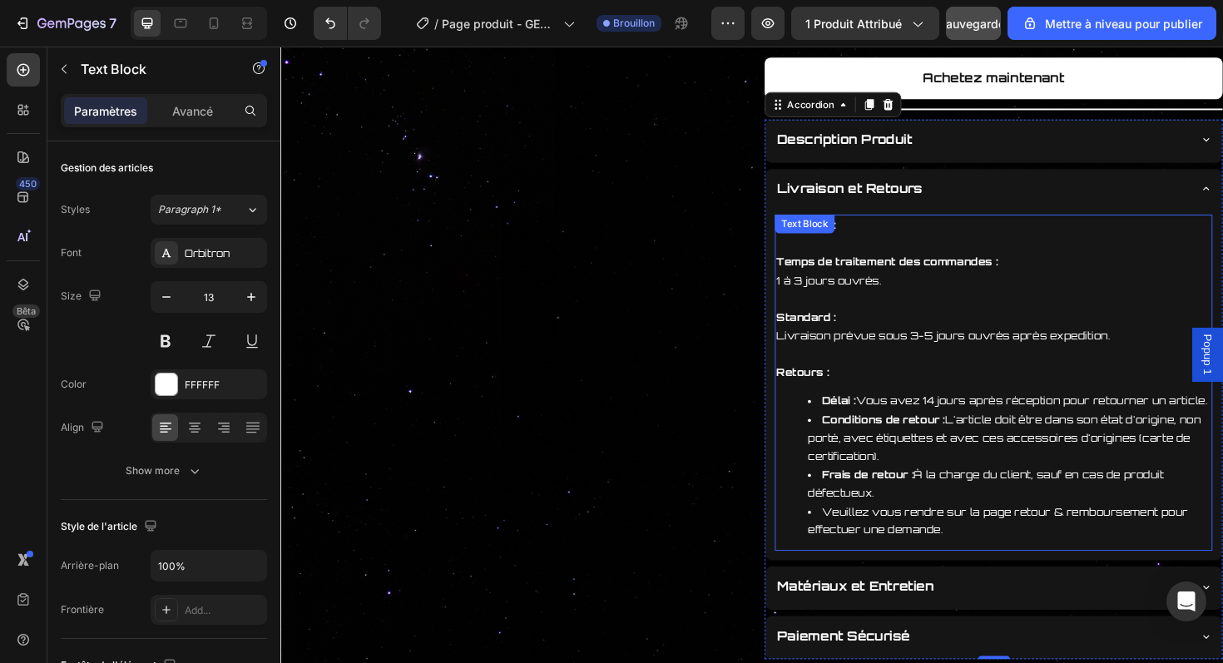
click at [1067, 546] on li "Veuillez vous rendre sur la page retour & remboursement pour effectuer une dema…" at bounding box center [1052, 549] width 427 height 39
click at [1057, 543] on li "Veuillez vous rendre sur la page retour & remboursement pour effectuer une dema…" at bounding box center [1052, 549] width 427 height 39
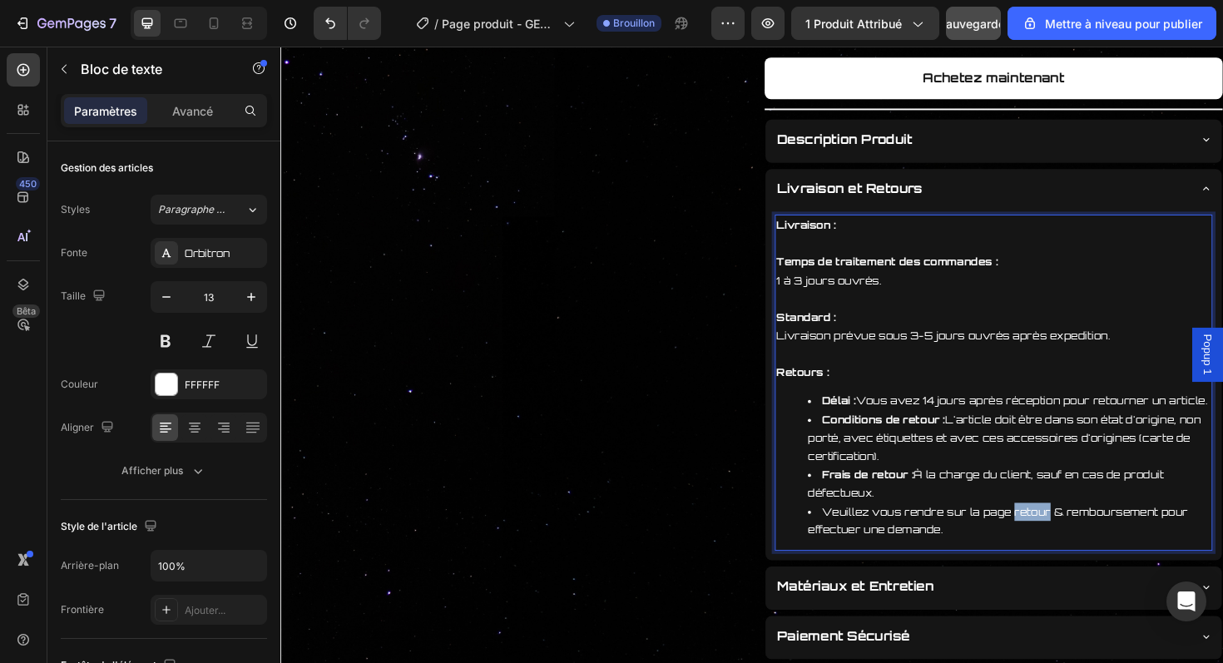
click at [1056, 543] on li "Veuillez vous rendre sur la page retour & remboursement pour effectuer une dema…" at bounding box center [1052, 549] width 427 height 39
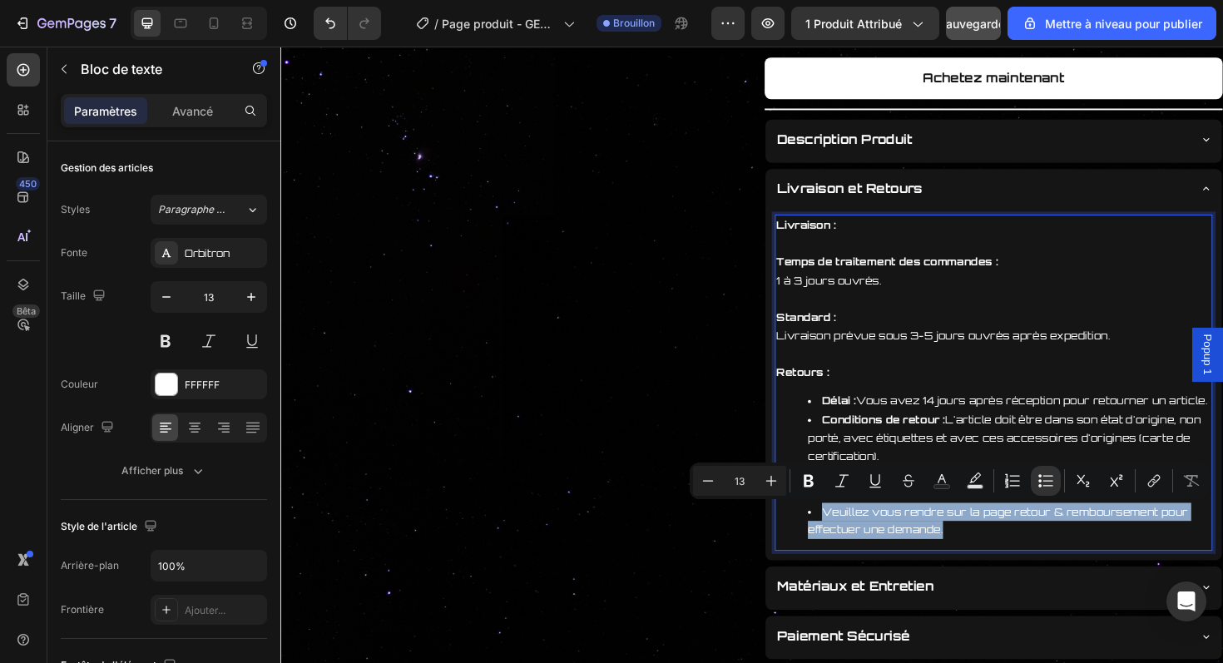
drag, startPoint x: 1056, startPoint y: 543, endPoint x: 1108, endPoint y: 543, distance: 51.6
click at [1108, 543] on li "Veuillez vous rendre sur la page retour & remboursement pour effectuer une dema…" at bounding box center [1052, 549] width 427 height 39
click at [1105, 543] on li "Veuillez vous rendre sur la page retour & remboursement pour effectuer une dema…" at bounding box center [1052, 549] width 427 height 39
click at [1047, 546] on li "Veuillez vous rendre sur la page retour & remboursement pour effectuer une dema…" at bounding box center [1052, 549] width 427 height 39
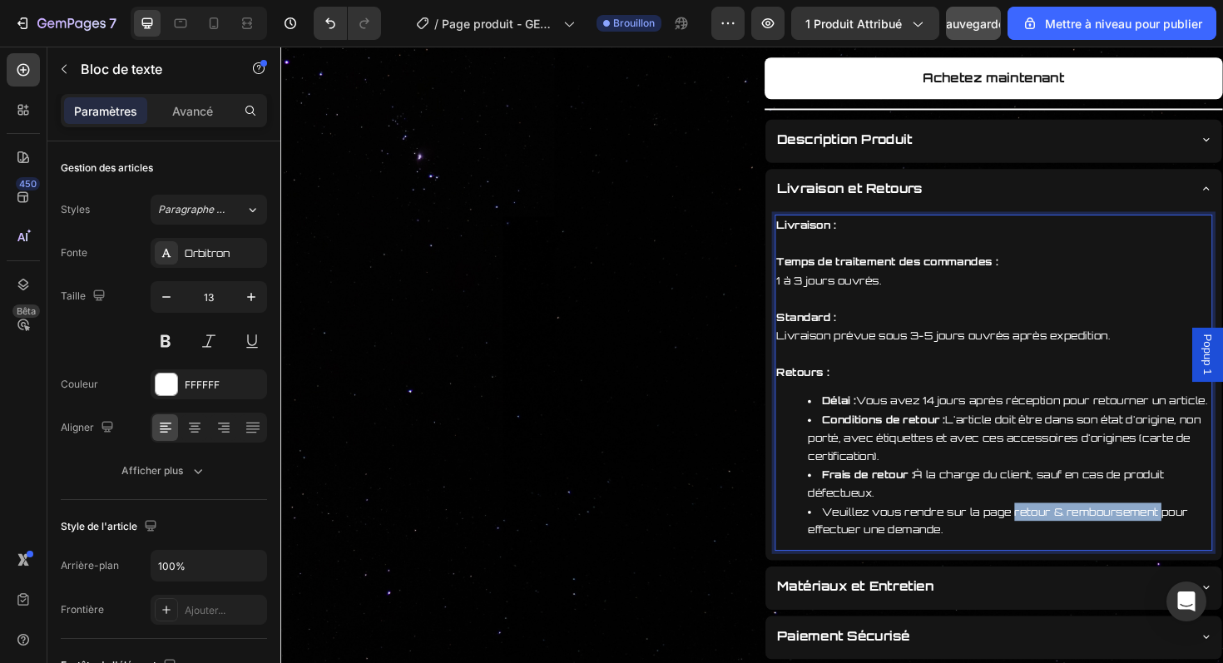
drag, startPoint x: 1051, startPoint y: 533, endPoint x: 1203, endPoint y: 541, distance: 152.5
click at [1203, 541] on li "Veuillez vous rendre sur la page retour & remboursement pour effectuer une dema…" at bounding box center [1052, 549] width 427 height 39
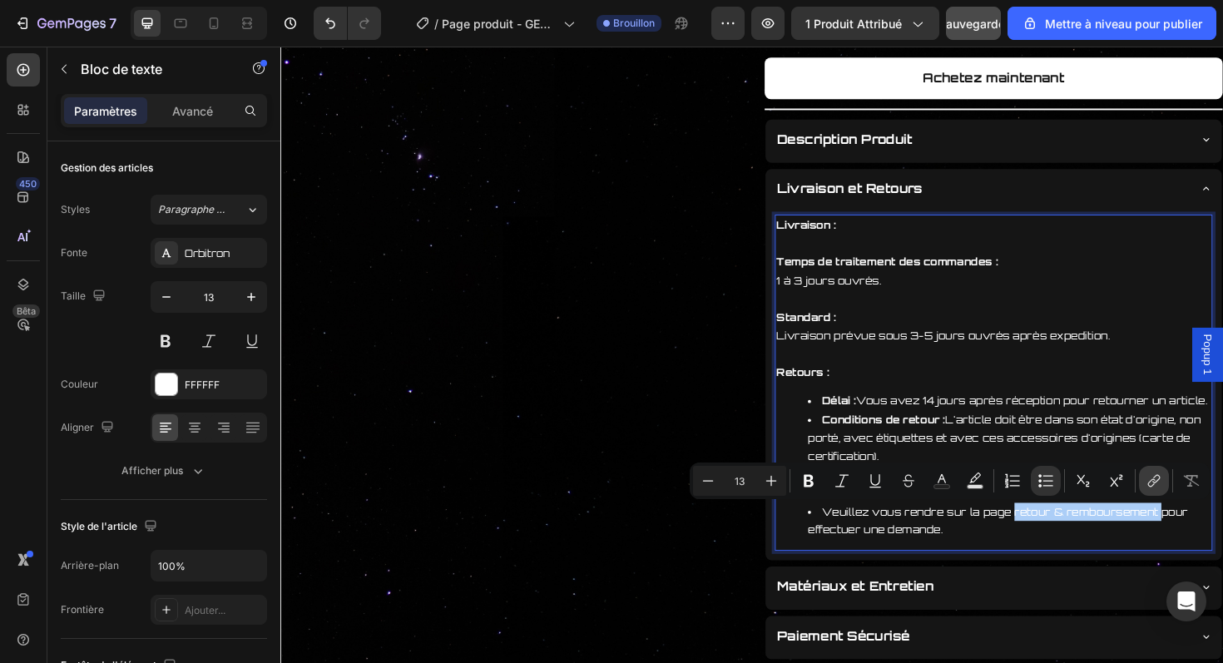
click at [1160, 483] on icon "Editor contextual toolbar" at bounding box center [1154, 481] width 17 height 17
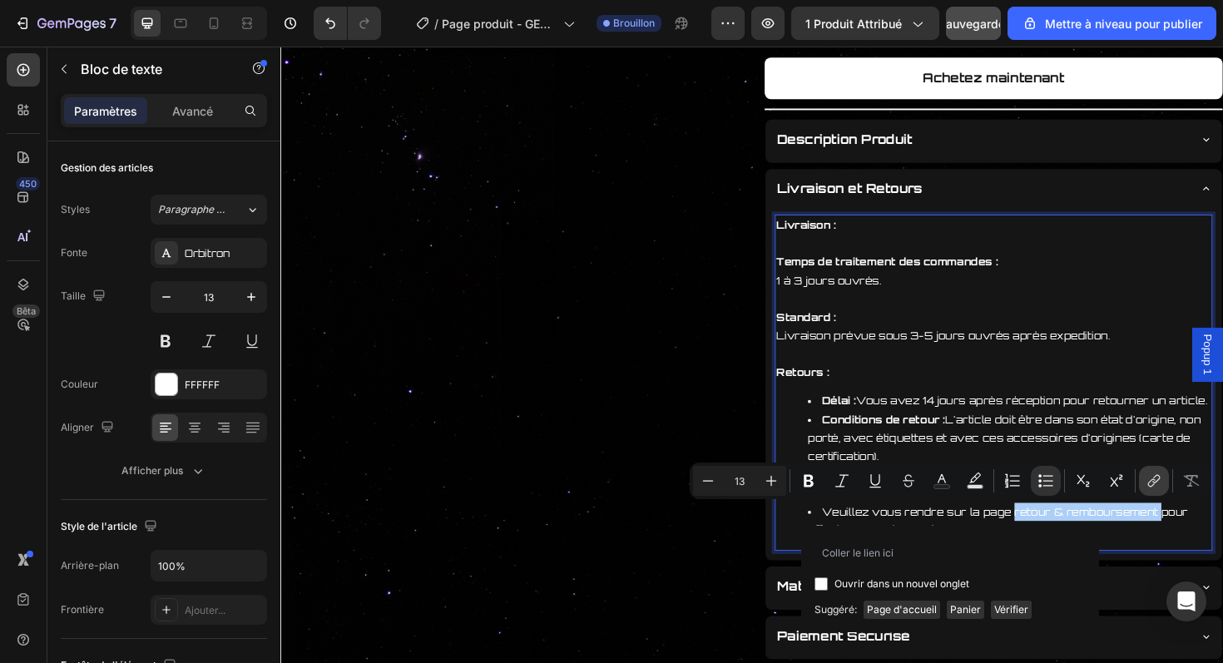
type input "3eg7gt-9g.myshopify.com/pages/politique-de-retour-et-de-remboursement"
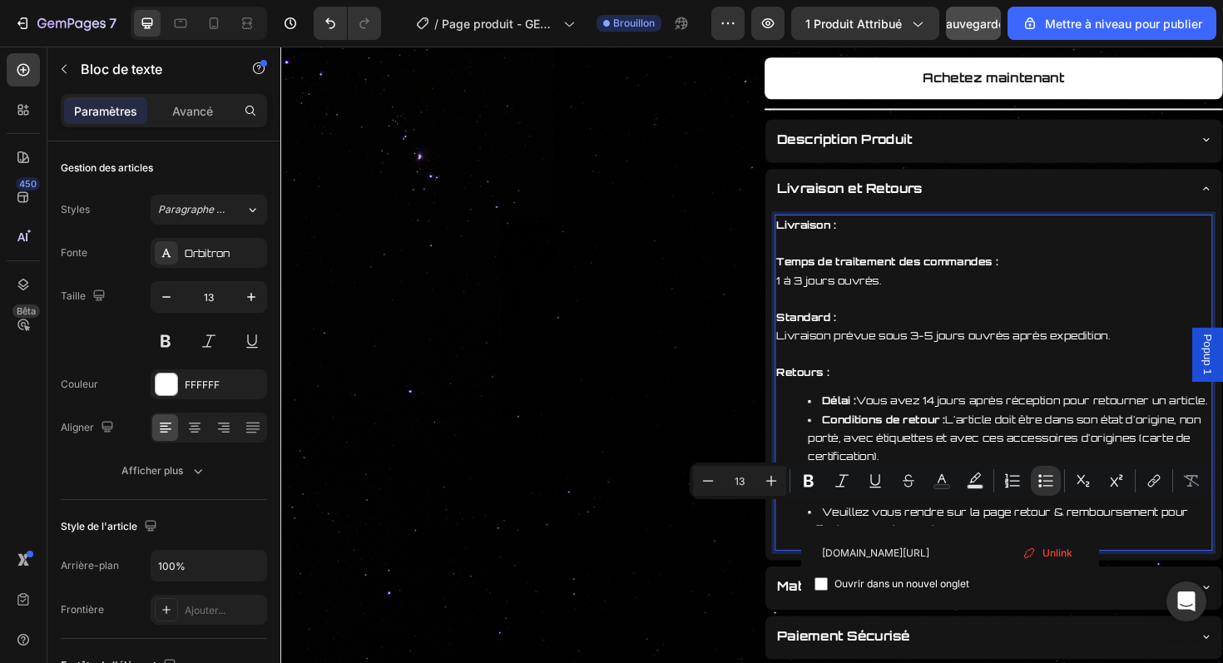
click at [1198, 554] on li "Veuillez vous rendre sur la page retour & remboursement pour effectuer une dema…" at bounding box center [1052, 549] width 427 height 39
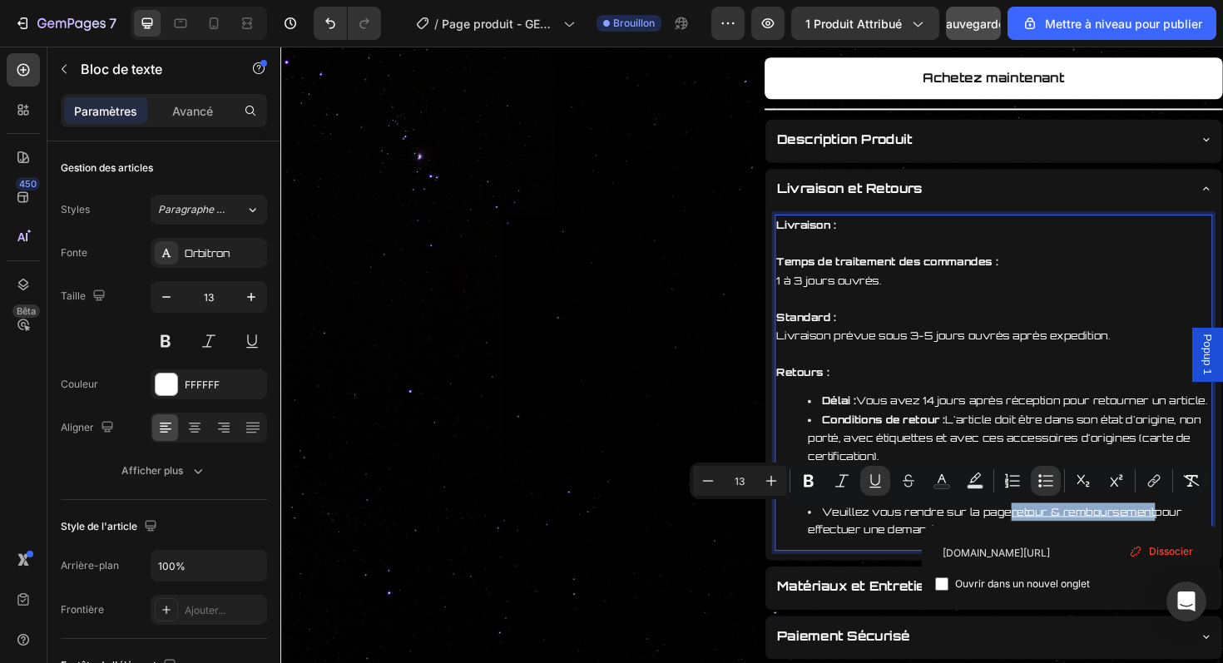
drag, startPoint x: 1203, startPoint y: 542, endPoint x: 1054, endPoint y: 548, distance: 149.9
click at [1054, 548] on li "Veuillez vous rendre sur la page retour & remboursement pour effectuer une dema…" at bounding box center [1052, 549] width 427 height 39
click at [814, 478] on icon "Barre d'outils contextuelle de l'éditeur" at bounding box center [809, 481] width 17 height 17
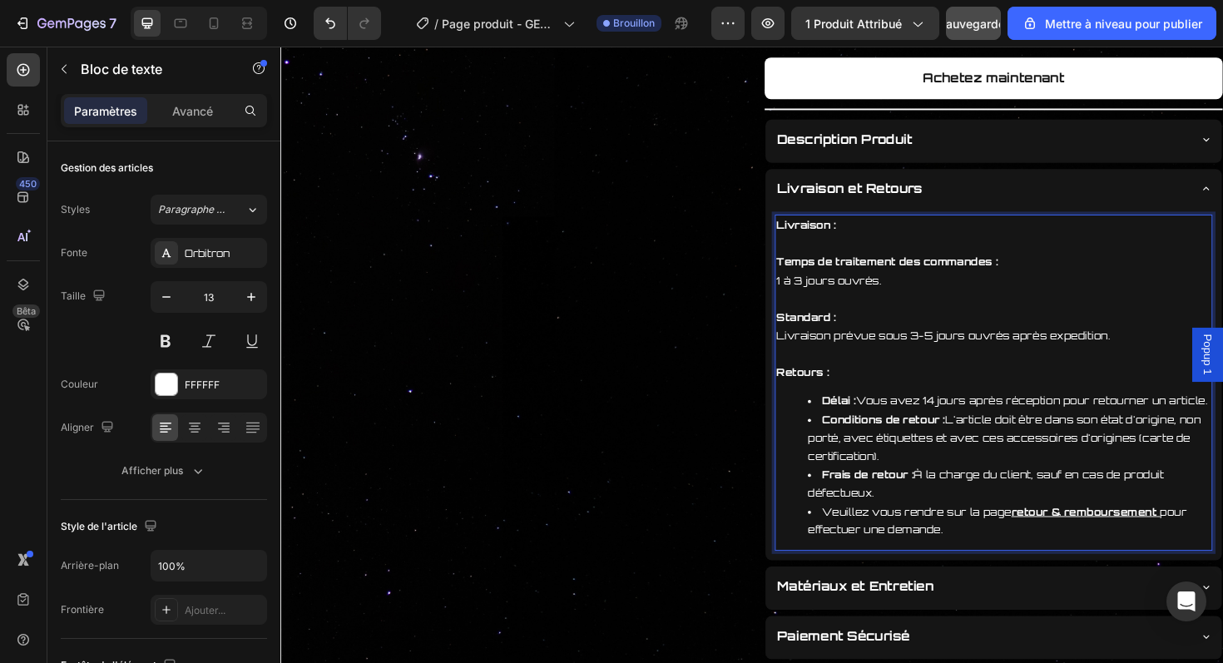
click at [1207, 543] on li "Veuillez vous rendre sur la page retour & remboursement pour effectuer une dema…" at bounding box center [1052, 549] width 427 height 39
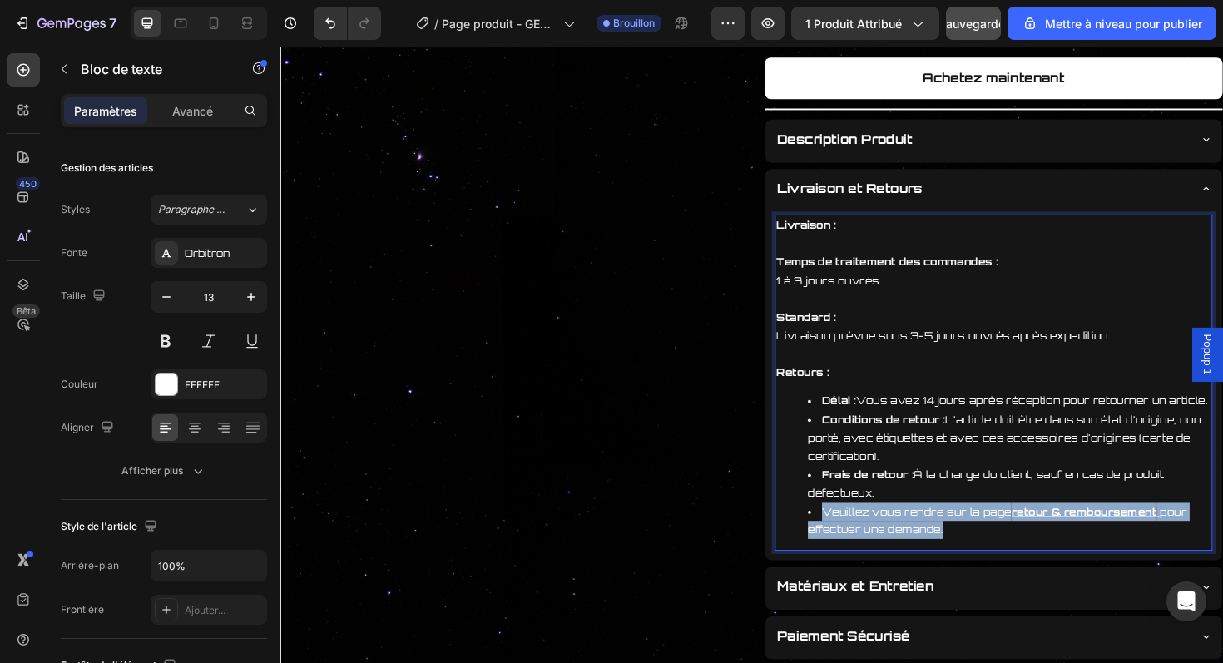
click at [1207, 543] on li "Veuillez vous rendre sur la page retour & remboursement pour effectuer une dema…" at bounding box center [1052, 549] width 427 height 39
click at [1208, 542] on u "Rich Text Editor. Editing area: main" at bounding box center [1209, 539] width 3 height 13
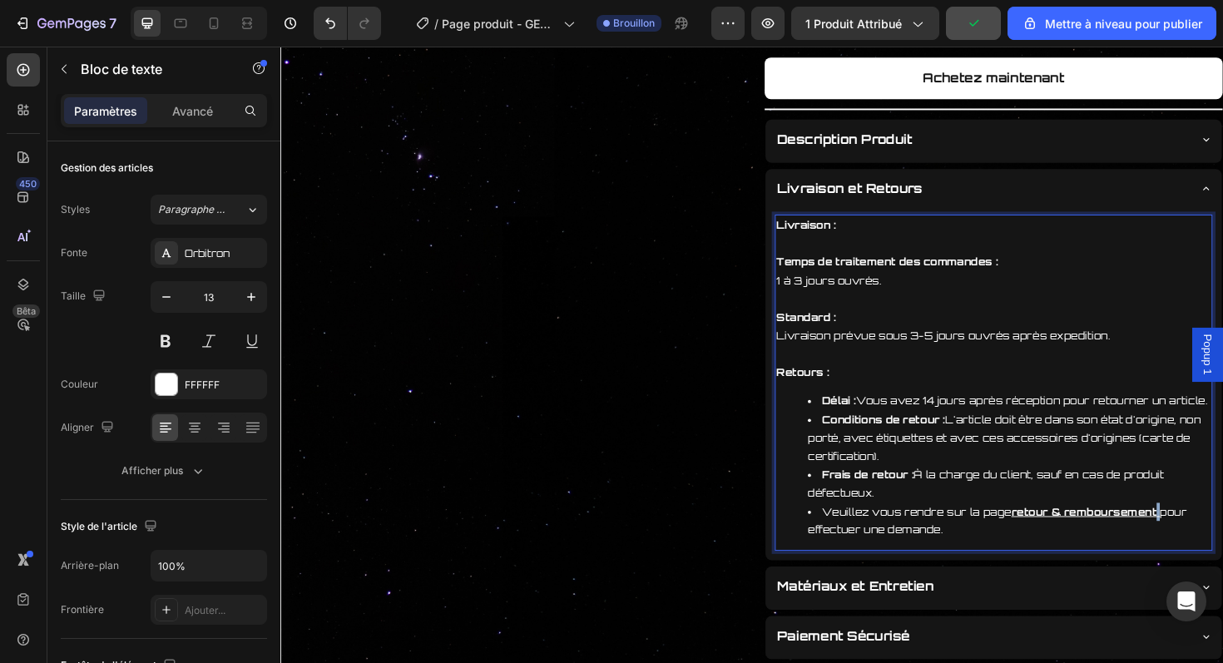
click at [1203, 542] on li "Veuillez vous rendre sur la page retour & remboursement pour effectuer une dema…" at bounding box center [1052, 549] width 427 height 39
click at [1081, 572] on div "Livraison : Temps de traitement des commandes : 1 à 3 jours ouvrés. Standard : …" at bounding box center [1036, 403] width 464 height 356
click at [1172, 550] on li "Veuillez vous rendre sur la page retour & remboursement pour effectuer une dema…" at bounding box center [1052, 549] width 427 height 39
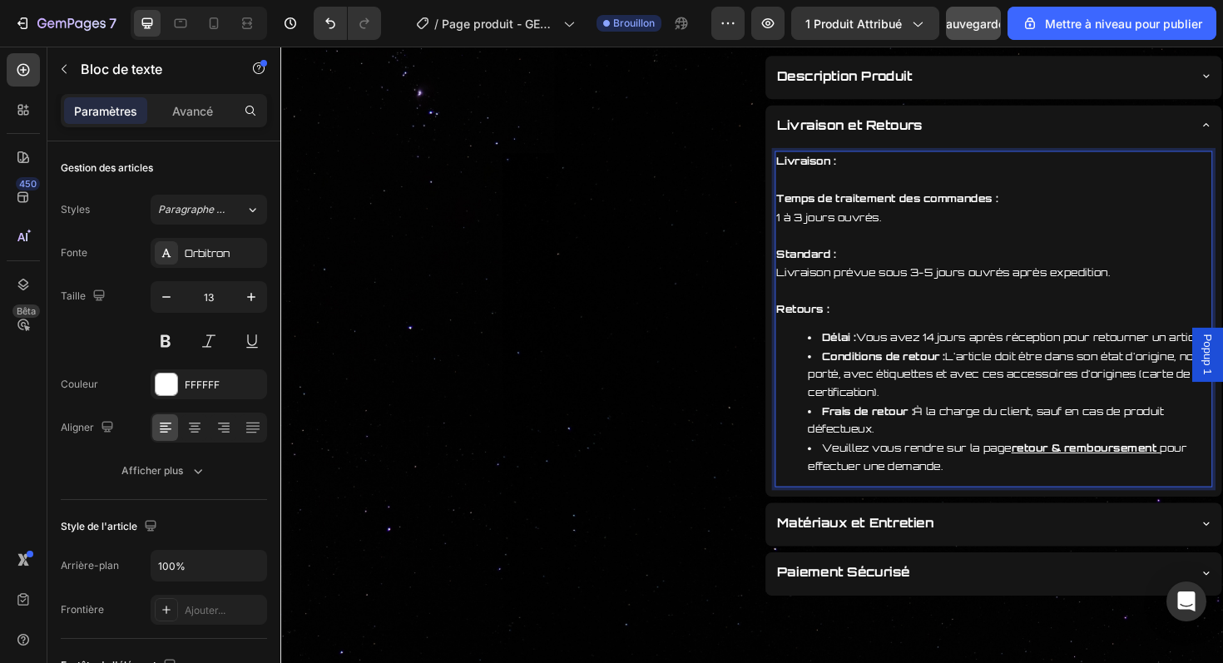
scroll to position [808, 0]
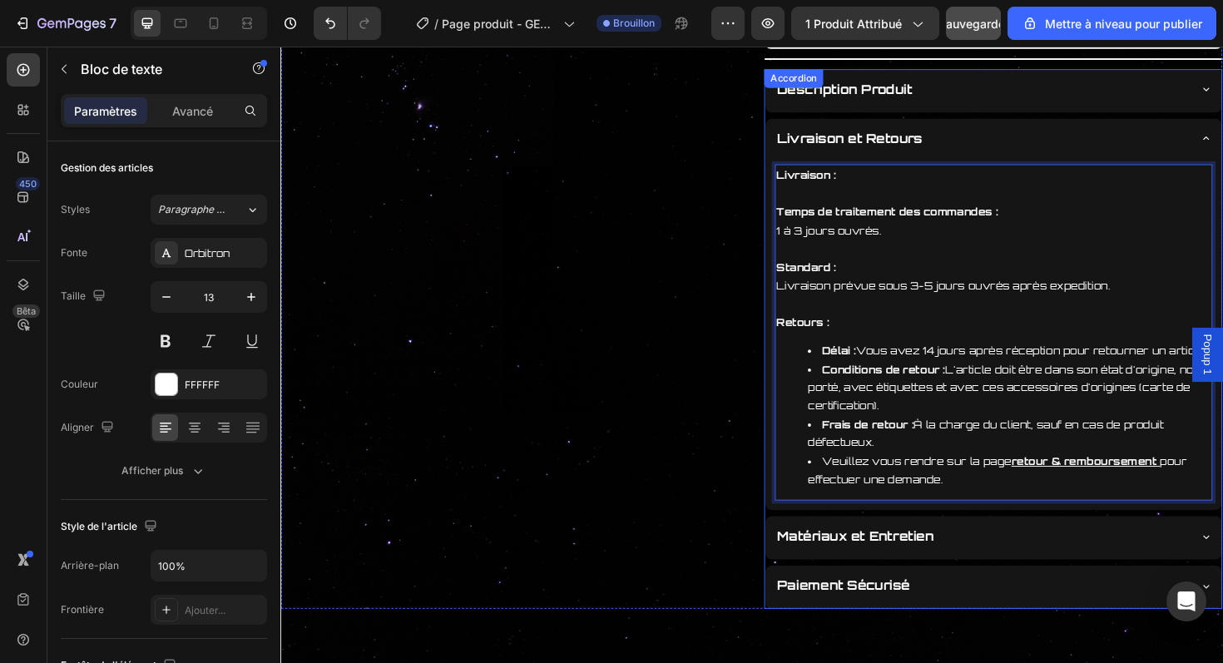
click at [1112, 140] on div "Livraison et Retours" at bounding box center [1022, 144] width 437 height 29
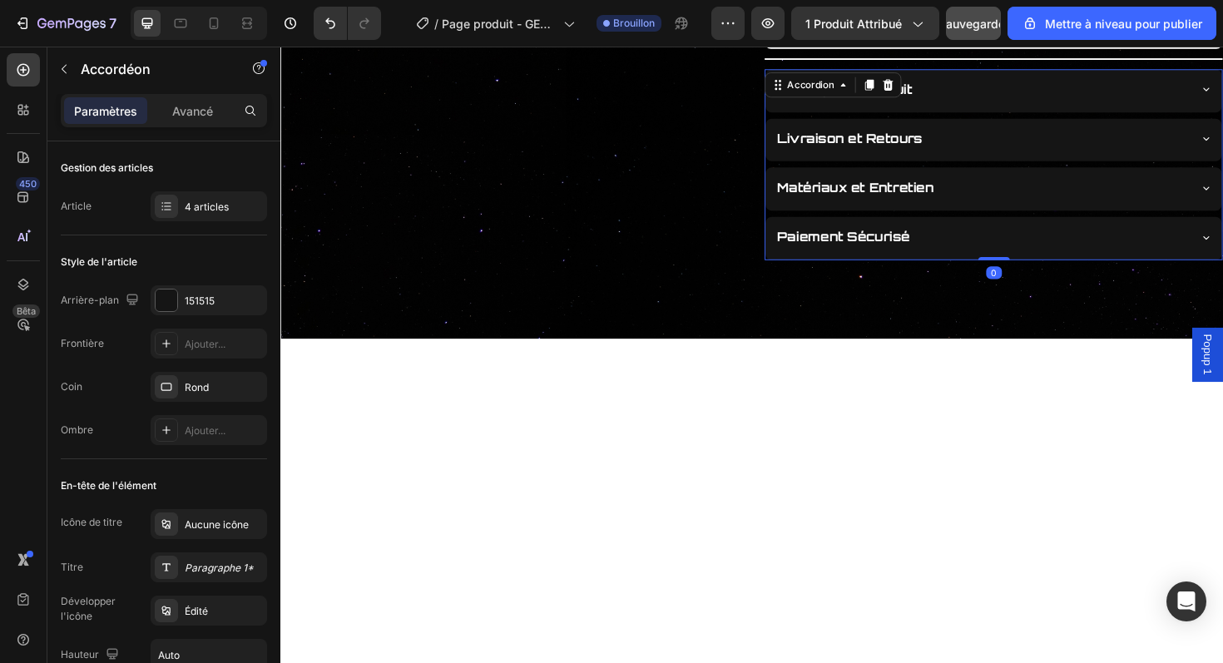
click at [1034, 224] on div "Description Produit Livraison et Retours Matériaux et Entretien Paiement Sécuri…" at bounding box center [1035, 172] width 485 height 202
click at [1045, 212] on div "Matériaux et Entretien" at bounding box center [1035, 198] width 483 height 46
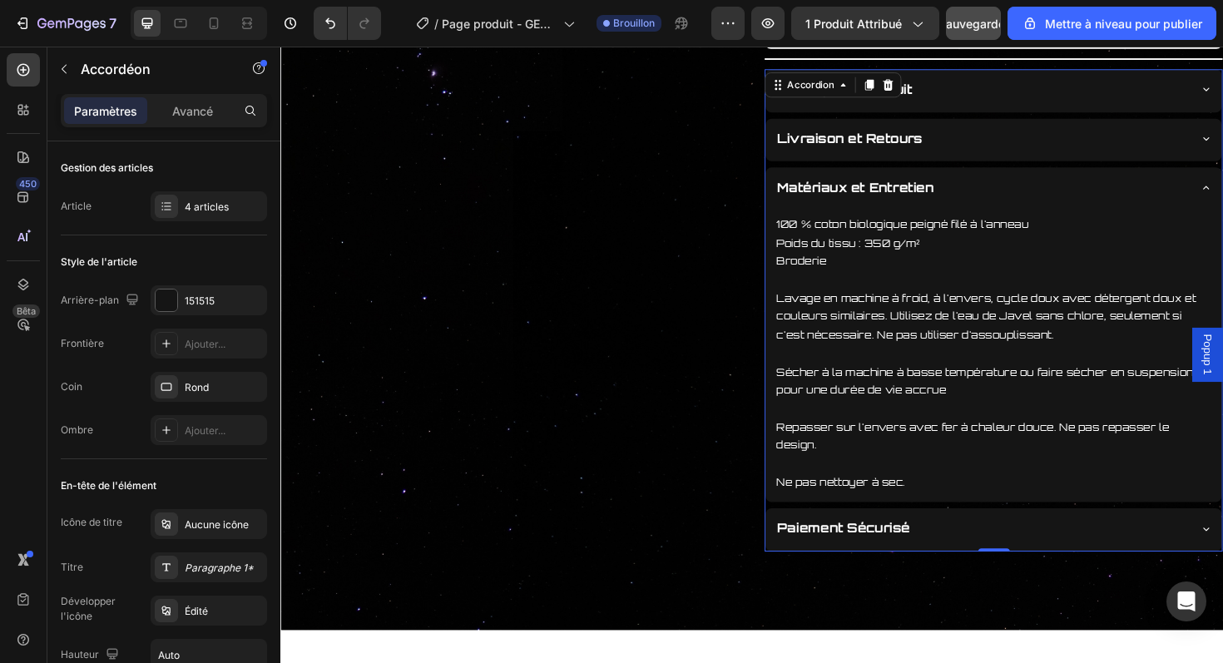
click at [1043, 211] on div "Matériaux et Entretien" at bounding box center [1035, 198] width 483 height 46
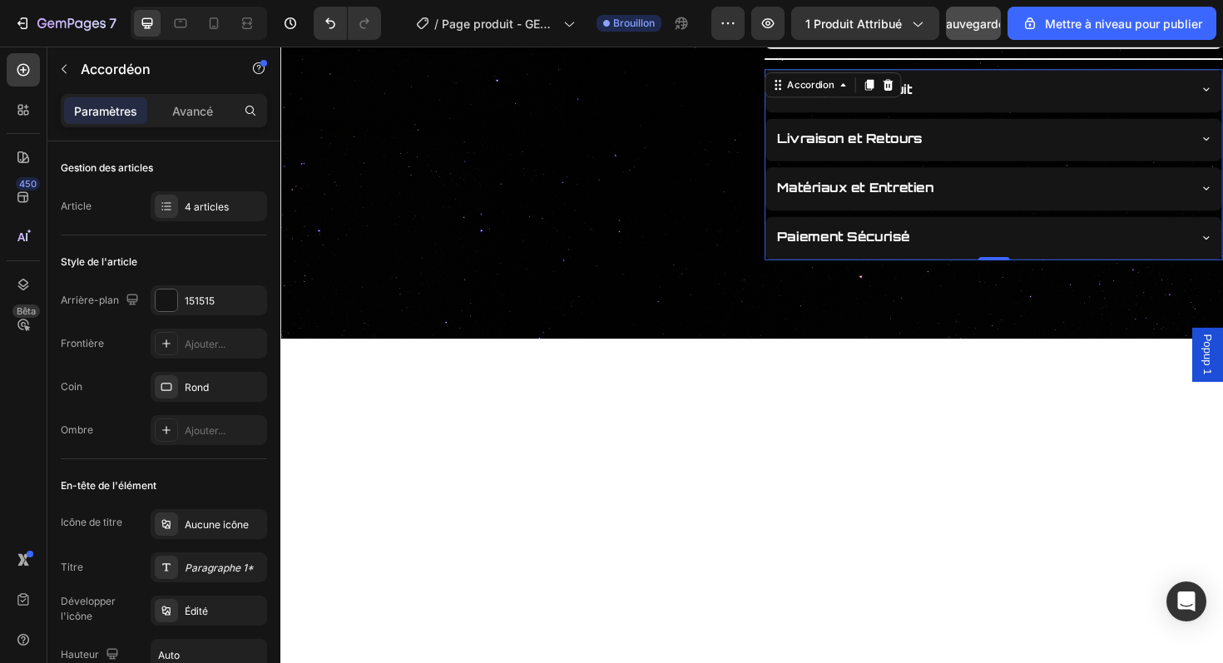
click at [1010, 245] on div "Paiement Sécurisé" at bounding box center [1022, 248] width 437 height 29
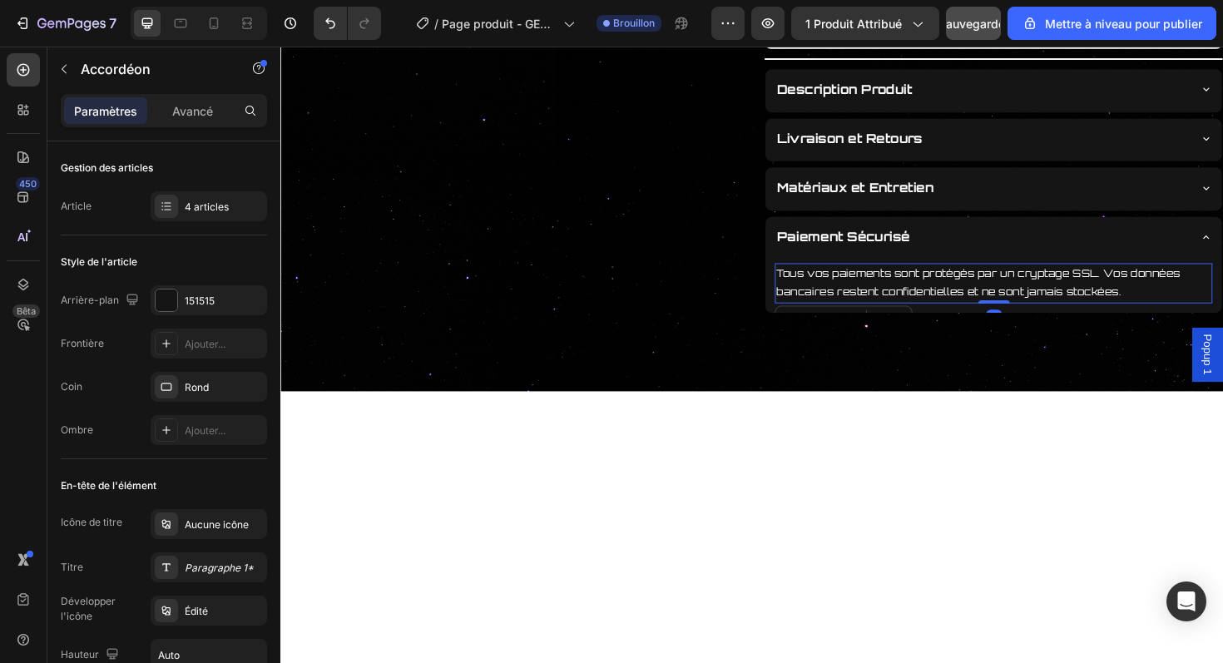
click at [1010, 293] on p "Tous vos paiements sont protégés par un cryptage SSL. Vos données bancaires res…" at bounding box center [1036, 297] width 460 height 39
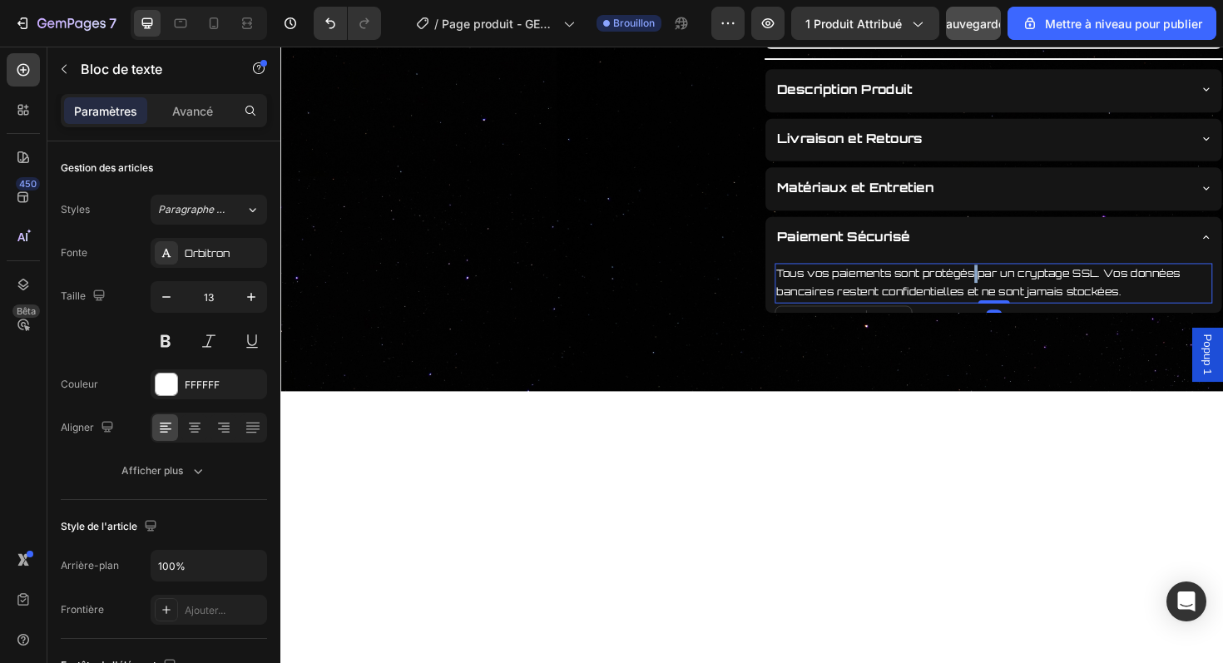
click at [1010, 293] on p "Tous vos paiements sont protégés par un cryptage SSL. Vos données bancaires res…" at bounding box center [1036, 297] width 460 height 39
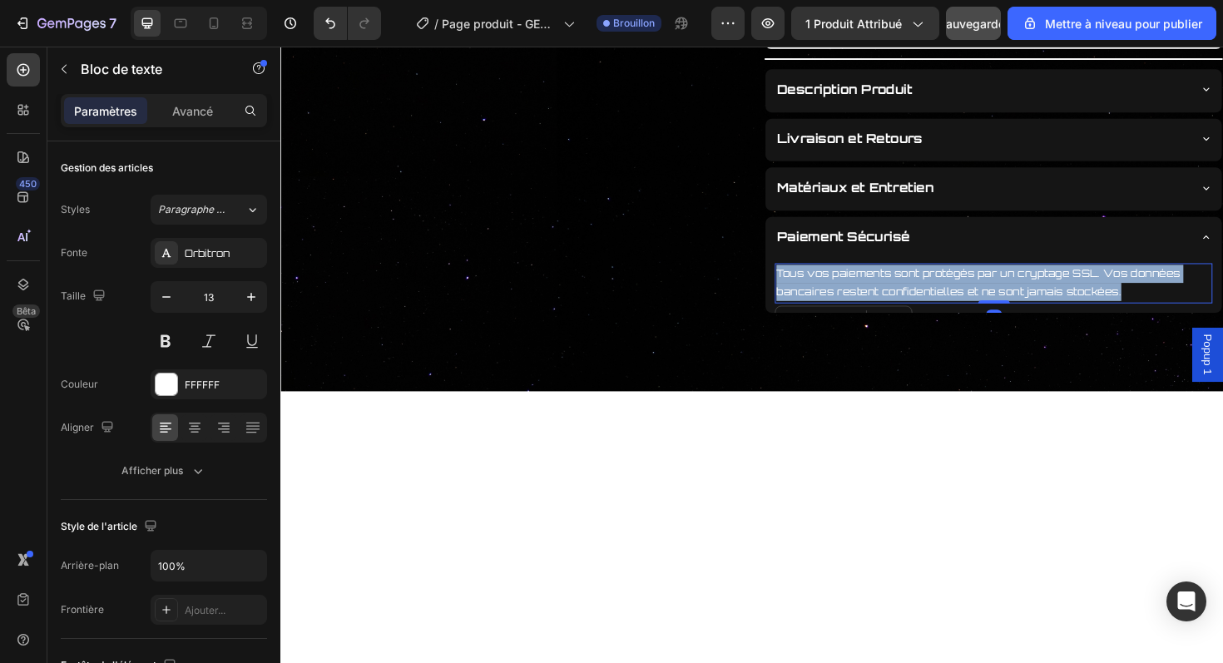
click at [1010, 293] on p "Tous vos paiements sont protégés par un cryptage SSL. Vos données bancaires res…" at bounding box center [1036, 297] width 460 height 39
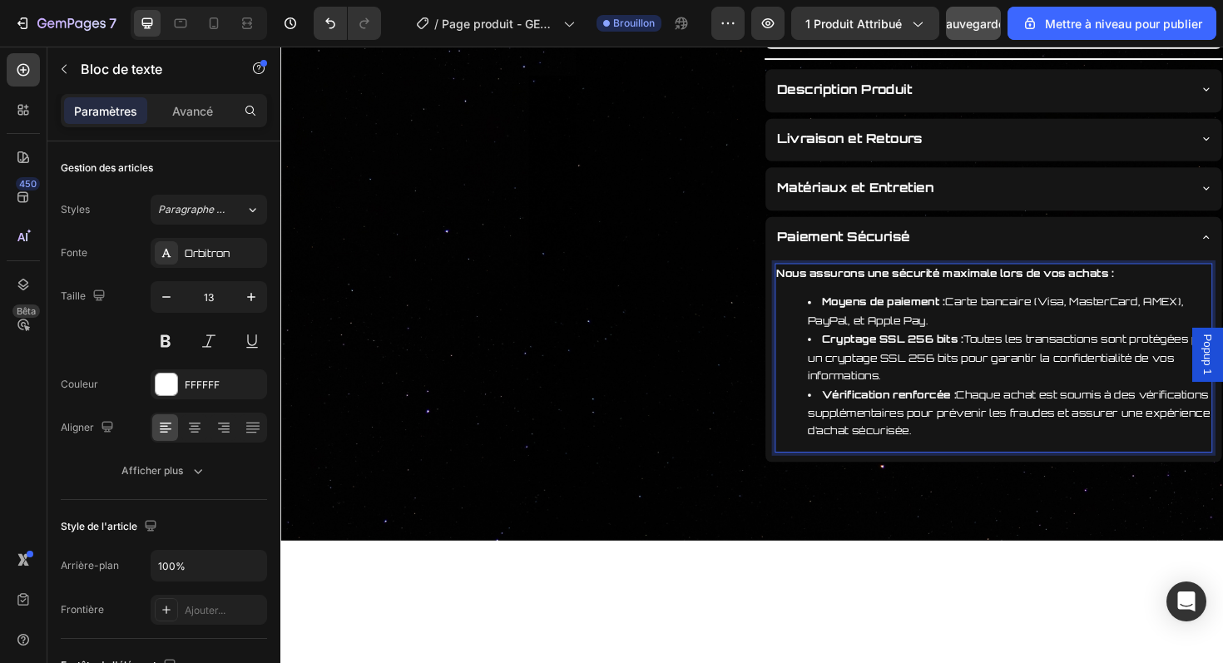
click at [965, 294] on strong "Nous assurons une sécurité maximale lors de vos achats :" at bounding box center [985, 286] width 358 height 13
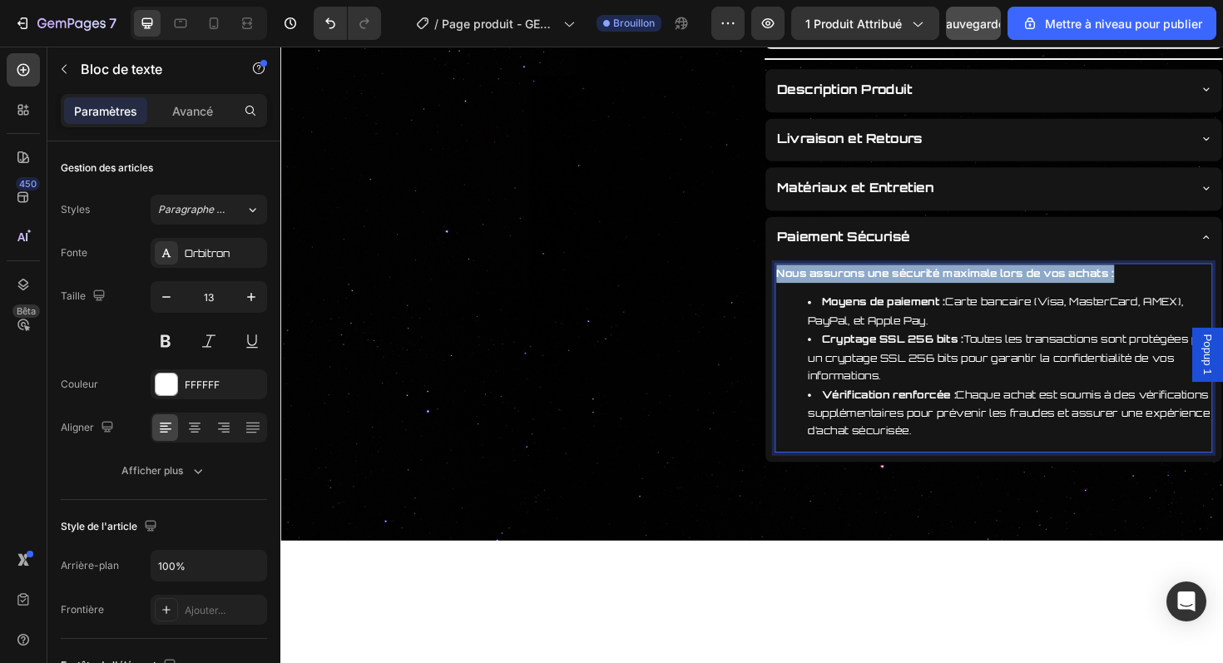
click at [965, 294] on strong "Nous assurons une sécurité maximale lors de vos achats :" at bounding box center [985, 286] width 358 height 13
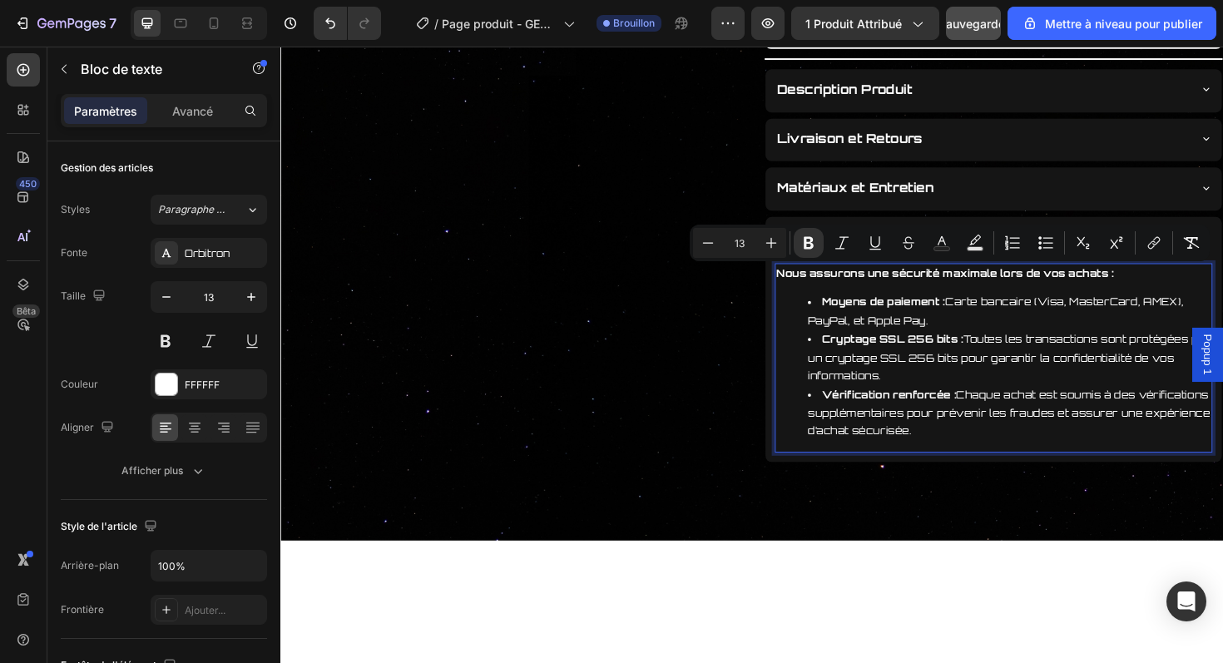
click at [944, 355] on strong "Cryptage SSL 256 bits :" at bounding box center [929, 356] width 150 height 13
click at [968, 450] on li "Vérification renforcée : Chaque achat est soumis à des vérifications supplément…" at bounding box center [1052, 435] width 427 height 58
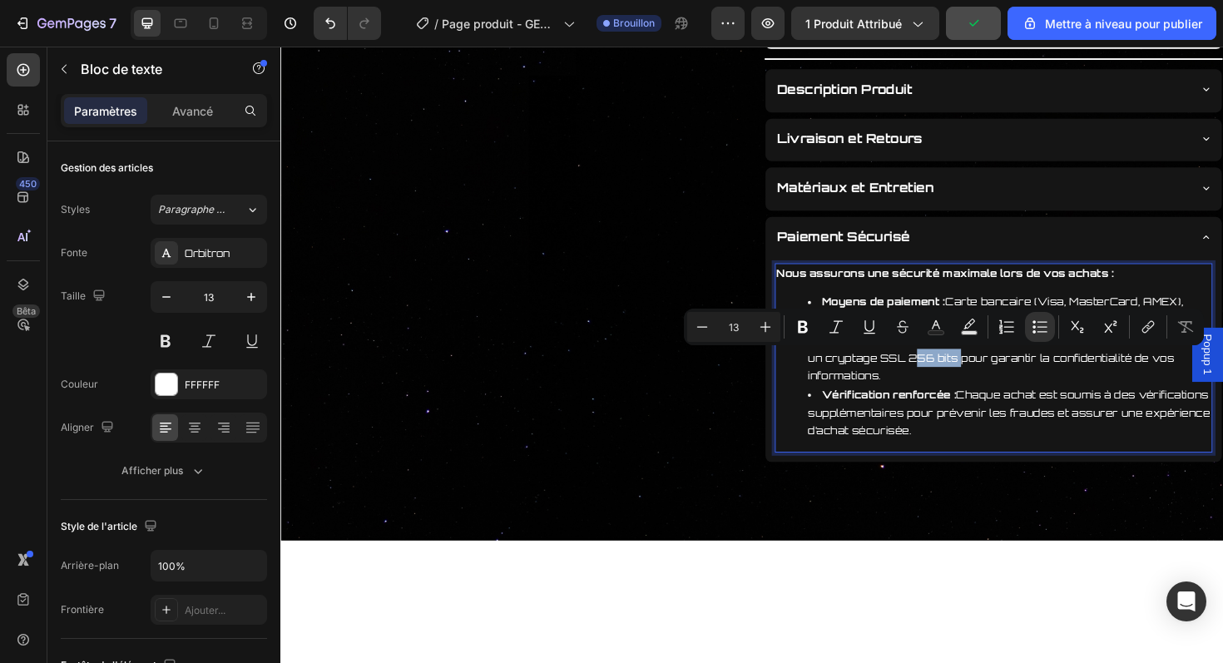
drag, startPoint x: 941, startPoint y: 379, endPoint x: 992, endPoint y: 381, distance: 50.8
click at [992, 381] on li "Cryptage SSL 256 bits : Toutes les transactions sont protégées par un cryptage …" at bounding box center [1052, 376] width 427 height 58
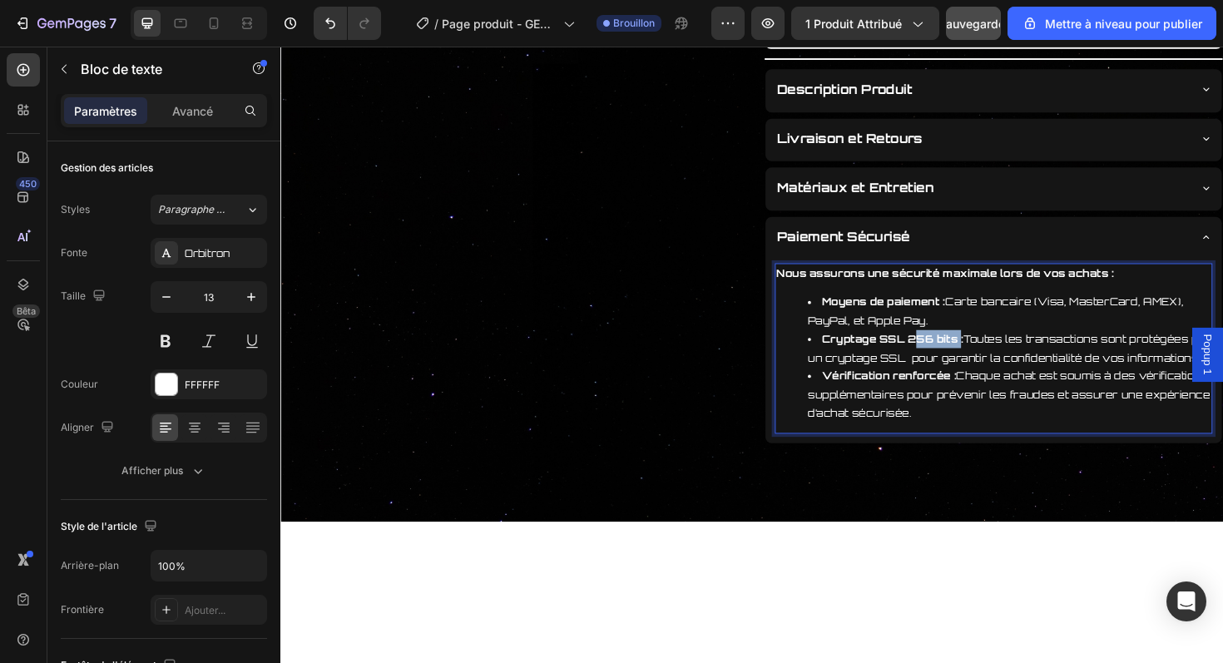
drag, startPoint x: 998, startPoint y: 359, endPoint x: 949, endPoint y: 360, distance: 49.1
click at [949, 360] on strong "Cryptage SSL 256 bits :" at bounding box center [929, 356] width 150 height 13
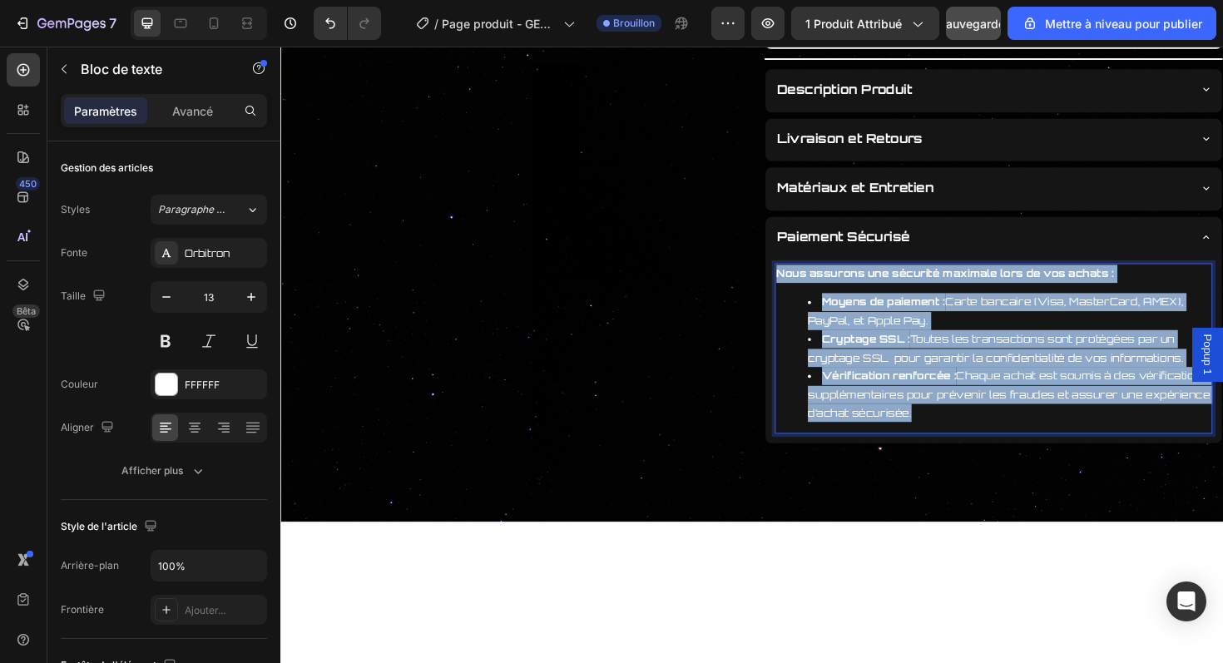
drag, startPoint x: 808, startPoint y: 292, endPoint x: 965, endPoint y: 439, distance: 214.3
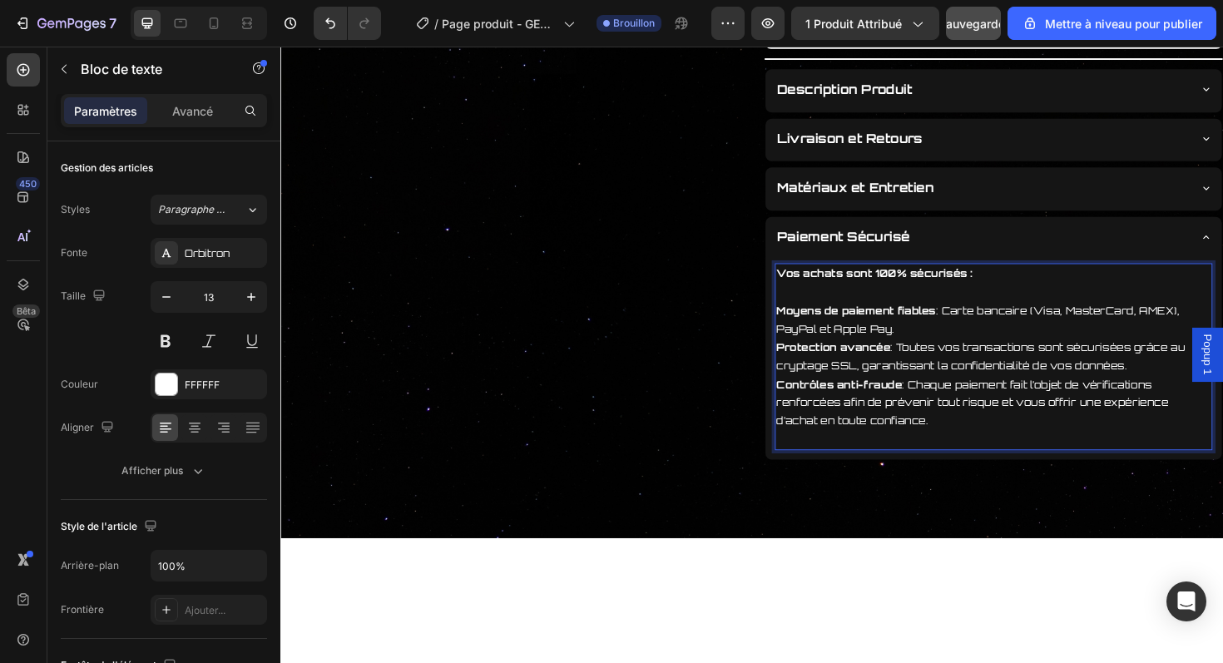
drag, startPoint x: 938, startPoint y: 348, endPoint x: 806, endPoint y: 328, distance: 133.8
click at [806, 328] on p "Moyens de paiement fiables : Carte bancaire (Visa, MasterCard, AMEX), PayPal et…" at bounding box center [1036, 336] width 460 height 39
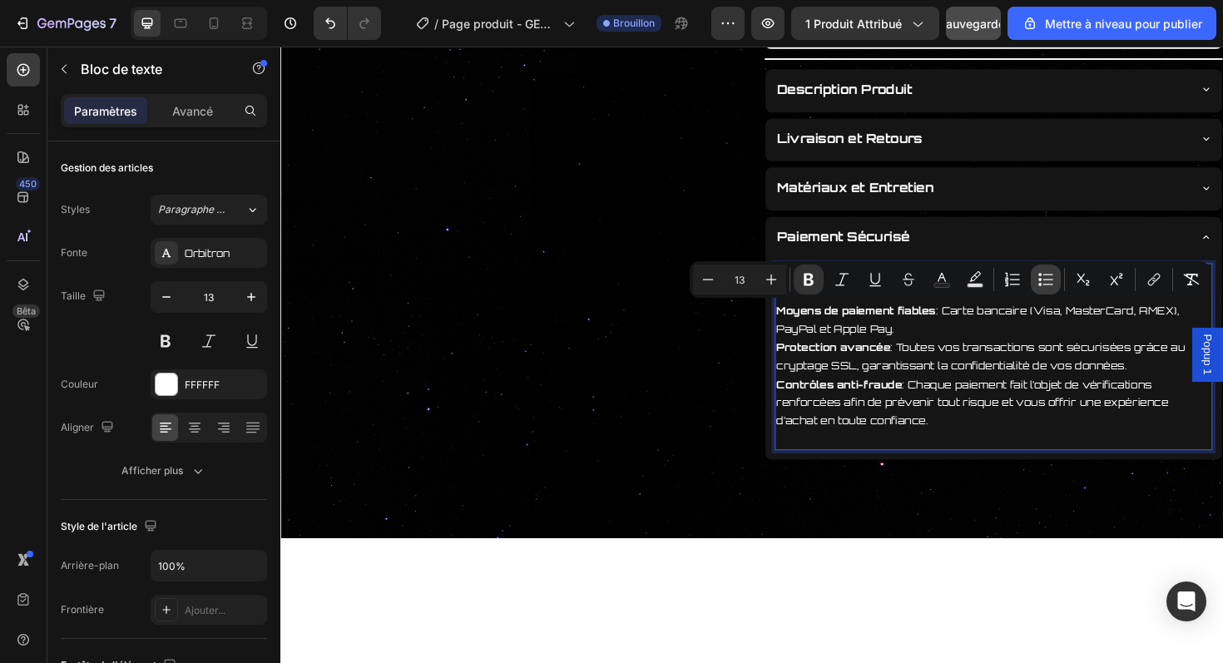
click at [1049, 287] on icon "Editor contextual toolbar" at bounding box center [1046, 279] width 17 height 17
type input "13"
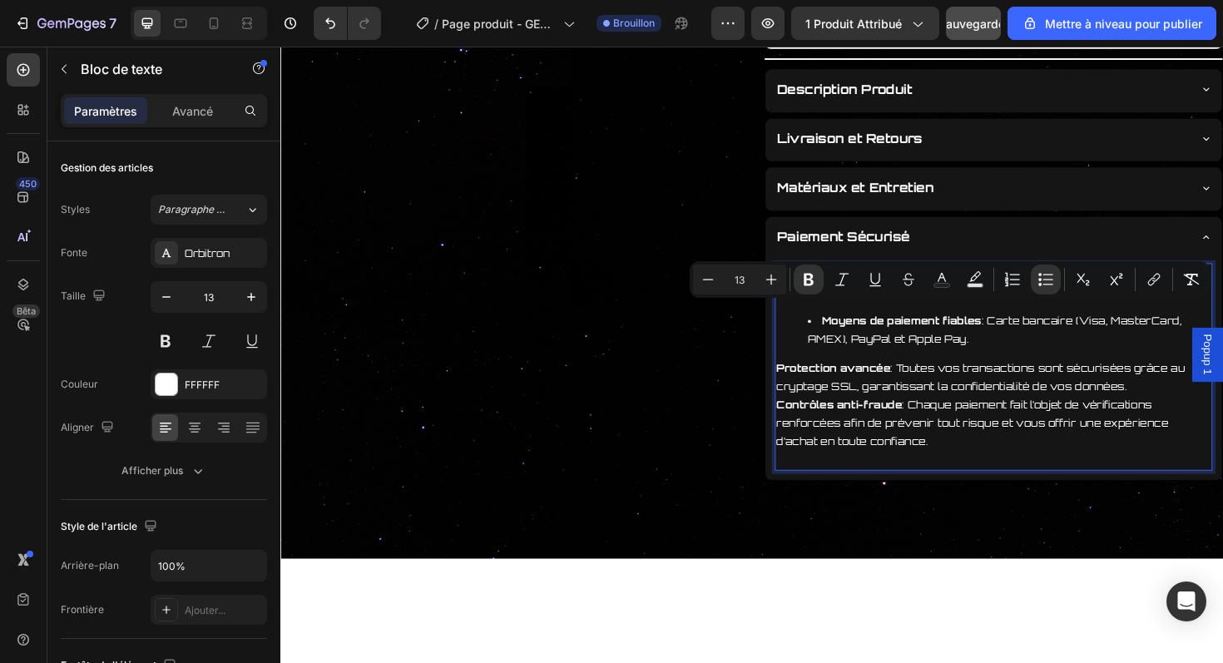
click at [804, 386] on div "Vos achats sont 100% sécurisés : Moyens de paiement fiables : Carte bancaire (V…" at bounding box center [1036, 386] width 464 height 220
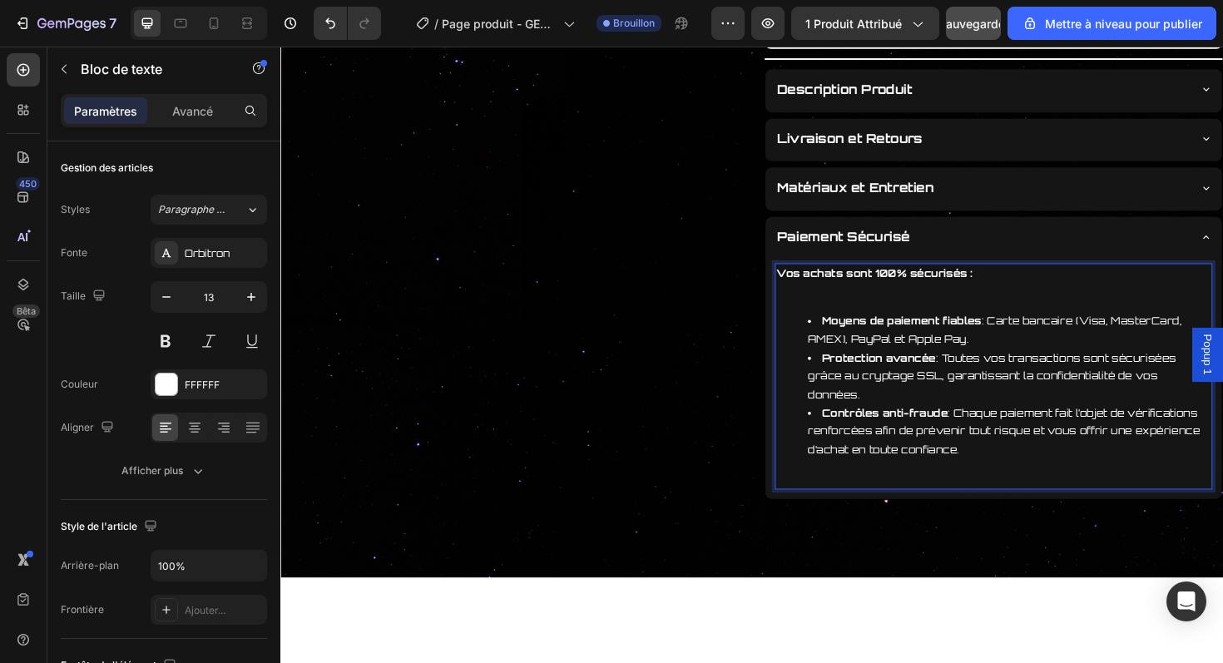
click at [1219, 402] on li "Protection avancée : Toutes vos transactions sont sécurisées grâce au cryptage …" at bounding box center [1052, 396] width 427 height 58
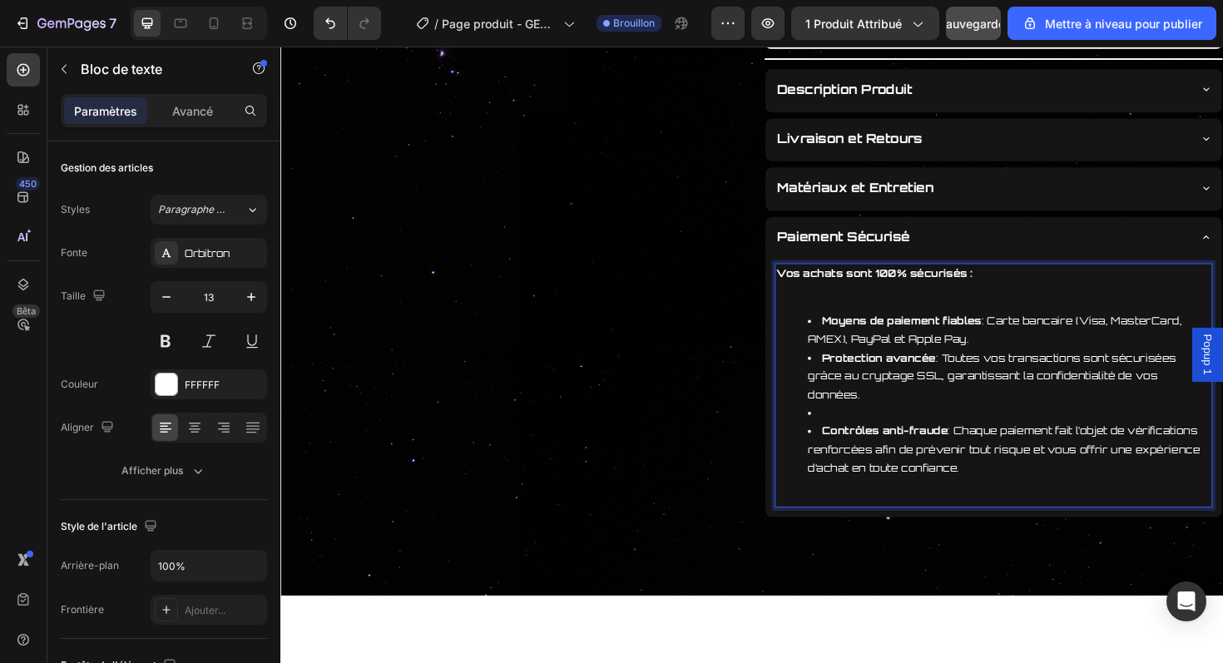
click at [950, 425] on li "Rich Text Editor. Editing area: main" at bounding box center [1052, 434] width 427 height 19
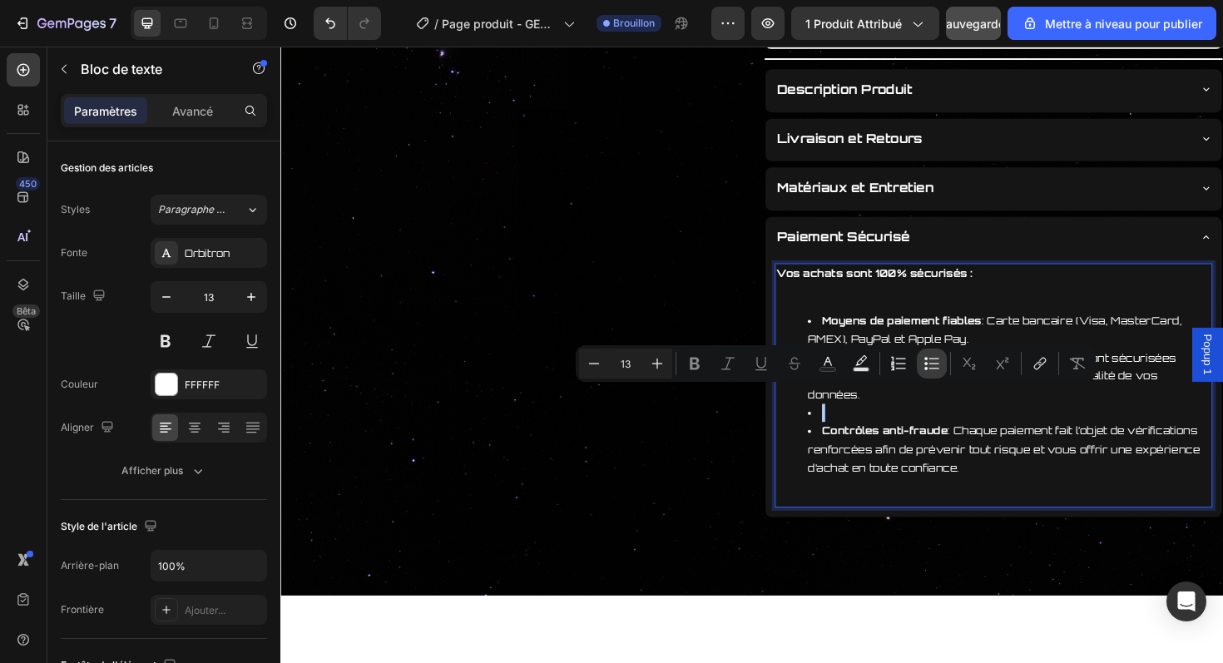
click at [925, 364] on icon "Editor contextual toolbar" at bounding box center [926, 363] width 3 height 3
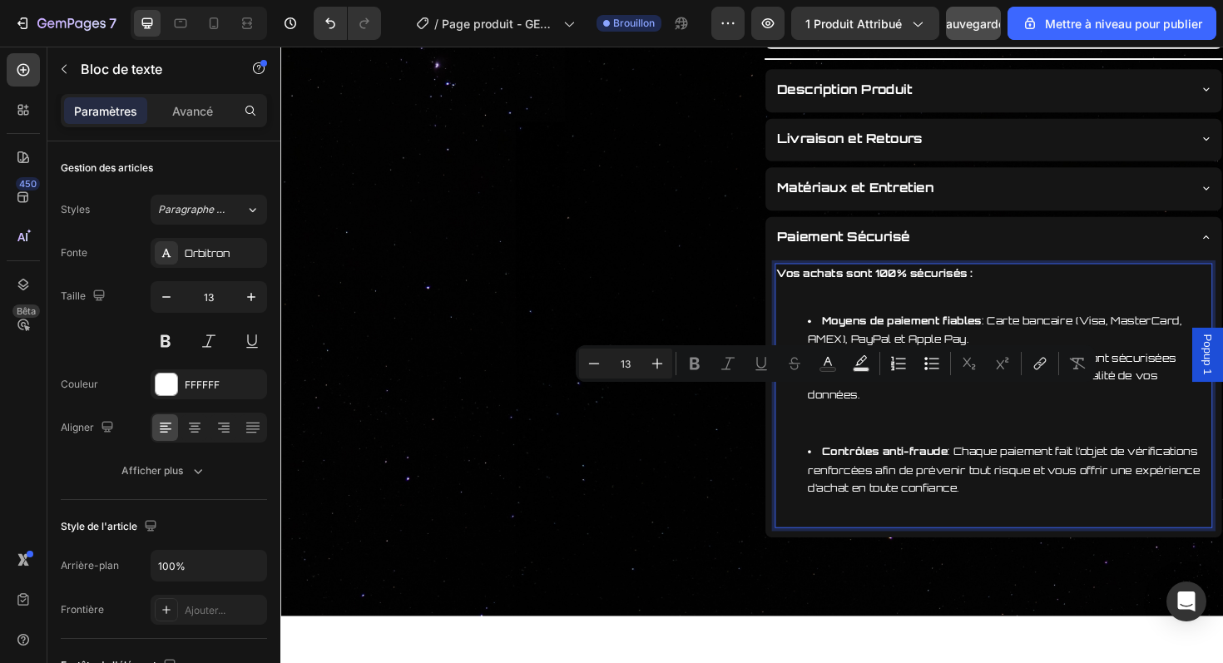
click at [999, 436] on p "Rich Text Editor. Editing area: main" at bounding box center [1036, 445] width 460 height 19
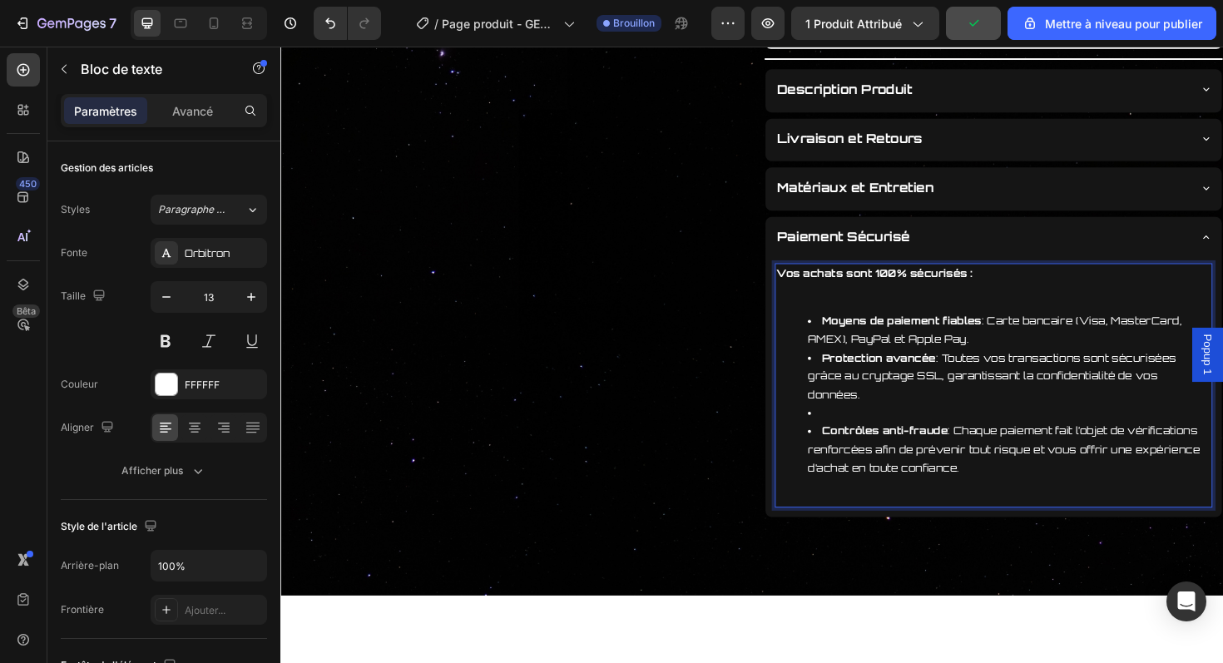
click at [873, 425] on li "Rich Text Editor. Editing area: main" at bounding box center [1052, 434] width 427 height 19
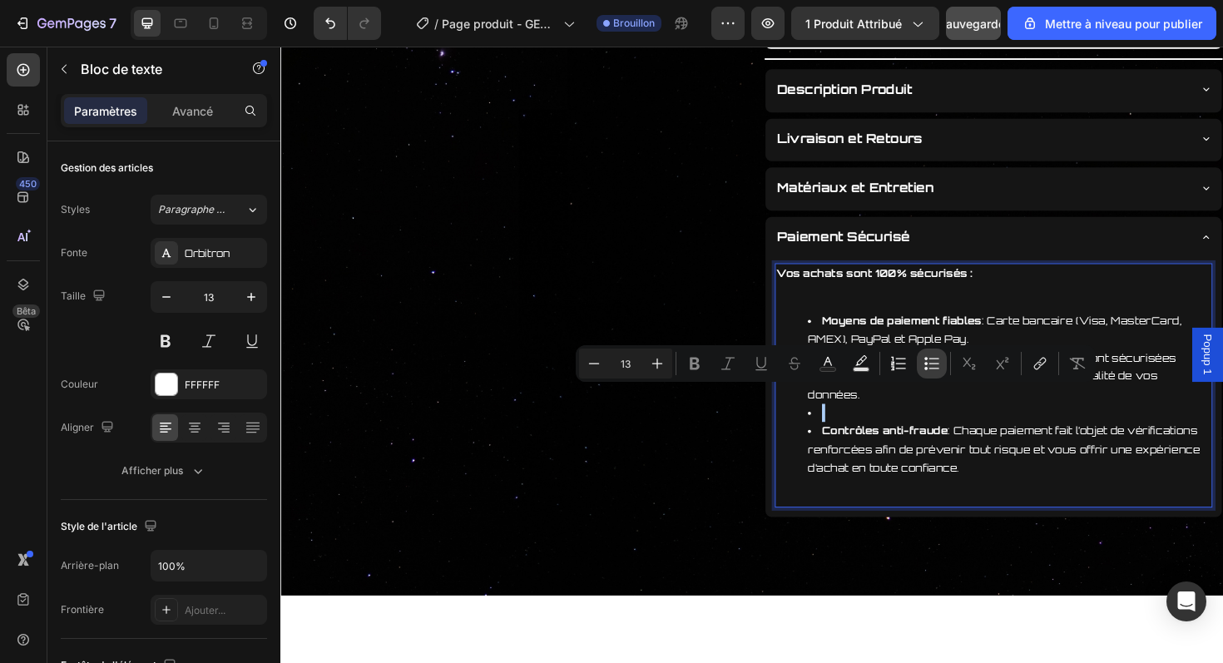
click at [930, 368] on icon "Barre d'outils contextuelle de l'éditeur" at bounding box center [932, 363] width 17 height 17
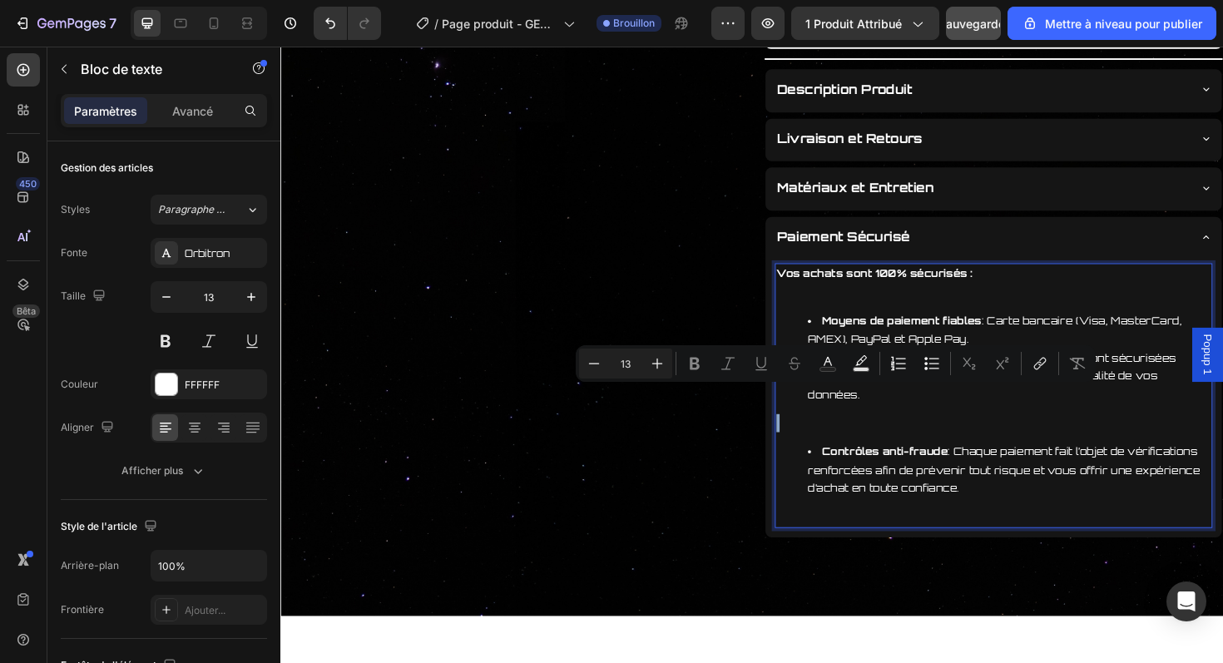
click at [832, 436] on p "Rich Text Editor. Editing area: main" at bounding box center [1036, 445] width 460 height 19
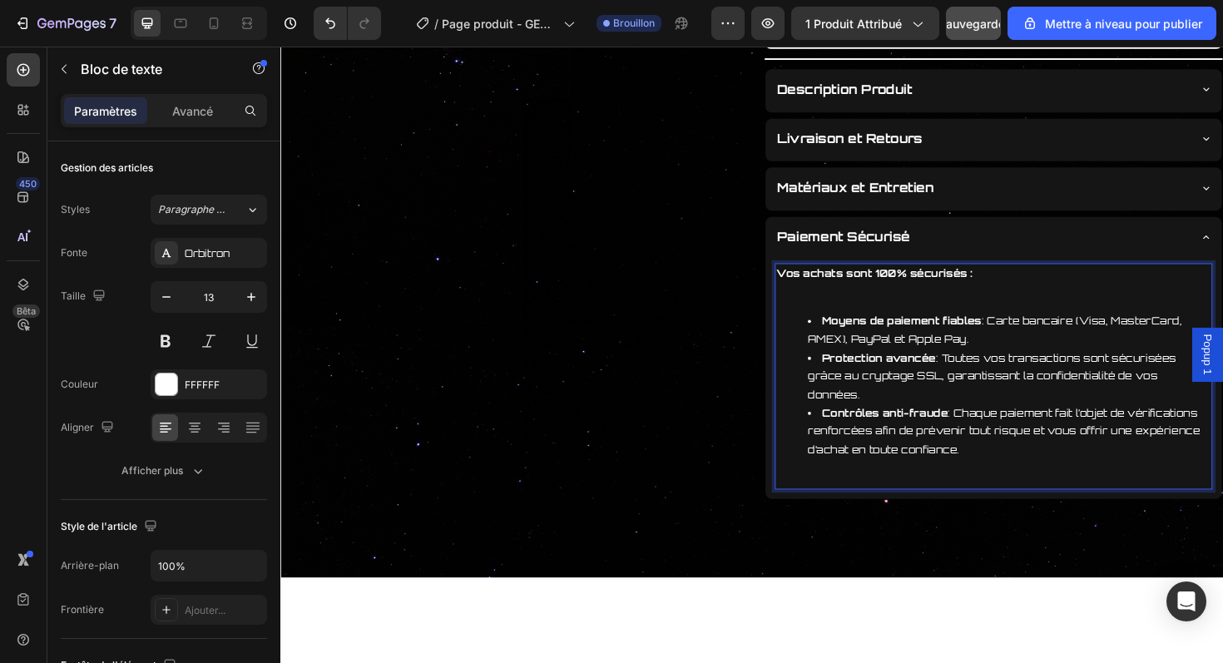
click at [1028, 357] on li "Moyens de paiement fiables : Carte bancaire (Visa, MasterCard, AMEX), PayPal et…" at bounding box center [1052, 347] width 427 height 39
click at [977, 319] on div "Vos achats sont 100% sécurisés : Moyens de paiement fiables : Carte bancaire (V…" at bounding box center [1036, 395] width 464 height 239
click at [969, 306] on p "Rich Text Editor. Editing area: main" at bounding box center [1036, 306] width 460 height 19
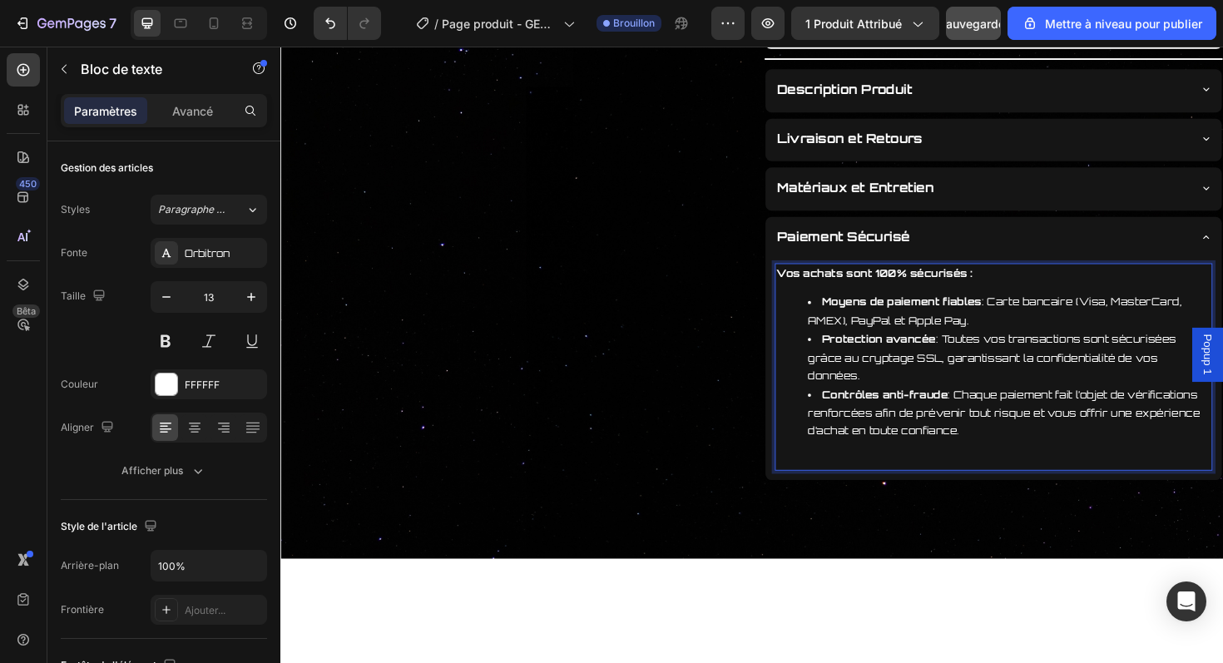
click at [1020, 450] on div "Vos achats sont 100% sécurisés : Moyens de paiement fiables : Carte bancaire (V…" at bounding box center [1036, 386] width 464 height 220
click at [975, 37] on button "Sauvegarder" at bounding box center [973, 23] width 55 height 33
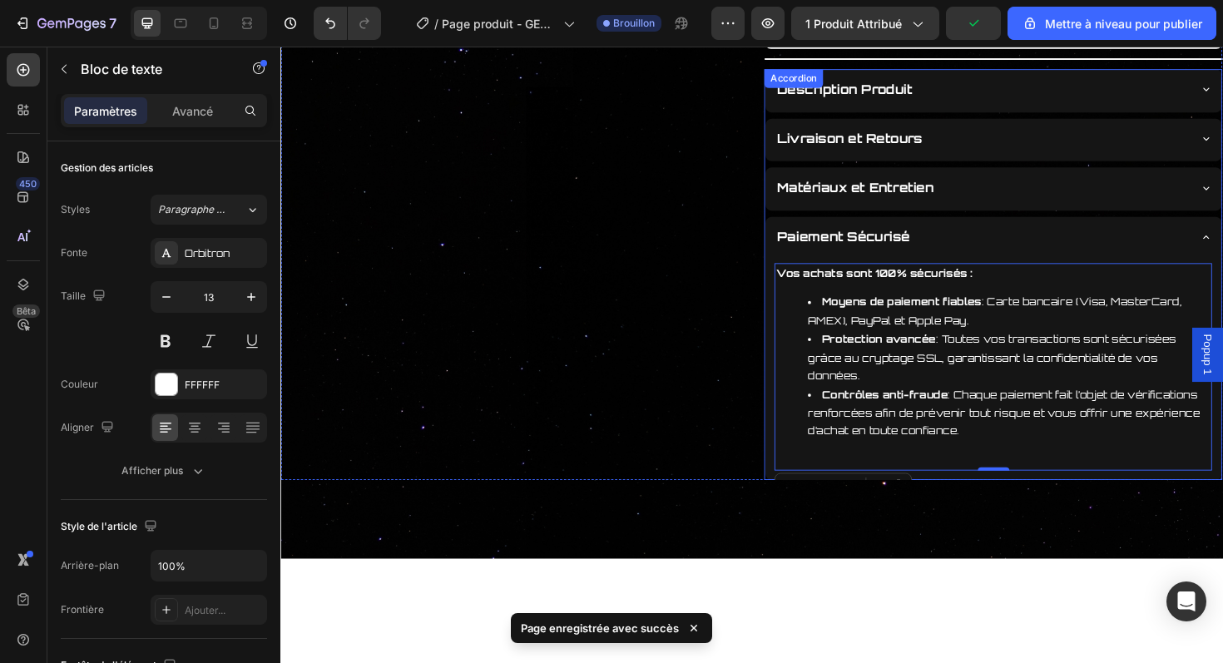
click at [1066, 243] on div "Paiement Sécurisé" at bounding box center [1022, 248] width 437 height 29
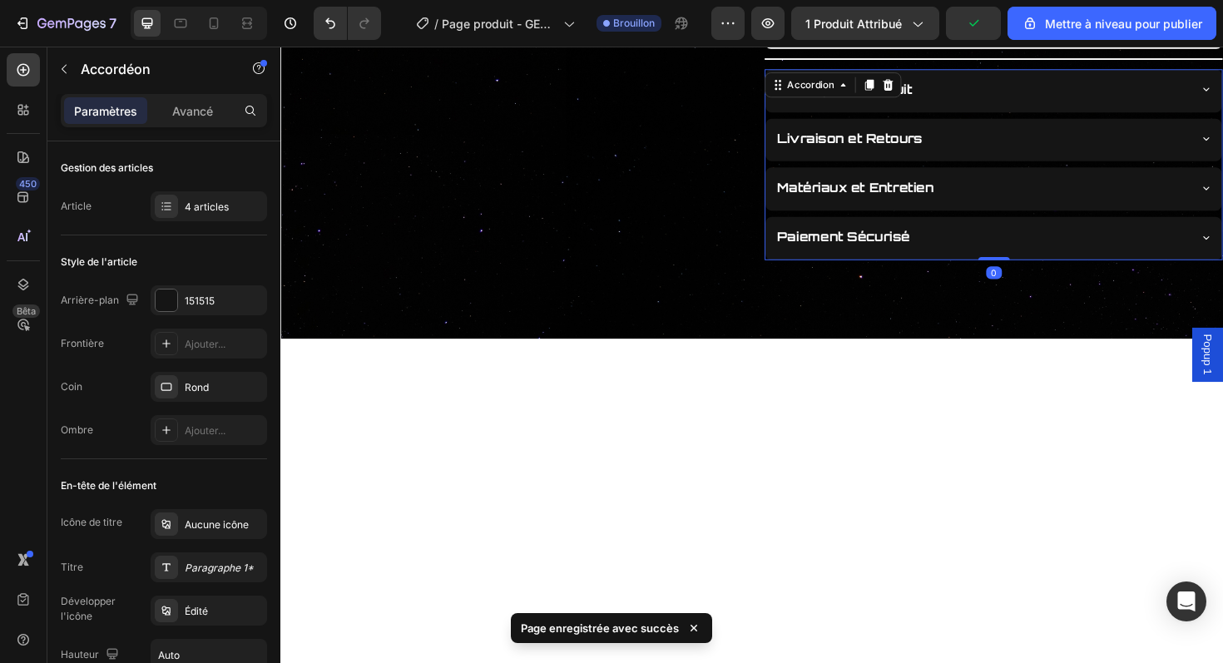
click at [1040, 158] on div "Livraison et Retours" at bounding box center [1022, 144] width 437 height 29
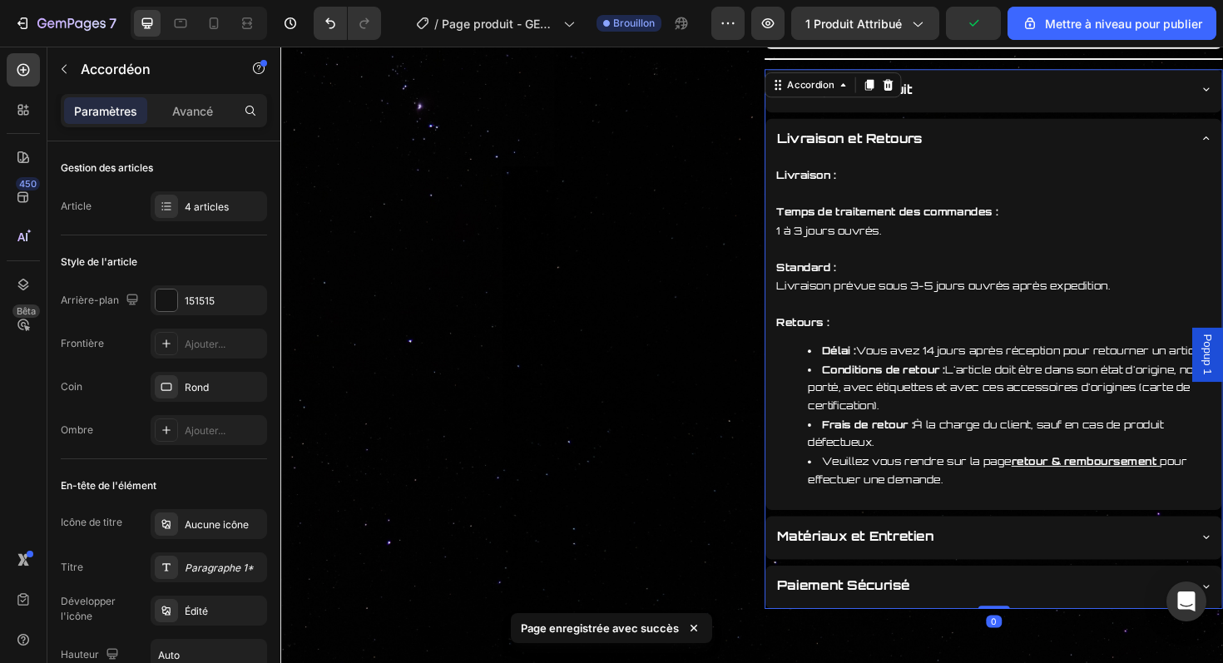
click at [1039, 131] on div "Livraison et Retours" at bounding box center [1022, 144] width 437 height 29
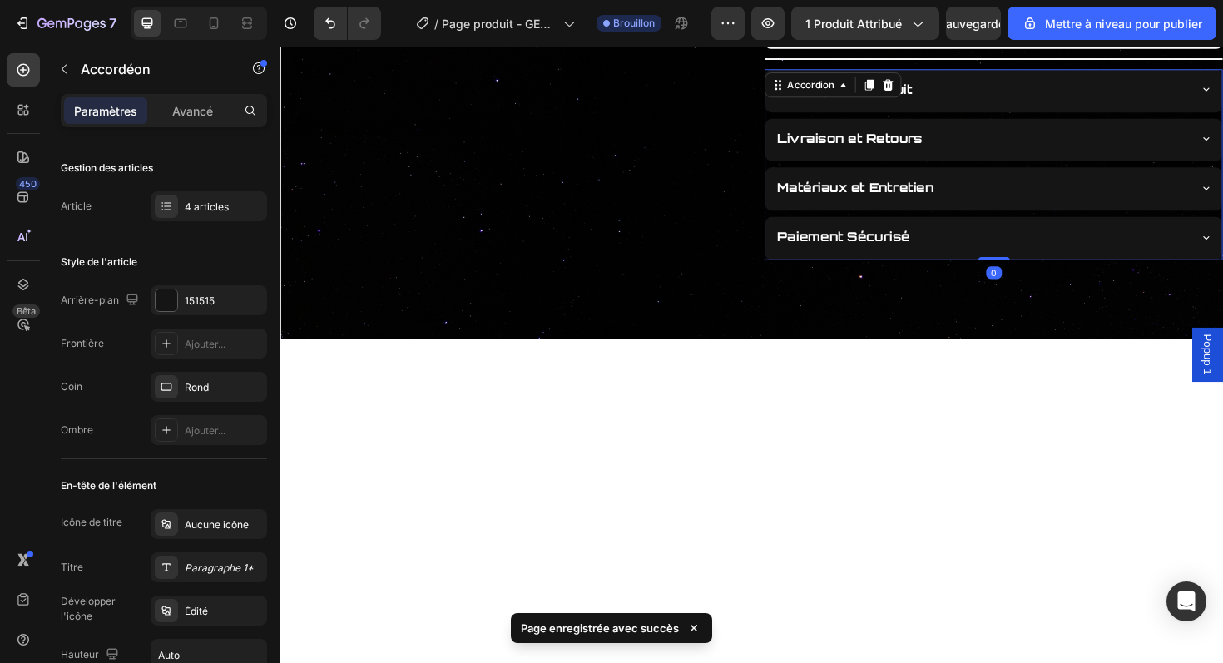
click at [1018, 147] on div "Livraison et Retours" at bounding box center [1022, 144] width 437 height 29
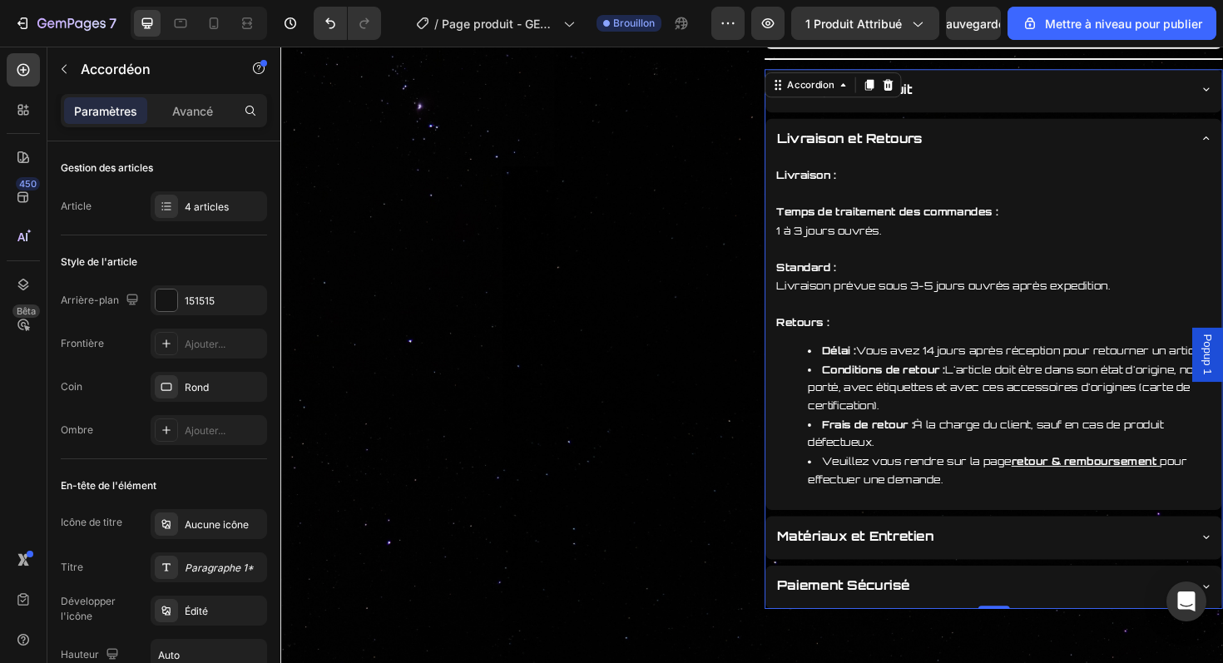
click at [993, 131] on div "Livraison et Retours" at bounding box center [1022, 144] width 437 height 29
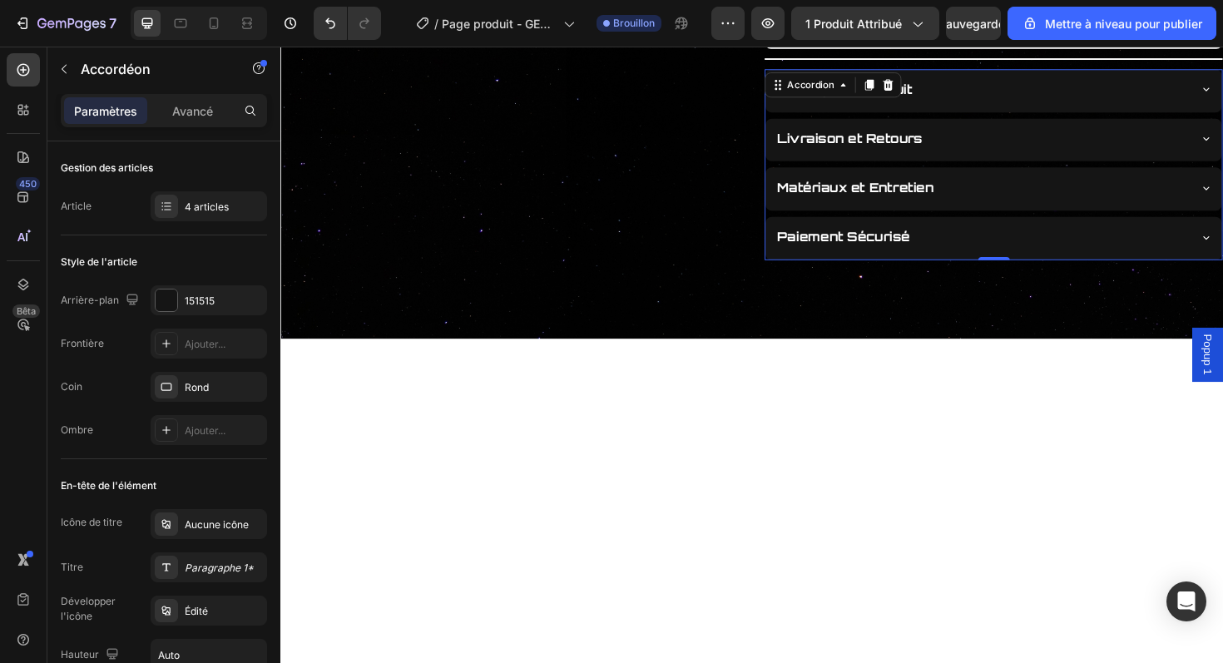
click at [1022, 100] on div "Description Produit" at bounding box center [1022, 91] width 437 height 29
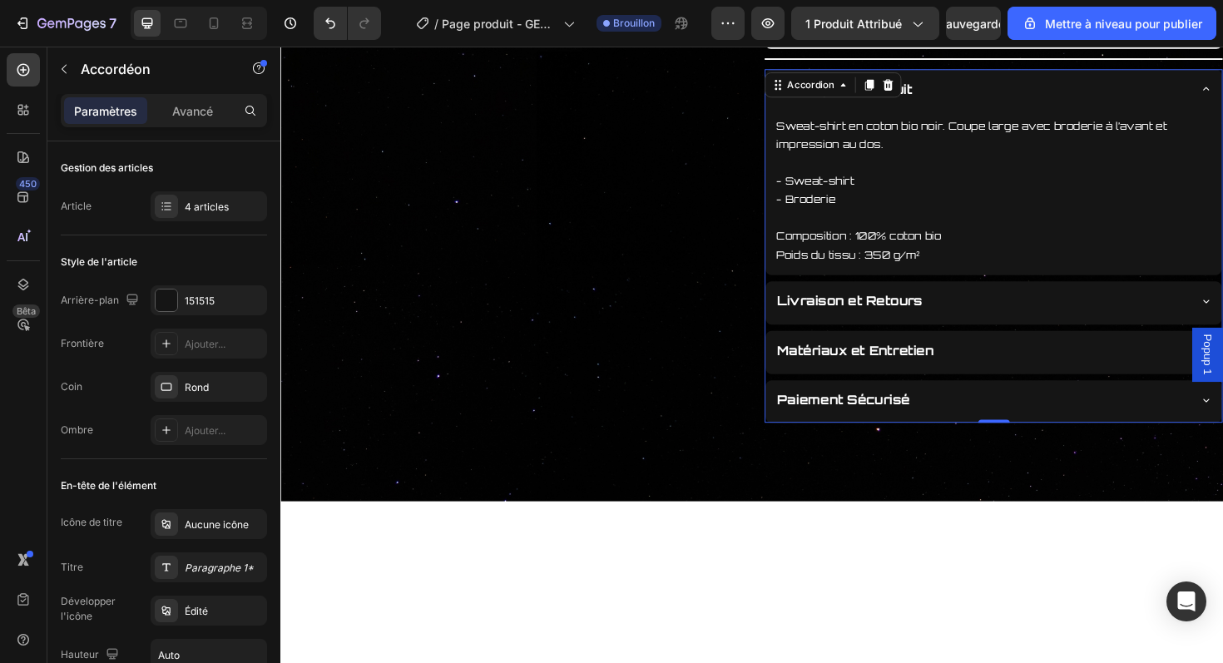
click at [1022, 100] on div "Description Produit" at bounding box center [1022, 91] width 437 height 29
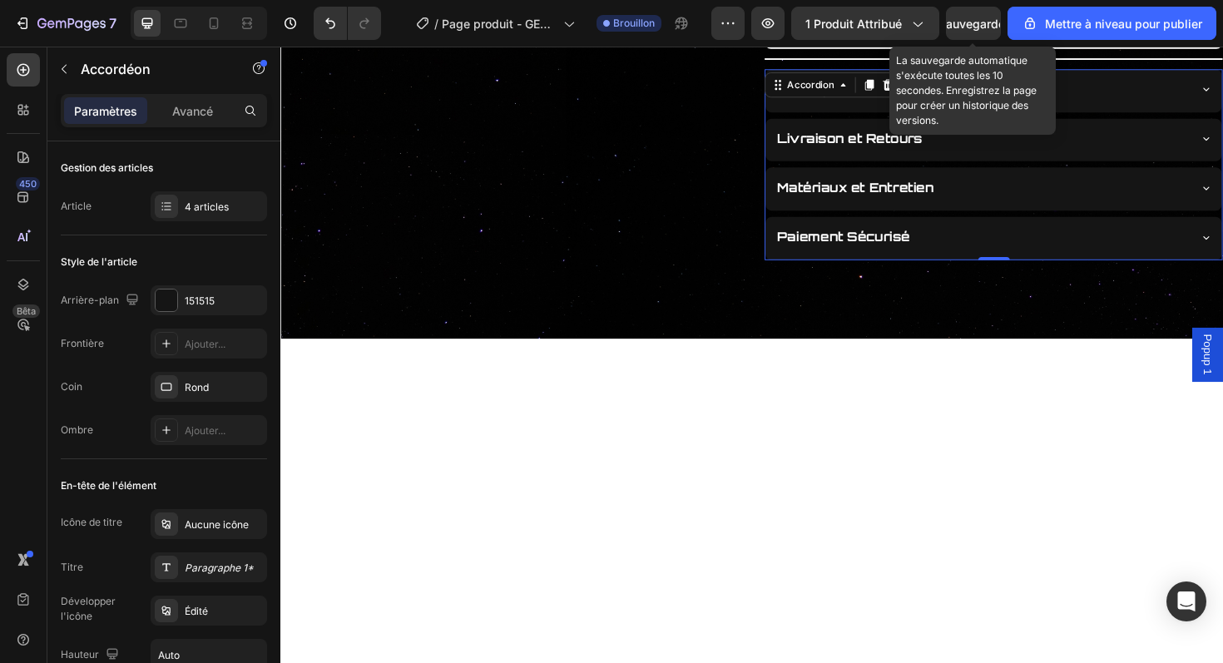
click at [979, 24] on font "Sauvegarder" at bounding box center [974, 24] width 71 height 14
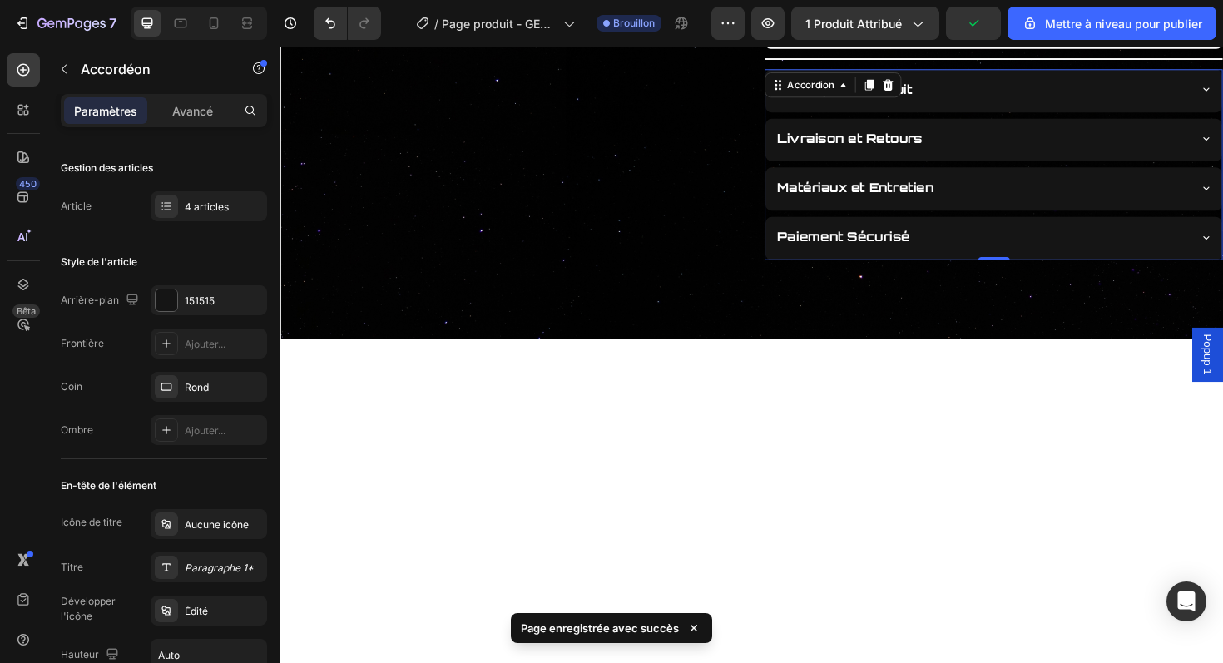
click at [1019, 85] on div "Description Produit" at bounding box center [1022, 91] width 437 height 29
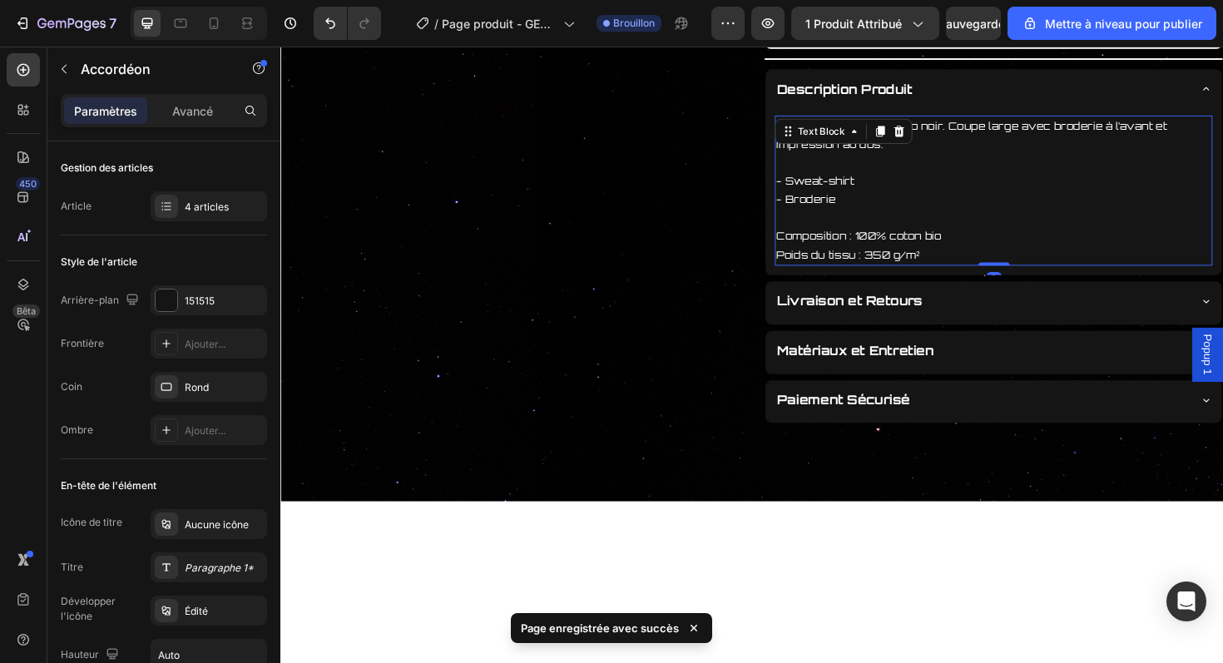
click at [982, 265] on p "Poids du tissu : 350 g/m²" at bounding box center [1036, 267] width 460 height 19
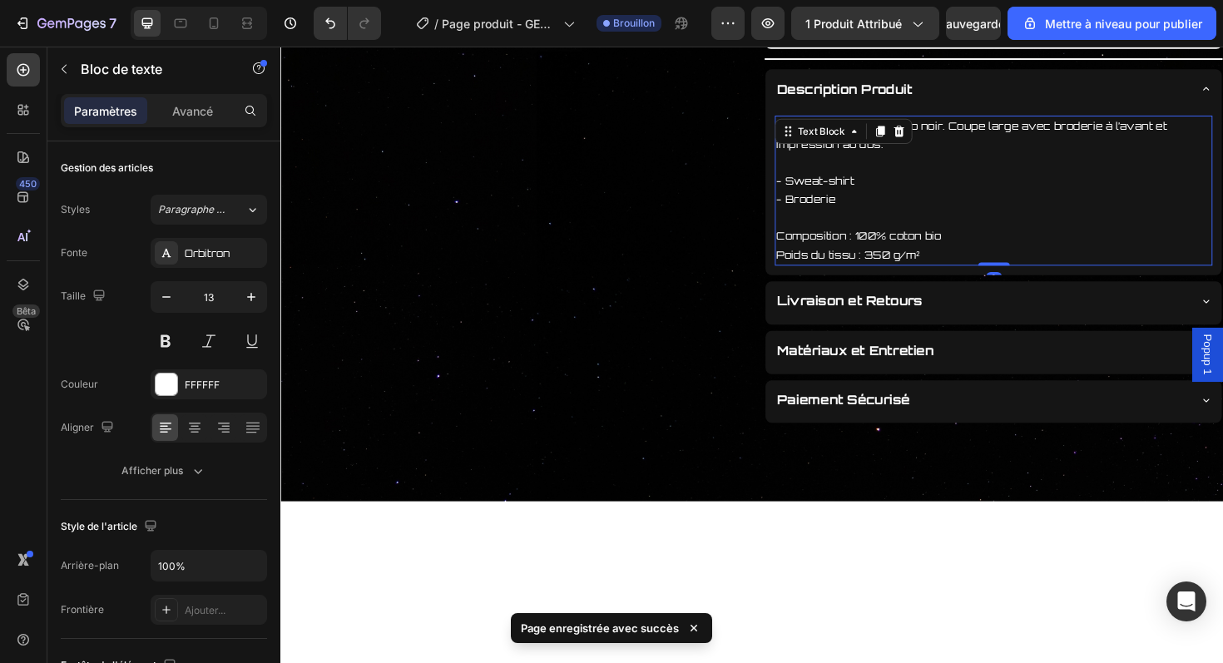
click at [977, 265] on p "Poids du tissu : 350 g/m²" at bounding box center [1036, 267] width 460 height 19
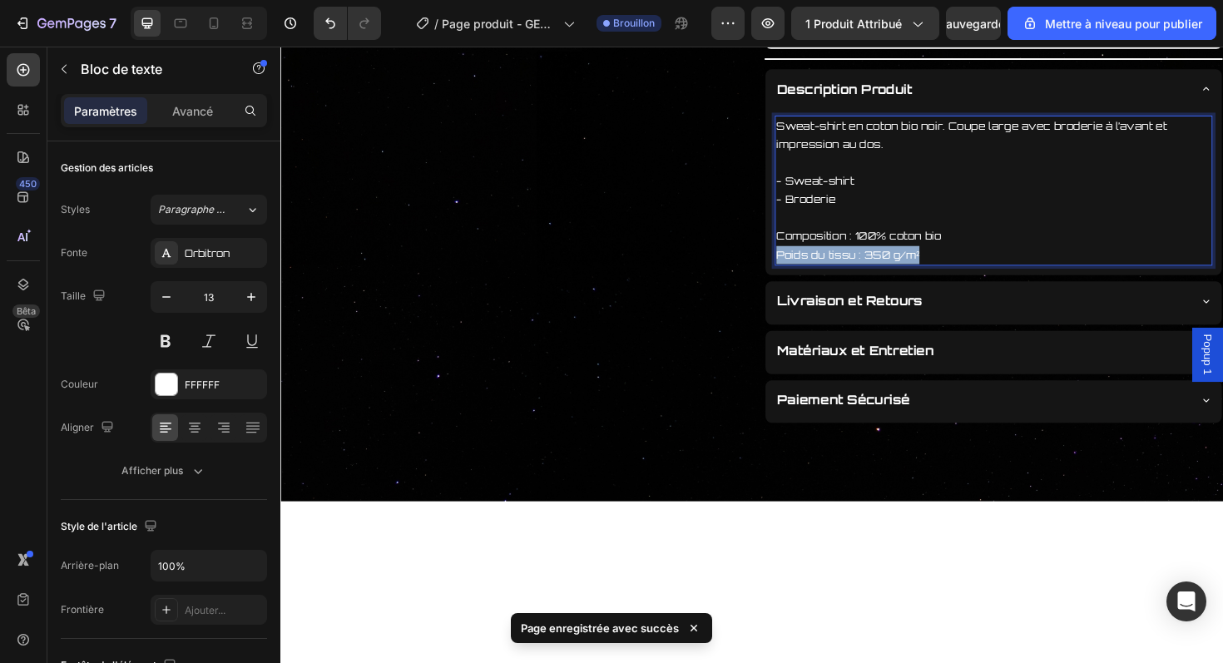
click at [977, 265] on p "Poids du tissu : 350 g/m²" at bounding box center [1036, 267] width 460 height 19
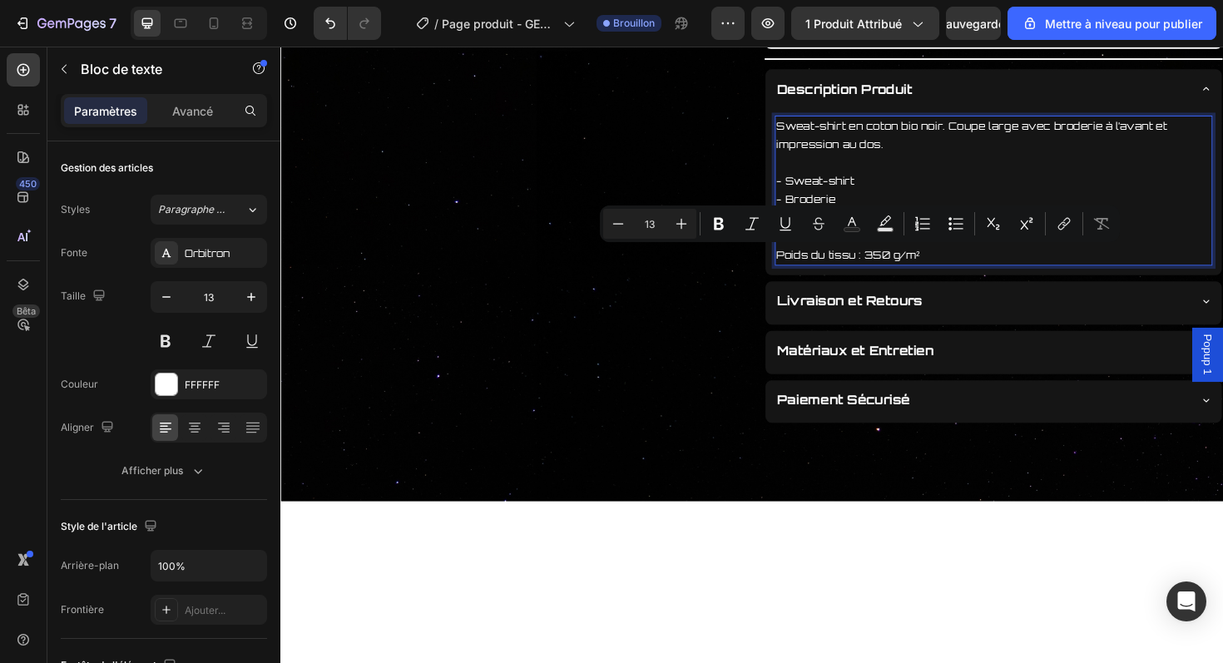
click at [1014, 207] on p "- Broderie" at bounding box center [1036, 208] width 460 height 19
click at [1041, 140] on p "Sweat-shirt en coton bio noir. Coupe large avec broderie à l’avant et impressio…" at bounding box center [1036, 140] width 460 height 39
click at [1043, 125] on p "Sweat-shirt en coton bio noir. Coupe large avec broderie à l’avant et impressio…" at bounding box center [1036, 140] width 460 height 39
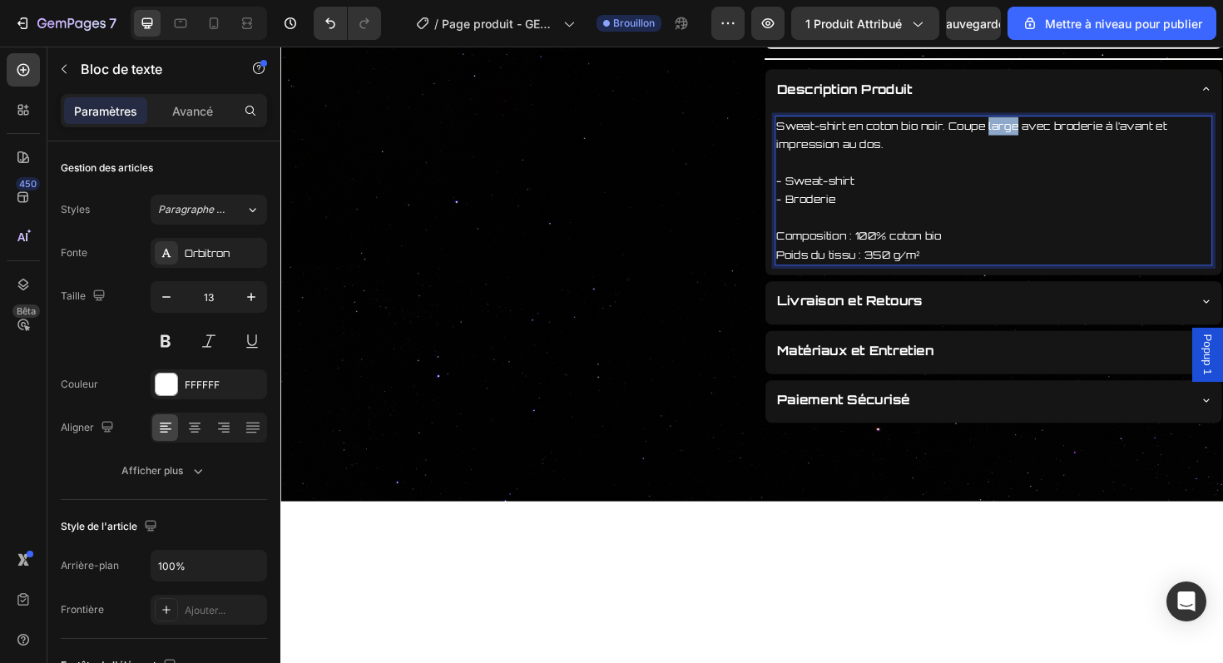
click at [1043, 125] on p "Sweat-shirt en coton bio noir. Coupe large avec broderie à l’avant et impressio…" at bounding box center [1036, 140] width 460 height 39
click at [984, 20] on font "Sauvegarder" at bounding box center [974, 24] width 71 height 14
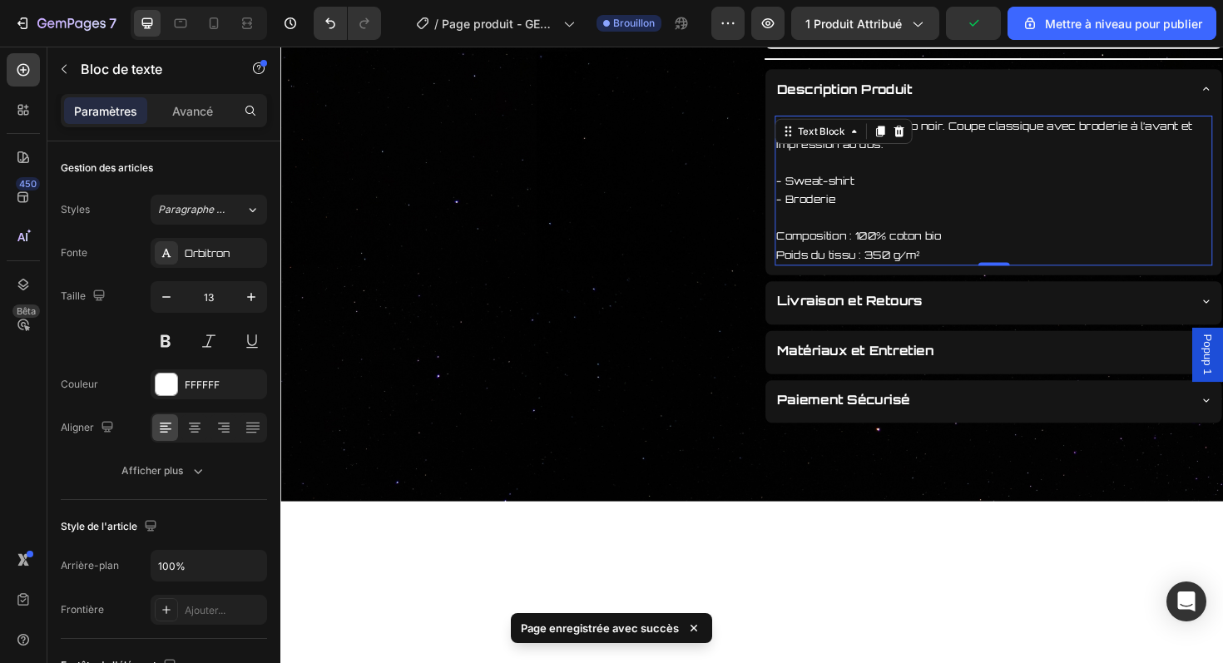
click at [1050, 171] on p "Rich Text Editor. Editing area: main" at bounding box center [1036, 169] width 460 height 19
click at [1003, 198] on p "- Sweat-shirt" at bounding box center [1036, 189] width 460 height 19
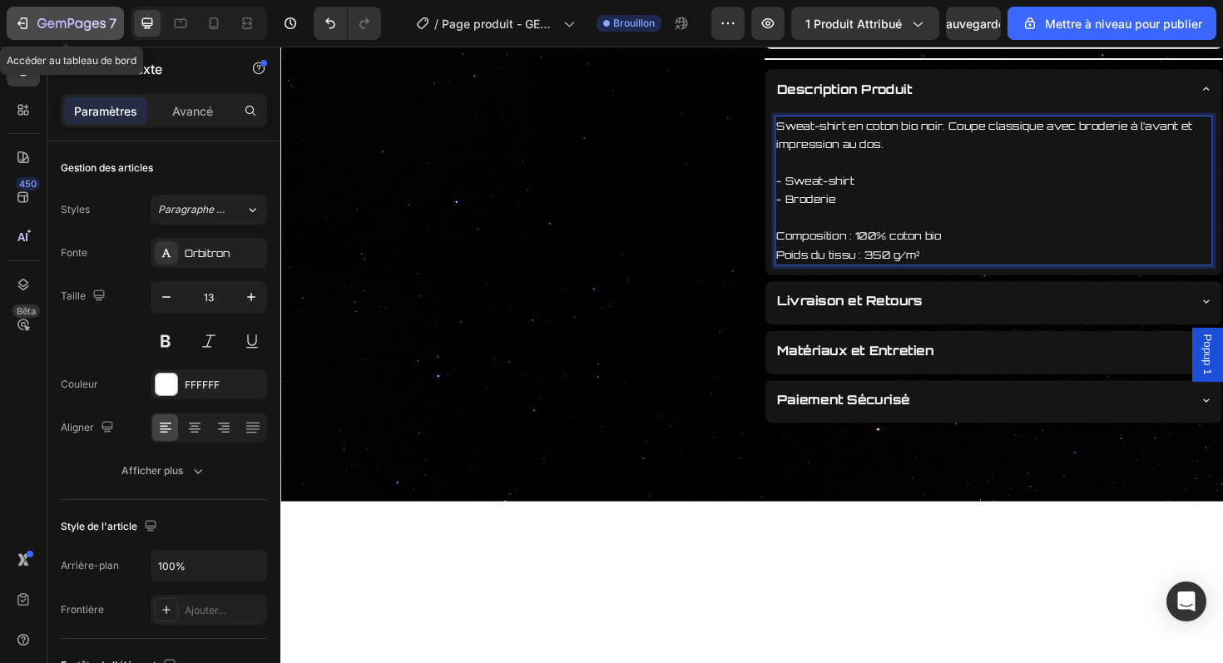
click at [86, 30] on icon "button" at bounding box center [87, 25] width 7 height 11
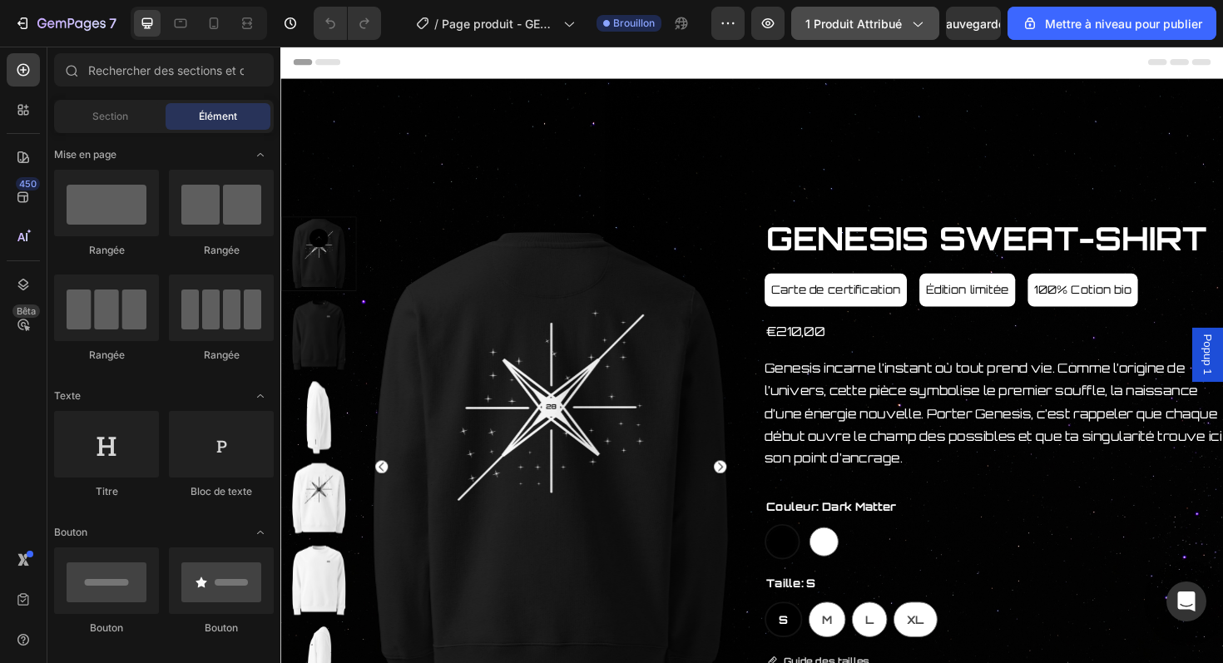
click at [905, 22] on div "1 produit attribué" at bounding box center [866, 23] width 120 height 17
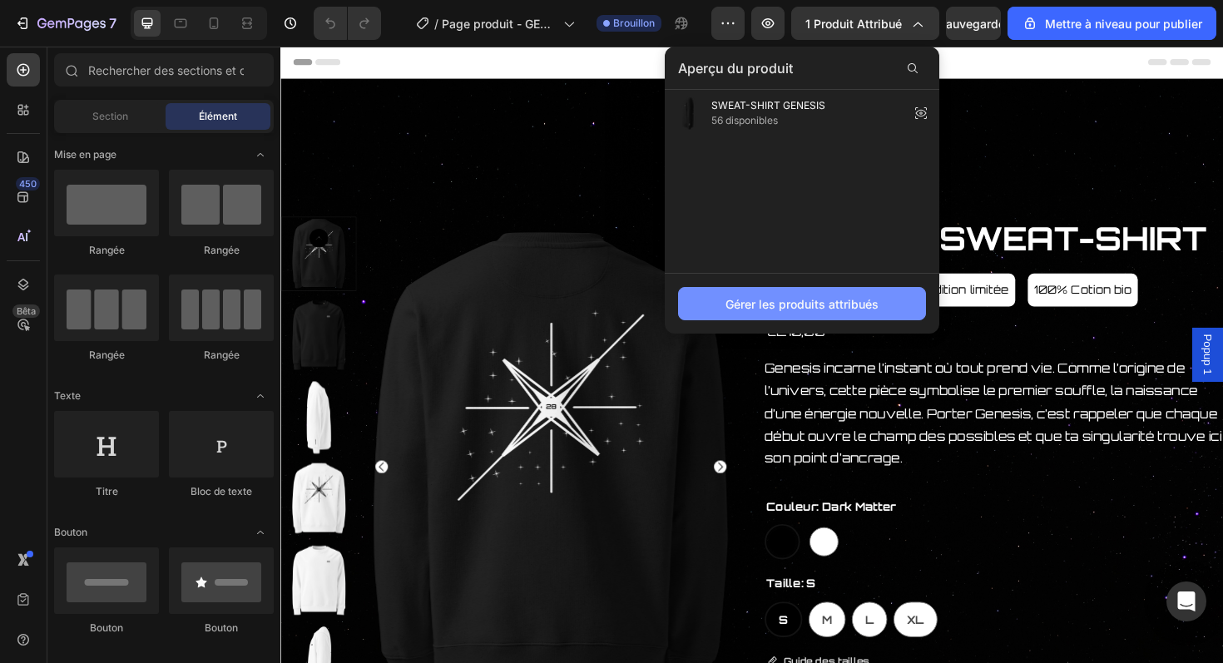
click at [832, 297] on font "Gérer les produits attribués" at bounding box center [802, 304] width 153 height 14
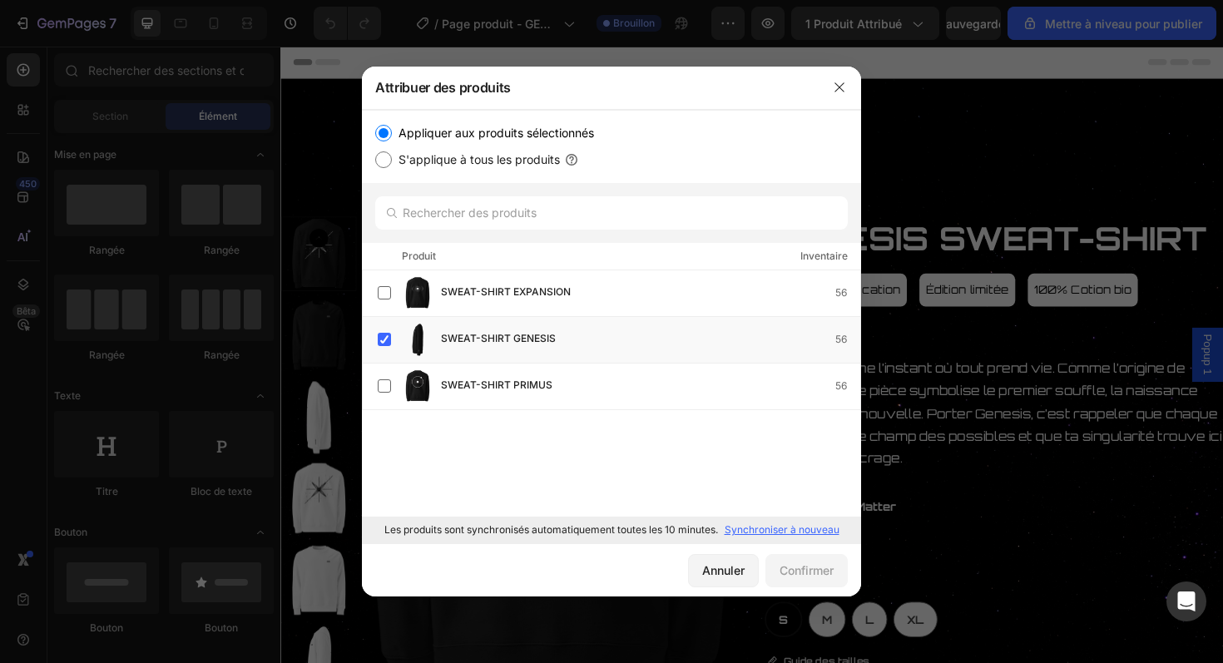
click at [751, 527] on font "Synchroniser à nouveau" at bounding box center [782, 529] width 115 height 12
click at [837, 82] on icon "button" at bounding box center [839, 87] width 13 height 13
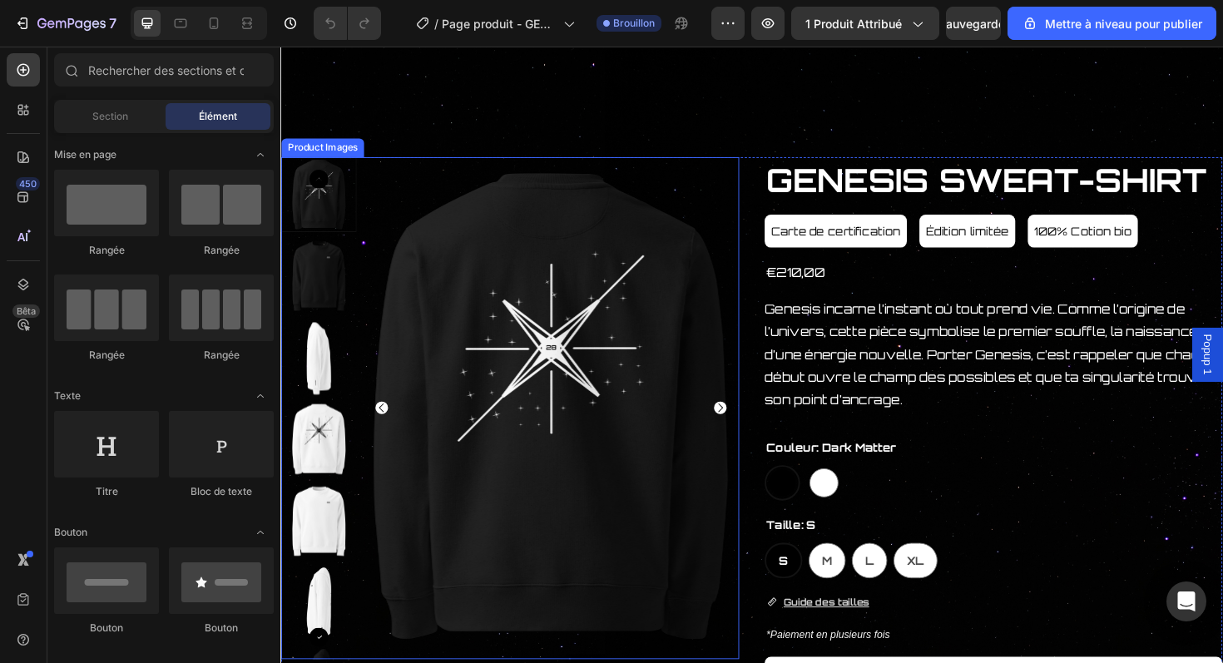
scroll to position [151, 0]
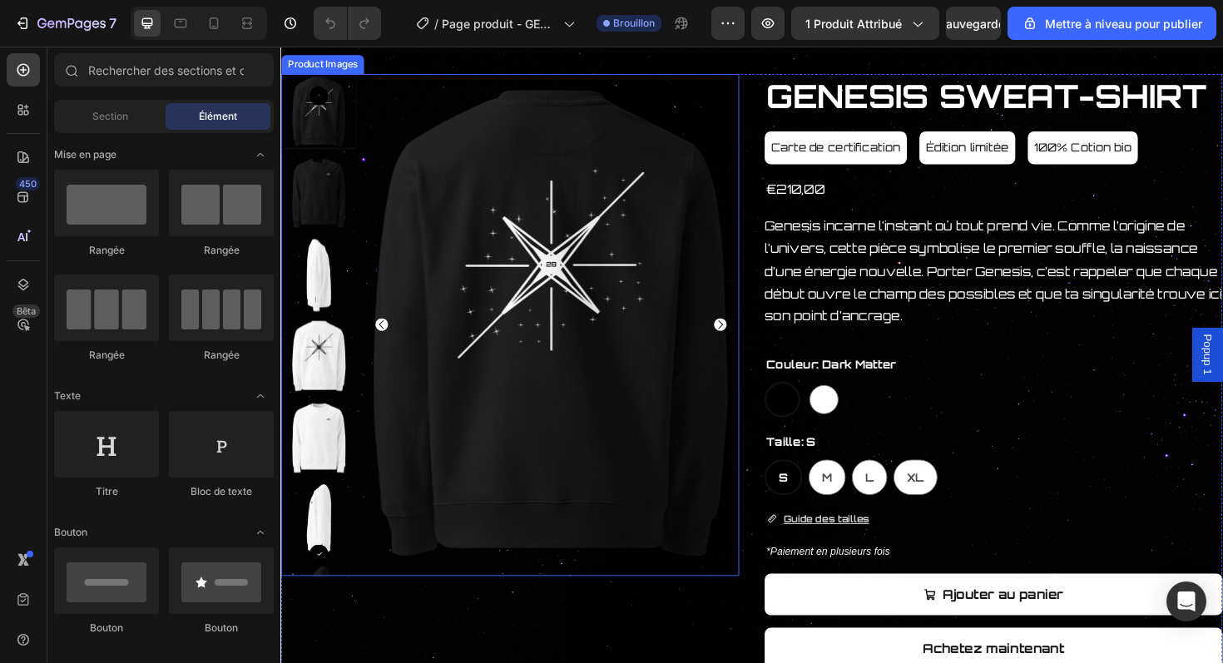
click at [391, 338] on icon "Carousel Back Arrow" at bounding box center [387, 341] width 13 height 13
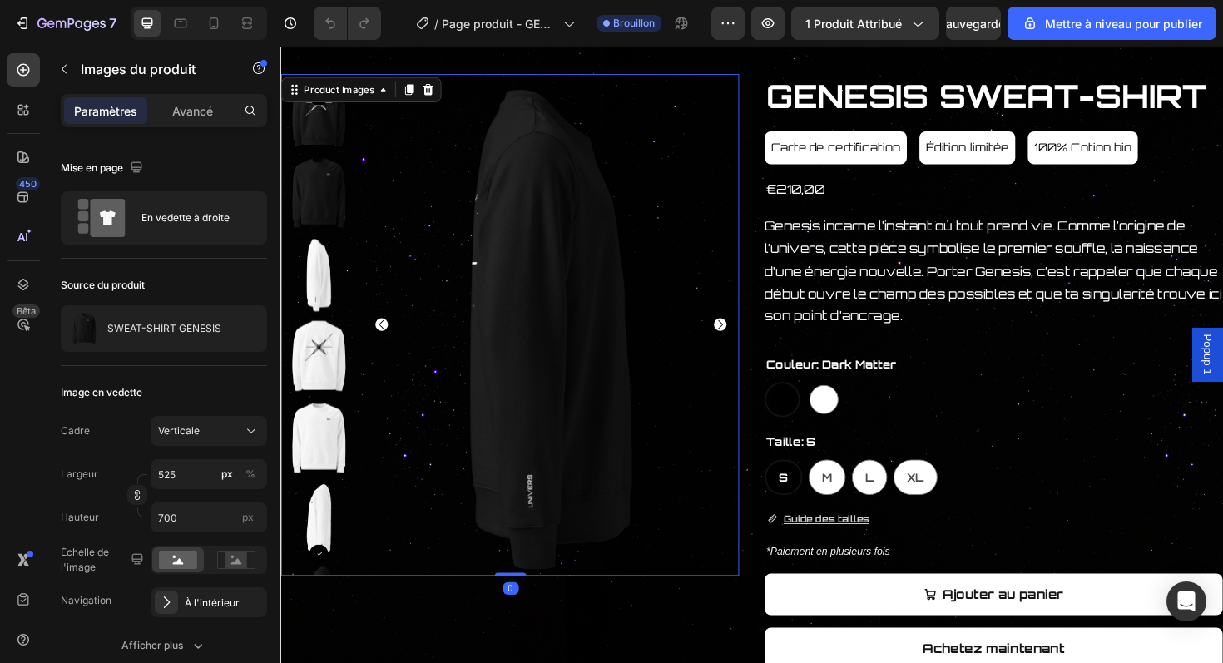
click at [391, 338] on icon "Carousel Back Arrow" at bounding box center [387, 341] width 13 height 13
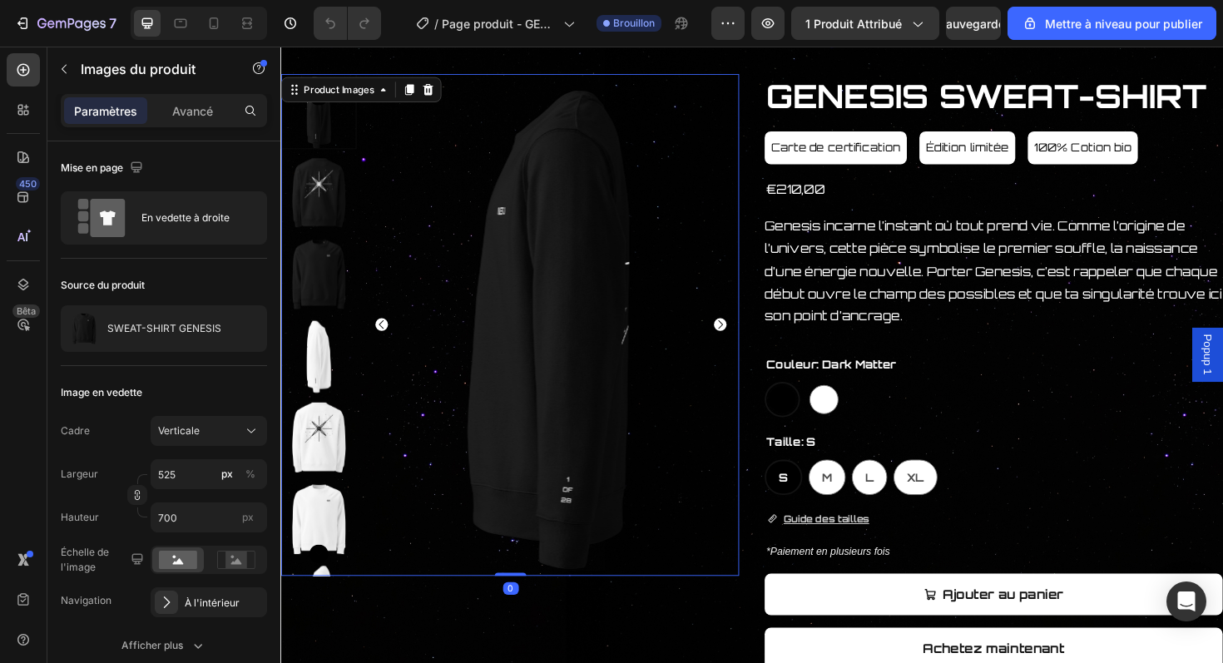
click at [391, 338] on icon "Carousel Back Arrow" at bounding box center [387, 341] width 13 height 13
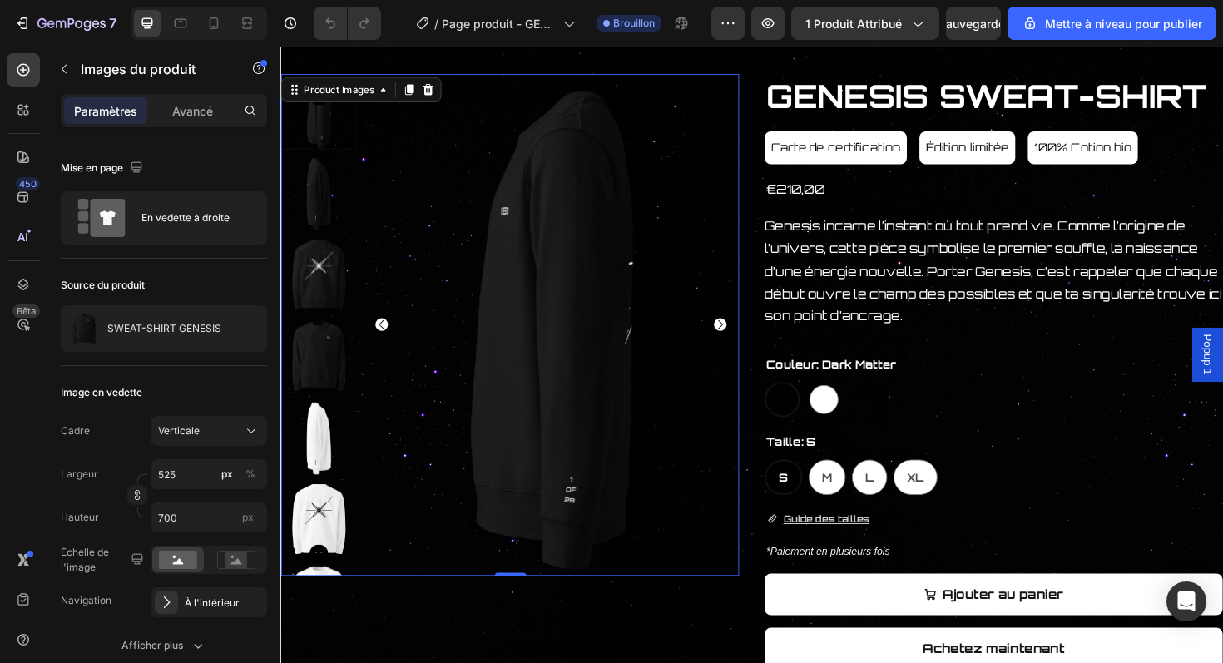
click at [391, 338] on icon "Carousel Back Arrow" at bounding box center [387, 341] width 13 height 13
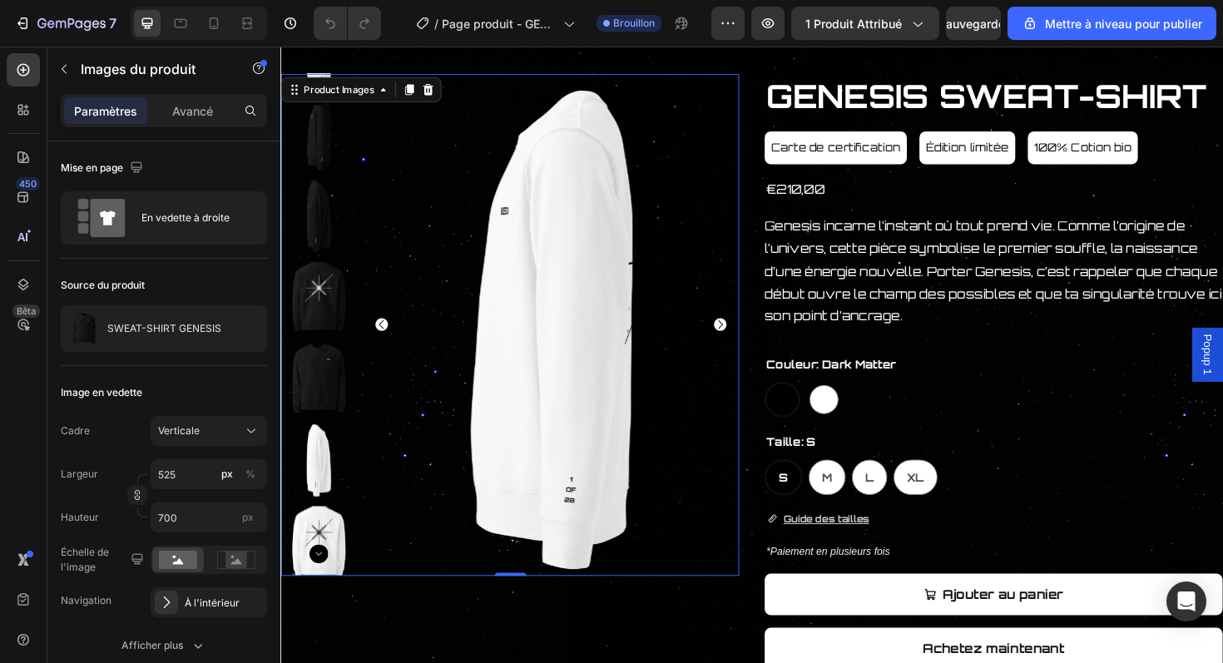
click at [391, 338] on icon "Carousel Back Arrow" at bounding box center [387, 341] width 13 height 13
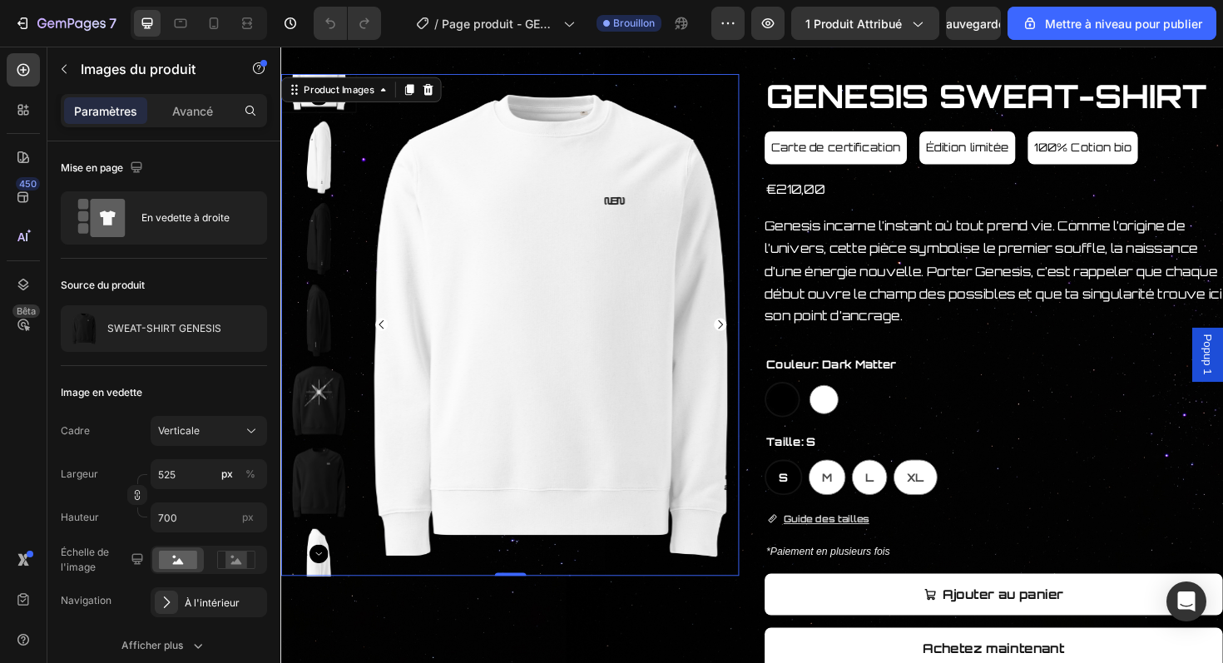
click at [391, 338] on icon "Carousel Back Arrow" at bounding box center [387, 341] width 13 height 13
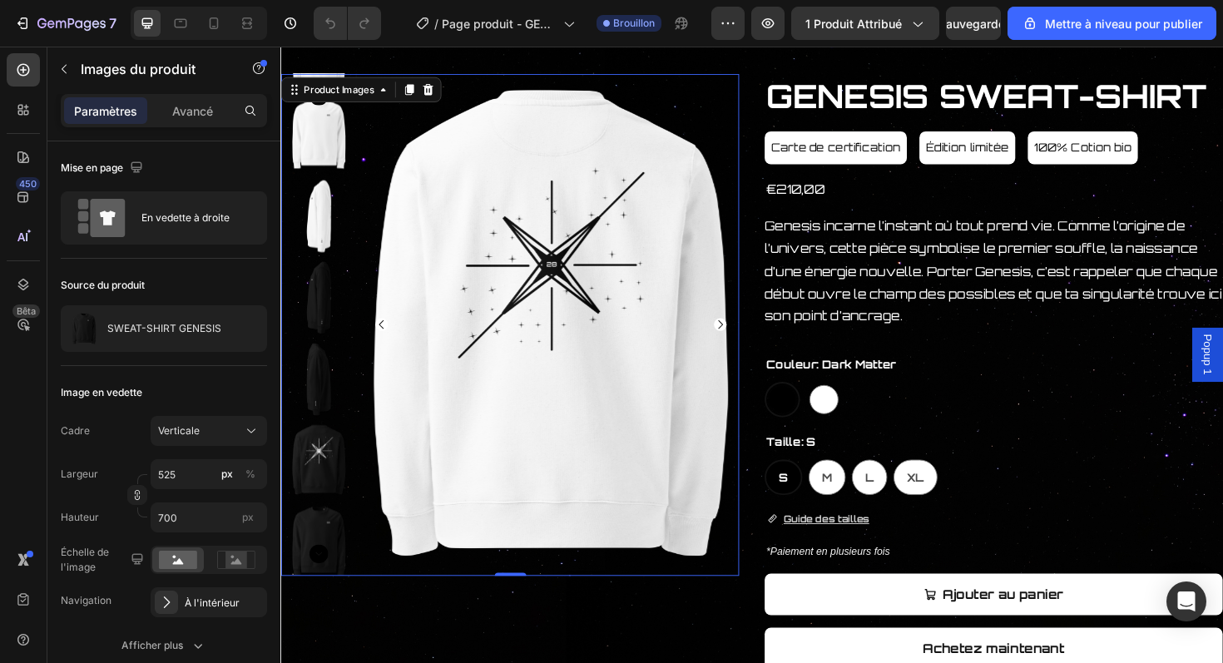
click at [391, 338] on icon "Carousel Back Arrow" at bounding box center [387, 341] width 13 height 13
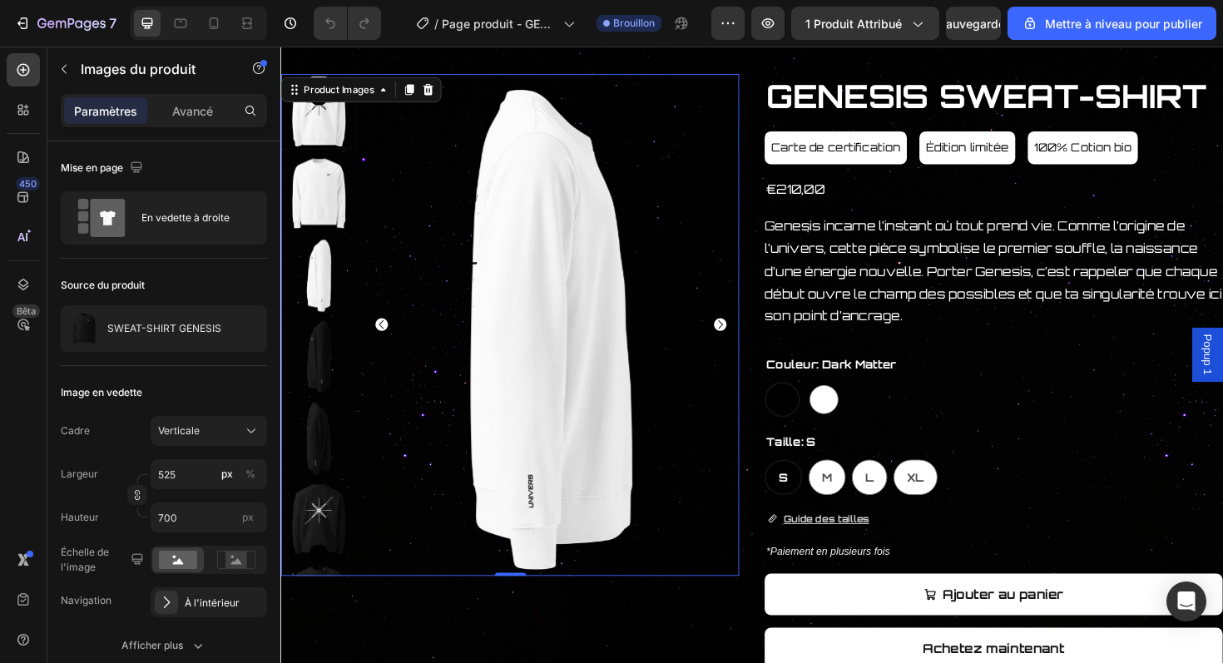
click at [391, 338] on icon "Carousel Back Arrow" at bounding box center [387, 341] width 13 height 13
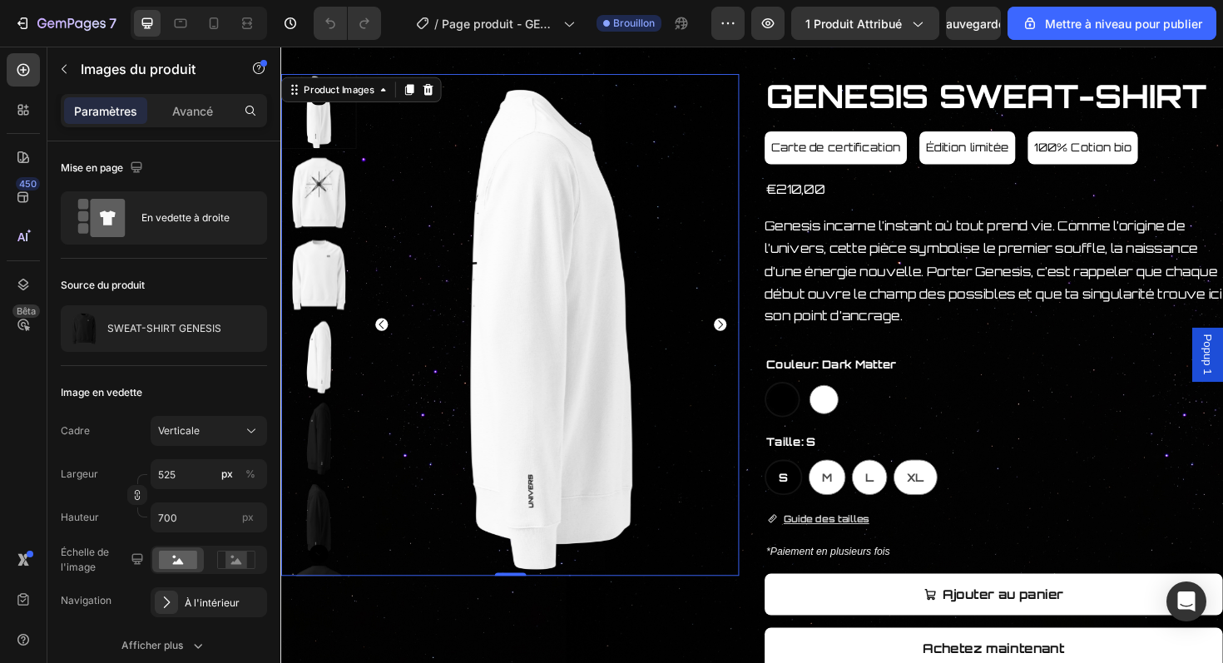
click at [391, 338] on icon "Carousel Back Arrow" at bounding box center [387, 341] width 13 height 13
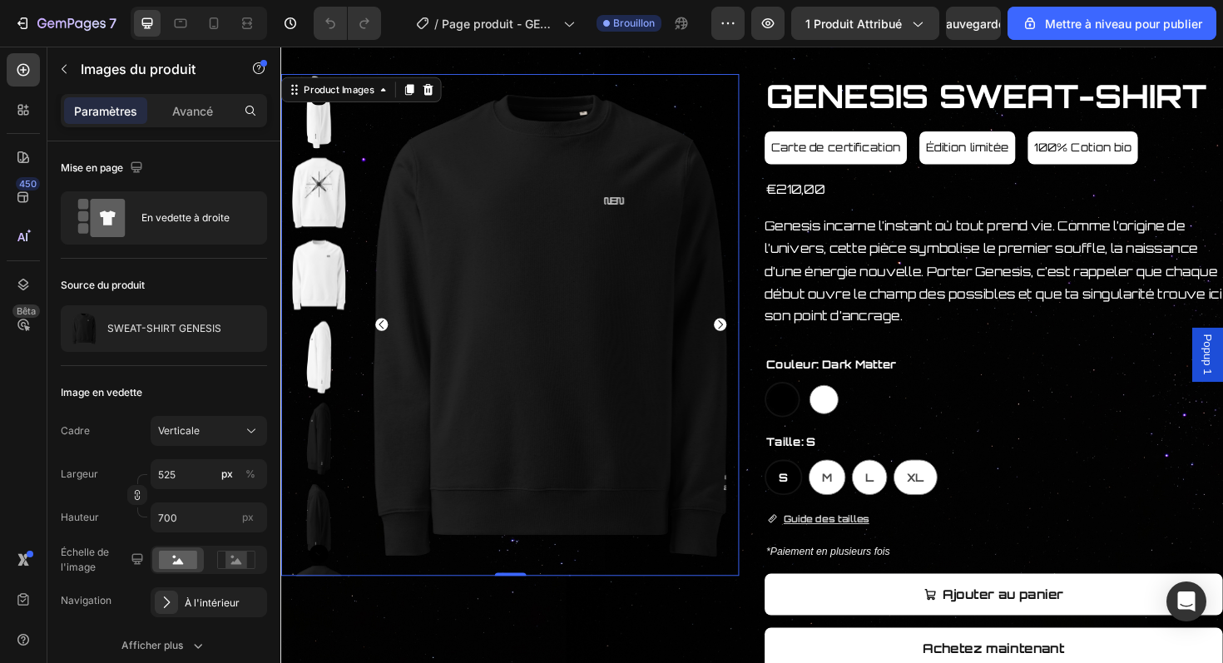
click at [391, 338] on icon "Carousel Back Arrow" at bounding box center [387, 341] width 13 height 13
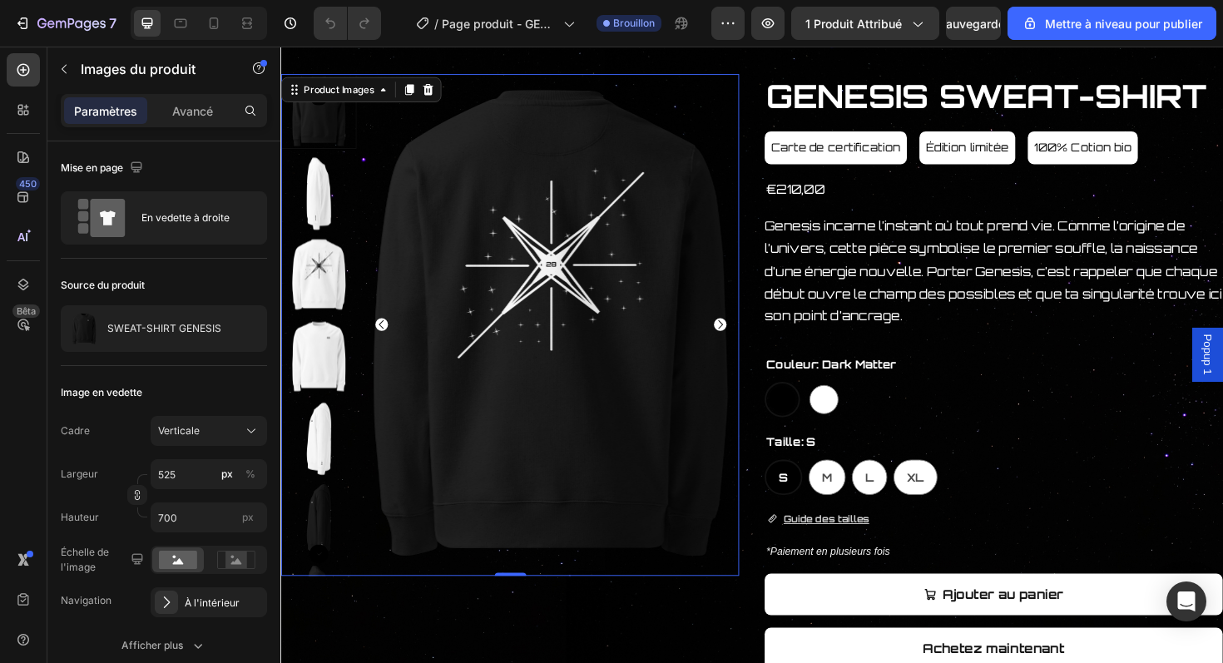
click at [391, 338] on icon "Carousel Back Arrow" at bounding box center [387, 341] width 13 height 13
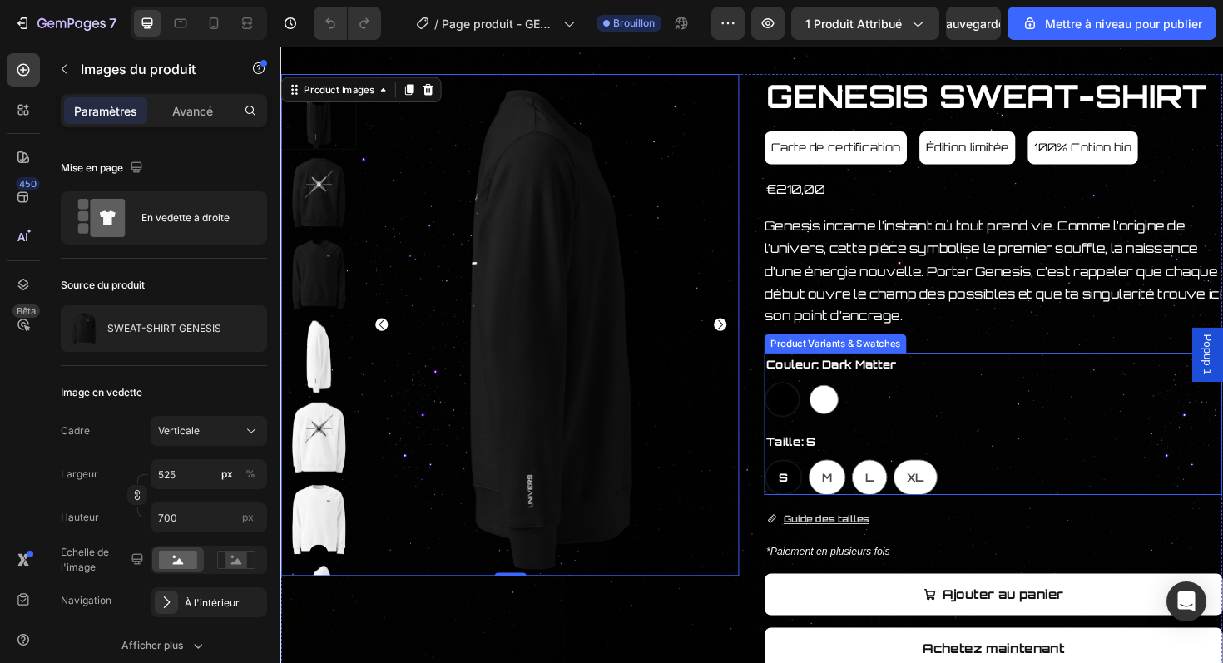
click at [811, 410] on div at bounding box center [811, 420] width 27 height 27
click at [793, 402] on input "Dark Matter Dark Matter" at bounding box center [792, 401] width 1 height 1
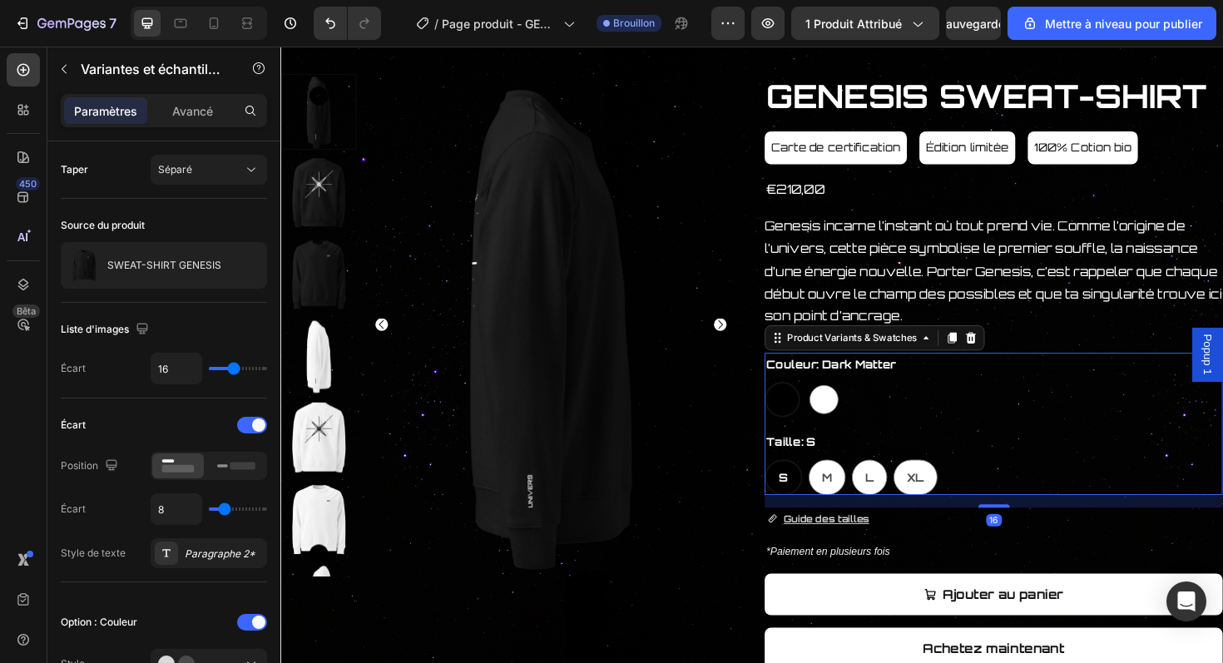
click at [819, 419] on div at bounding box center [811, 420] width 27 height 27
click at [793, 402] on input "Dark Matter Dark Matter" at bounding box center [792, 401] width 1 height 1
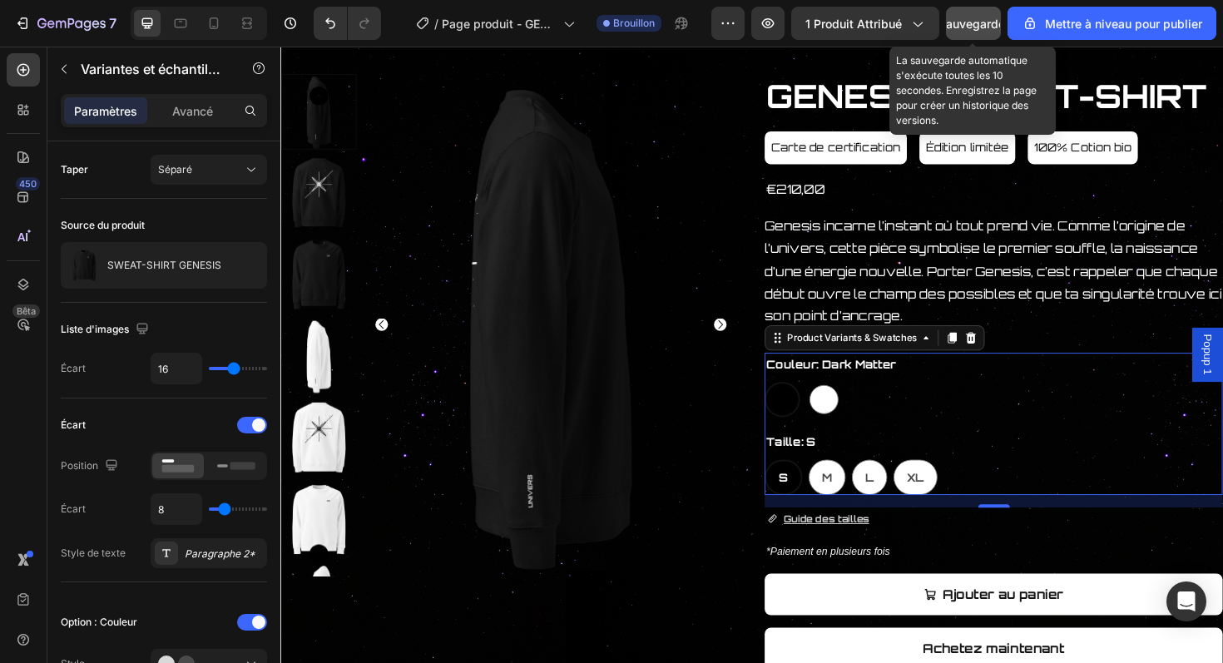
click at [970, 29] on font "Sauvegarder" at bounding box center [974, 24] width 71 height 14
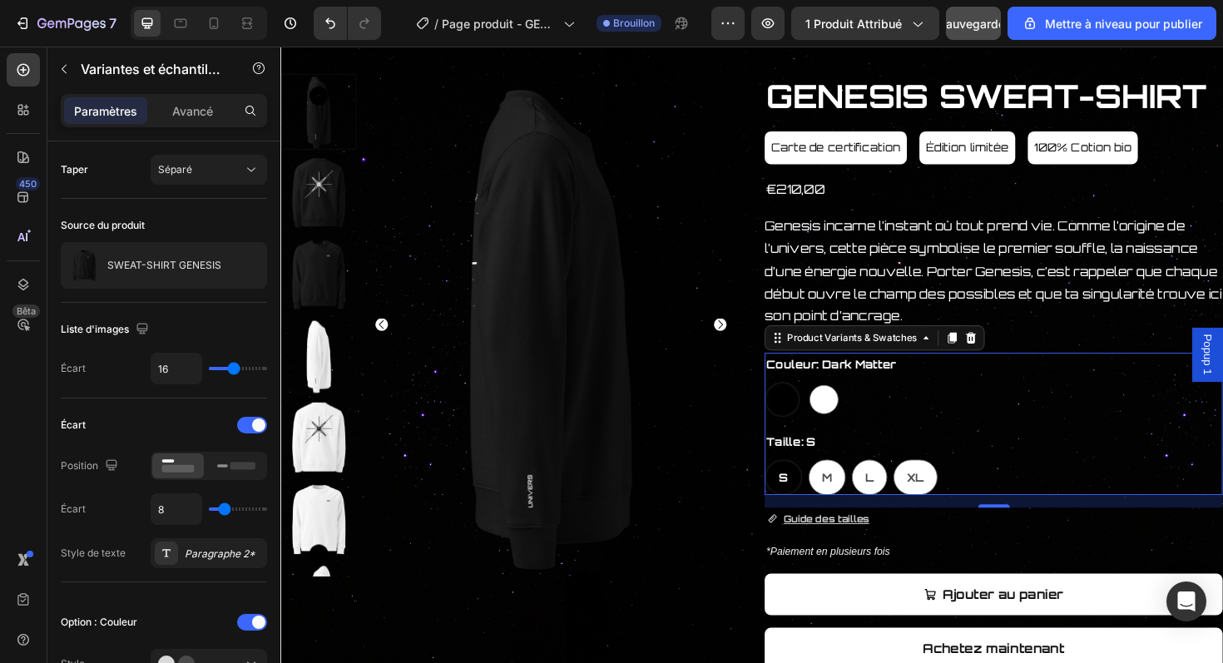
click at [826, 419] on Matter at bounding box center [811, 420] width 37 height 37
click at [793, 402] on input "Dark Matter Dark Matter" at bounding box center [792, 401] width 1 height 1
click at [834, 415] on div "Dark Matter Dark Matter Stellar Light Stellar Light" at bounding box center [1035, 420] width 485 height 37
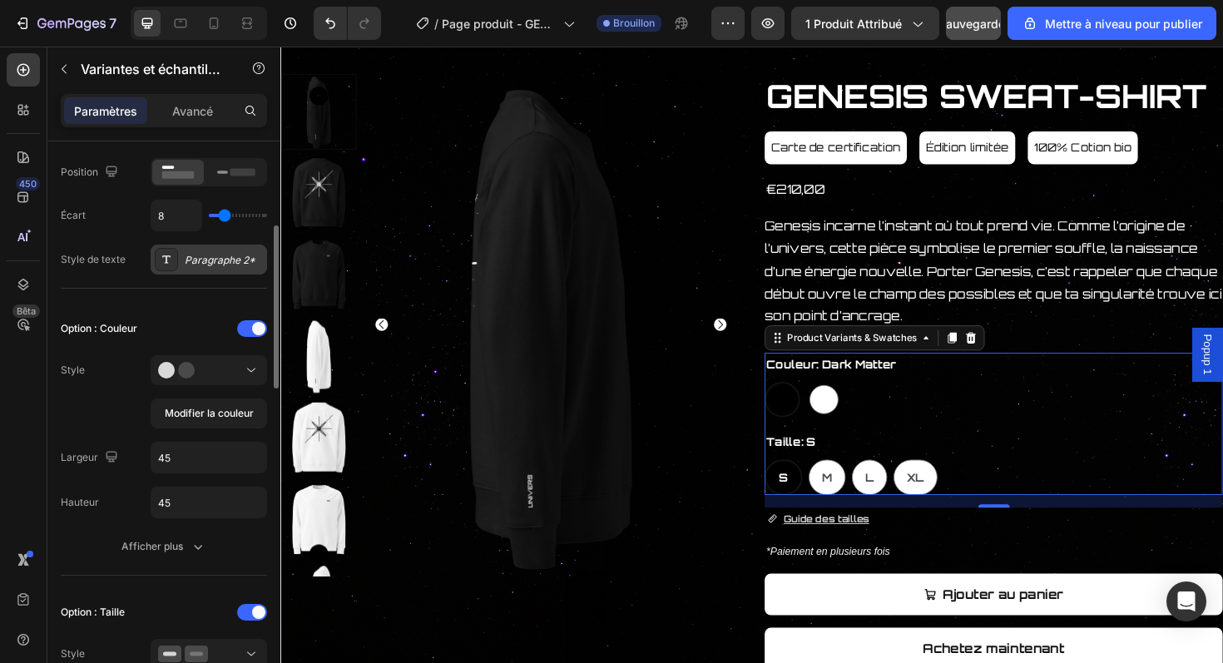
scroll to position [305, 0]
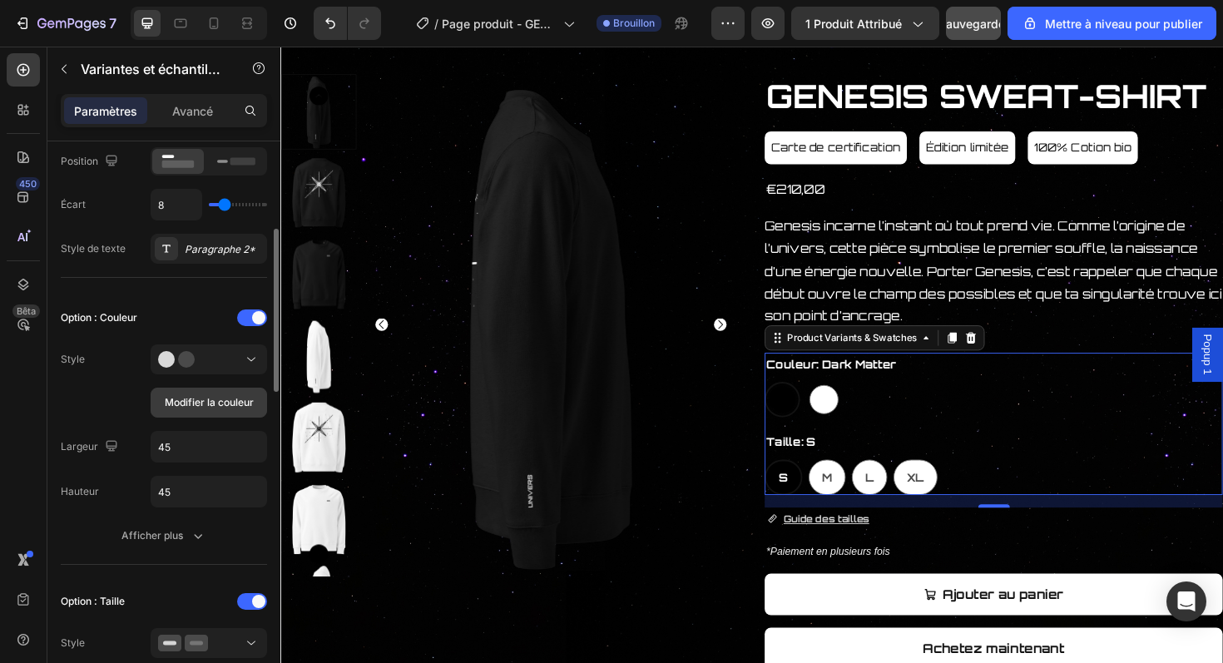
click at [212, 411] on button "Modifier la couleur" at bounding box center [209, 403] width 117 height 30
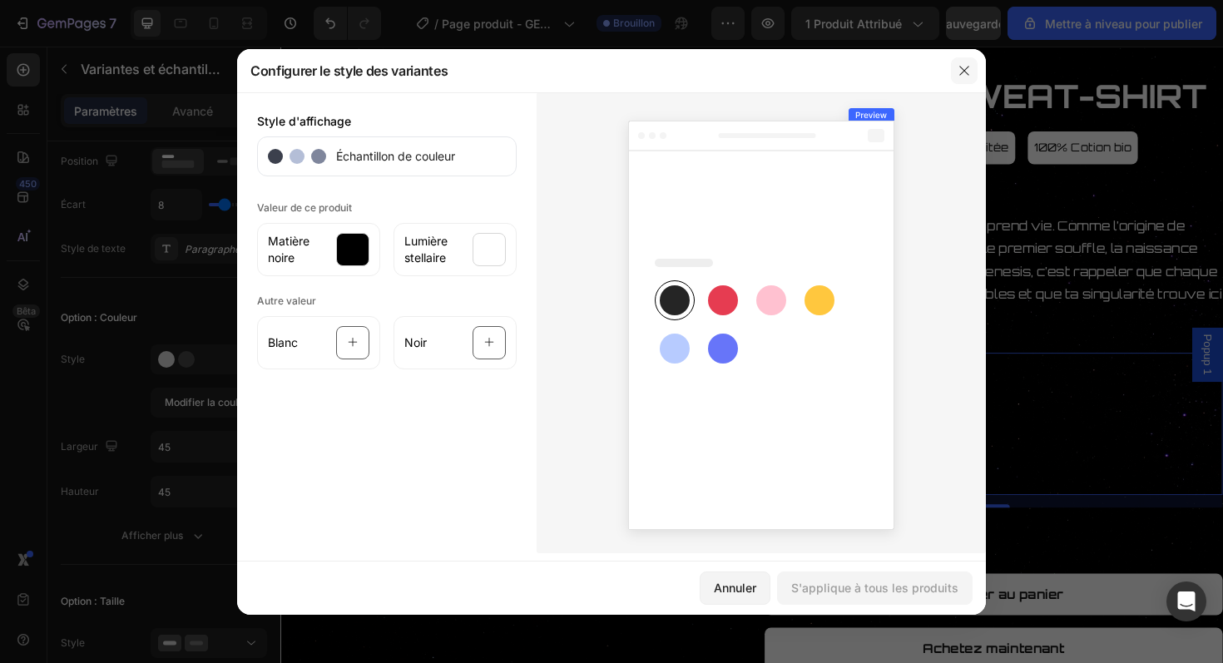
click at [969, 66] on icon "button" at bounding box center [964, 70] width 13 height 13
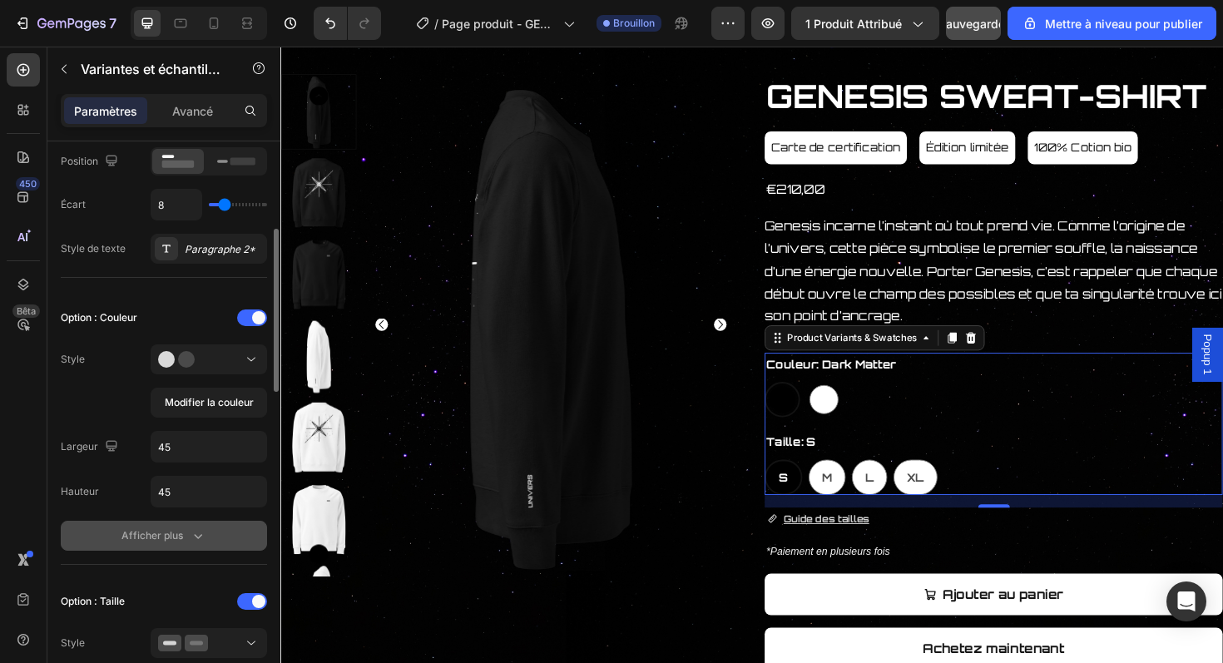
click at [192, 543] on icon "button" at bounding box center [198, 536] width 17 height 17
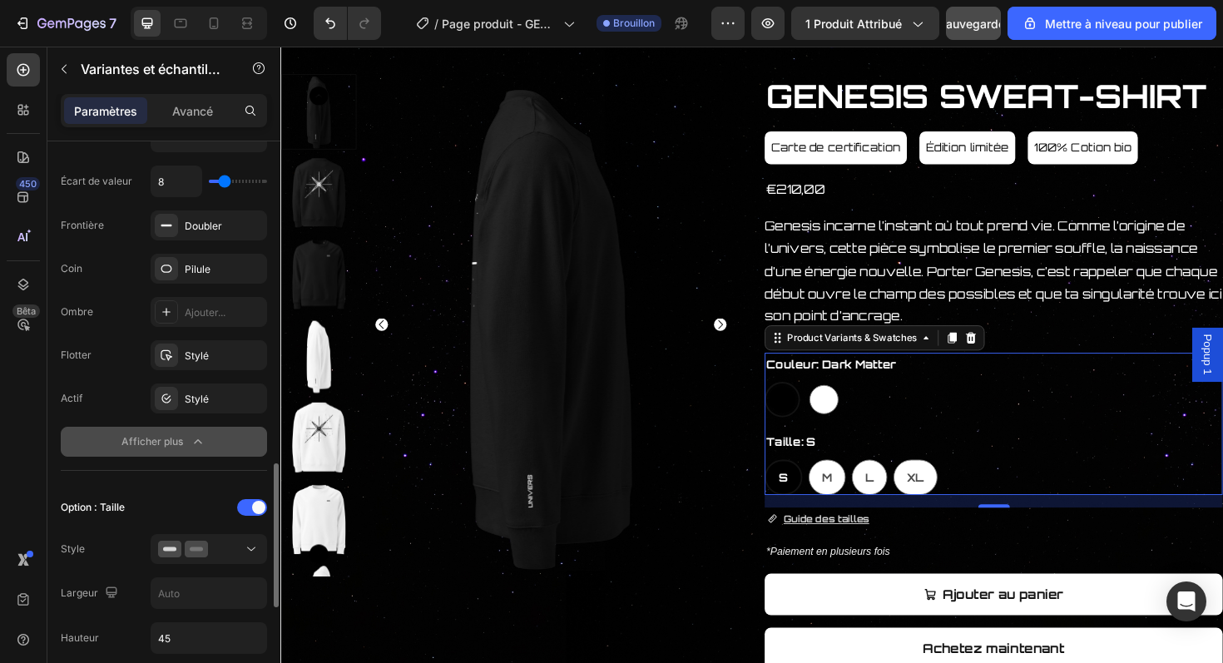
scroll to position [836, 0]
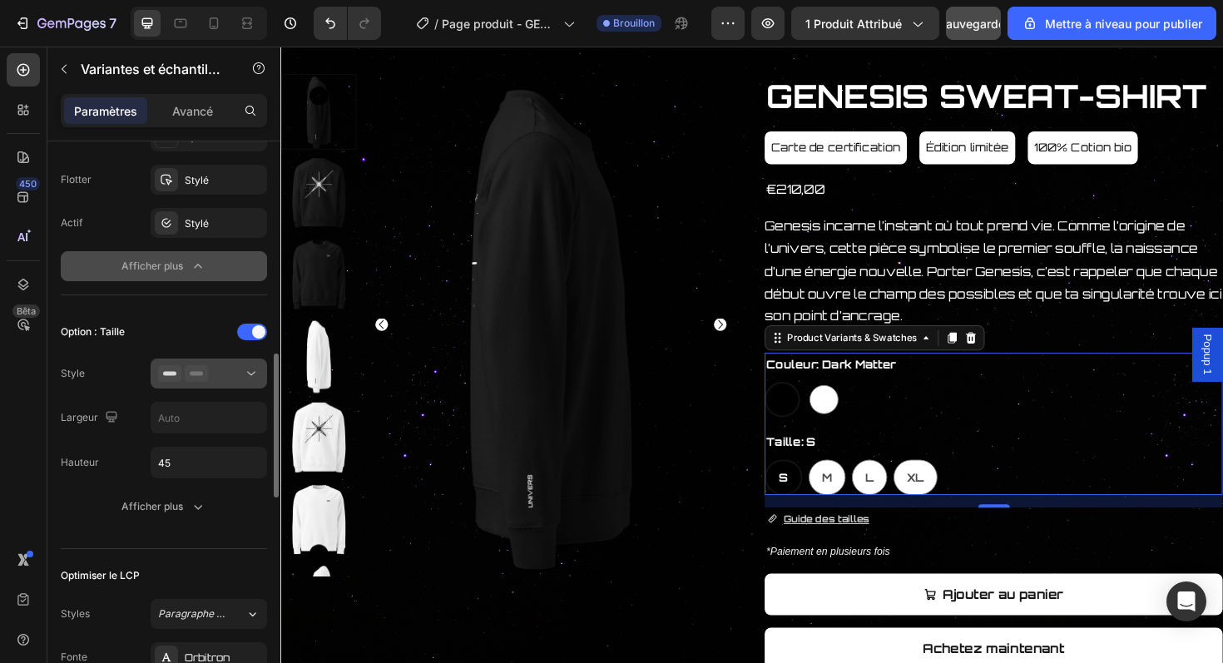
click at [240, 384] on button at bounding box center [209, 374] width 117 height 30
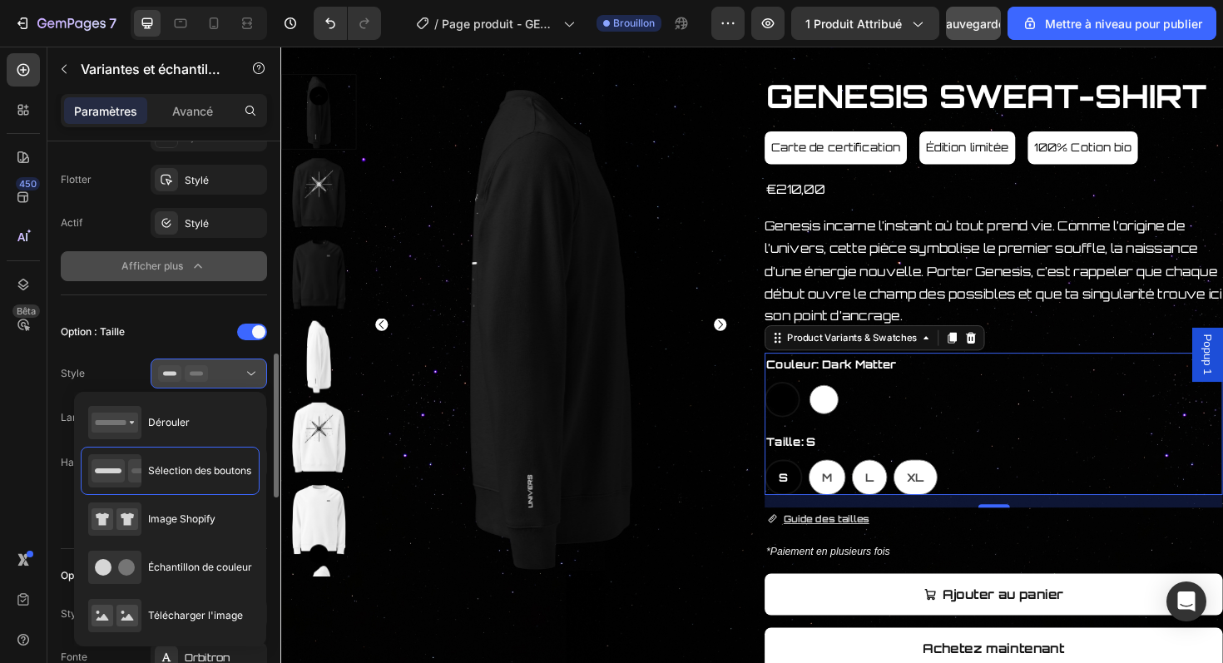
click at [240, 384] on button at bounding box center [209, 374] width 117 height 30
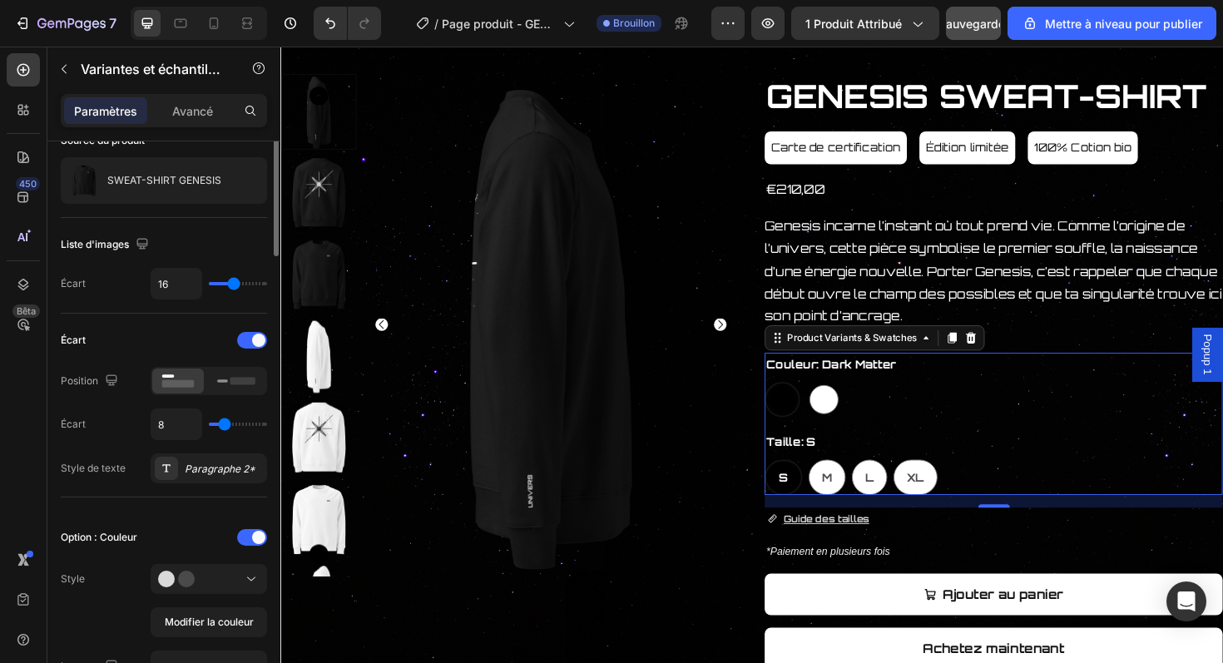
scroll to position [0, 0]
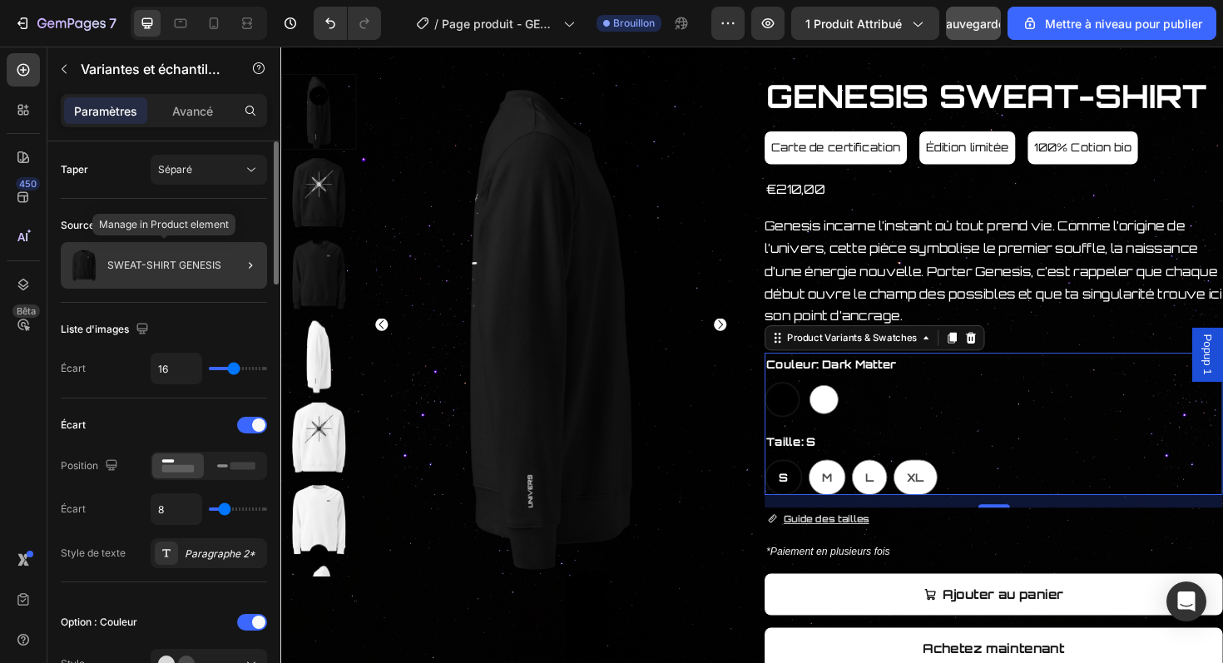
click at [161, 277] on div "SWEAT-SHIRT GENESIS" at bounding box center [164, 265] width 206 height 47
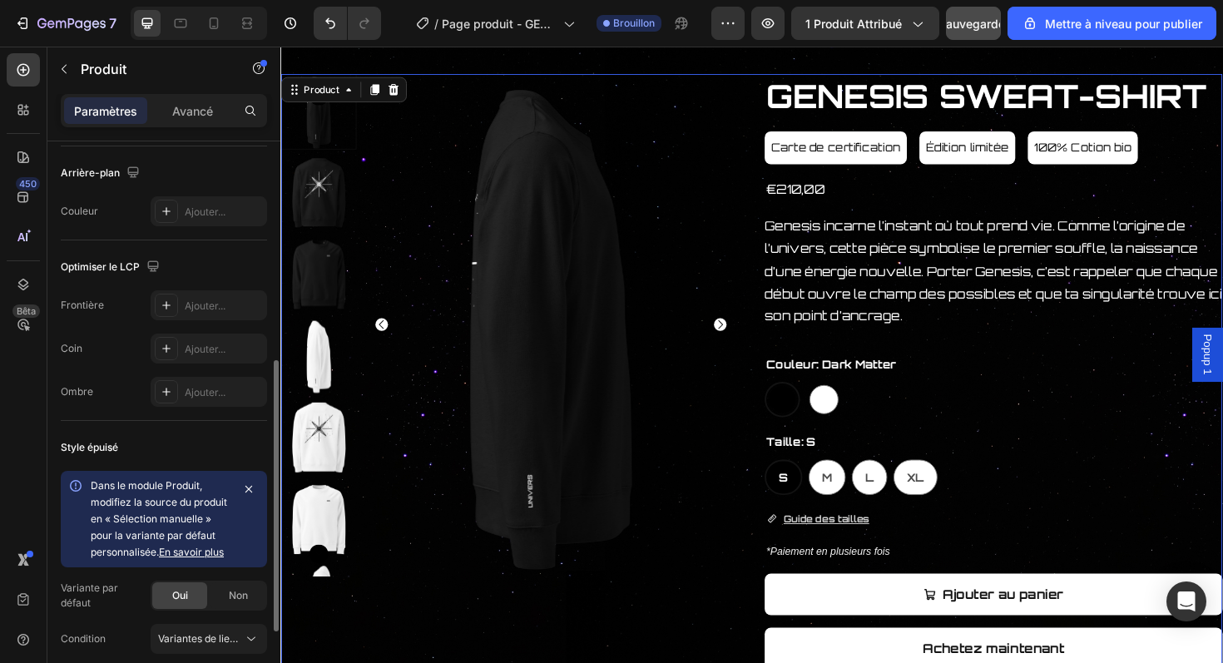
scroll to position [622, 0]
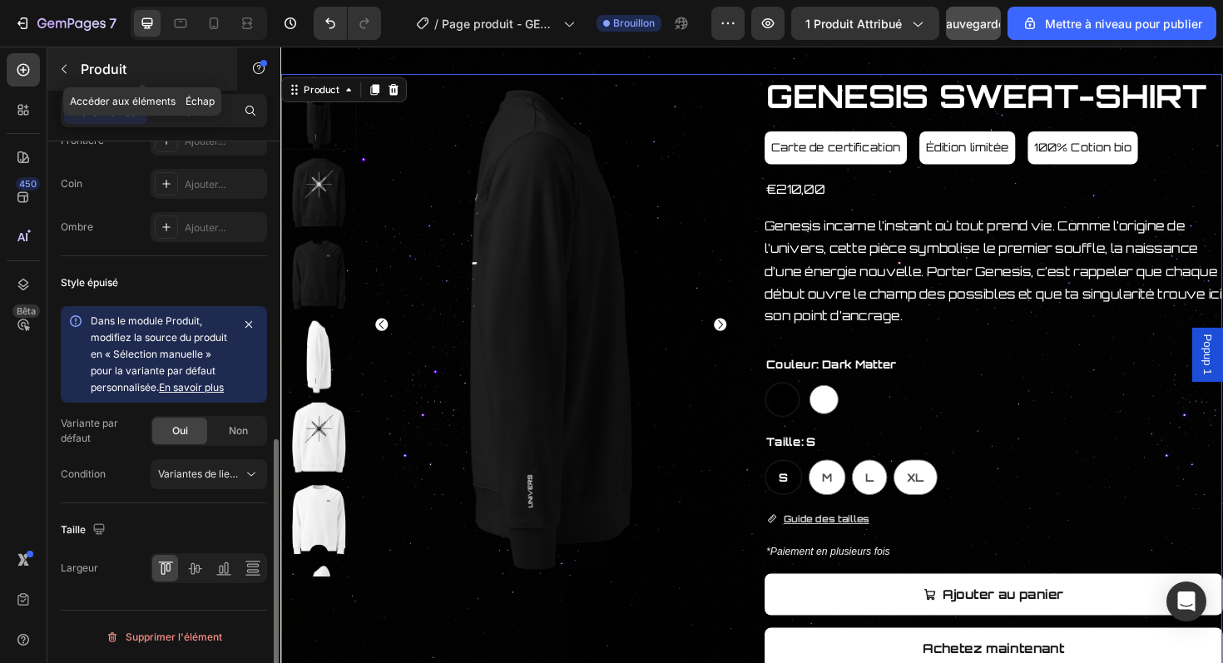
click at [97, 72] on font "Produit" at bounding box center [104, 69] width 46 height 17
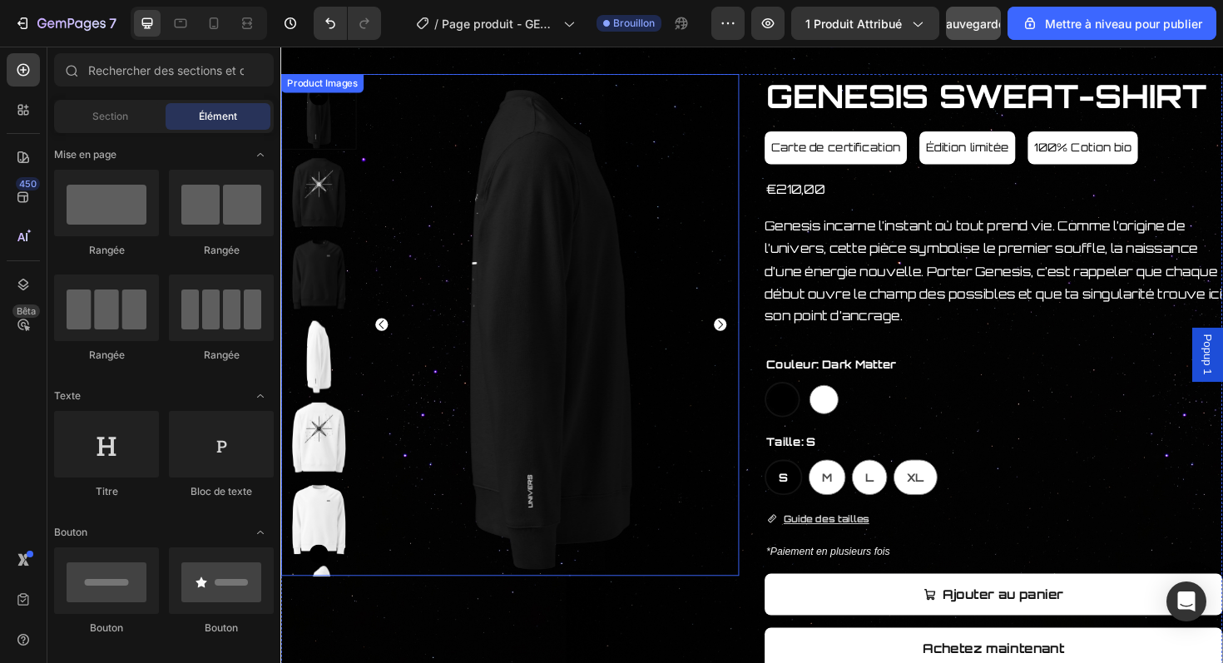
click at [394, 186] on img at bounding box center [567, 342] width 399 height 532
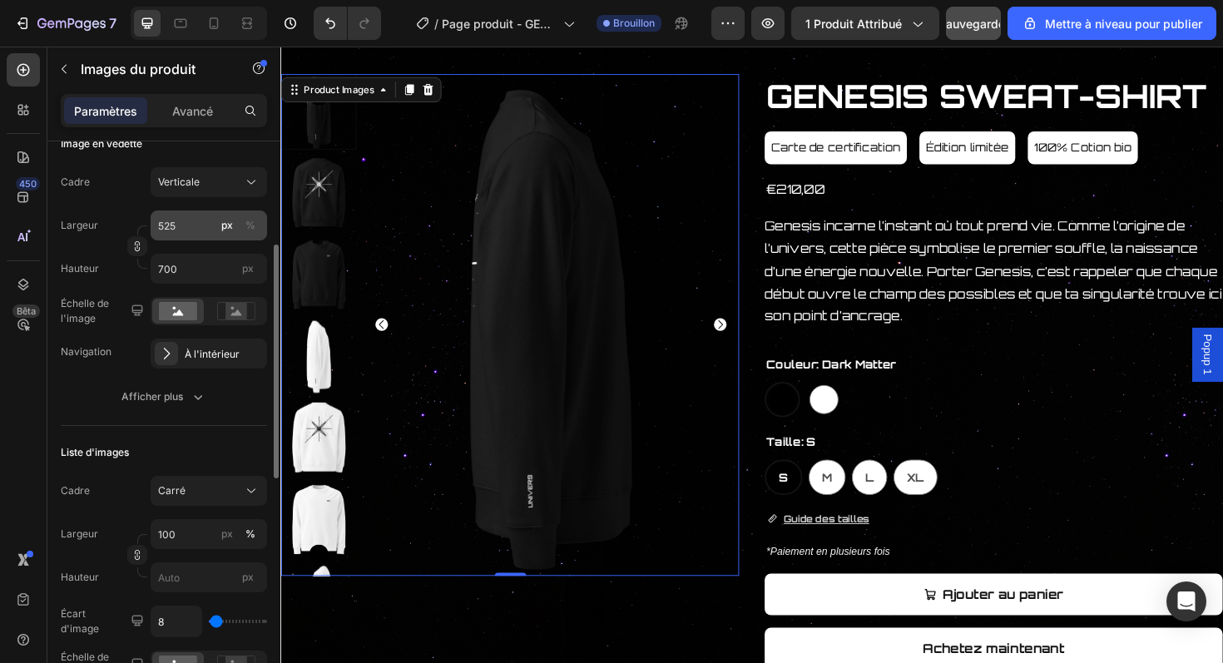
scroll to position [250, 0]
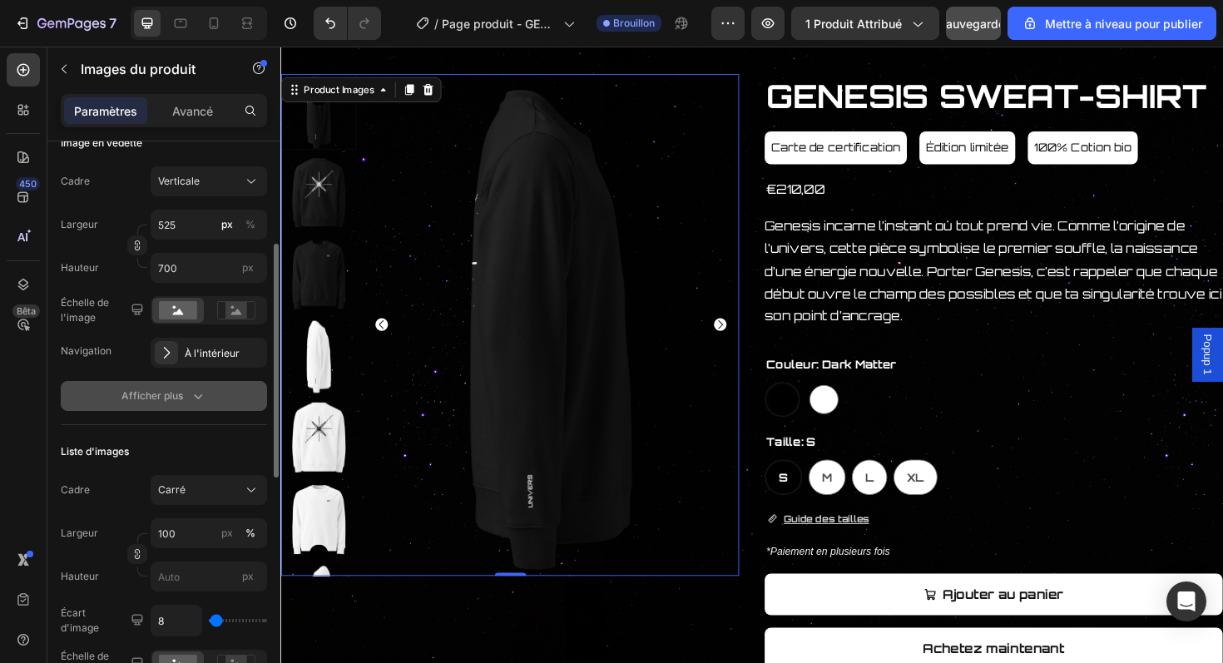
click at [218, 389] on button "Afficher plus" at bounding box center [164, 396] width 206 height 30
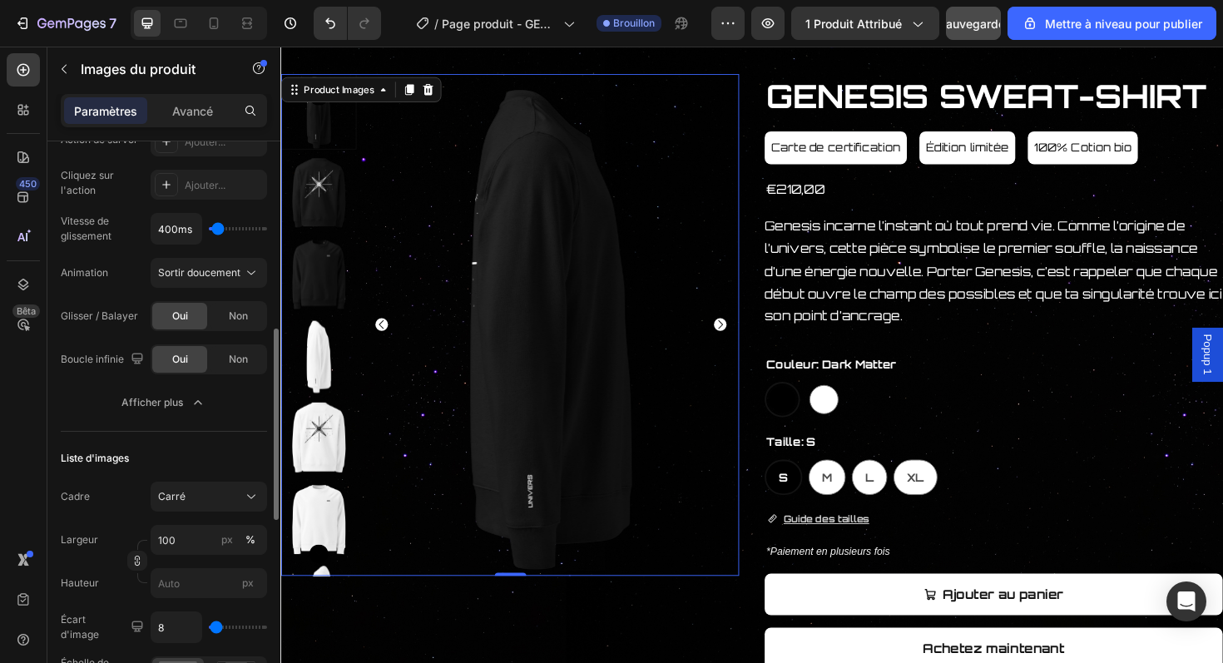
scroll to position [550, 0]
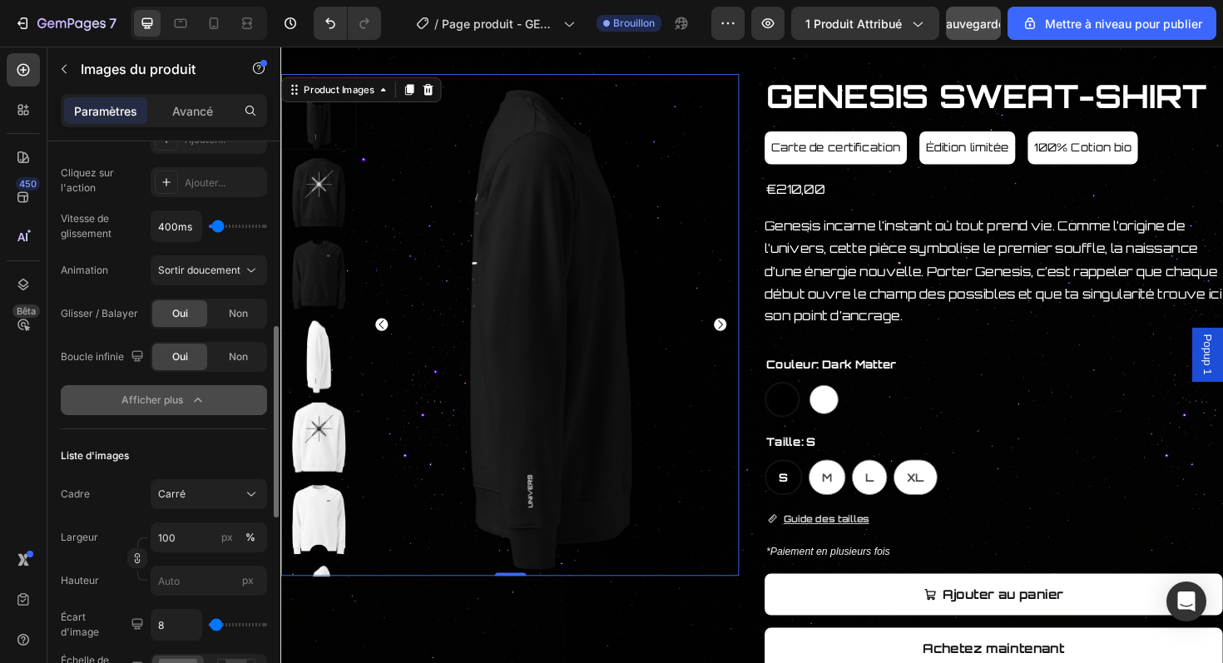
click at [233, 398] on button "Afficher plus" at bounding box center [164, 400] width 206 height 30
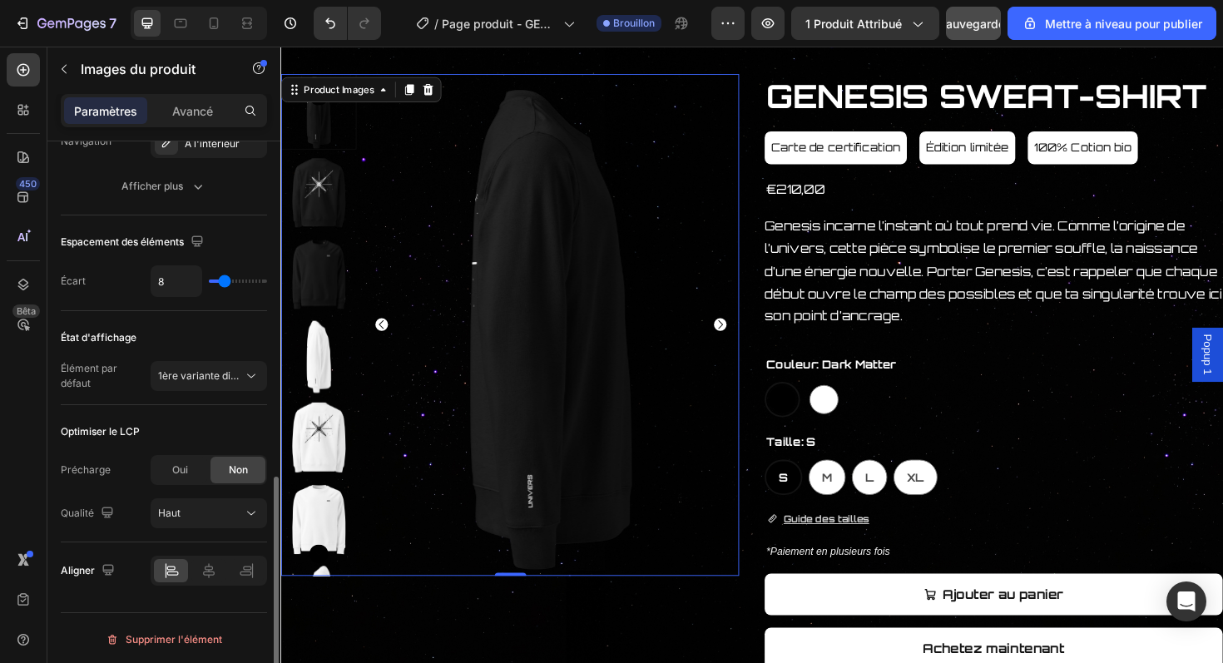
scroll to position [816, 0]
click at [240, 383] on button "1ère variante disponible" at bounding box center [209, 374] width 117 height 30
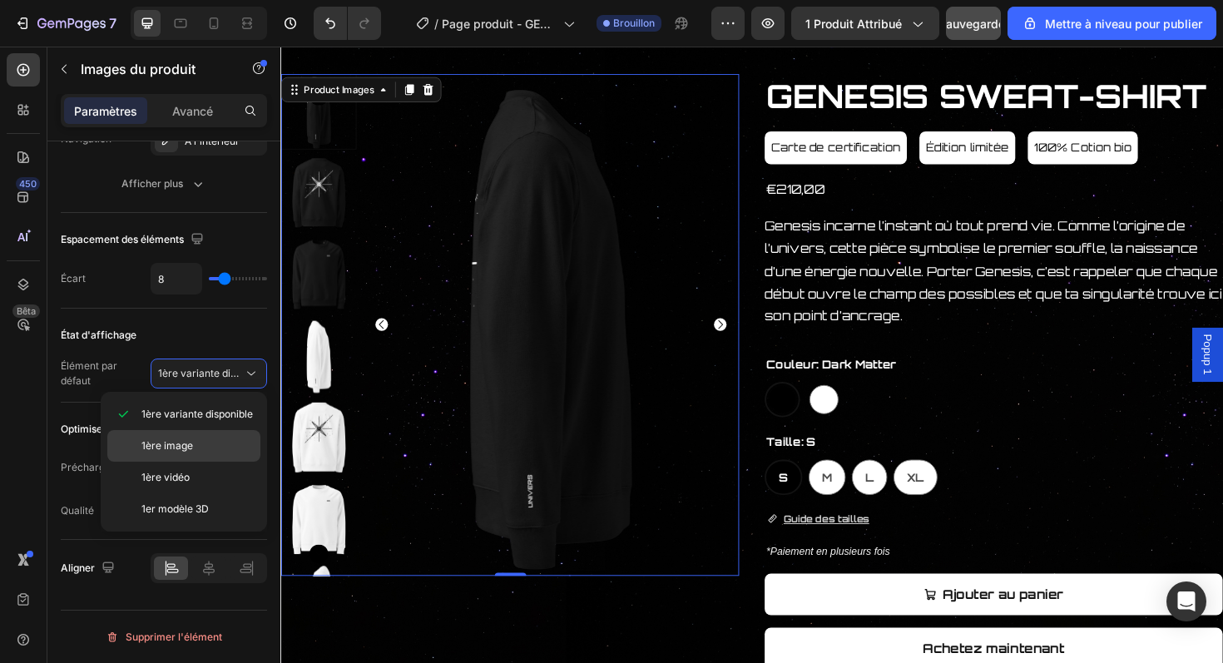
click at [222, 439] on p "1ère image" at bounding box center [197, 446] width 112 height 15
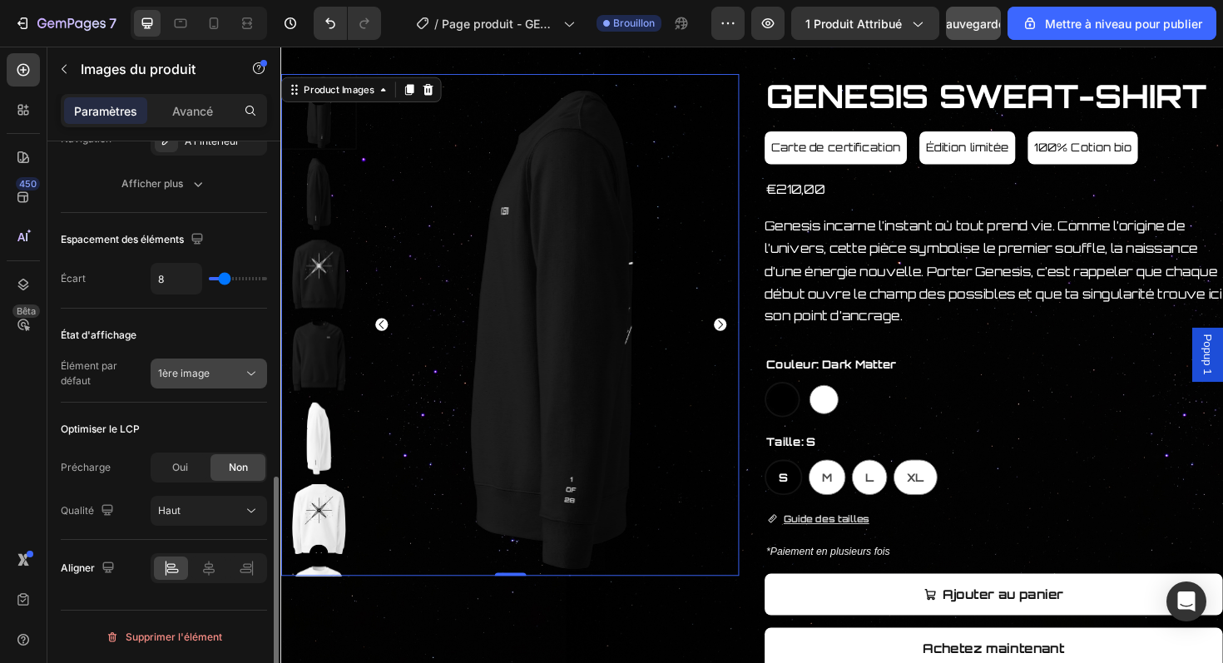
click at [246, 384] on button "1ère image" at bounding box center [209, 374] width 117 height 30
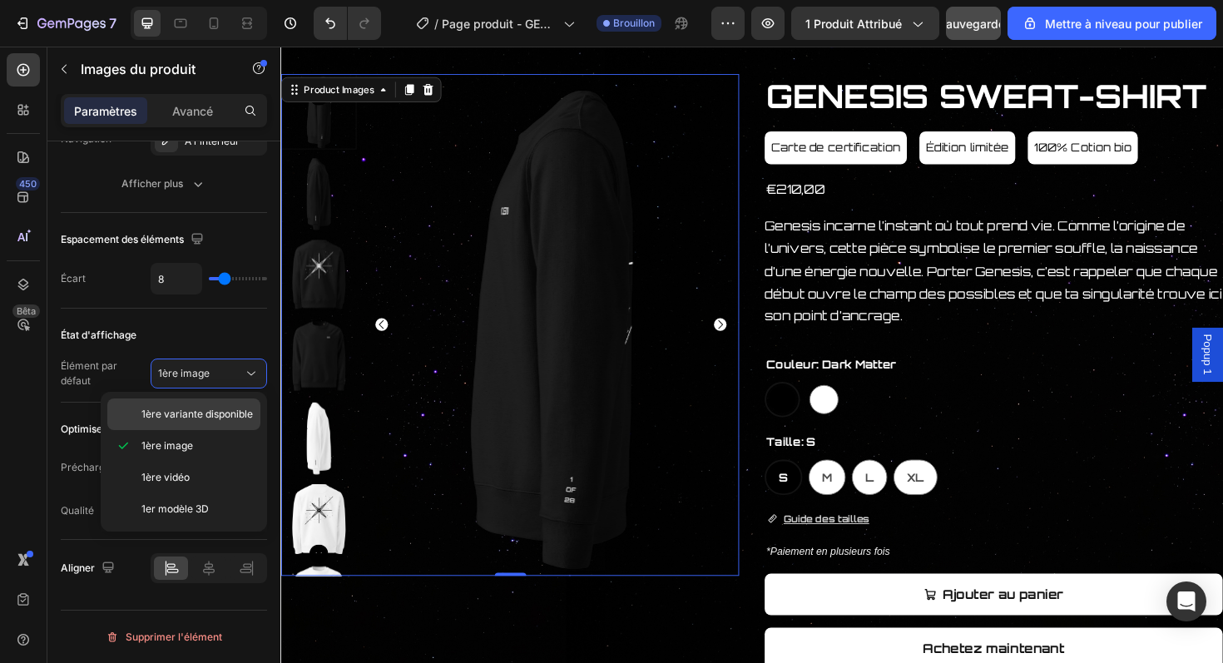
click at [228, 414] on font "1ère variante disponible" at bounding box center [197, 414] width 112 height 12
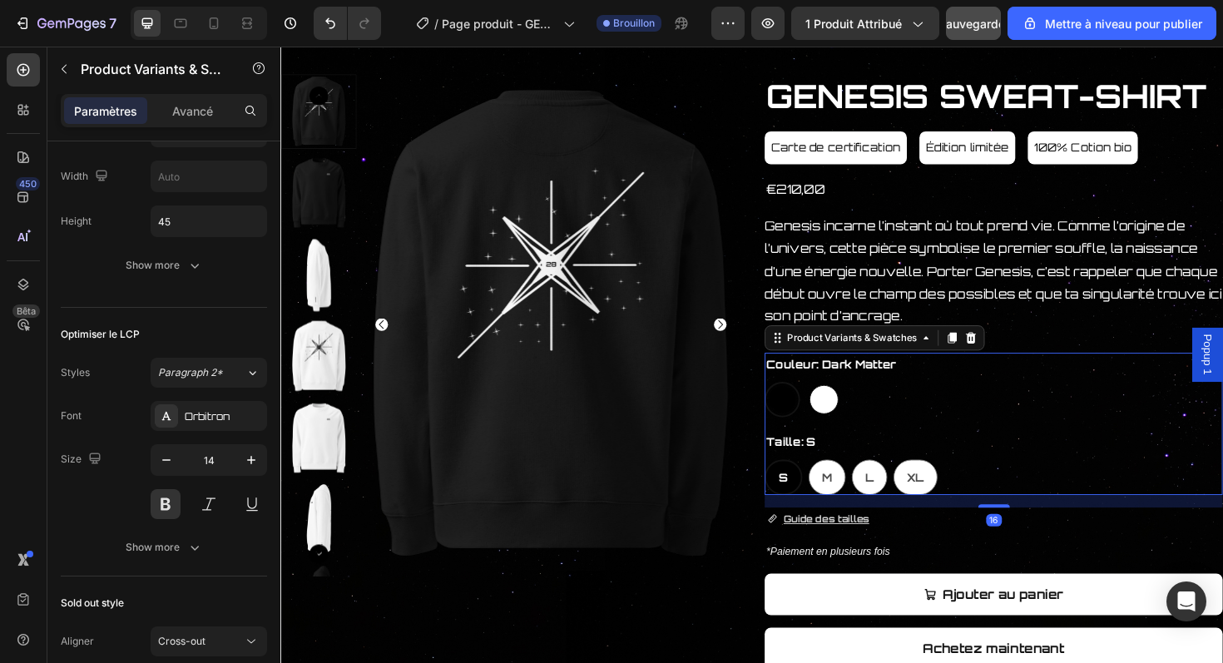
click at [849, 427] on div at bounding box center [856, 420] width 31 height 31
click at [837, 402] on input "Stellar Light Stellar Light" at bounding box center [836, 401] width 1 height 1
radio input "true"
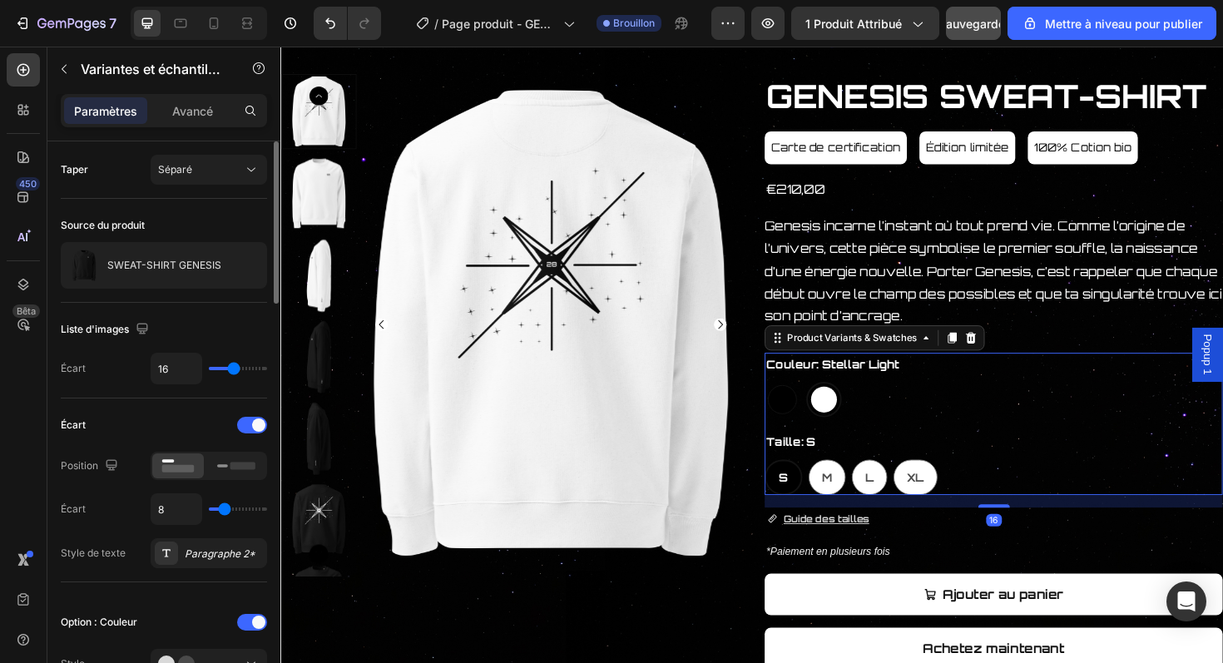
click at [820, 427] on div at bounding box center [811, 420] width 31 height 31
click at [793, 402] on input "Dark Matter Dark Matter" at bounding box center [792, 401] width 1 height 1
radio input "true"
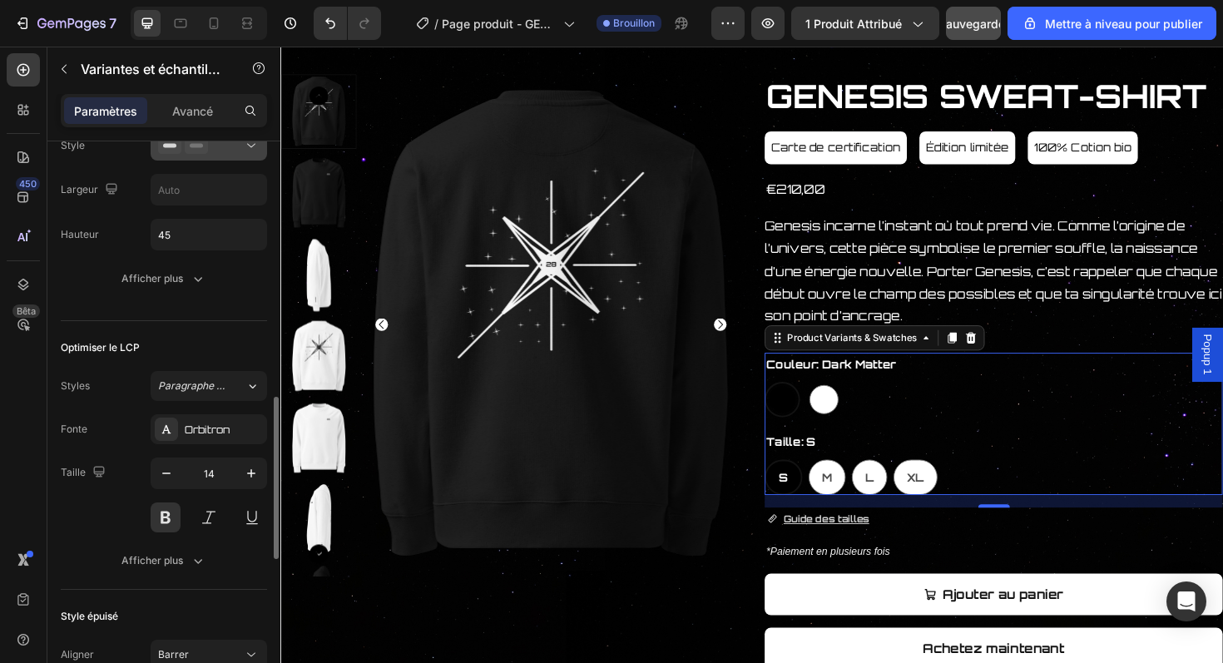
scroll to position [823, 0]
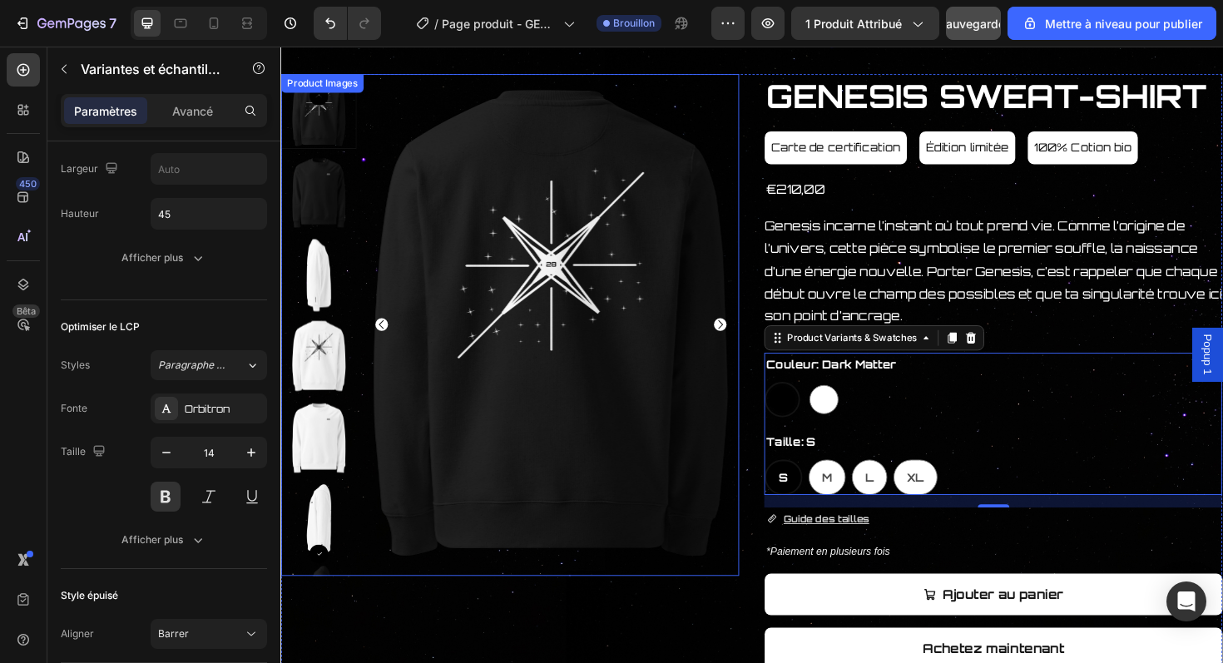
click at [364, 244] on div at bounding box center [523, 342] width 485 height 532
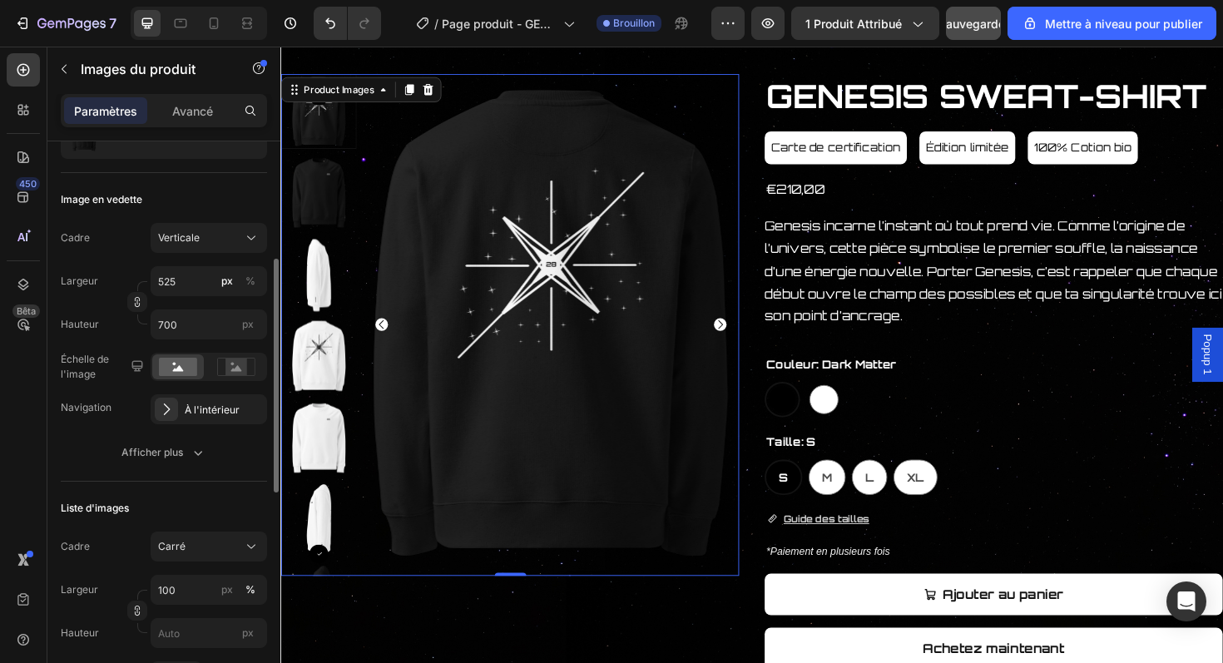
scroll to position [326, 0]
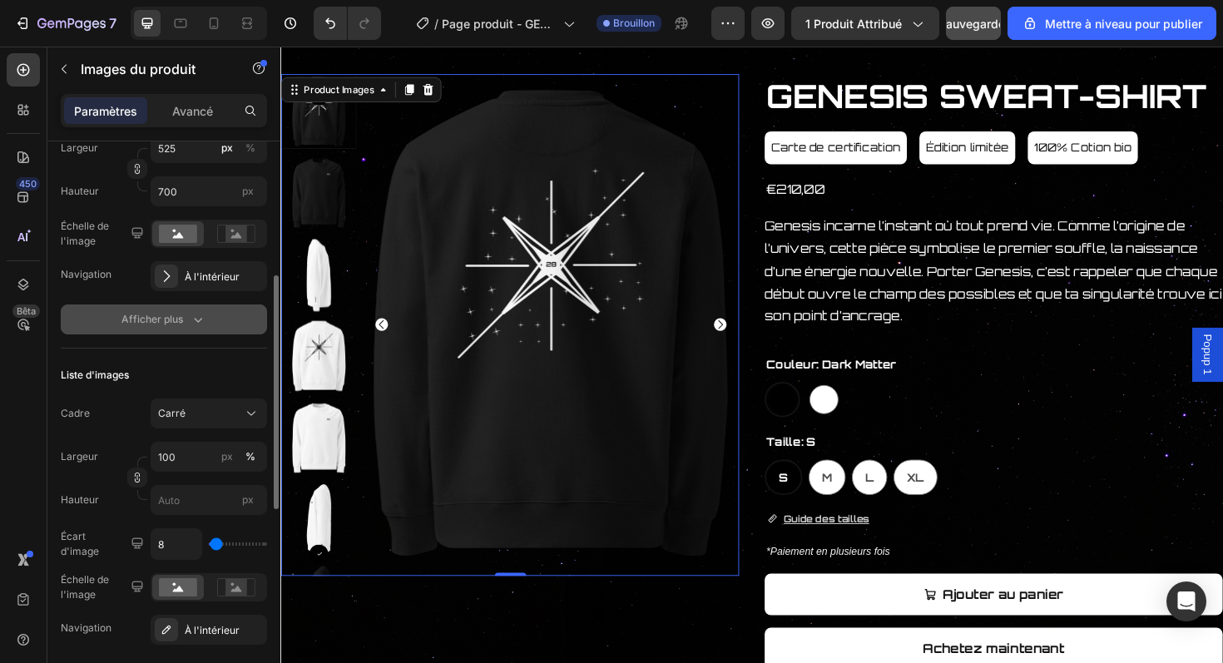
click at [216, 322] on button "Afficher plus" at bounding box center [164, 320] width 206 height 30
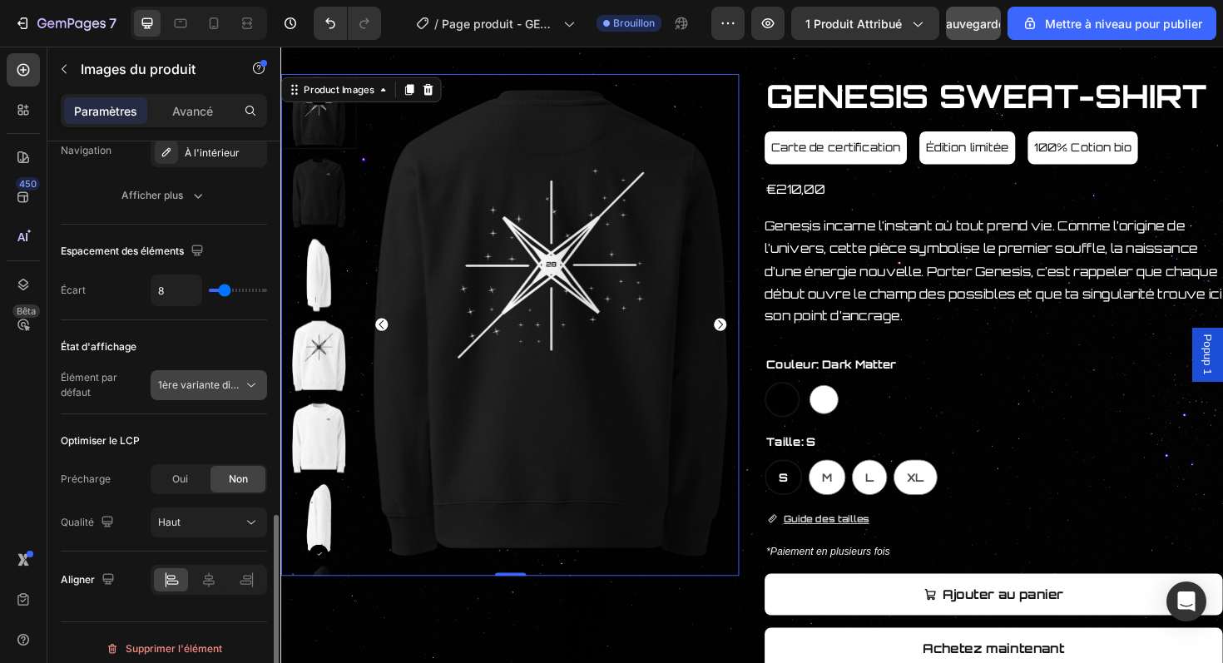
scroll to position [1120, 0]
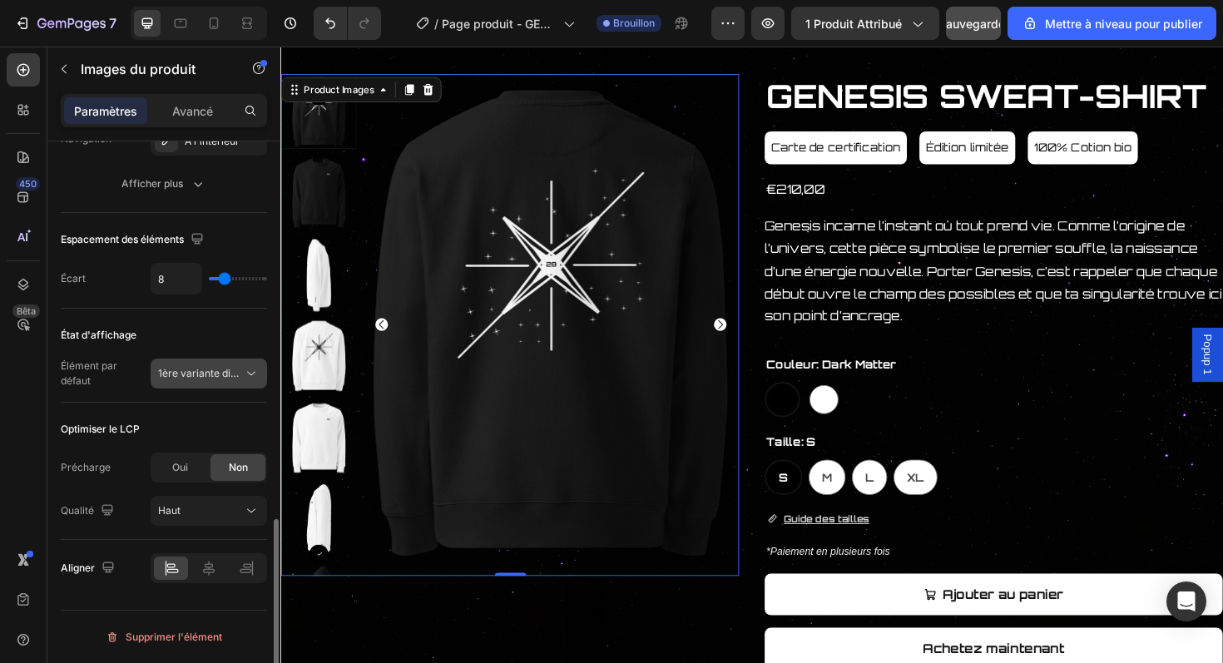
click at [243, 377] on icon at bounding box center [251, 373] width 17 height 17
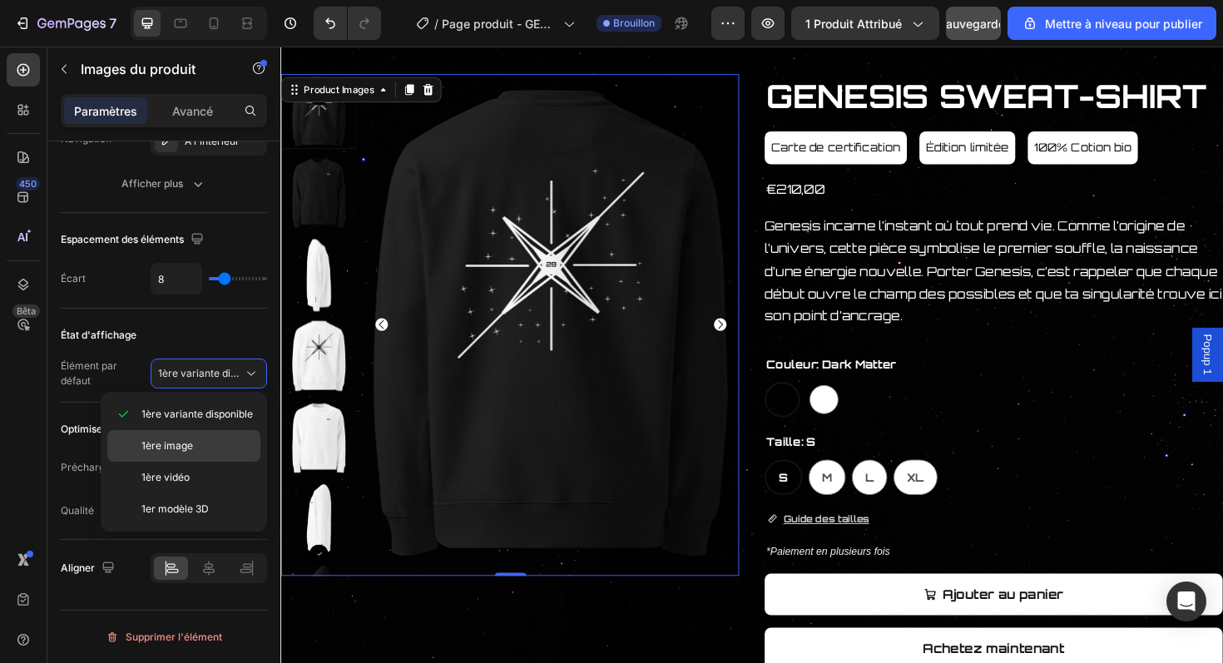
click at [222, 442] on p "1ère image" at bounding box center [197, 446] width 112 height 15
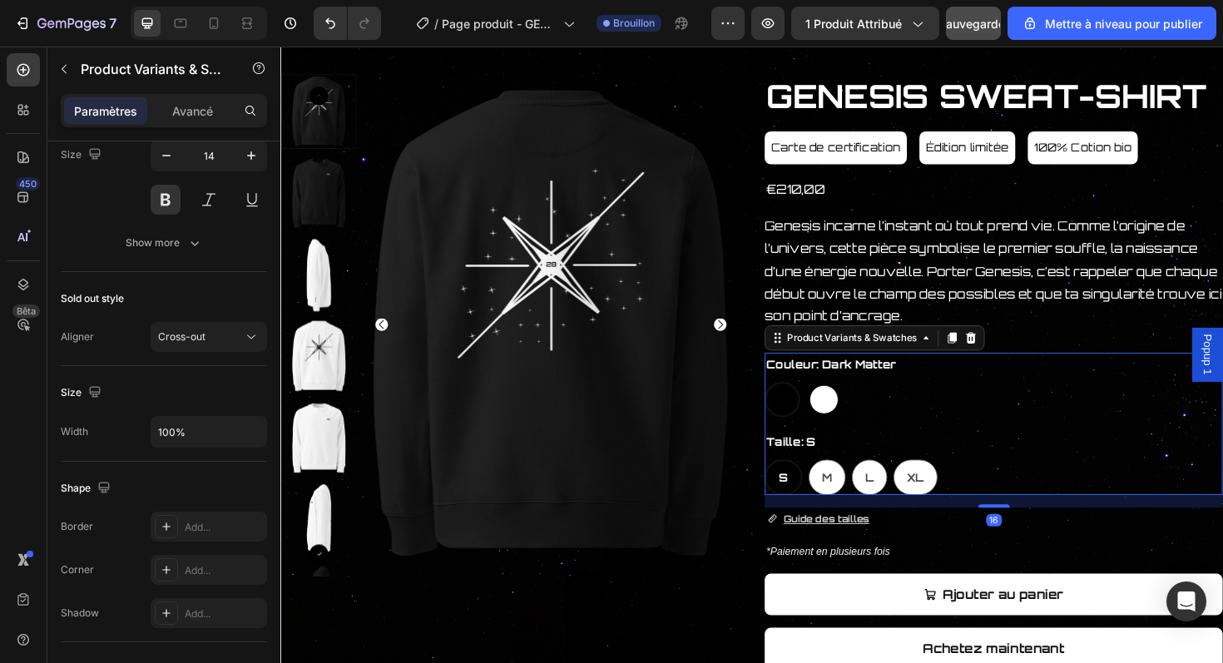
click at [855, 429] on div at bounding box center [856, 420] width 31 height 31
click at [837, 402] on input "Stellar Light Stellar Light" at bounding box center [836, 401] width 1 height 1
radio input "true"
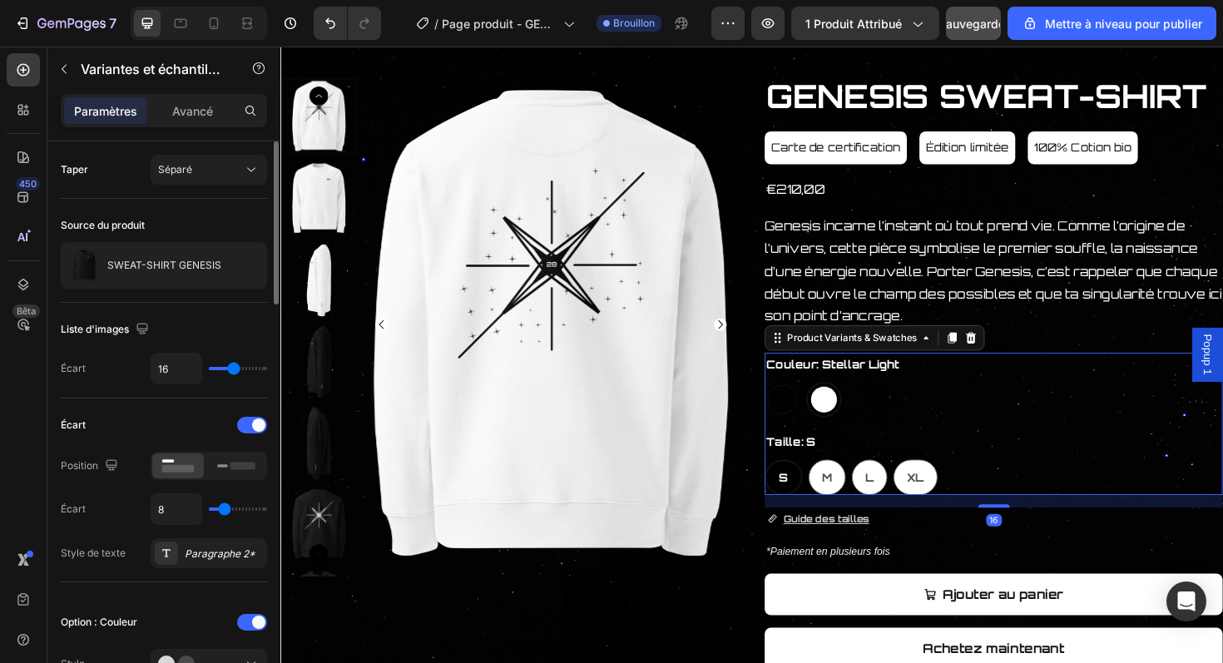
click at [809, 429] on div at bounding box center [811, 420] width 31 height 31
click at [793, 402] on input "Dark Matter Dark Matter" at bounding box center [792, 401] width 1 height 1
radio input "true"
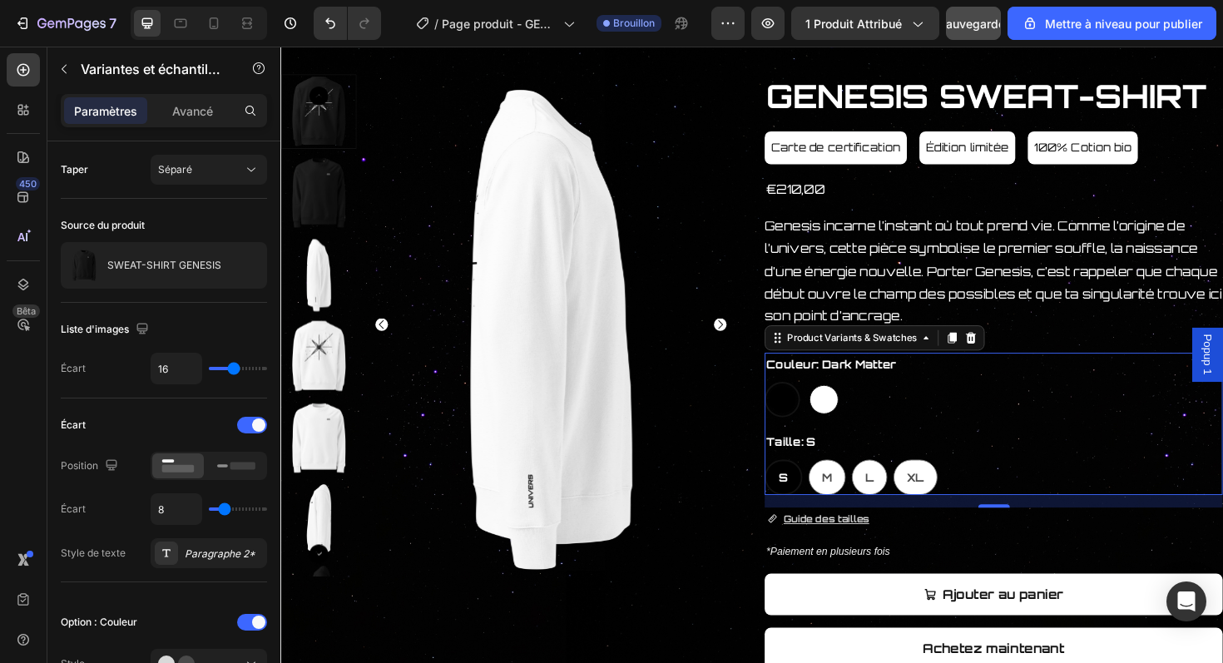
click at [857, 414] on div at bounding box center [856, 420] width 31 height 31
click at [837, 402] on input "Stellar Light Stellar Light" at bounding box center [836, 401] width 1 height 1
radio input "true"
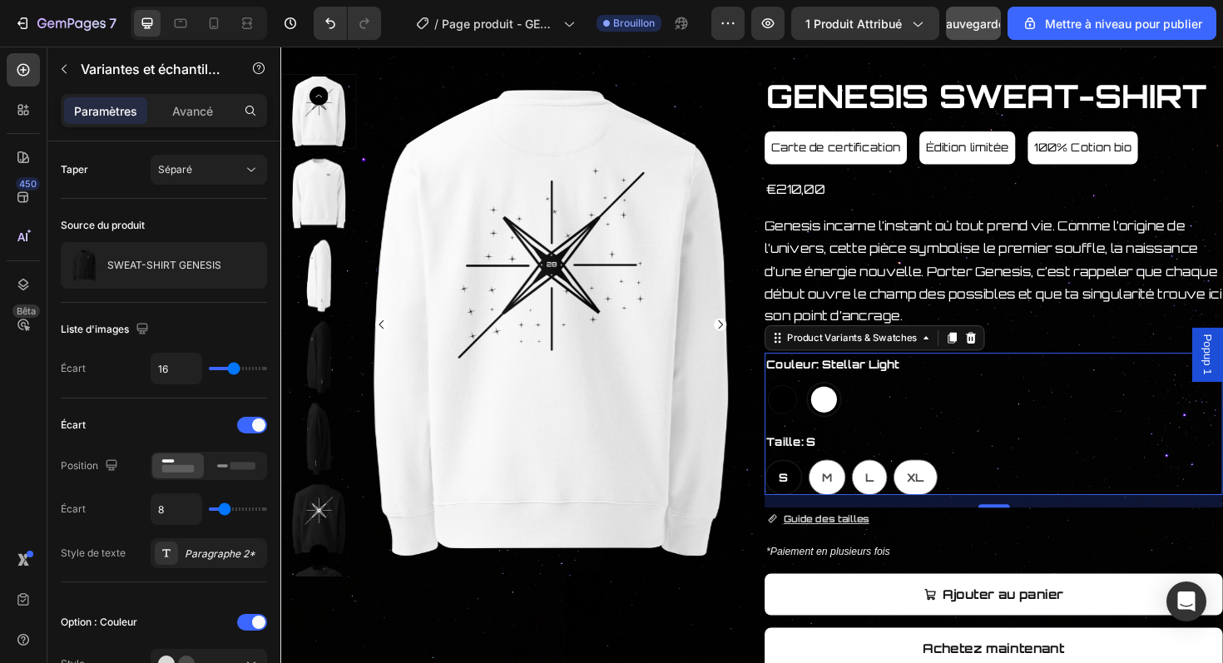
click at [824, 423] on div at bounding box center [811, 420] width 31 height 31
click at [793, 402] on input "Dark Matter Dark Matter" at bounding box center [792, 401] width 1 height 1
radio input "true"
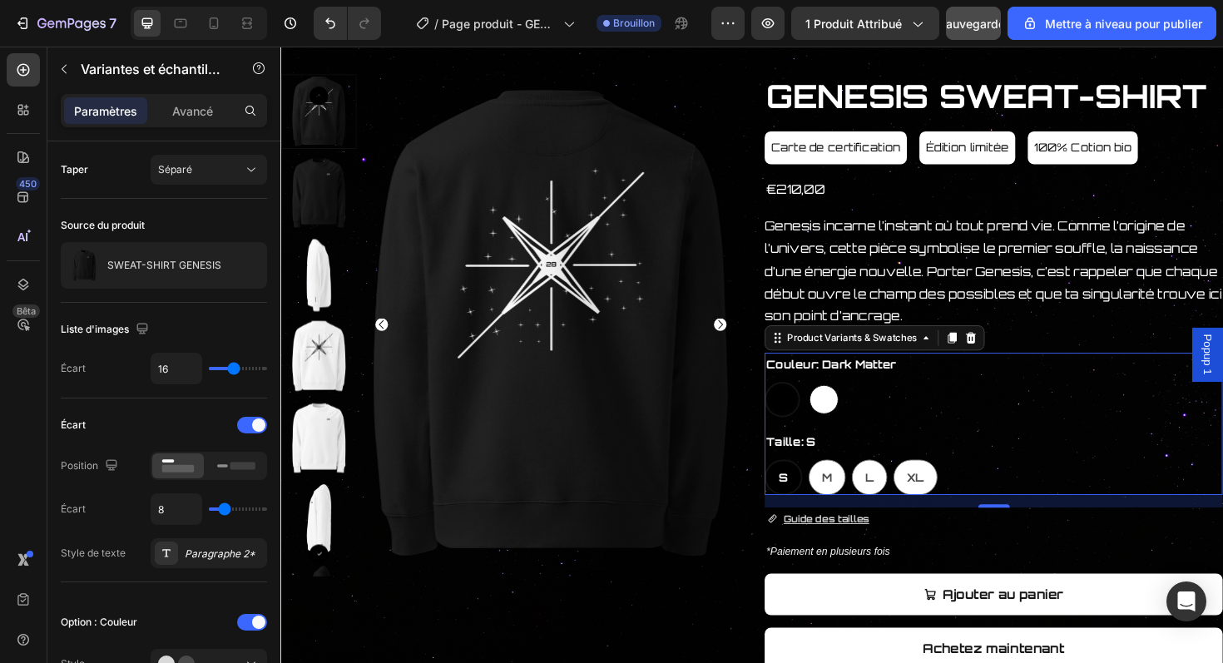
click at [863, 419] on div at bounding box center [856, 420] width 31 height 31
click at [837, 402] on input "Stellar Light Stellar Light" at bounding box center [836, 401] width 1 height 1
radio input "true"
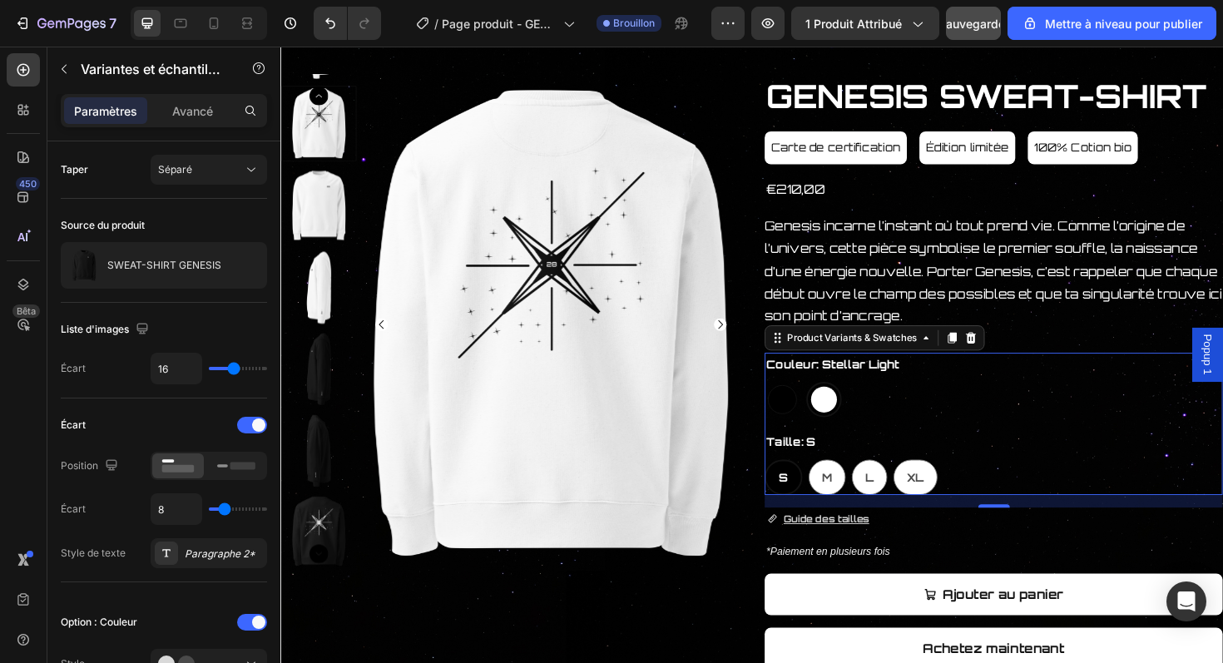
click at [815, 423] on div at bounding box center [811, 420] width 31 height 31
click at [793, 402] on input "Dark Matter Dark Matter" at bounding box center [792, 401] width 1 height 1
radio input "true"
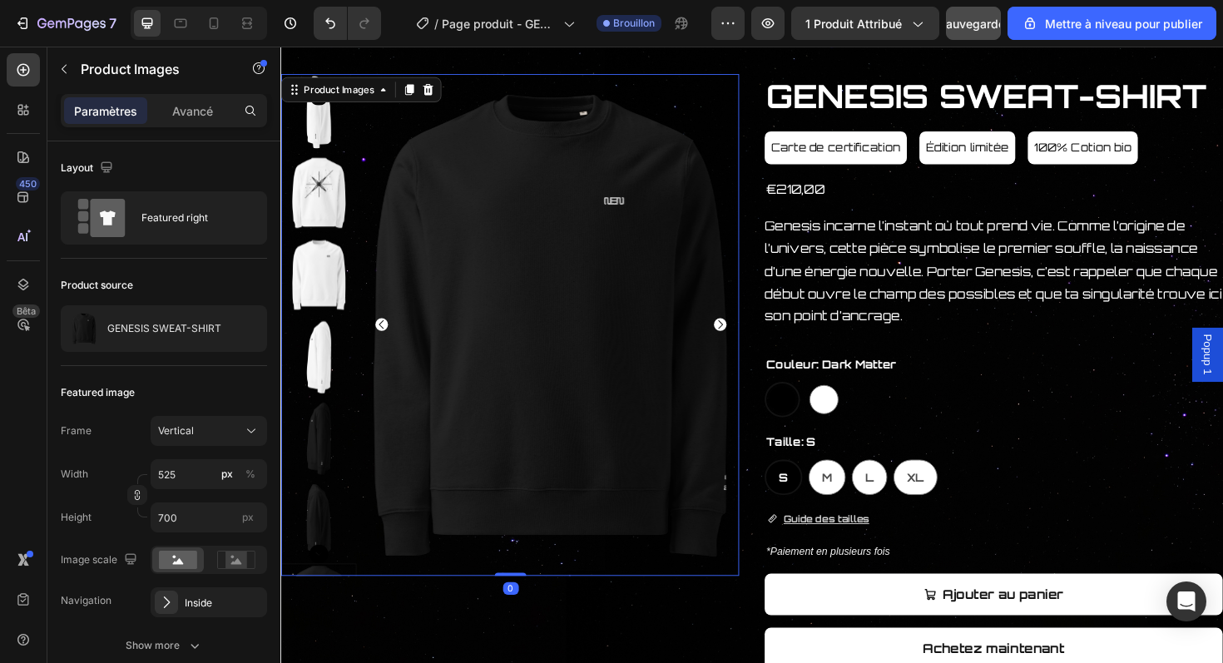
click at [386, 141] on img at bounding box center [567, 342] width 399 height 532
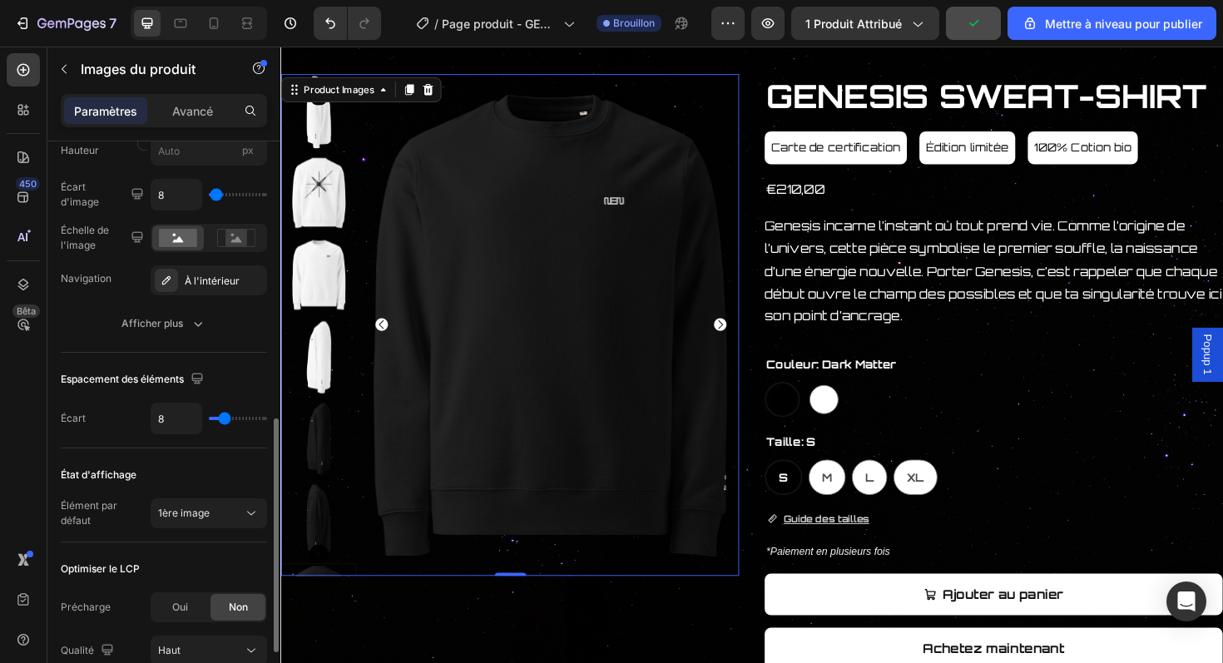
scroll to position [687, 0]
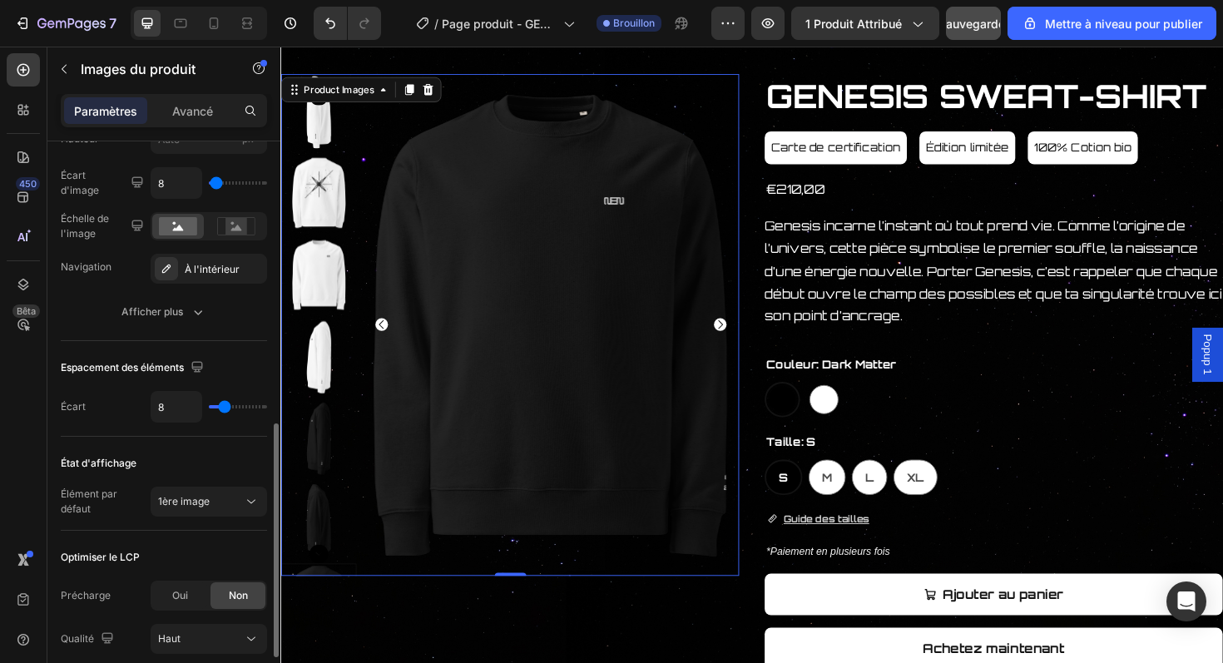
click at [206, 483] on div "État d'affichage Élément par défaut 1ère image" at bounding box center [164, 484] width 206 height 94
click at [202, 502] on font "1ère image" at bounding box center [184, 501] width 52 height 12
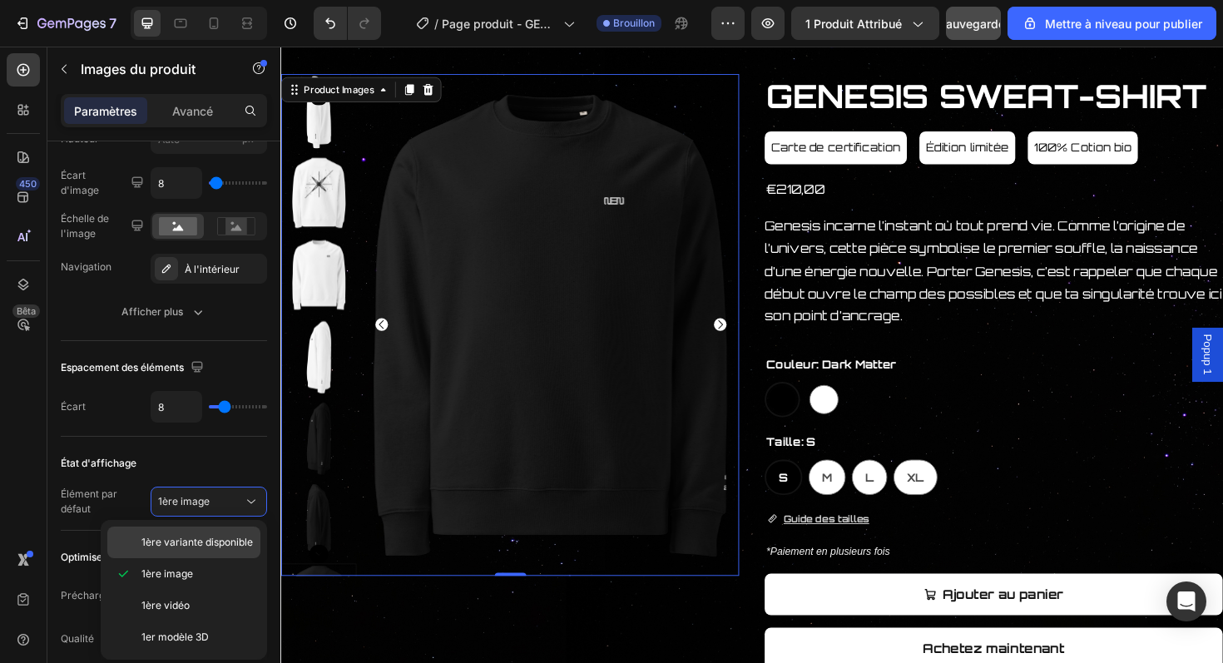
click at [213, 541] on font "1ère variante disponible" at bounding box center [197, 542] width 112 height 12
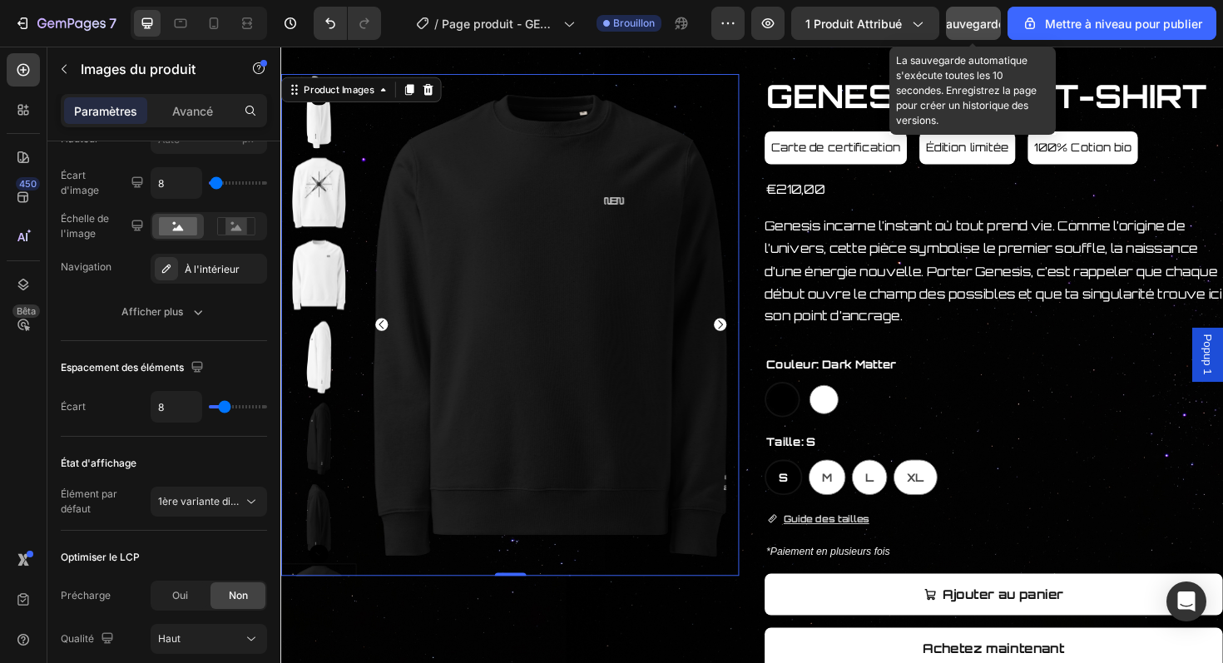
click at [955, 15] on div "Sauvegarder" at bounding box center [974, 23] width 71 height 17
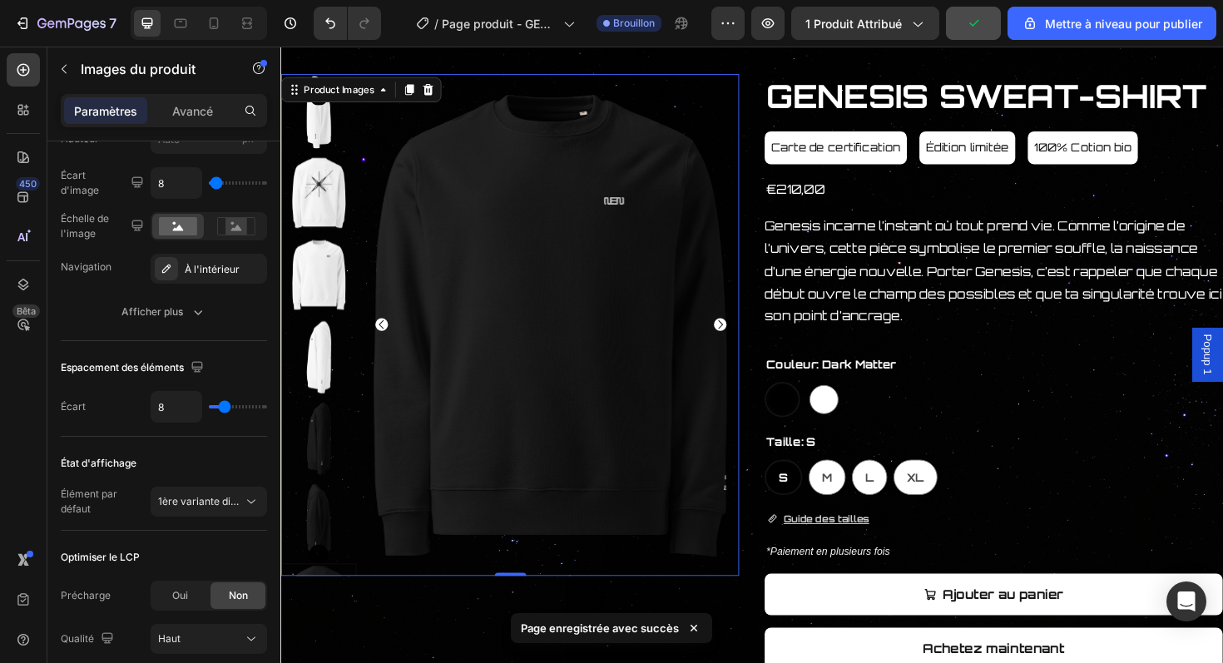
click at [397, 151] on img at bounding box center [567, 342] width 399 height 532
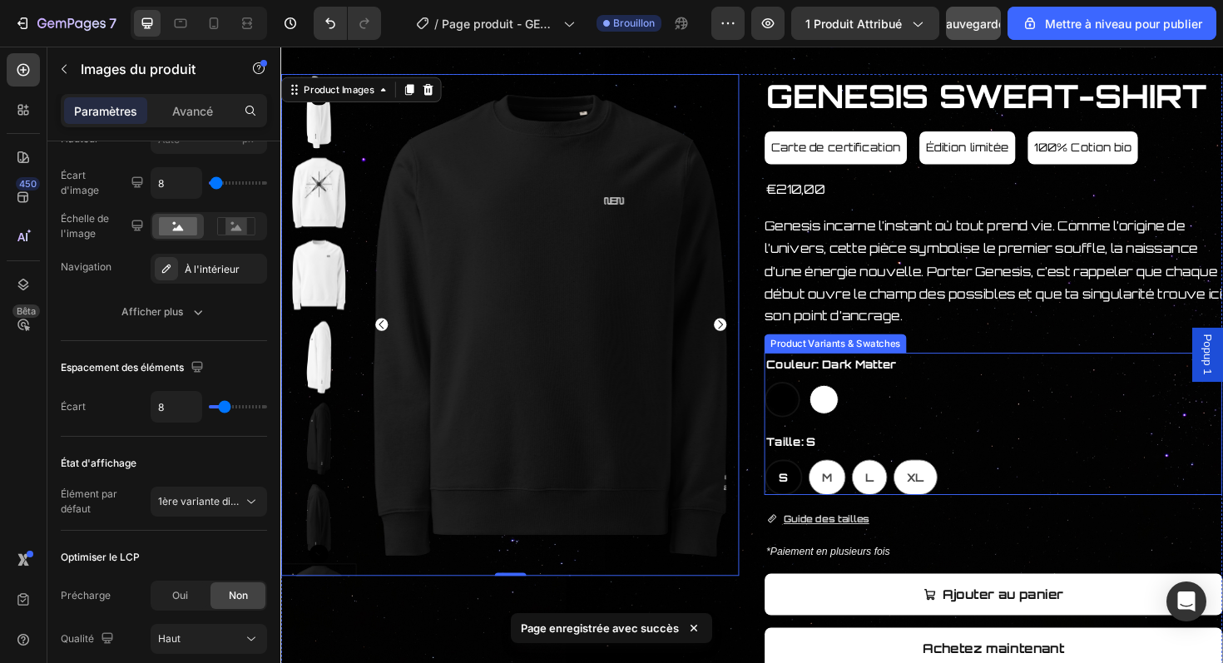
click at [856, 421] on div at bounding box center [856, 420] width 31 height 31
click at [837, 402] on input "Stellar Light Stellar Light" at bounding box center [836, 401] width 1 height 1
radio input "true"
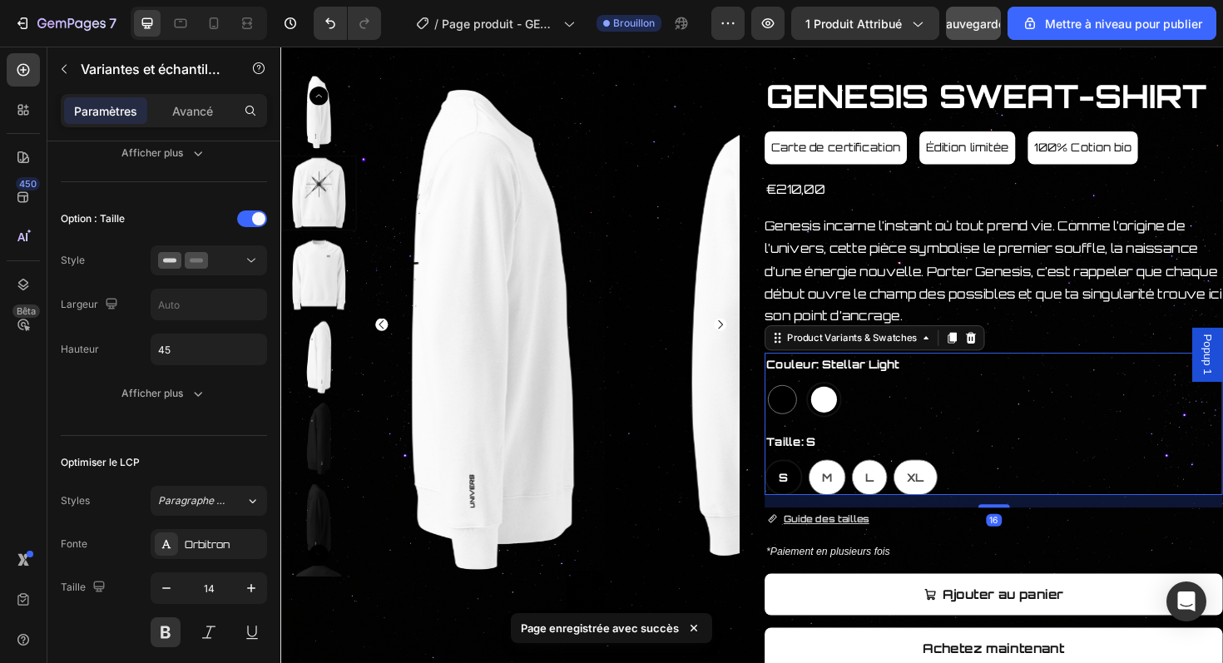
scroll to position [0, 0]
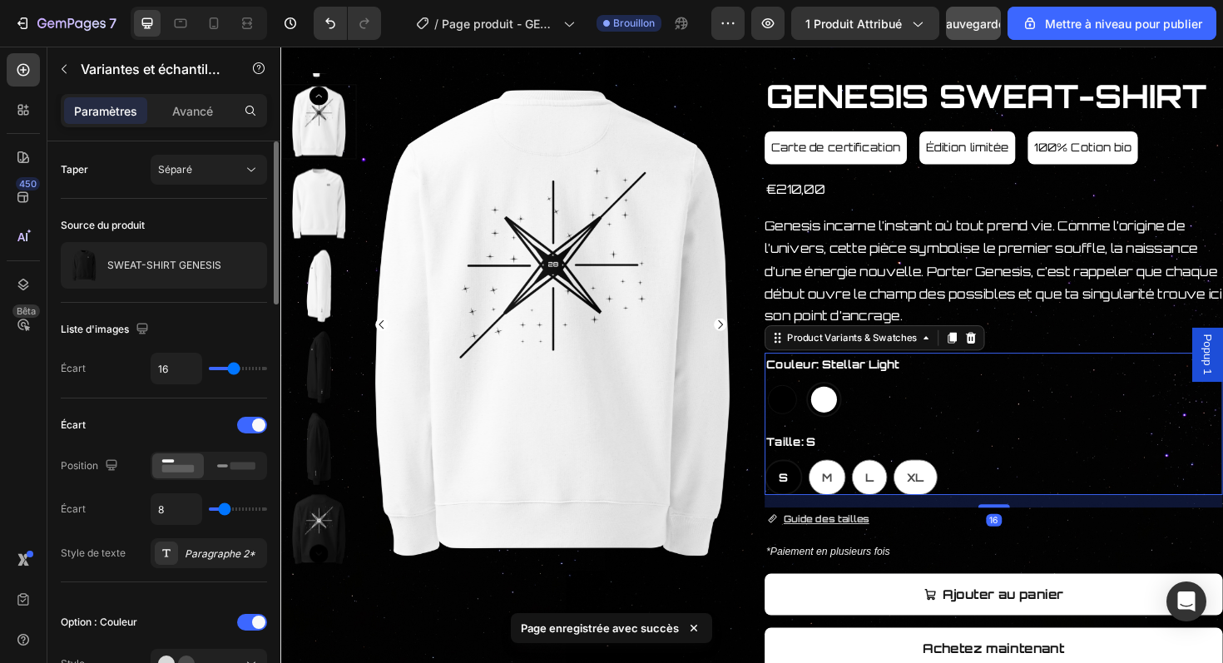
click at [806, 424] on div at bounding box center [811, 420] width 31 height 31
click at [793, 402] on input "Dark Matter Dark Matter" at bounding box center [792, 401] width 1 height 1
radio input "true"
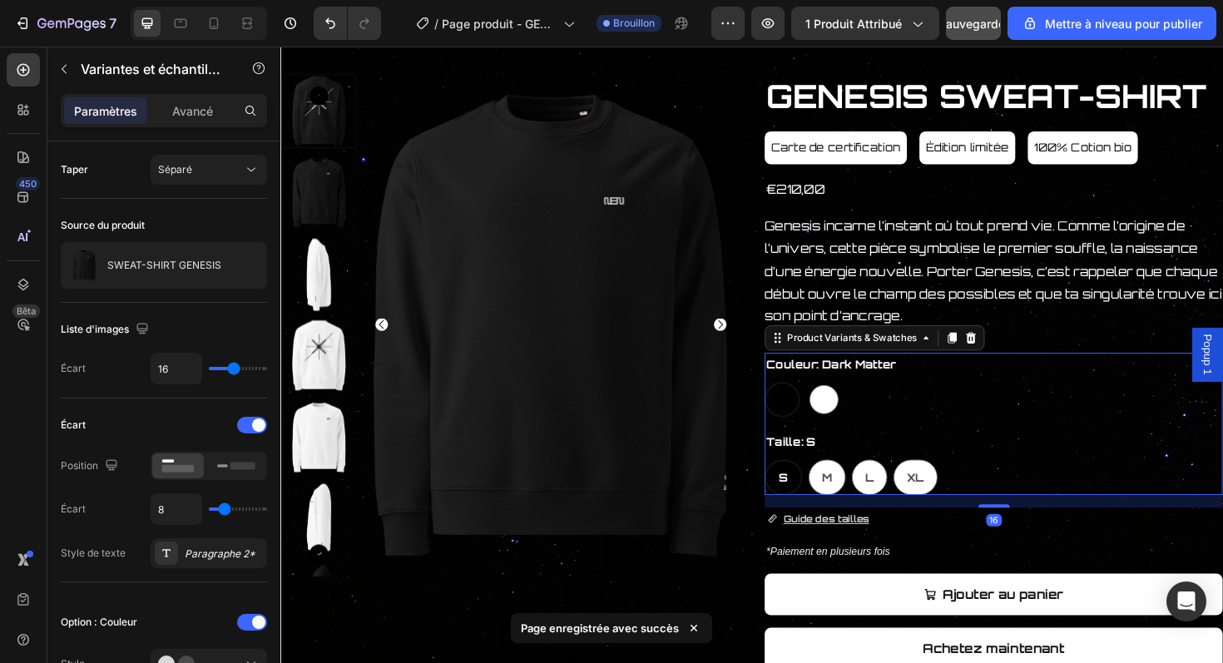
click at [806, 424] on div at bounding box center [811, 420] width 27 height 27
click at [793, 402] on input "Dark Matter Dark Matter" at bounding box center [792, 401] width 1 height 1
click at [861, 418] on div at bounding box center [856, 420] width 31 height 31
click at [837, 402] on input "Stellar Light Stellar Light" at bounding box center [836, 401] width 1 height 1
radio input "true"
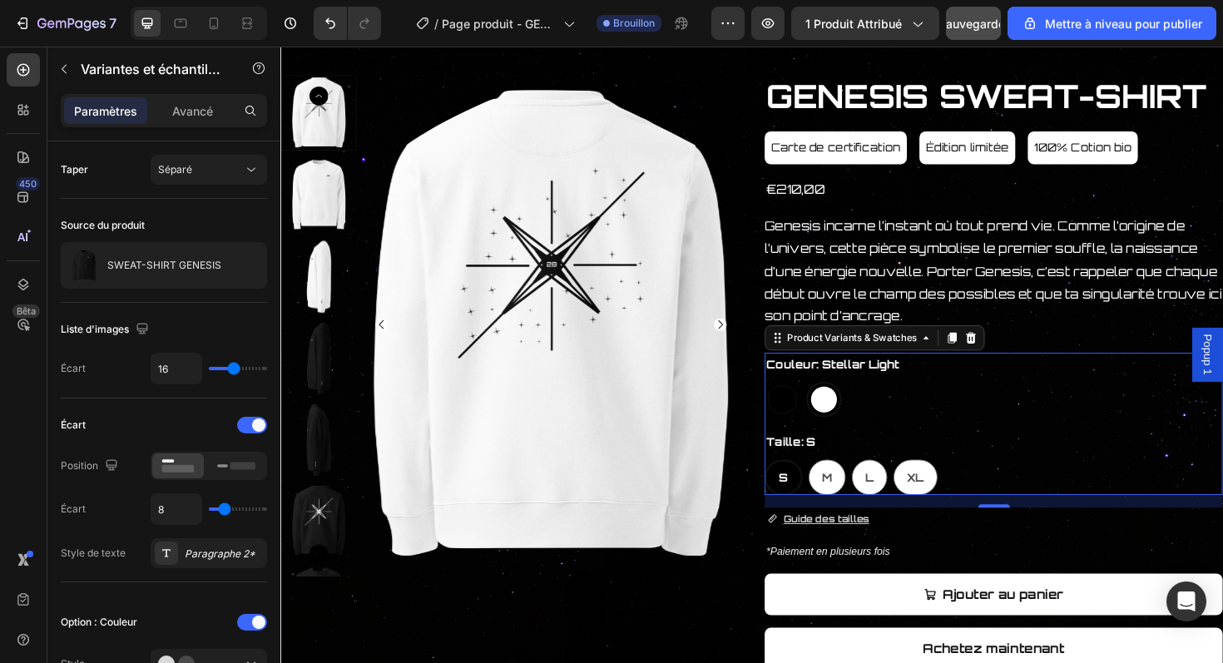
click at [824, 423] on div at bounding box center [811, 420] width 31 height 31
click at [793, 402] on input "Dark Matter Dark Matter" at bounding box center [792, 401] width 1 height 1
radio input "true"
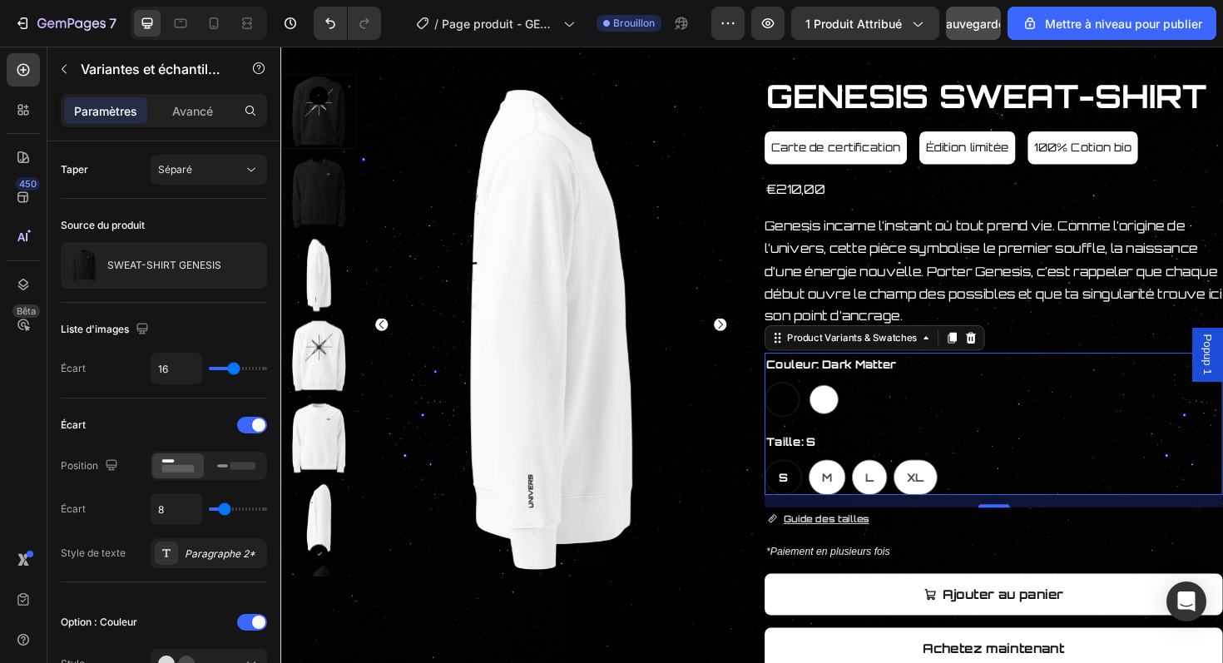
click at [824, 423] on div at bounding box center [811, 420] width 27 height 27
click at [793, 402] on input "Dark Matter Dark Matter" at bounding box center [792, 401] width 1 height 1
click at [868, 422] on div at bounding box center [856, 420] width 31 height 31
click at [837, 402] on input "Stellar Light Stellar Light" at bounding box center [836, 401] width 1 height 1
radio input "true"
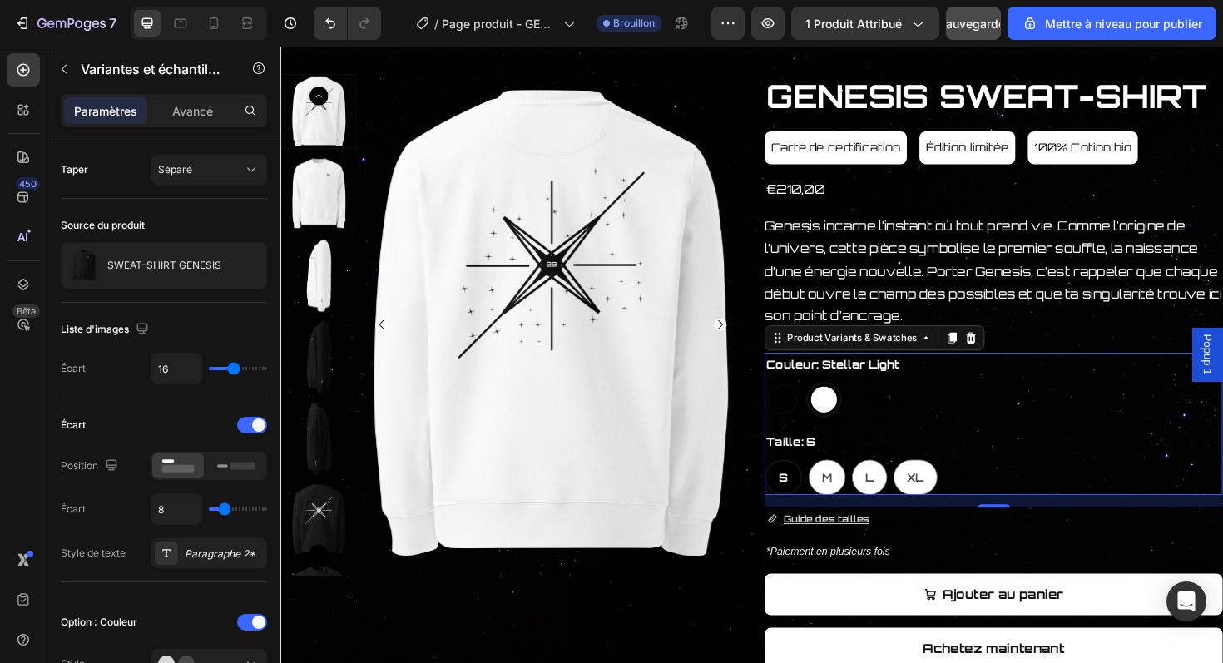
click at [814, 416] on div at bounding box center [811, 420] width 31 height 31
click at [793, 402] on input "Dark Matter Dark Matter" at bounding box center [792, 401] width 1 height 1
radio input "true"
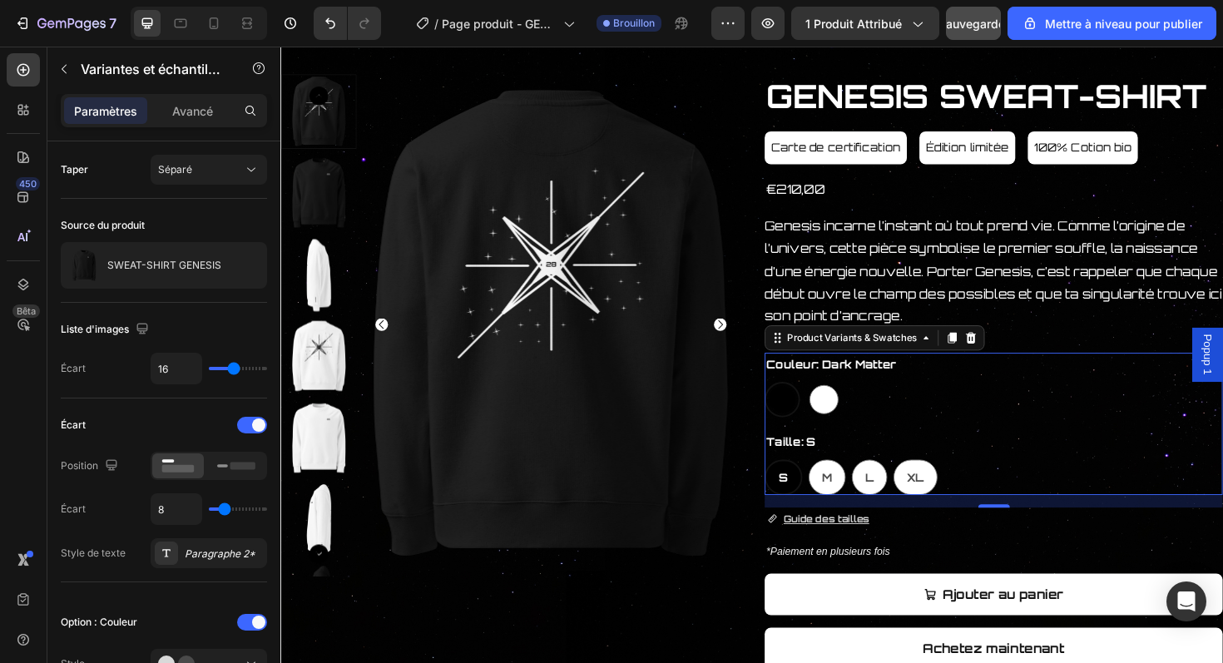
click at [923, 424] on div "Dark Matter Dark Matter Stellar Light Stellar Light" at bounding box center [1035, 420] width 485 height 37
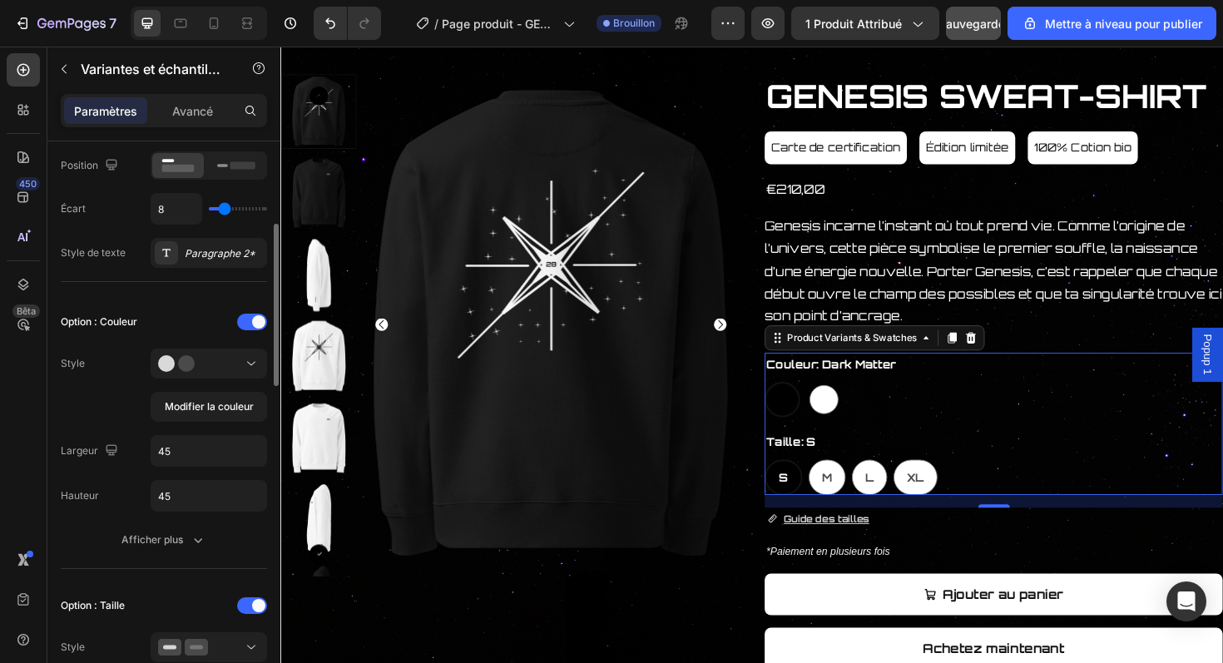
scroll to position [295, 0]
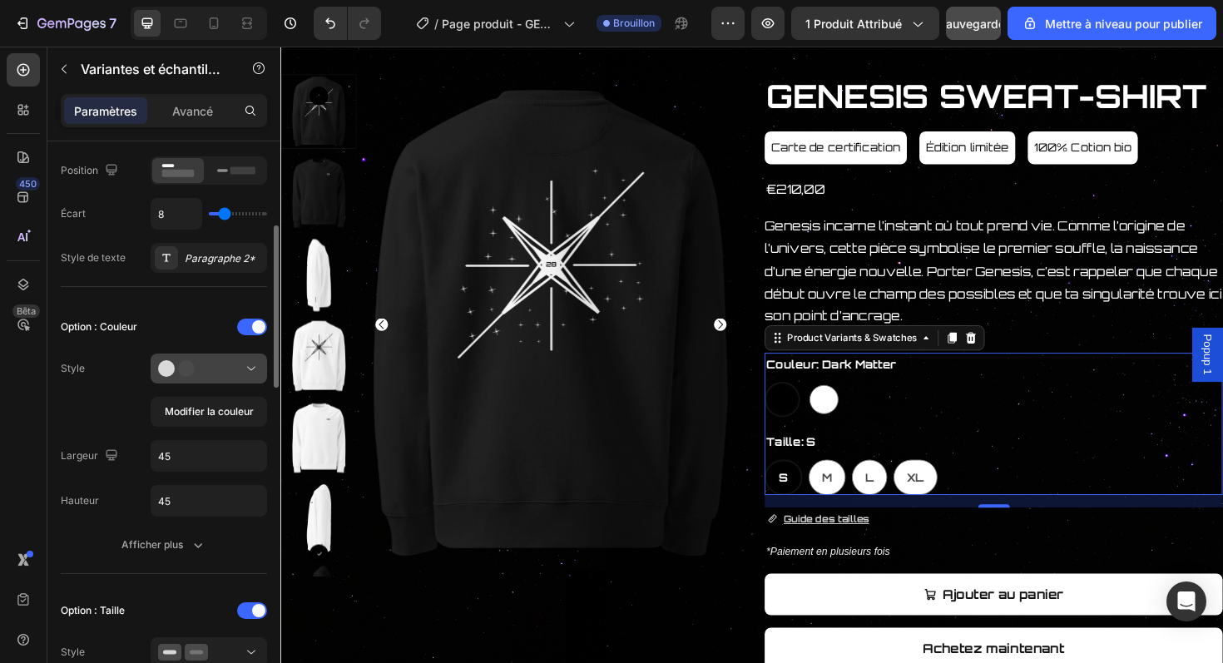
click at [243, 379] on button at bounding box center [209, 369] width 117 height 30
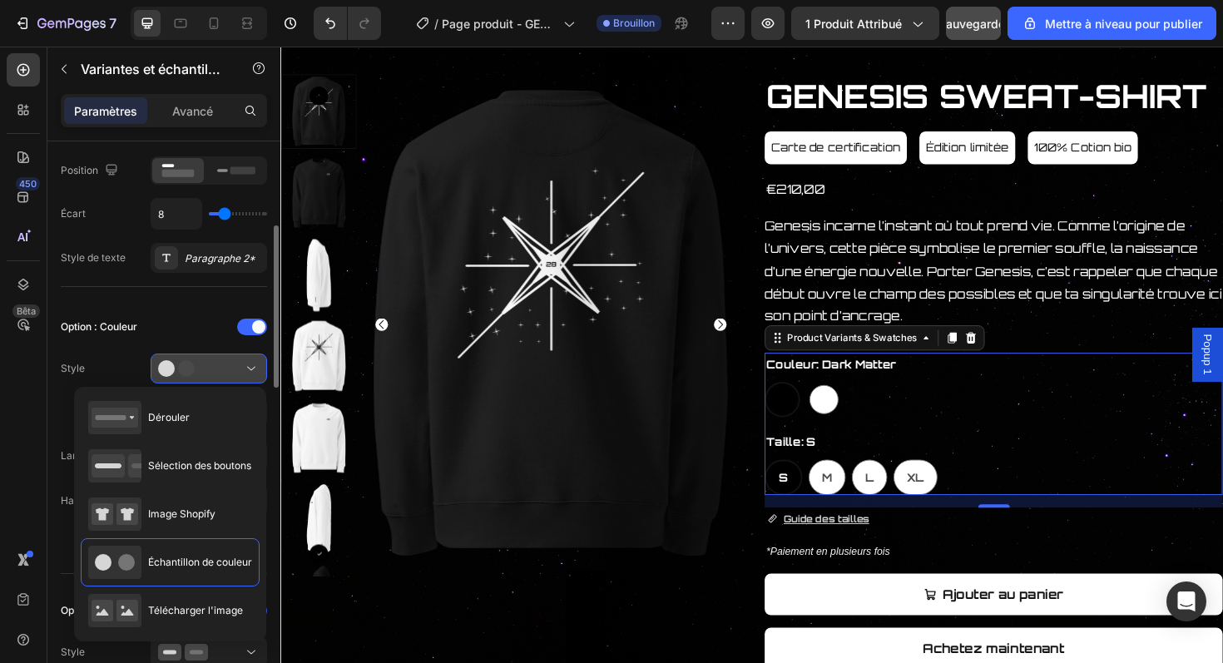
click at [243, 379] on button at bounding box center [209, 369] width 117 height 30
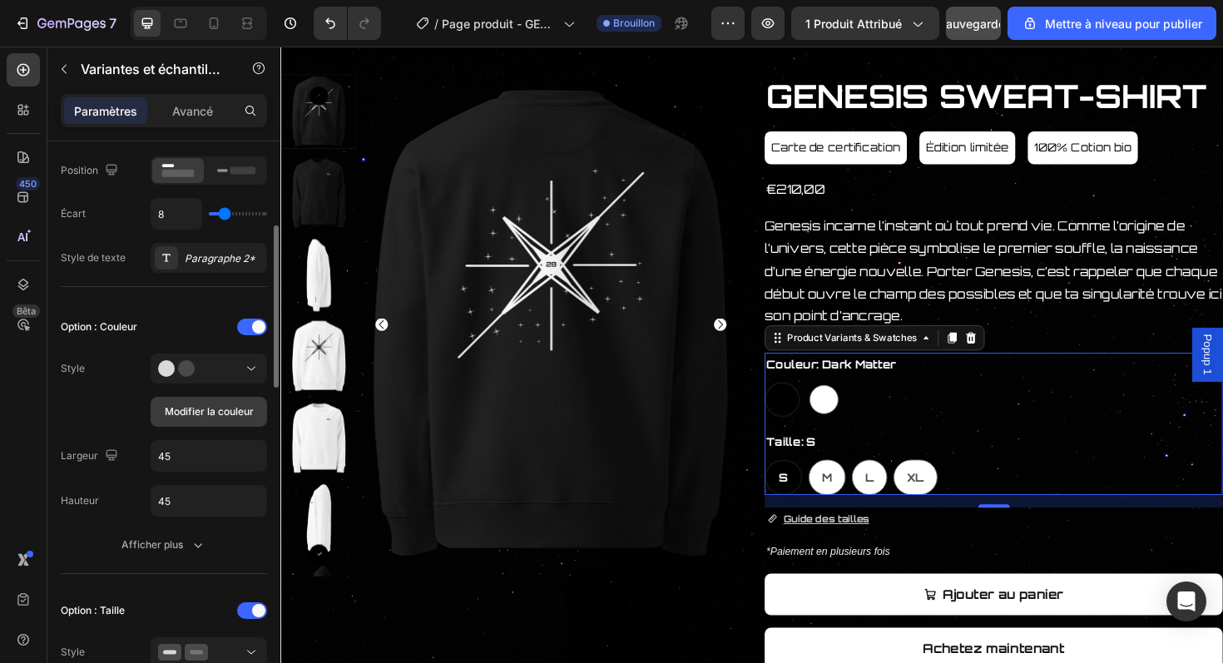
click at [234, 414] on font "Modifier la couleur" at bounding box center [209, 411] width 89 height 12
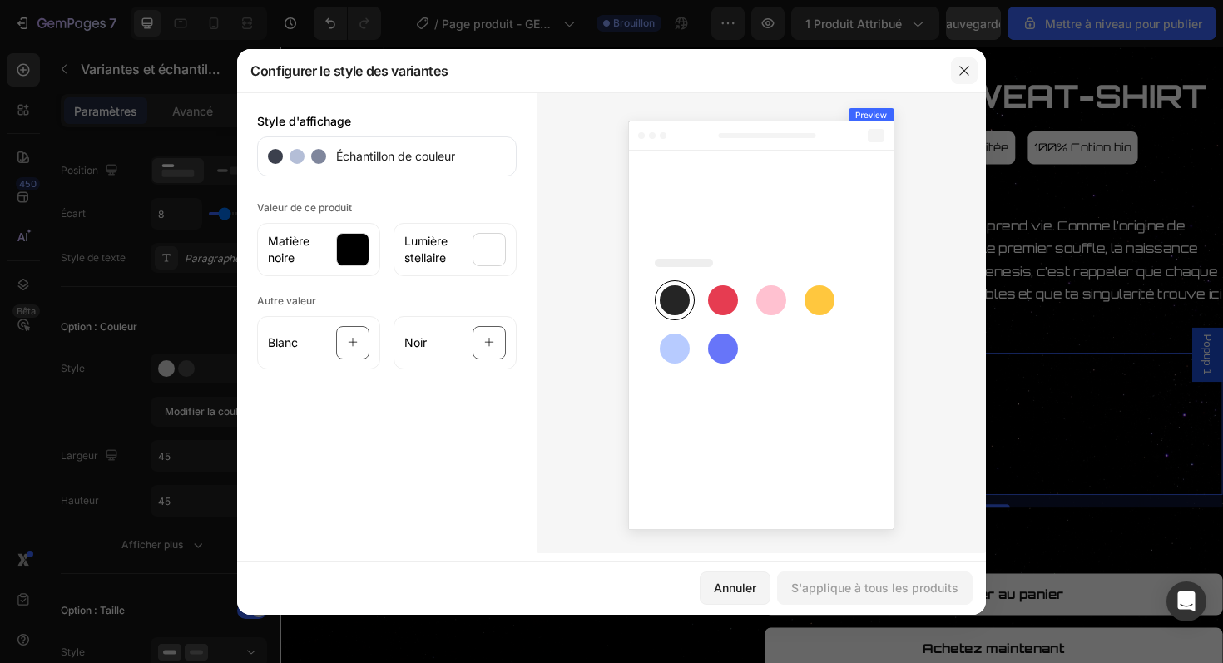
drag, startPoint x: 967, startPoint y: 67, endPoint x: 661, endPoint y: 21, distance: 309.6
click at [967, 67] on icon "button" at bounding box center [964, 70] width 9 height 9
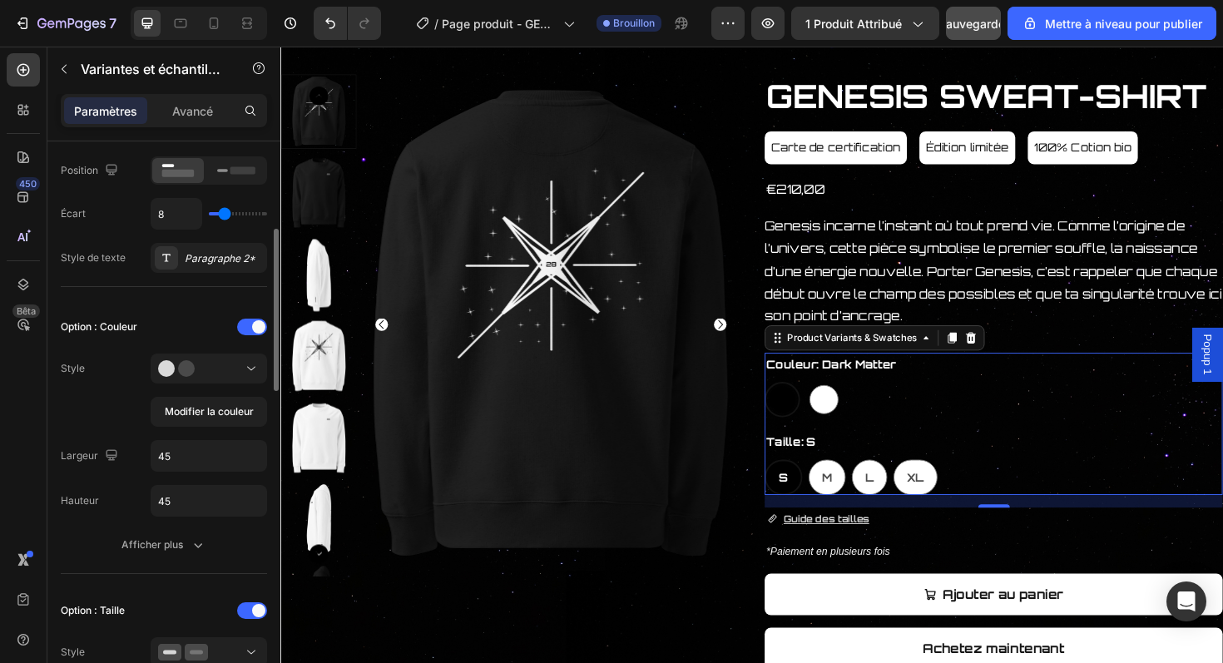
scroll to position [340, 0]
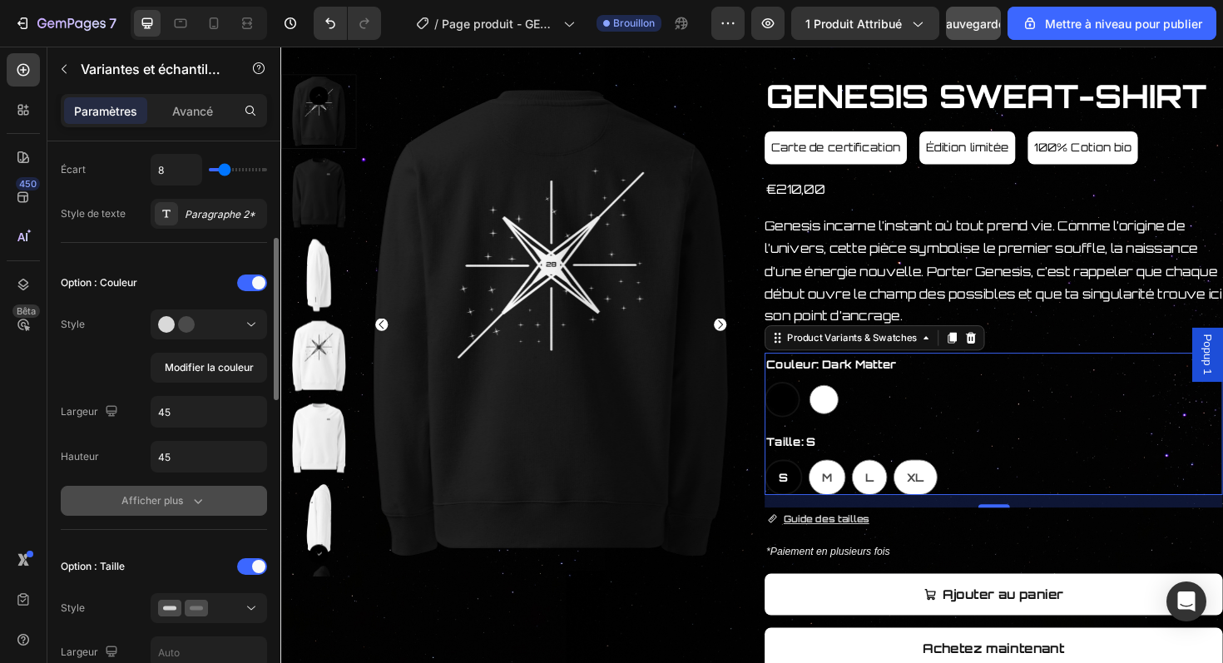
click at [199, 500] on icon "button" at bounding box center [198, 501] width 17 height 17
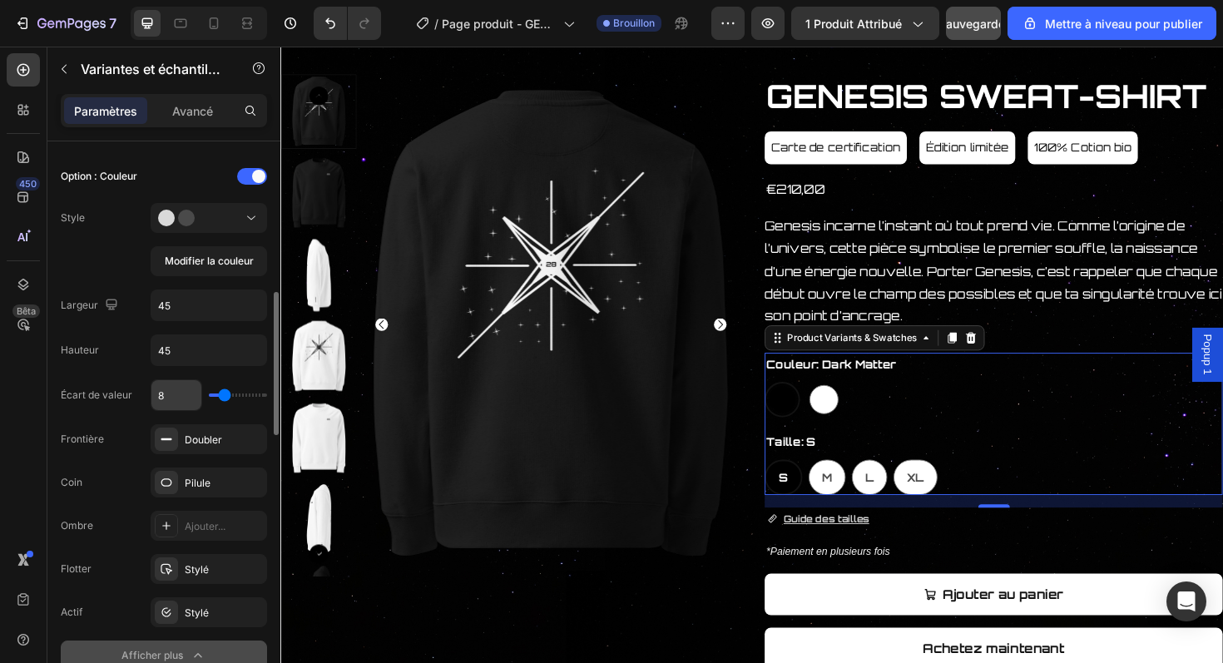
scroll to position [482, 0]
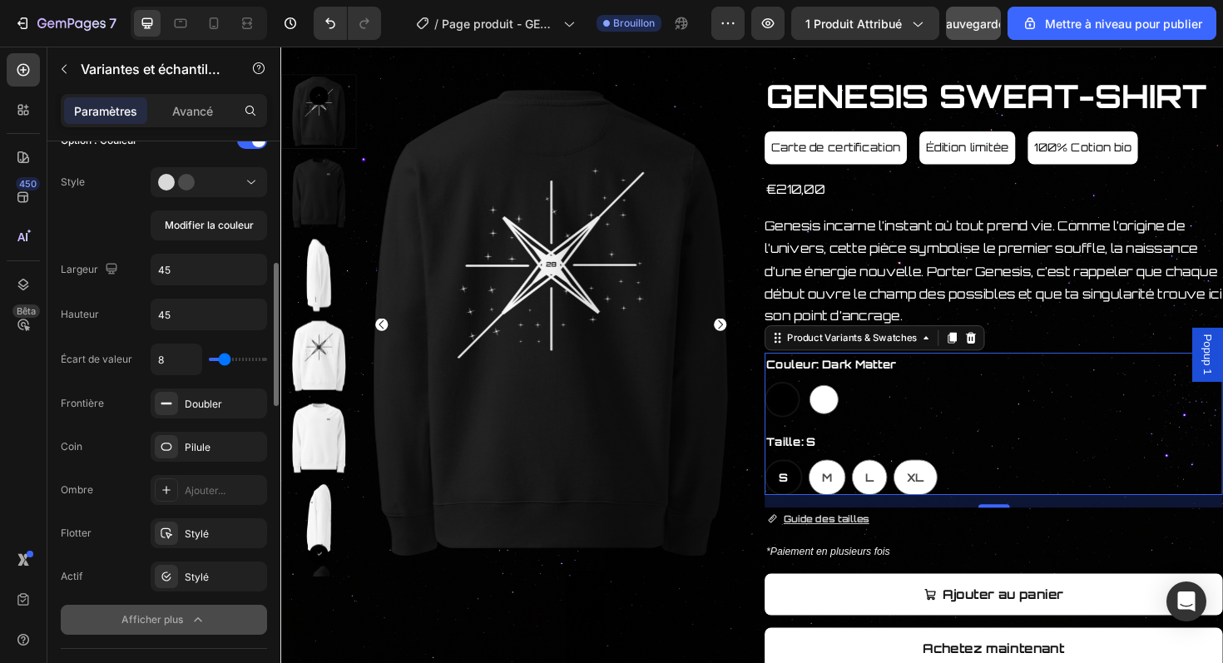
type input "7"
type input "6"
type input "5"
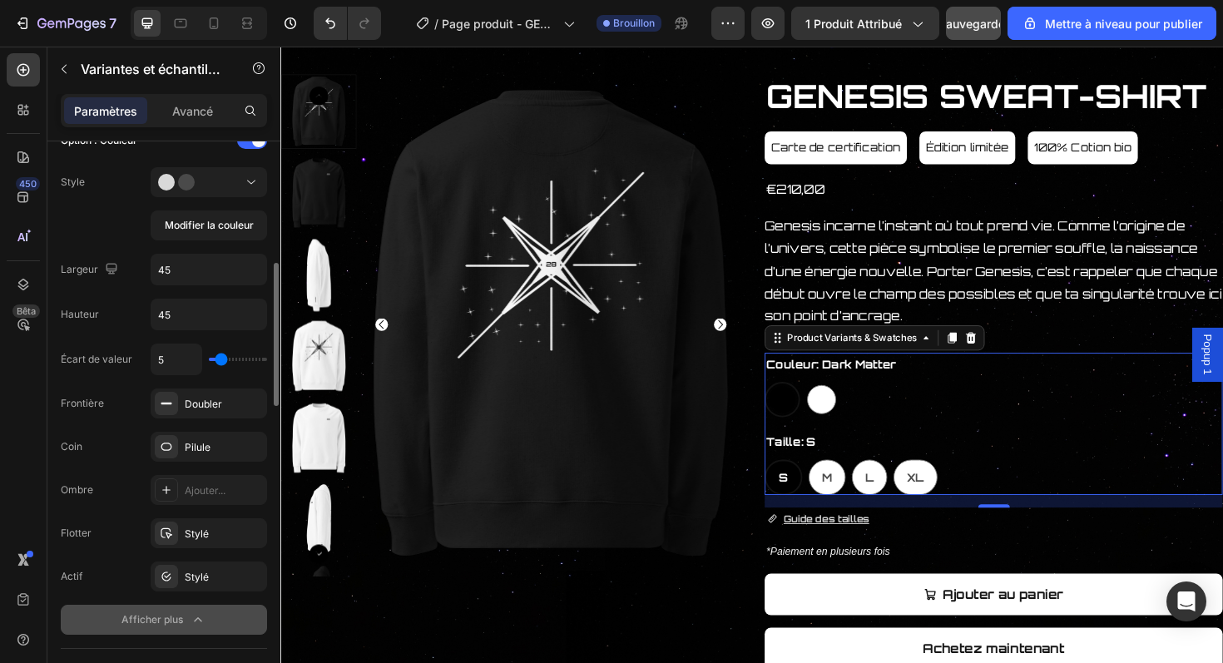
type input "5"
click at [221, 359] on input "range" at bounding box center [238, 359] width 58 height 3
type input "6"
type input "15"
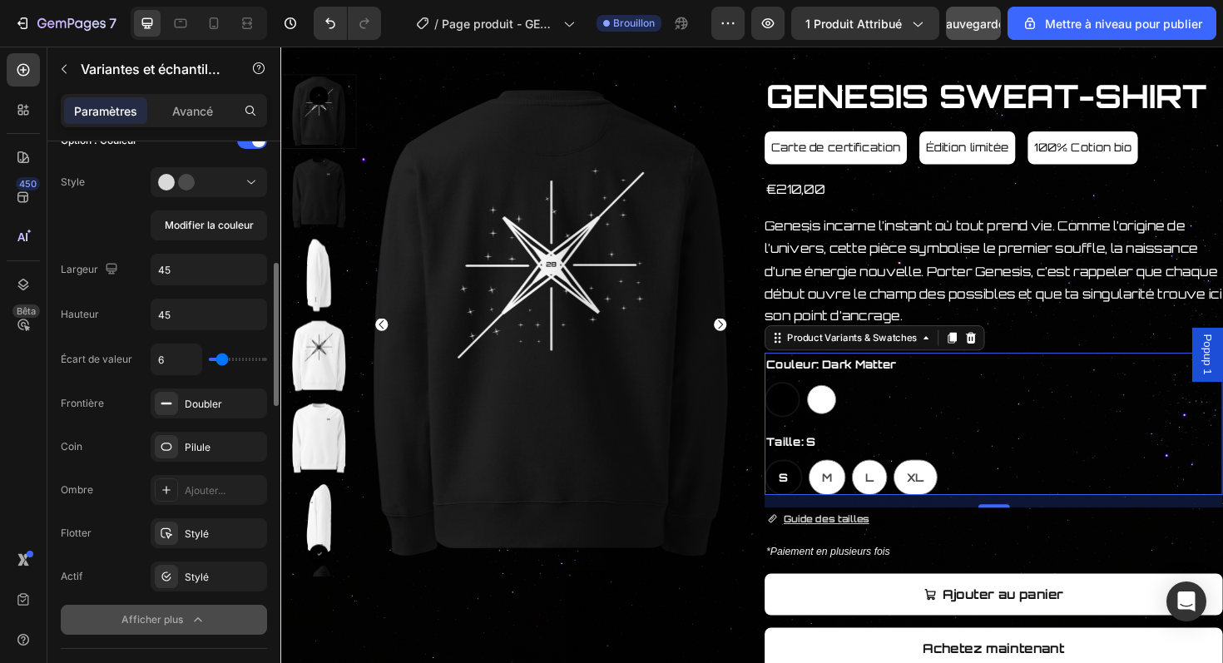
type input "15"
type input "19"
type input "23"
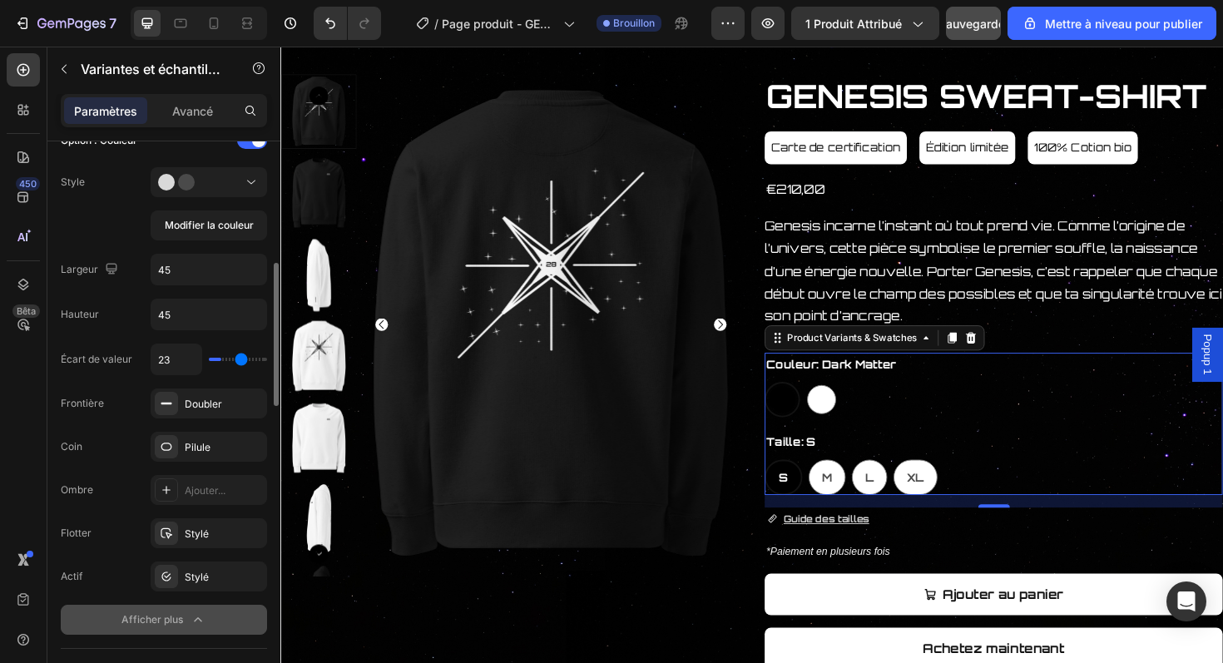
type input "27"
type input "29"
type input "31"
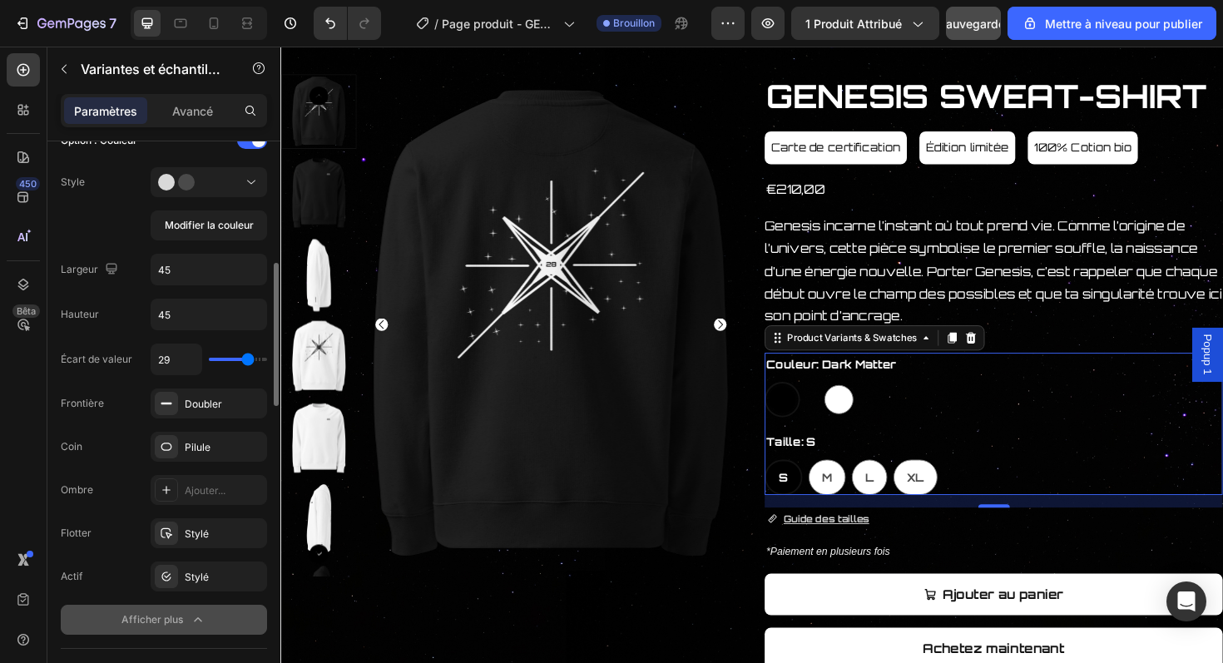
type input "31"
type input "32"
type input "33"
drag, startPoint x: 221, startPoint y: 359, endPoint x: 251, endPoint y: 359, distance: 30.8
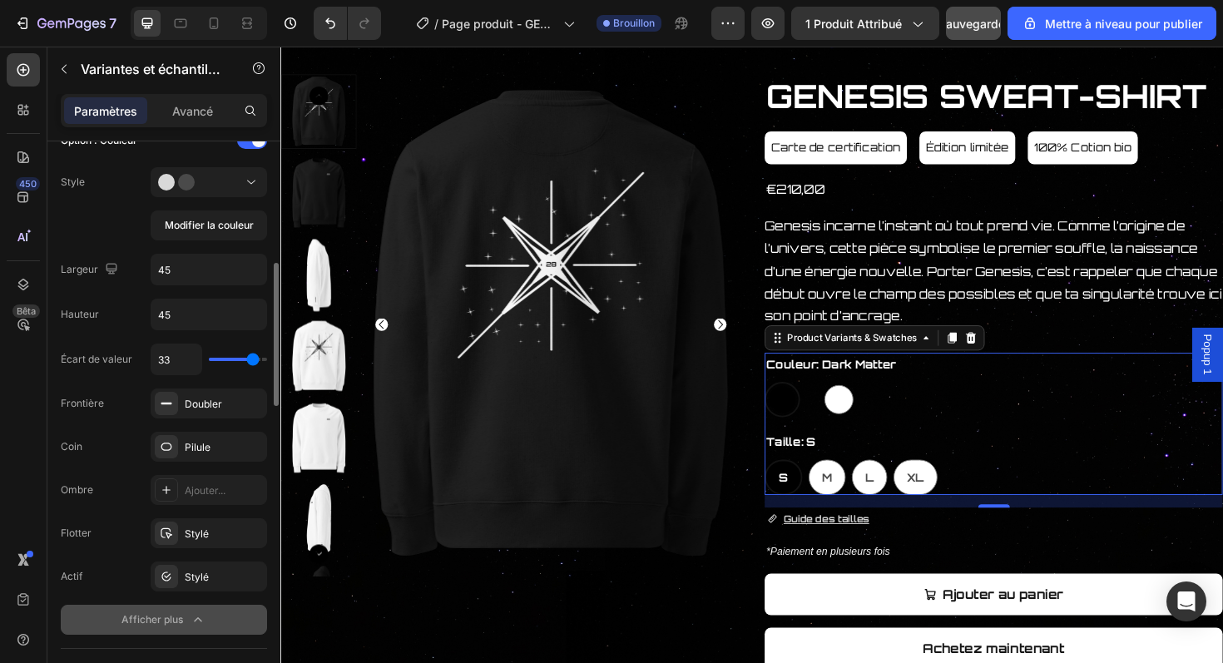
type input "33"
click at [252, 359] on input "range" at bounding box center [238, 359] width 58 height 3
type input "32"
type input "28"
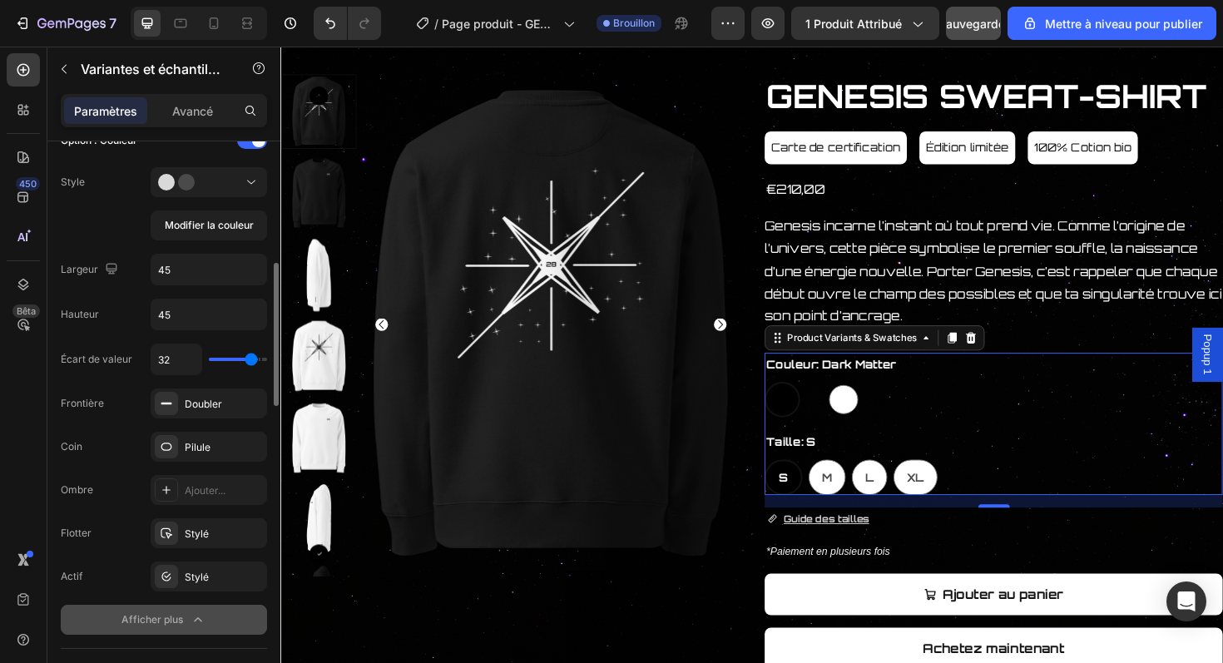
type input "28"
type input "26"
type input "24"
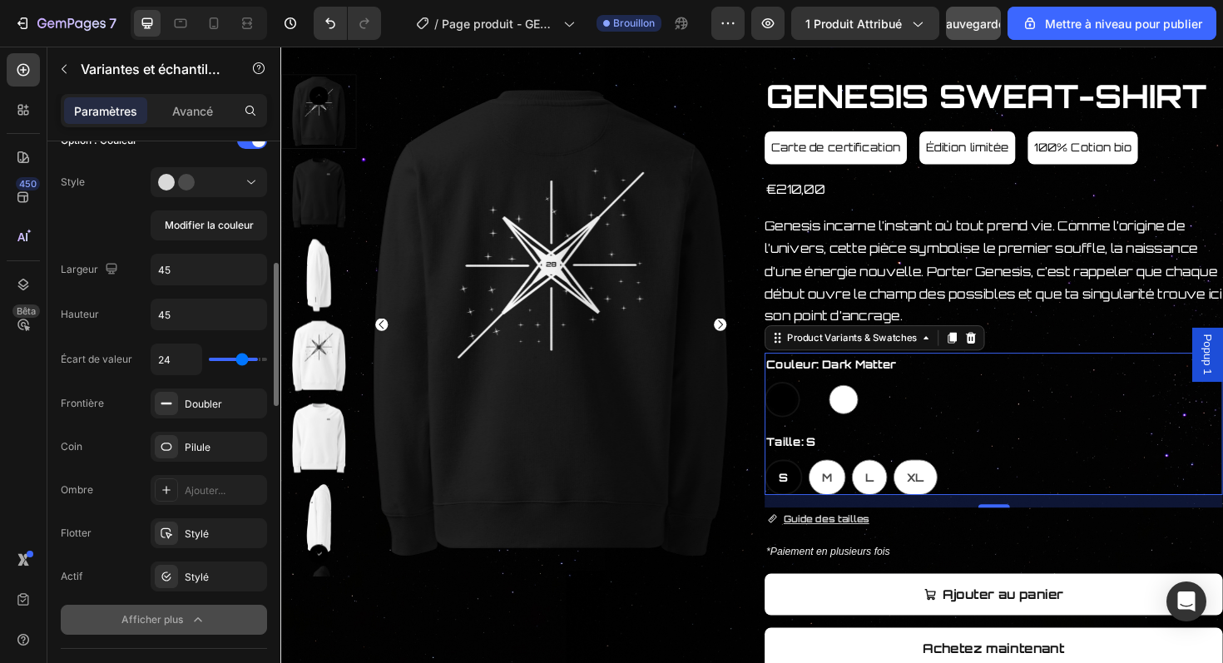
type input "22"
type input "21"
type input "20"
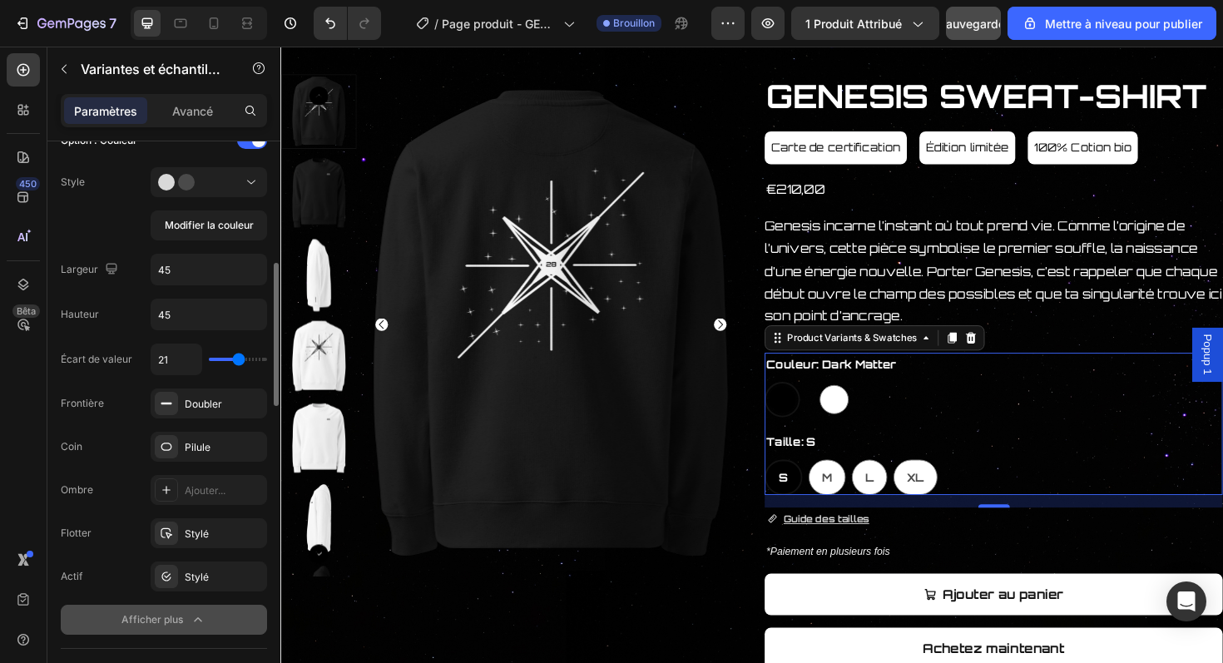
type input "20"
type input "18"
type input "17"
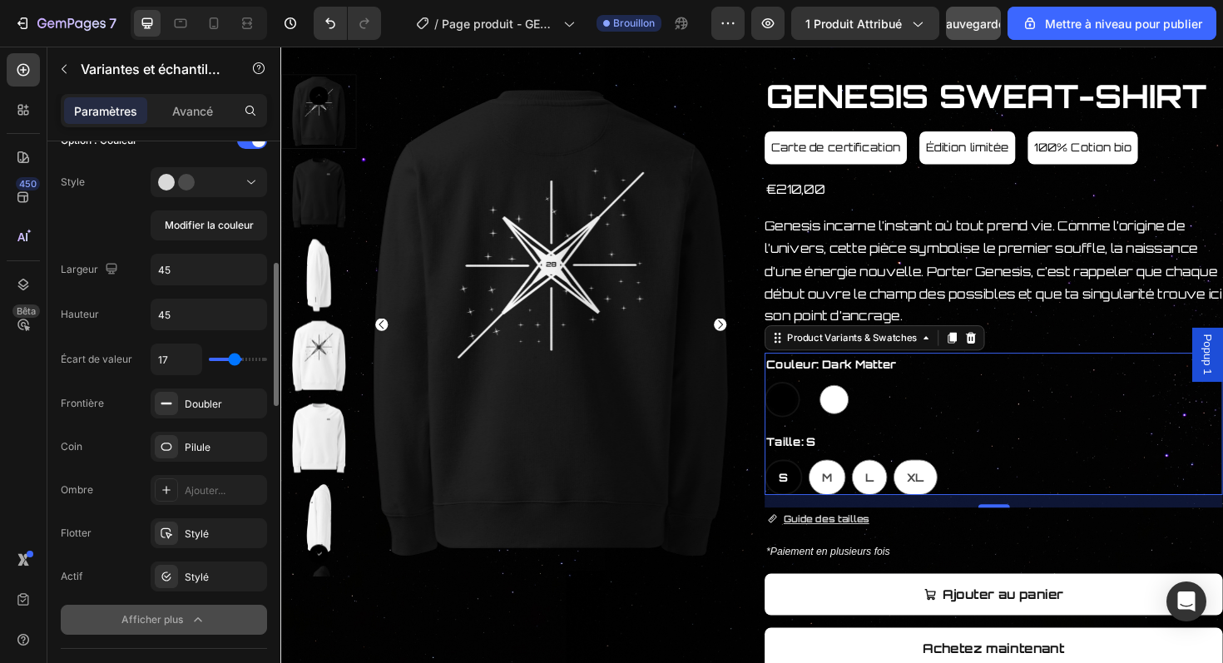
type input "16"
type input "15"
type input "14"
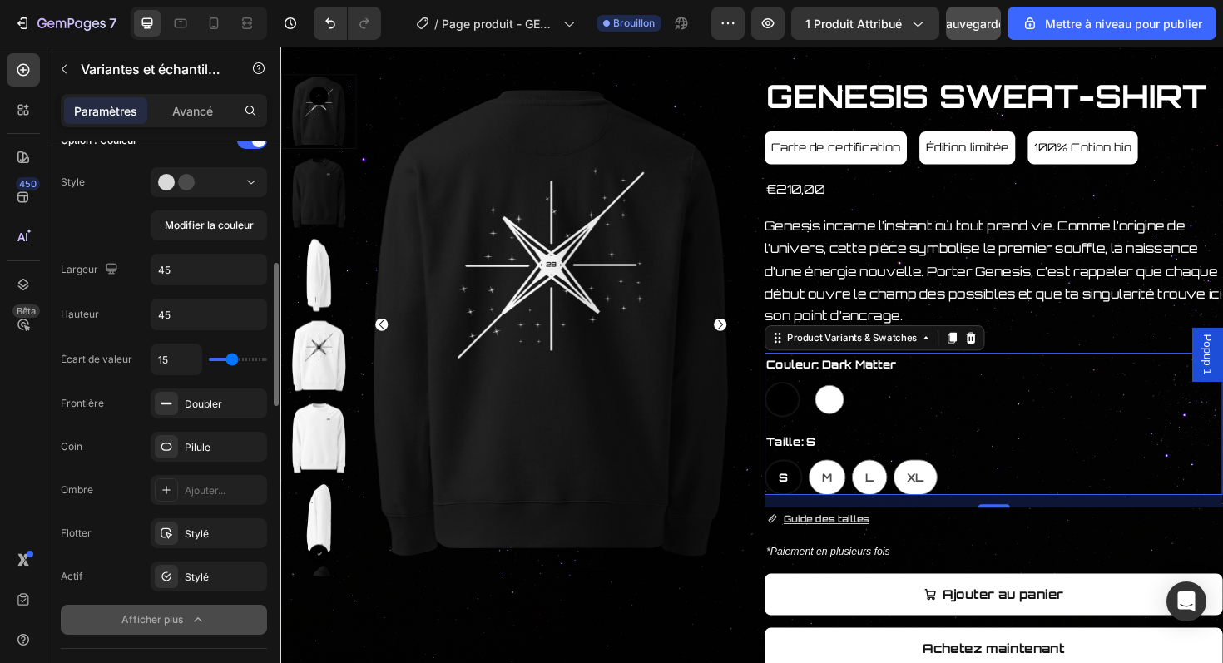
type input "14"
type input "13"
type input "12"
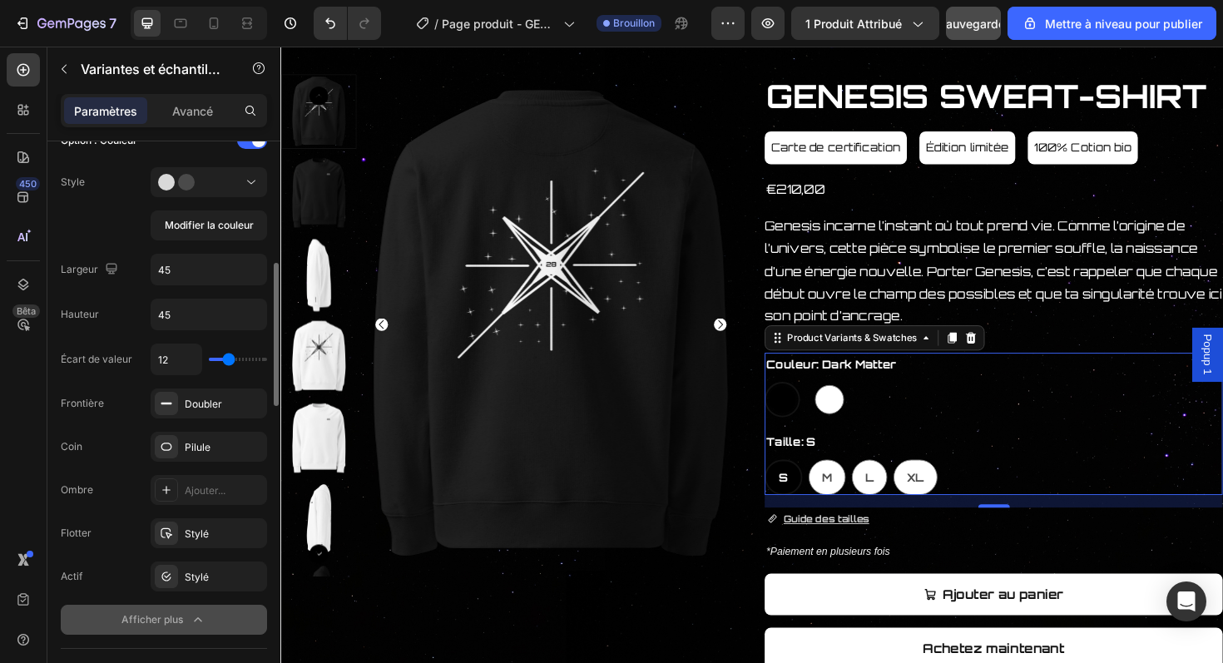
type input "11"
type input "10"
type input "9"
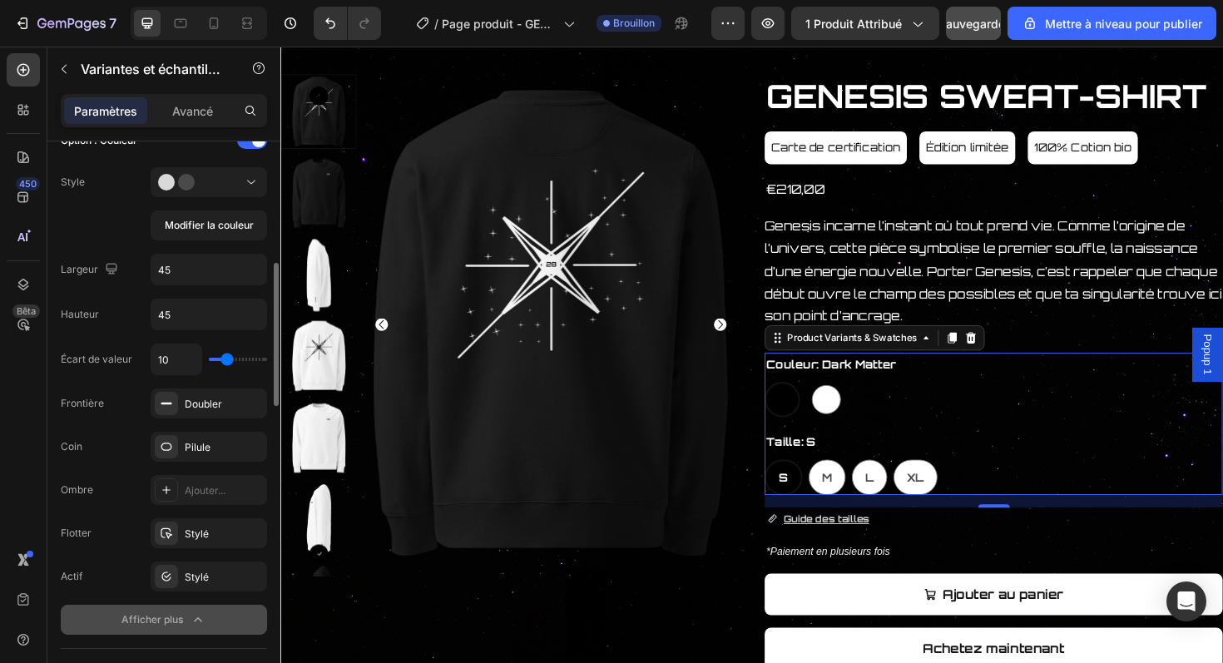
type input "9"
type input "8"
drag, startPoint x: 251, startPoint y: 359, endPoint x: 224, endPoint y: 359, distance: 27.5
type input "8"
click at [224, 359] on input "range" at bounding box center [238, 359] width 58 height 3
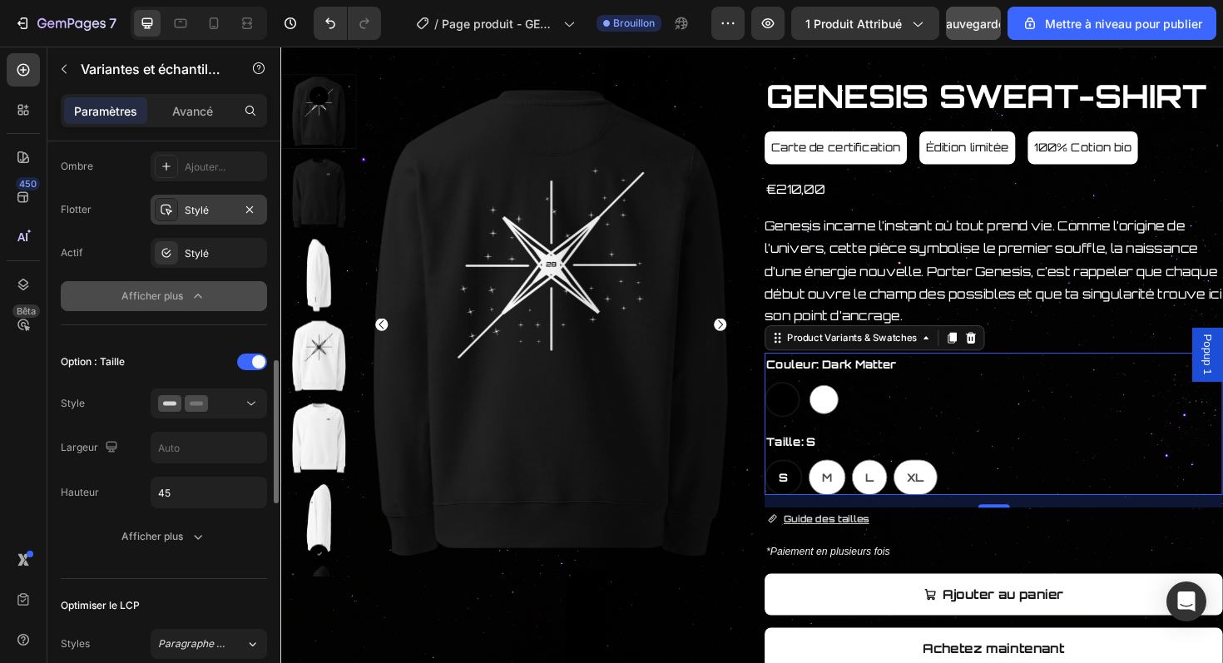
scroll to position [818, 0]
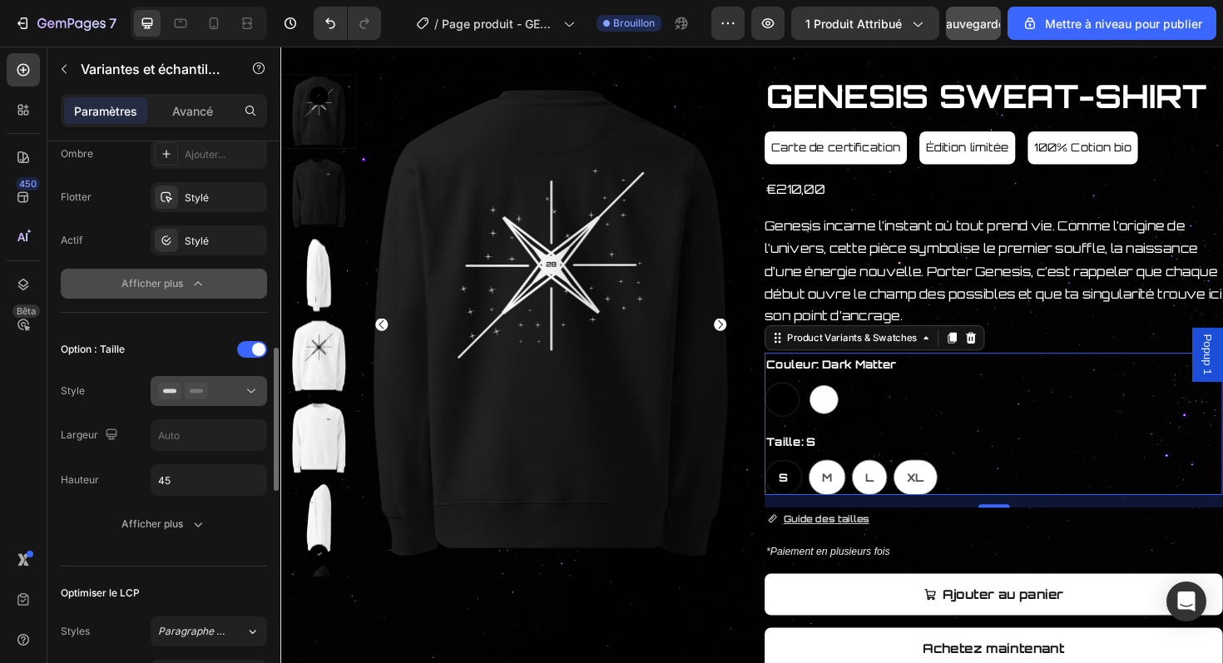
click at [212, 391] on div at bounding box center [209, 391] width 102 height 17
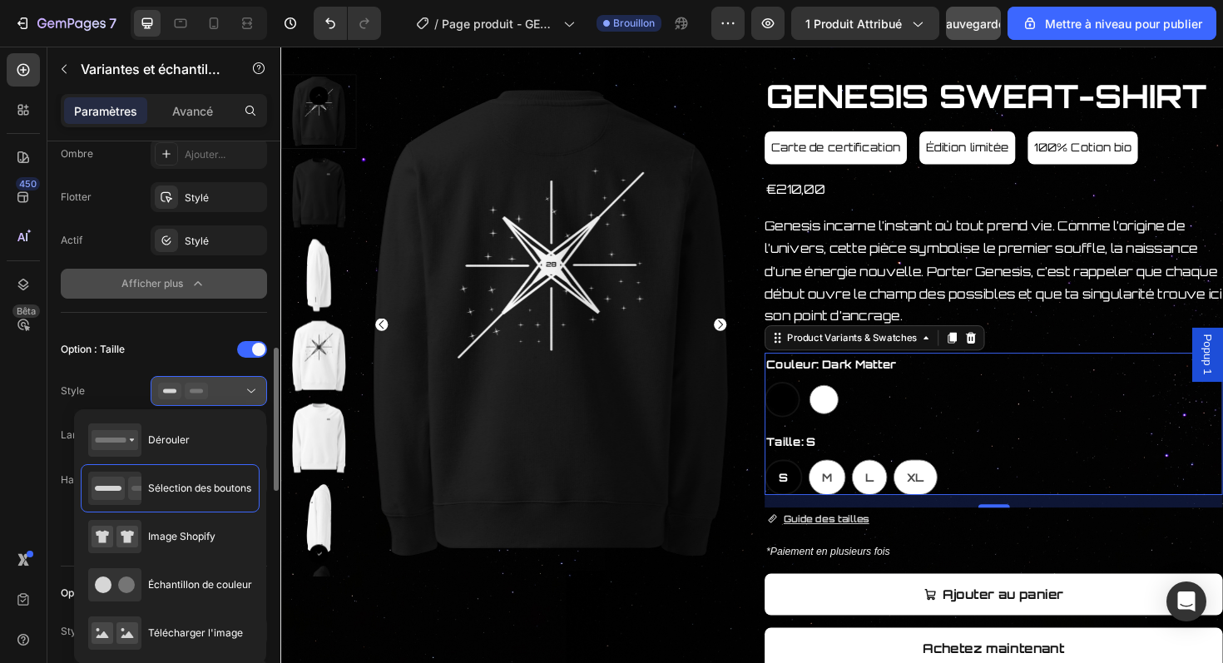
click at [212, 391] on div at bounding box center [209, 391] width 102 height 17
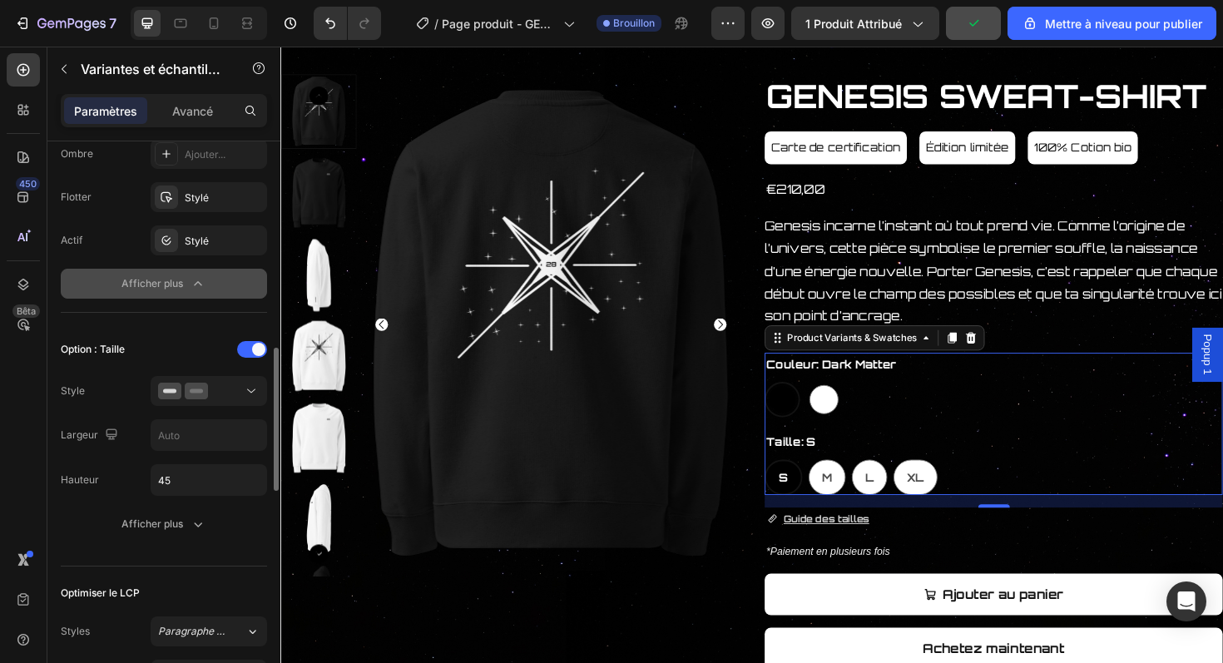
click at [196, 358] on div "Option : Taille" at bounding box center [164, 349] width 206 height 27
click at [191, 292] on button "Afficher plus" at bounding box center [164, 284] width 206 height 30
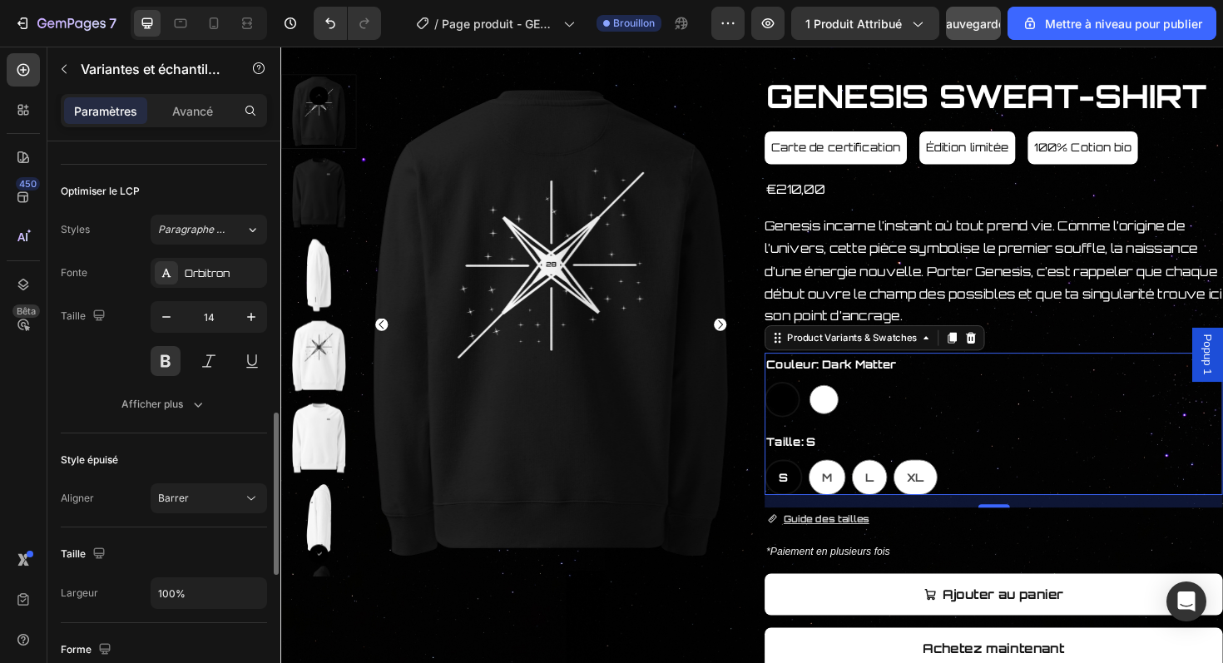
scroll to position [960, 0]
click at [186, 397] on div "Afficher plus" at bounding box center [163, 403] width 85 height 17
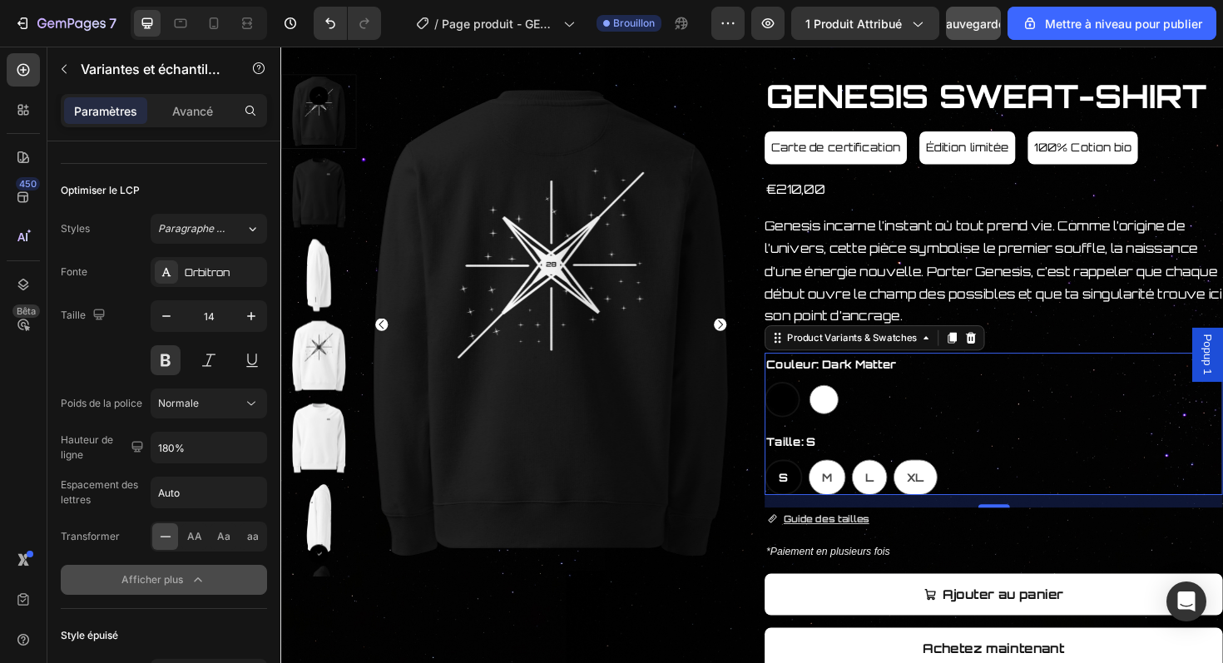
click at [192, 583] on icon "button" at bounding box center [198, 580] width 17 height 17
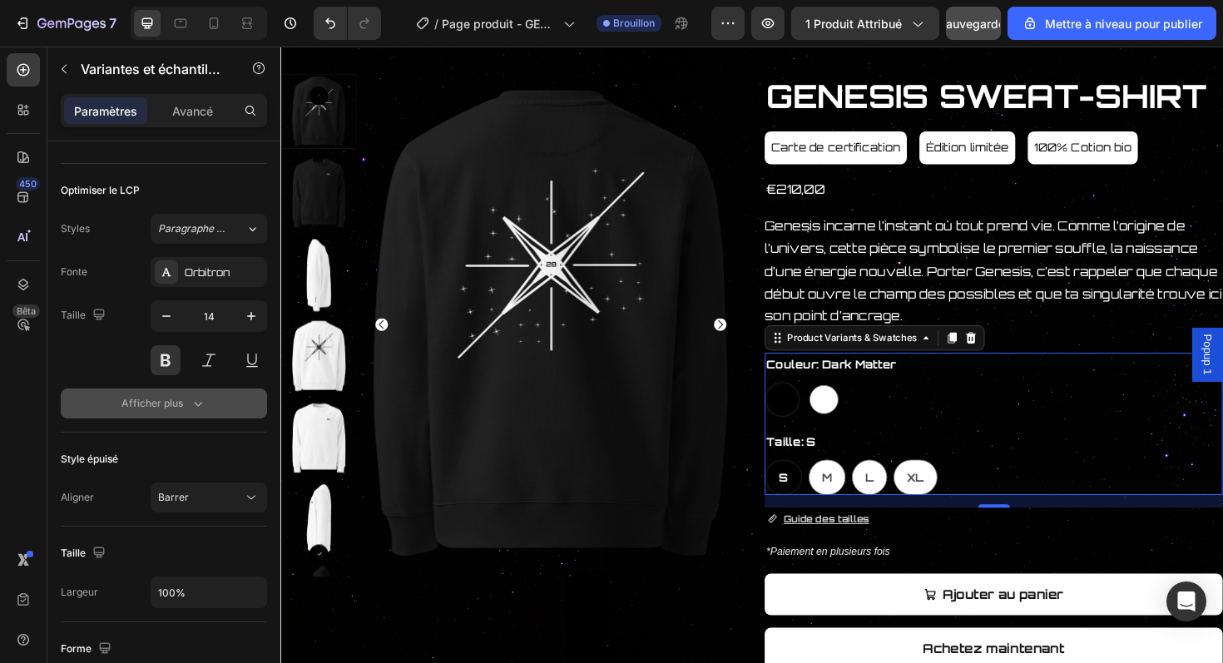
click at [221, 414] on button "Afficher plus" at bounding box center [164, 404] width 206 height 30
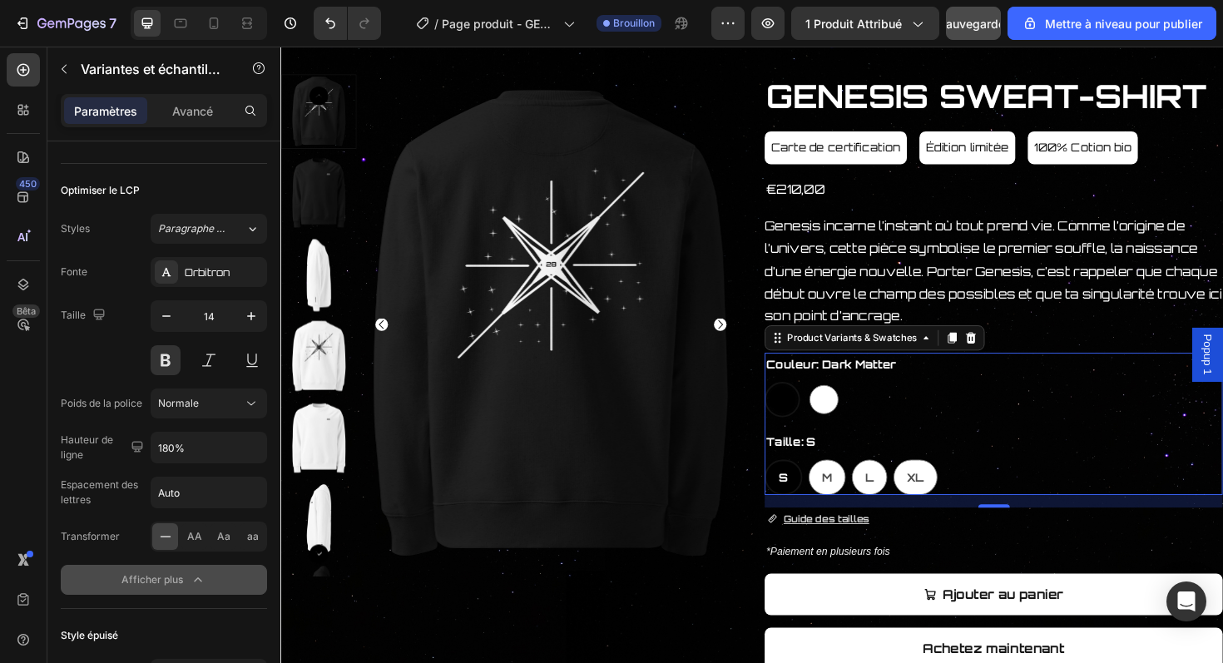
click at [206, 569] on button "Afficher plus" at bounding box center [164, 580] width 206 height 30
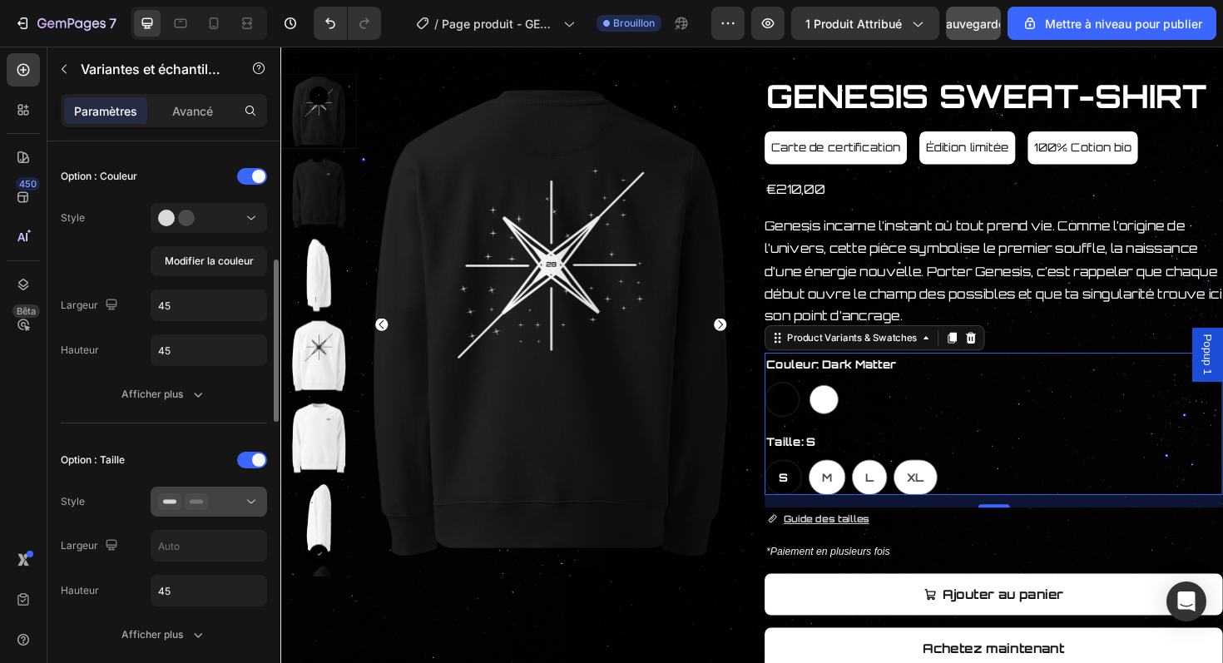
scroll to position [440, 0]
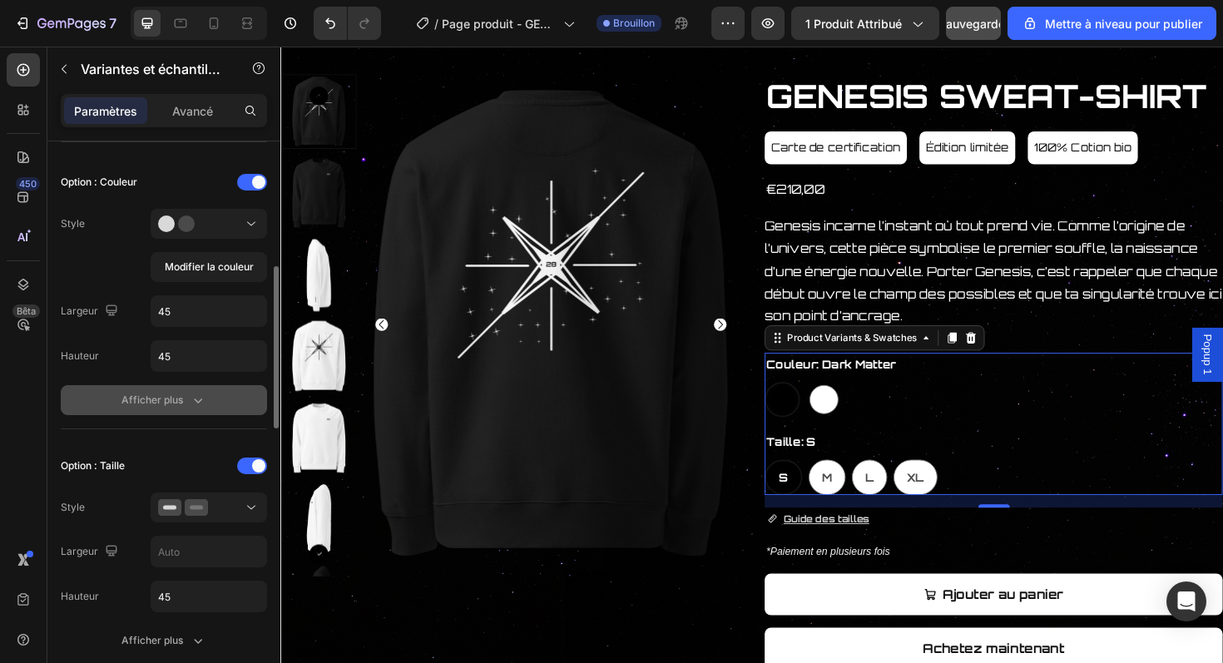
click at [230, 394] on button "Afficher plus" at bounding box center [164, 400] width 206 height 30
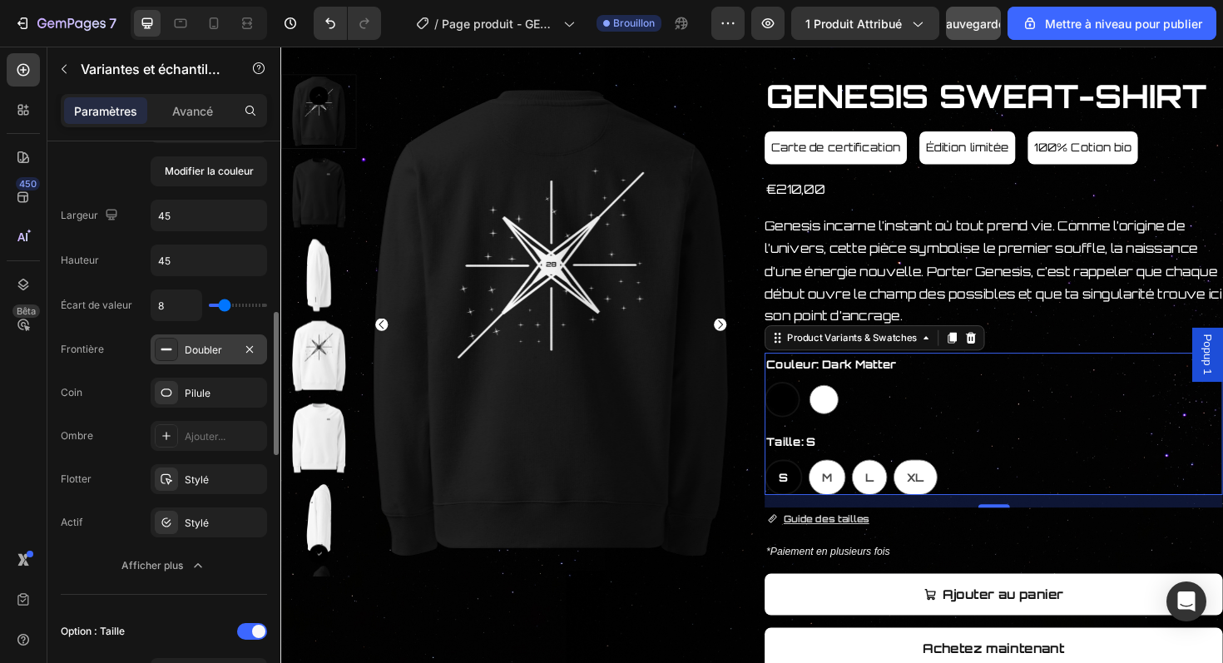
scroll to position [564, 0]
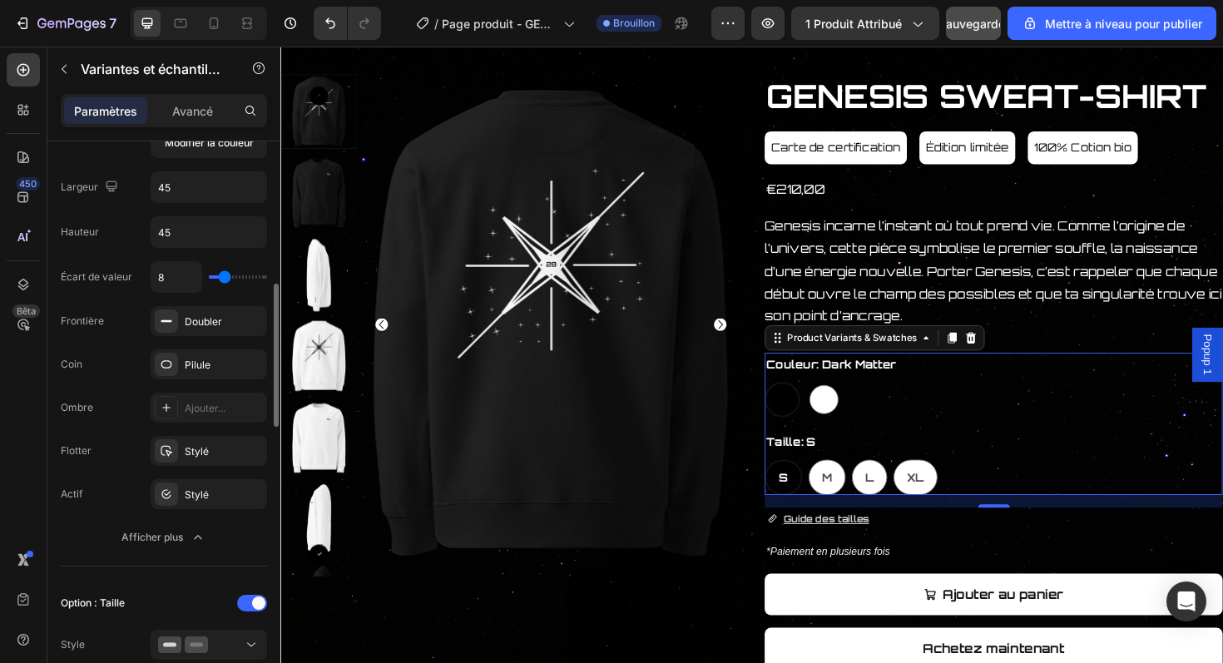
click at [195, 522] on div "Écart de valeur 8 Frontière Doubler Coin Pilule Ombre Ajouter... Flotter Stylé …" at bounding box center [164, 406] width 206 height 291
click at [193, 533] on icon "button" at bounding box center [198, 537] width 17 height 17
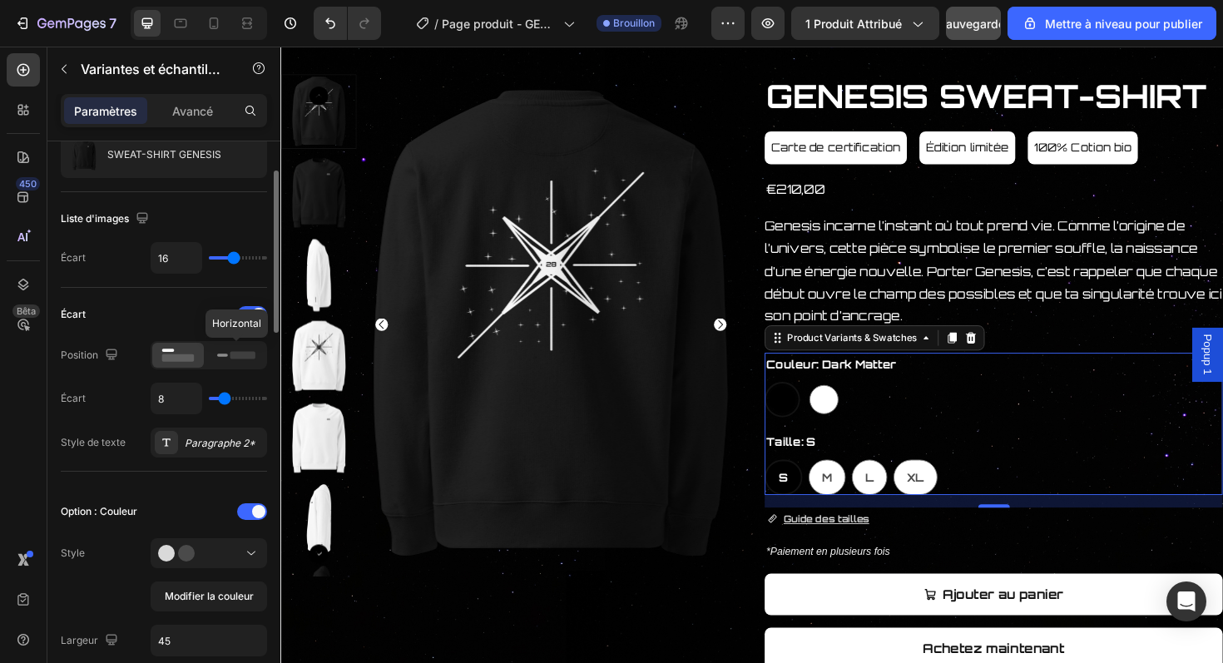
scroll to position [109, 0]
click at [248, 352] on icon at bounding box center [236, 357] width 38 height 18
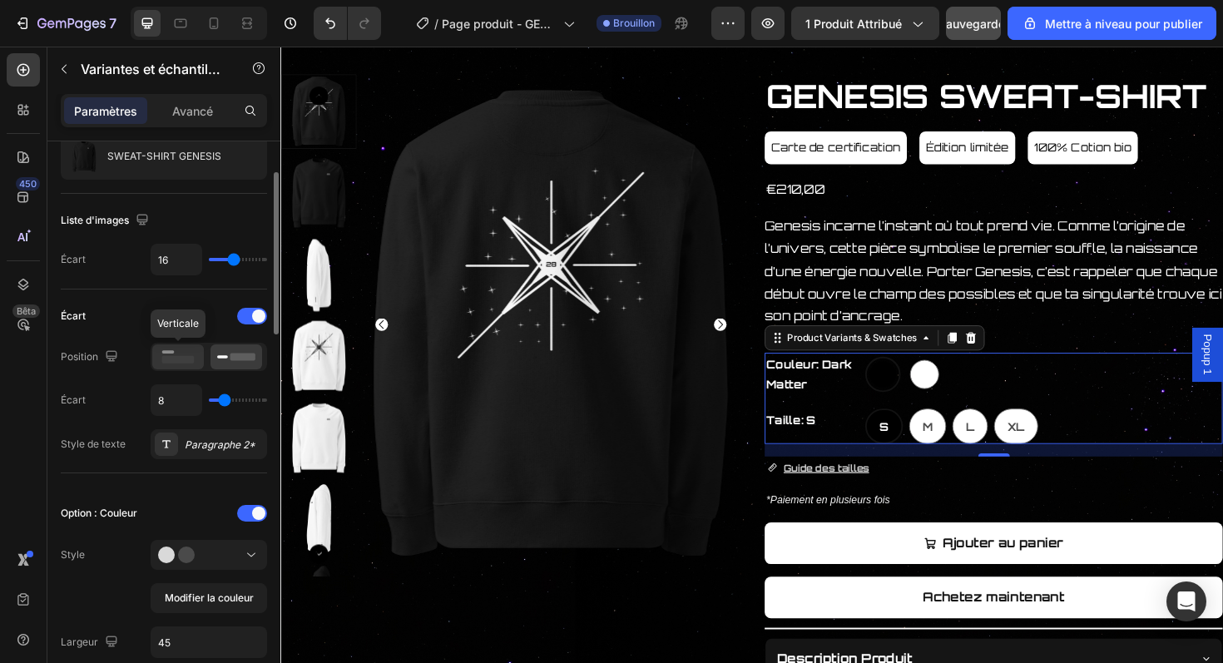
click at [173, 366] on icon at bounding box center [178, 357] width 38 height 18
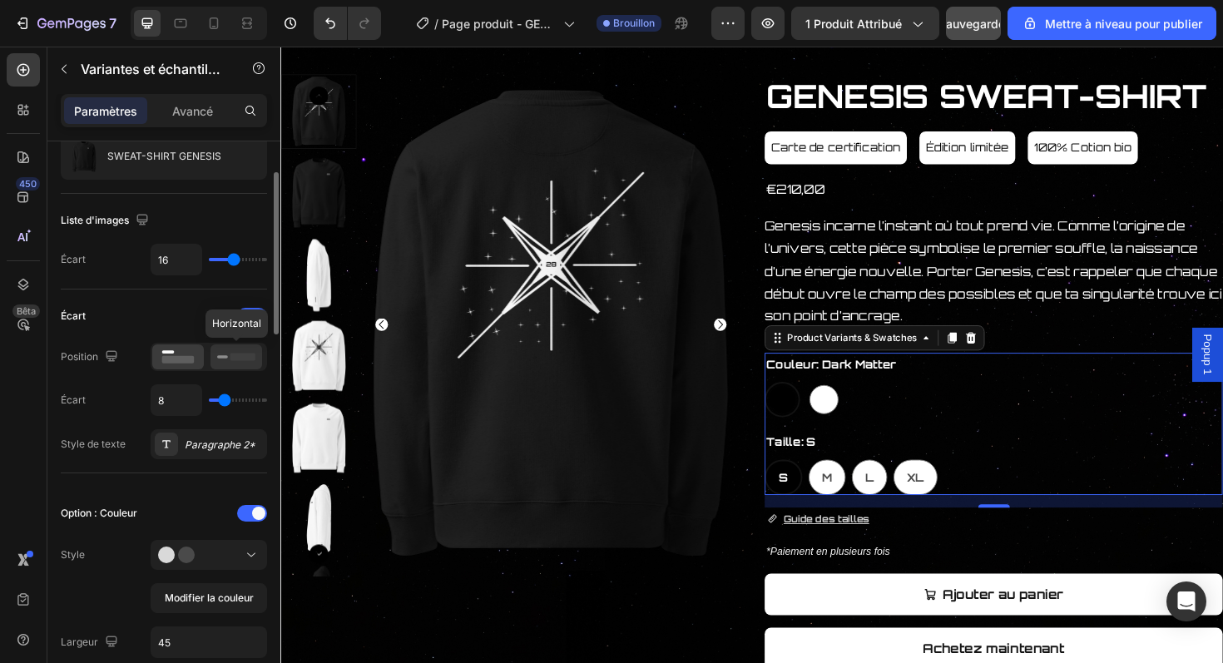
click at [236, 364] on icon at bounding box center [236, 357] width 38 height 18
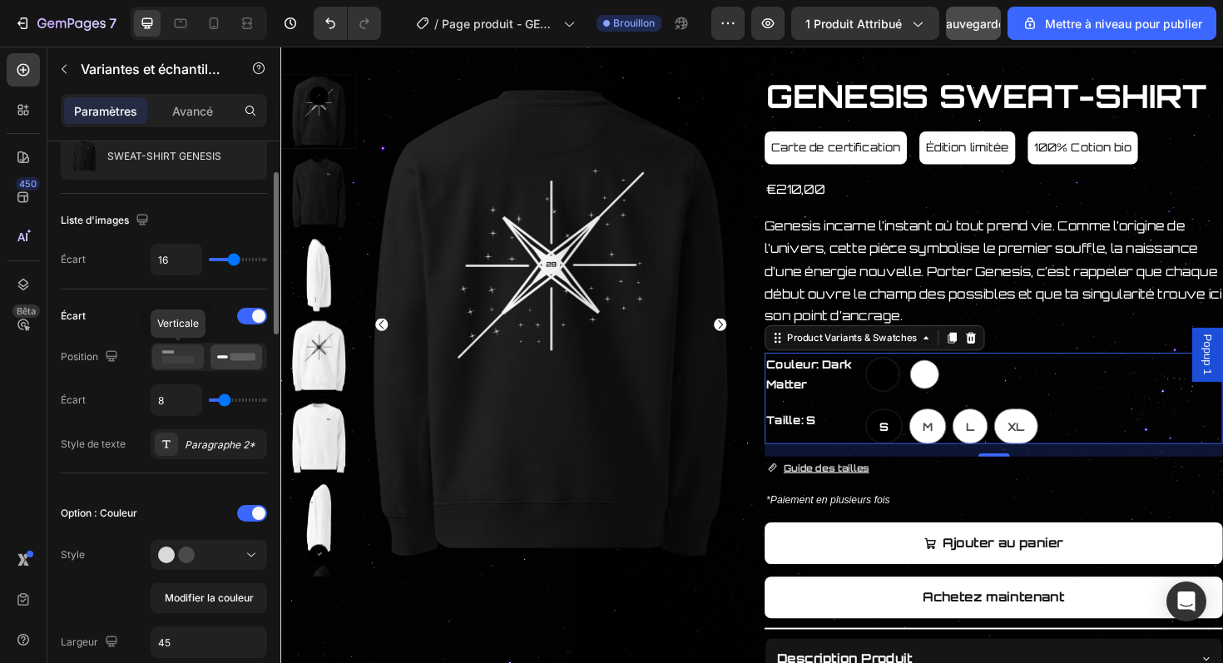
click at [189, 359] on rect at bounding box center [178, 359] width 32 height 7
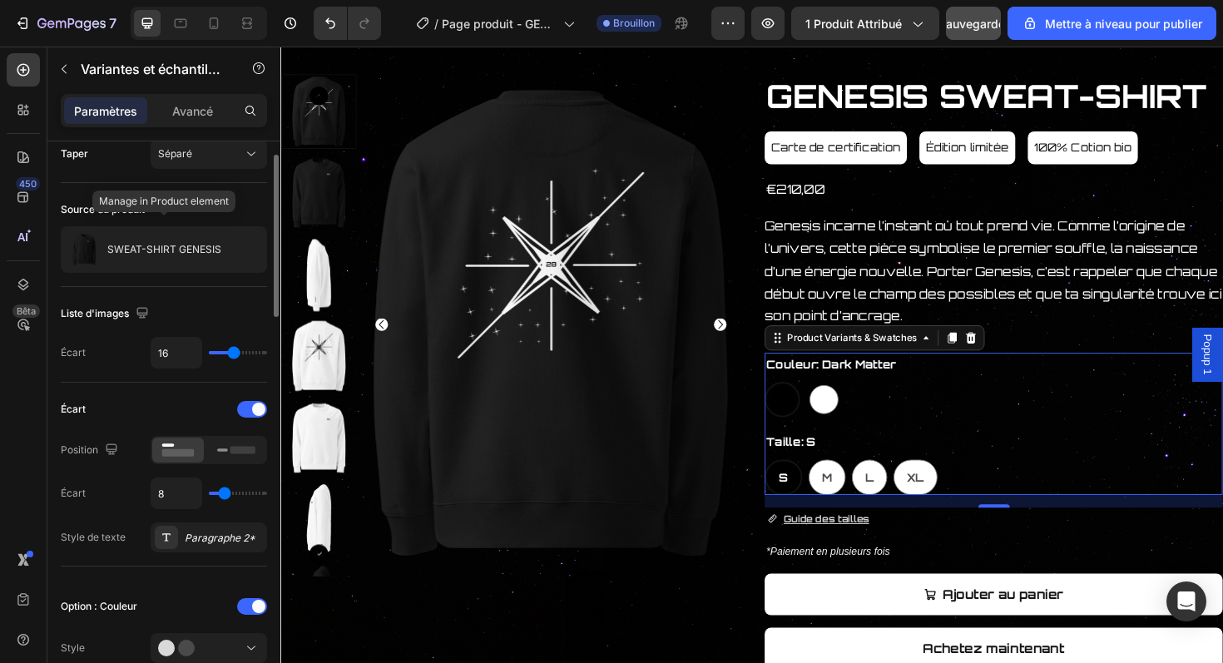
scroll to position [14, 0]
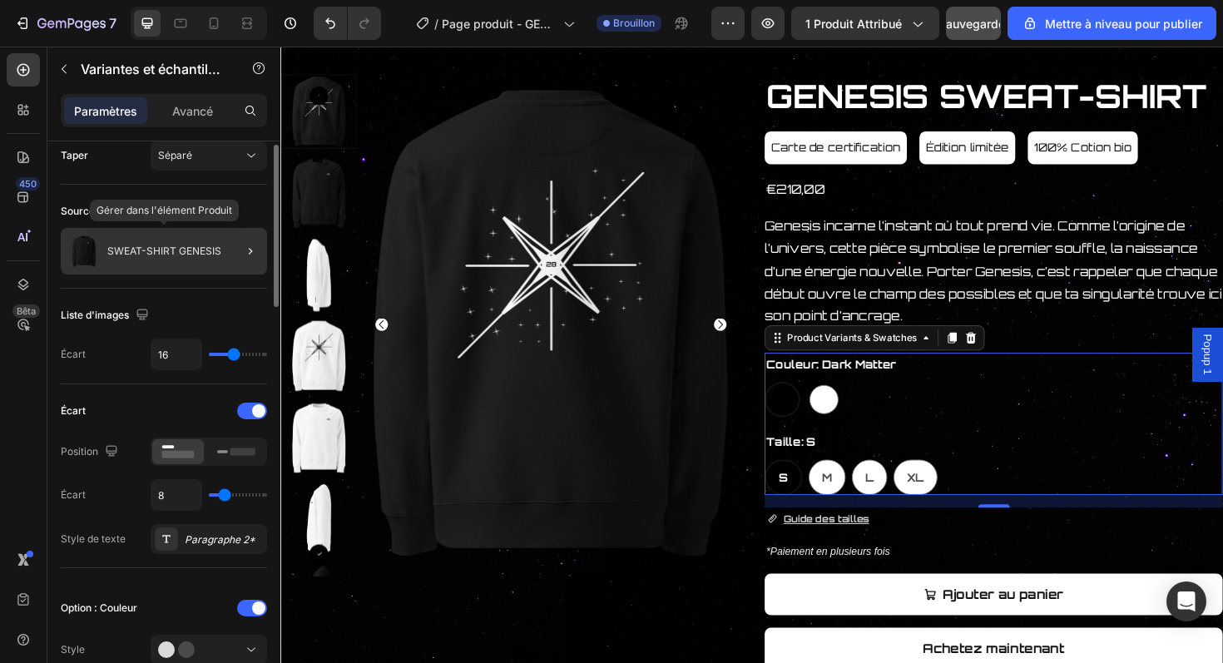
click at [198, 254] on font "SWEAT-SHIRT GENESIS" at bounding box center [164, 251] width 114 height 12
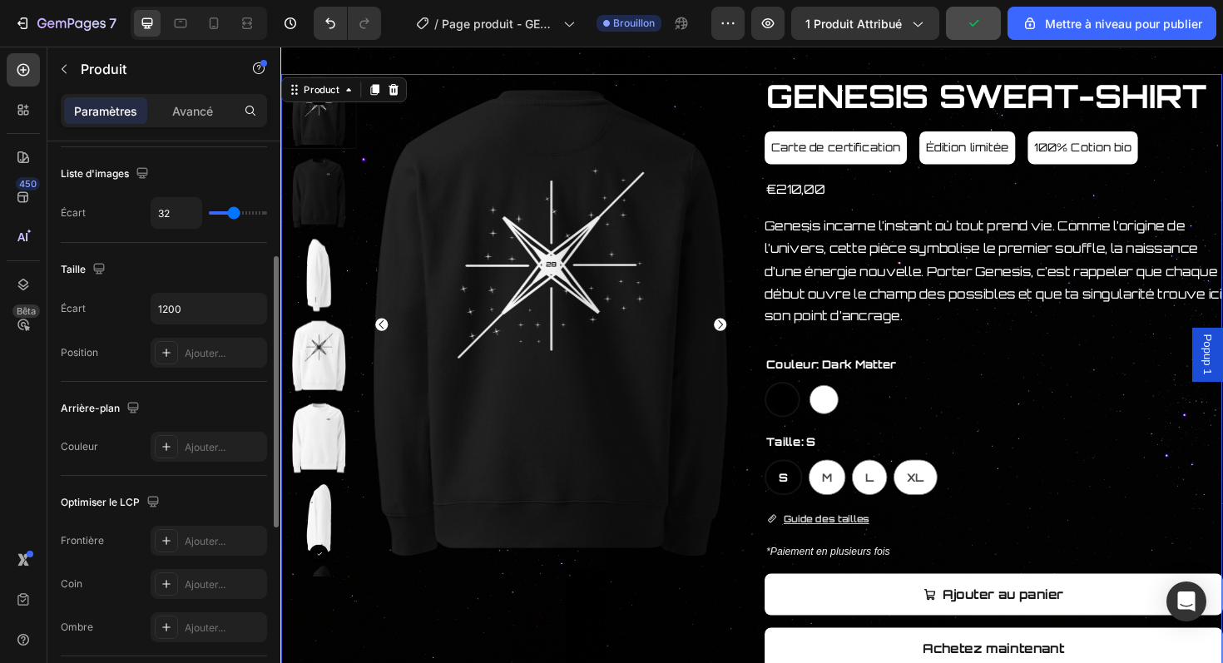
scroll to position [228, 0]
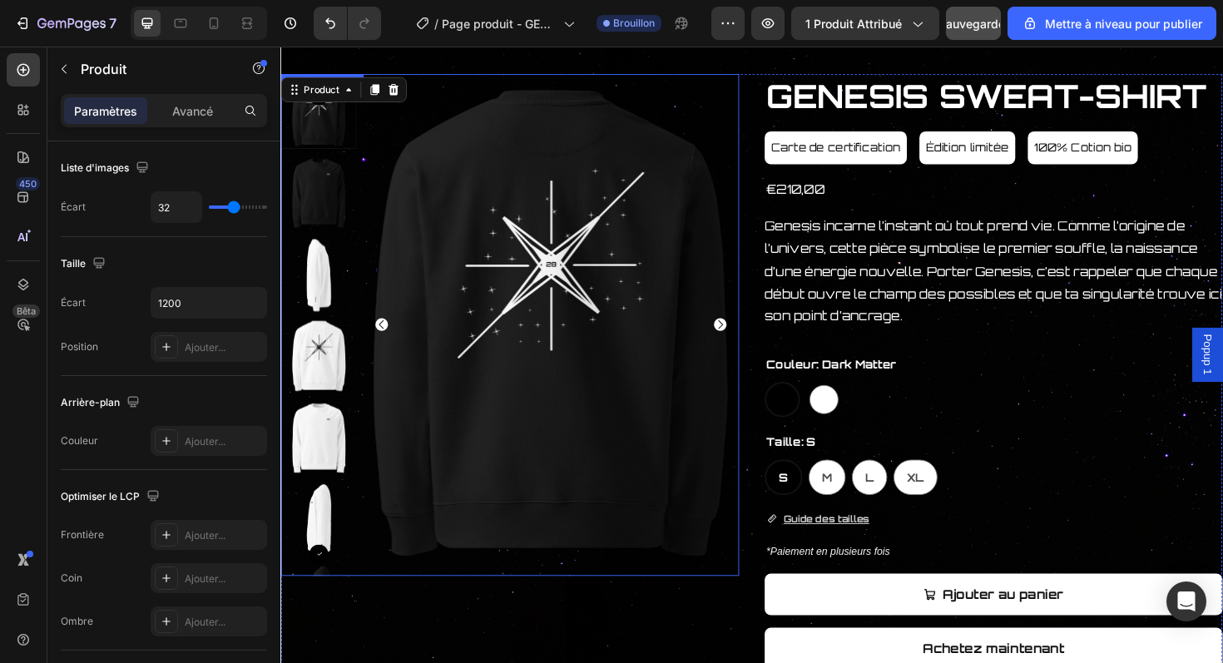
click at [742, 340] on icon "Carousel Next Arrow" at bounding box center [746, 341] width 13 height 13
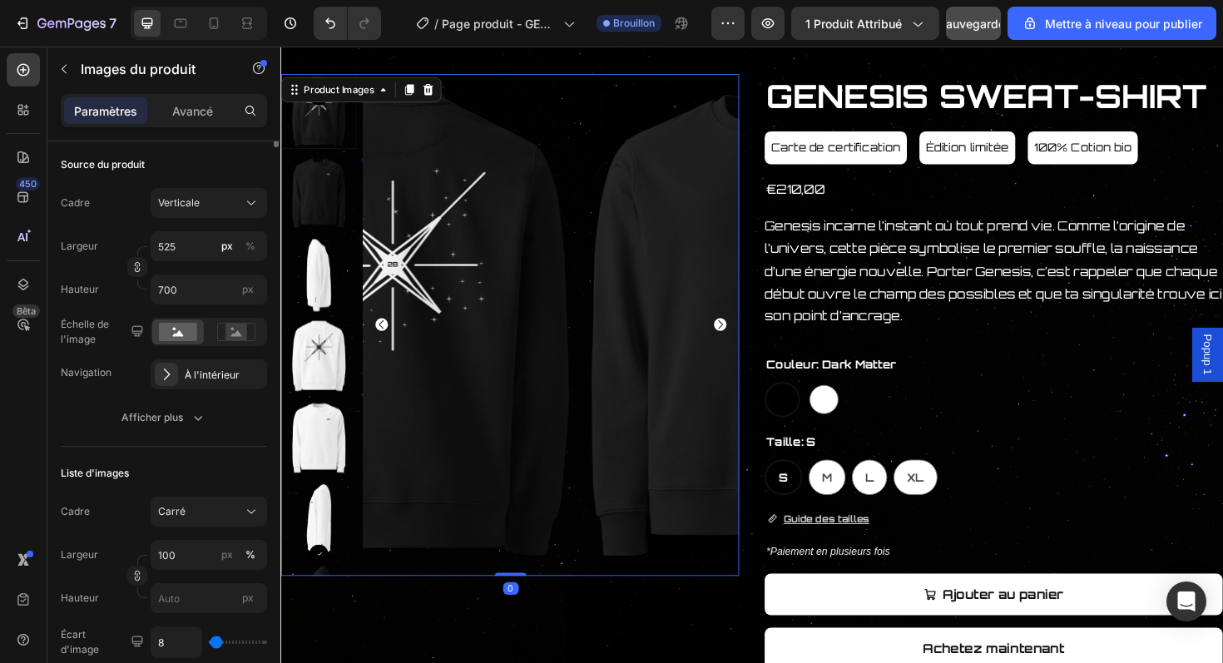
scroll to position [0, 0]
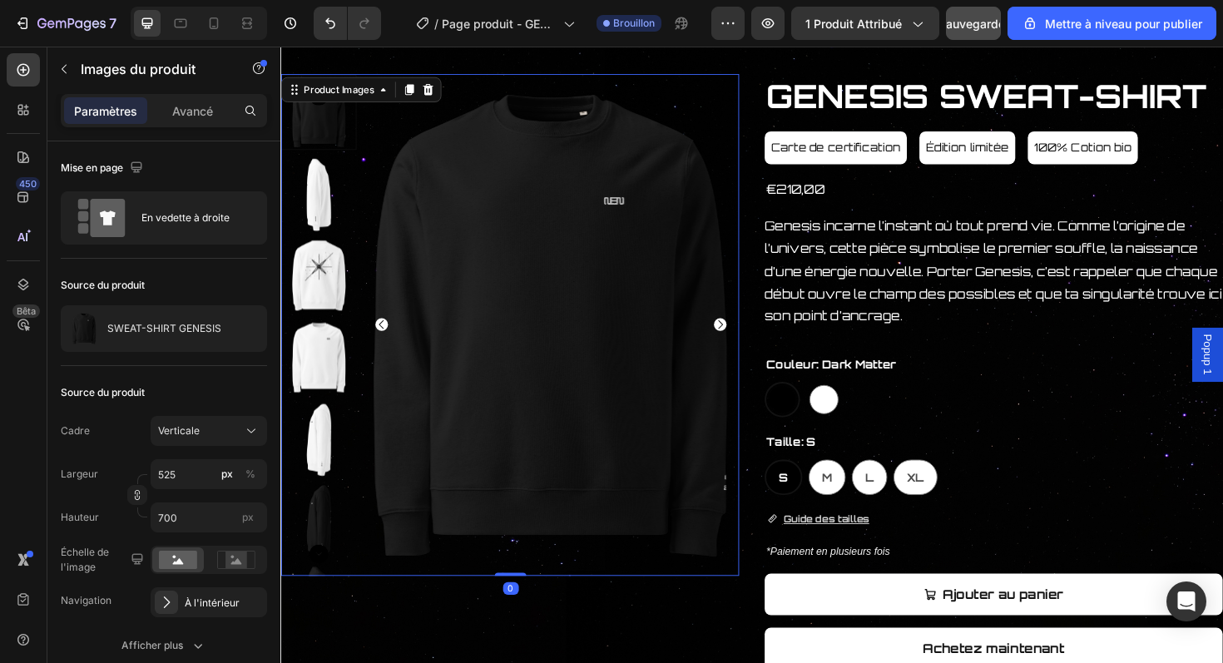
click at [391, 336] on icon "Carousel Back Arrow" at bounding box center [387, 341] width 13 height 13
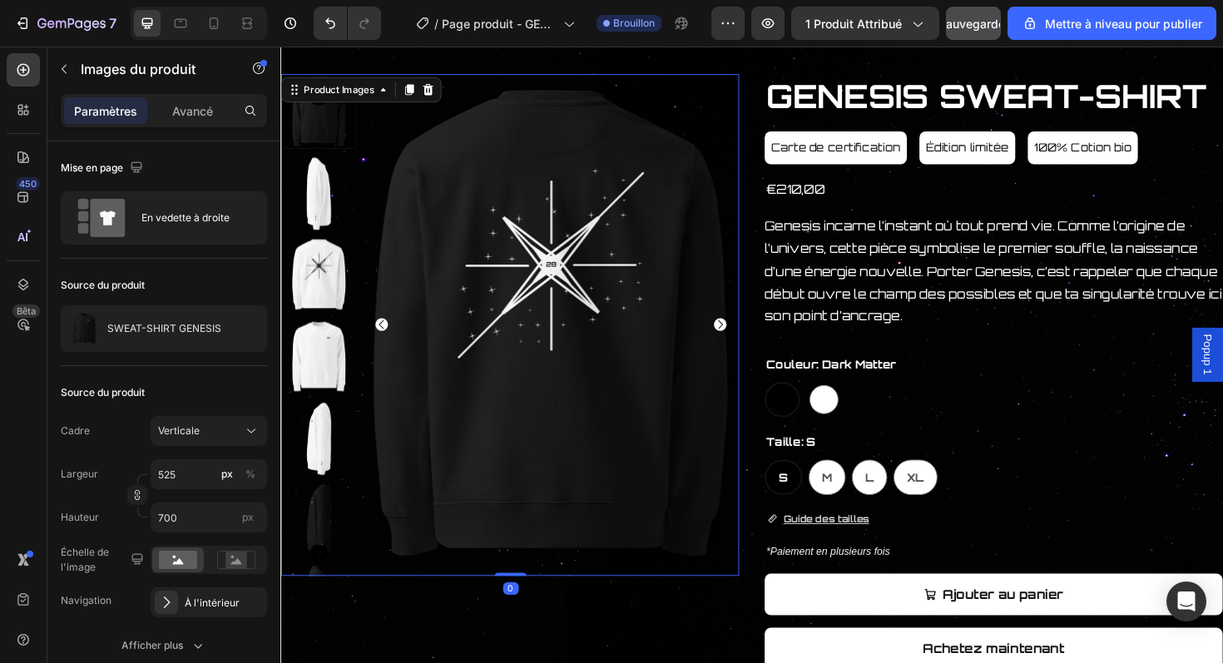
click at [389, 341] on icon "Carousel Back Arrow" at bounding box center [387, 341] width 13 height 13
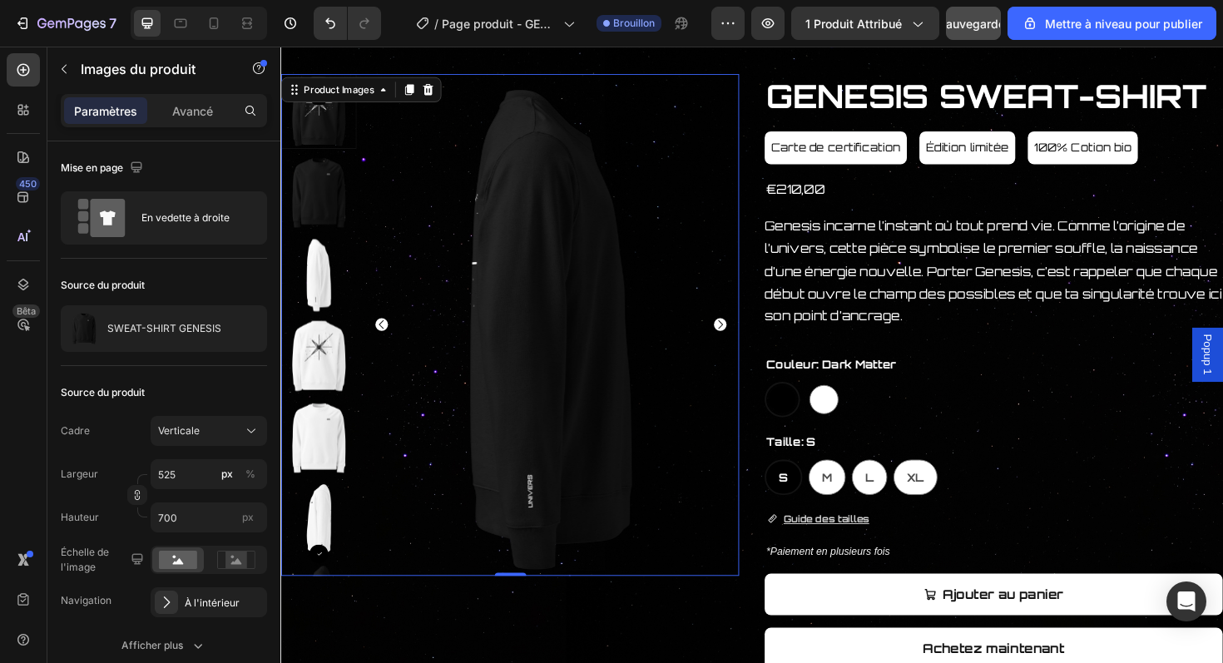
click at [389, 341] on icon "Carousel Back Arrow" at bounding box center [387, 341] width 13 height 13
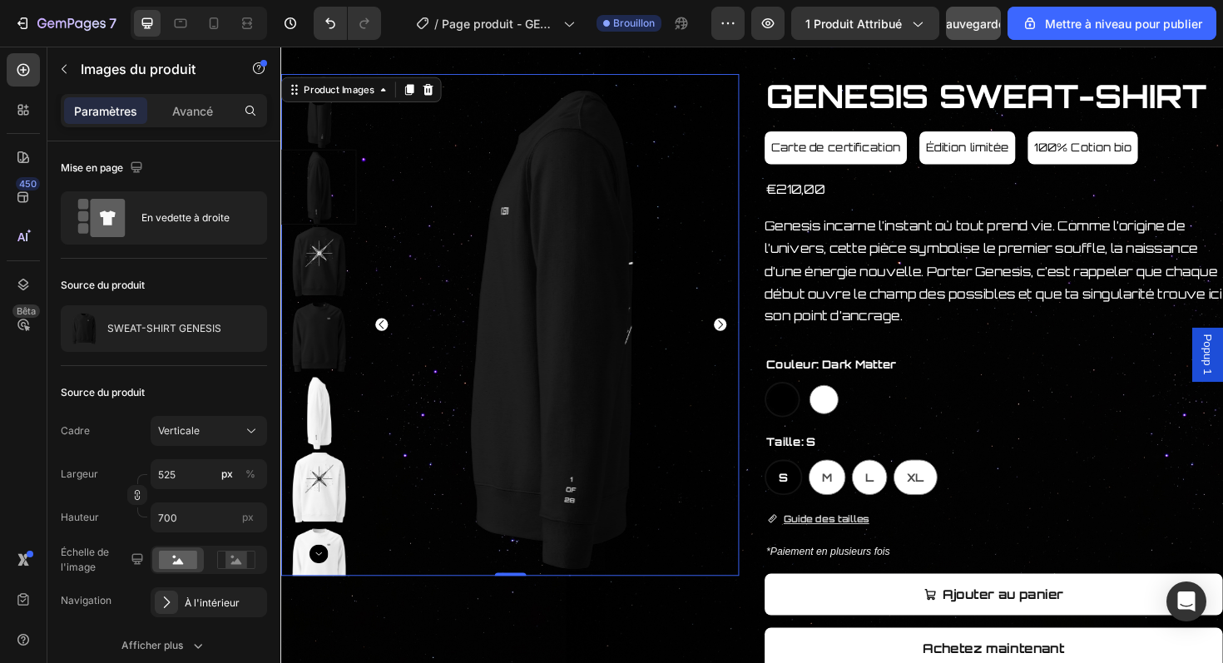
click at [389, 341] on icon "Carousel Back Arrow" at bounding box center [387, 341] width 13 height 13
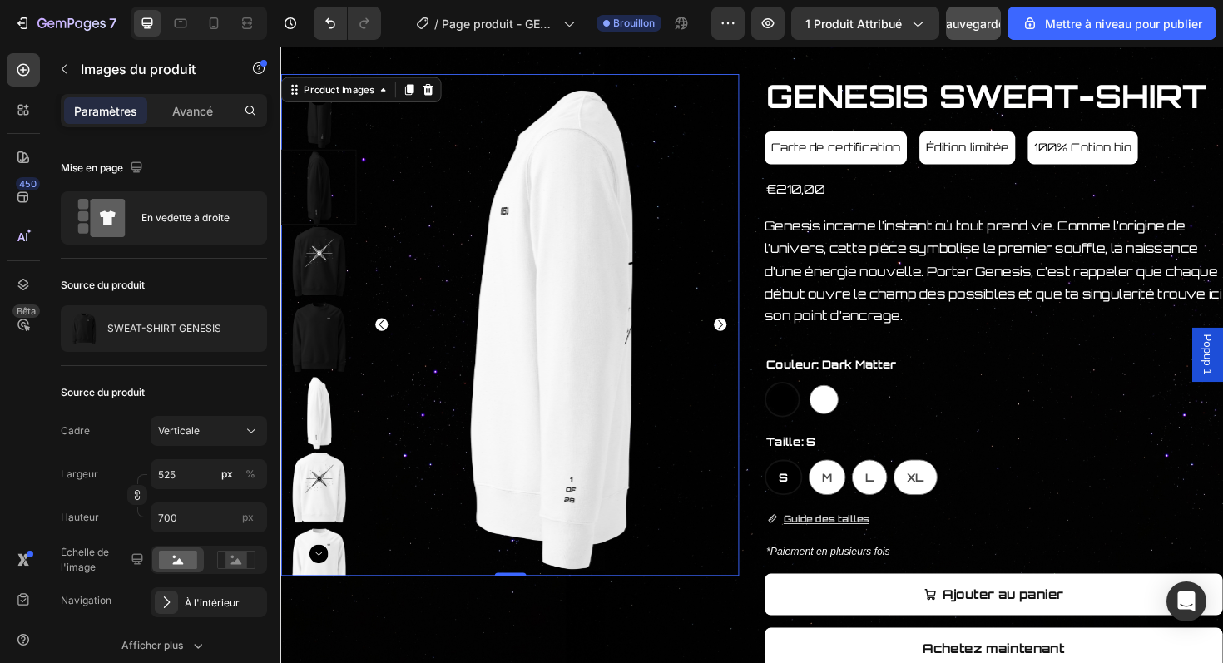
click at [389, 341] on icon "Carousel Back Arrow" at bounding box center [387, 341] width 13 height 13
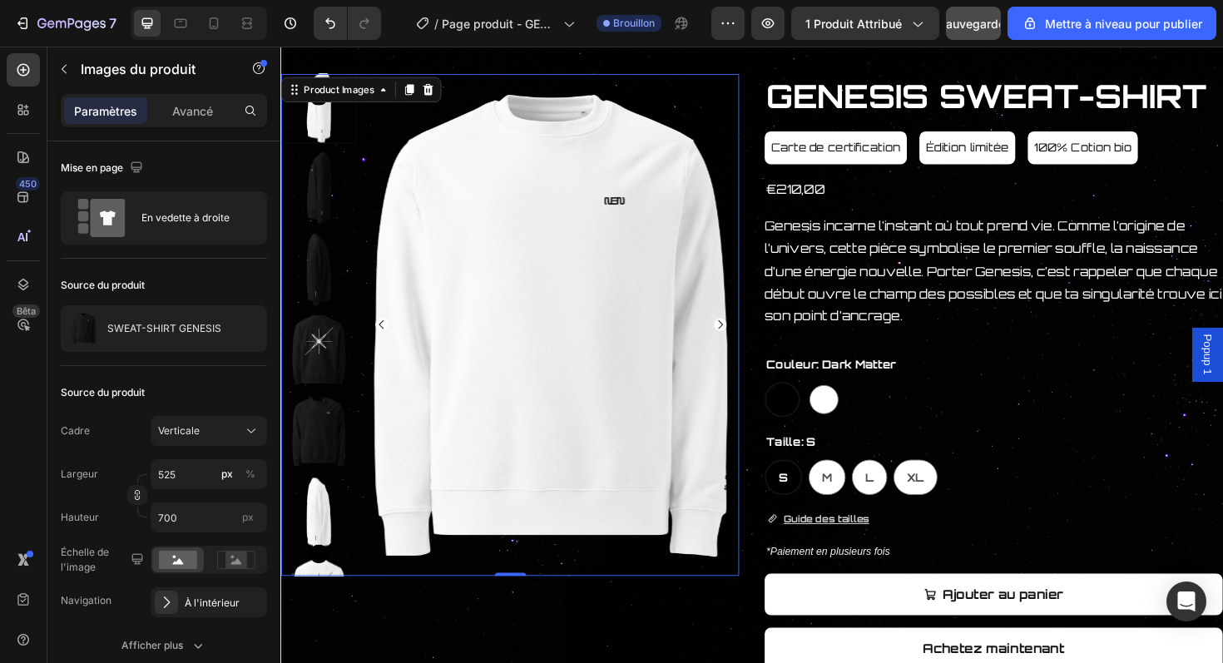
click at [389, 341] on icon "Carousel Back Arrow" at bounding box center [387, 341] width 13 height 13
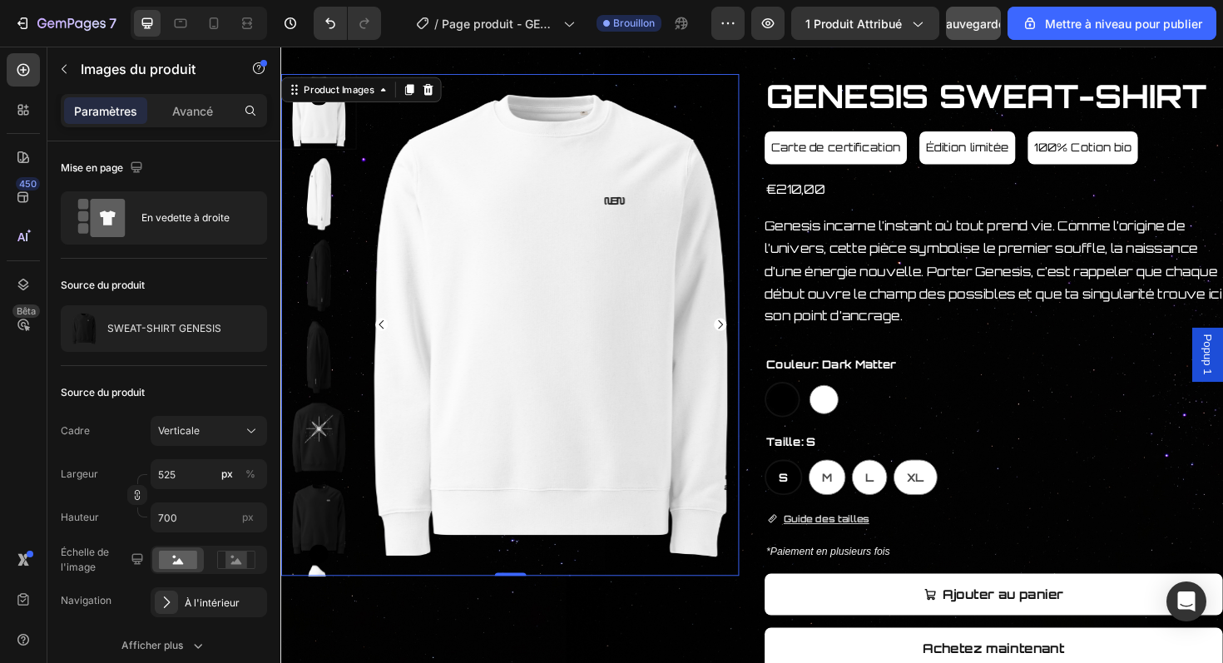
click at [389, 341] on icon "Carousel Back Arrow" at bounding box center [387, 341] width 13 height 13
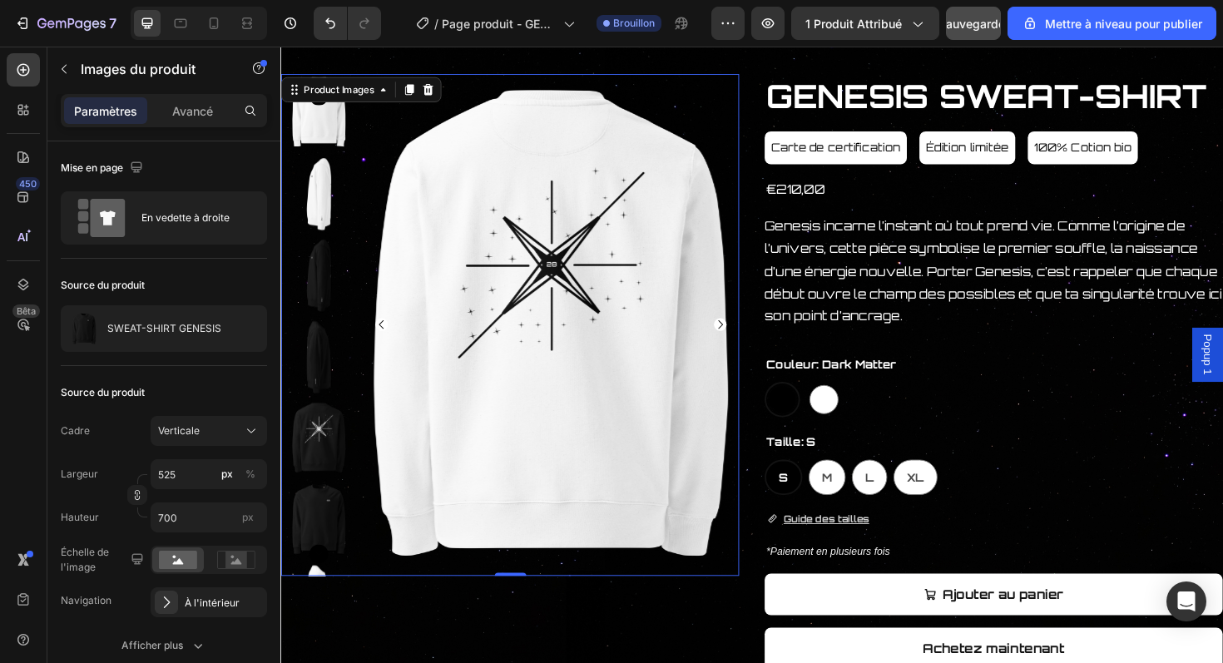
click at [389, 341] on icon "Carousel Back Arrow" at bounding box center [387, 341] width 13 height 13
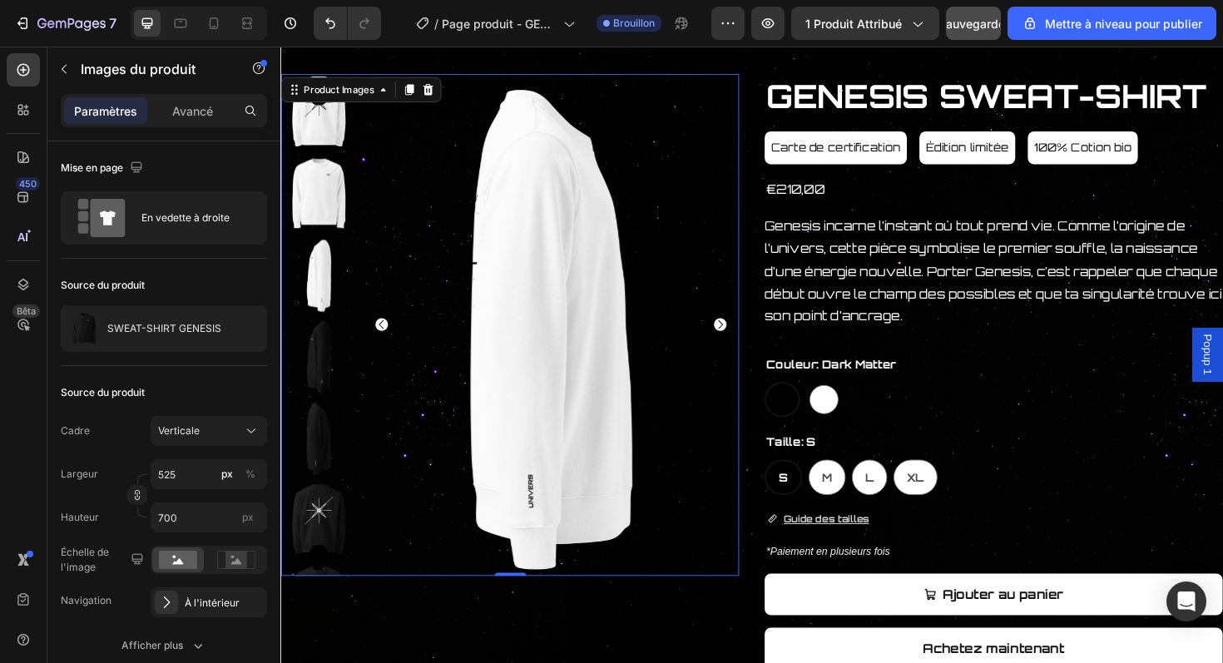
click at [389, 341] on icon "Carousel Back Arrow" at bounding box center [387, 341] width 13 height 13
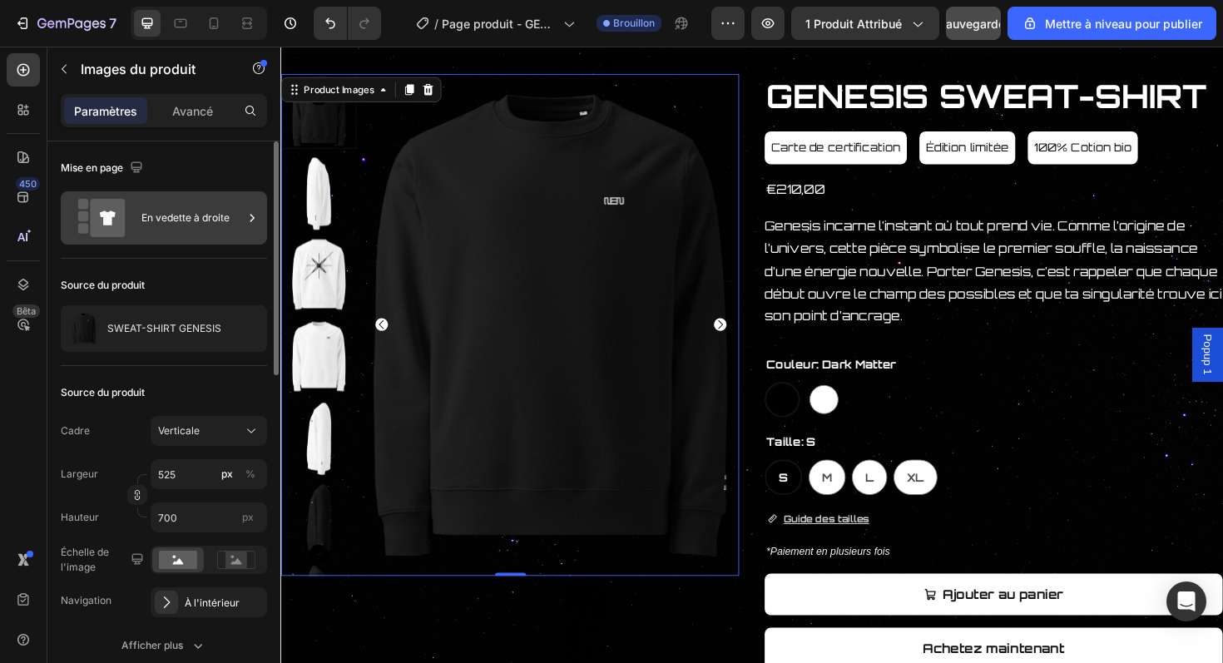
click at [194, 230] on div "En vedette à droite" at bounding box center [192, 218] width 102 height 38
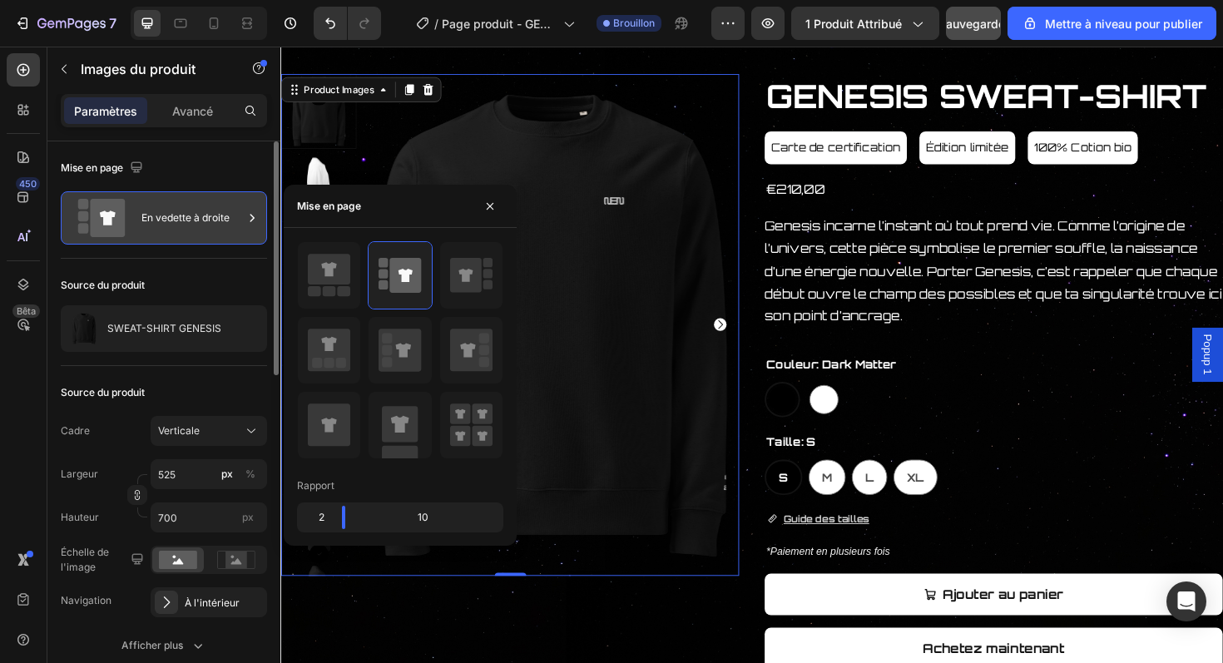
click at [194, 230] on div "En vedette à droite" at bounding box center [192, 218] width 102 height 38
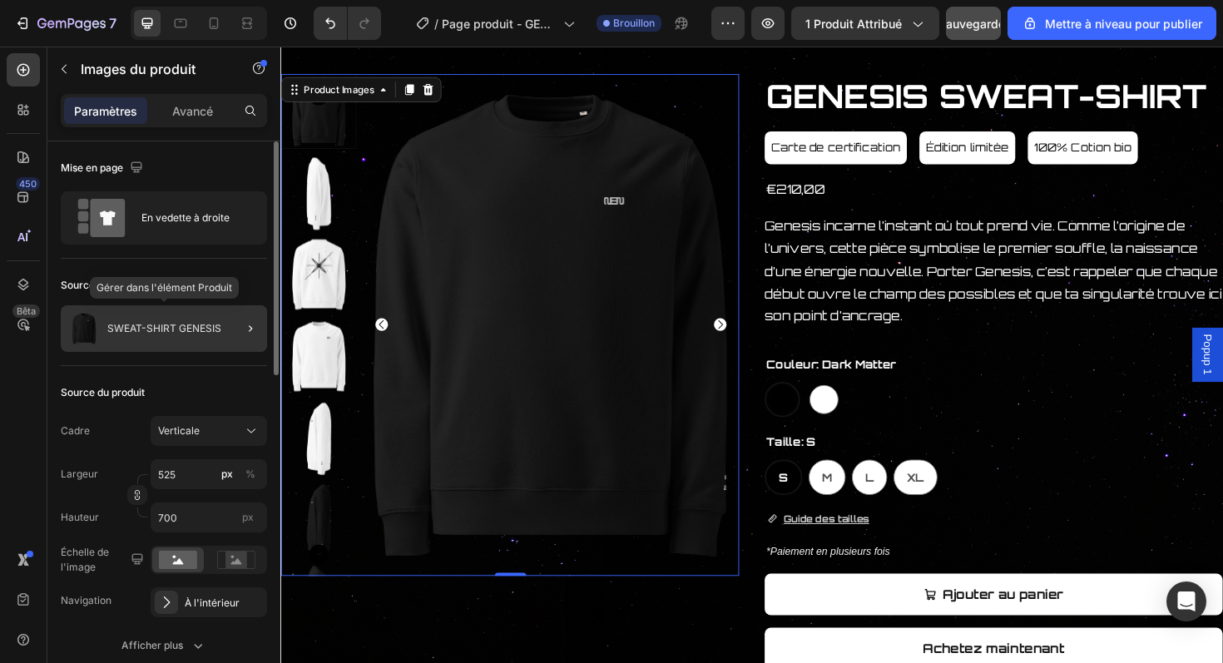
click at [196, 320] on div "SWEAT-SHIRT GENESIS" at bounding box center [164, 328] width 206 height 47
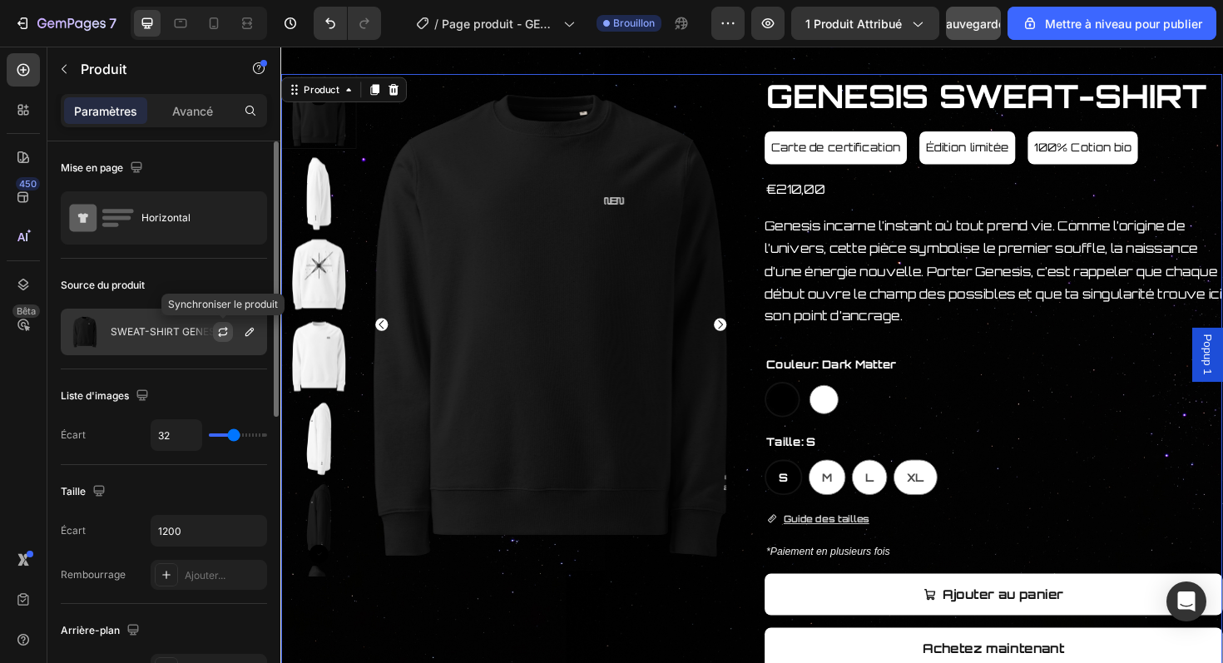
click at [228, 330] on icon "button" at bounding box center [222, 331] width 13 height 13
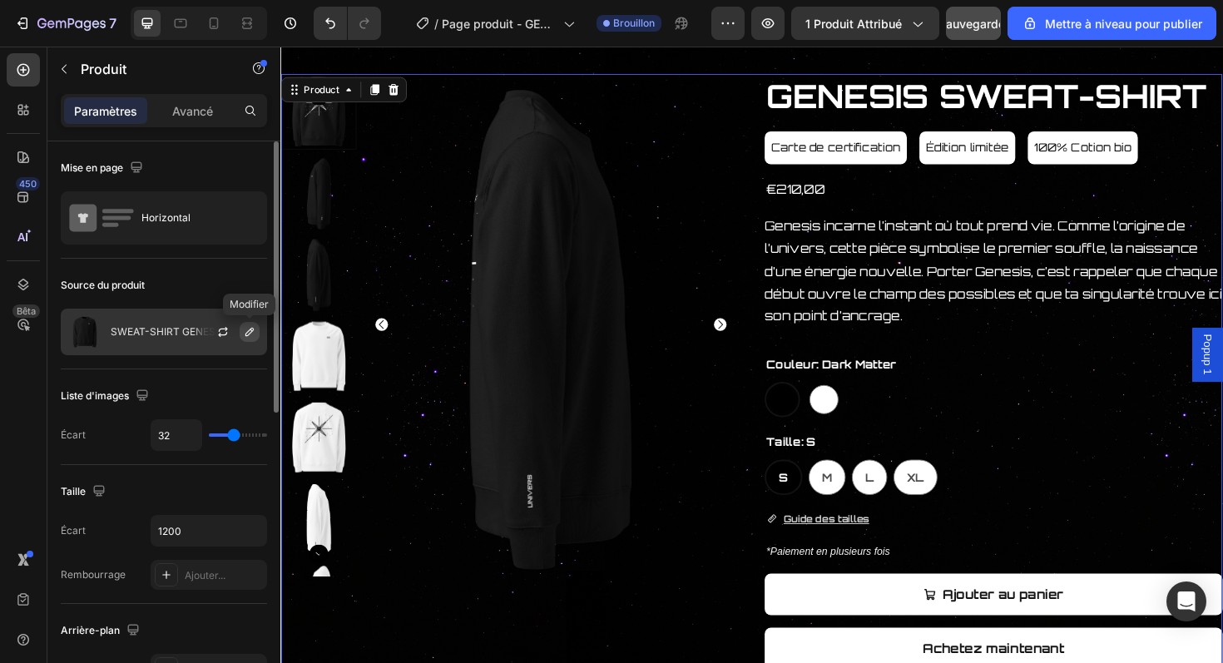
click at [250, 331] on icon "button" at bounding box center [249, 331] width 13 height 13
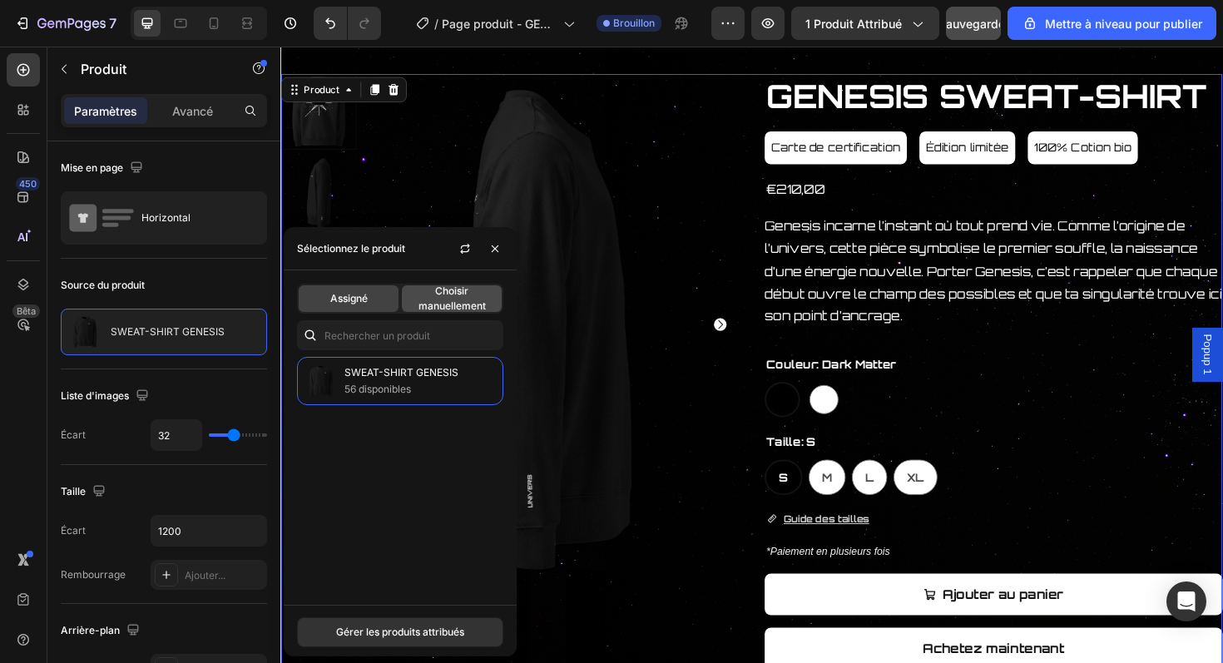
click at [415, 292] on span "Choisir manuellement" at bounding box center [452, 299] width 100 height 30
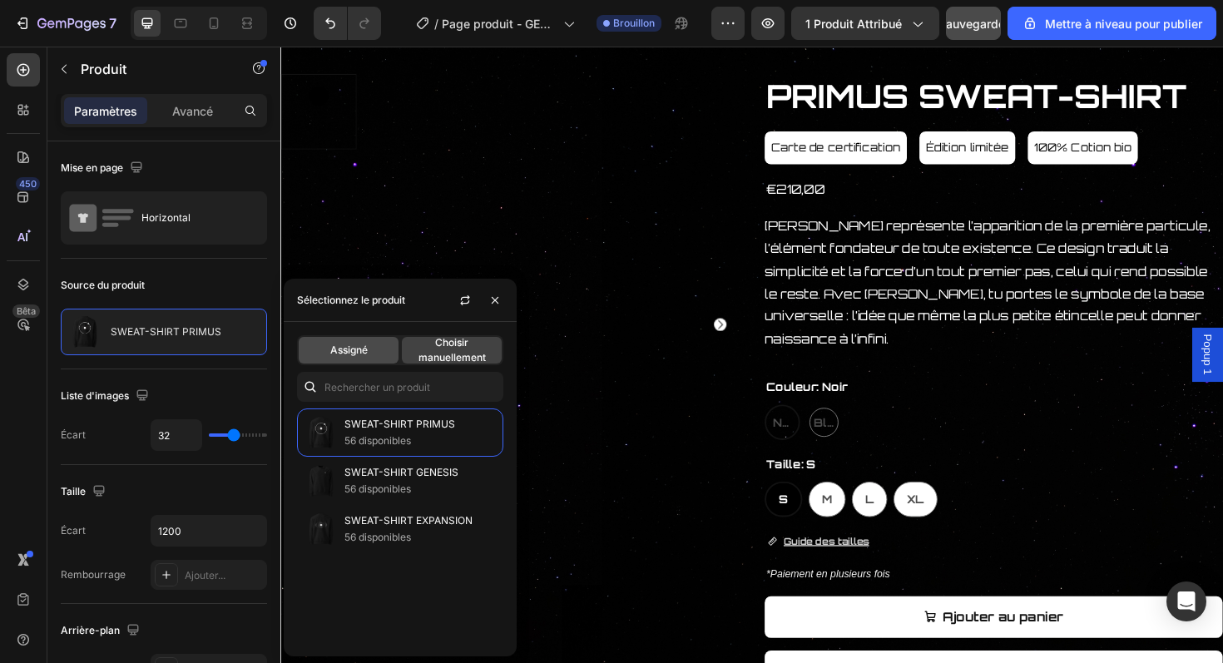
click at [369, 348] on div "Assigné" at bounding box center [349, 350] width 100 height 27
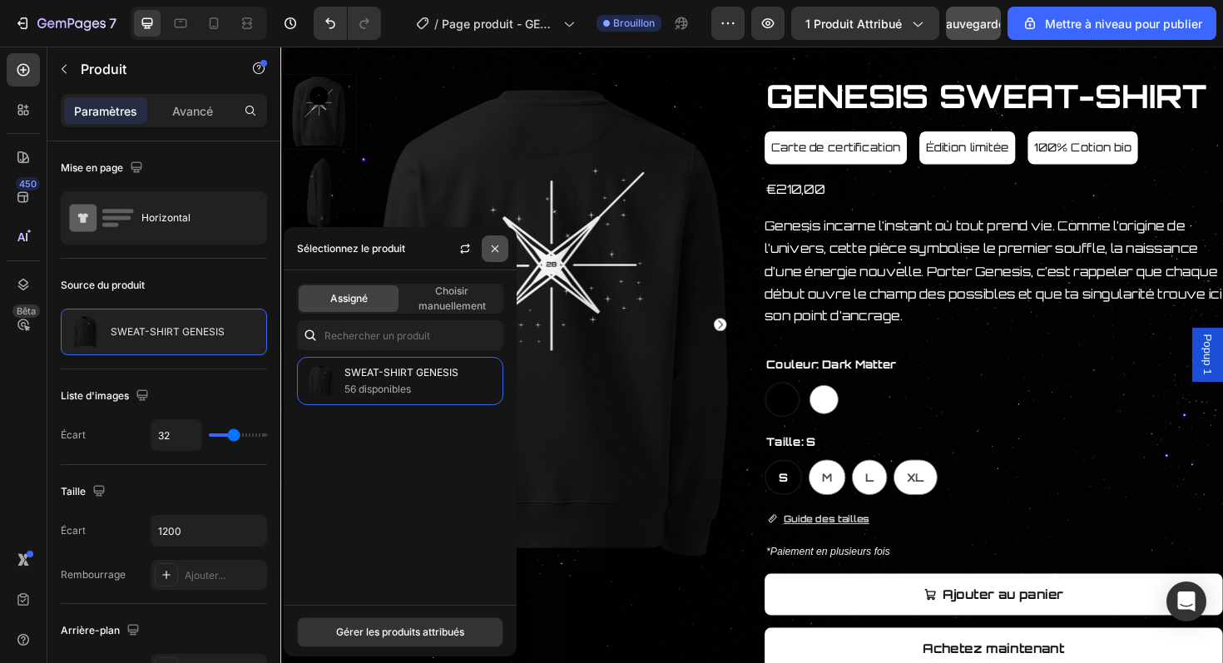
click at [501, 255] on button "button" at bounding box center [495, 249] width 27 height 27
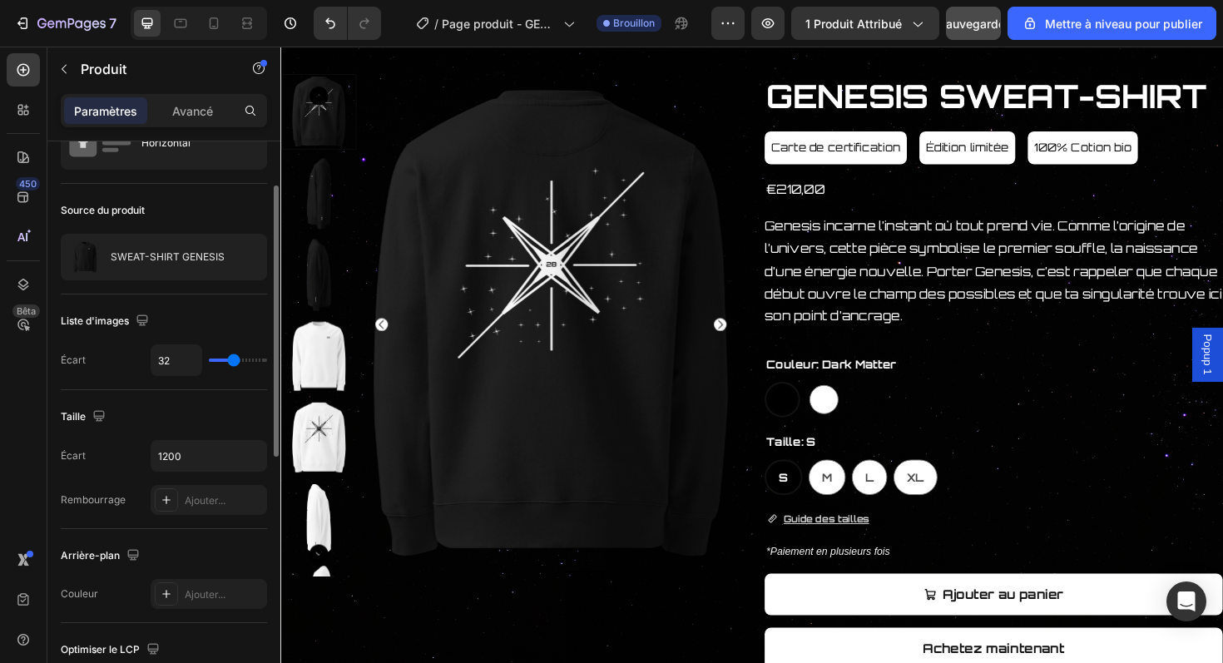
scroll to position [115, 0]
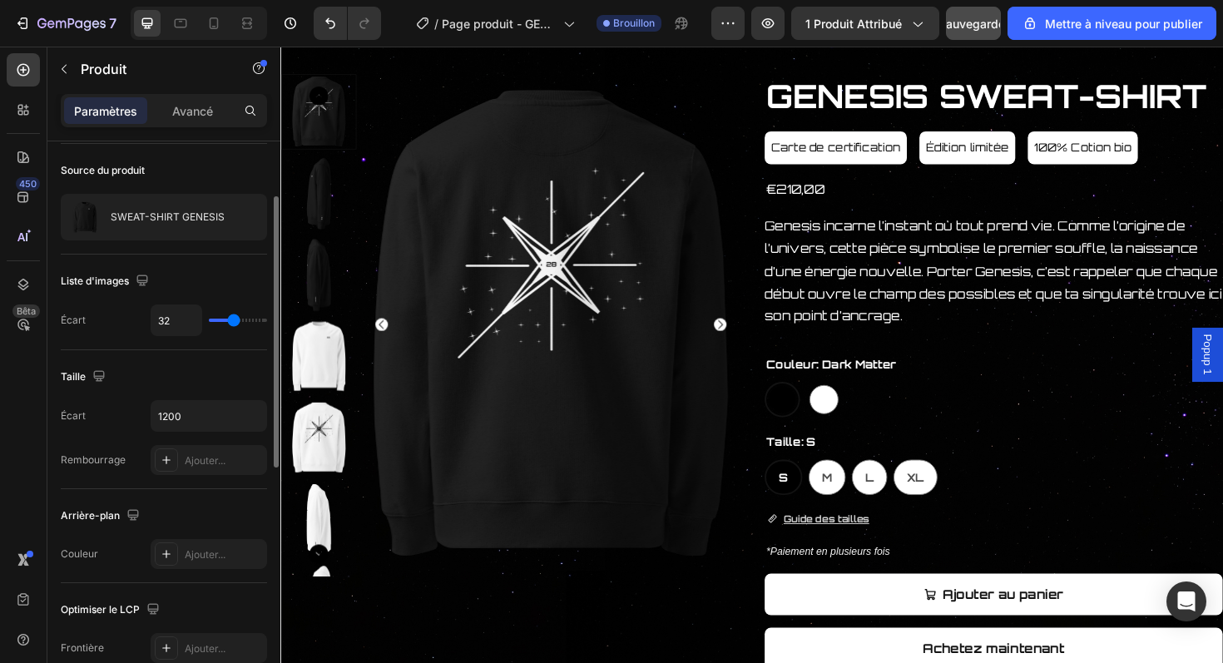
type input "7"
type input "5"
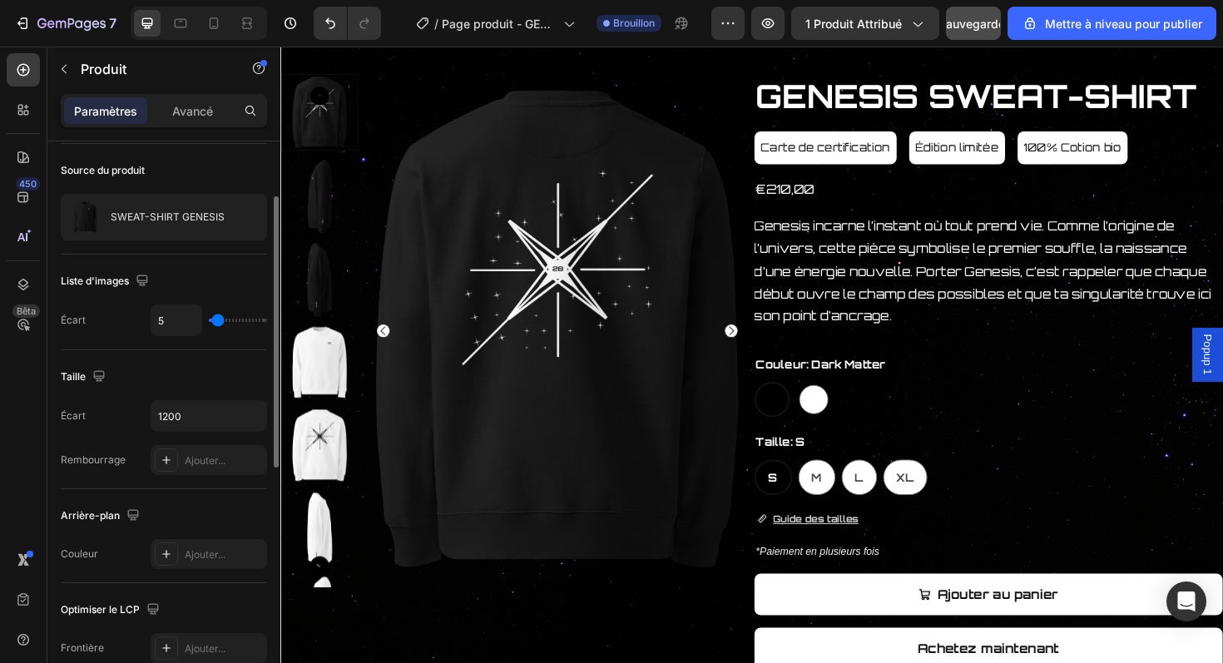
drag, startPoint x: 227, startPoint y: 323, endPoint x: 218, endPoint y: 323, distance: 9.2
type input "5"
click at [218, 322] on input "range" at bounding box center [238, 320] width 58 height 3
type input "27"
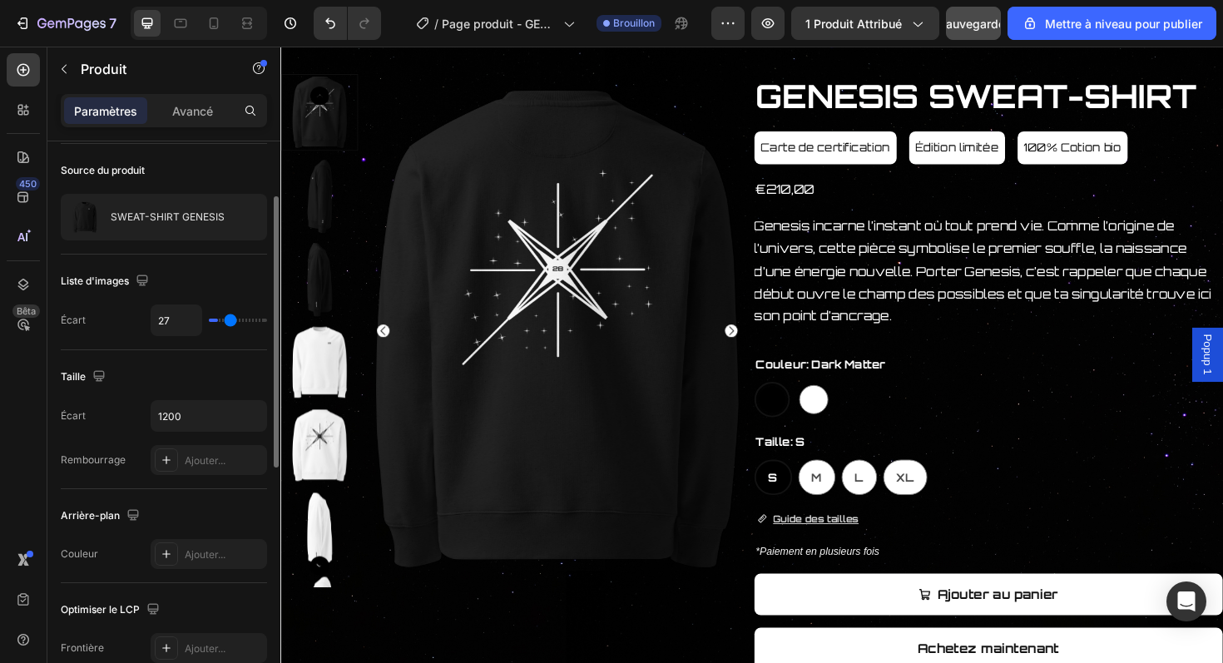
type input "39"
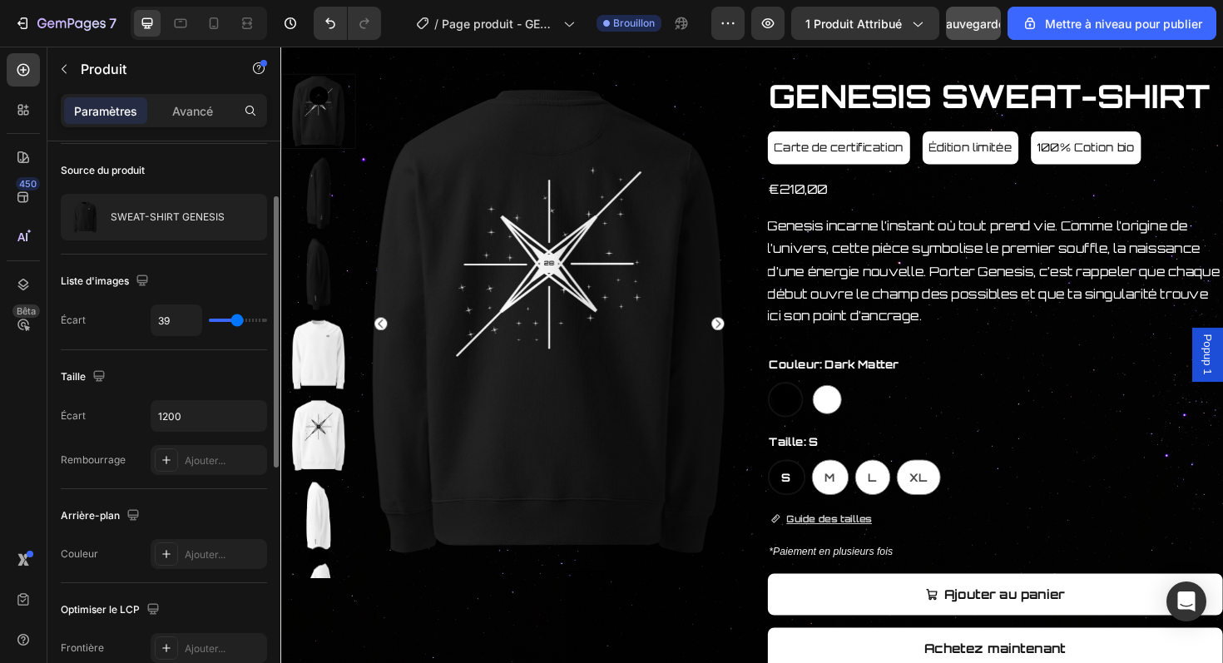
type input "40"
type input "41"
type input "75"
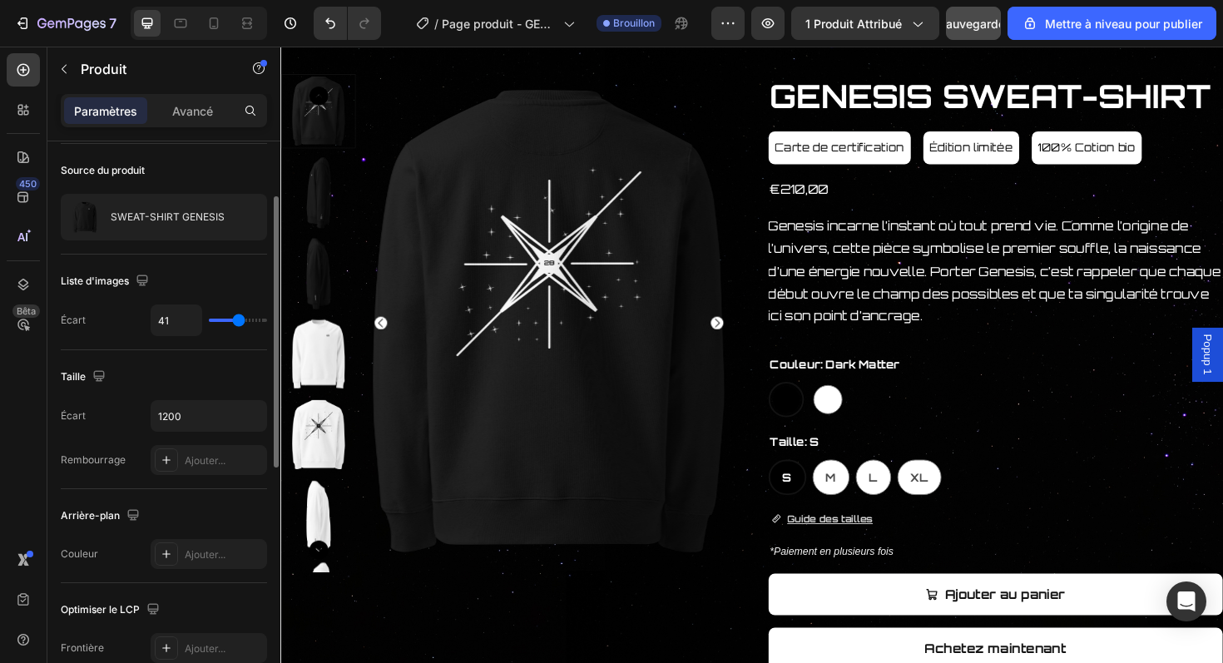
type input "75"
type input "80"
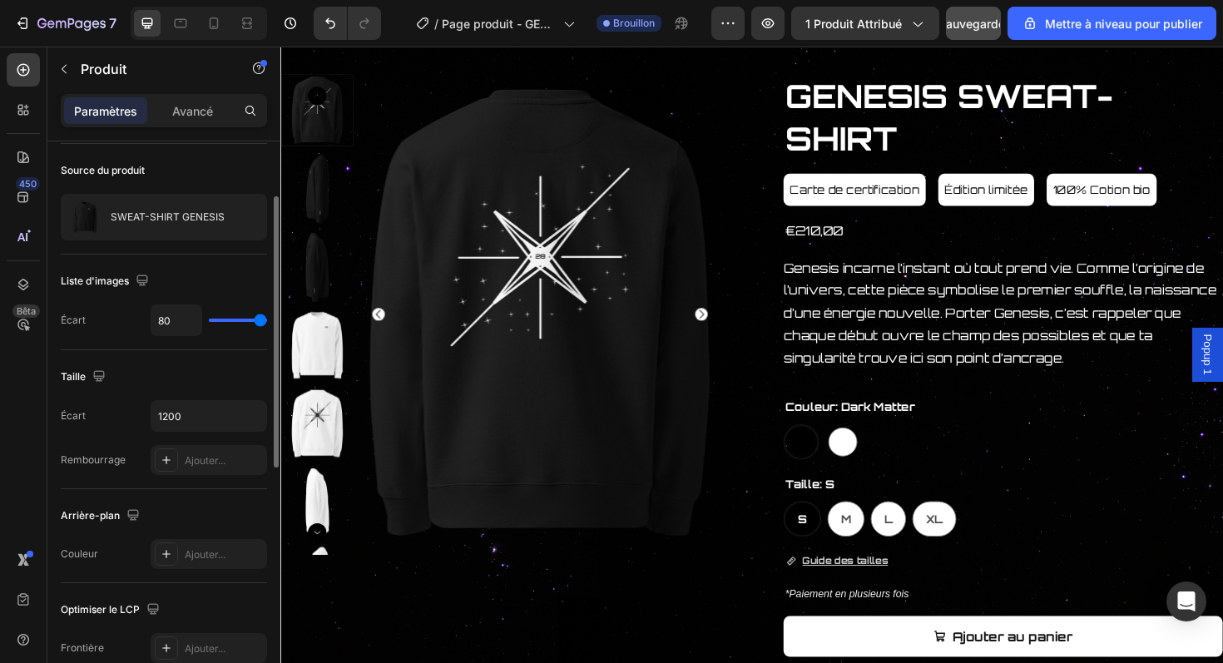
type input "62"
type input "55"
type input "49"
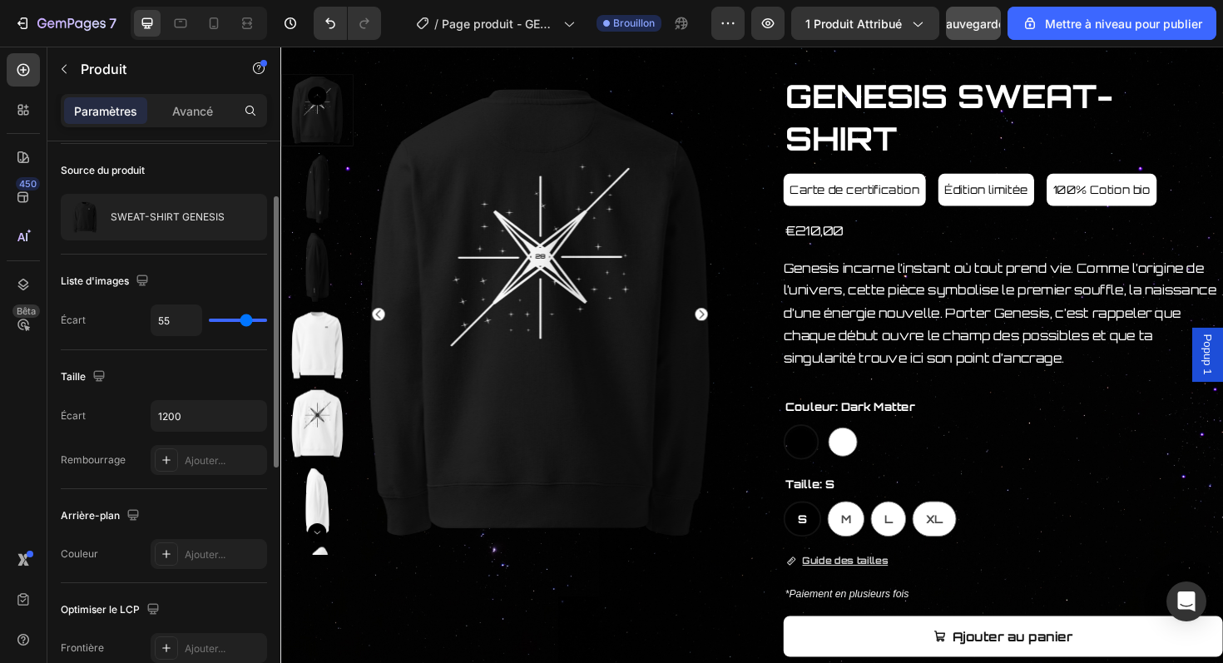
type input "49"
type input "43"
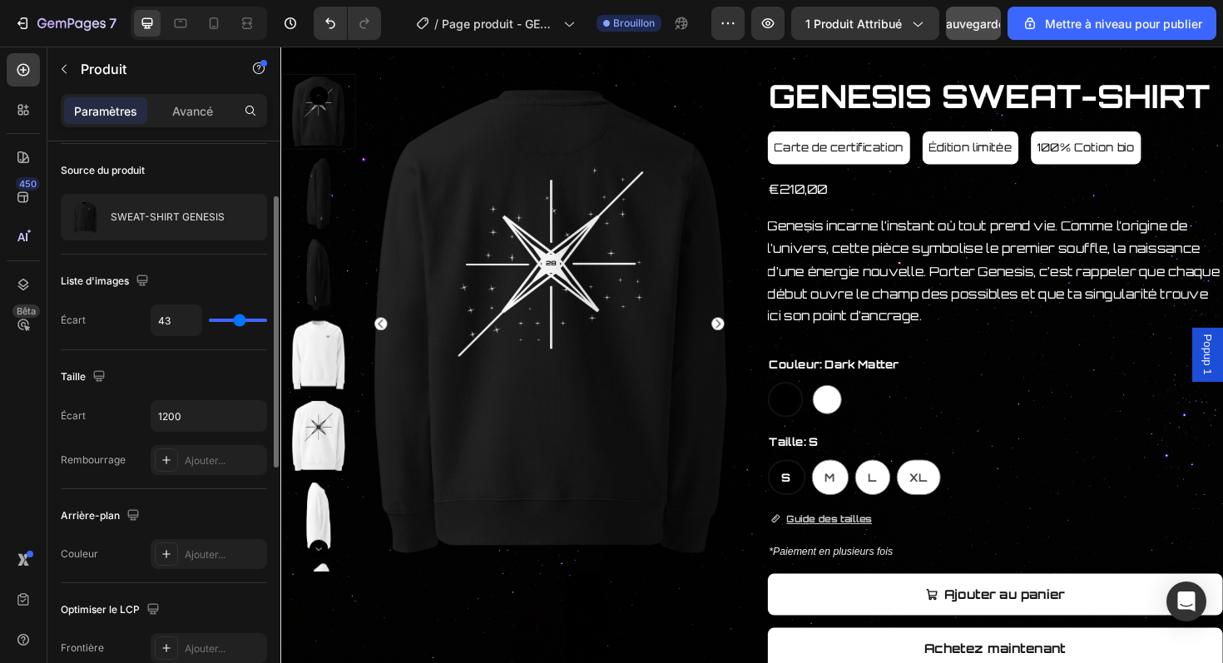
type input "39"
type input "38"
type input "37"
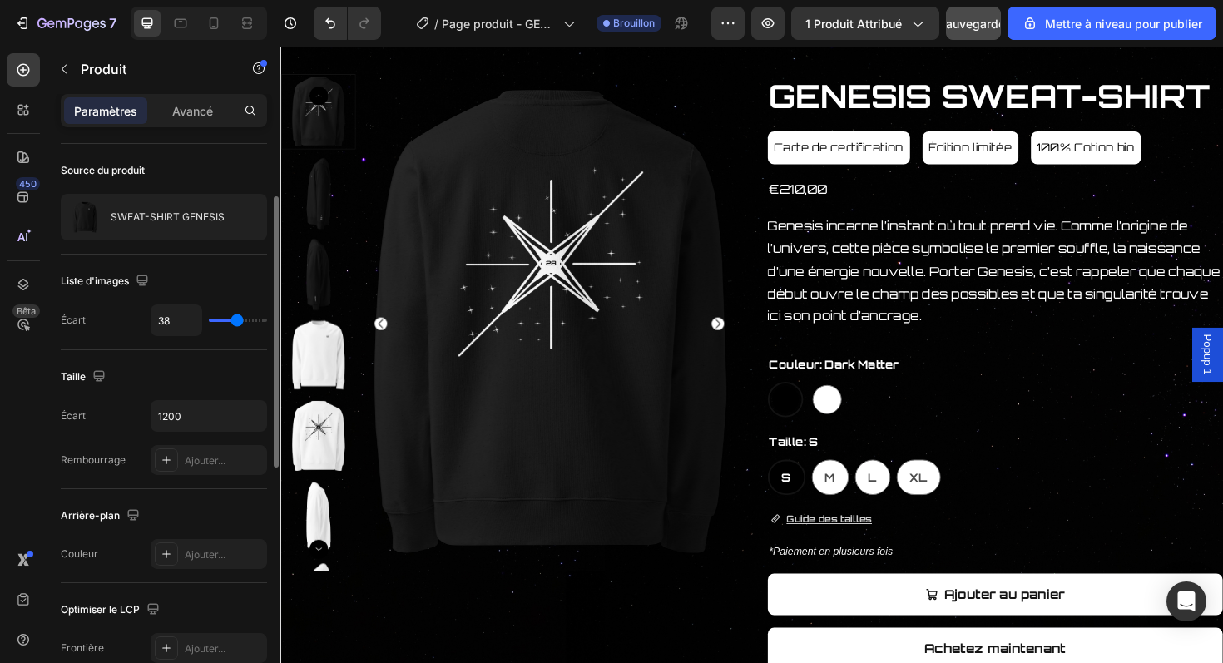
type input "37"
type input "35"
type input "32"
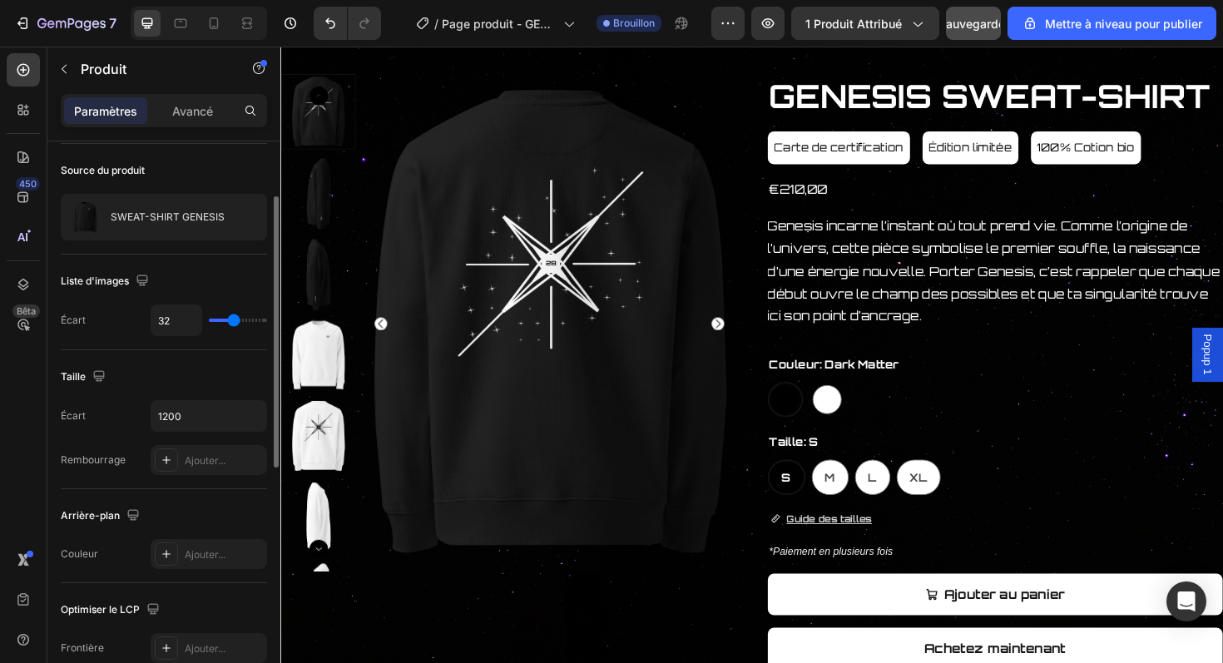
type input "22"
type input "12"
type input "11"
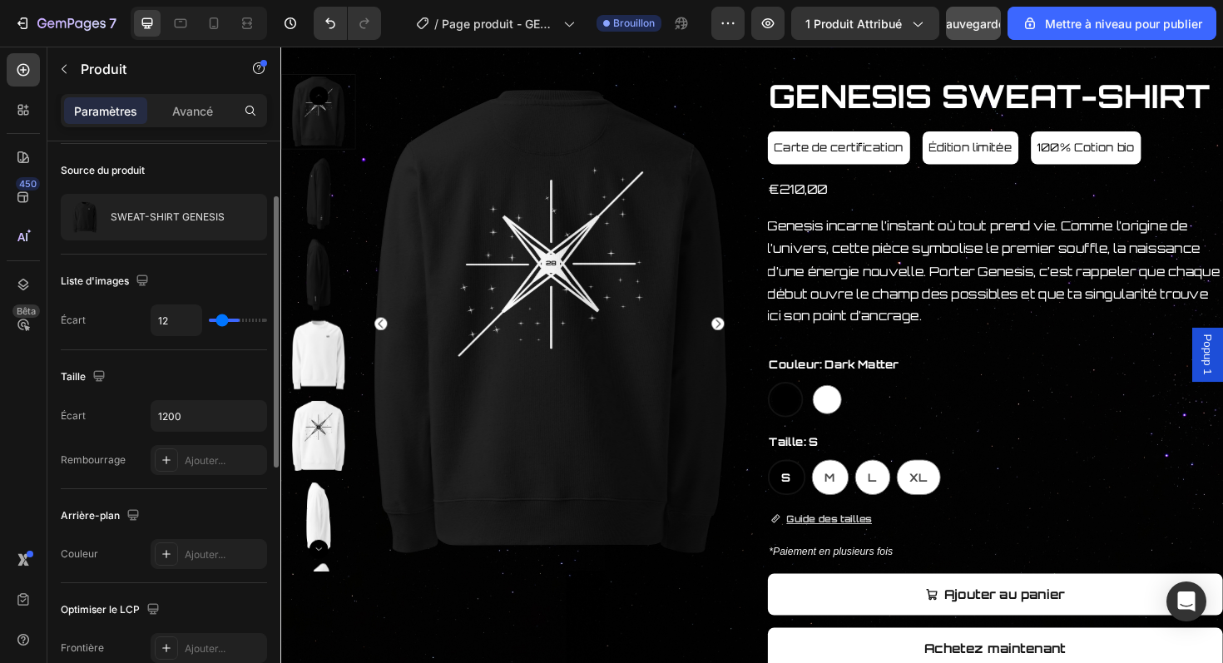
type input "11"
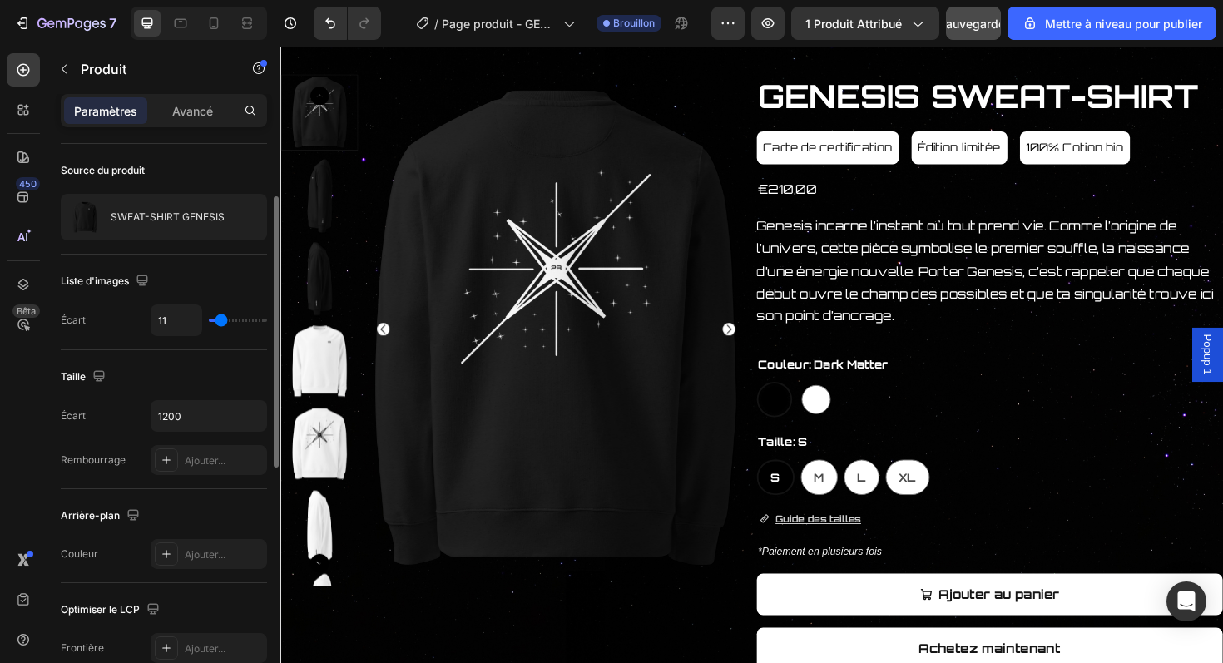
type input "10"
type input "18"
type input "26"
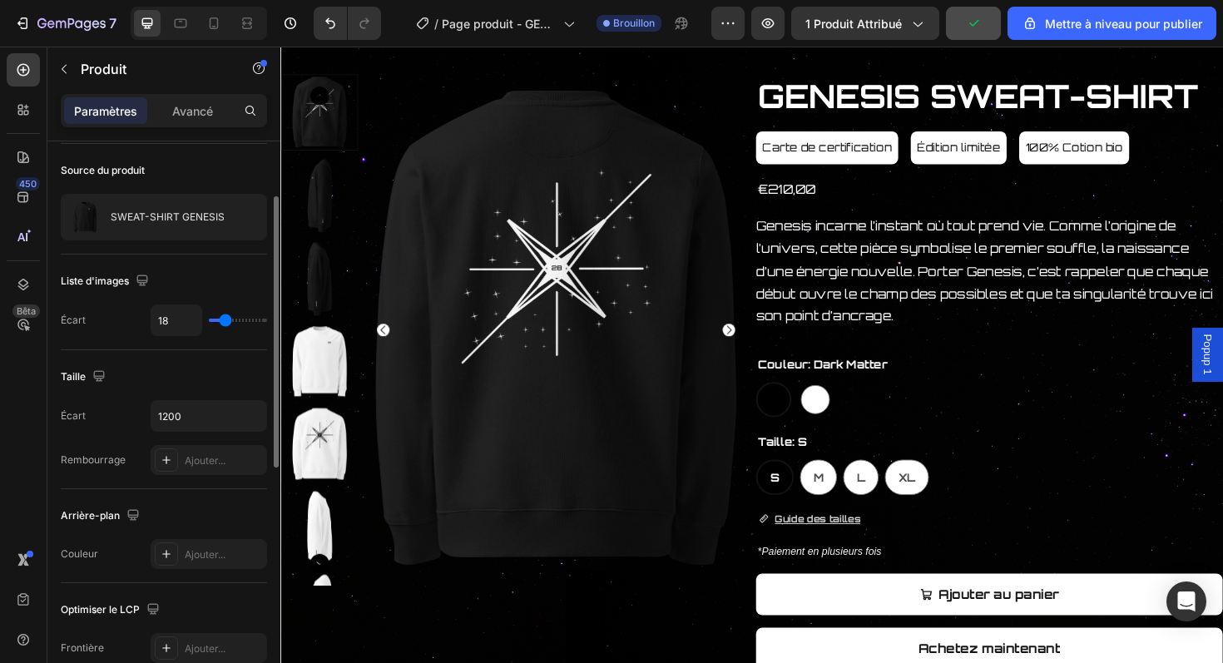
type input "26"
type input "28"
type input "31"
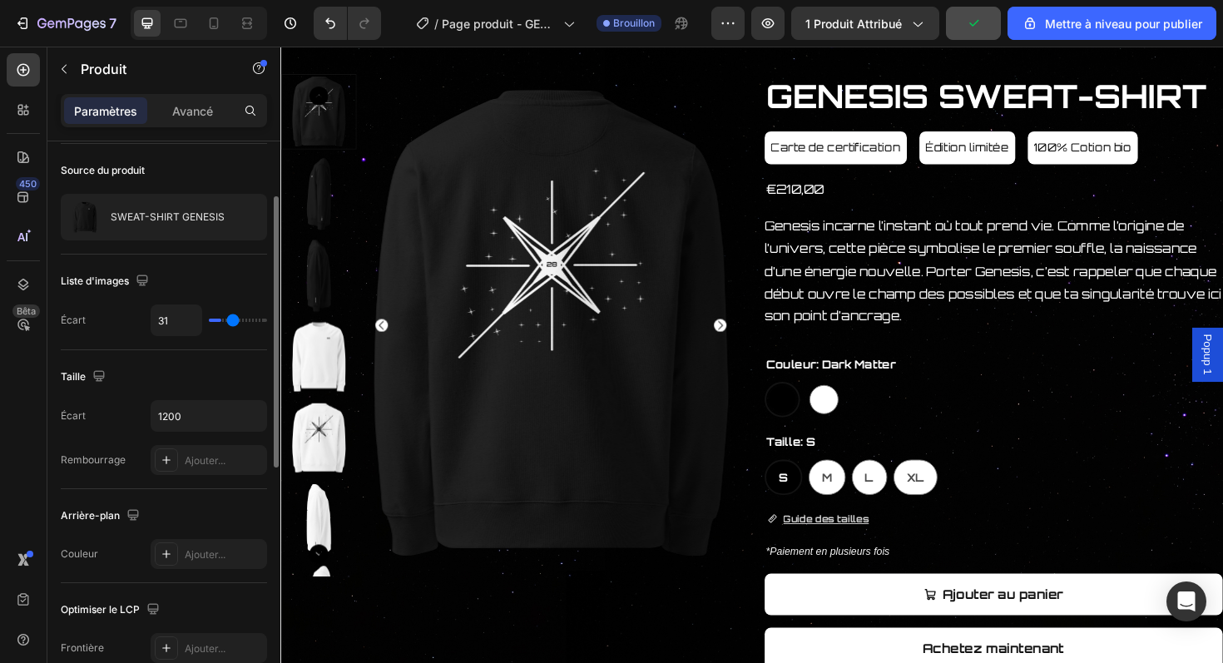
type input "32"
type input "33"
type input "34"
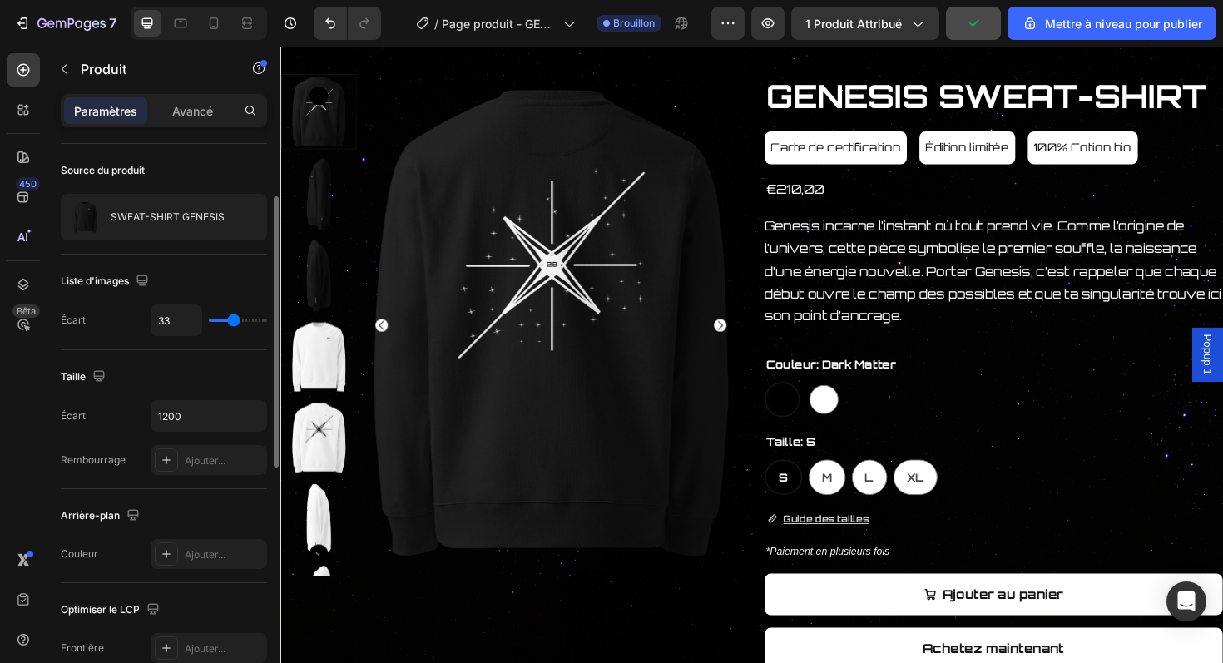
type input "34"
type input "35"
type input "36"
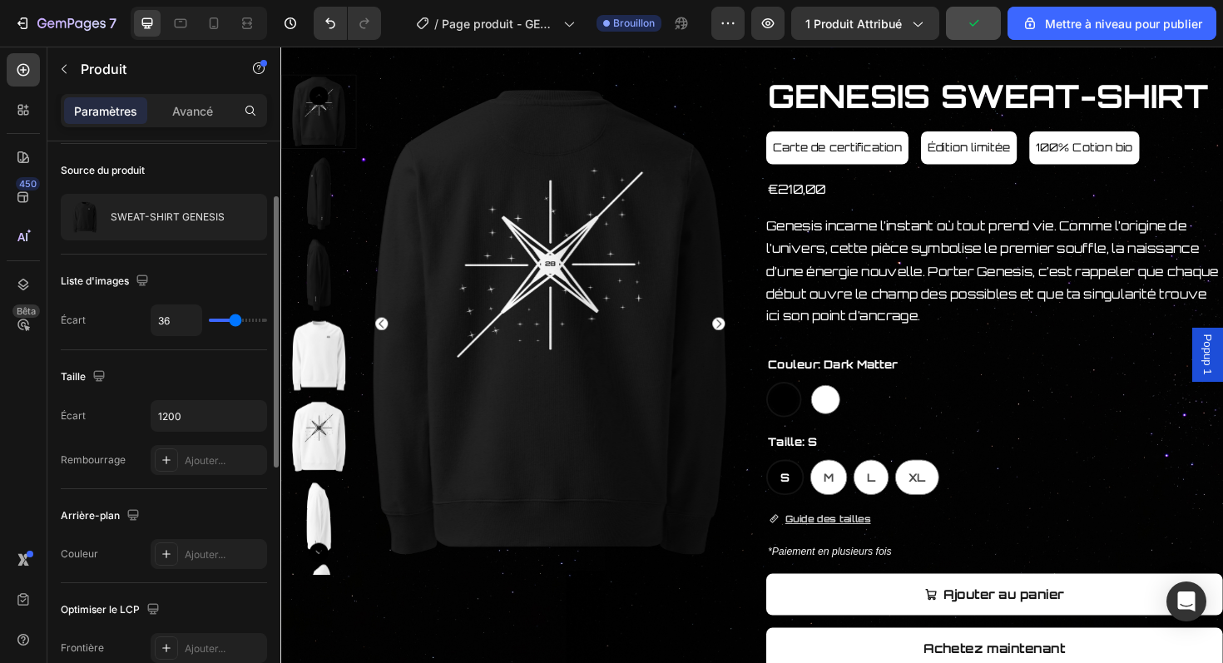
type input "37"
type input "36"
type input "35"
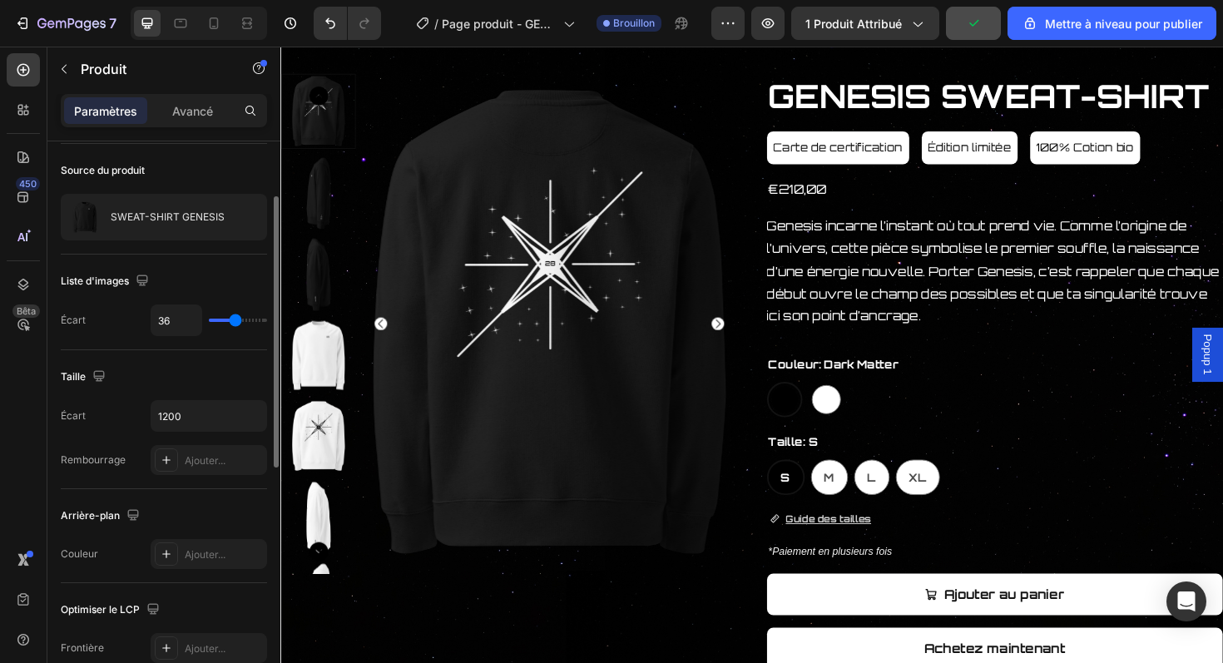
type input "35"
type input "34"
type input "33"
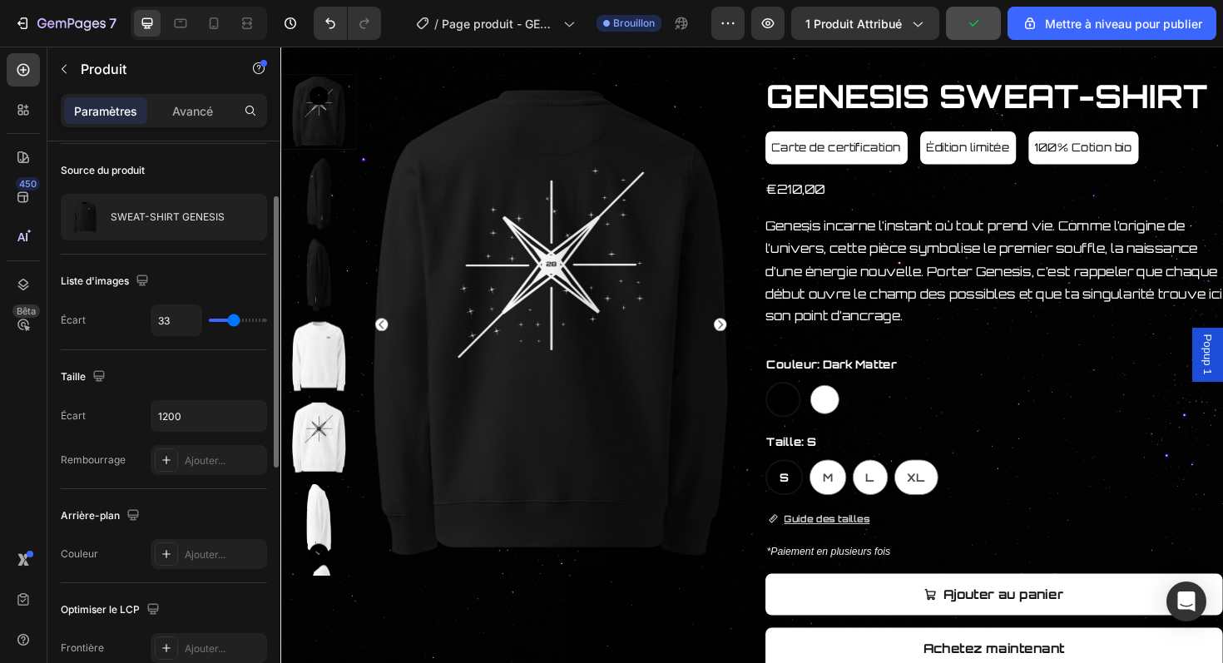
type input "32"
drag, startPoint x: 218, startPoint y: 323, endPoint x: 233, endPoint y: 328, distance: 15.8
type input "32"
click at [233, 322] on input "range" at bounding box center [238, 320] width 58 height 3
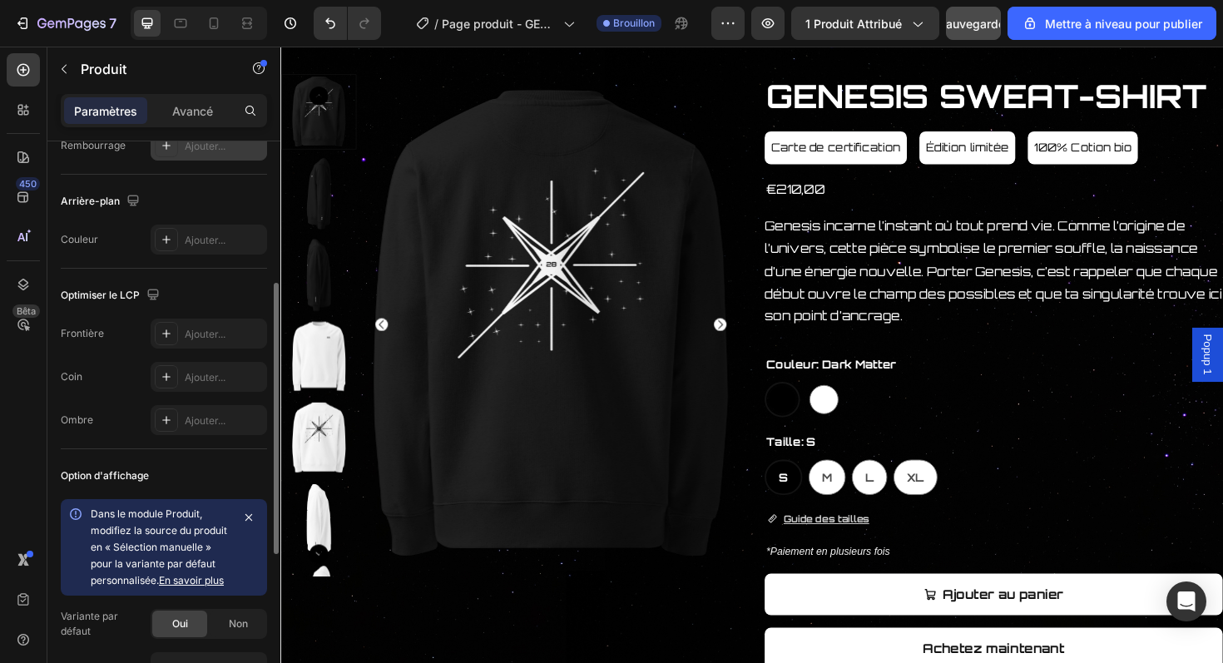
scroll to position [430, 0]
click at [229, 241] on div "Ajouter..." at bounding box center [224, 239] width 78 height 15
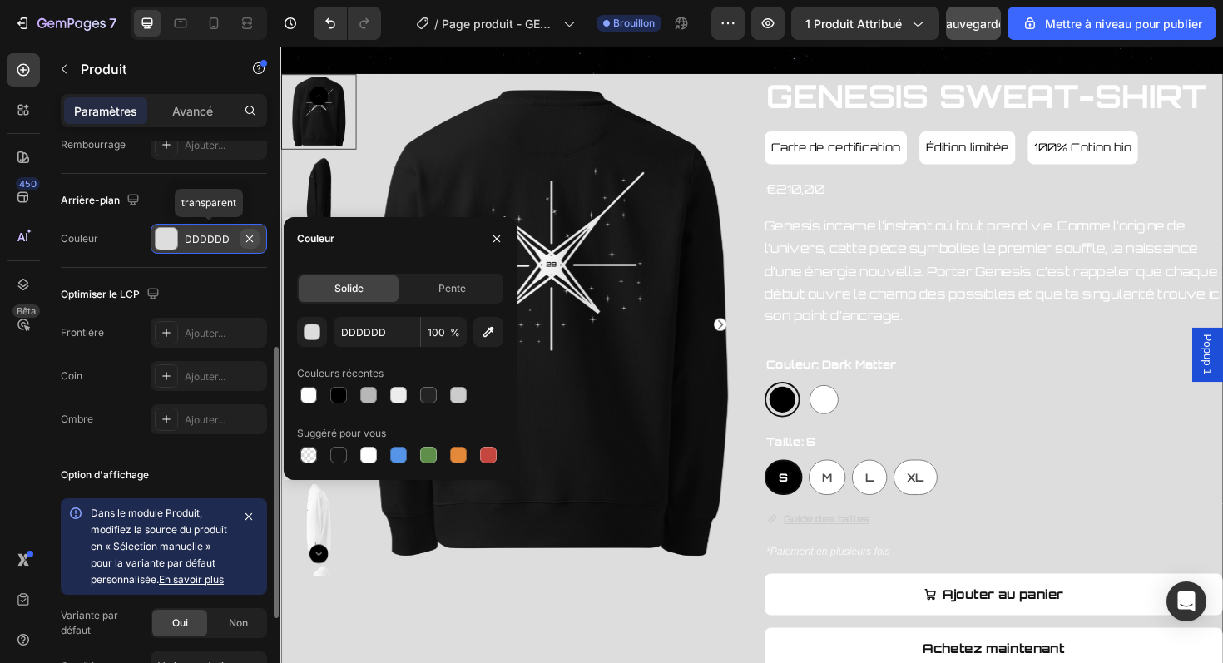
click at [256, 236] on button "button" at bounding box center [250, 239] width 20 height 20
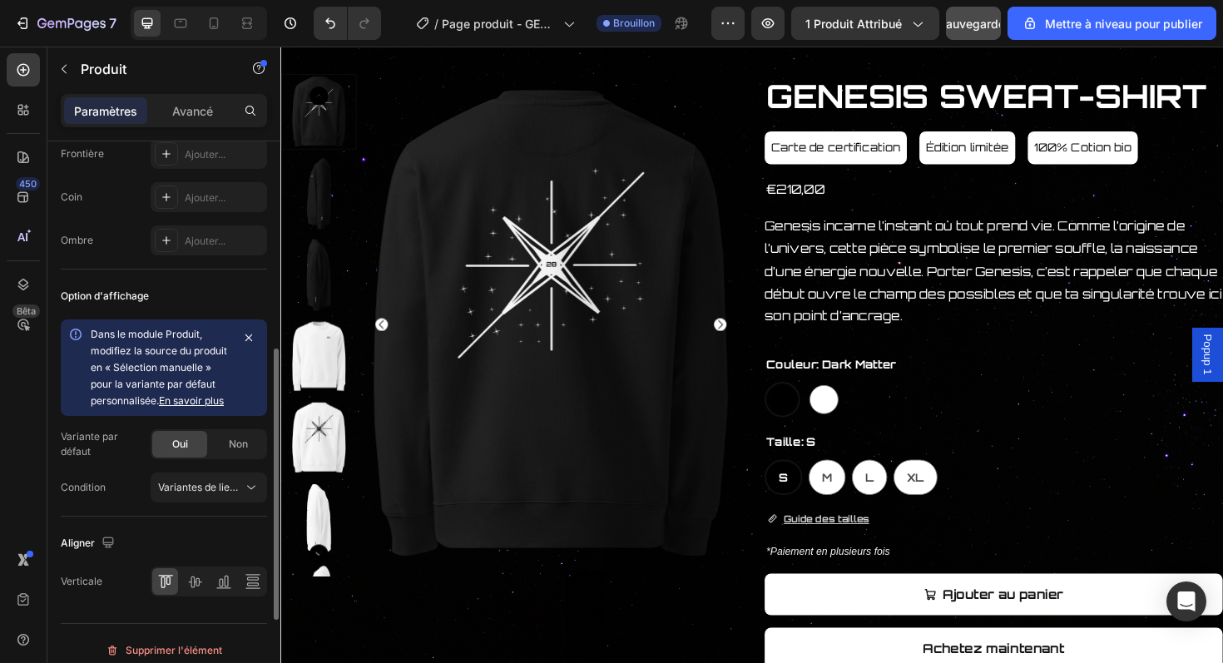
scroll to position [622, 0]
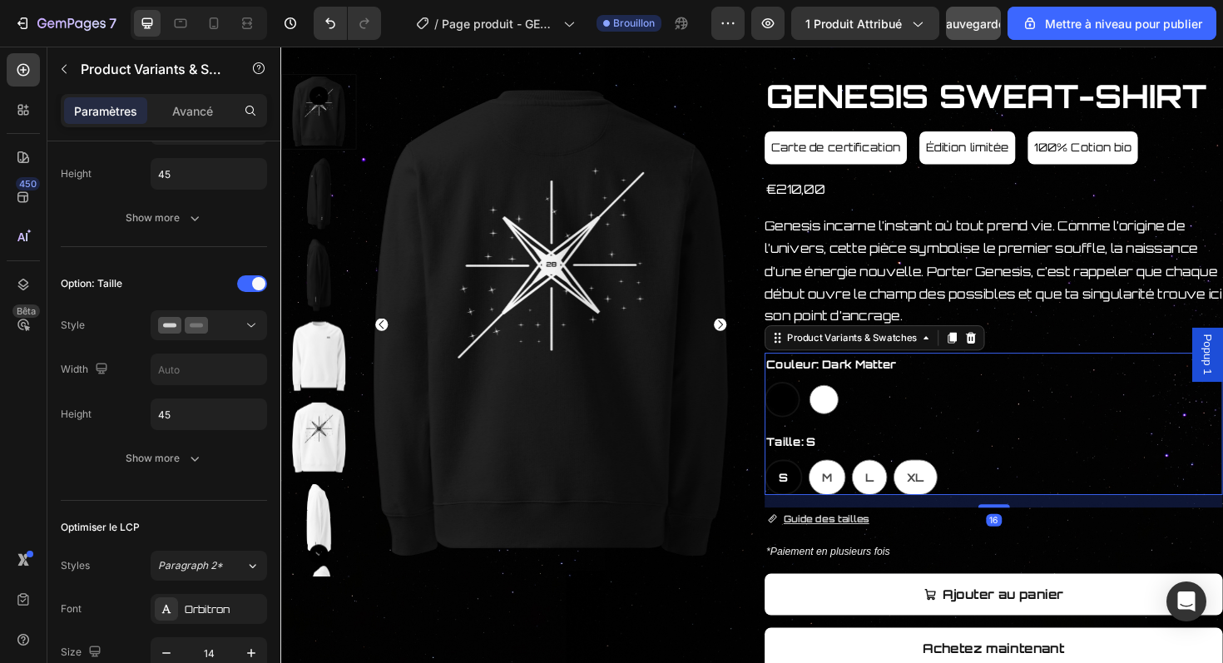
click at [958, 425] on div "Dark Matter Dark Matter Stellar Light Stellar Light" at bounding box center [1035, 420] width 485 height 37
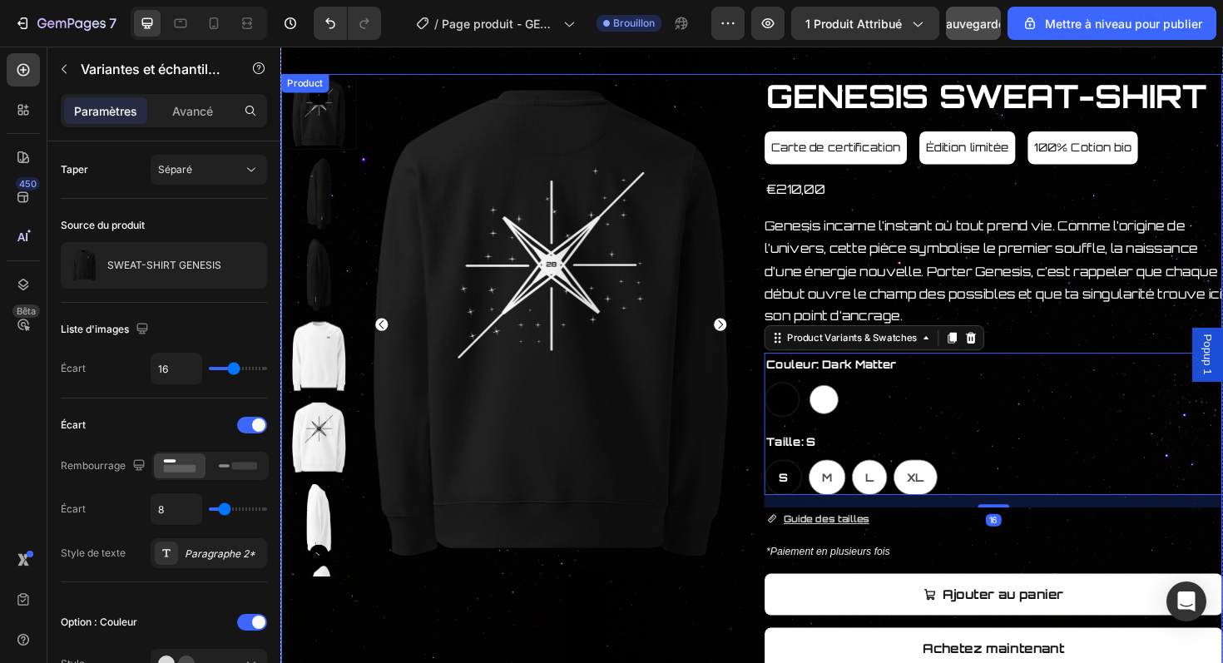
click at [777, 506] on div "Product Images GENESIS SWEAT-SHIRT Product Title Carte de certification Button …" at bounding box center [779, 503] width 997 height 855
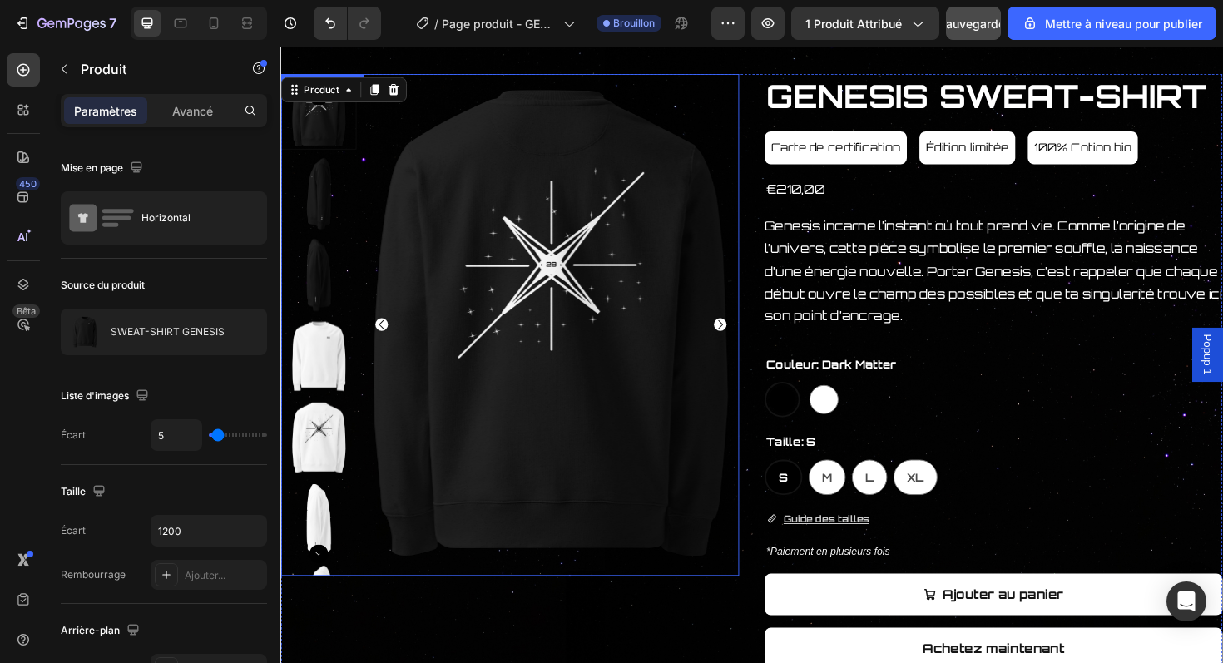
click at [736, 493] on img at bounding box center [567, 342] width 399 height 532
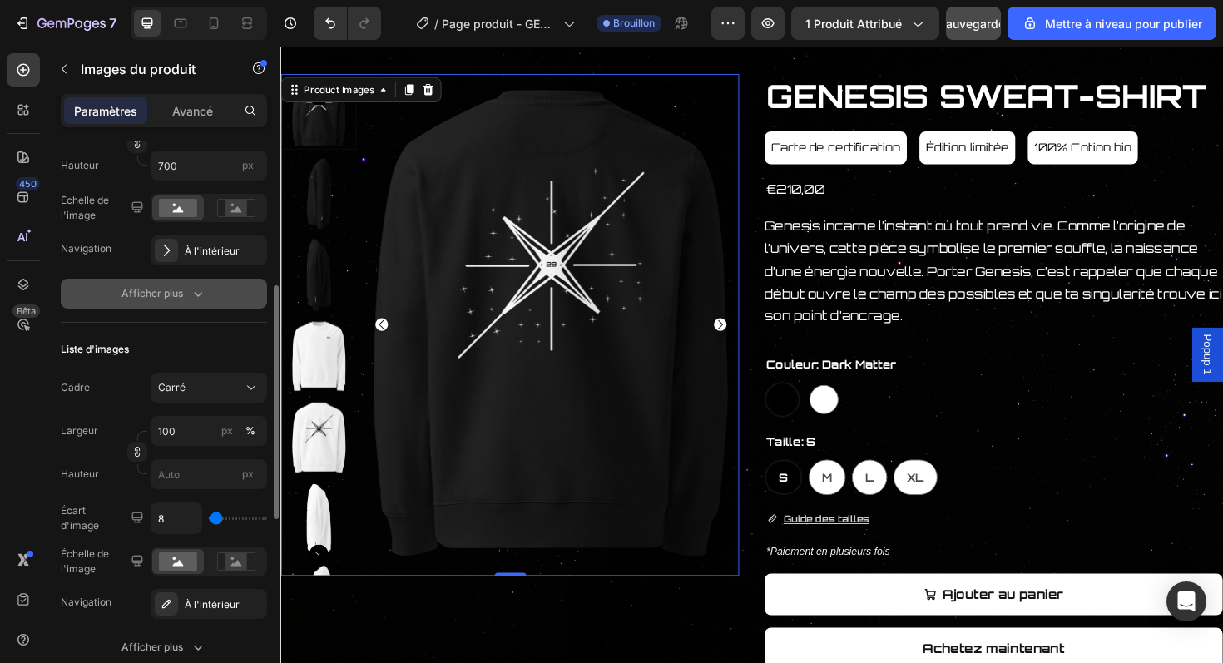
scroll to position [437, 0]
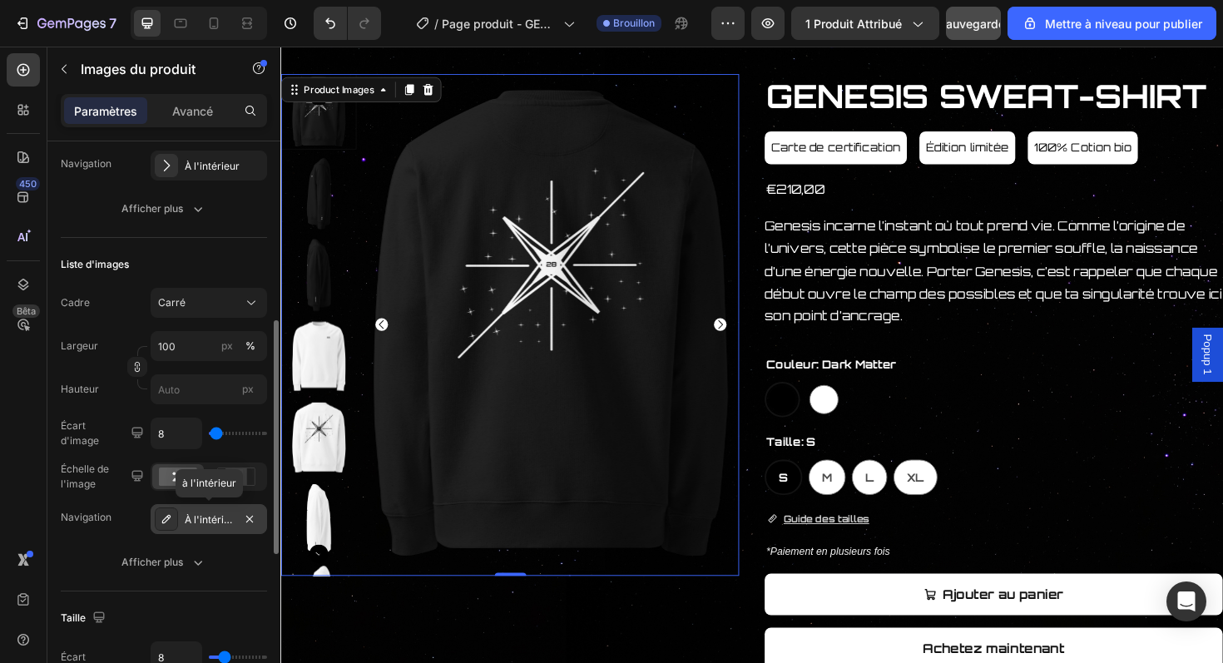
click at [226, 517] on font "À l'intérieur" at bounding box center [212, 519] width 55 height 12
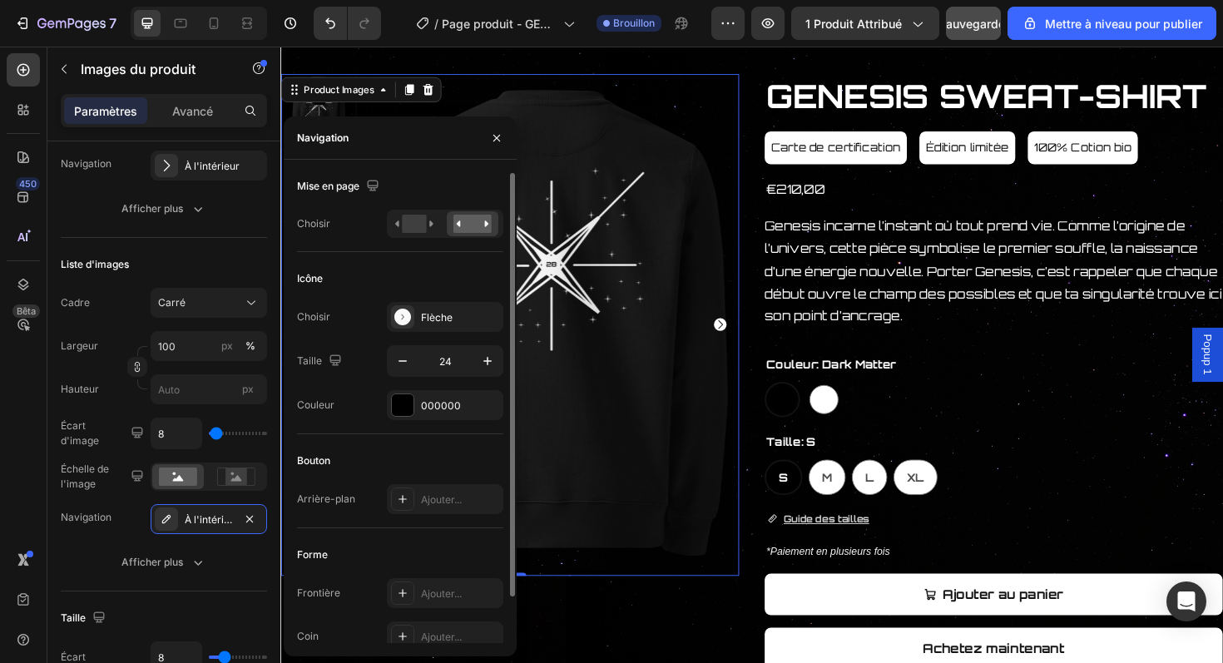
scroll to position [52, 0]
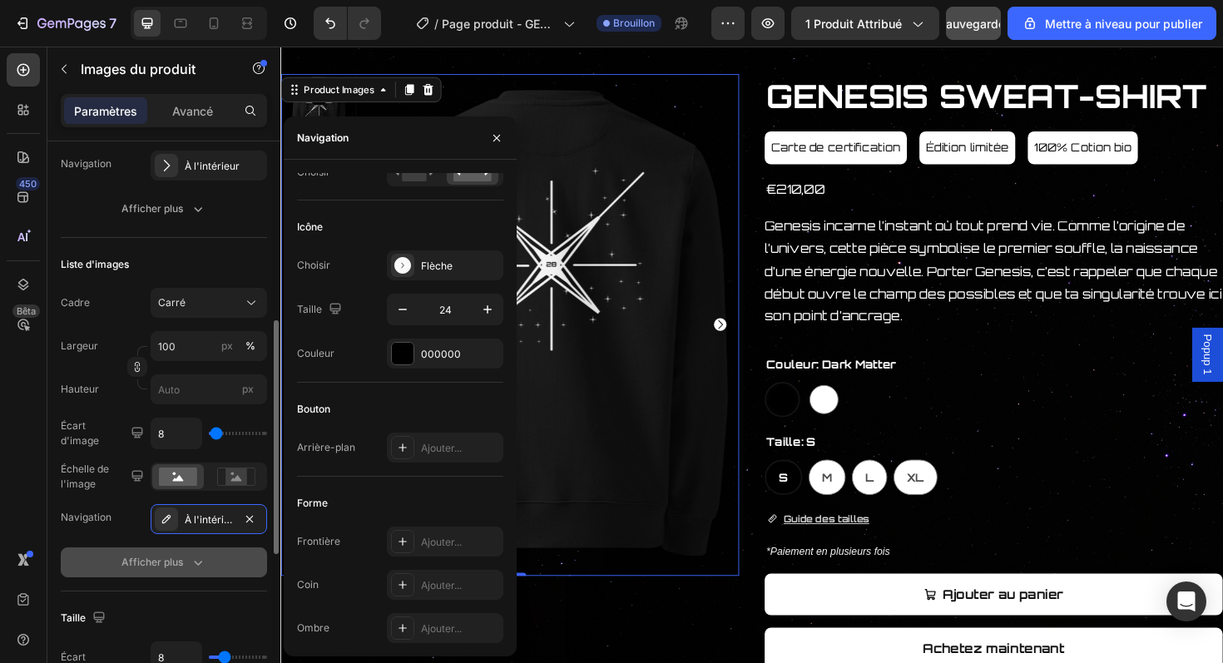
click at [205, 549] on button "Afficher plus" at bounding box center [164, 563] width 206 height 30
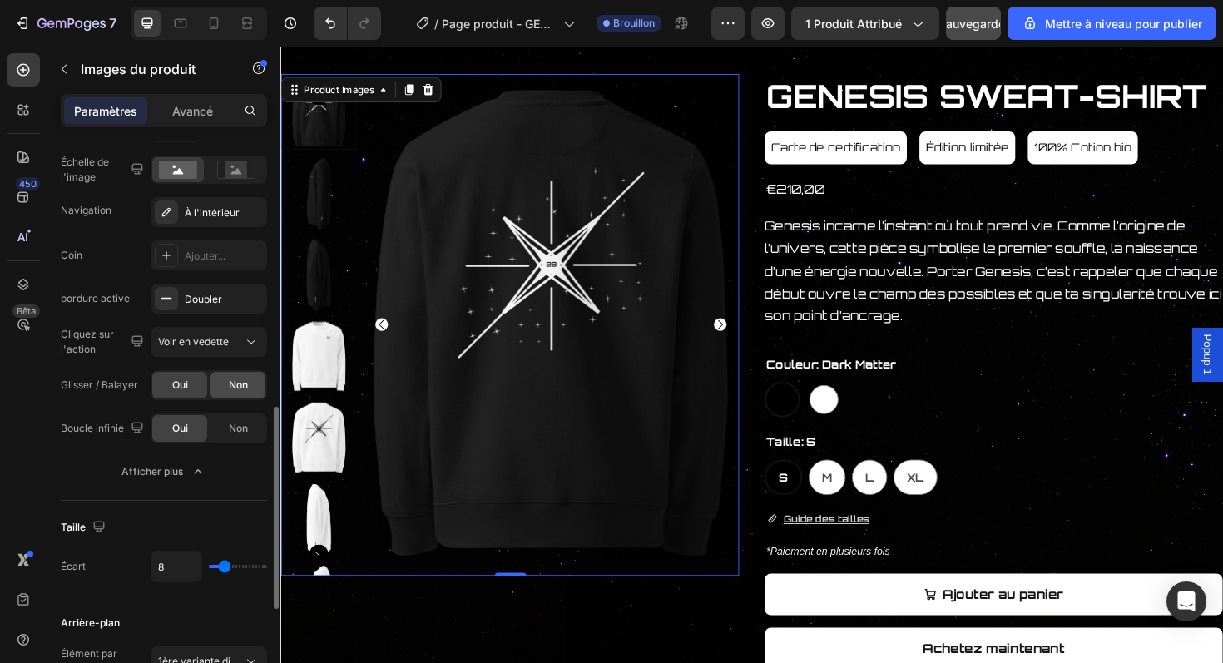
scroll to position [745, 0]
click at [243, 433] on font "Non" at bounding box center [238, 427] width 19 height 12
click at [747, 345] on icon "Carousel Next Arrow" at bounding box center [746, 341] width 13 height 13
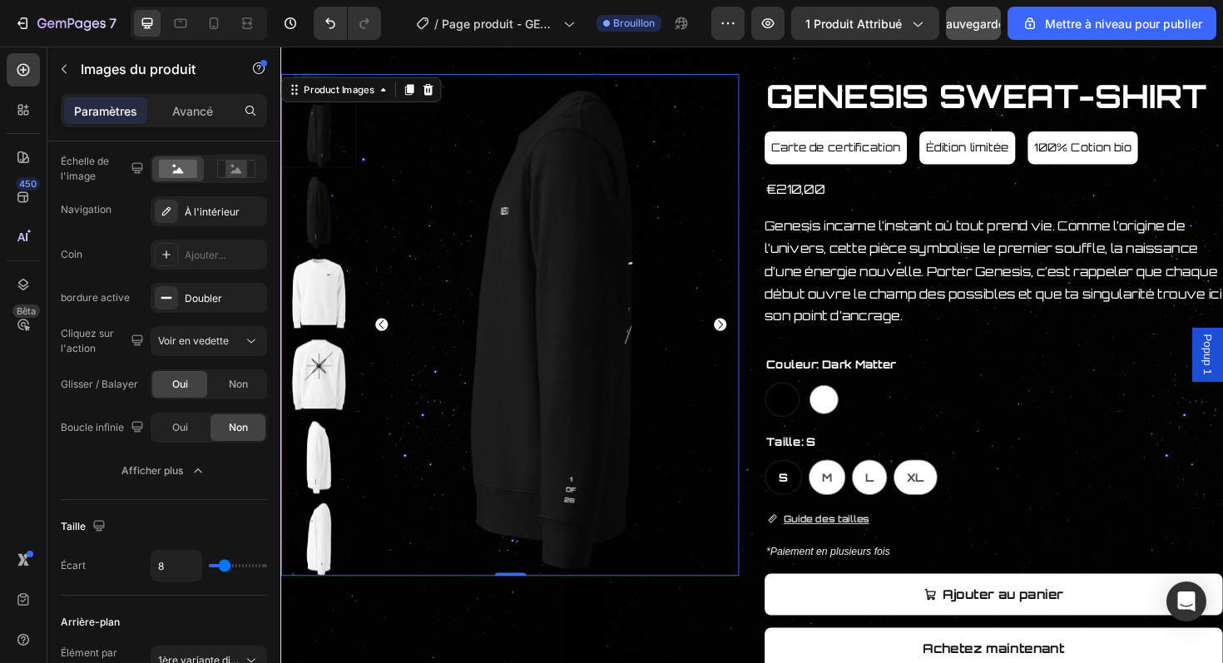
click at [394, 344] on img at bounding box center [567, 342] width 399 height 532
click at [388, 343] on icon "Carousel Back Arrow" at bounding box center [387, 341] width 13 height 13
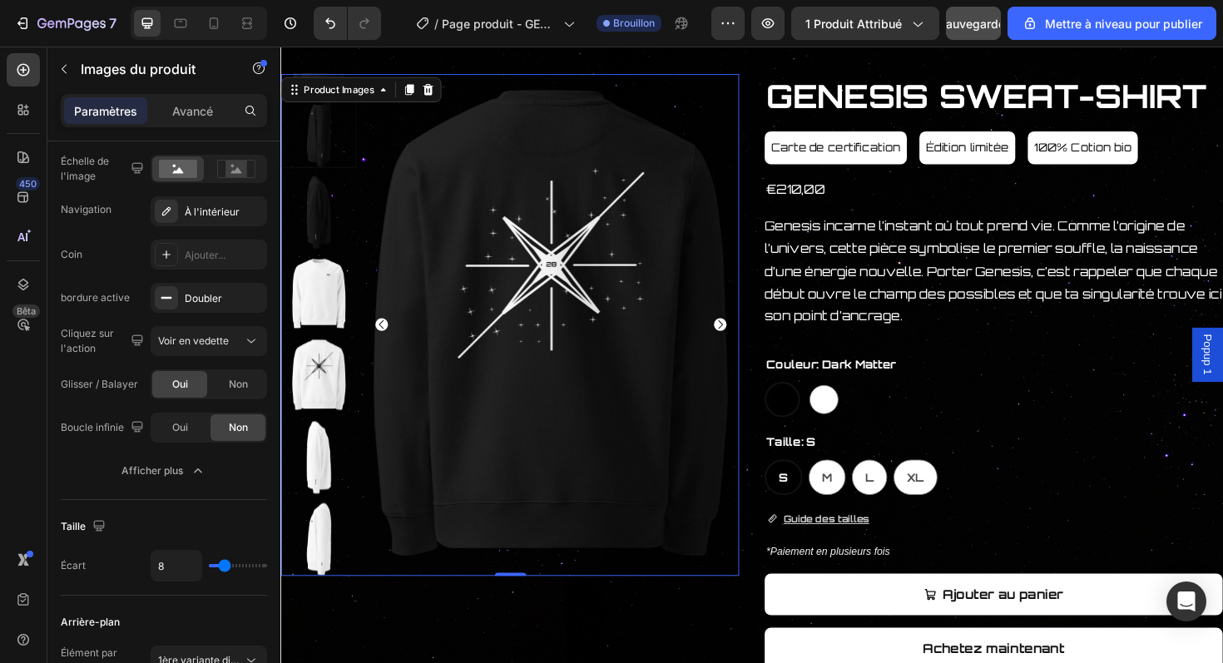
click at [388, 343] on icon "Carousel Back Arrow" at bounding box center [387, 341] width 13 height 13
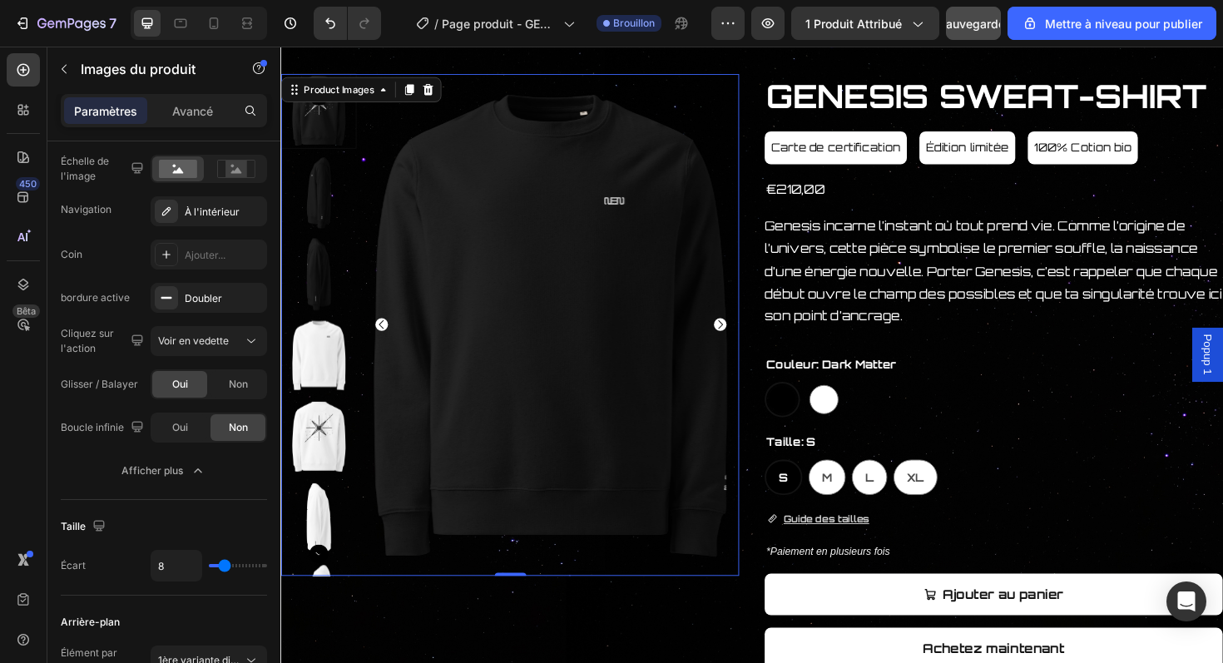
click at [388, 343] on icon "Carousel Back Arrow" at bounding box center [387, 341] width 13 height 13
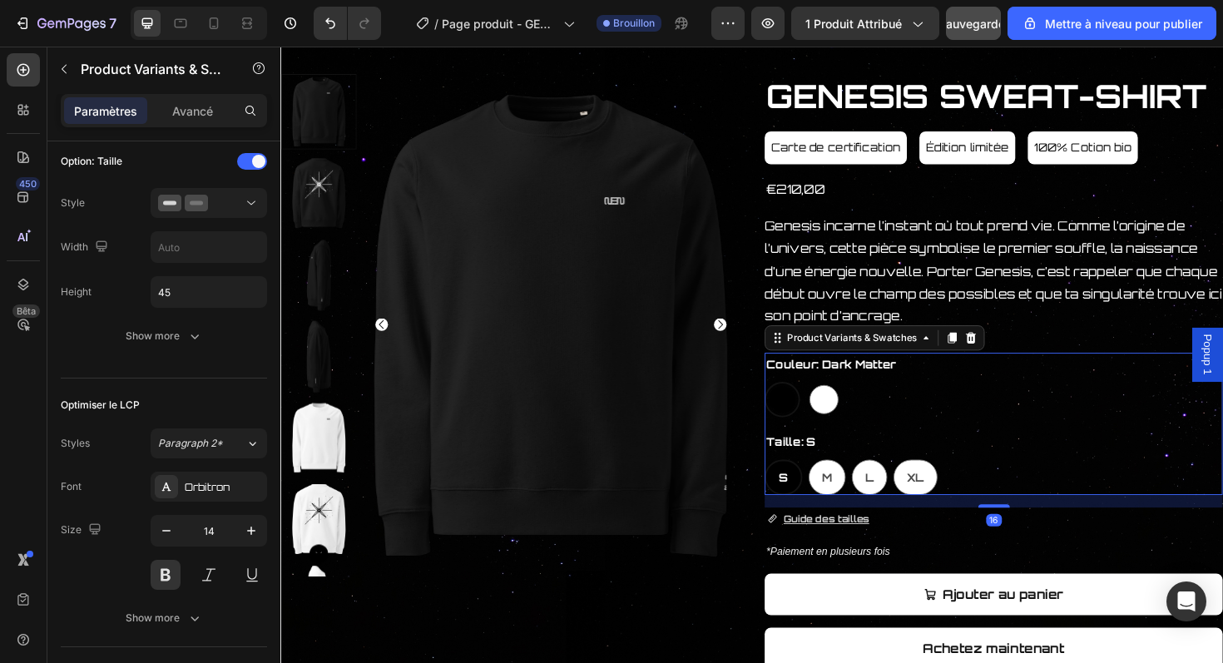
click at [822, 428] on div at bounding box center [811, 420] width 27 height 27
click at [793, 402] on input "Dark Matter Dark Matter" at bounding box center [792, 401] width 1 height 1
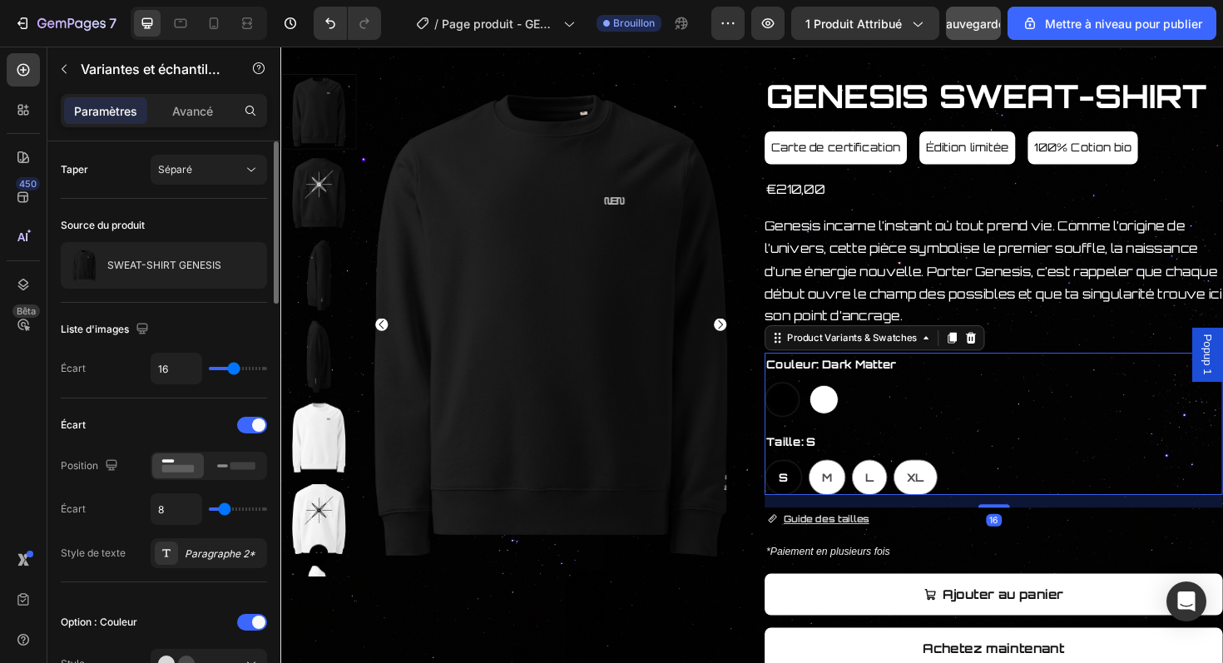
click at [860, 419] on div at bounding box center [856, 420] width 31 height 31
click at [837, 402] on input "Stellar Light Stellar Light" at bounding box center [836, 401] width 1 height 1
radio input "true"
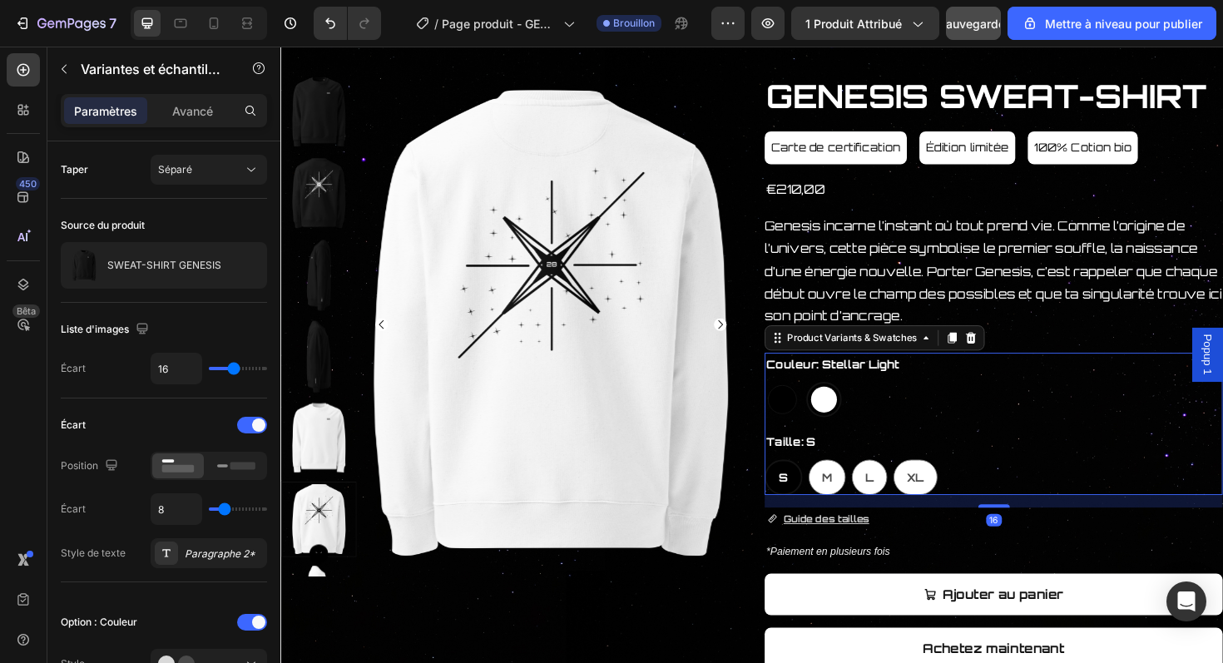
click at [818, 424] on div at bounding box center [811, 420] width 31 height 31
click at [793, 402] on input "Dark Matter Dark Matter" at bounding box center [792, 401] width 1 height 1
radio input "true"
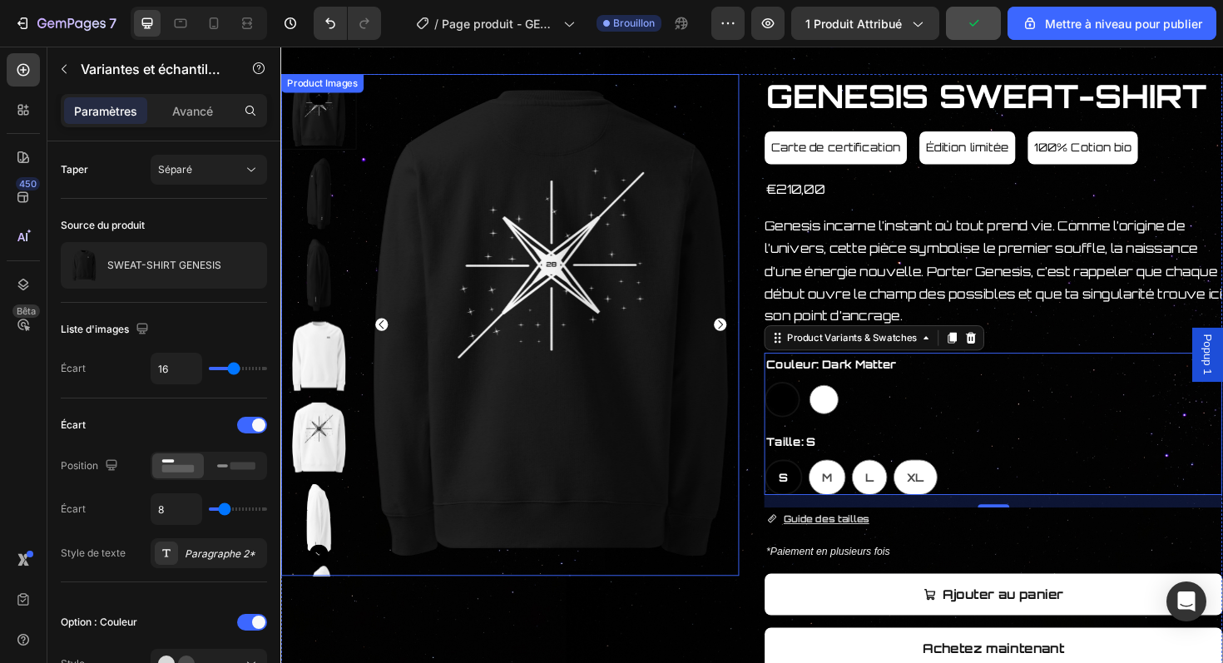
click at [751, 344] on icon "Carousel Next Arrow" at bounding box center [746, 341] width 13 height 13
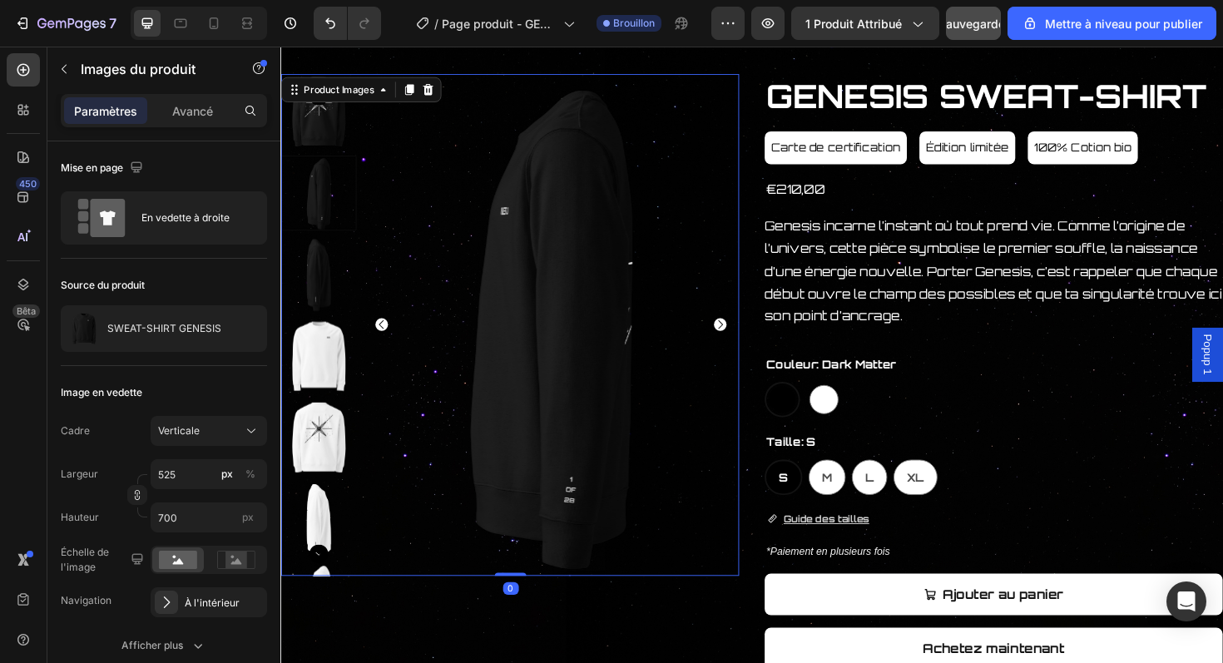
click at [751, 344] on icon "Carousel Next Arrow" at bounding box center [746, 341] width 13 height 13
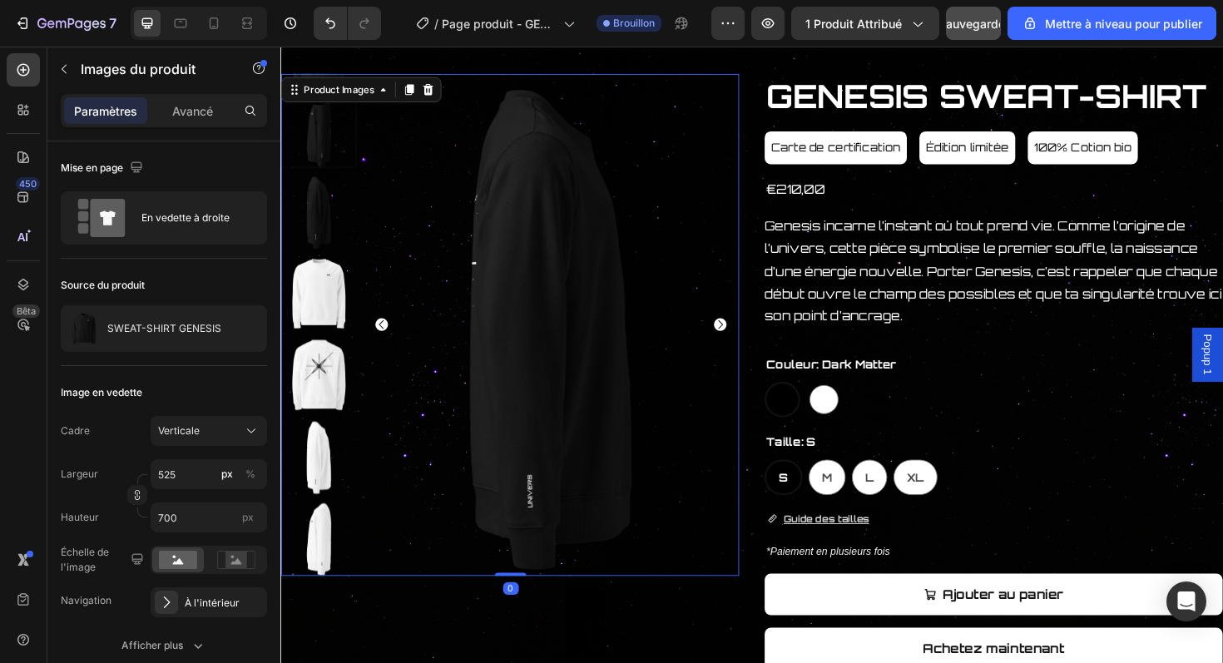
click at [751, 344] on icon "Carousel Next Arrow" at bounding box center [746, 341] width 13 height 13
click at [744, 344] on icon "Carousel Next Arrow" at bounding box center [746, 341] width 13 height 13
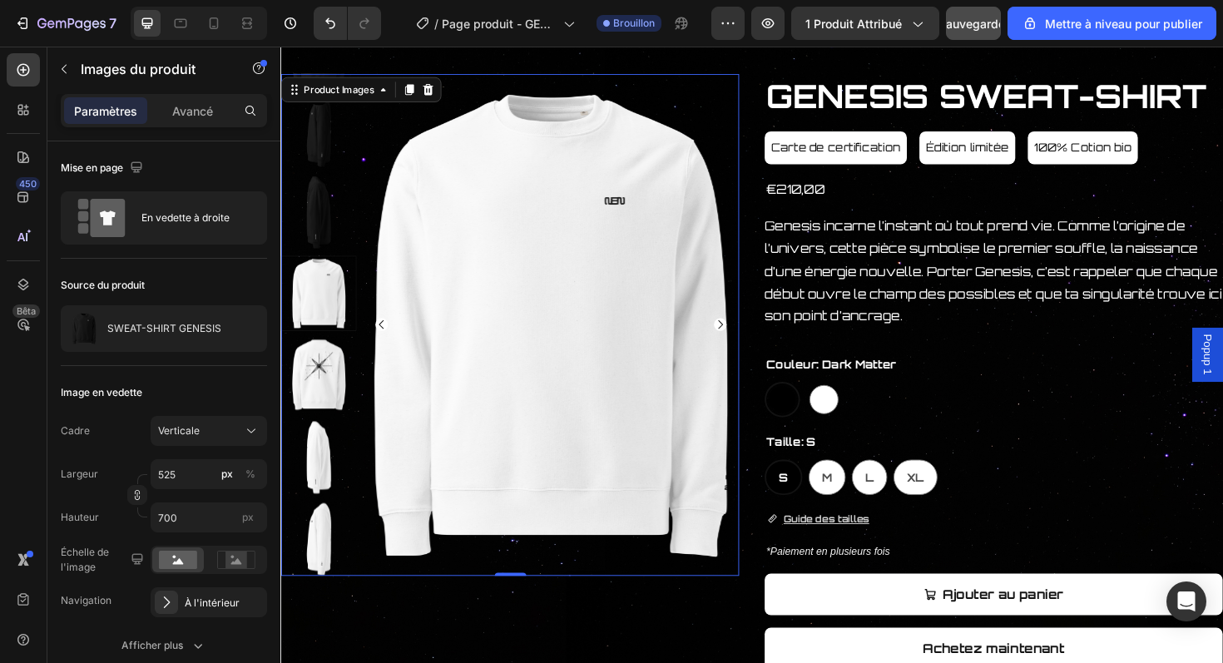
click at [749, 341] on icon "Carousel Next Arrow" at bounding box center [746, 341] width 5 height 9
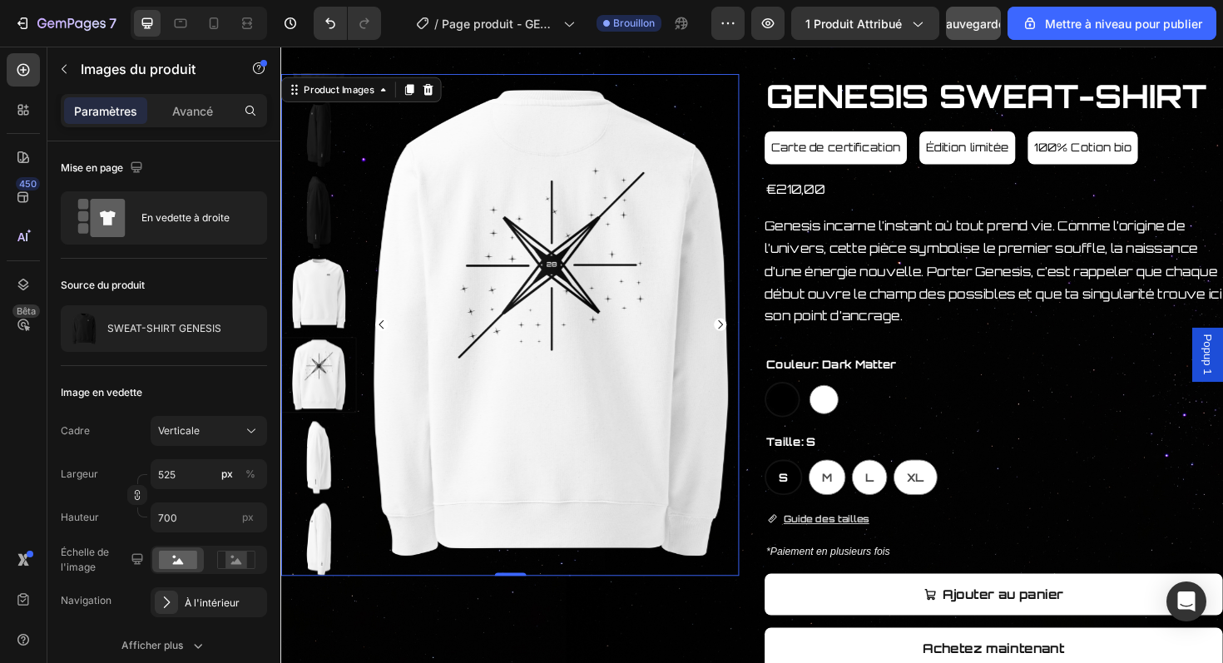
click at [749, 340] on icon "Carousel Next Arrow" at bounding box center [746, 341] width 5 height 9
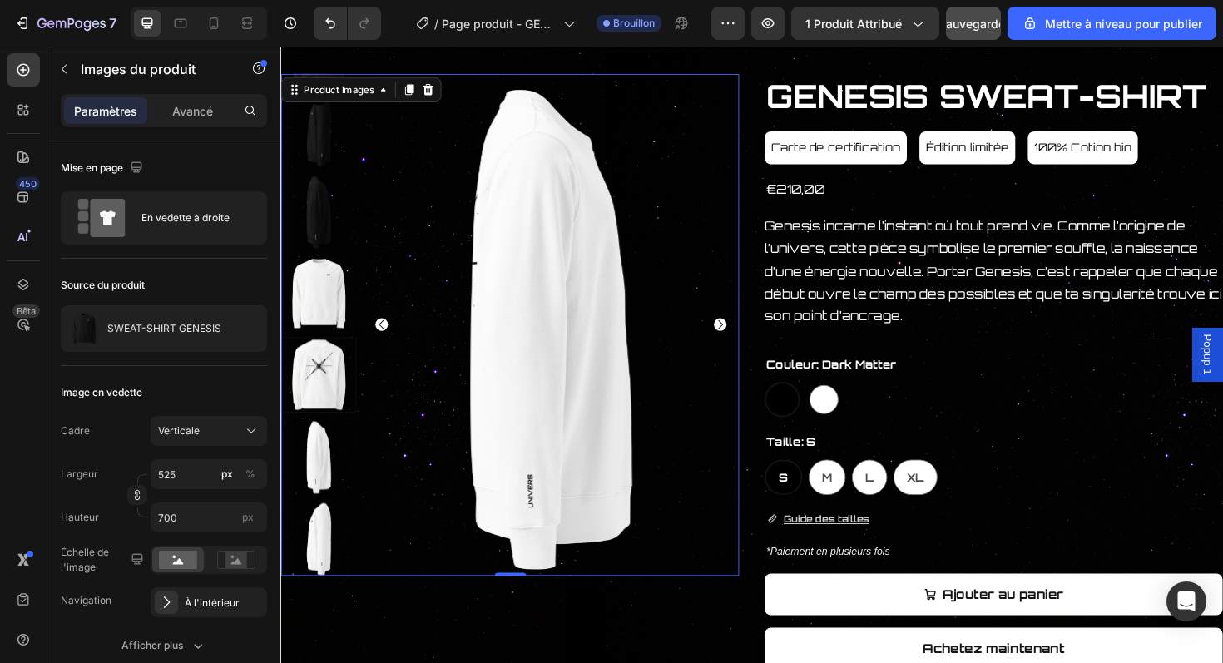
click at [749, 340] on icon "Carousel Next Arrow" at bounding box center [746, 341] width 5 height 9
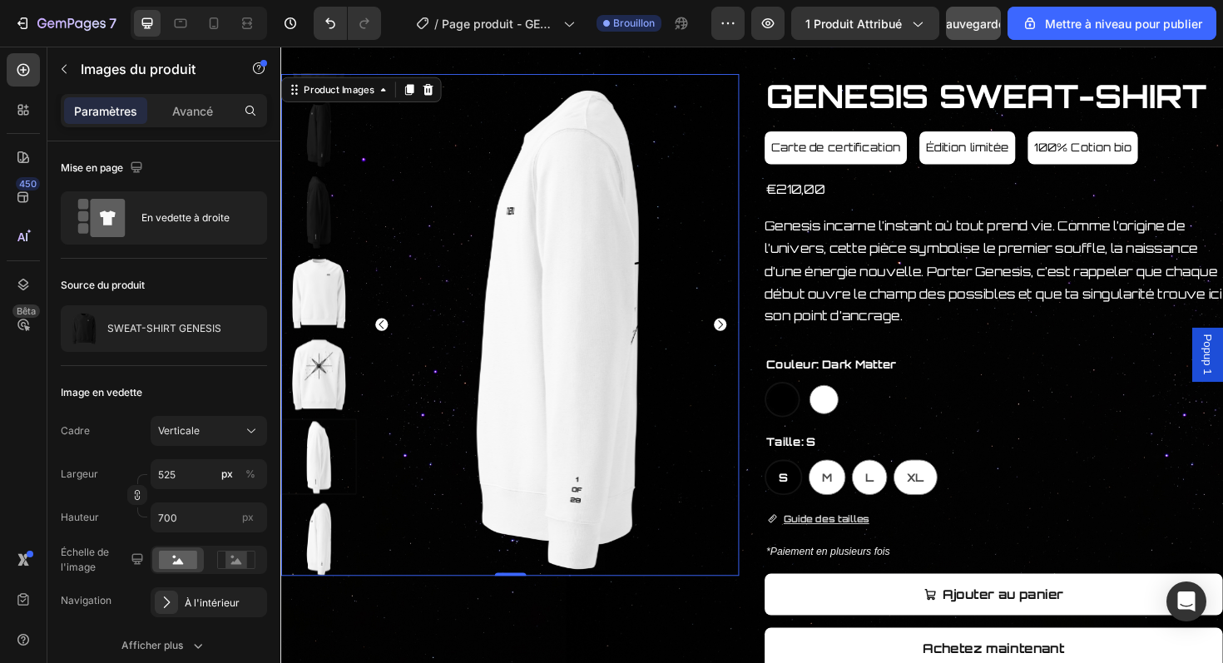
click at [749, 340] on icon "Carousel Next Arrow" at bounding box center [746, 341] width 5 height 9
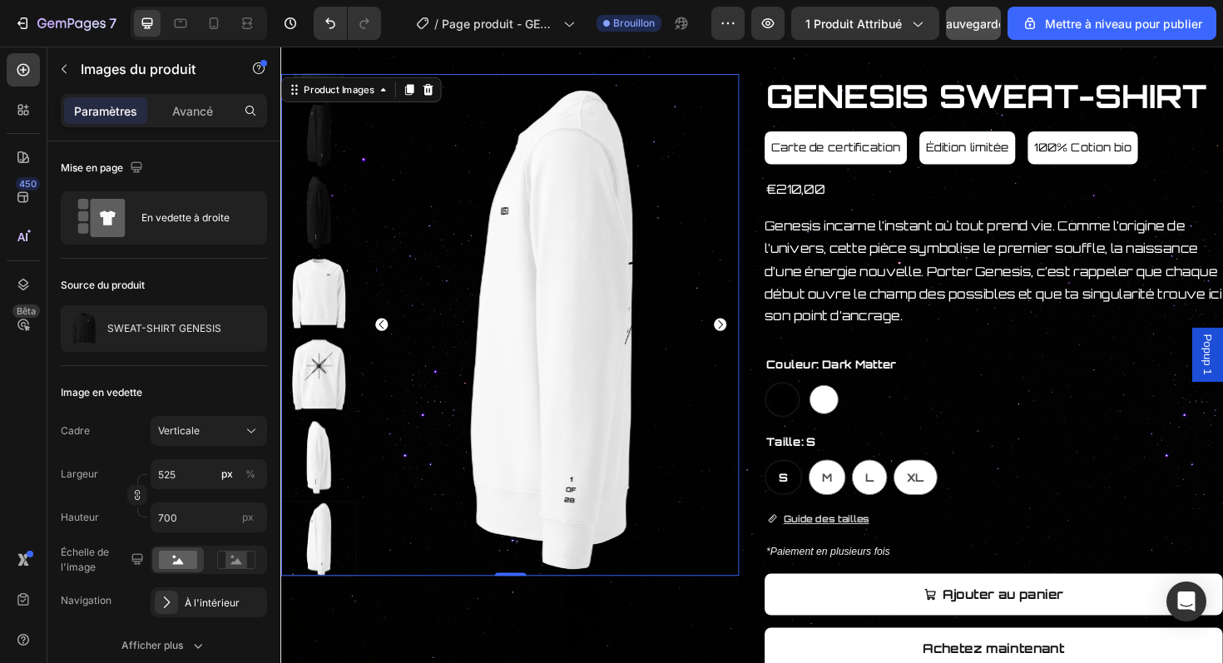
click at [749, 340] on icon "Carousel Next Arrow" at bounding box center [746, 341] width 5 height 9
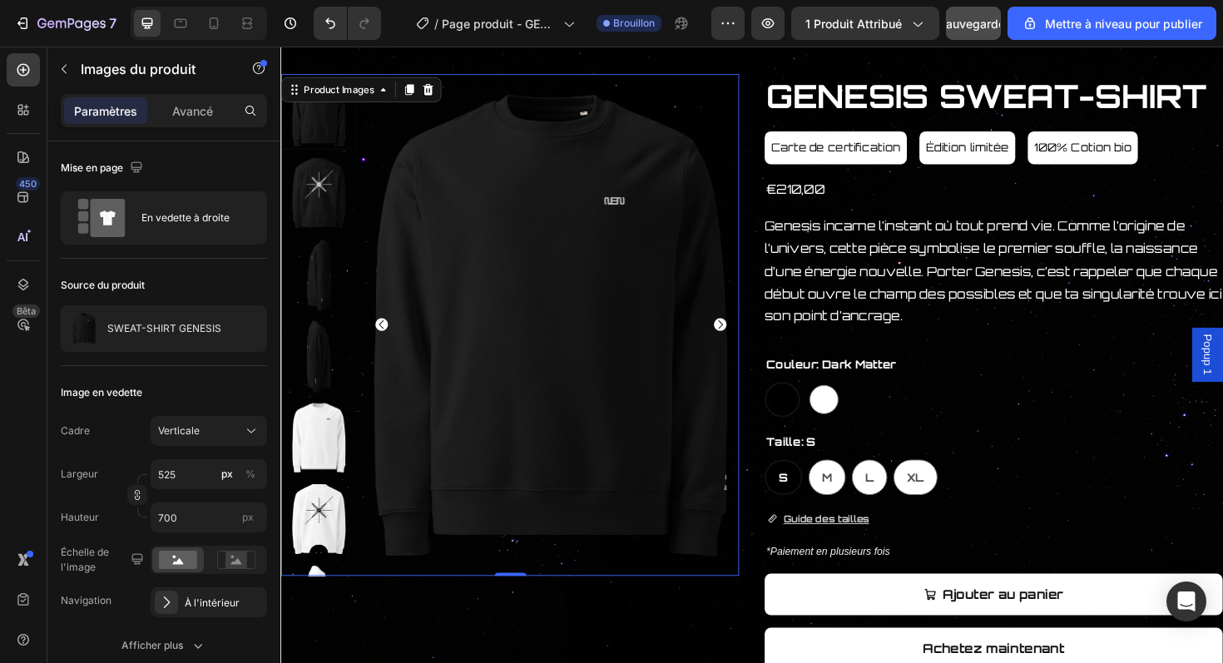
click at [749, 340] on icon "Carousel Next Arrow" at bounding box center [746, 341] width 5 height 9
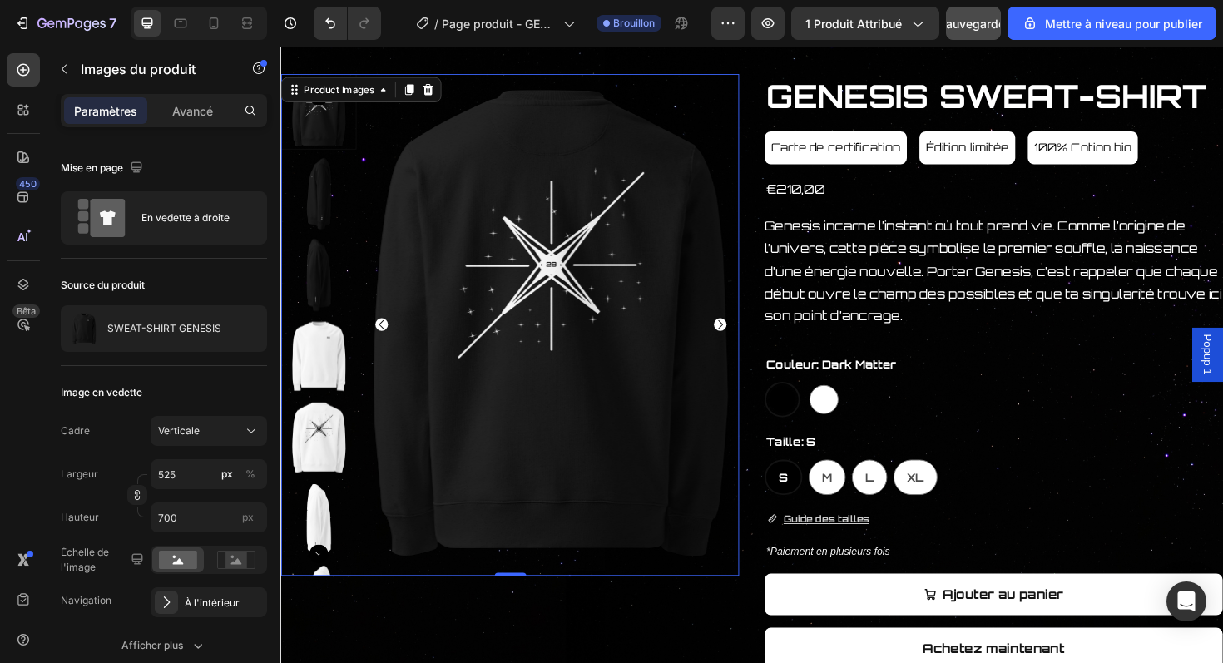
click at [974, 33] on button "Sauvegarder" at bounding box center [973, 23] width 55 height 33
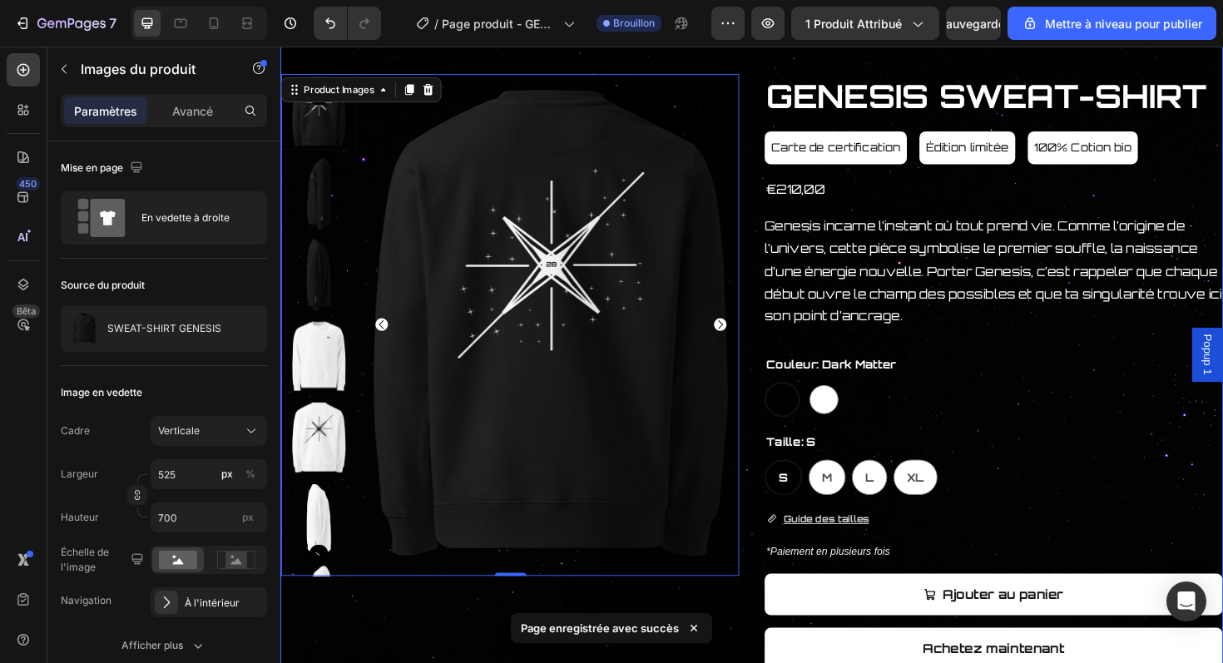
click at [804, 66] on div "Product Images 0 GENESIS SWEAT-SHIRT Product Title Carte de certification Butto…" at bounding box center [779, 472] width 999 height 1084
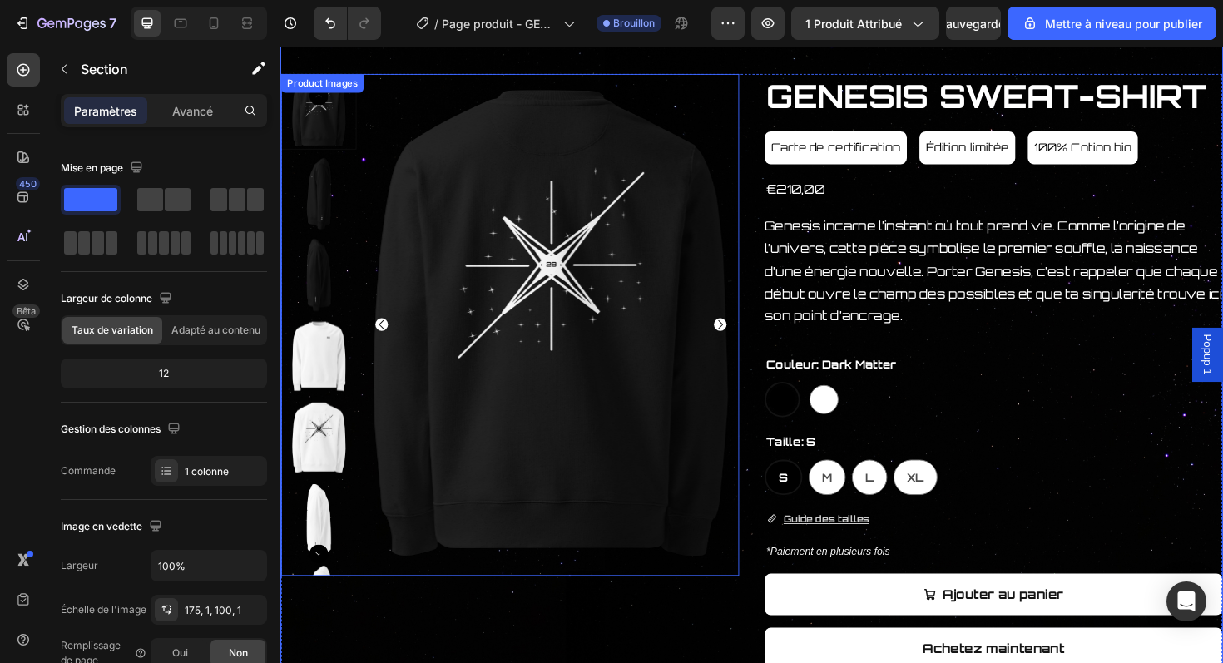
click at [415, 94] on img at bounding box center [567, 342] width 399 height 532
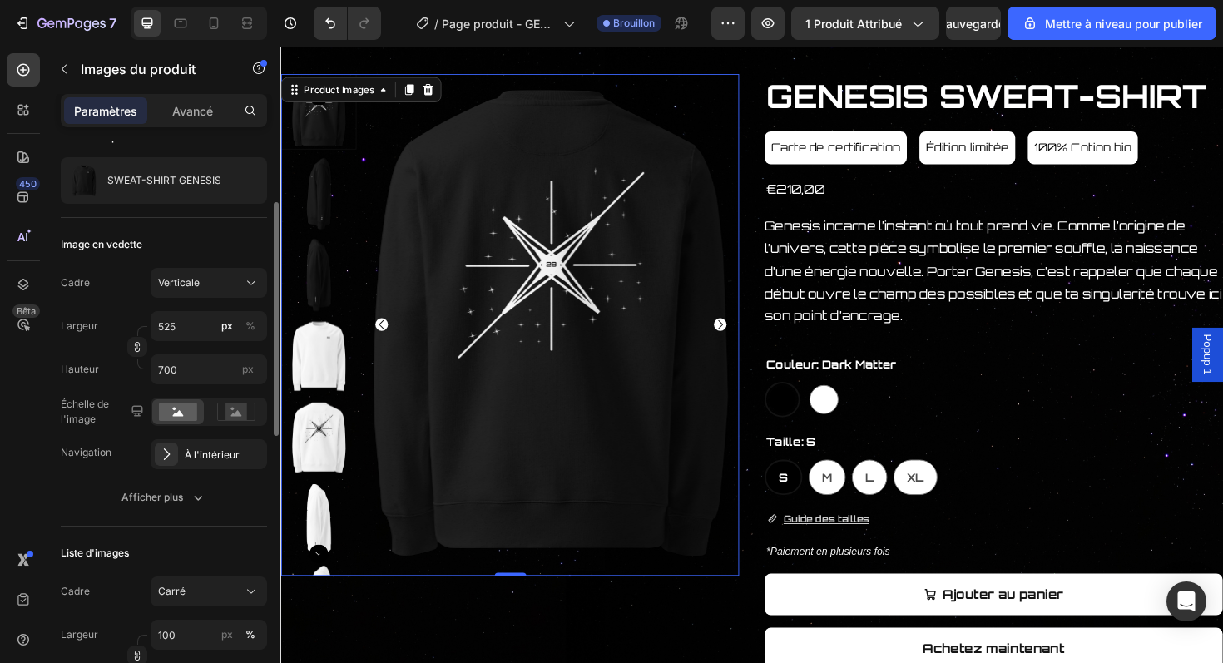
scroll to position [155, 0]
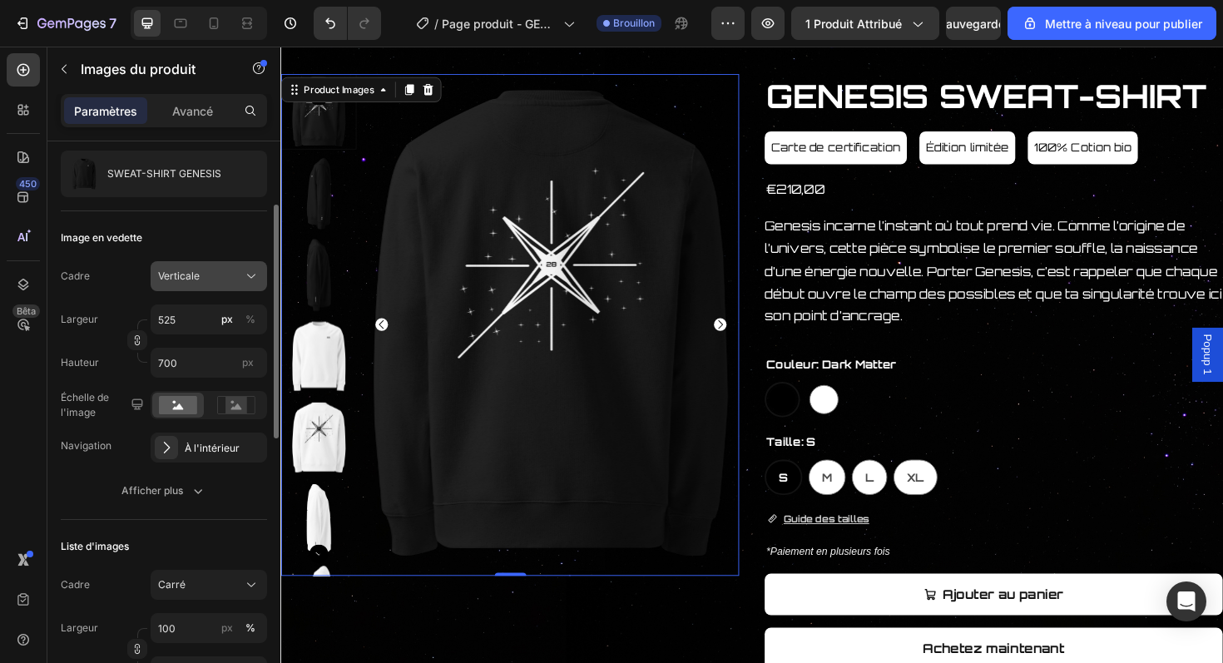
click at [234, 273] on div "Verticale" at bounding box center [199, 276] width 82 height 15
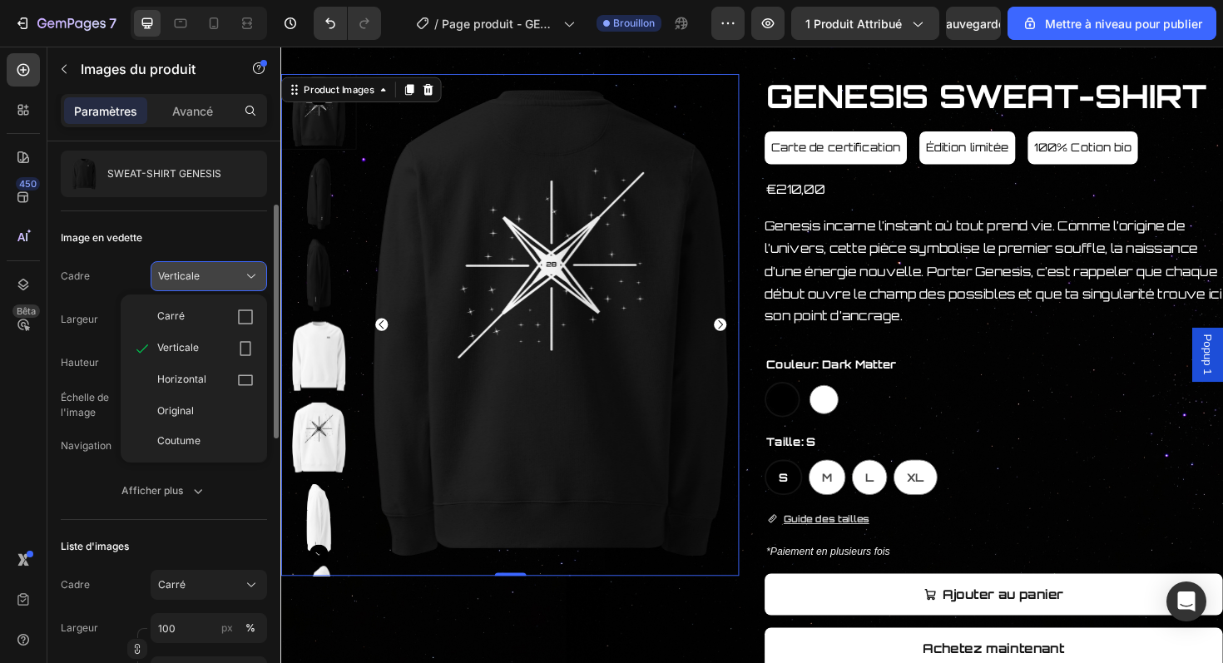
click at [234, 273] on div "Verticale" at bounding box center [199, 276] width 82 height 15
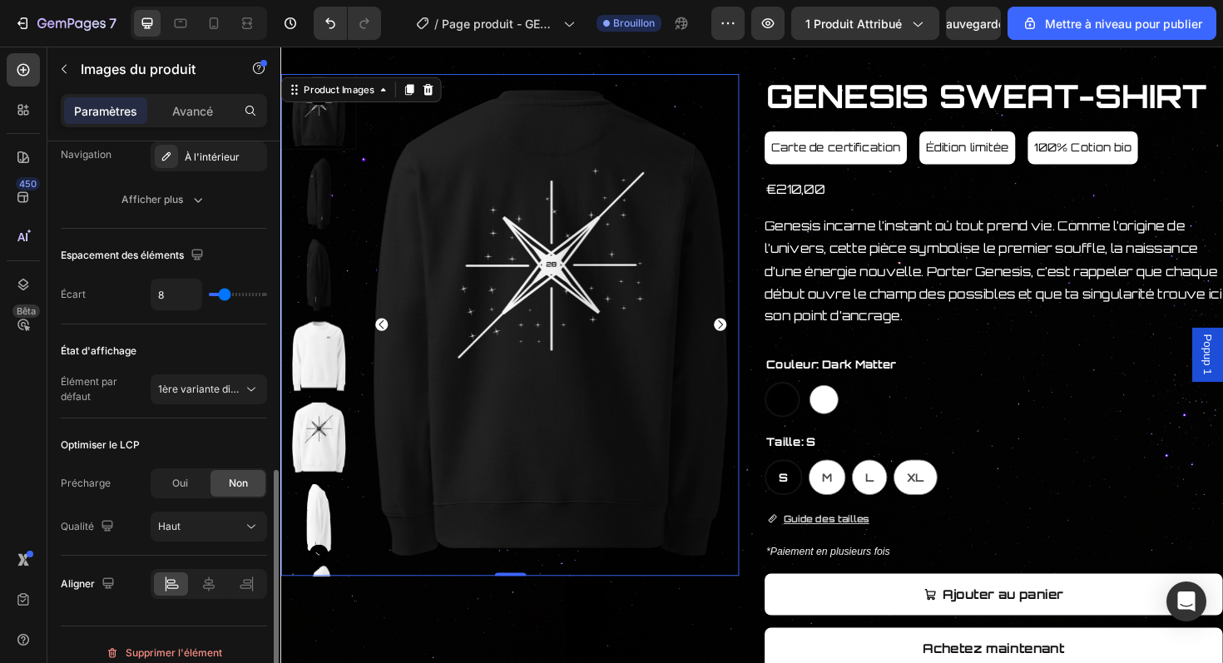
scroll to position [816, 0]
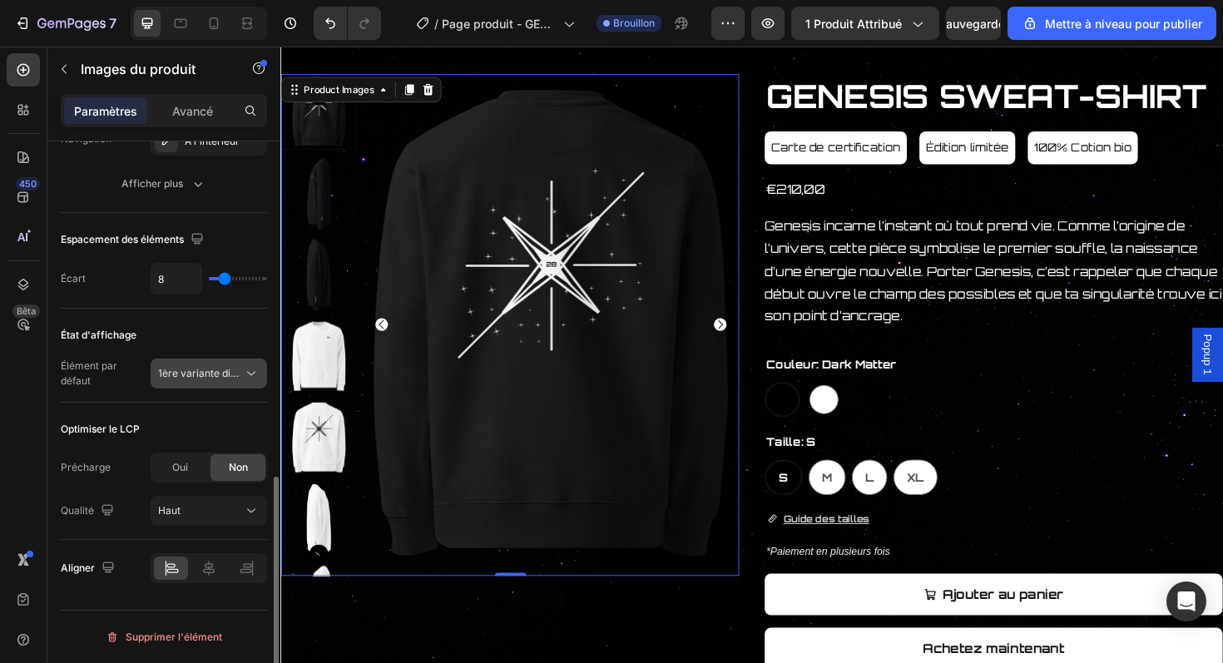
click at [233, 376] on font "1ère variante disponible" at bounding box center [214, 373] width 112 height 12
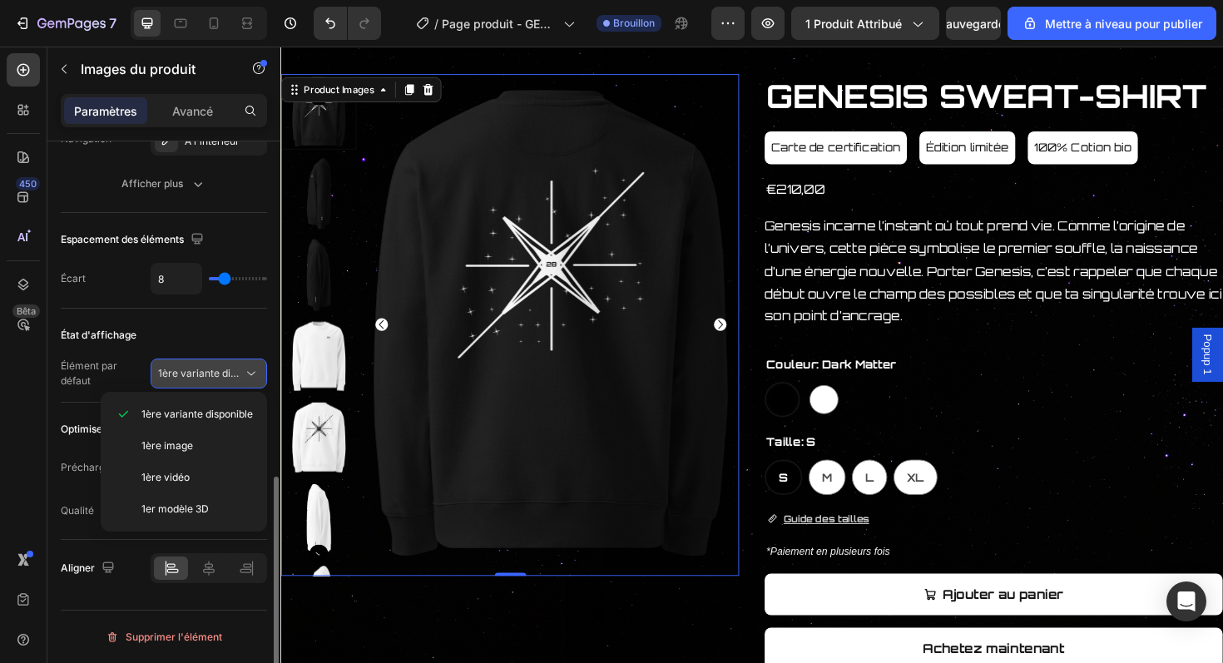
click at [233, 376] on font "1ère variante disponible" at bounding box center [214, 373] width 112 height 12
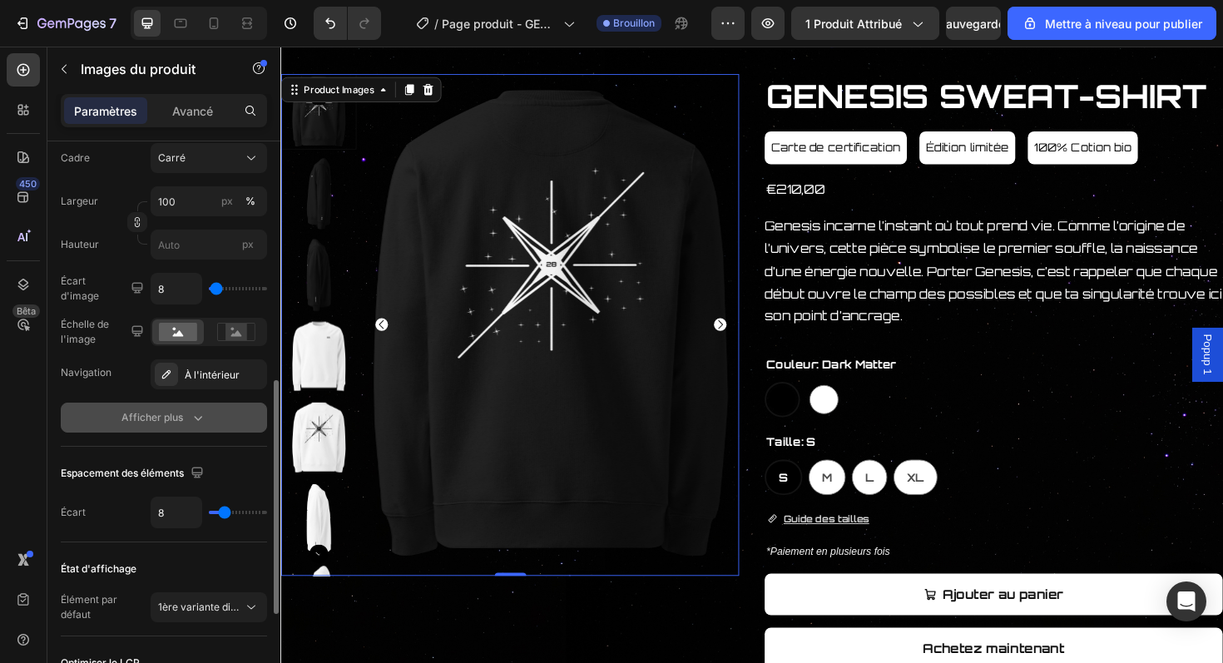
click at [201, 426] on button "Afficher plus" at bounding box center [164, 418] width 206 height 30
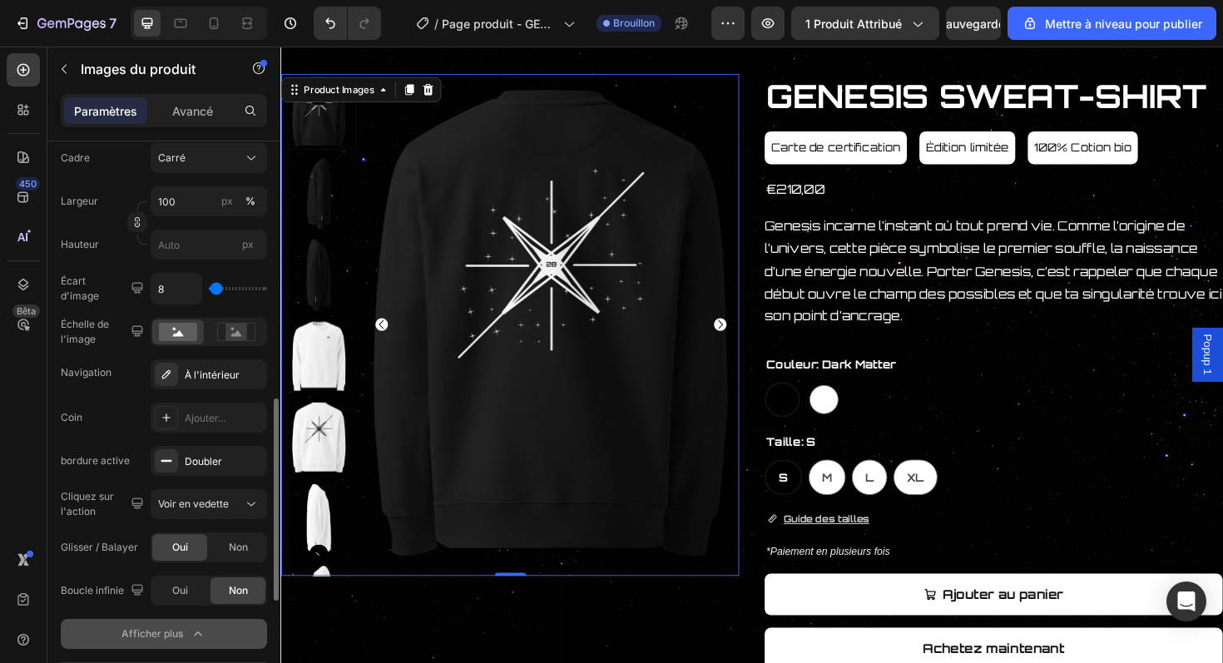
scroll to position [751, 0]
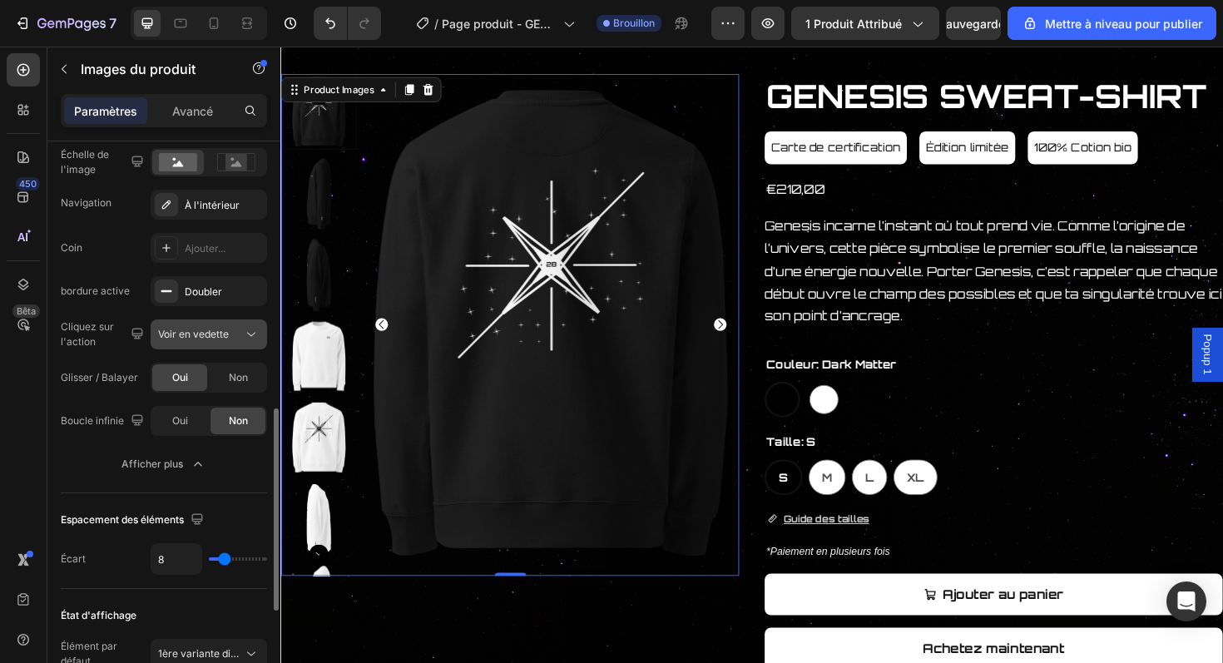
click at [253, 339] on icon at bounding box center [251, 334] width 17 height 17
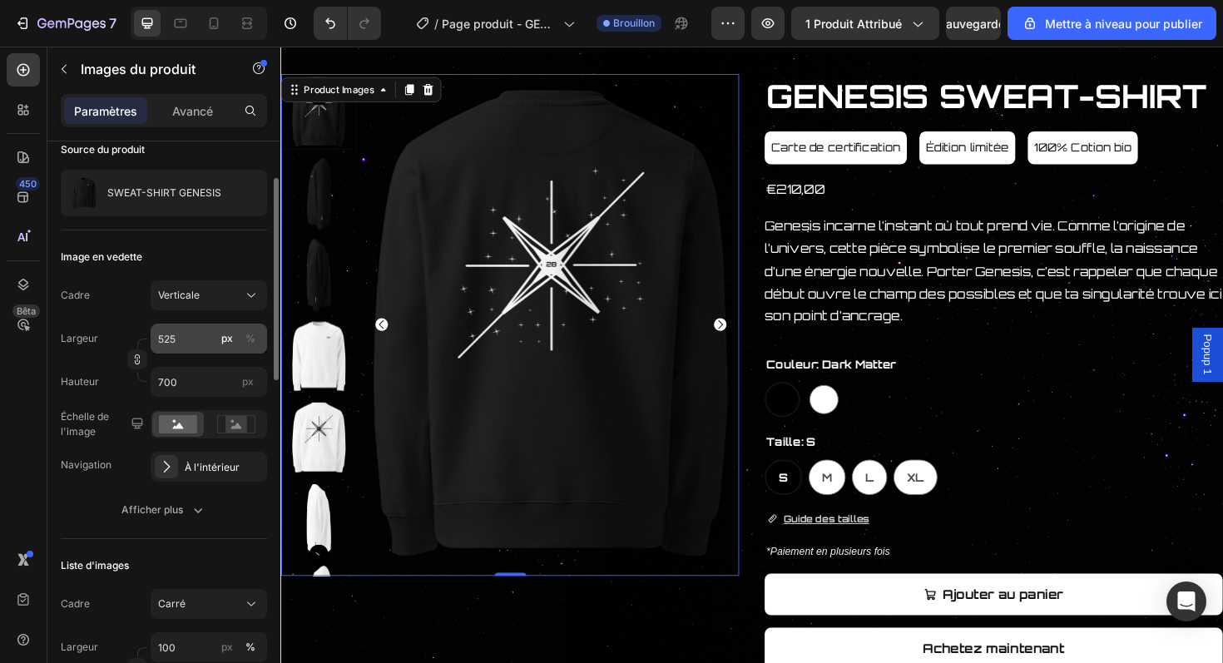
scroll to position [127, 0]
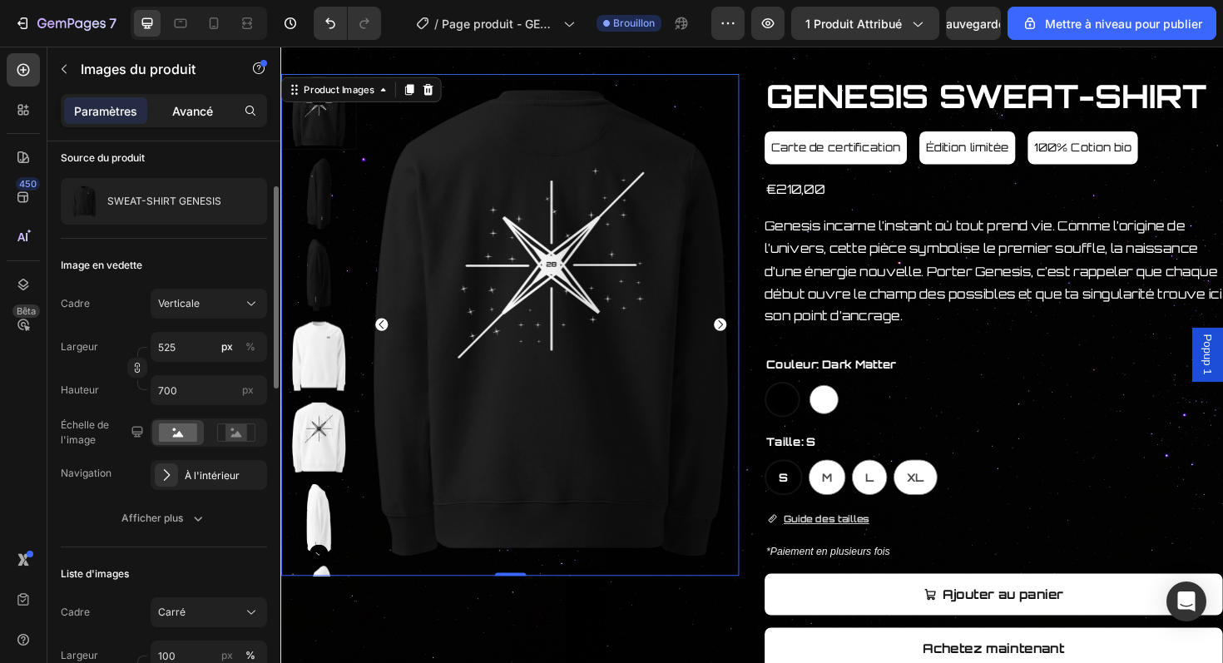
click at [195, 107] on font "Avancé" at bounding box center [192, 111] width 41 height 14
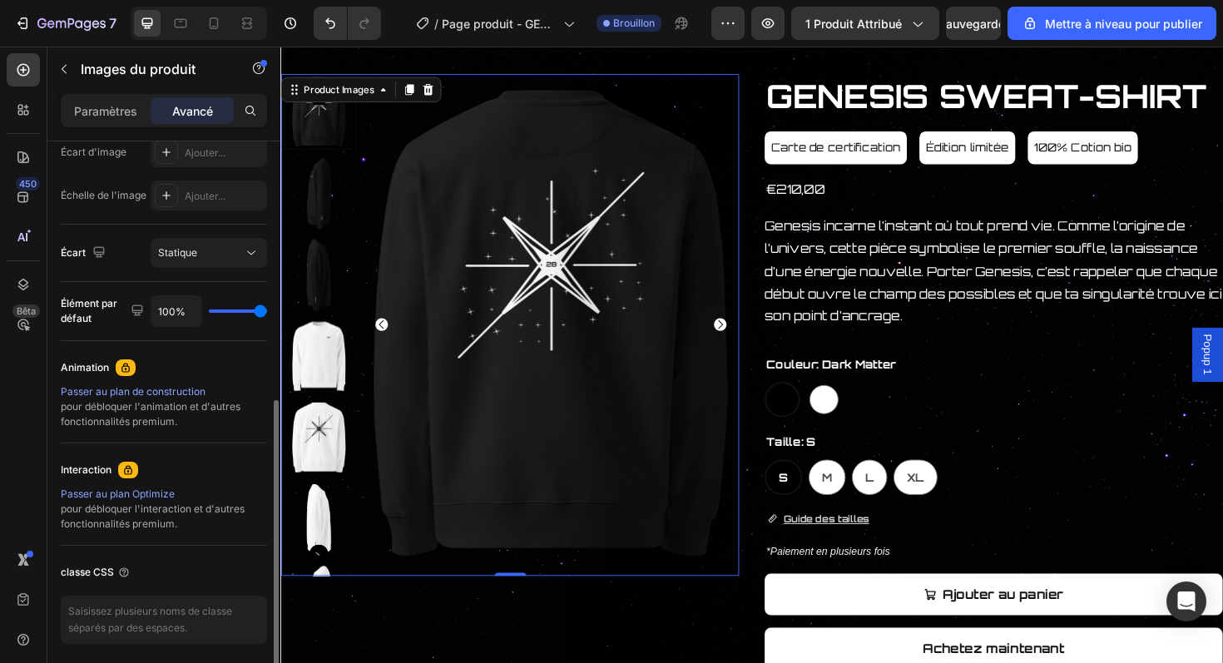
scroll to position [586, 0]
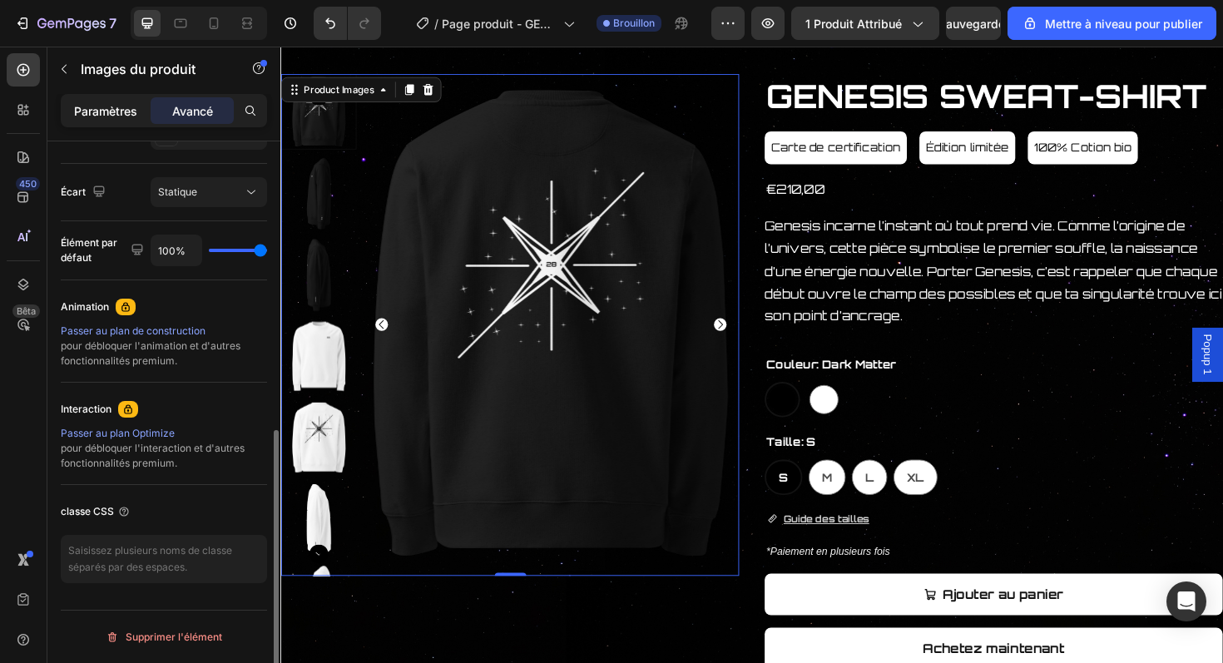
click at [139, 113] on div "Paramètres" at bounding box center [105, 110] width 83 height 27
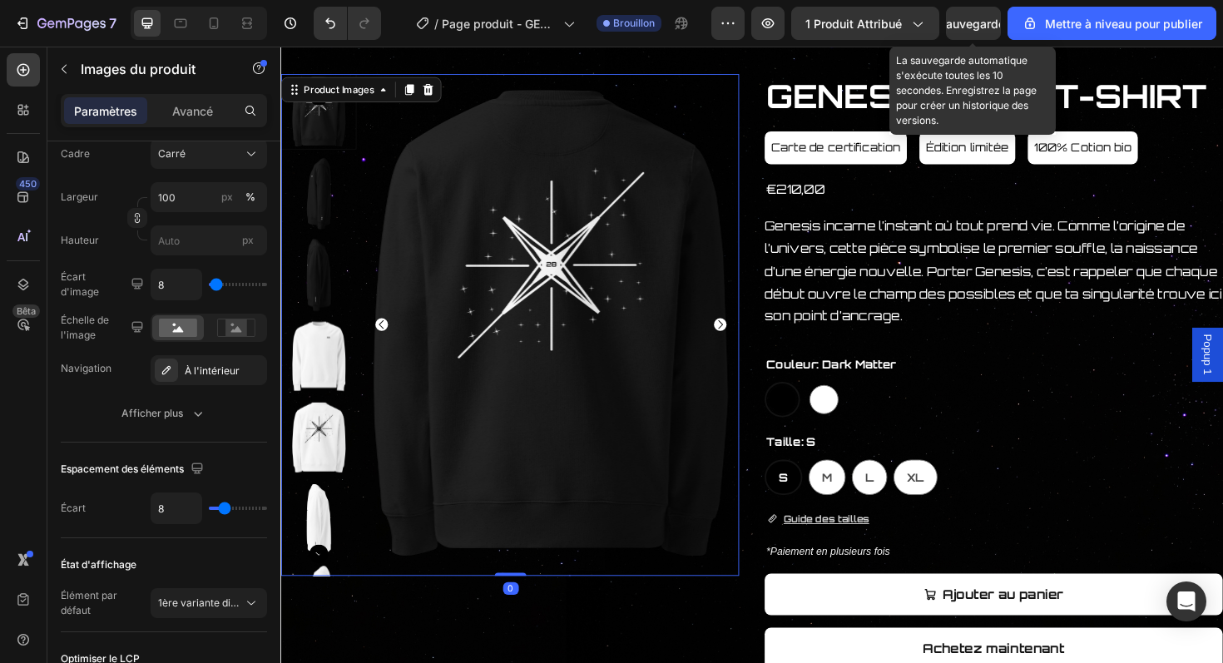
click at [970, 19] on font "Sauvegarder" at bounding box center [974, 24] width 71 height 14
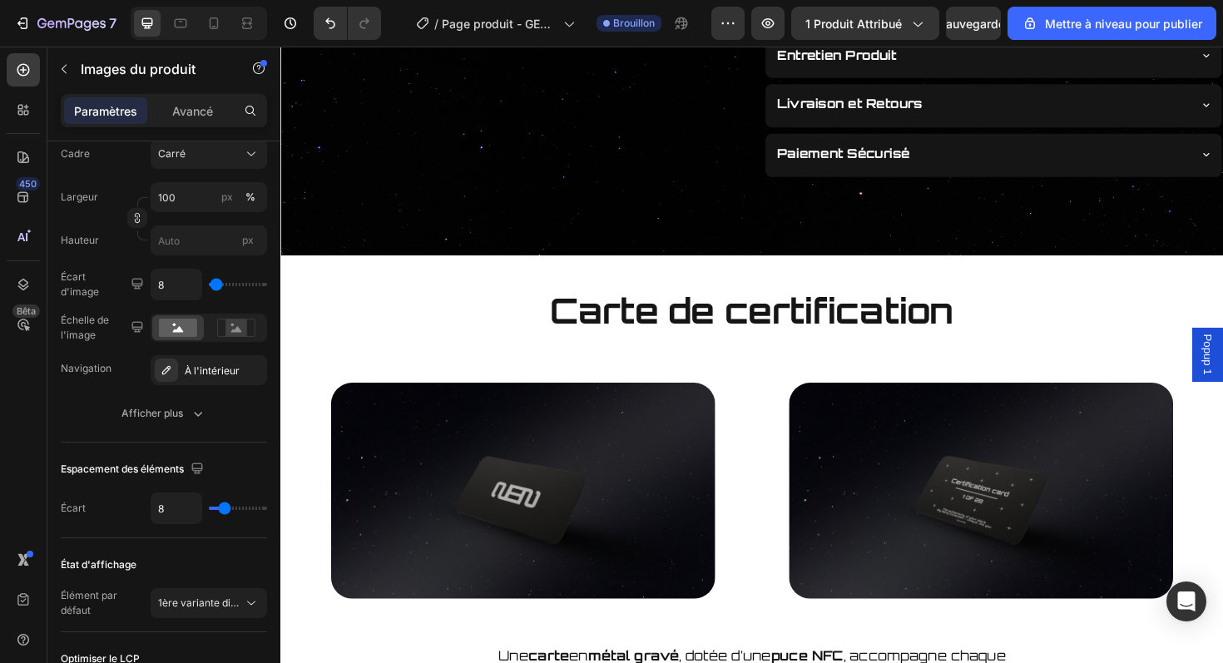
scroll to position [735, 0]
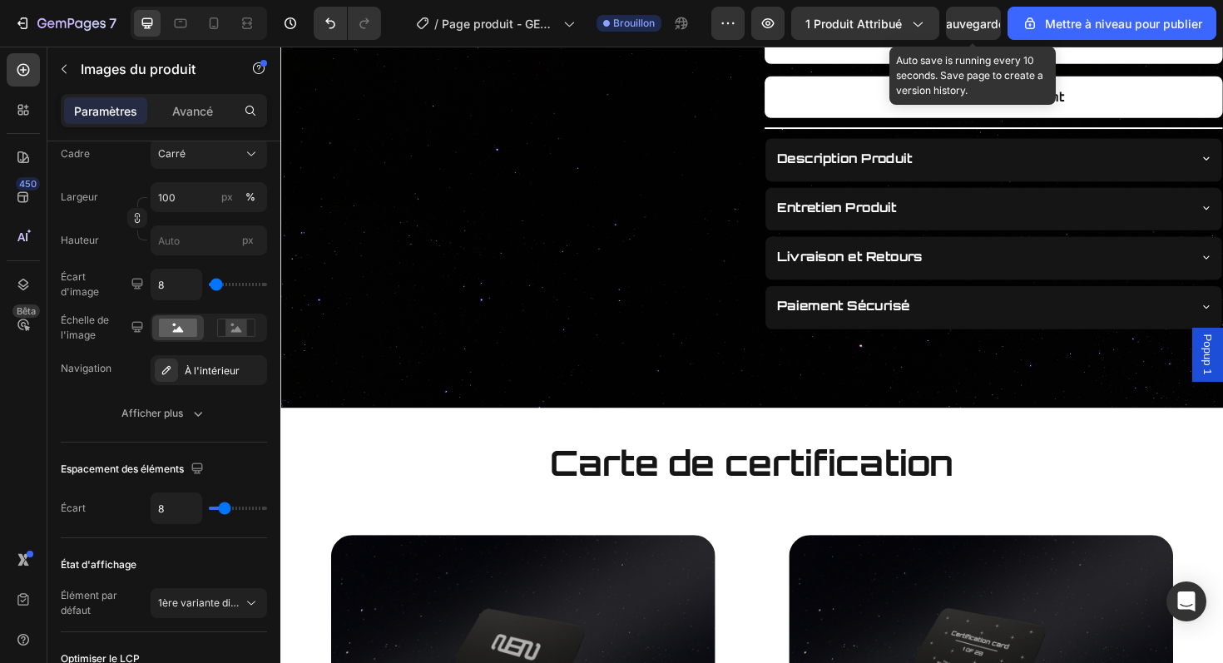
click at [981, 31] on div "Sauvegarder" at bounding box center [974, 23] width 71 height 17
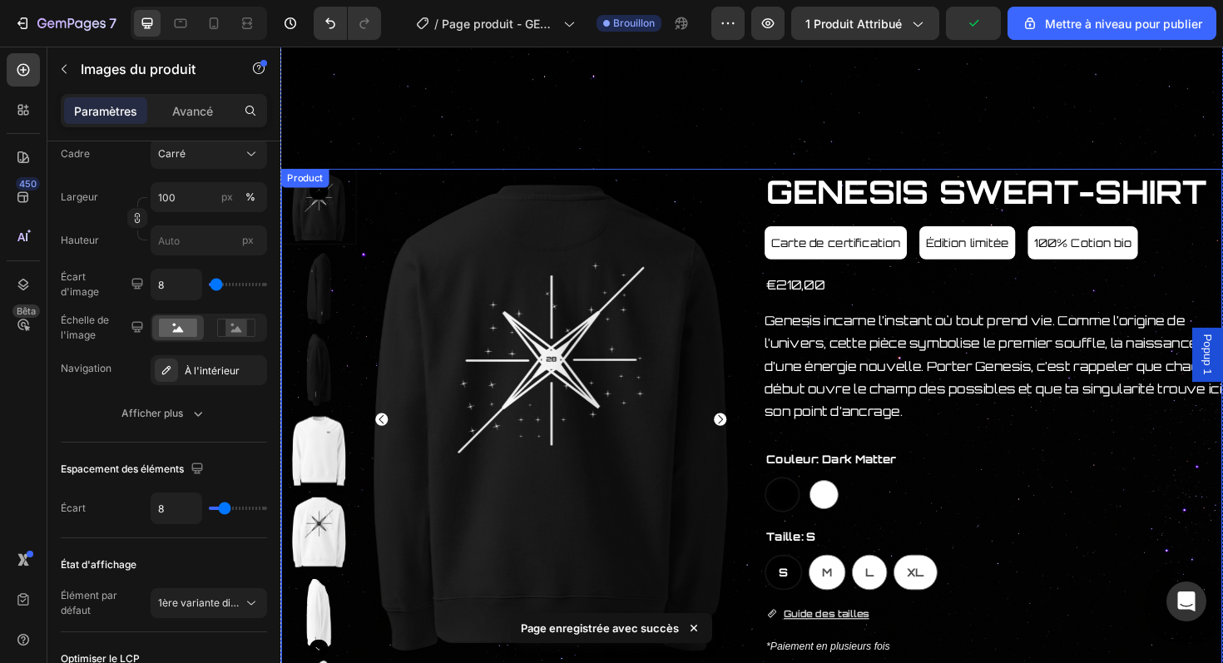
scroll to position [0, 0]
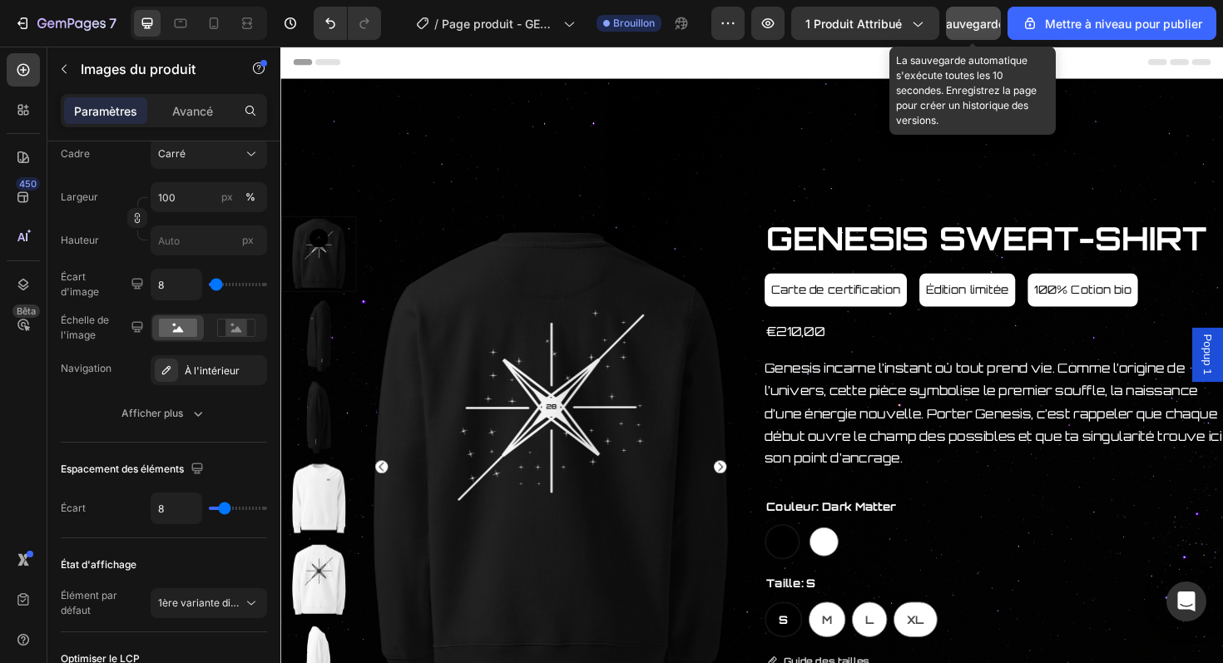
click at [984, 30] on font "Sauvegarder" at bounding box center [974, 24] width 71 height 14
